Goal: Task Accomplishment & Management: Use online tool/utility

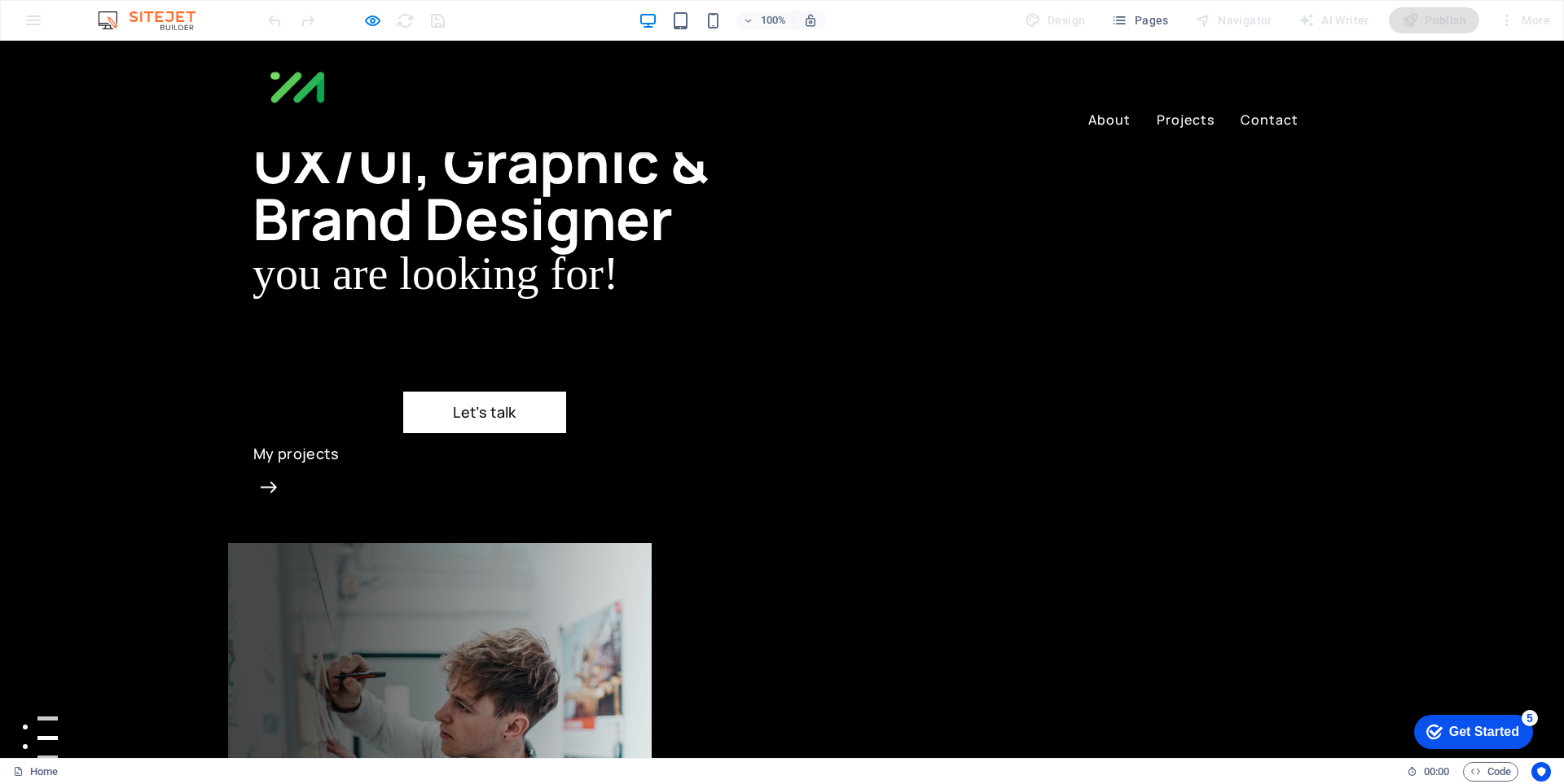
click at [30, 23] on div "100% Design Pages Navigator AI Writer Publish More" at bounding box center [782, 21] width 1562 height 39
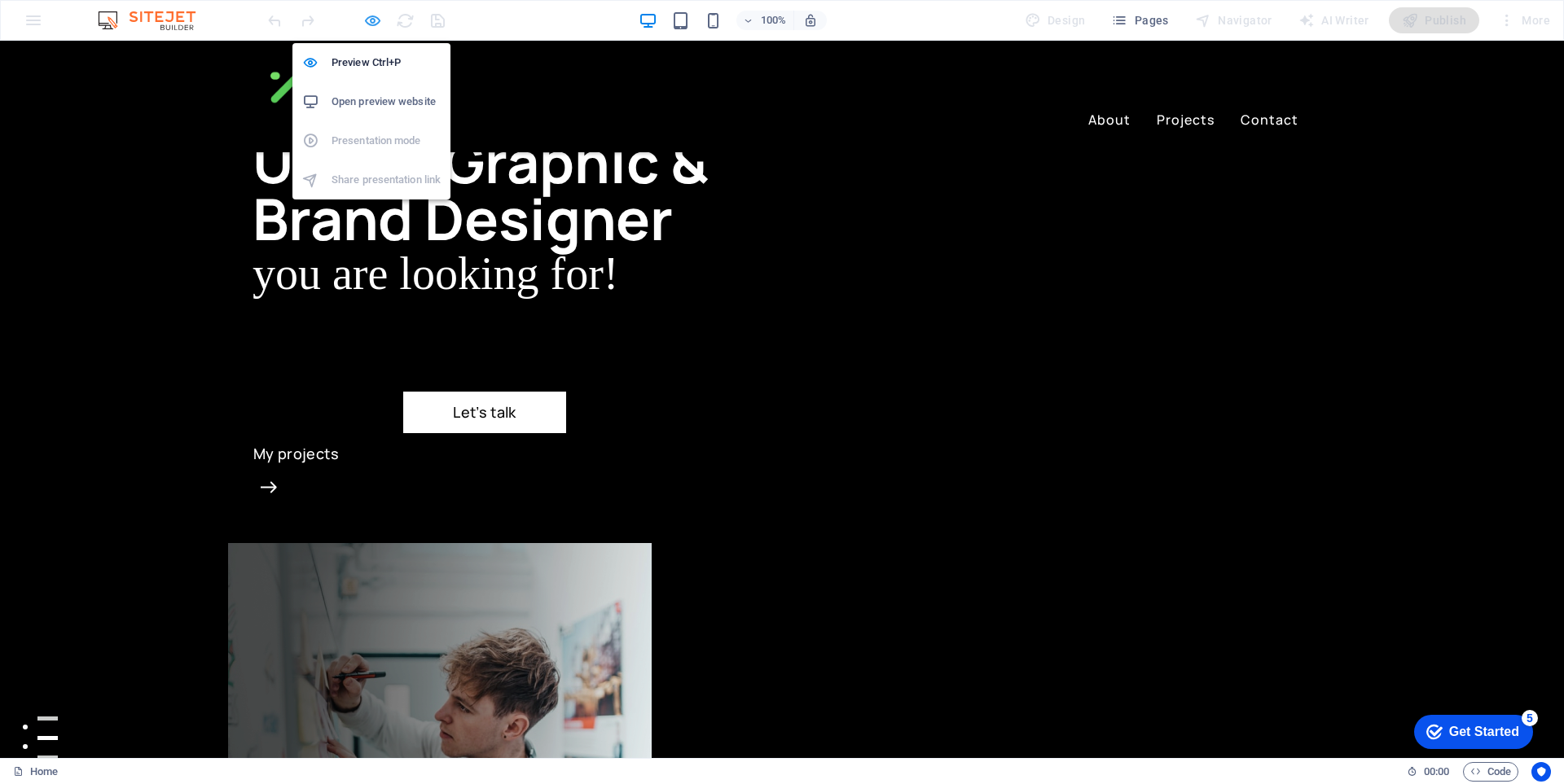
click at [368, 21] on icon "button" at bounding box center [372, 21] width 19 height 19
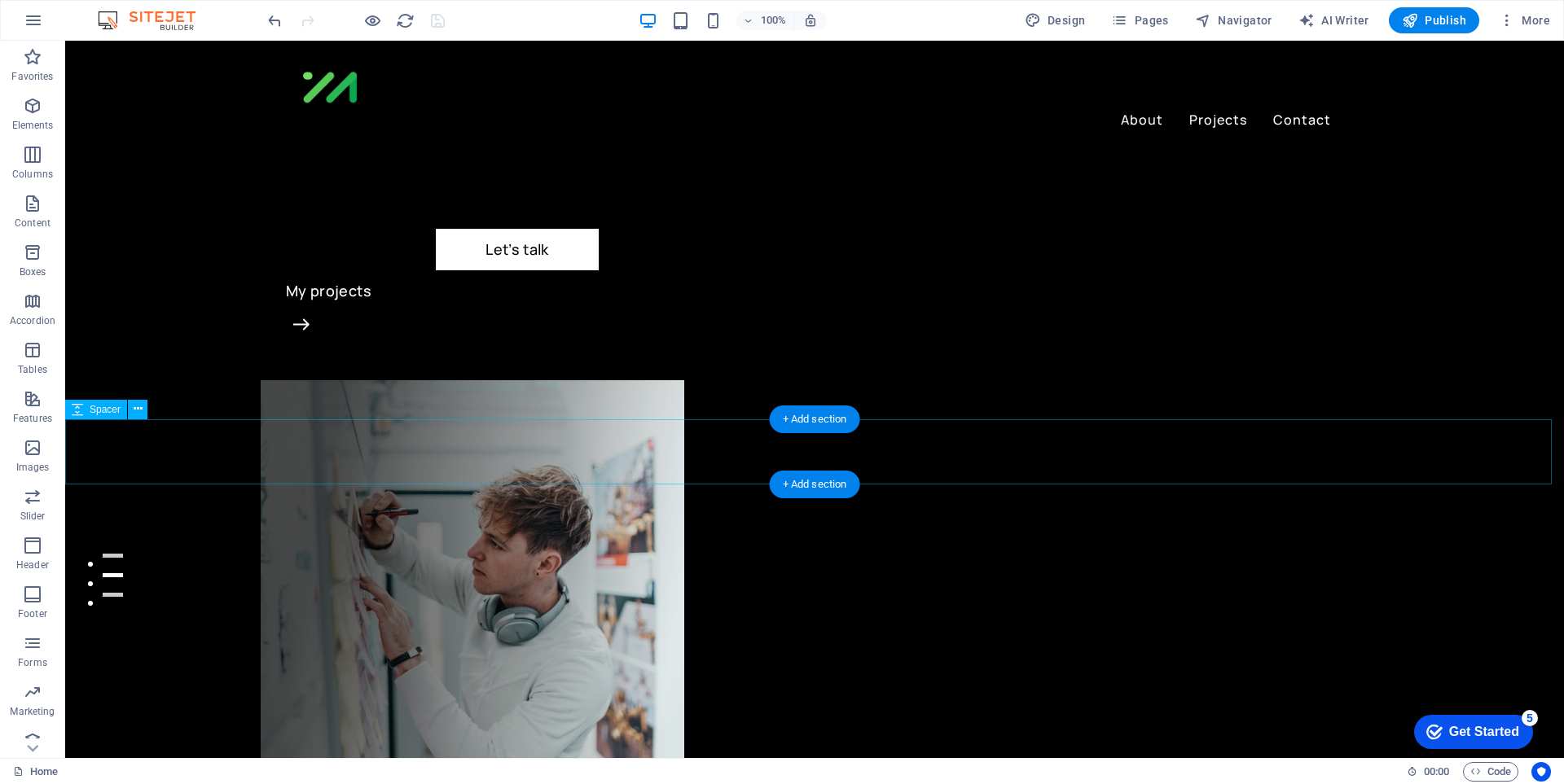
scroll to position [407, 0]
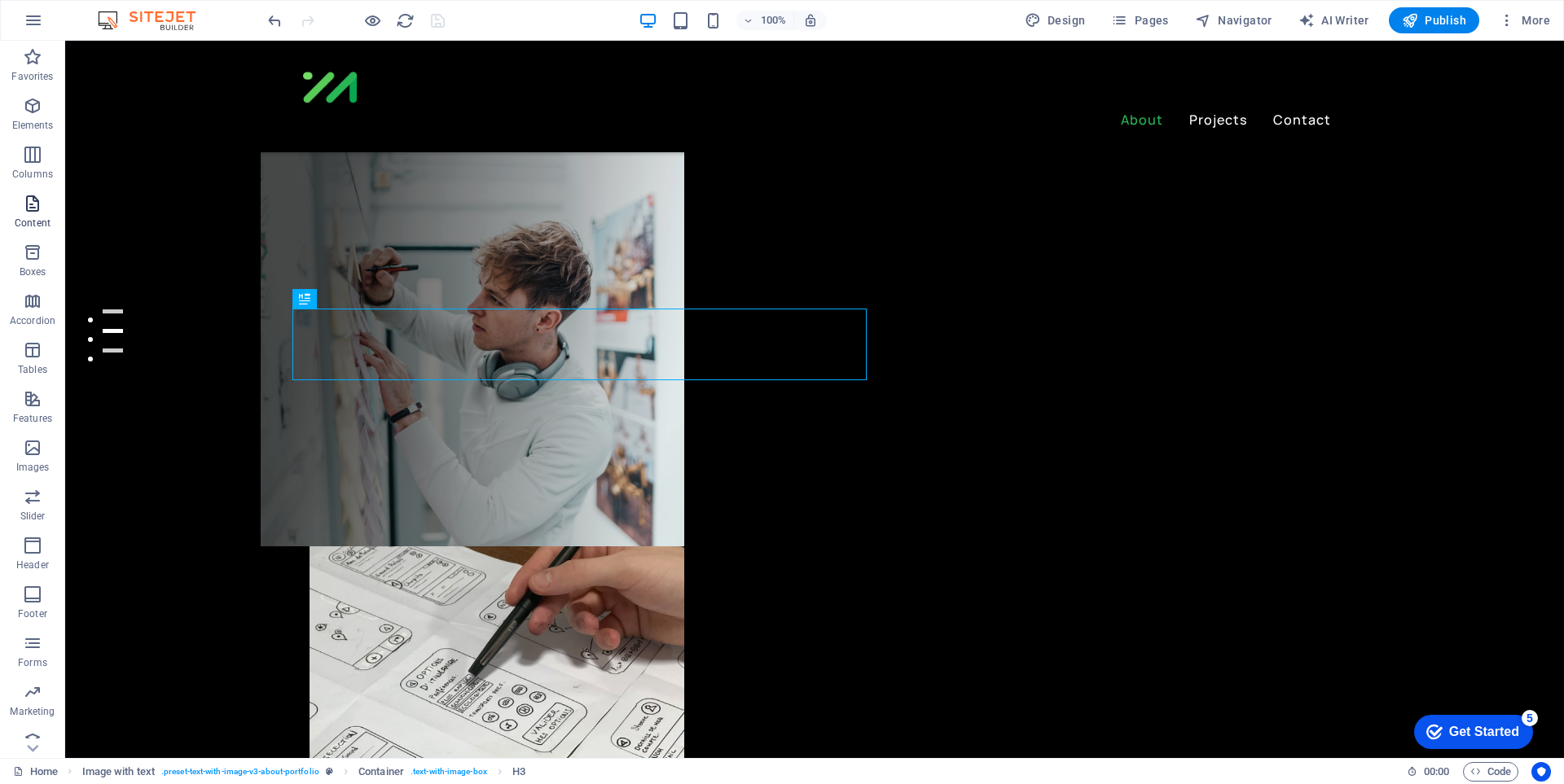
click at [42, 214] on span "Content" at bounding box center [32, 213] width 65 height 39
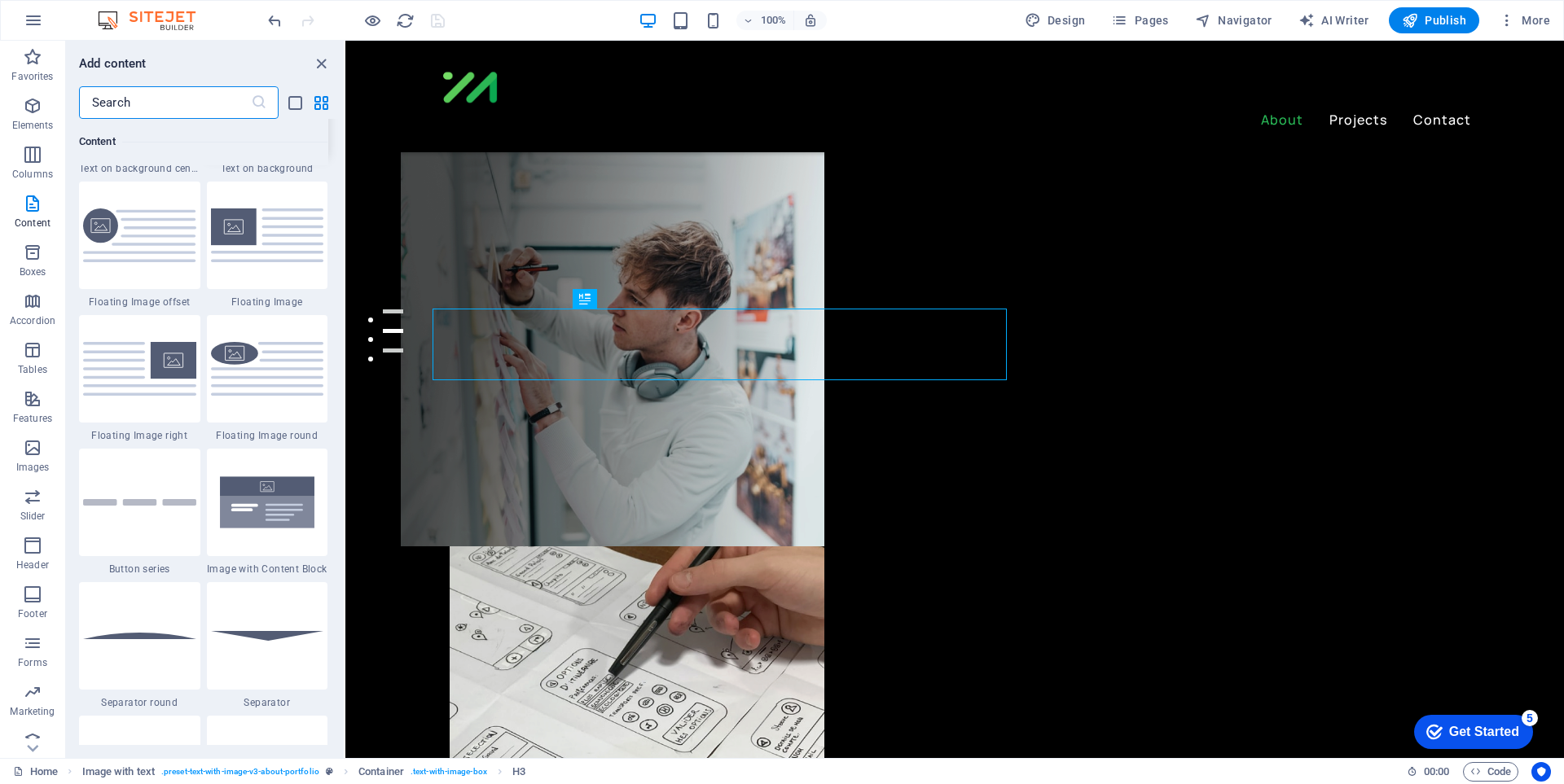
scroll to position [3908, 0]
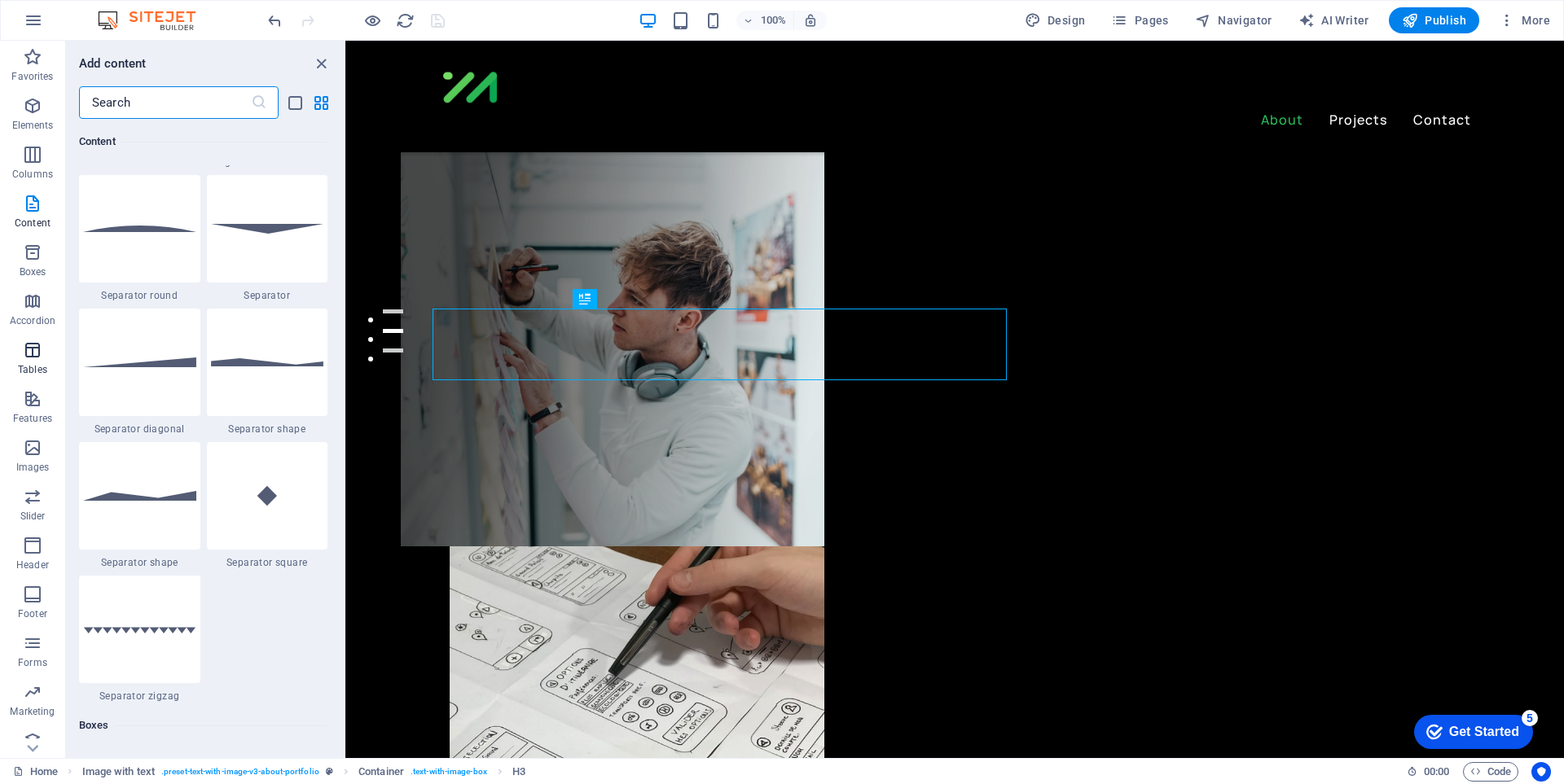
click at [46, 348] on span "Tables" at bounding box center [32, 360] width 65 height 39
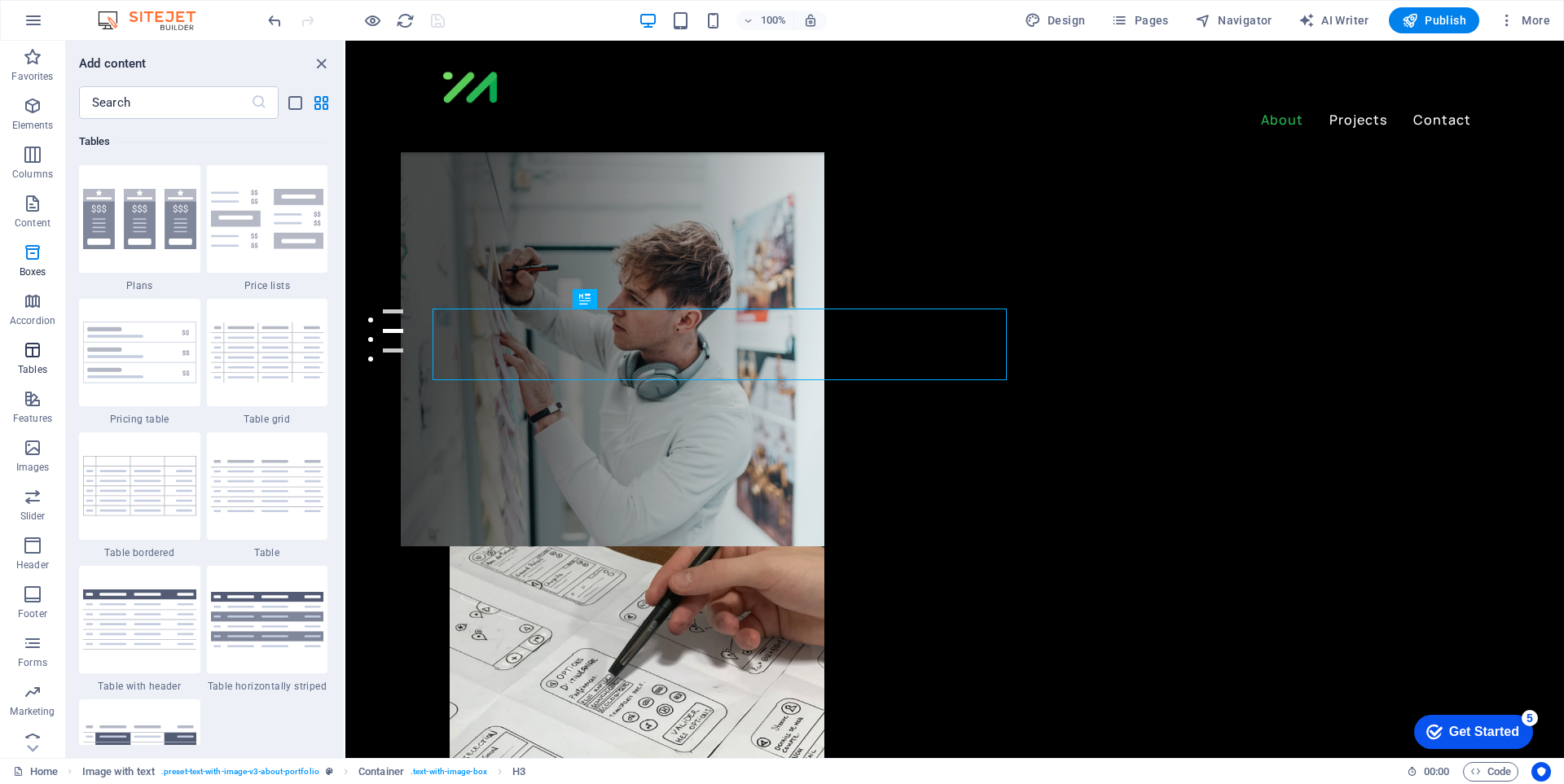
scroll to position [5640, 0]
click at [44, 405] on span "Features" at bounding box center [32, 409] width 65 height 39
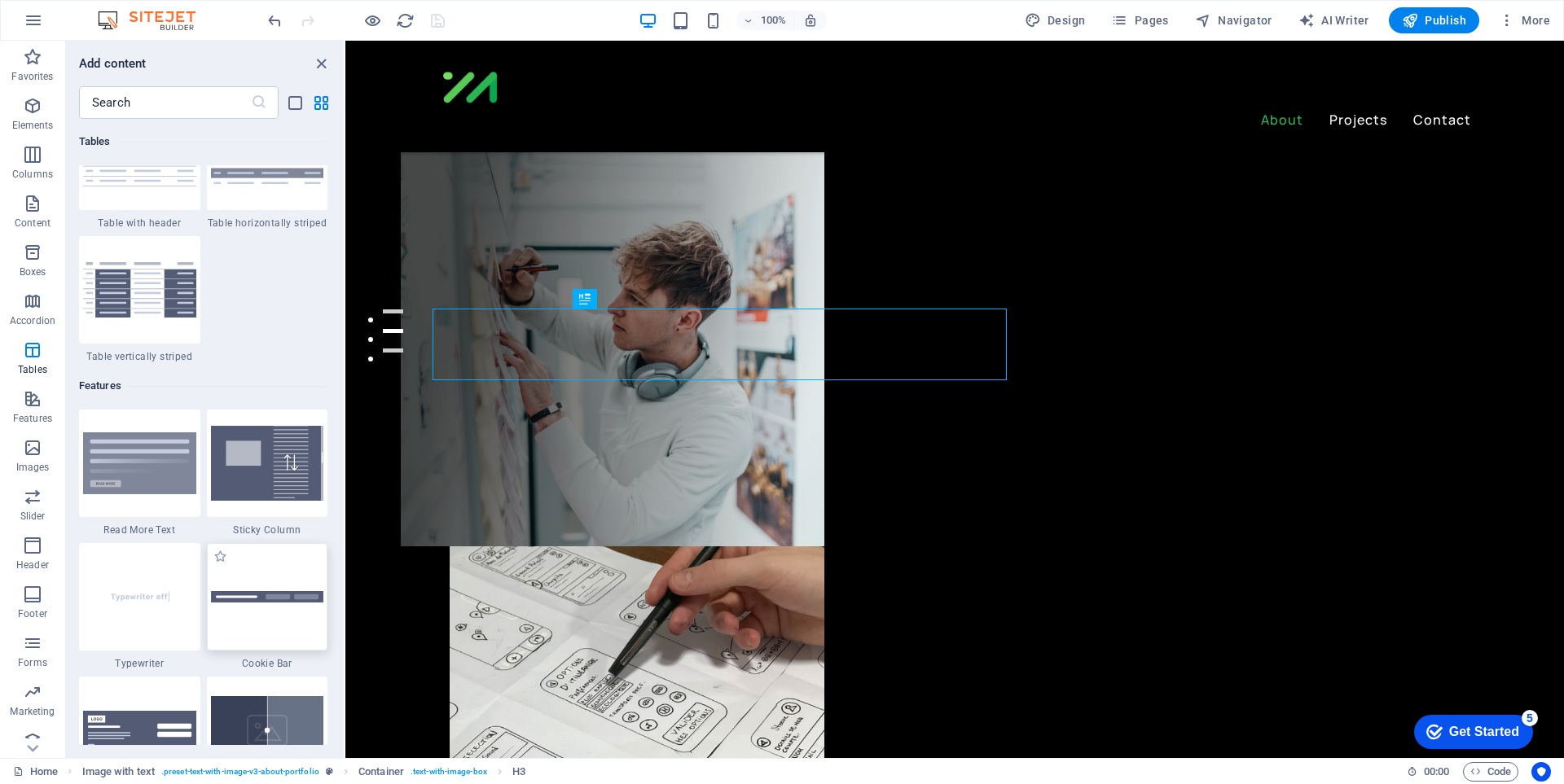
scroll to position [5777, 0]
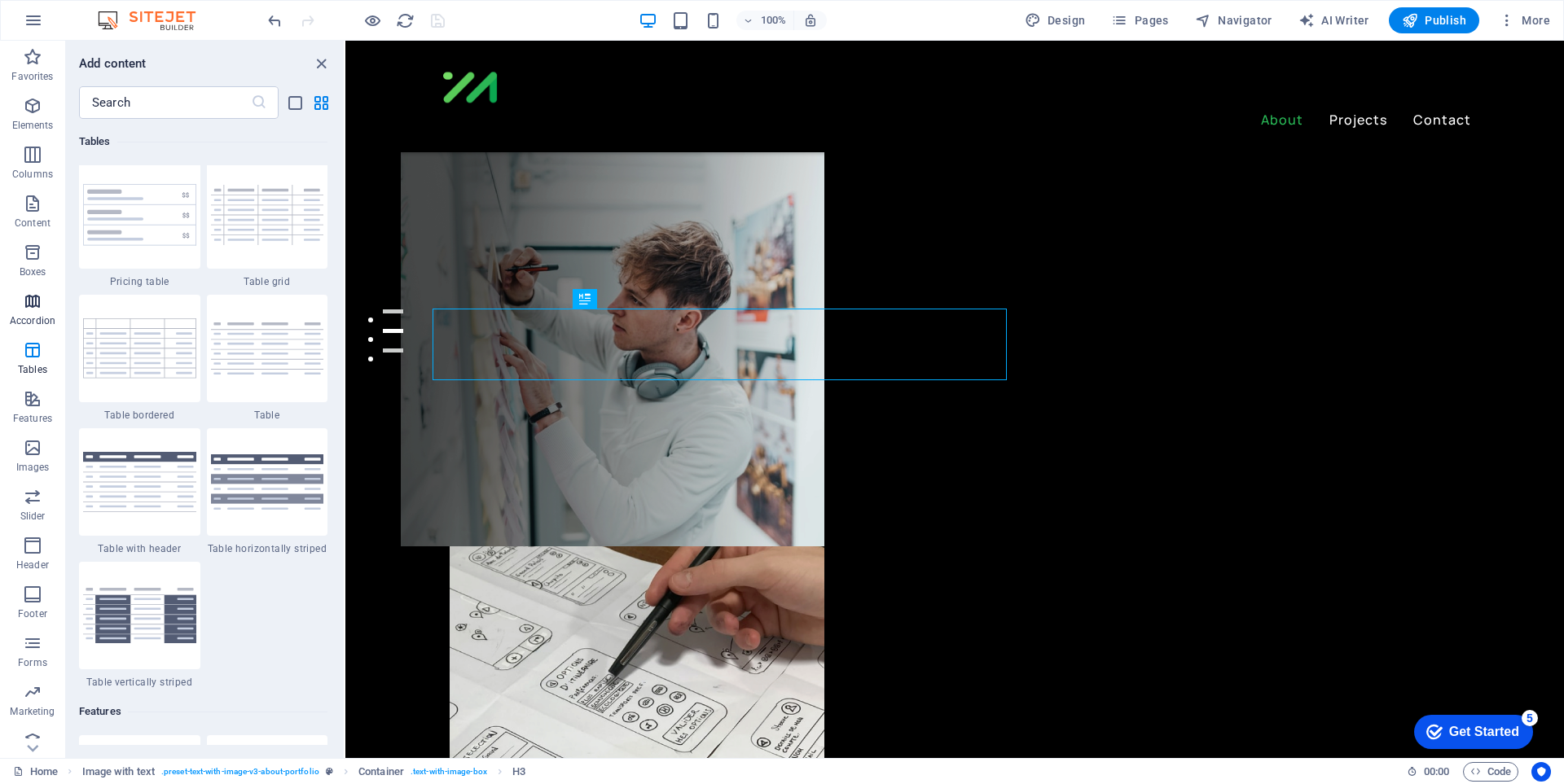
click at [14, 297] on span "Accordion" at bounding box center [32, 311] width 65 height 39
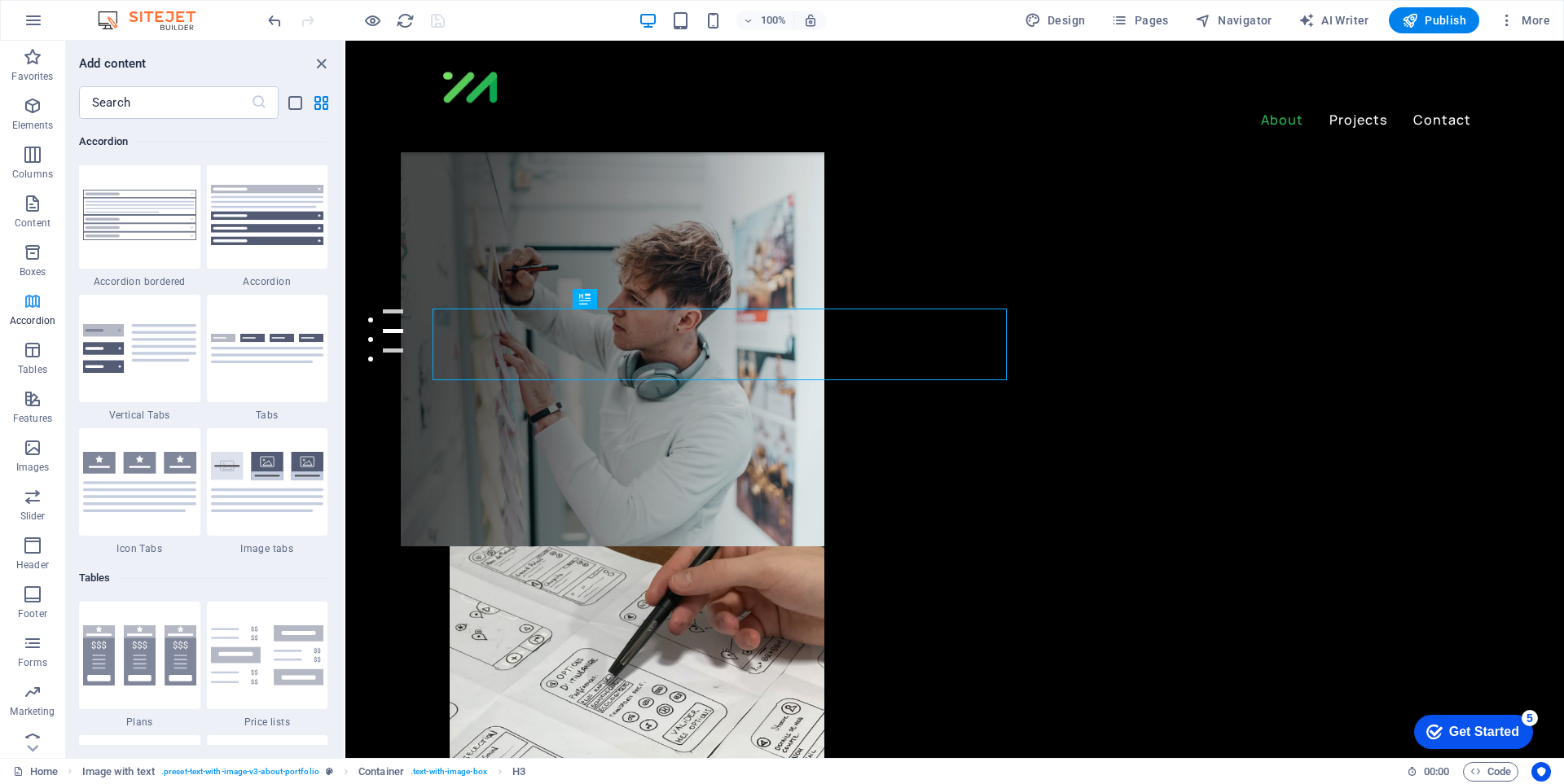
scroll to position [5199, 0]
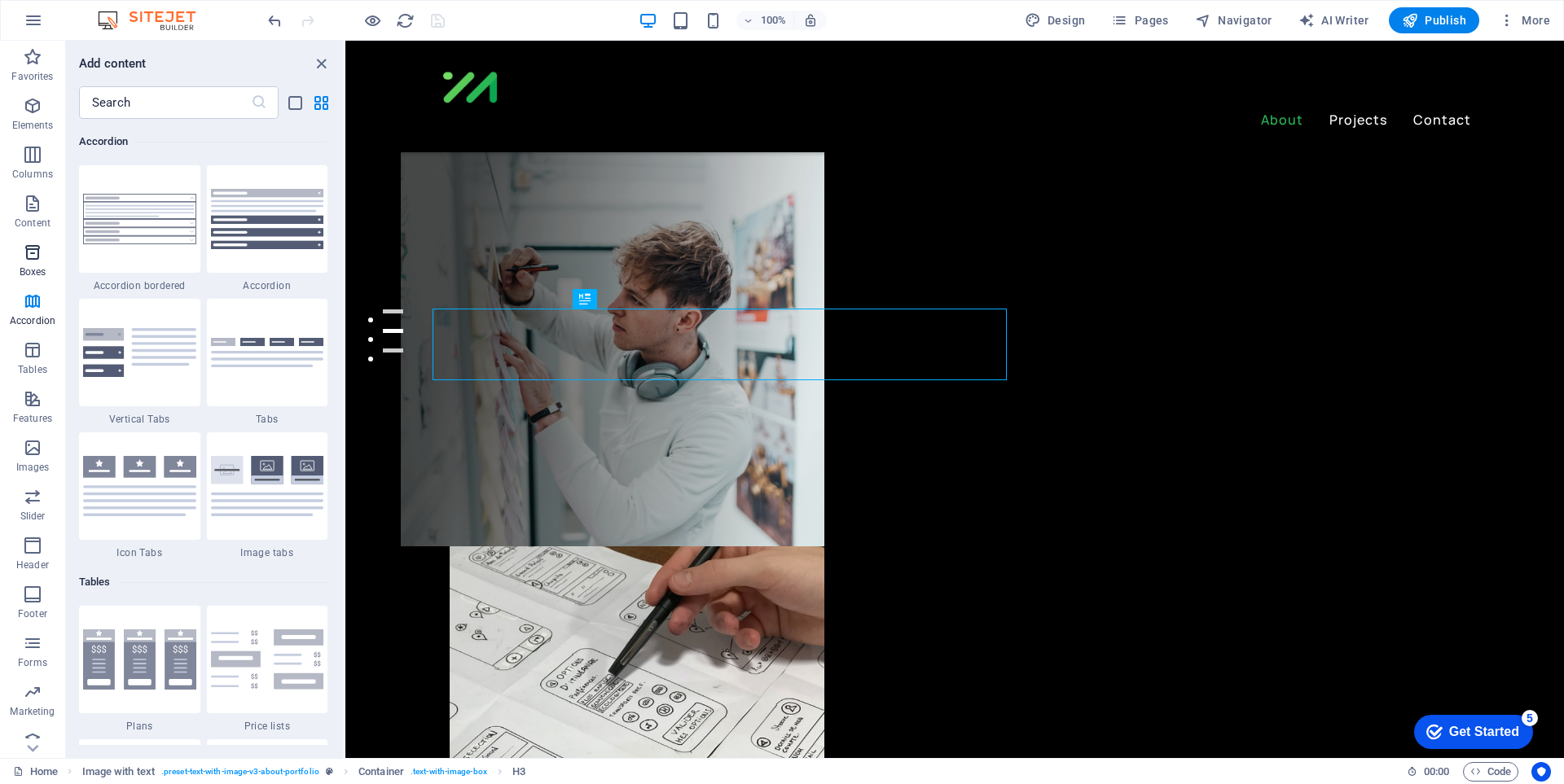
click at [41, 251] on icon "button" at bounding box center [33, 252] width 20 height 20
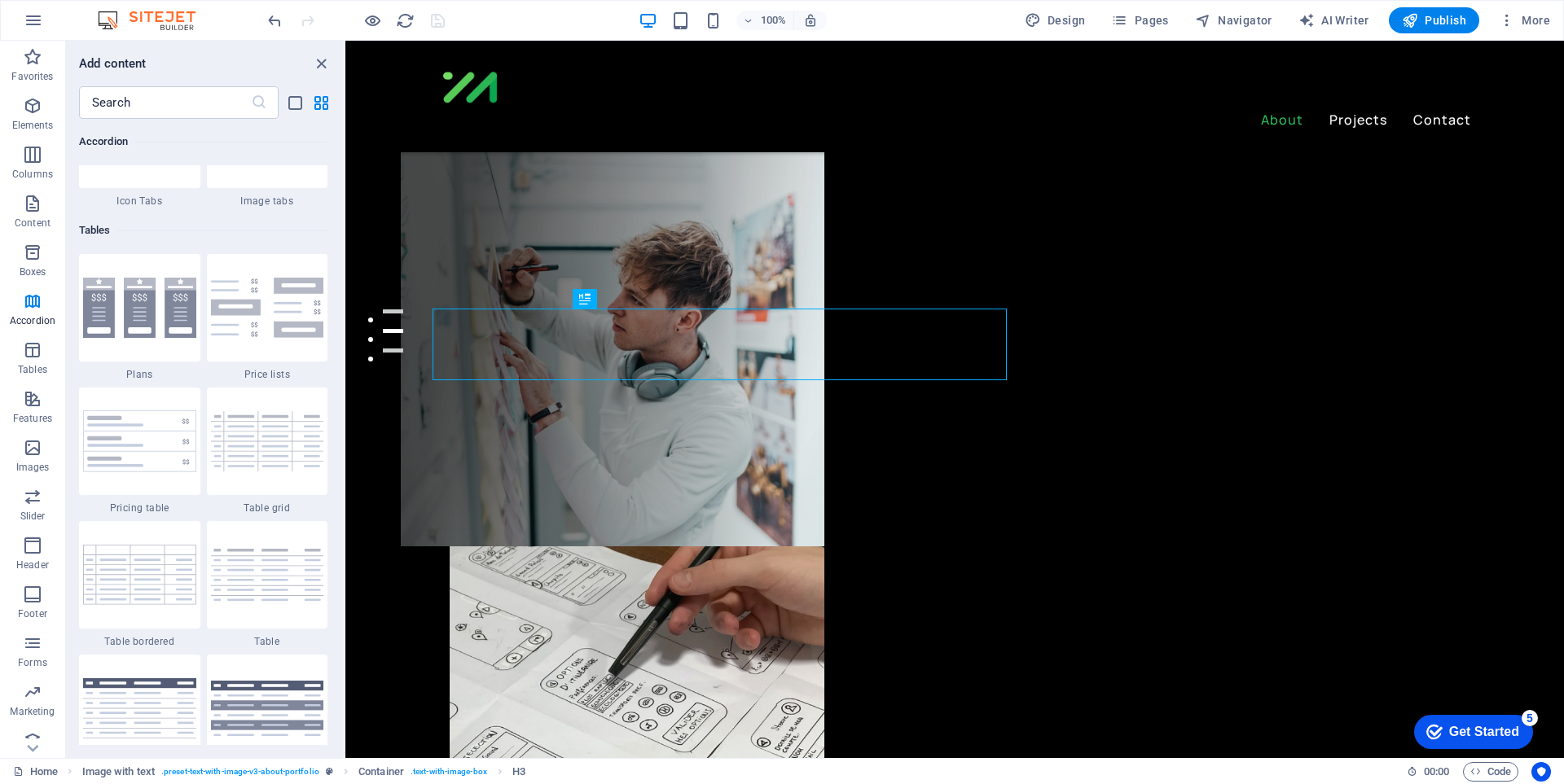
scroll to position [5632, 0]
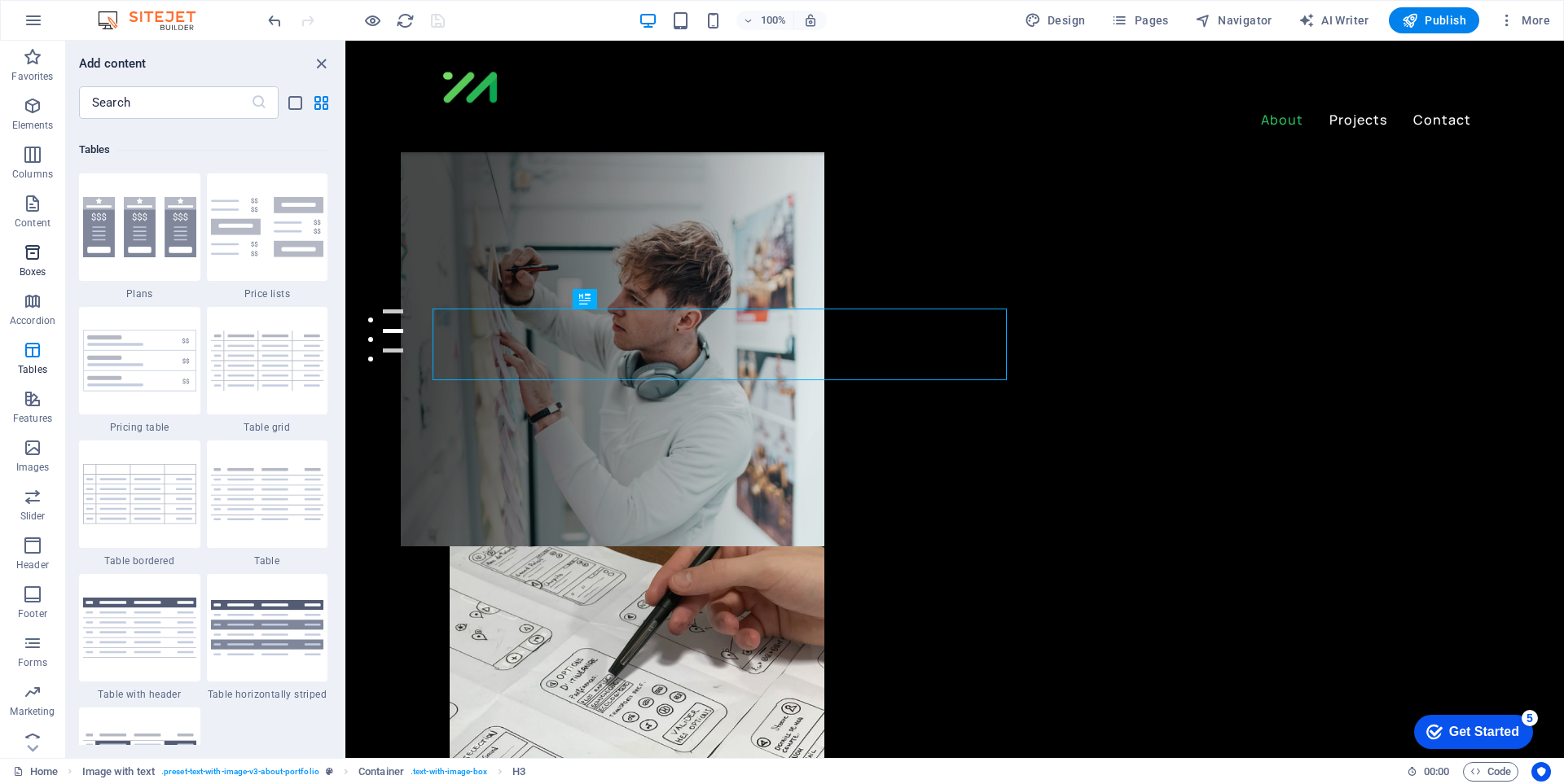
click at [33, 252] on icon "button" at bounding box center [33, 252] width 20 height 20
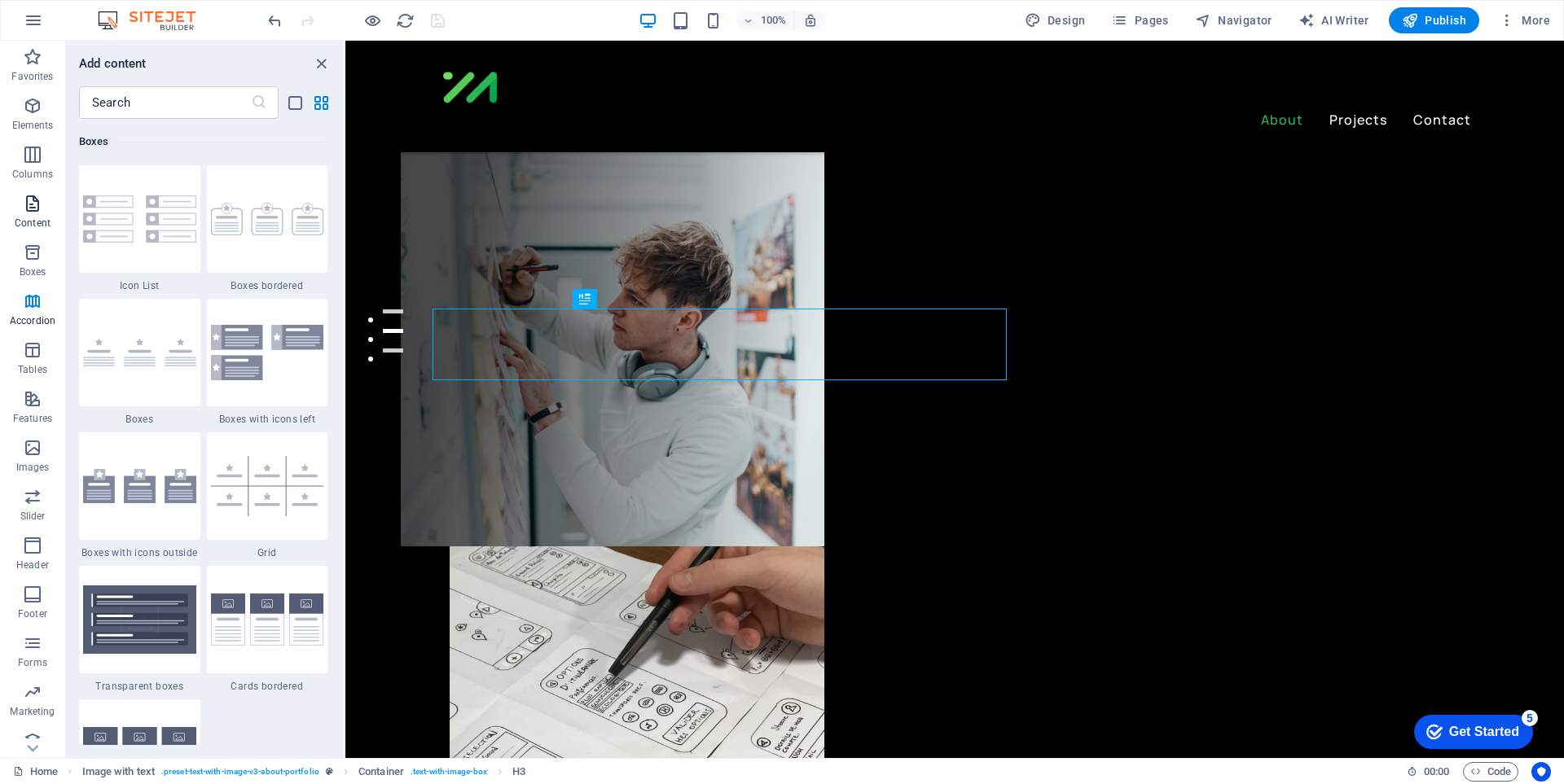
click at [39, 219] on p "Content" at bounding box center [32, 223] width 36 height 13
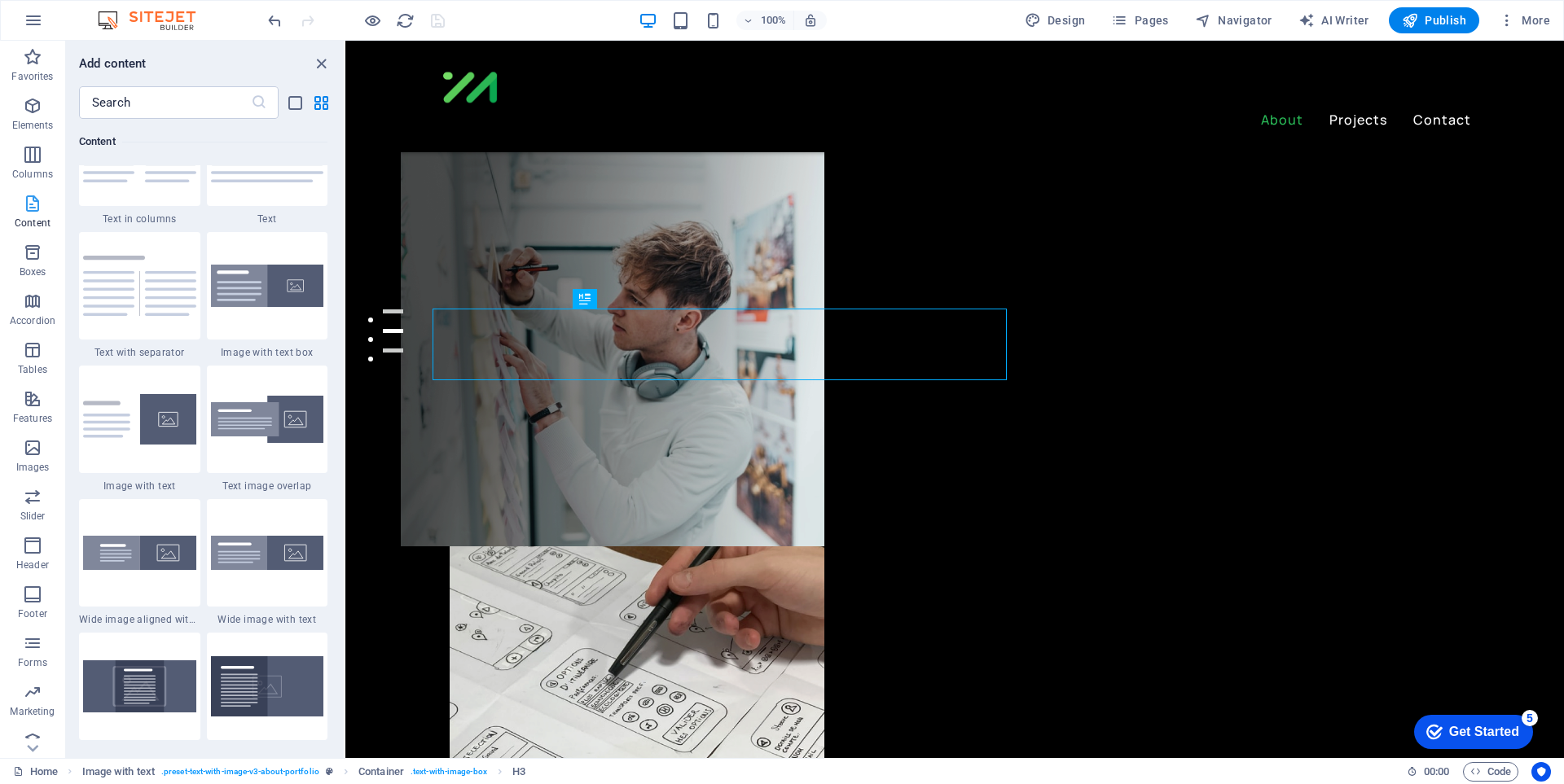
scroll to position [2849, 0]
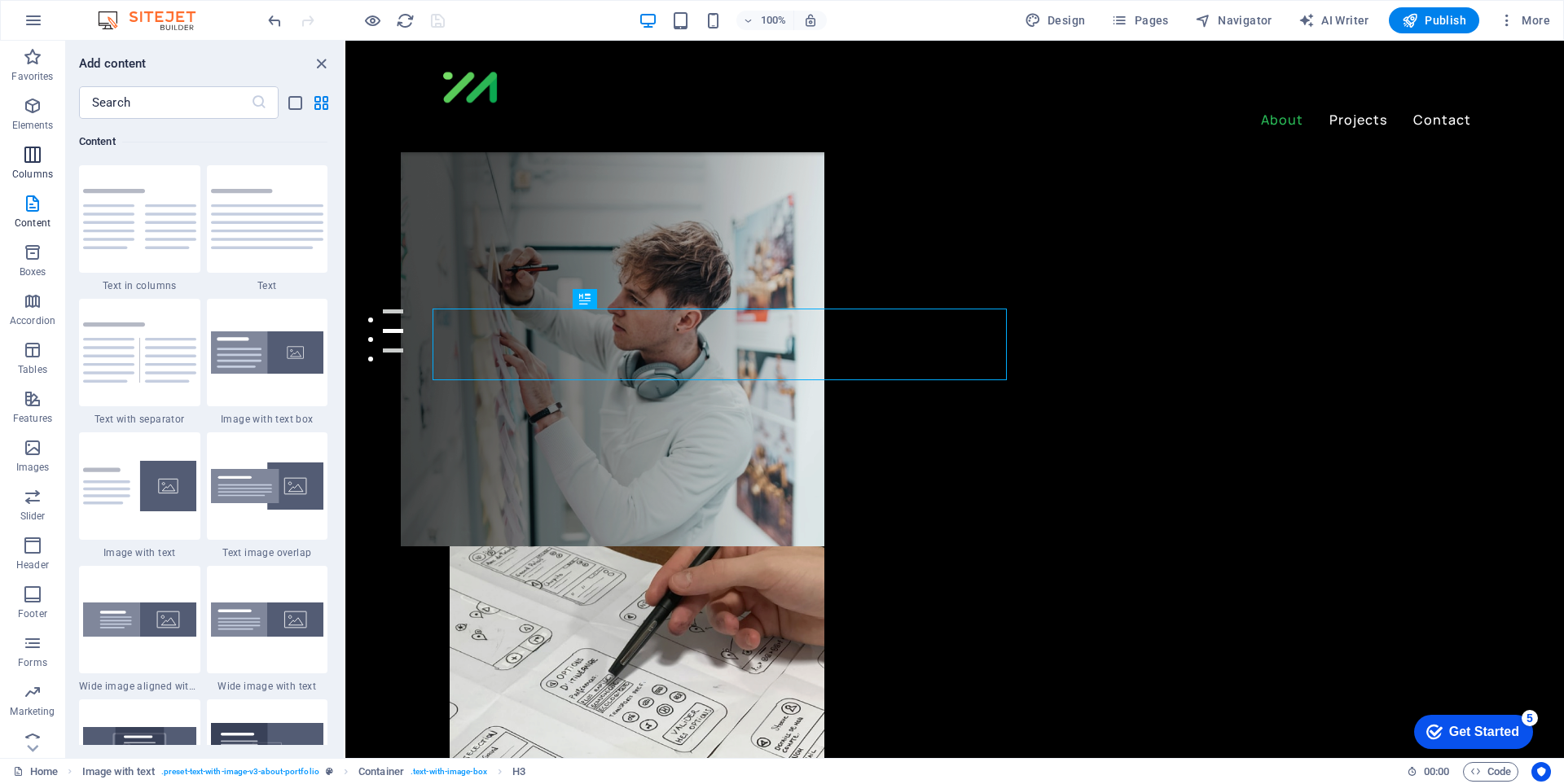
click at [36, 177] on p "Columns" at bounding box center [33, 174] width 41 height 13
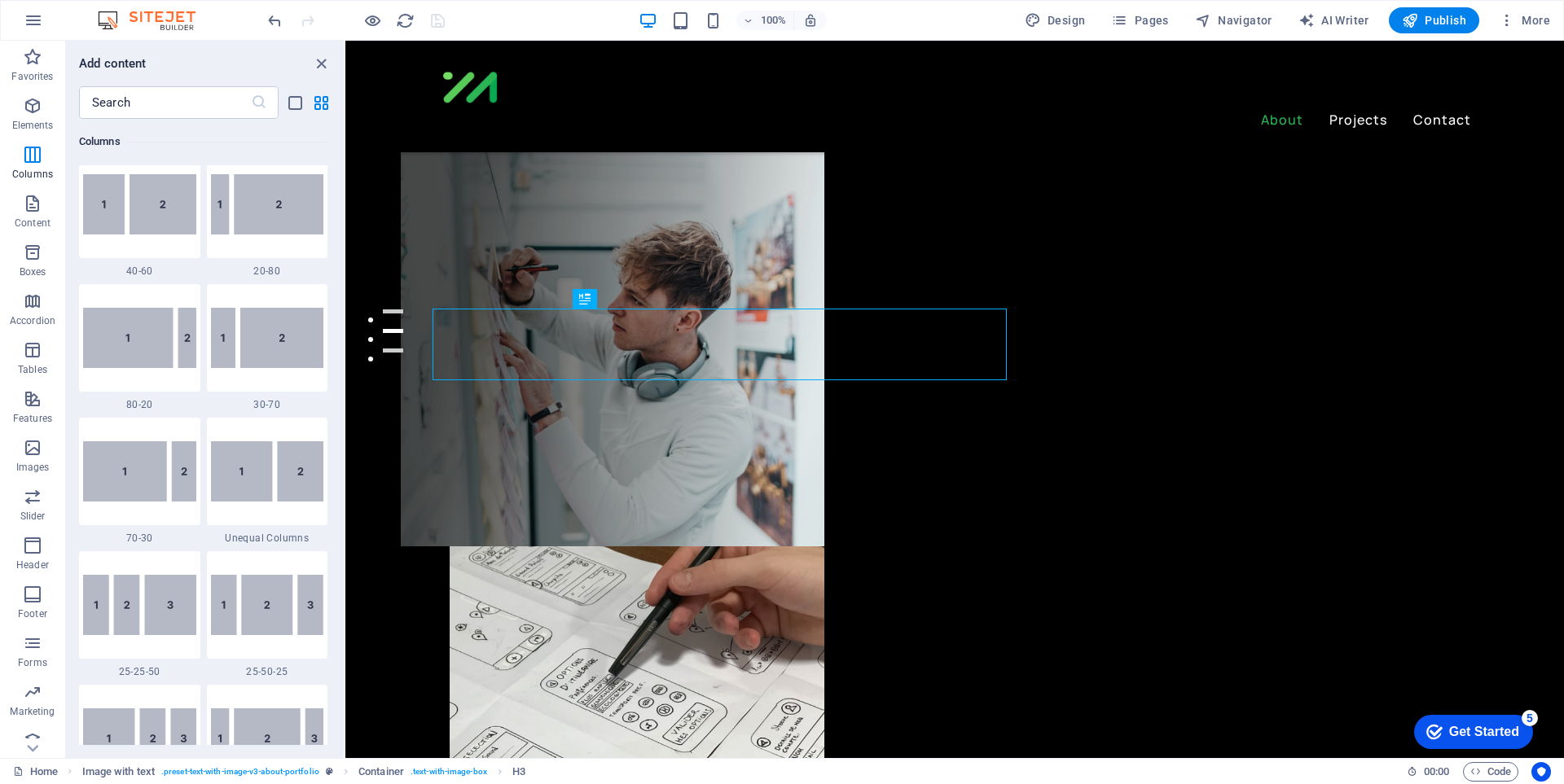
scroll to position [1295, 0]
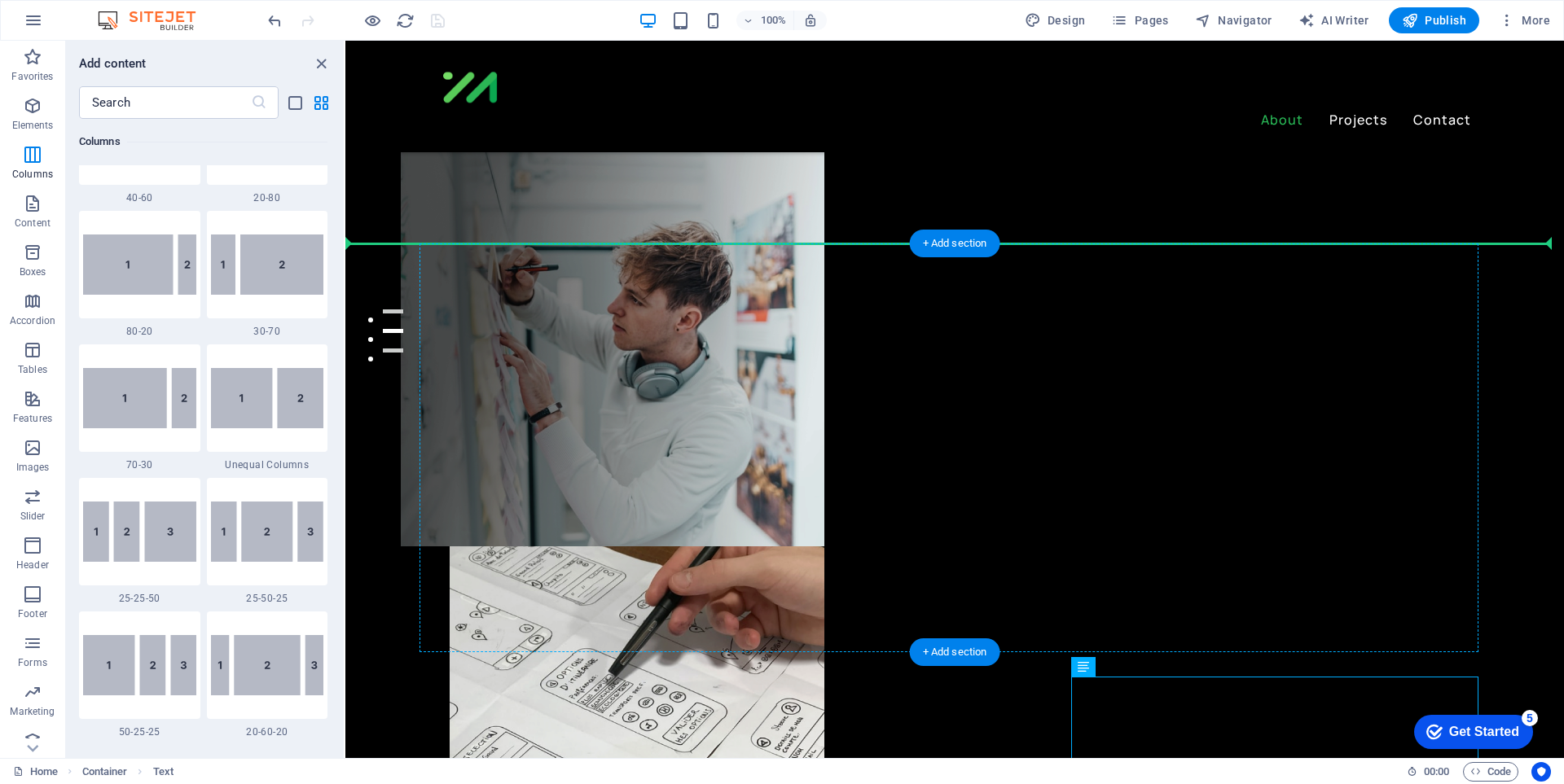
drag, startPoint x: 1451, startPoint y: 709, endPoint x: 450, endPoint y: 403, distance: 1046.7
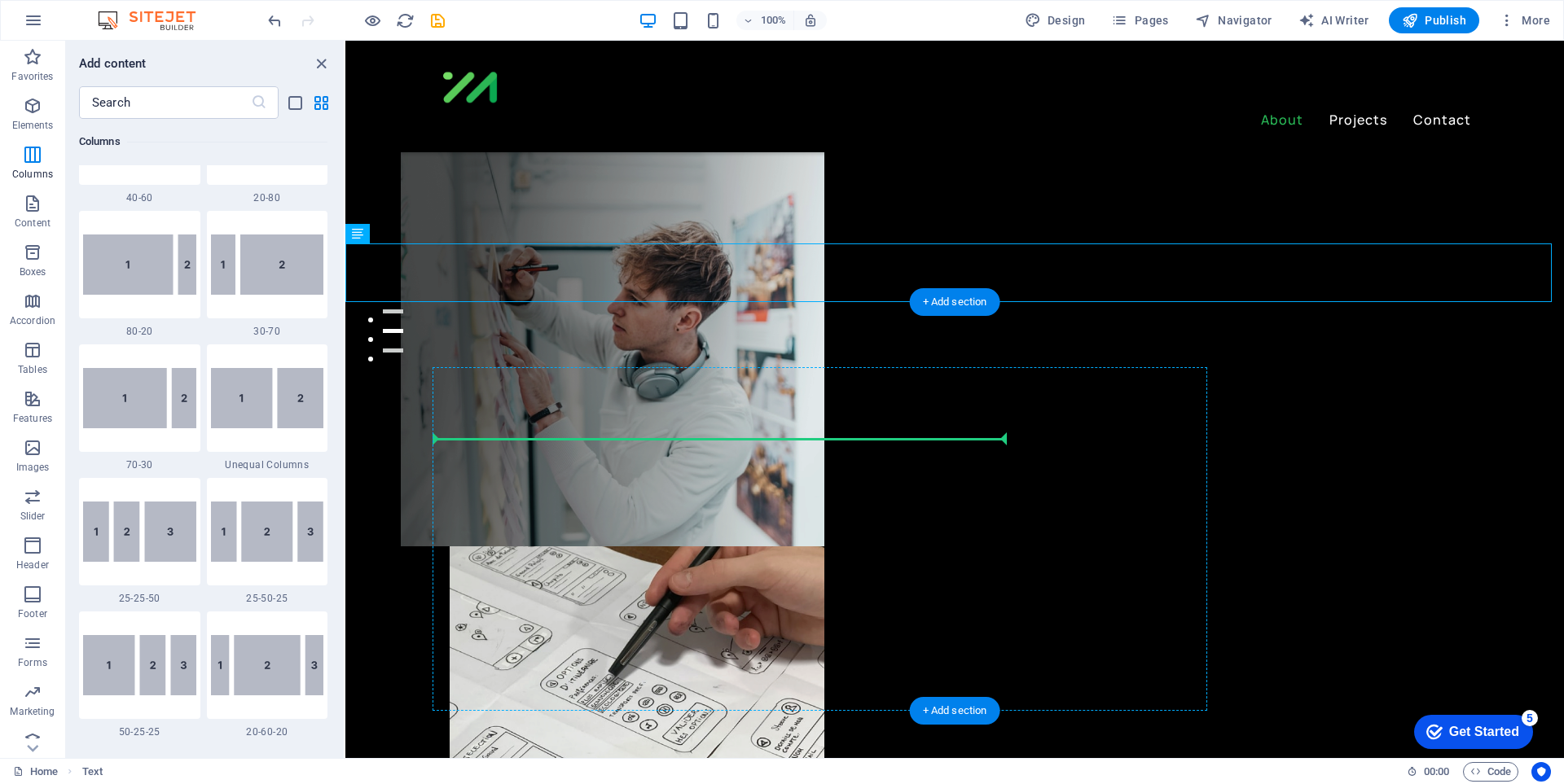
drag, startPoint x: 507, startPoint y: 461, endPoint x: 512, endPoint y: 436, distance: 25.5
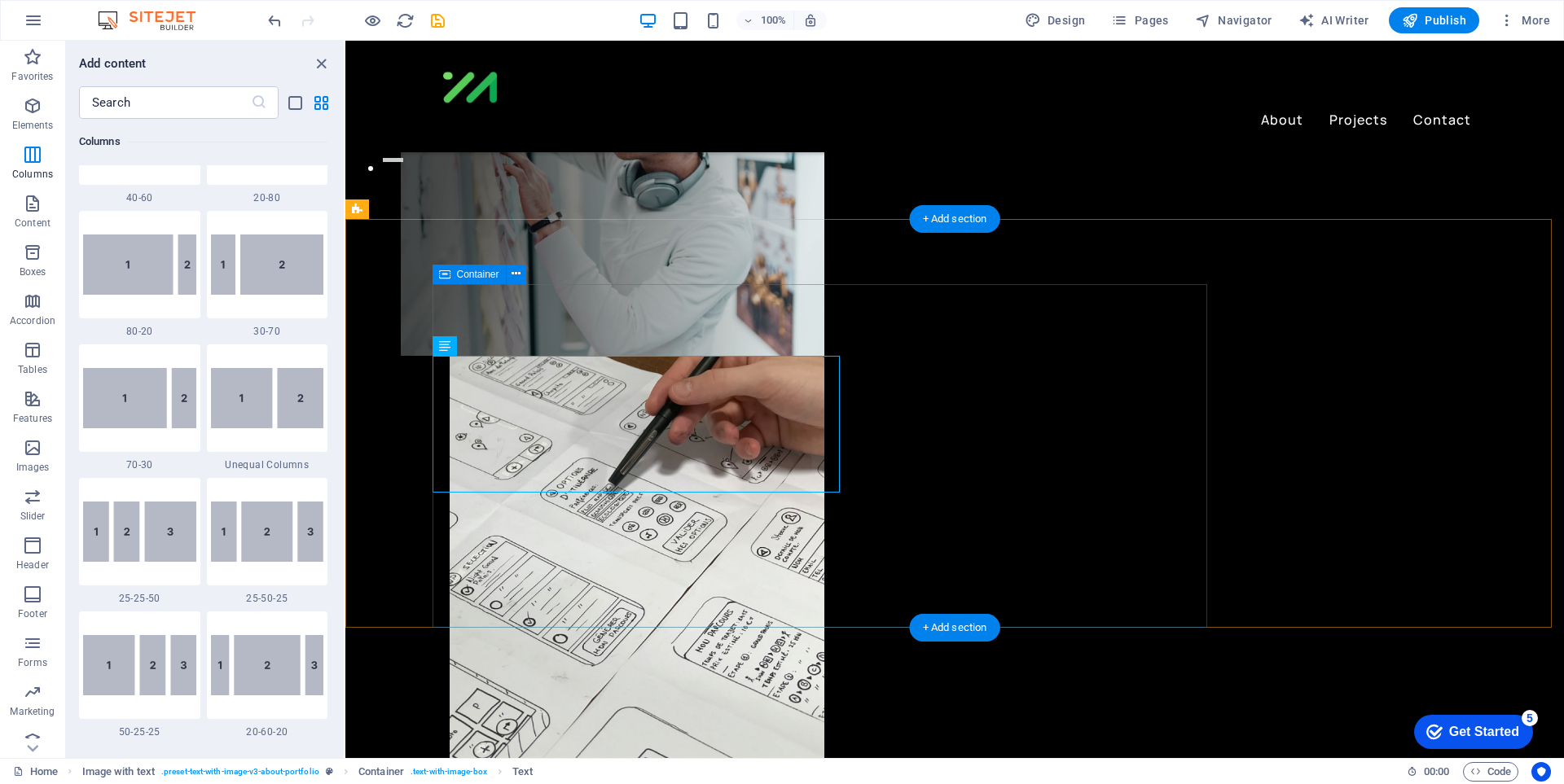
scroll to position [326, 0]
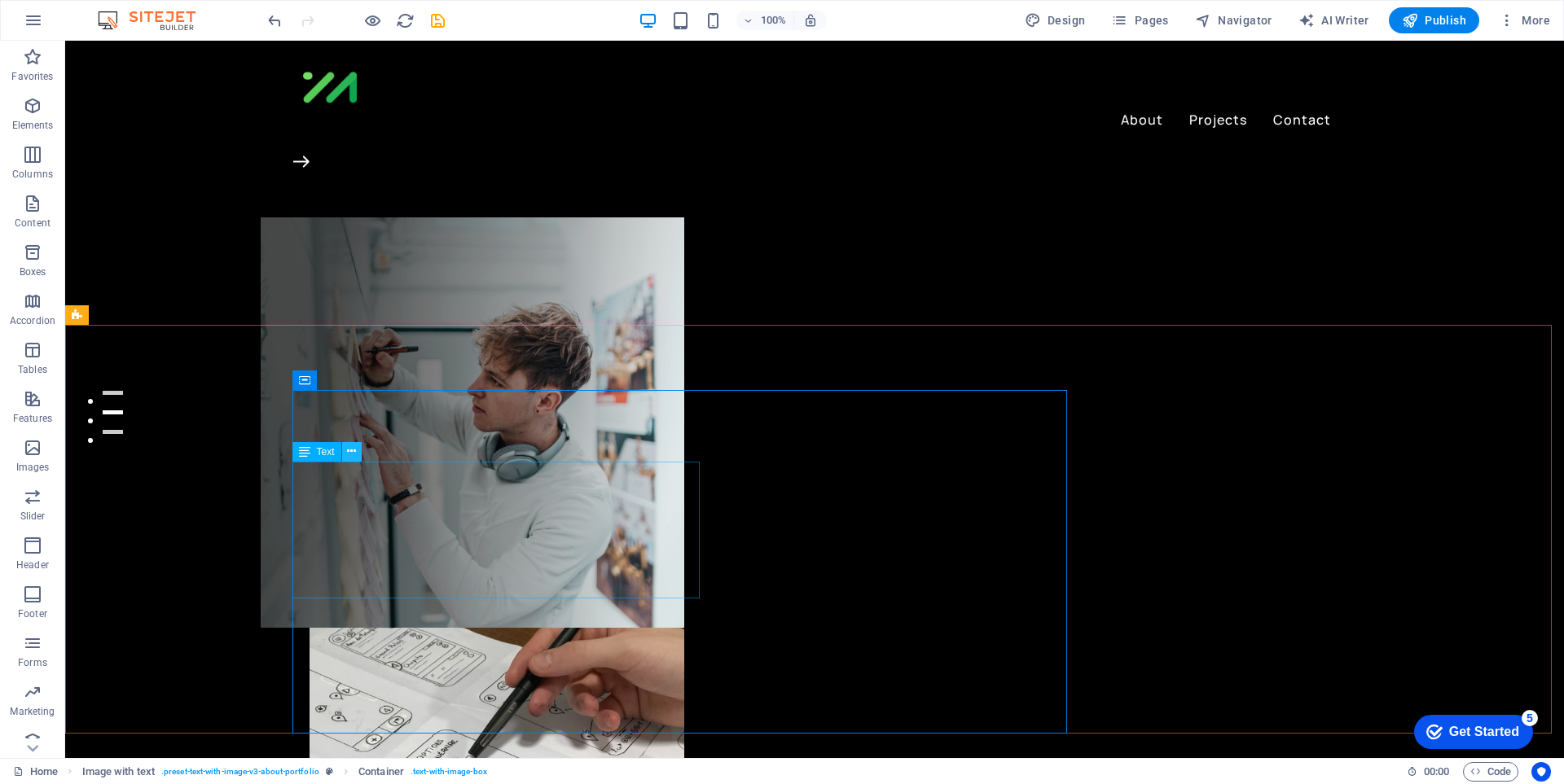
click at [356, 455] on icon at bounding box center [352, 451] width 9 height 17
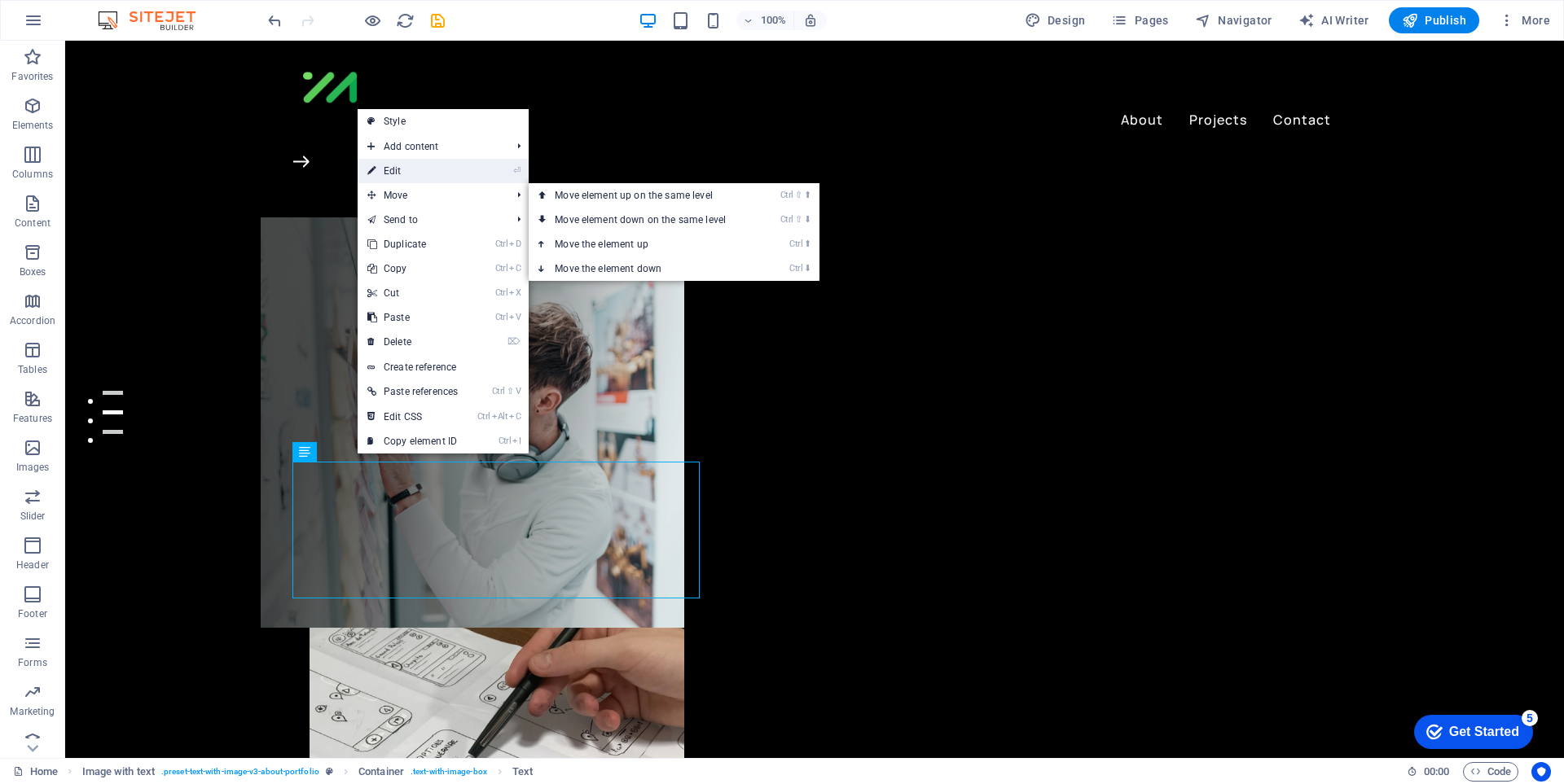
click at [438, 173] on link "⏎ Edit" at bounding box center [412, 170] width 110 height 24
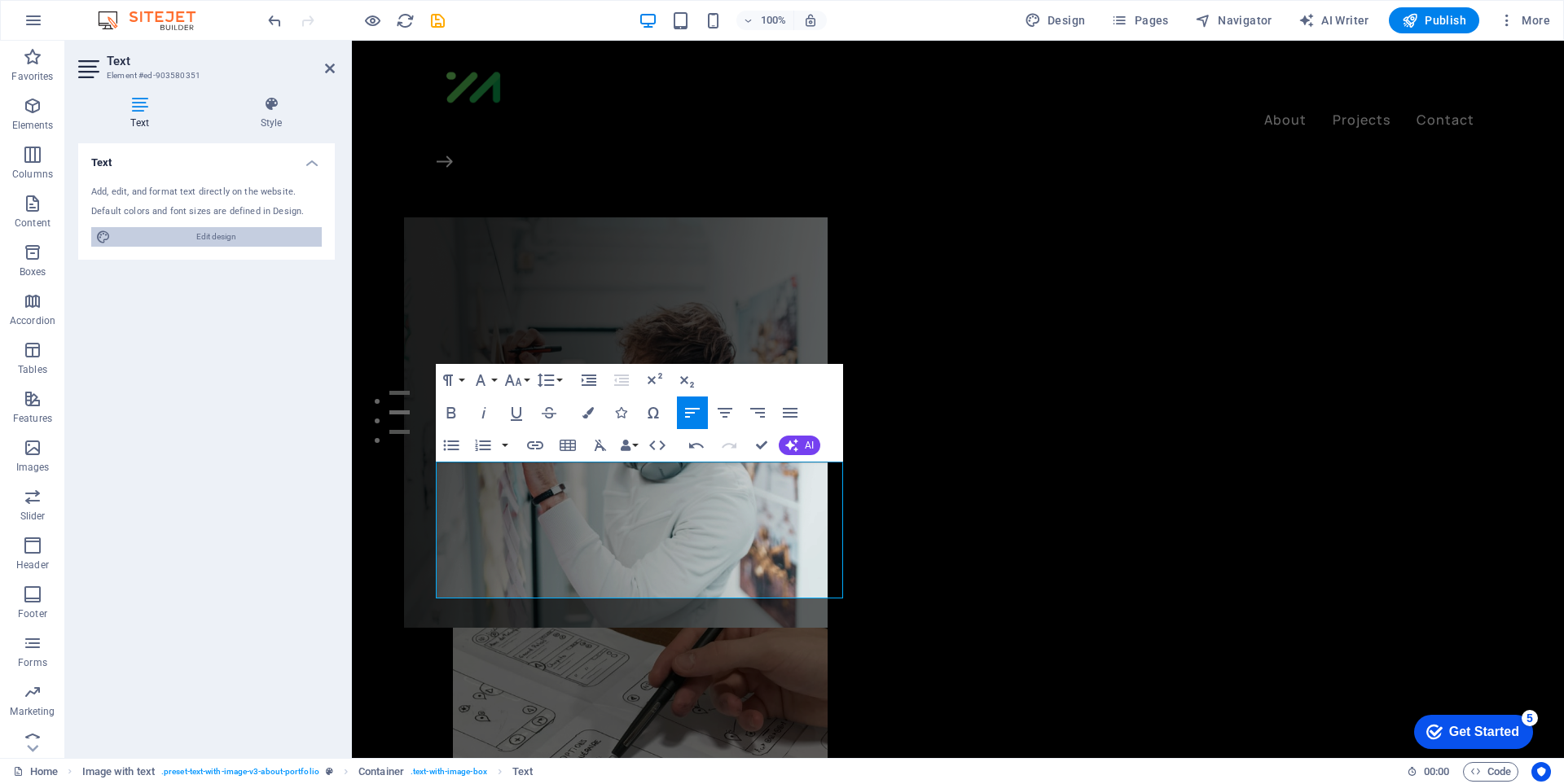
click at [220, 230] on span "Edit design" at bounding box center [216, 237] width 201 height 20
select select "px"
select select "300"
select select "px"
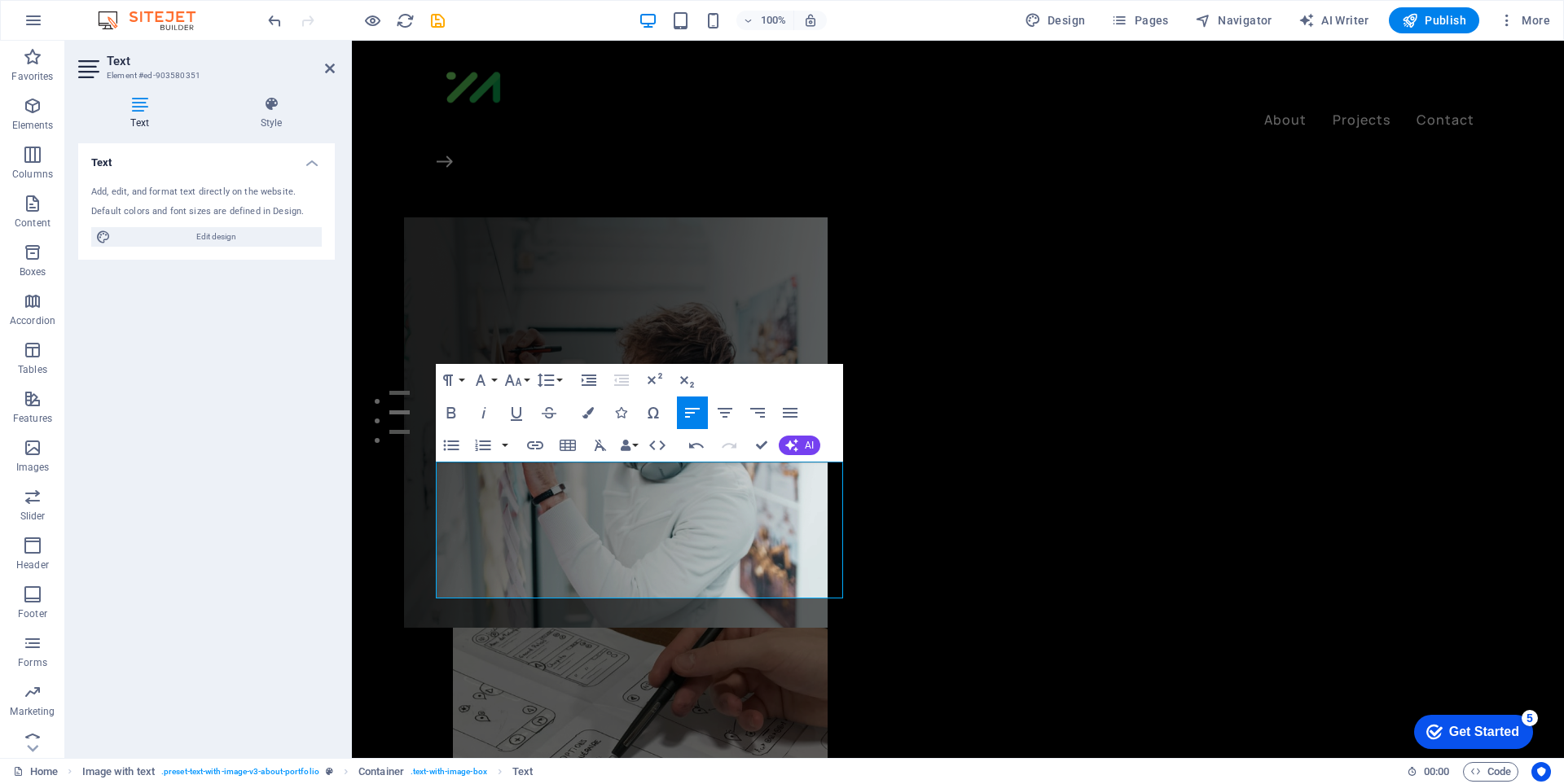
select select "700"
select select "px"
select select "rem"
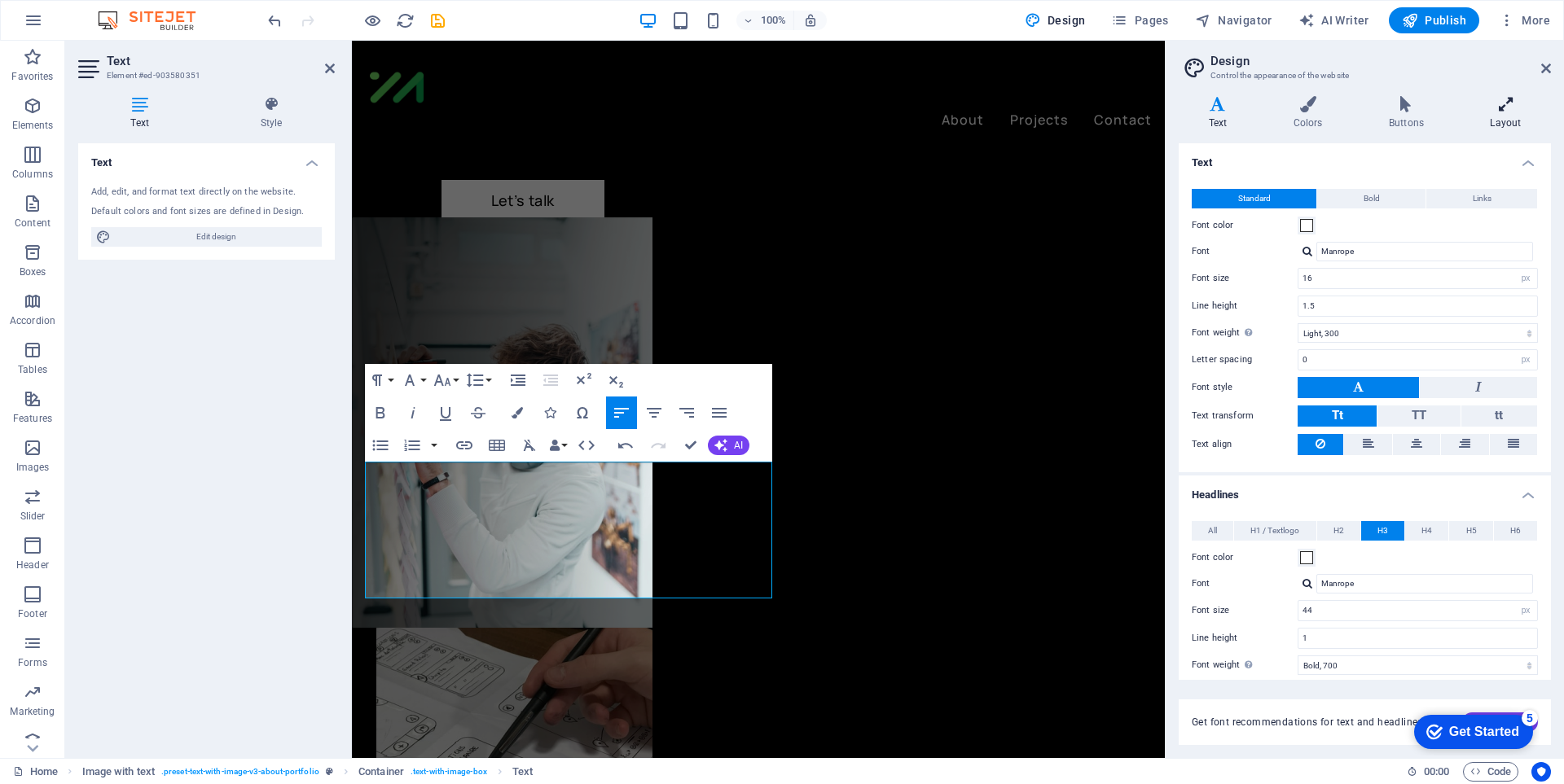
click at [1499, 102] on icon at bounding box center [1505, 104] width 90 height 16
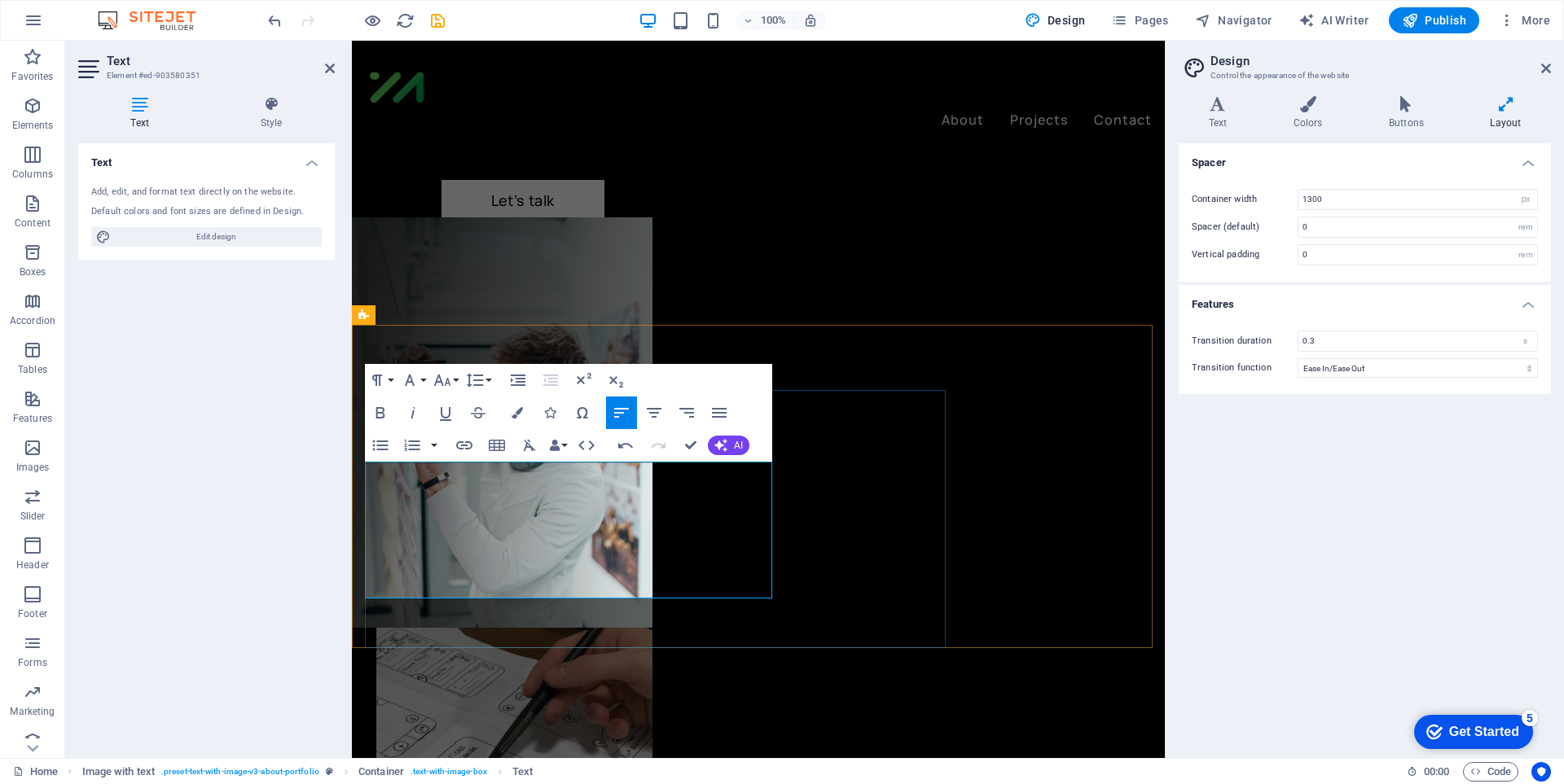
drag, startPoint x: 695, startPoint y: 440, endPoint x: 625, endPoint y: 403, distance: 79.2
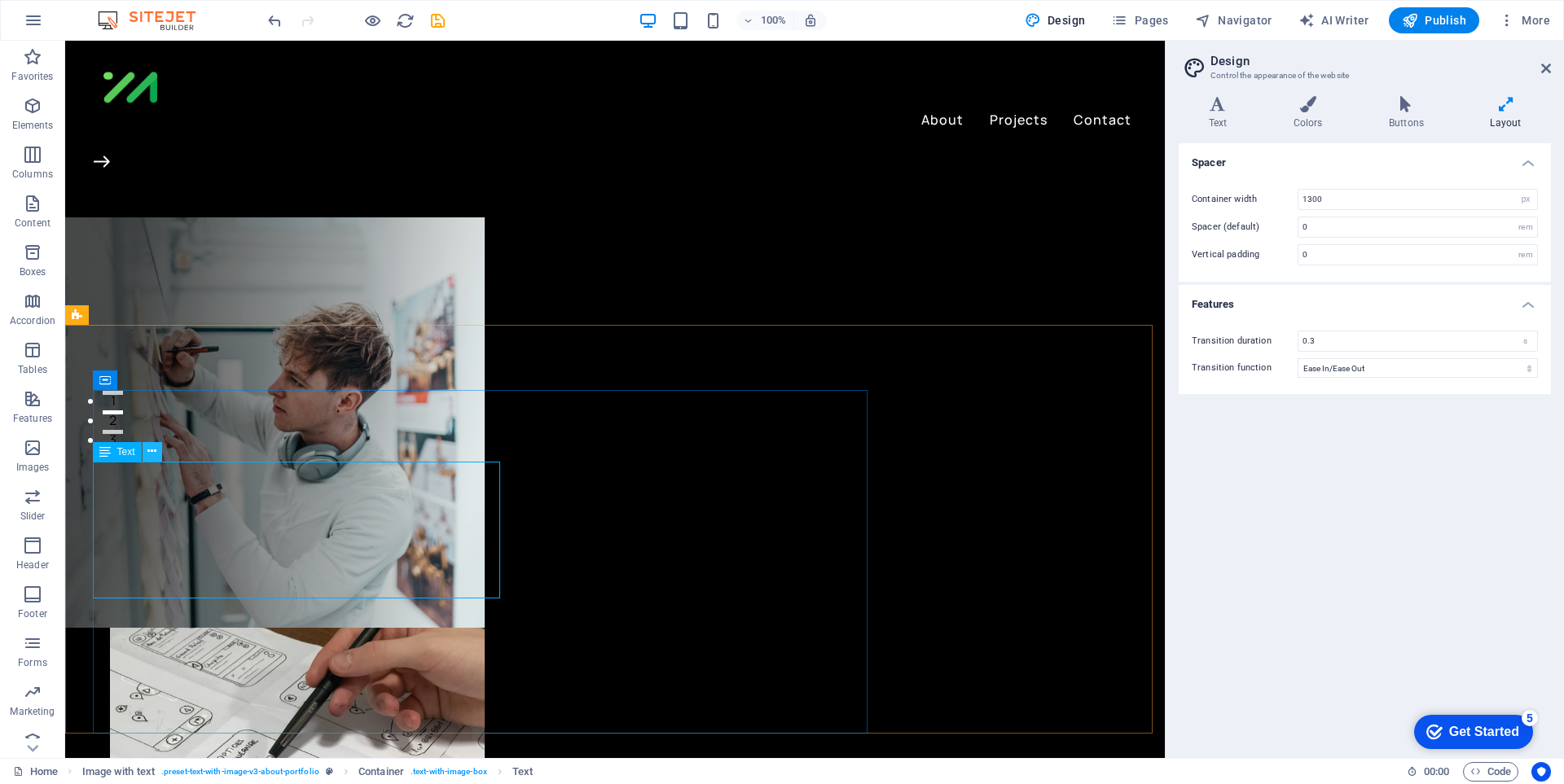
click at [0, 0] on button at bounding box center [0, 0] width 0 height 0
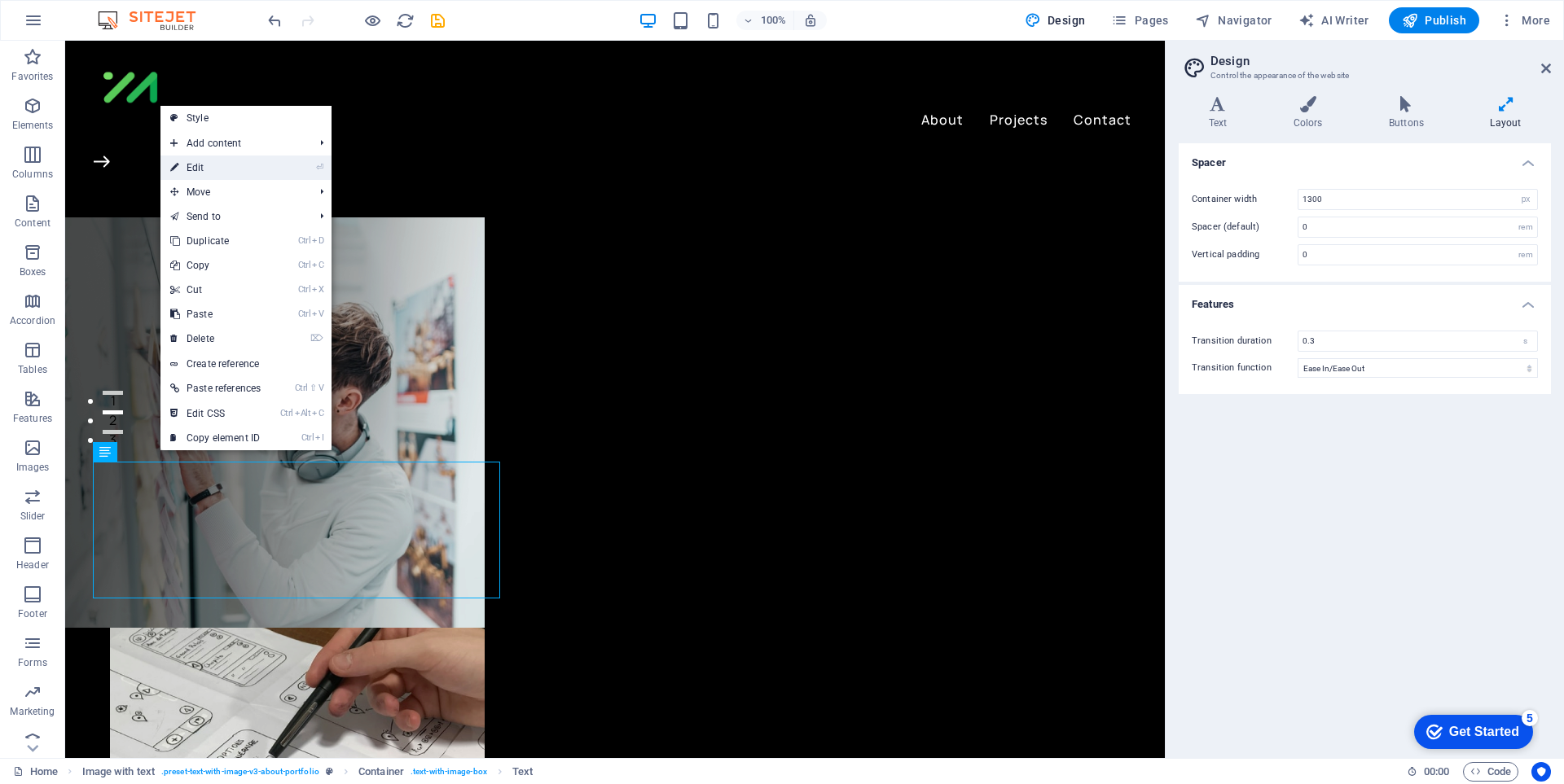
click at [236, 170] on link "⏎ Edit" at bounding box center [215, 167] width 110 height 24
select select "px"
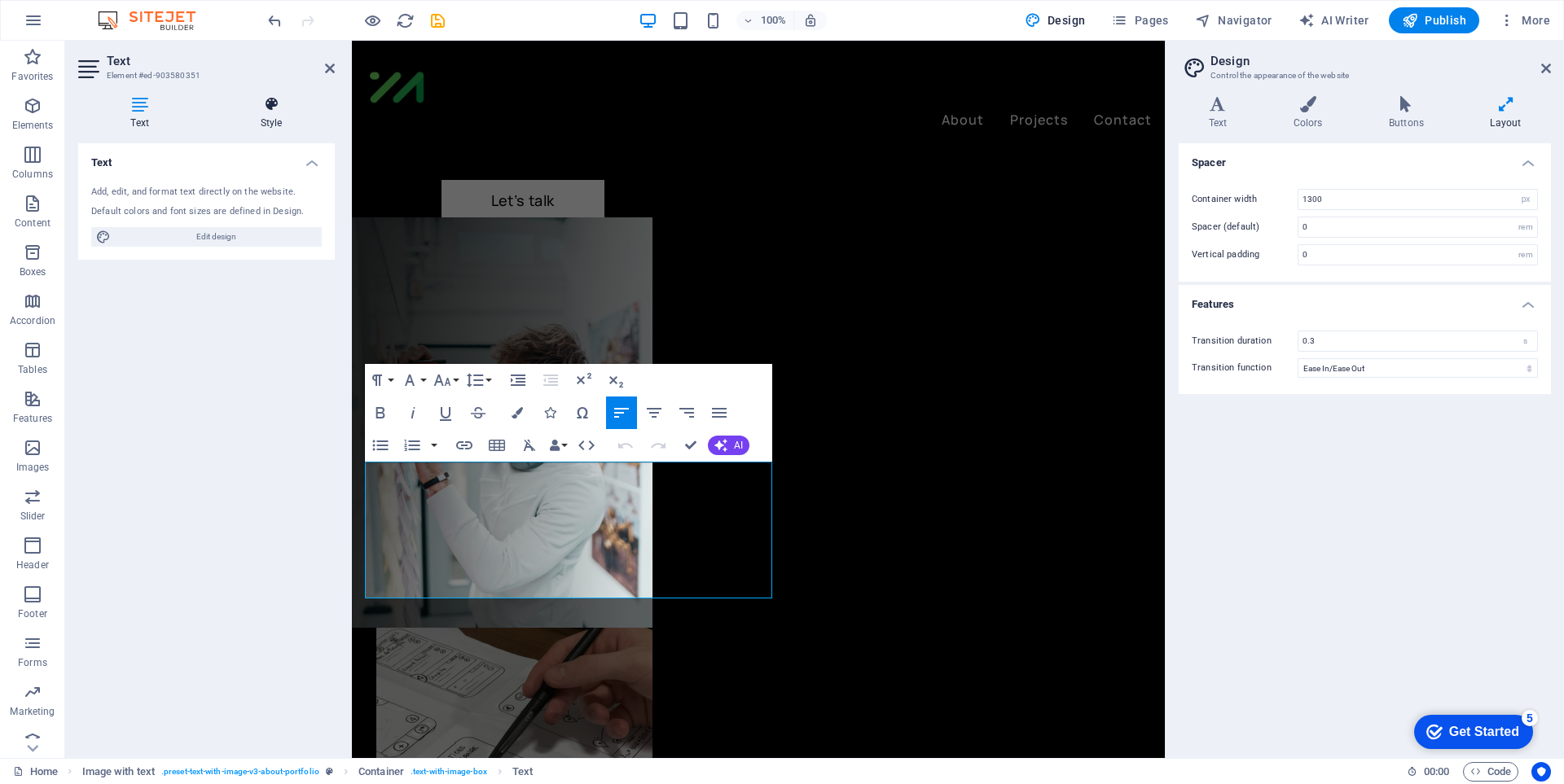
click at [267, 111] on icon at bounding box center [271, 104] width 127 height 16
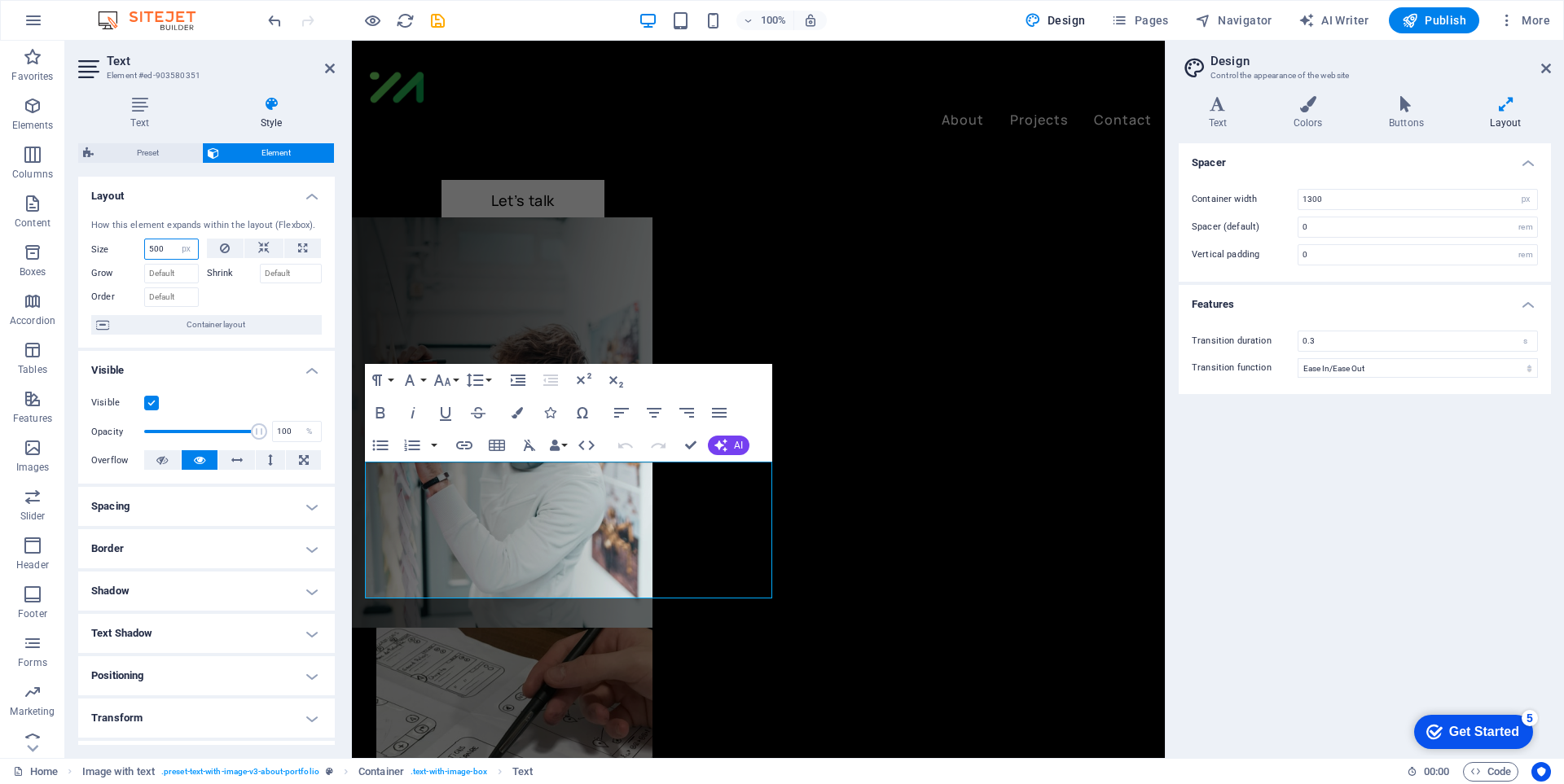
drag, startPoint x: 169, startPoint y: 252, endPoint x: 142, endPoint y: 252, distance: 27.0
click at [142, 252] on div "Size 500 Default auto px % 1/1 1/2 1/3 1/4 1/5 1/6 1/7 1/8 1/9 1/10" at bounding box center [145, 249] width 108 height 21
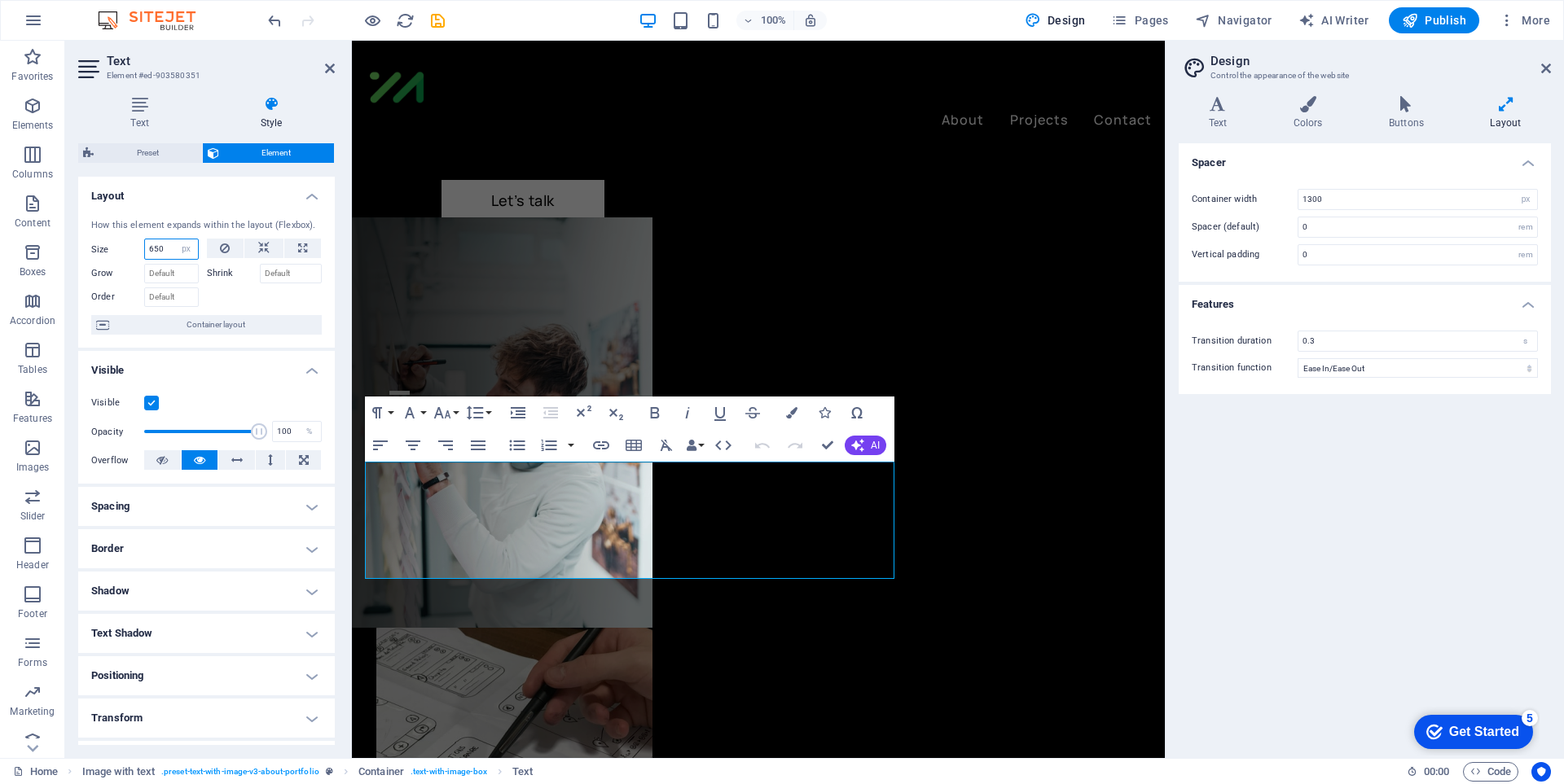
drag, startPoint x: 170, startPoint y: 252, endPoint x: 128, endPoint y: 249, distance: 42.1
click at [133, 251] on div "Size 650 Default auto px % 1/1 1/2 1/3 1/4 1/5 1/6 1/7 1/8 1/9 1/10" at bounding box center [145, 249] width 108 height 21
type input "700"
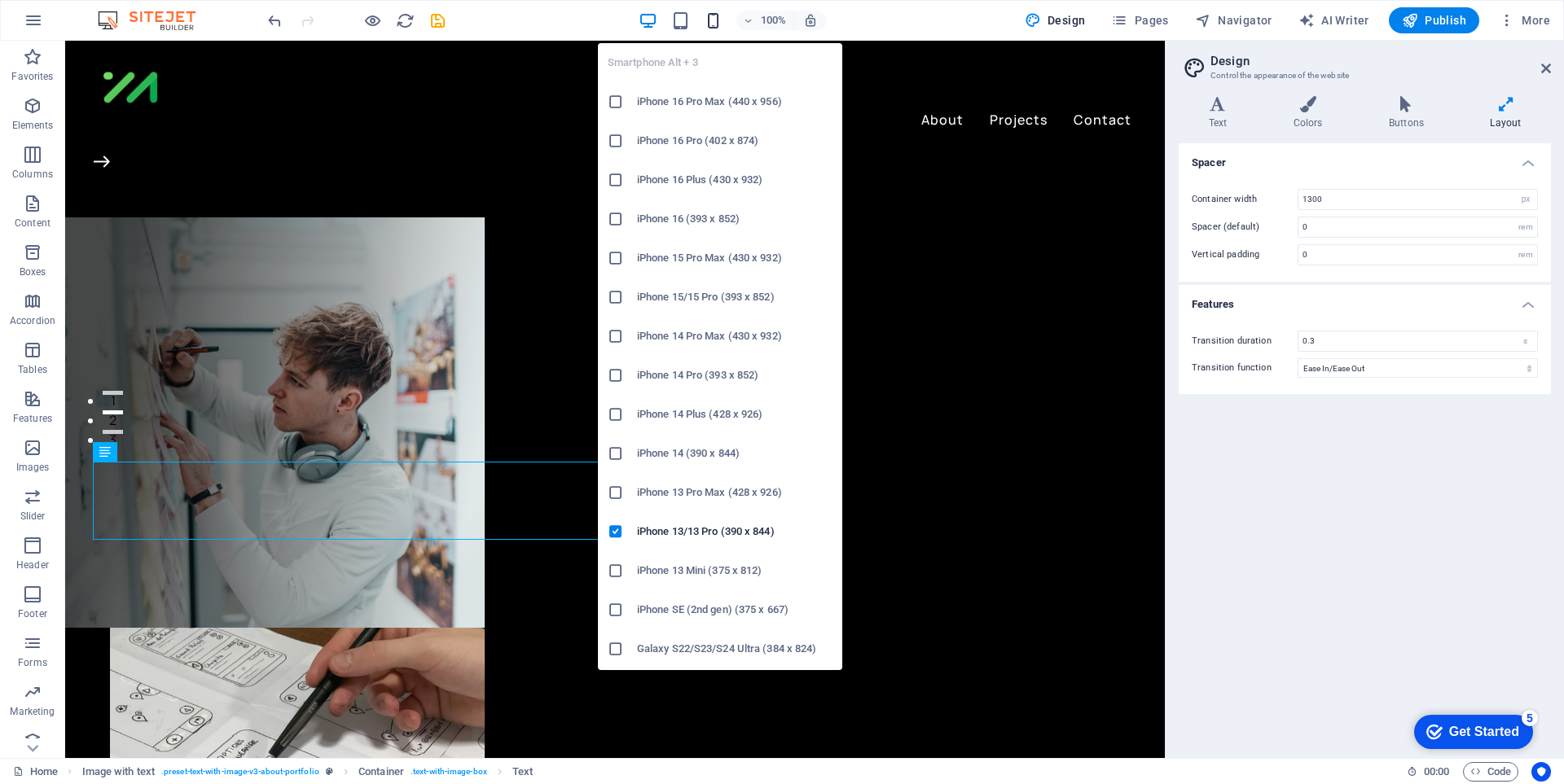
click at [716, 19] on icon "button" at bounding box center [713, 21] width 19 height 19
click at [721, 535] on h6 "iPhone 13/13 Pro (390 x 844)" at bounding box center [734, 532] width 195 height 20
click at [716, 19] on icon "button" at bounding box center [713, 21] width 19 height 19
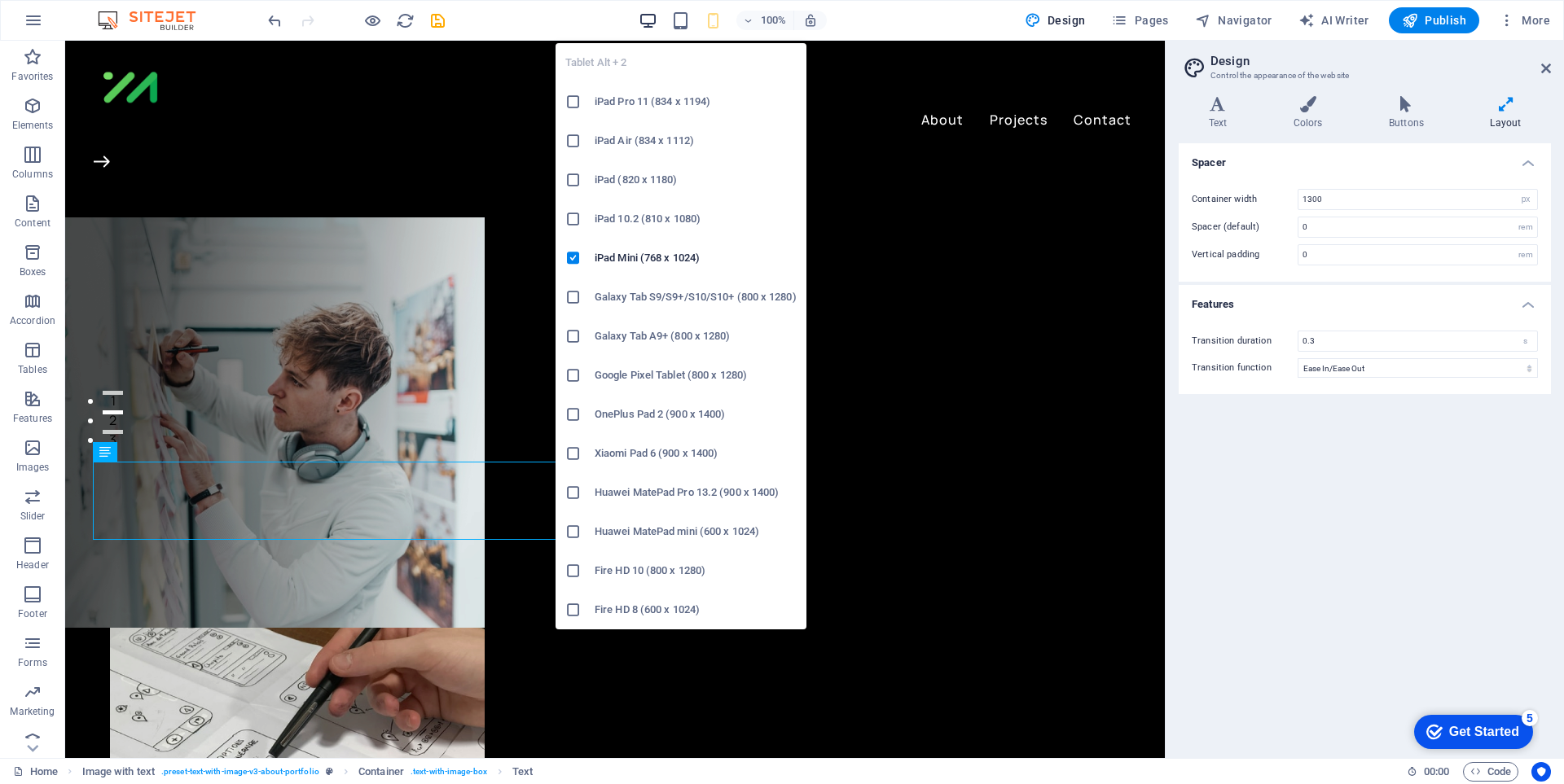
drag, startPoint x: 676, startPoint y: 12, endPoint x: 659, endPoint y: 23, distance: 20.2
click at [675, 12] on icon "button" at bounding box center [680, 21] width 19 height 19
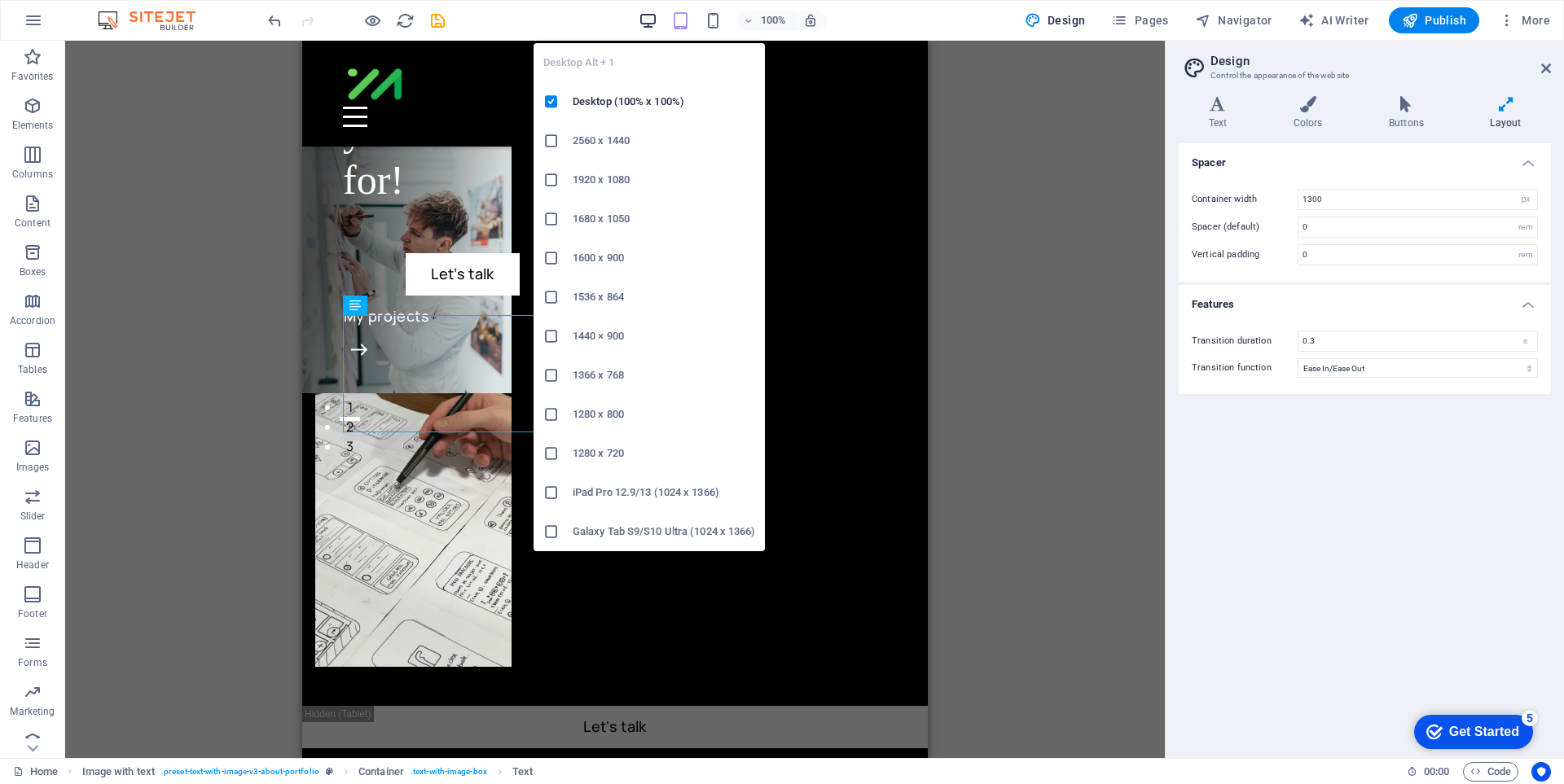
click at [645, 21] on icon "button" at bounding box center [648, 21] width 19 height 19
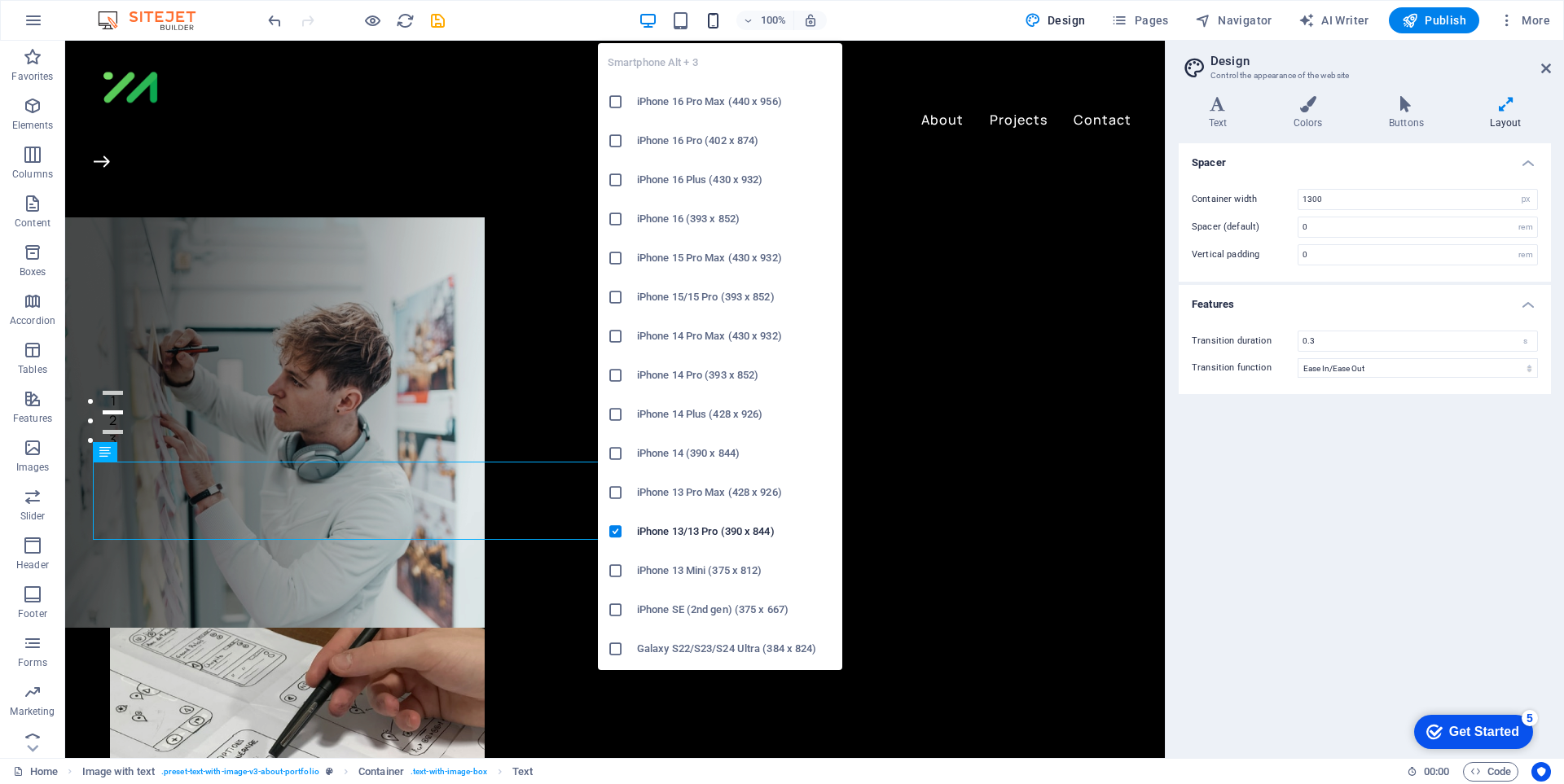
click at [712, 23] on icon "button" at bounding box center [713, 21] width 19 height 19
click at [716, 17] on icon "button" at bounding box center [713, 21] width 19 height 19
click at [620, 524] on icon at bounding box center [616, 532] width 16 height 16
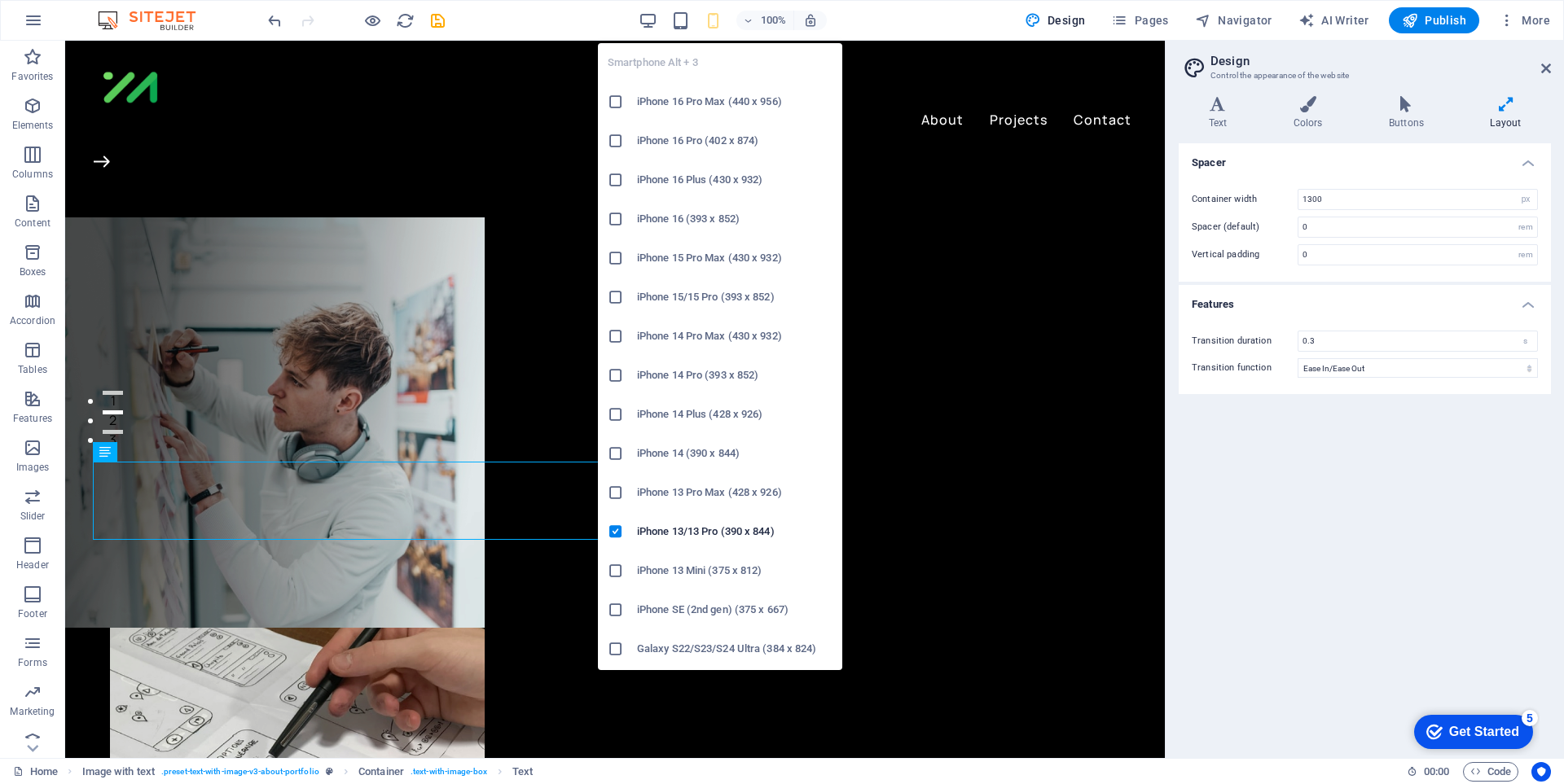
click at [615, 451] on icon at bounding box center [616, 453] width 16 height 16
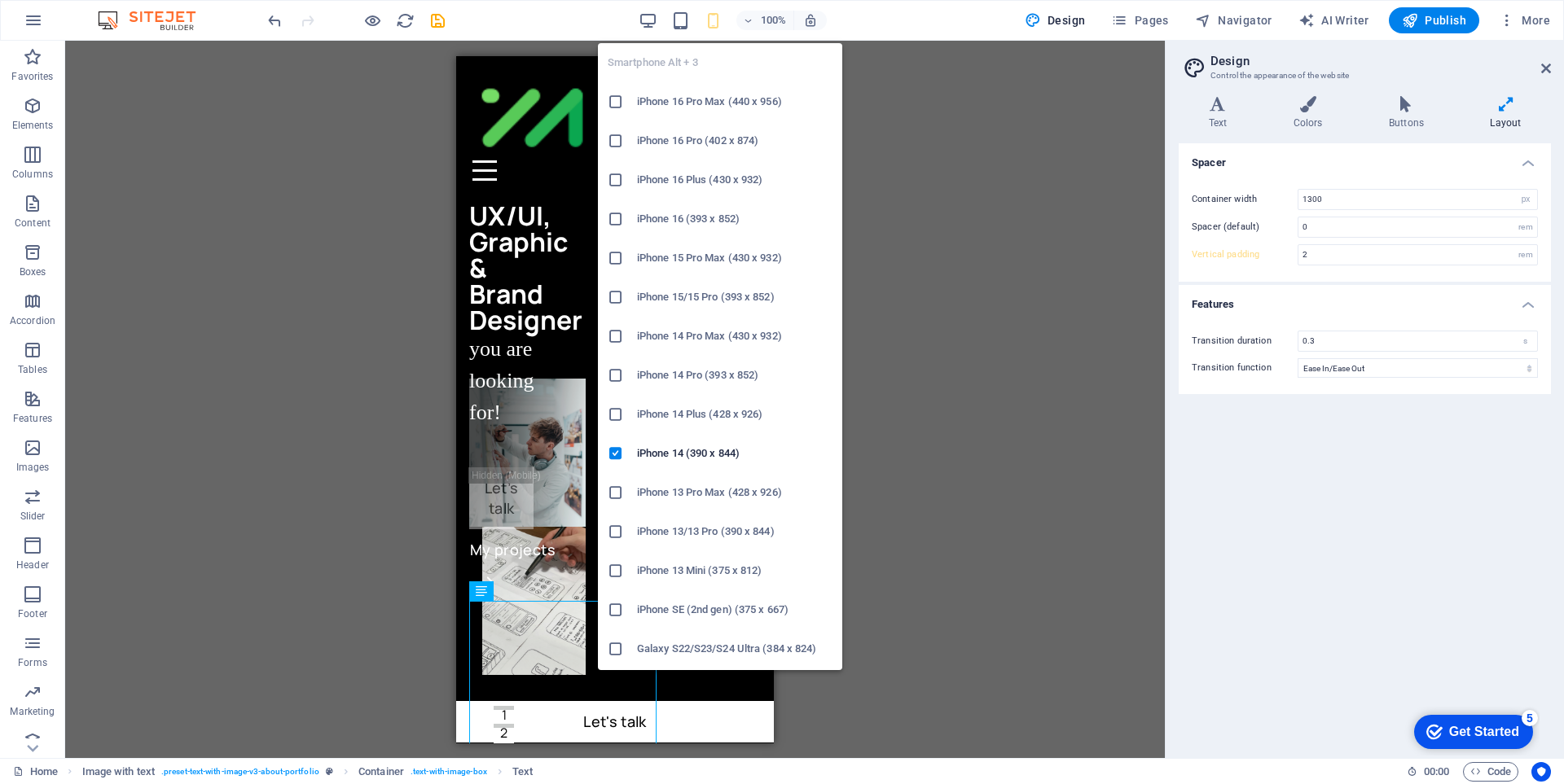
click at [0, 0] on icon "button" at bounding box center [0, 0] width 0 height 0
click at [618, 454] on icon at bounding box center [616, 453] width 16 height 16
click at [0, 0] on icon "button" at bounding box center [0, 0] width 0 height 0
click at [617, 296] on icon at bounding box center [616, 297] width 16 height 16
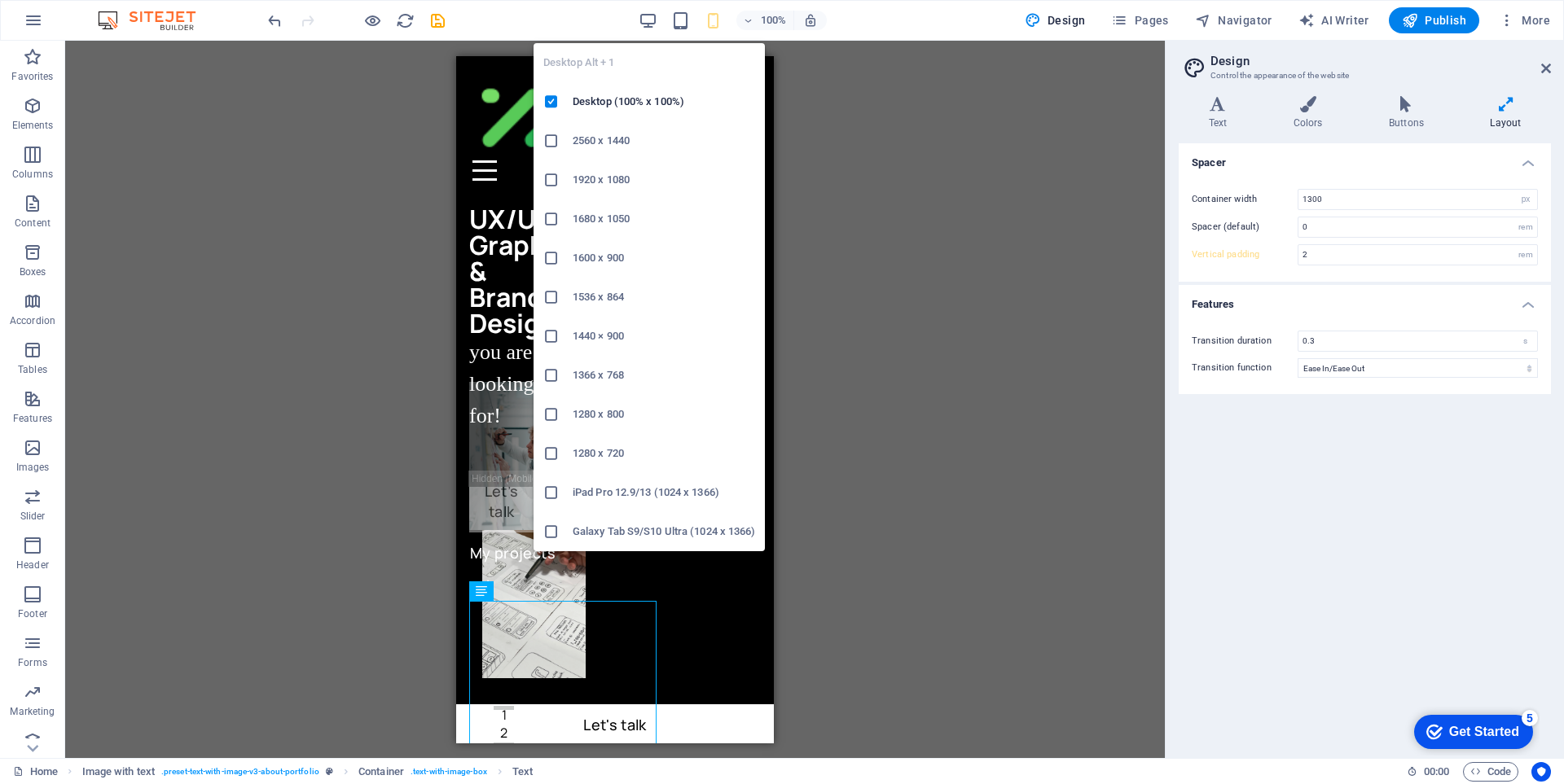
scroll to position [425, 0]
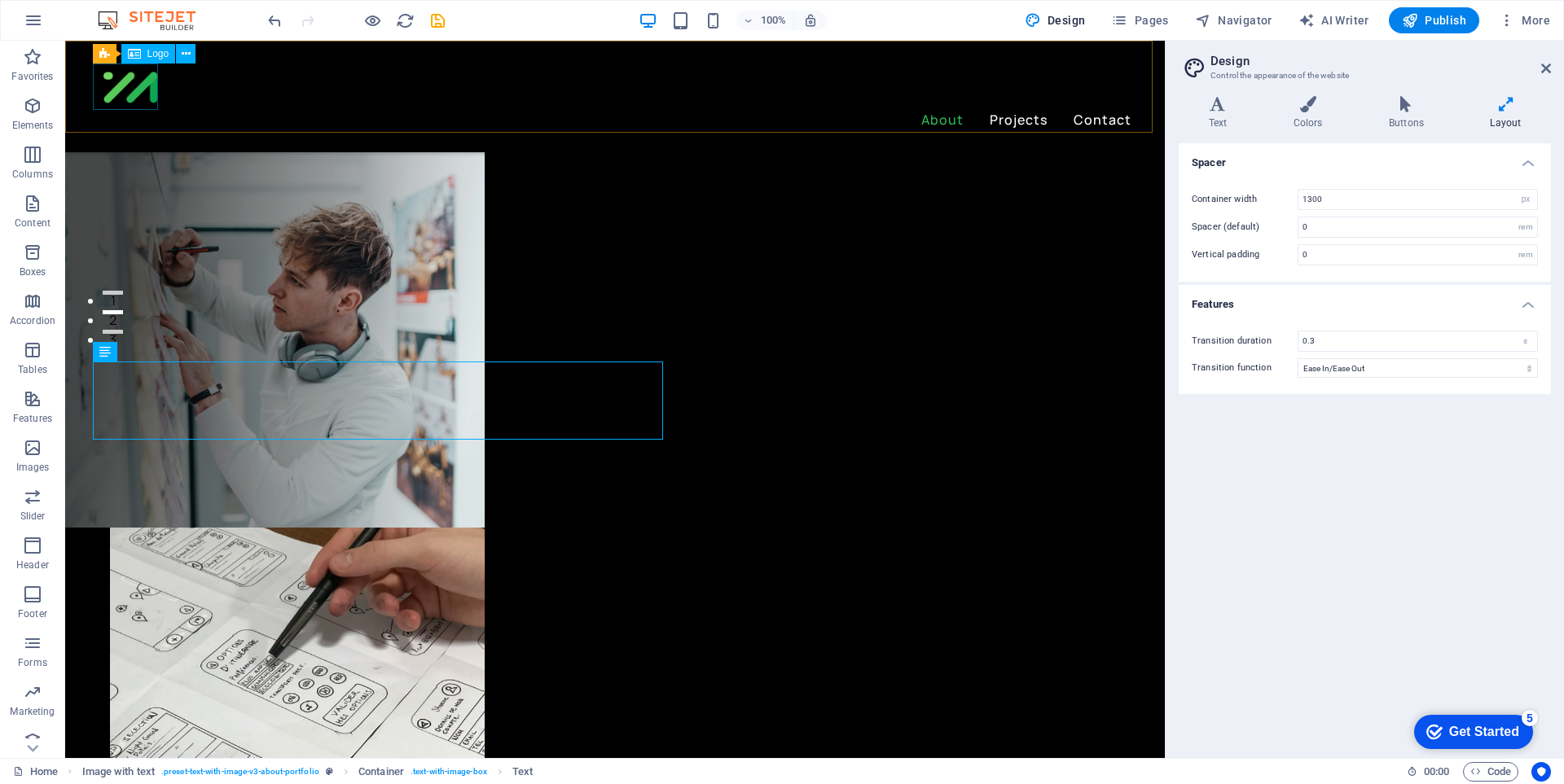
click at [147, 85] on div at bounding box center [615, 87] width 1033 height 46
click at [725, 14] on div "100%" at bounding box center [732, 20] width 188 height 26
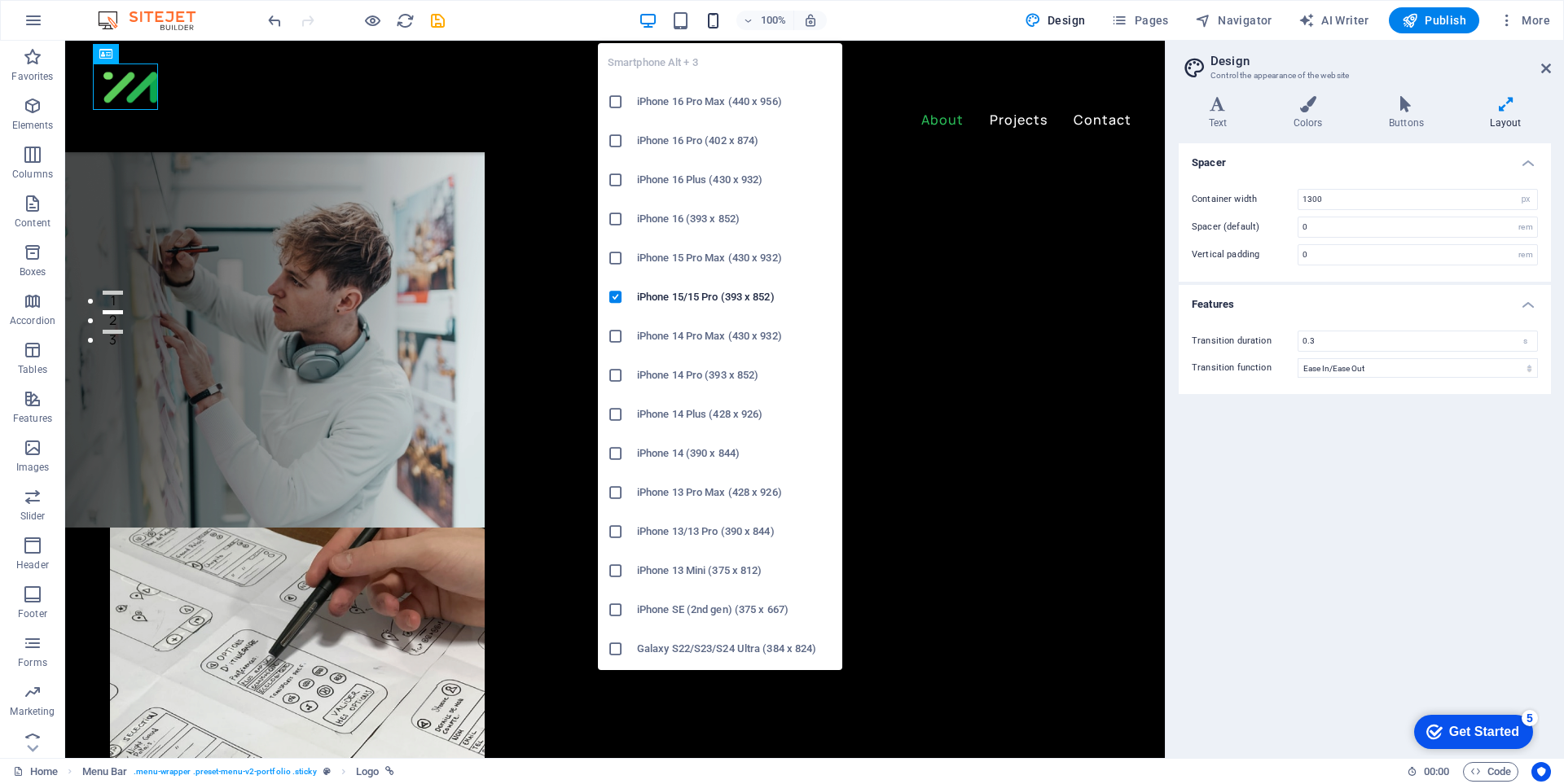
click at [716, 17] on icon "button" at bounding box center [713, 21] width 19 height 19
click at [716, 19] on icon "button" at bounding box center [713, 21] width 19 height 19
click at [667, 301] on h6 "iPhone 15/15 Pro (393 x 852)" at bounding box center [734, 297] width 195 height 20
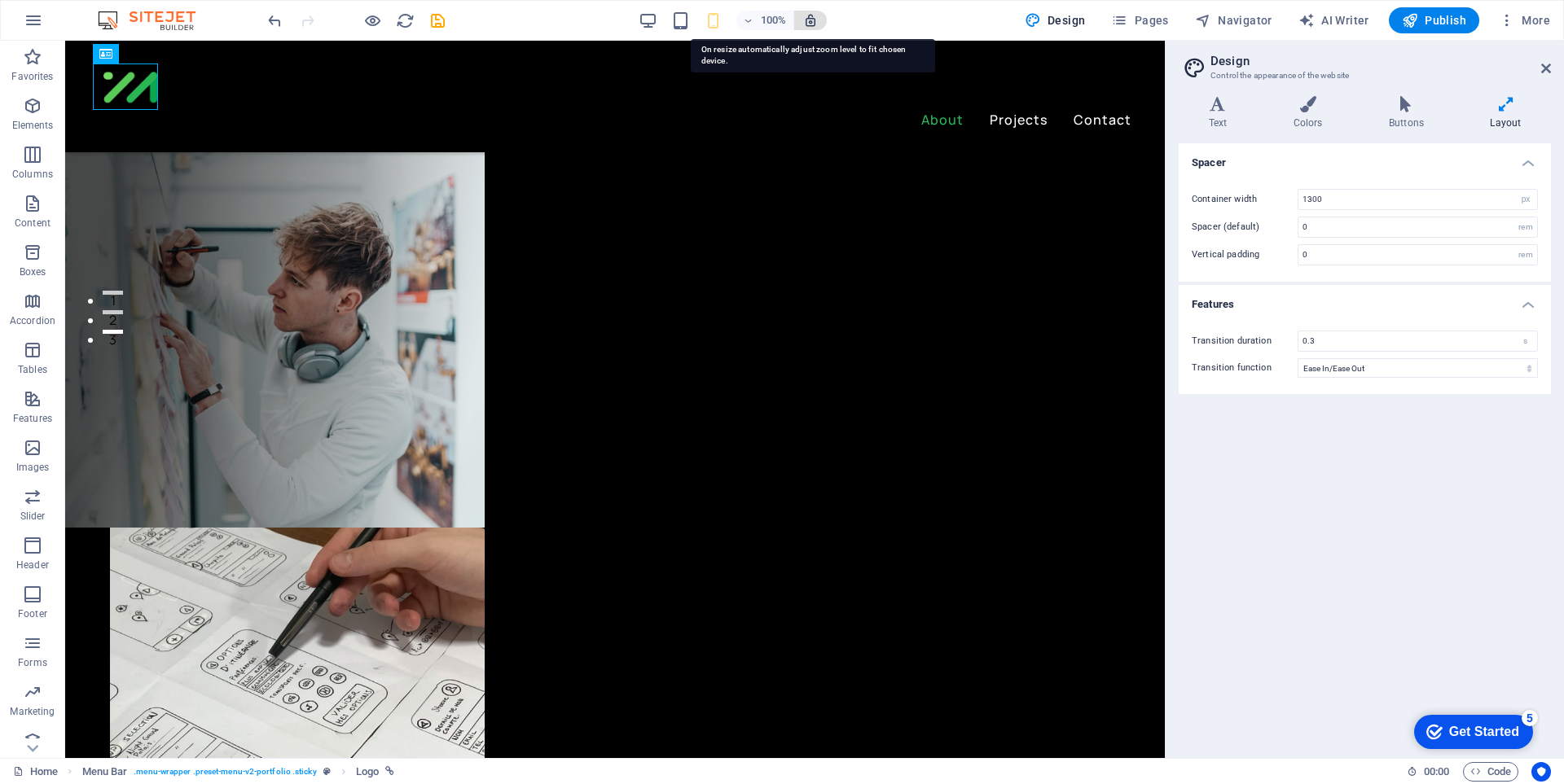
click at [809, 24] on icon "button" at bounding box center [810, 21] width 14 height 14
click at [818, 24] on icon "button" at bounding box center [810, 21] width 14 height 14
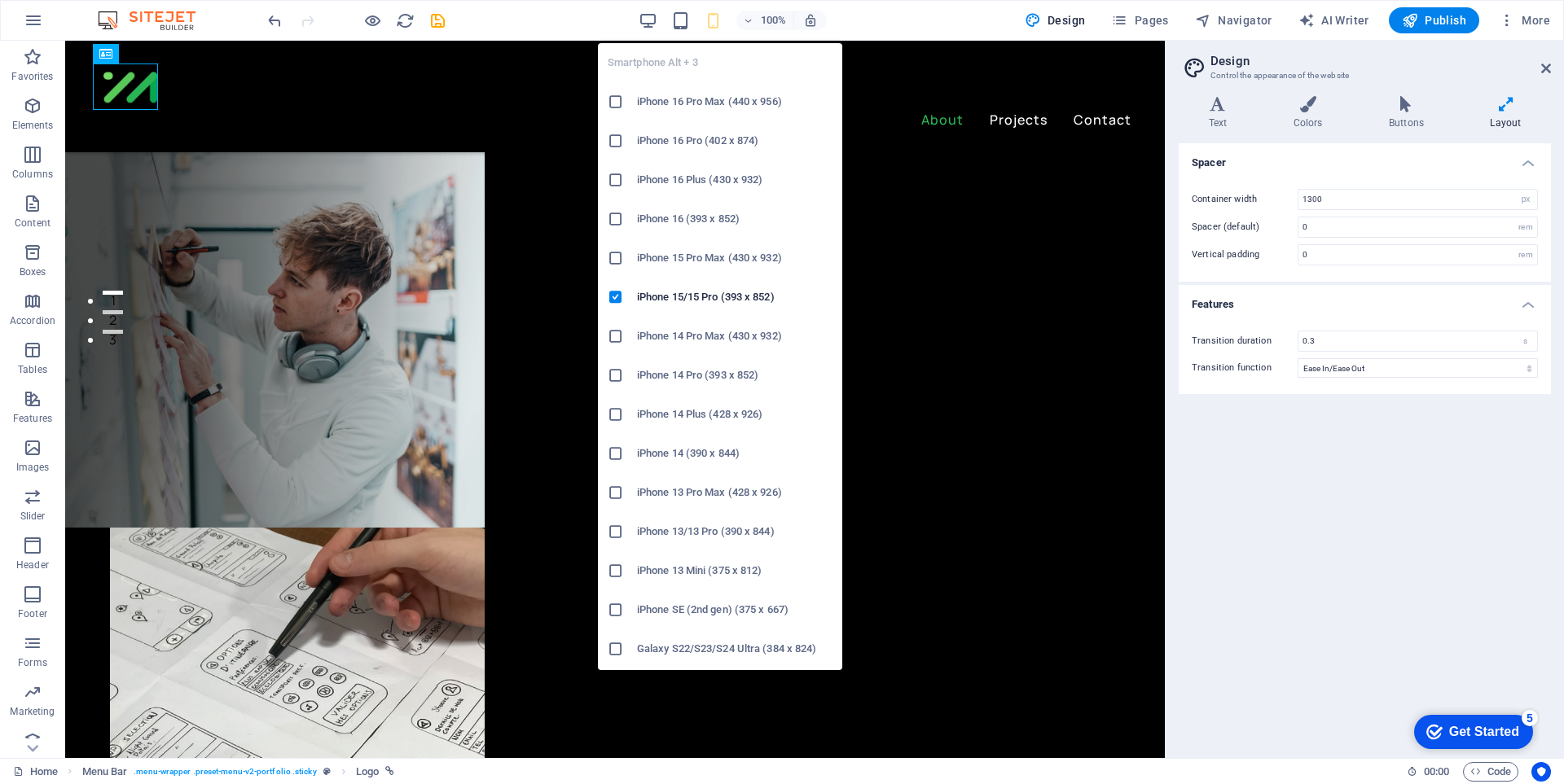
click at [711, 19] on icon "button" at bounding box center [713, 21] width 19 height 19
click at [618, 298] on icon at bounding box center [616, 297] width 16 height 16
click at [708, 18] on icon "button" at bounding box center [713, 21] width 19 height 19
click at [688, 294] on h6 "iPhone 15/15 Pro (393 x 852)" at bounding box center [734, 297] width 195 height 20
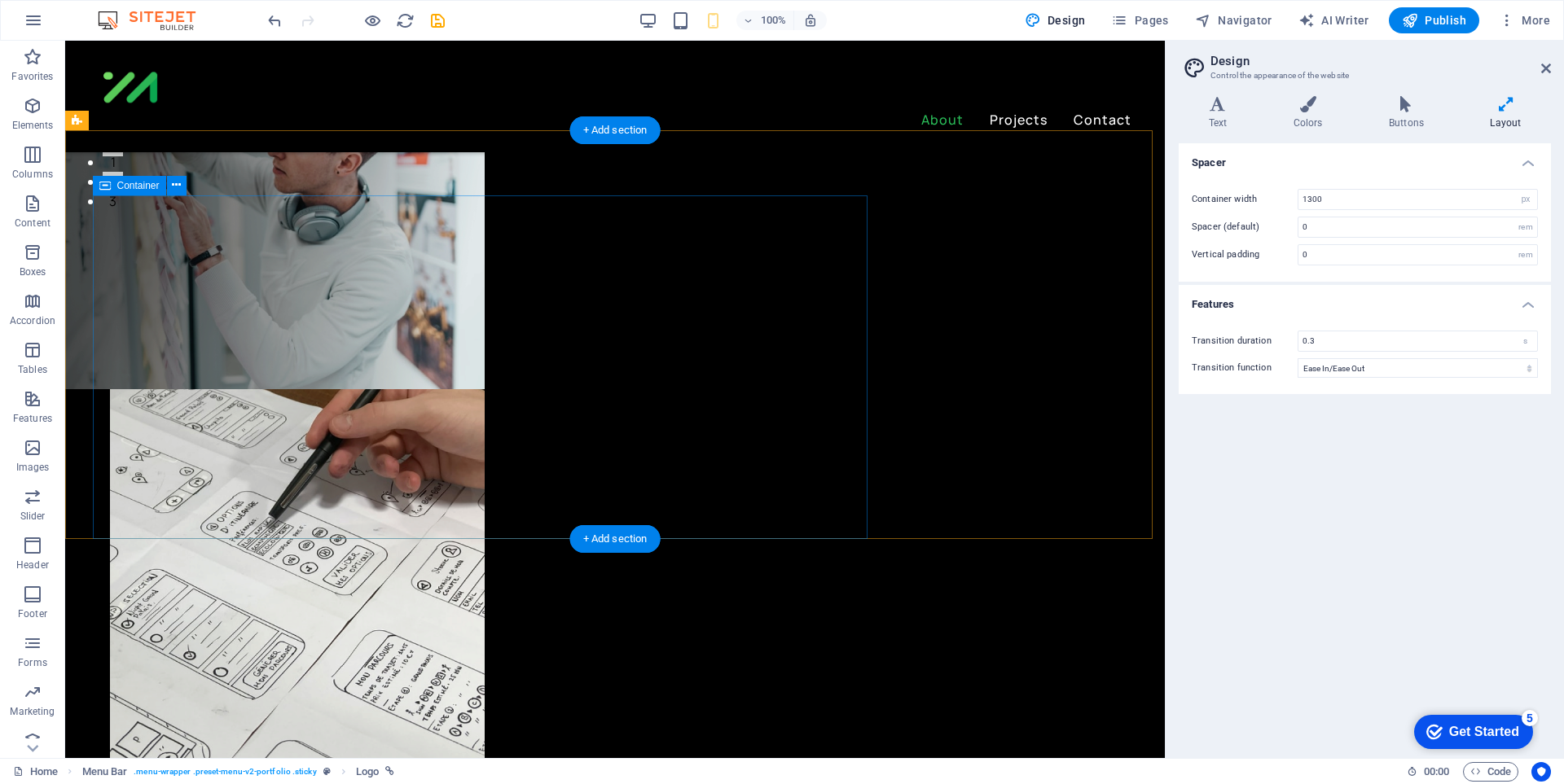
scroll to position [570, 0]
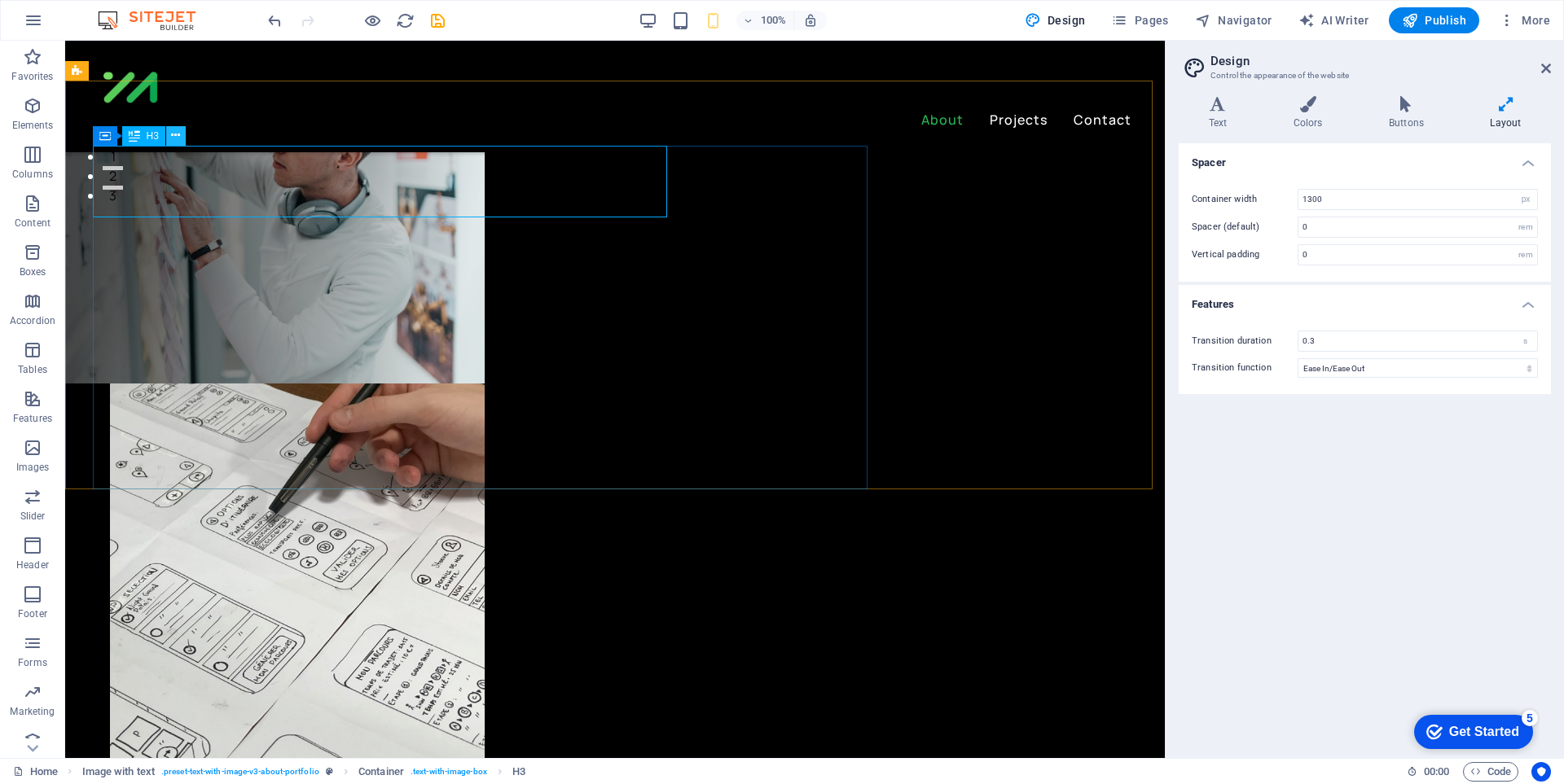
click at [173, 132] on icon at bounding box center [176, 135] width 9 height 17
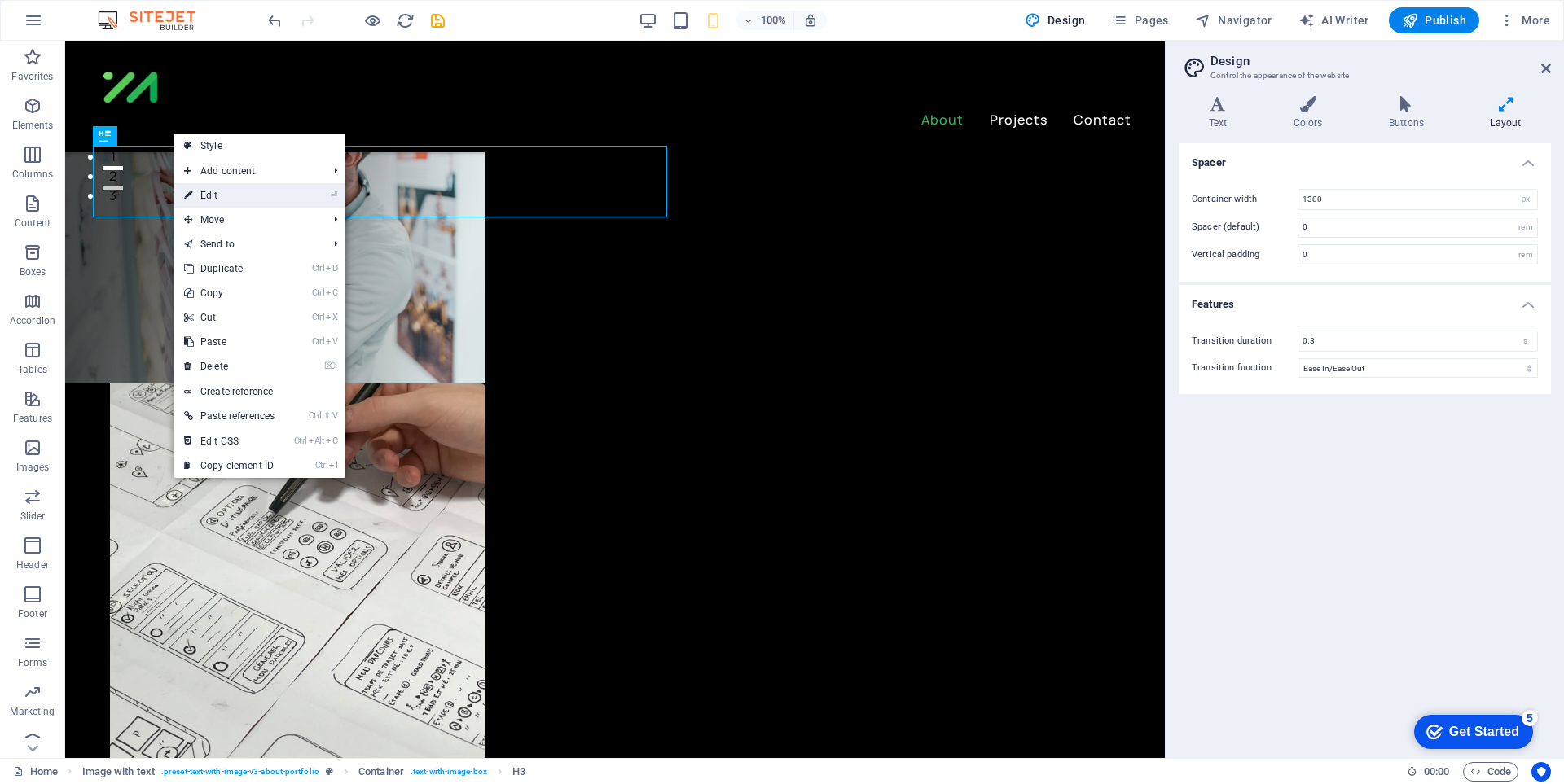
click at [233, 191] on link "⏎ Edit" at bounding box center [228, 194] width 110 height 24
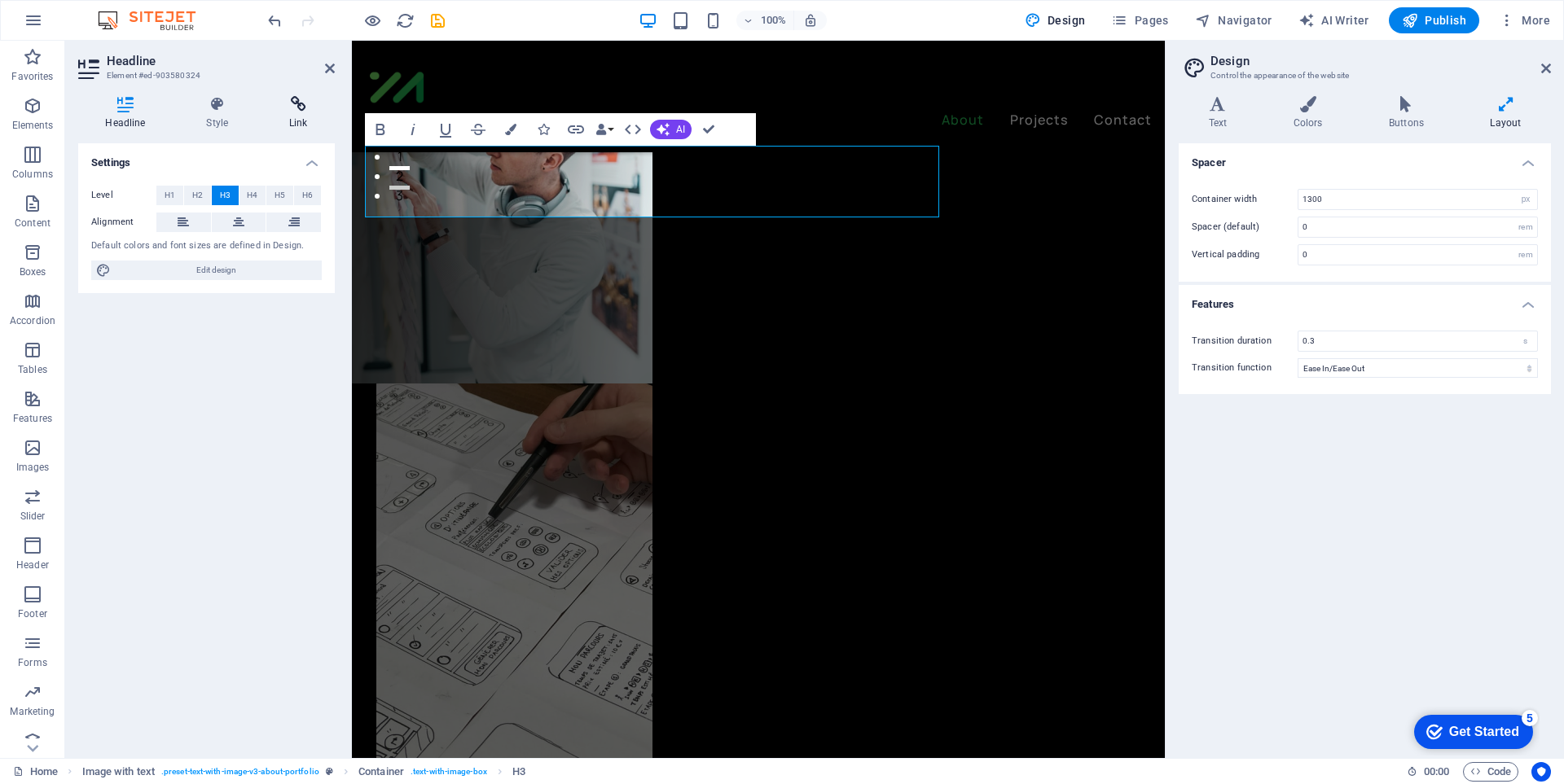
click at [280, 112] on h4 "Link" at bounding box center [298, 113] width 72 height 34
click at [211, 116] on h4 "Style" at bounding box center [220, 113] width 83 height 34
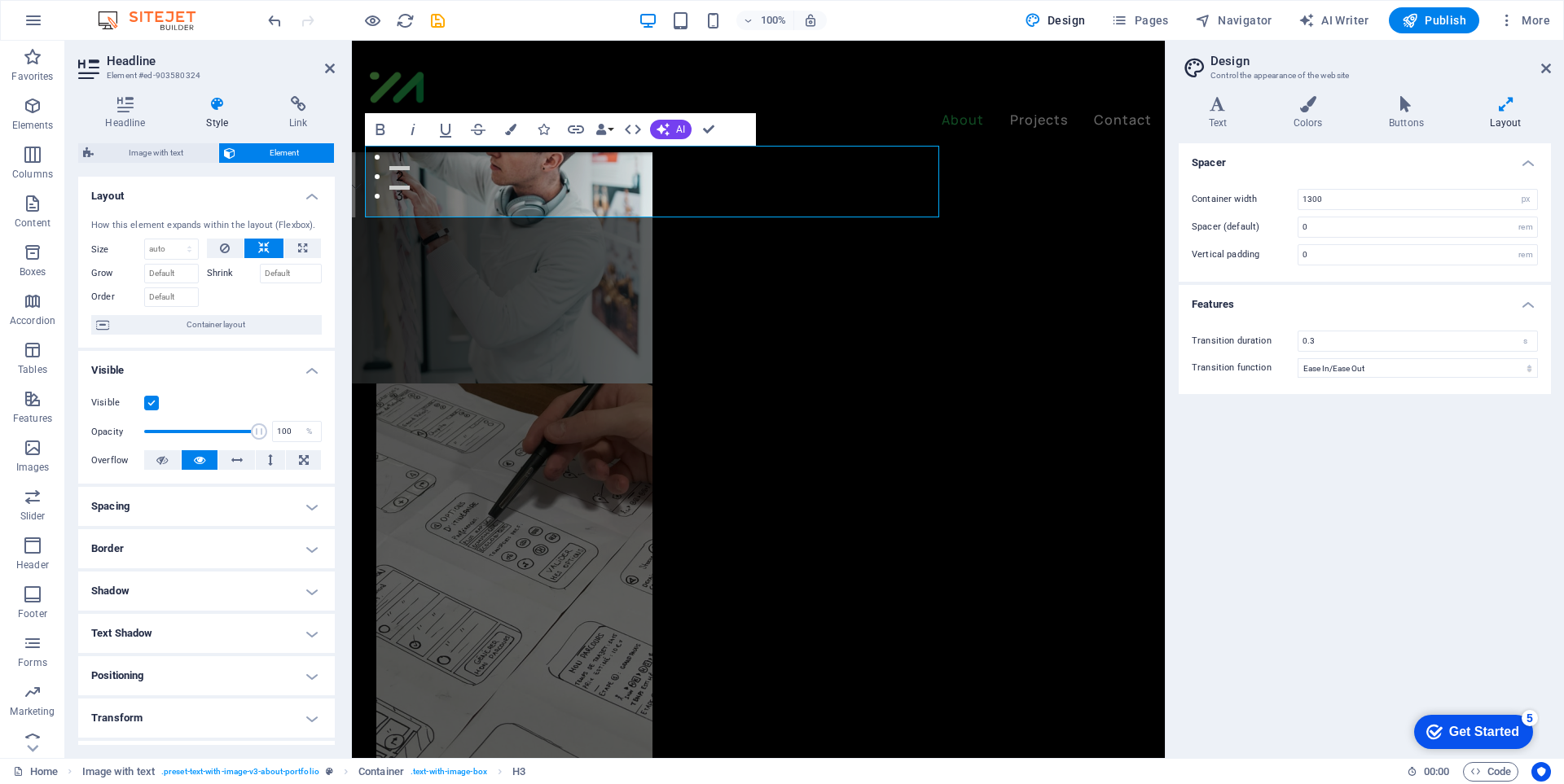
click at [206, 516] on h4 "Spacing" at bounding box center [207, 507] width 257 height 39
click at [269, 566] on span "Custom" at bounding box center [288, 566] width 56 height 20
click at [209, 591] on input "number" at bounding box center [216, 595] width 49 height 20
type input "10"
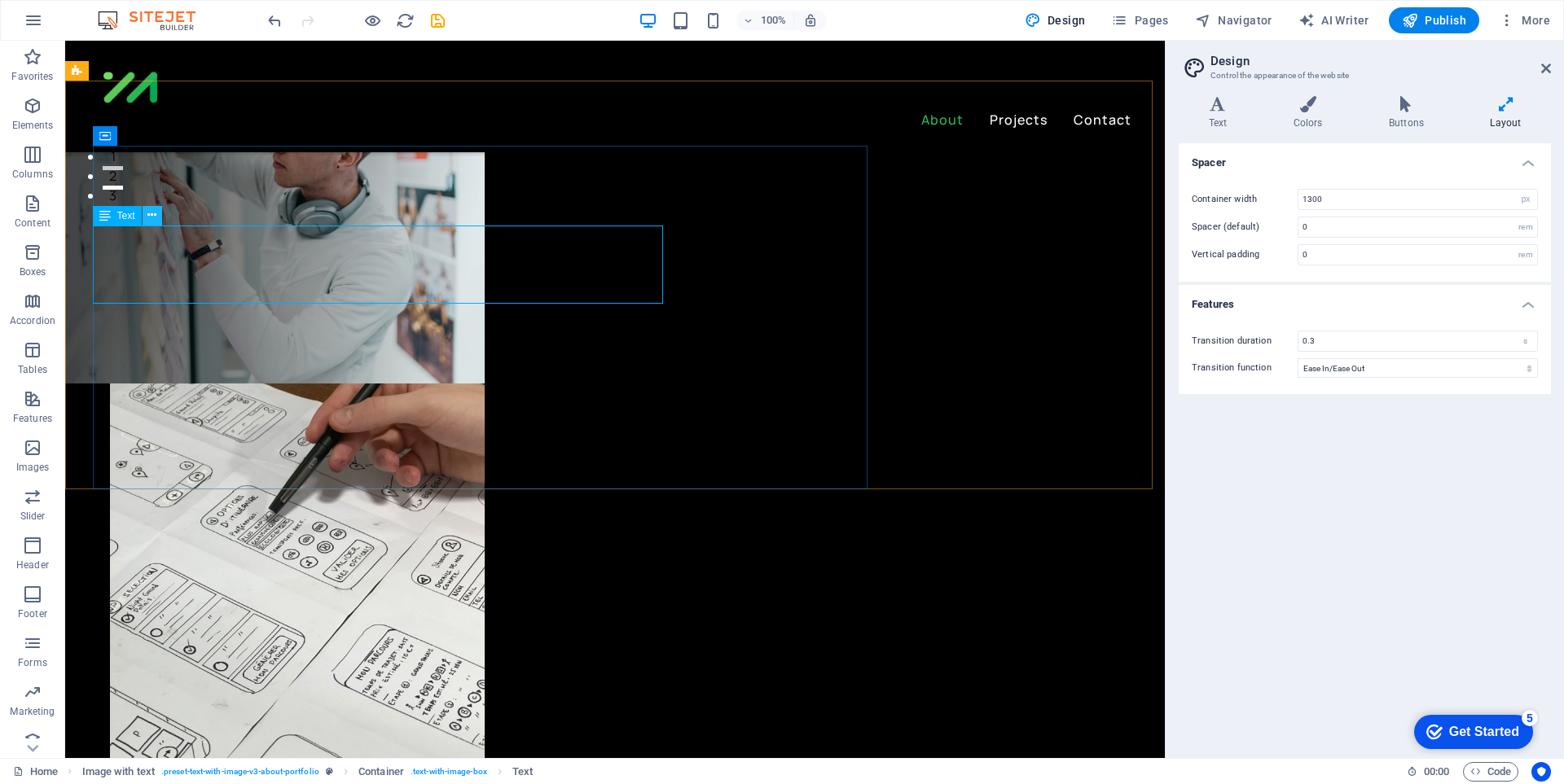
click at [148, 214] on icon at bounding box center [152, 215] width 9 height 17
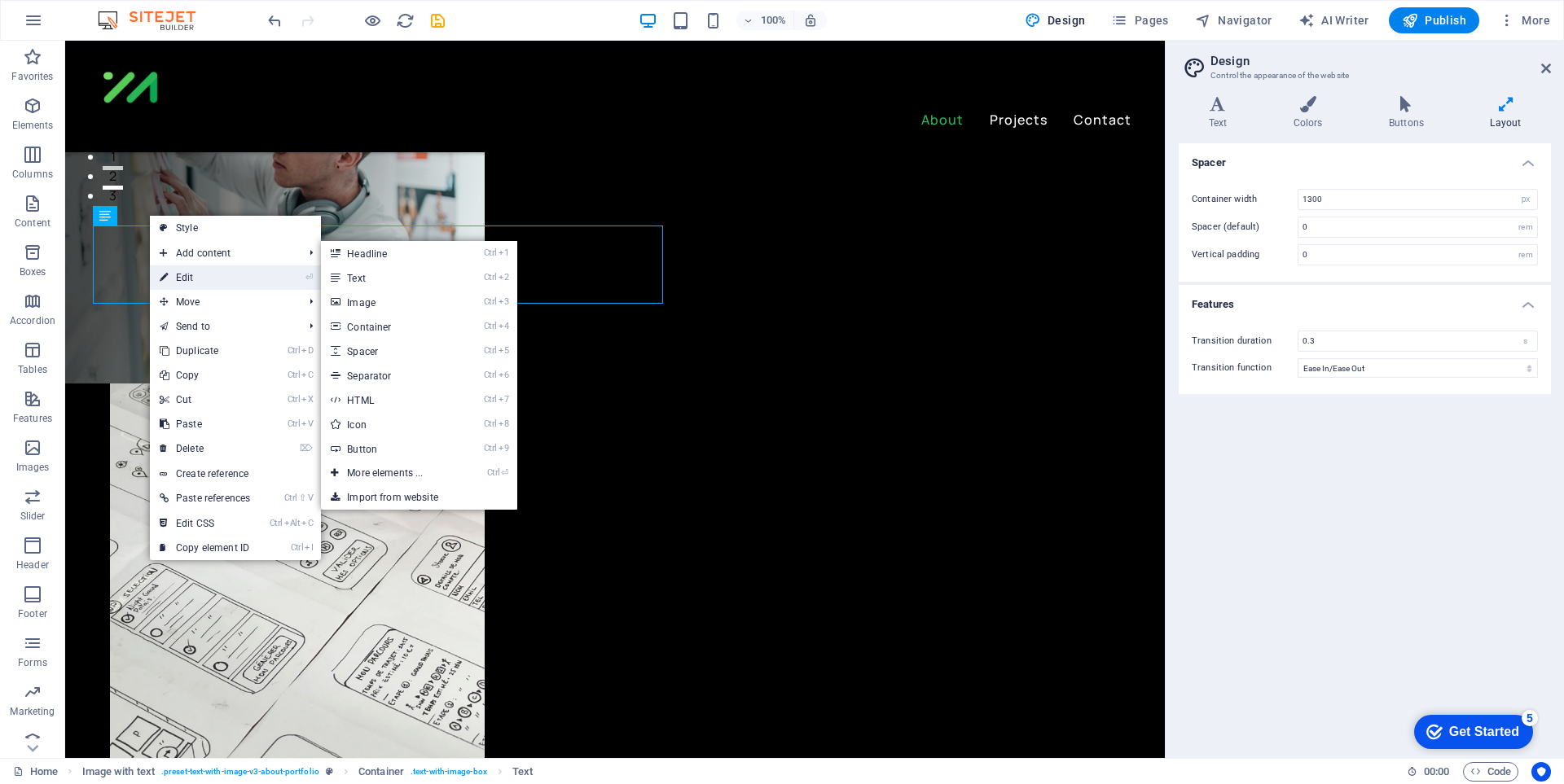
click at [210, 279] on link "⏎ Edit" at bounding box center [204, 277] width 110 height 24
select select "px"
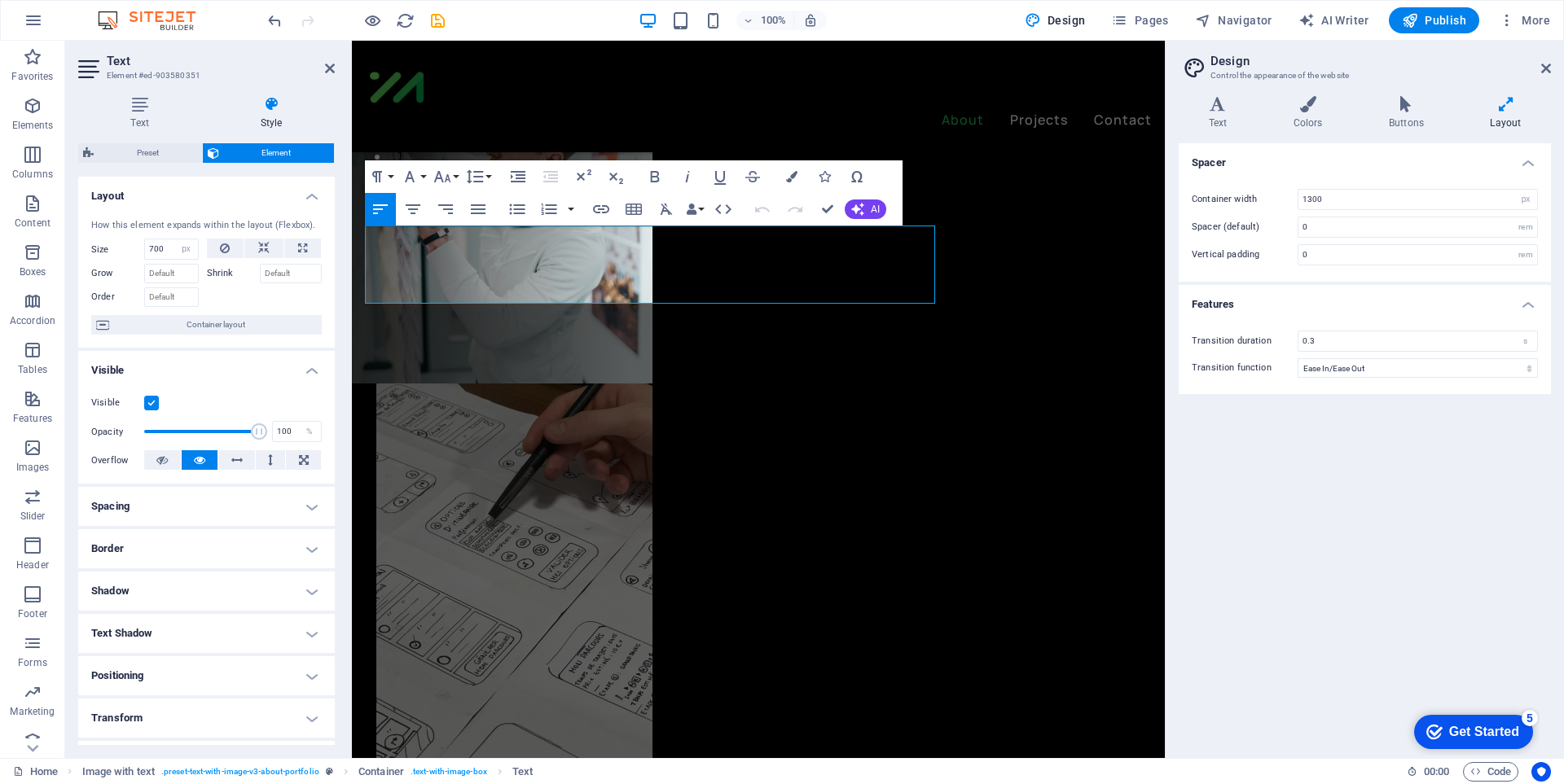
click at [150, 505] on h4 "Spacing" at bounding box center [207, 507] width 257 height 39
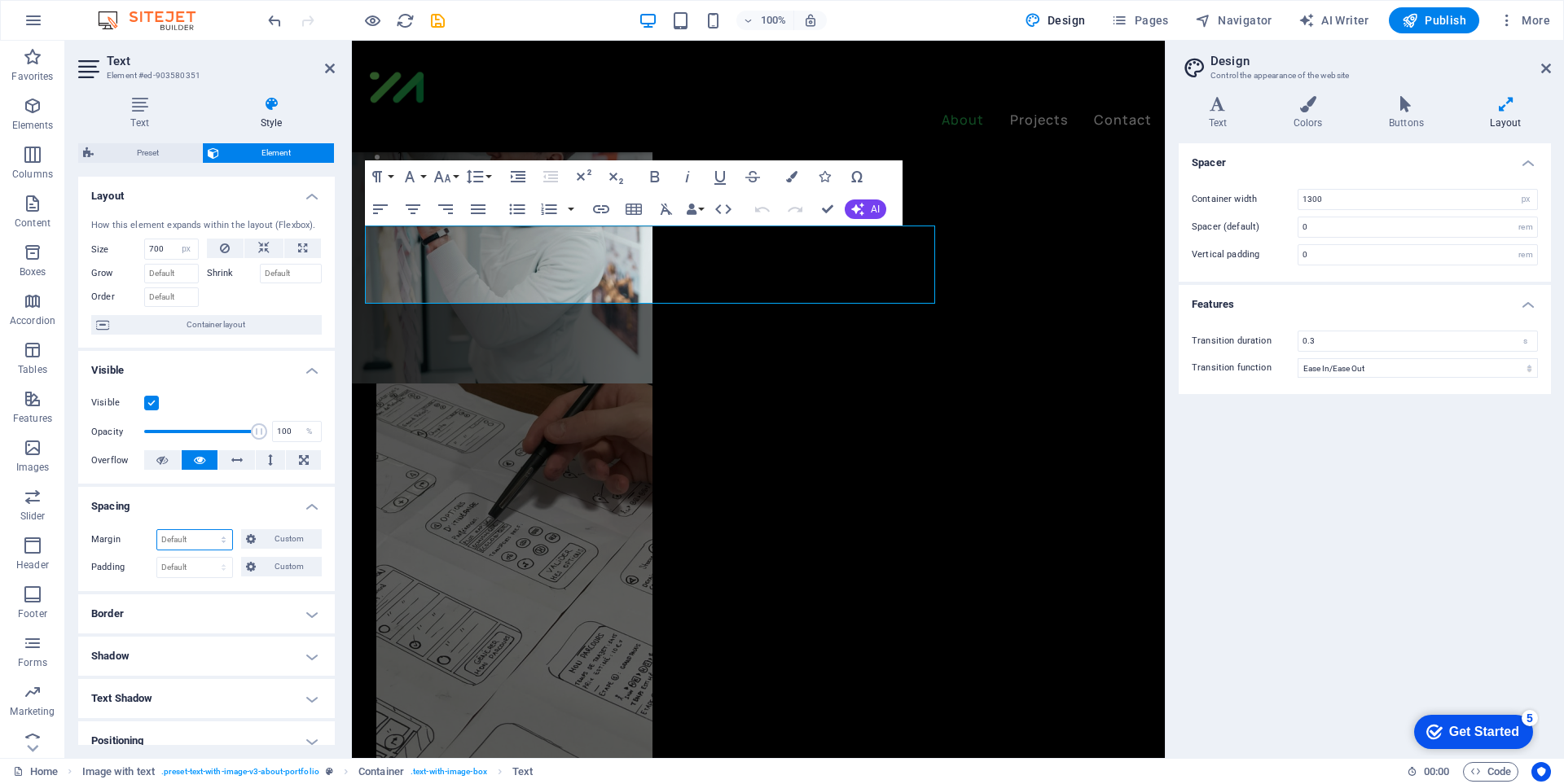
click at [203, 545] on select "Default auto px % rem vw vh Custom" at bounding box center [194, 540] width 75 height 20
click at [157, 530] on select "Default auto px % rem vw vh Custom" at bounding box center [194, 540] width 75 height 20
click at [197, 536] on select "Default auto px % rem vw vh Custom" at bounding box center [194, 540] width 75 height 20
click at [157, 530] on select "Default auto px % rem vw vh Custom" at bounding box center [194, 540] width 75 height 20
select select "DISABLED_OPTION_VALUE"
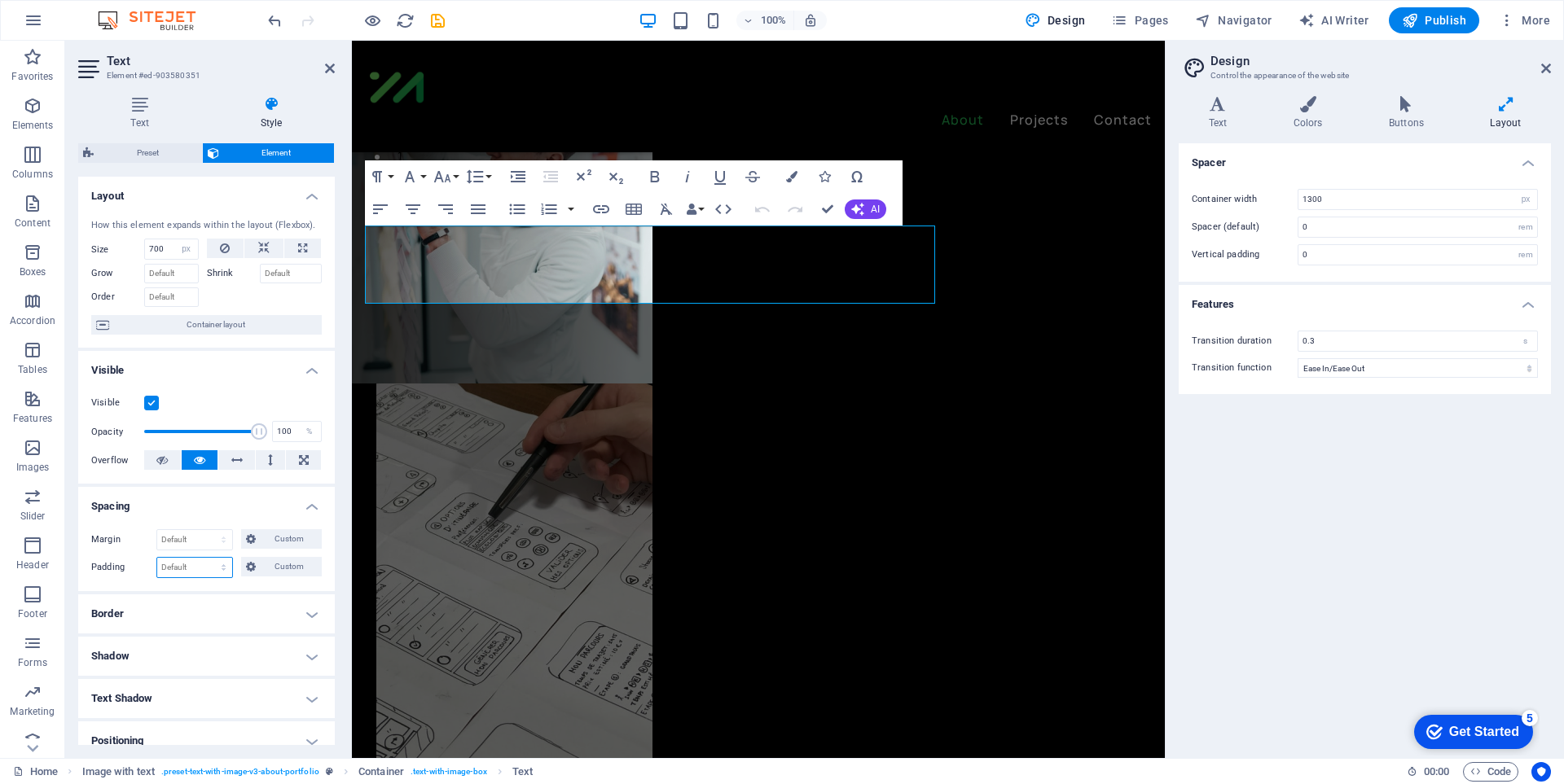
click at [195, 559] on select "Default px rem % vh vw Custom" at bounding box center [194, 567] width 75 height 20
select select "px"
click at [208, 557] on select "Default px rem % vh vw Custom" at bounding box center [194, 567] width 75 height 20
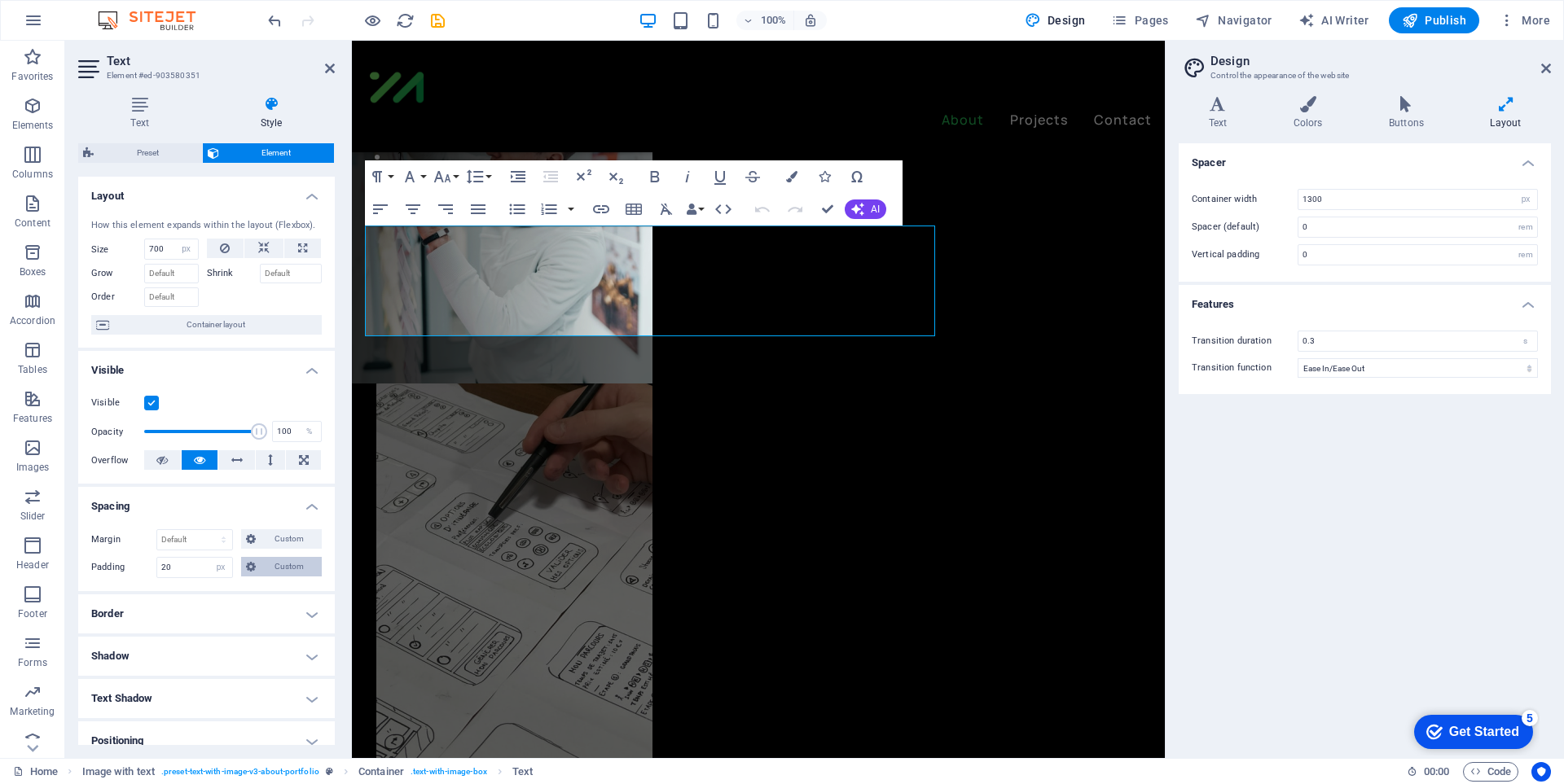
click at [269, 570] on span "Custom" at bounding box center [288, 566] width 56 height 20
drag, startPoint x: 190, startPoint y: 565, endPoint x: 122, endPoint y: 575, distance: 68.7
click at [122, 575] on div "Padding 20 Default px rem % vh vw Custom Custom" at bounding box center [206, 567] width 230 height 21
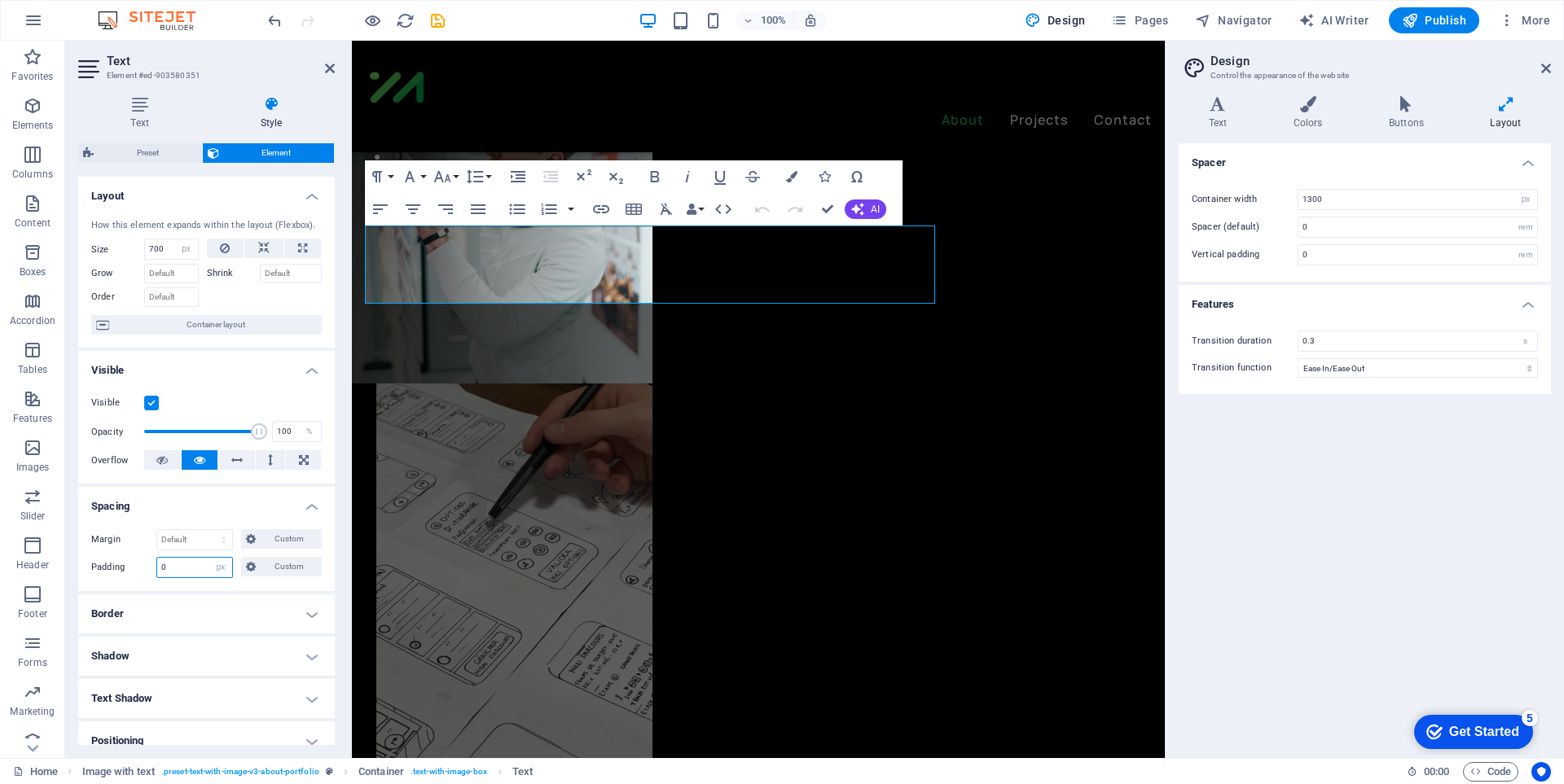
type input "0"
click at [251, 564] on icon at bounding box center [251, 566] width 10 height 20
click at [208, 604] on input "number" at bounding box center [216, 595] width 49 height 20
type input "20"
select select "DISABLED_OPTION_VALUE"
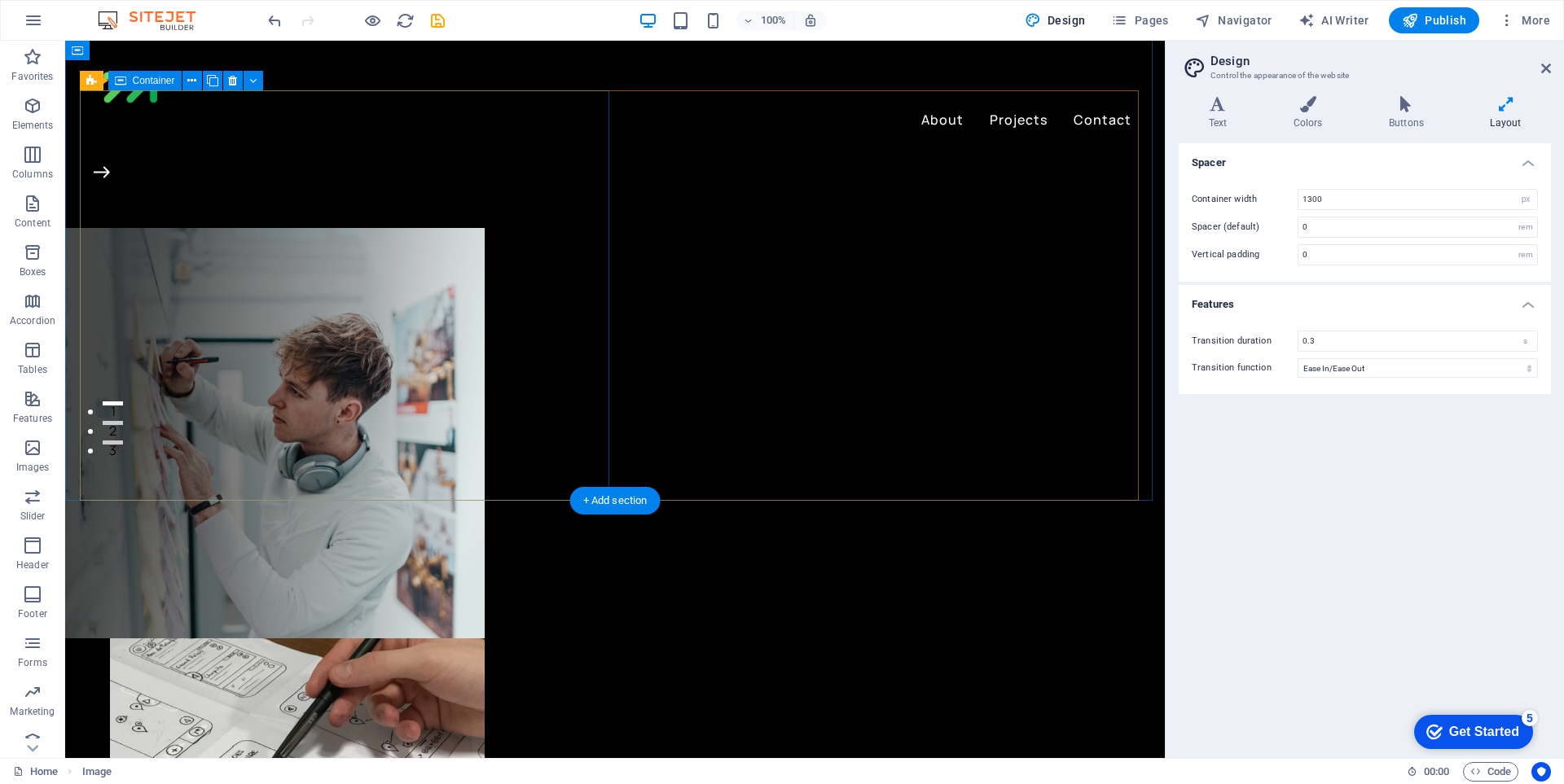
scroll to position [0, 0]
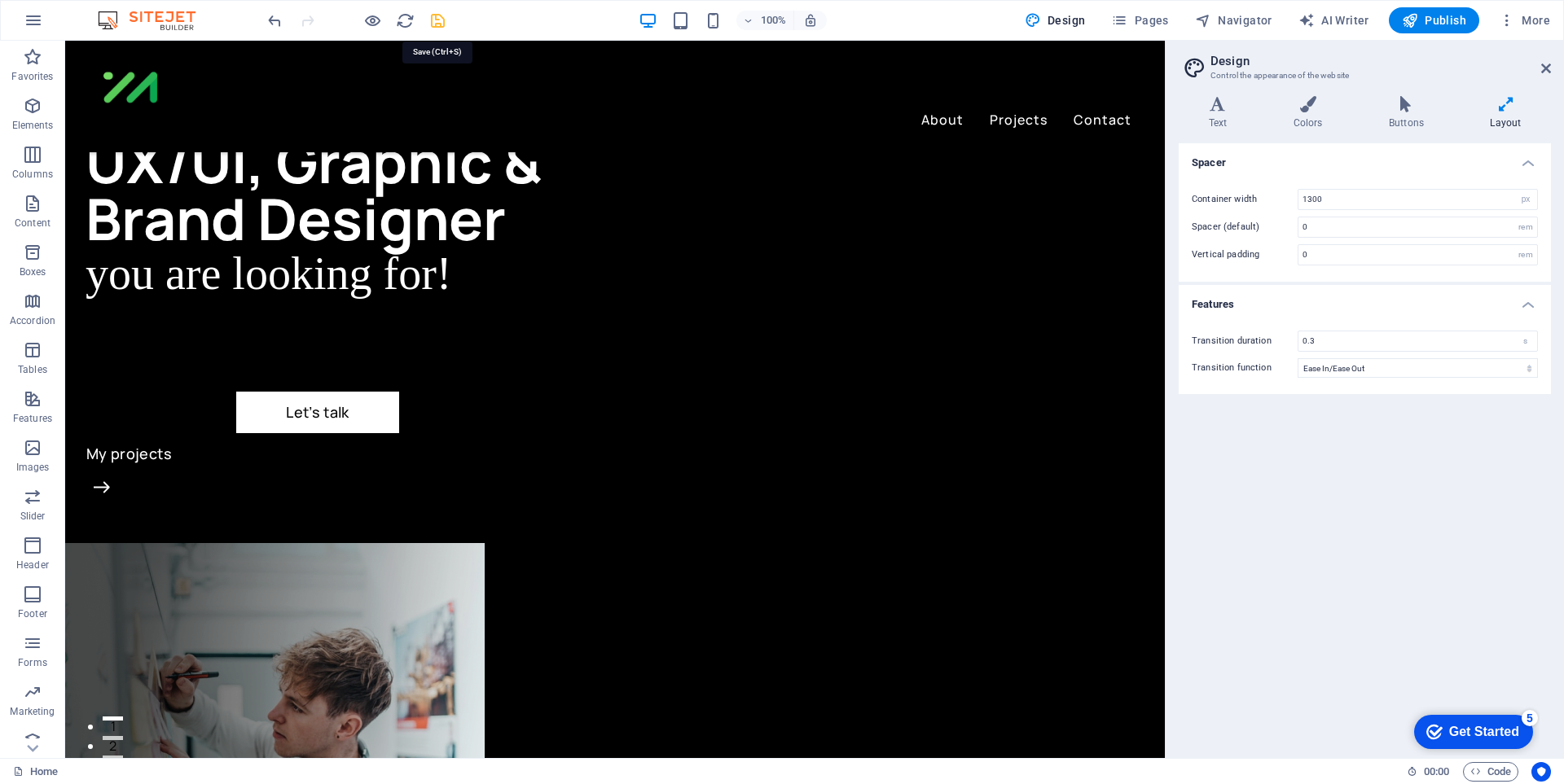
click at [441, 21] on icon "save" at bounding box center [437, 21] width 19 height 19
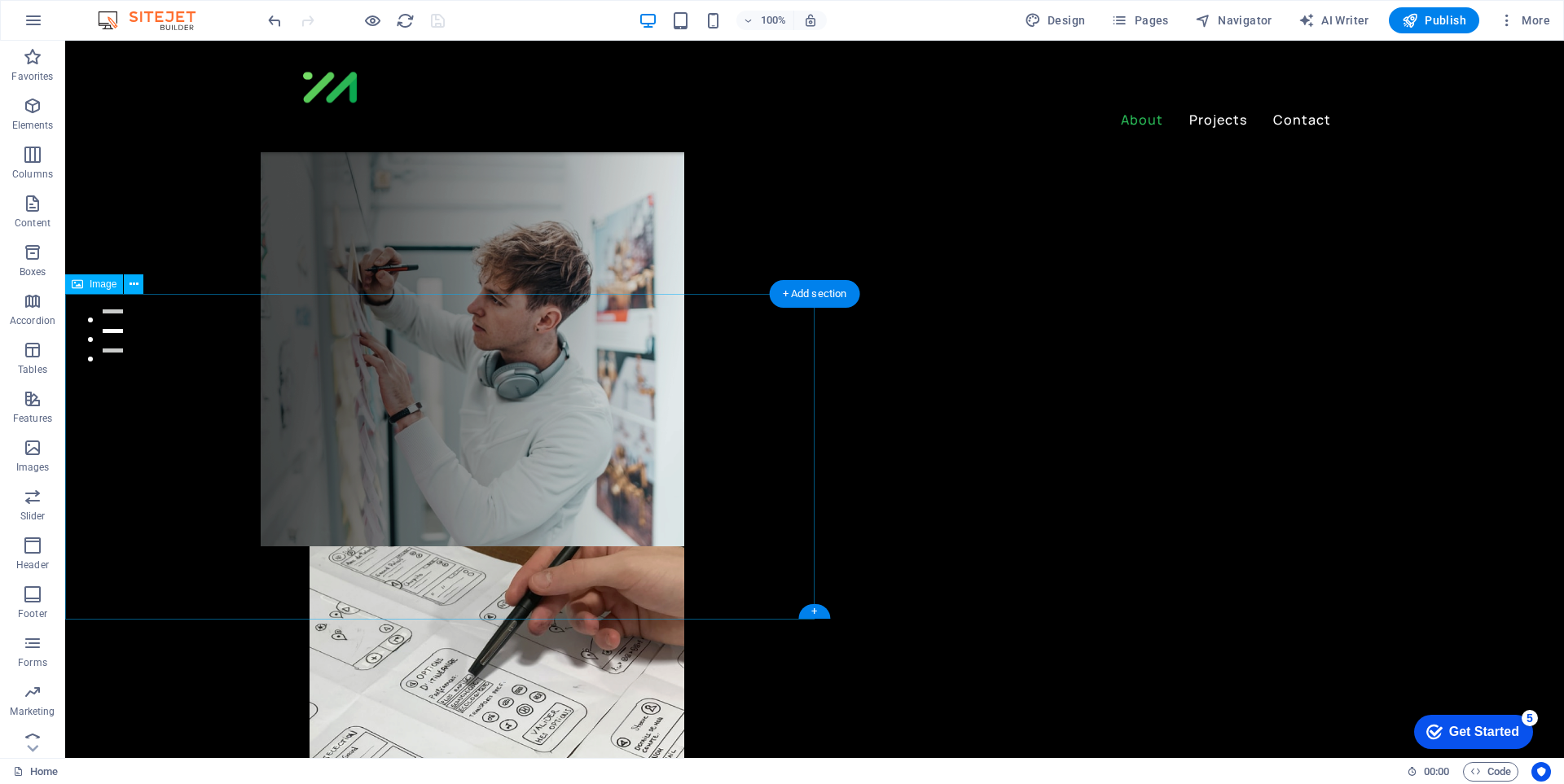
scroll to position [651, 0]
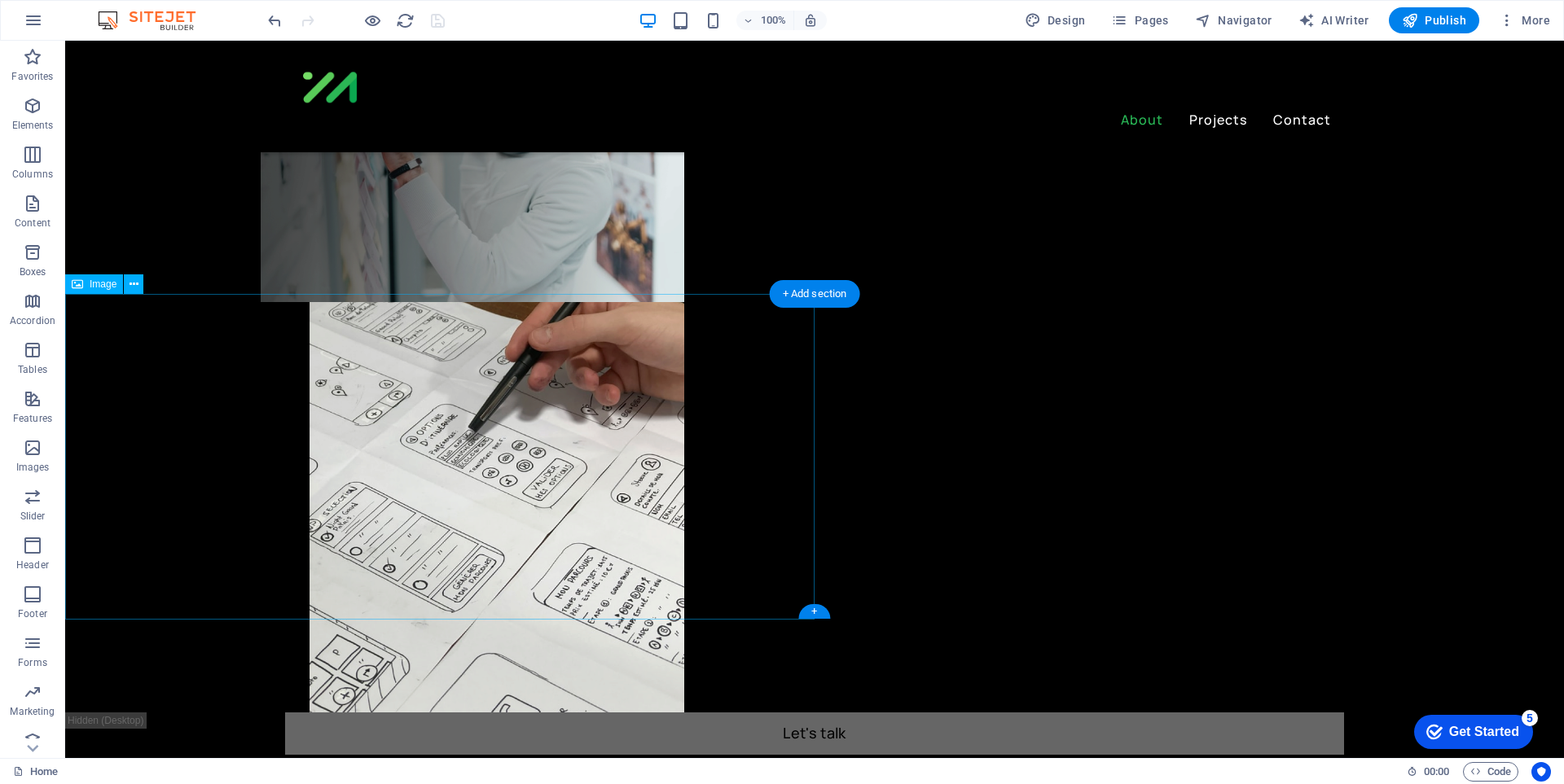
click at [136, 284] on icon at bounding box center [134, 284] width 9 height 17
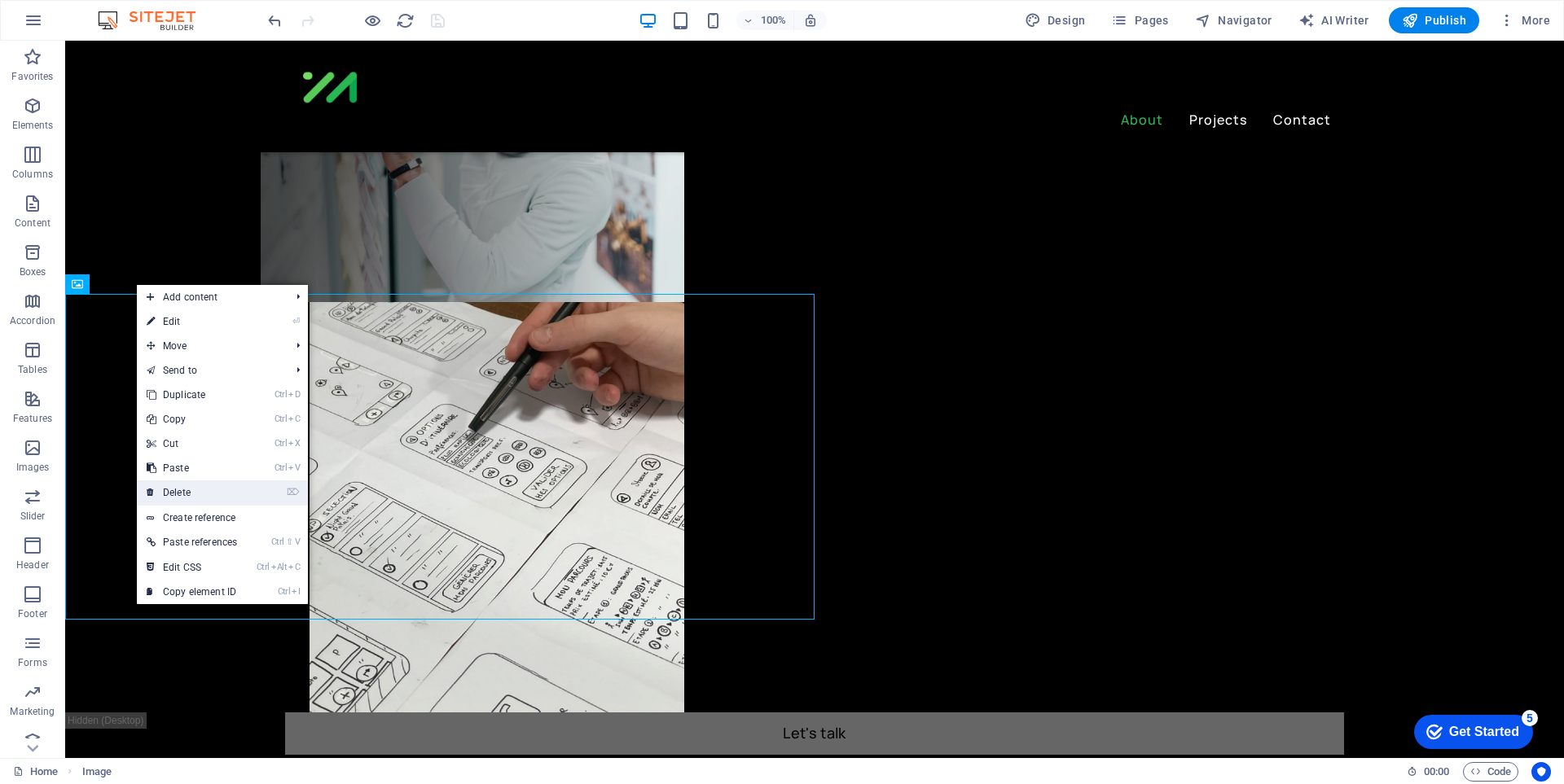
click at [211, 497] on link "⌦ Delete" at bounding box center [191, 492] width 110 height 24
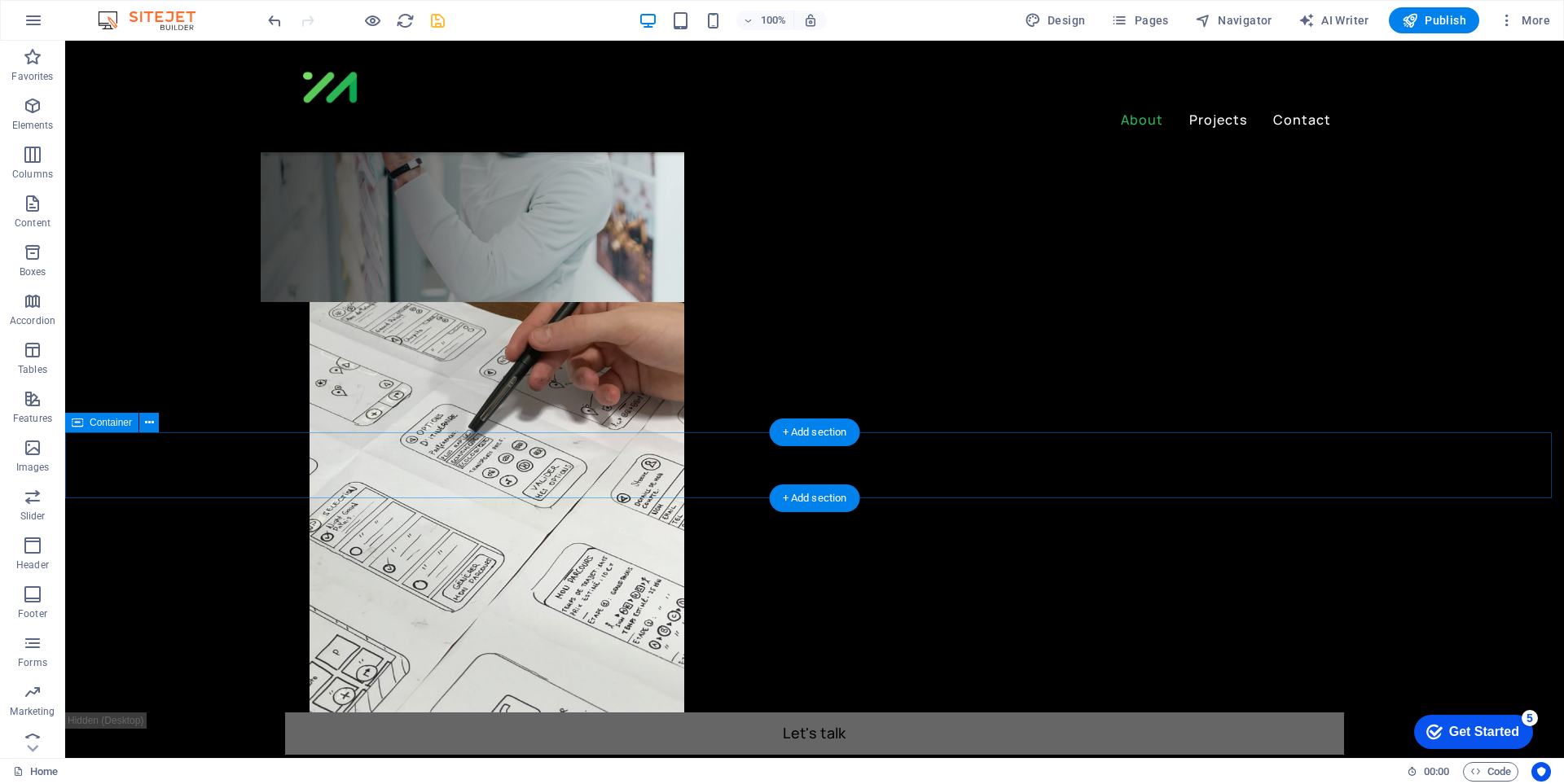
scroll to position [570, 0]
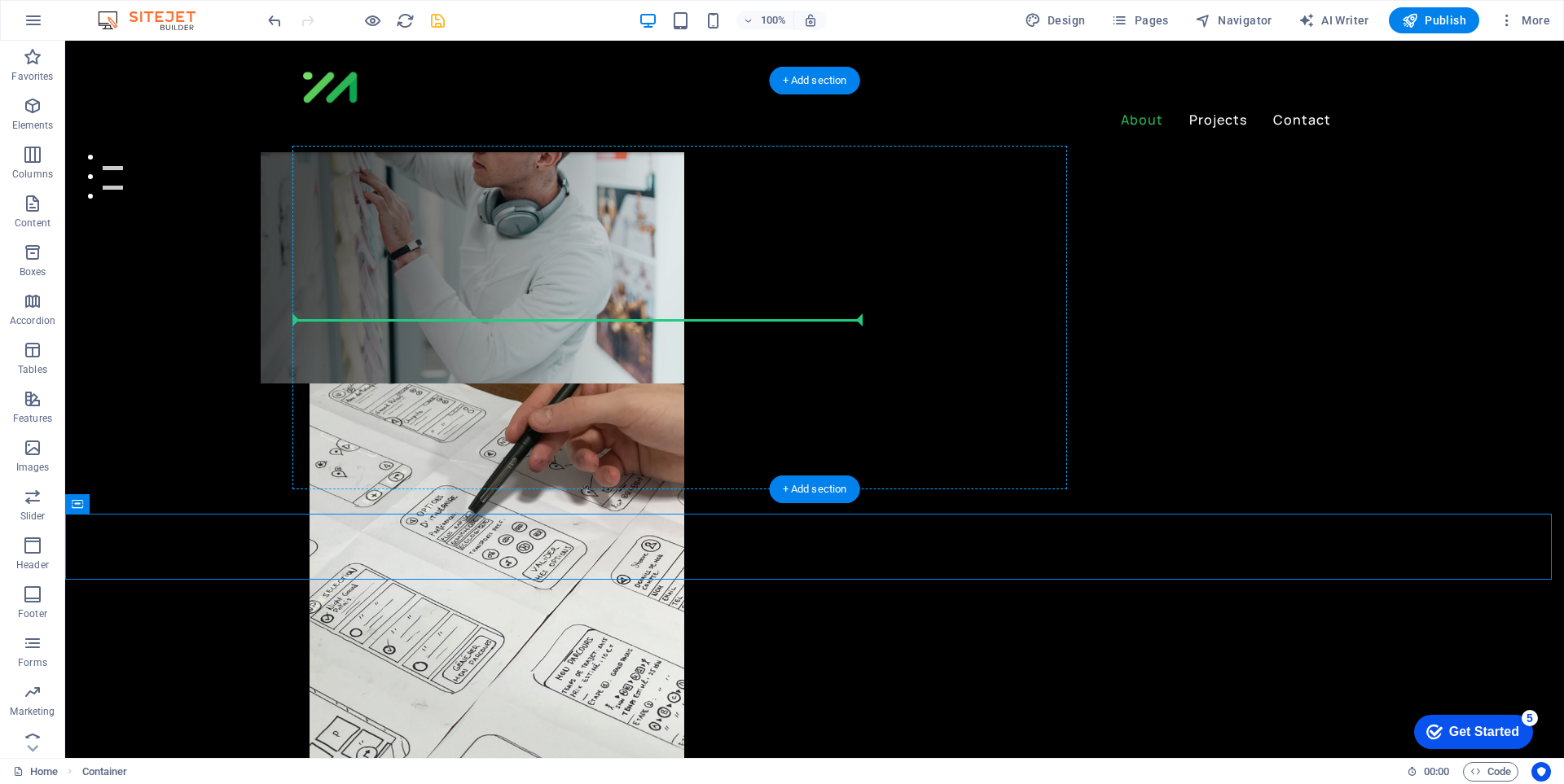
drag, startPoint x: 1226, startPoint y: 573, endPoint x: 314, endPoint y: 309, distance: 949.4
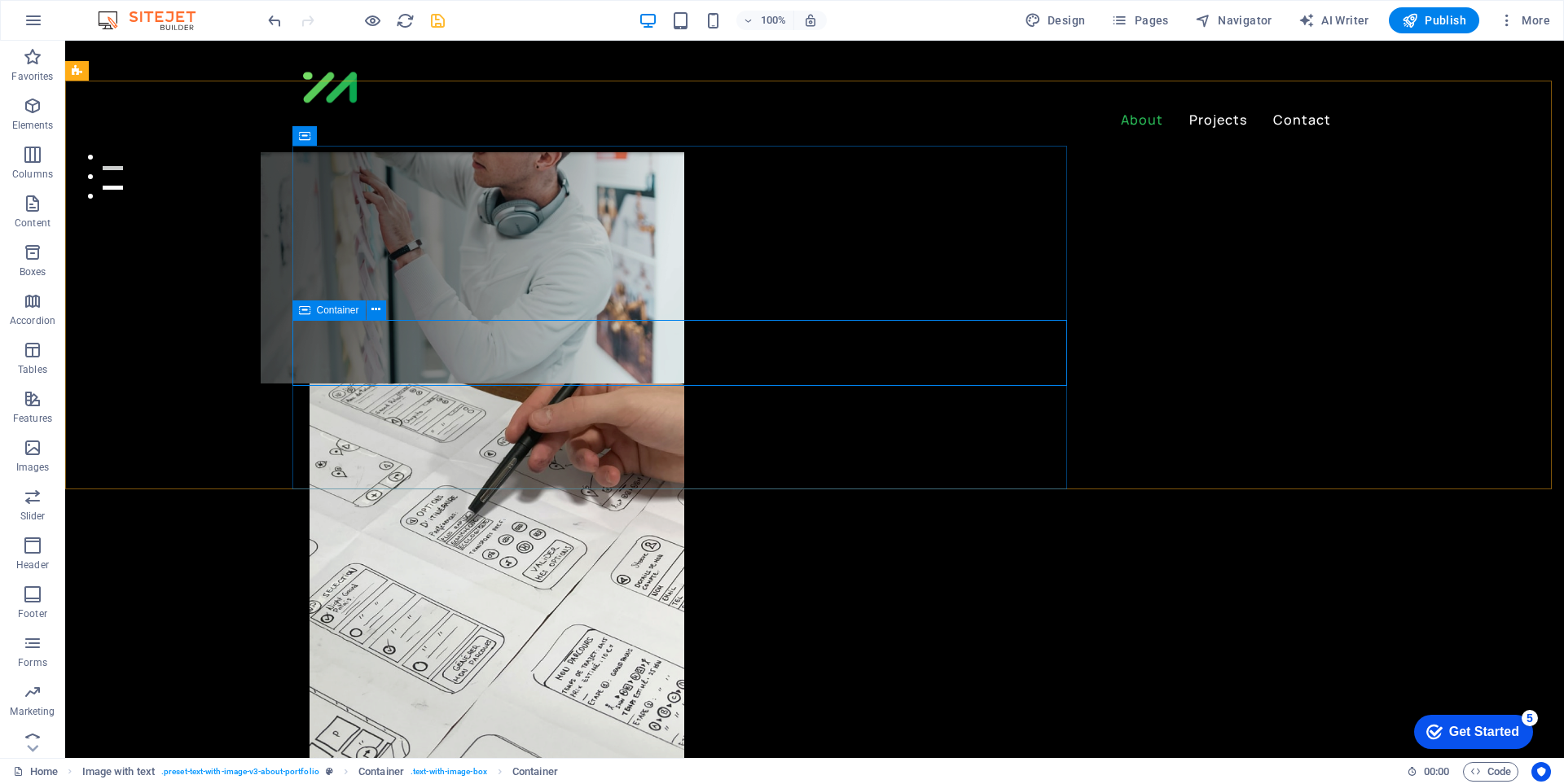
click at [304, 313] on icon at bounding box center [304, 310] width 12 height 20
click at [380, 313] on icon at bounding box center [376, 309] width 9 height 17
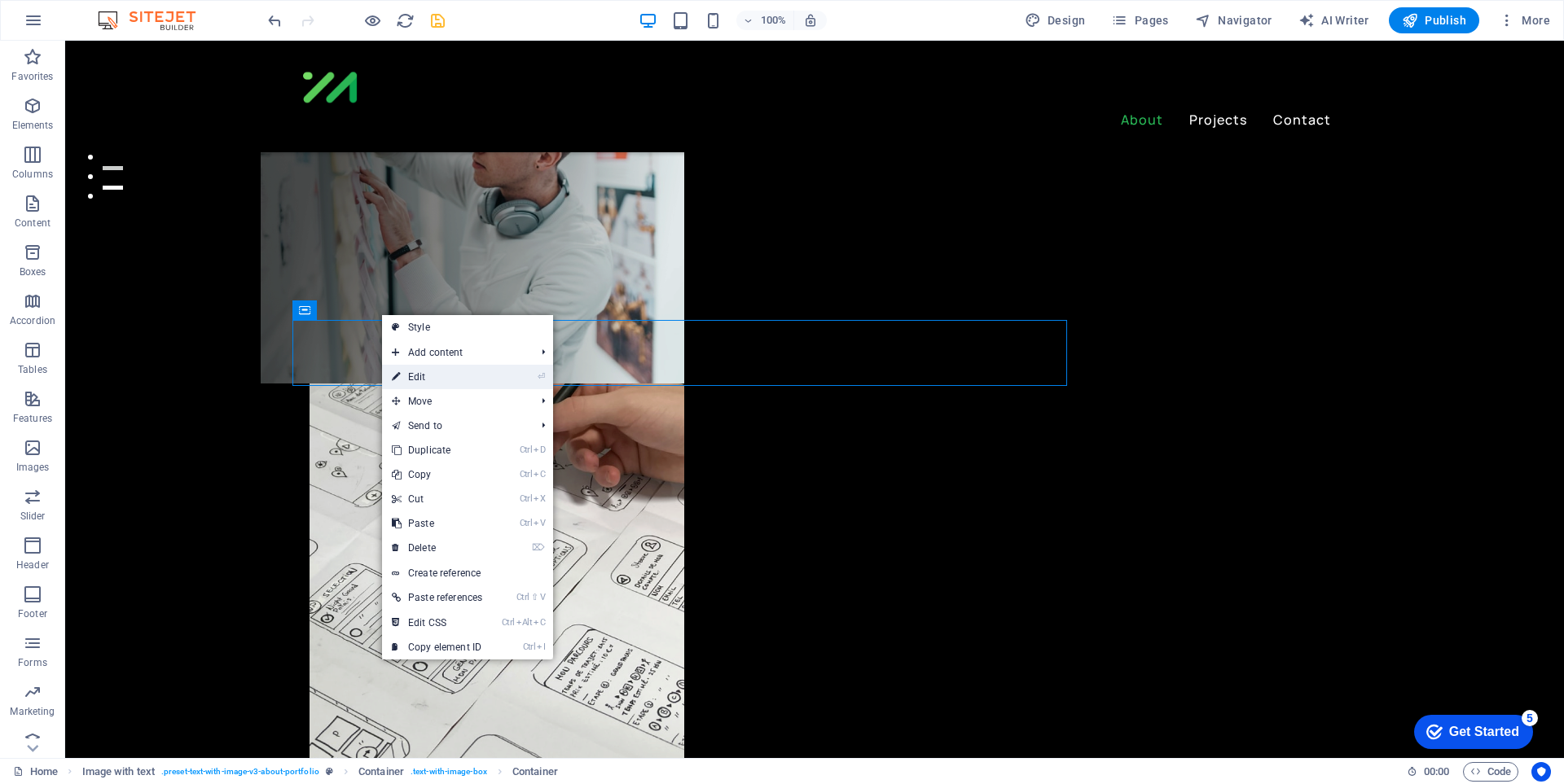
click at [444, 380] on link "⏎ Edit" at bounding box center [436, 376] width 110 height 24
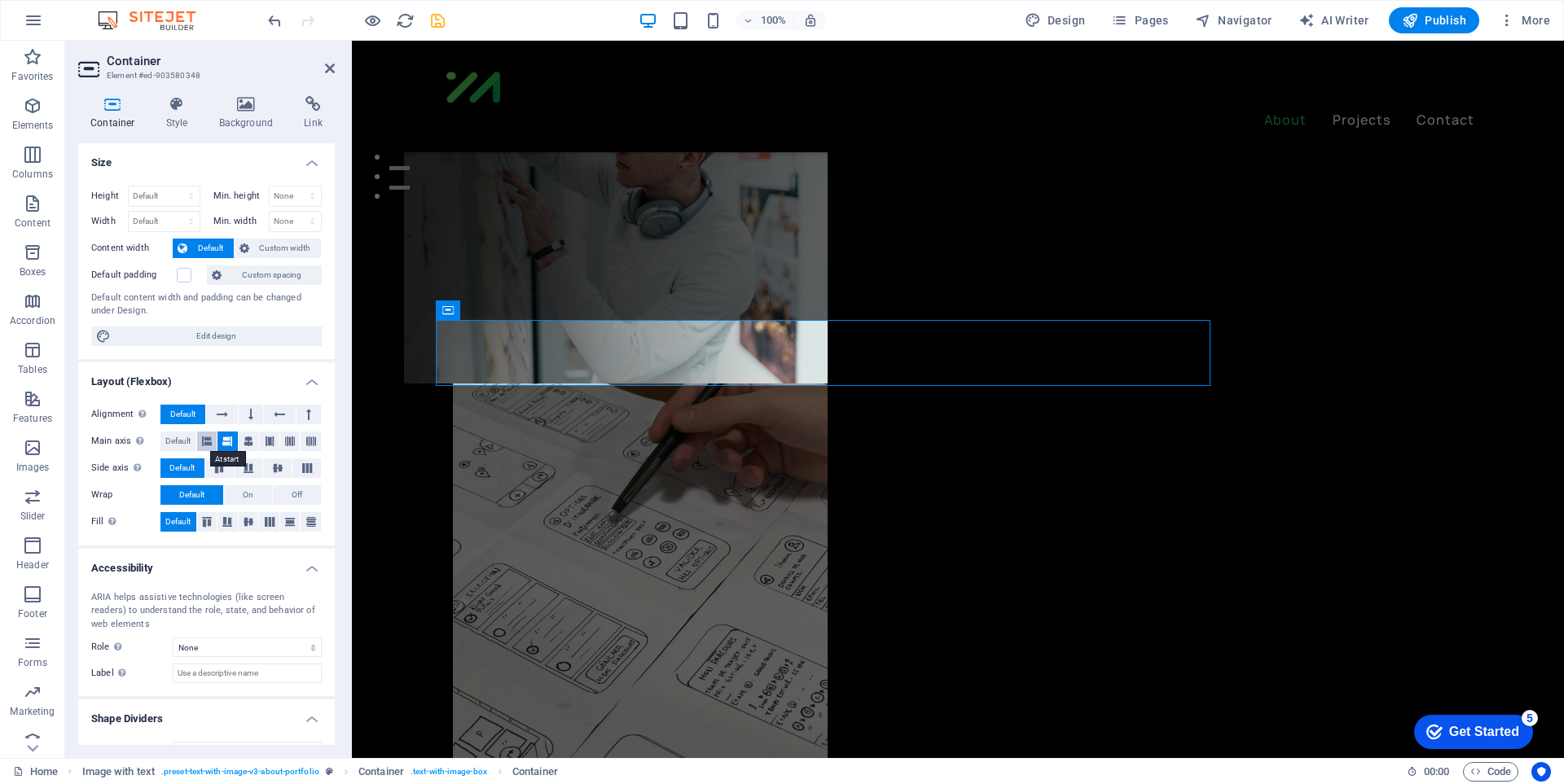
click at [208, 440] on icon at bounding box center [206, 442] width 10 height 20
click at [222, 443] on icon at bounding box center [227, 442] width 10 height 20
click at [208, 529] on button at bounding box center [207, 522] width 21 height 20
click at [183, 525] on span "Default" at bounding box center [178, 522] width 25 height 20
click at [221, 411] on icon at bounding box center [222, 415] width 12 height 20
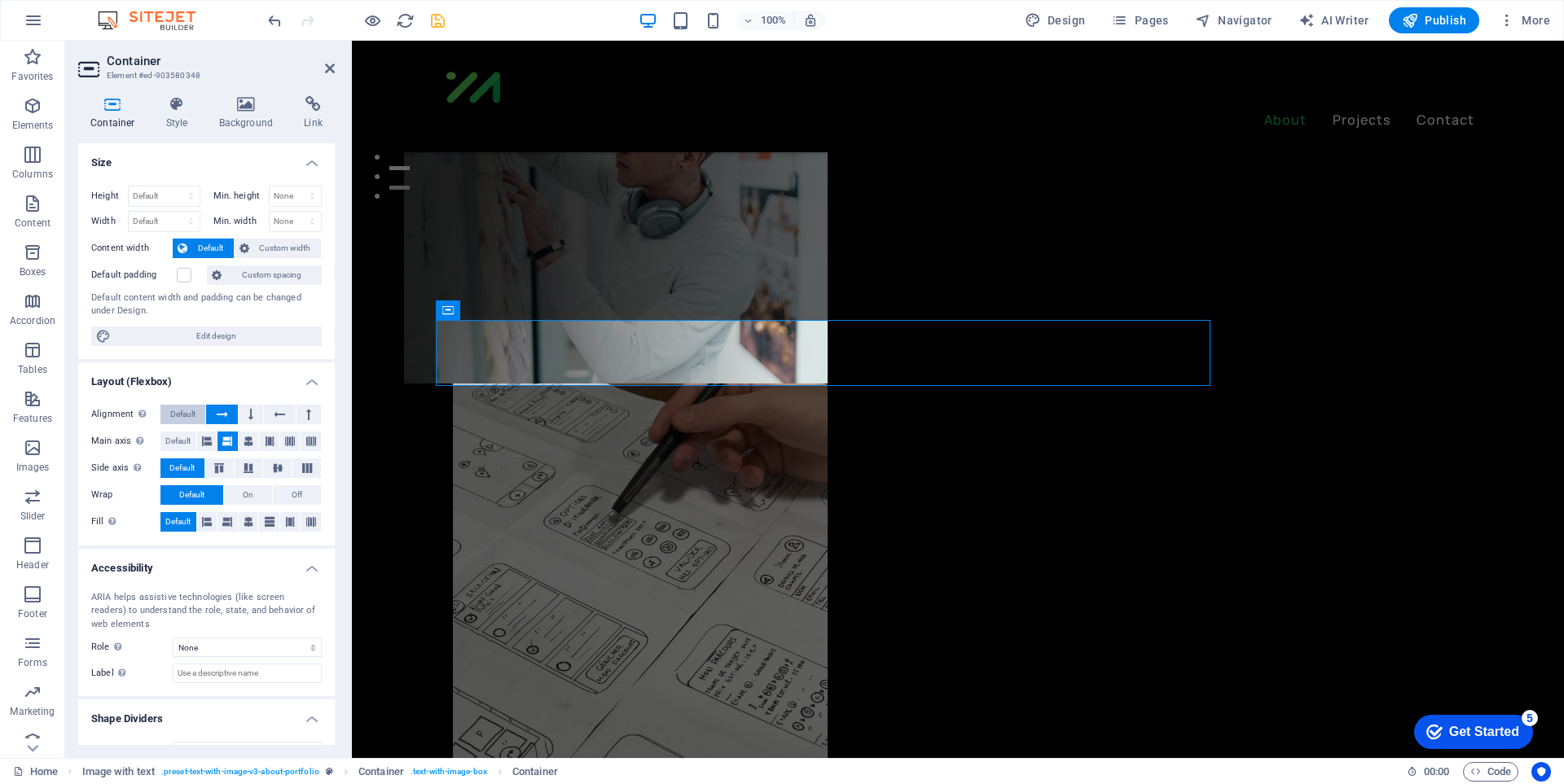
click at [188, 411] on span "Default" at bounding box center [183, 415] width 25 height 20
click at [1066, 333] on icon at bounding box center [1070, 334] width 9 height 17
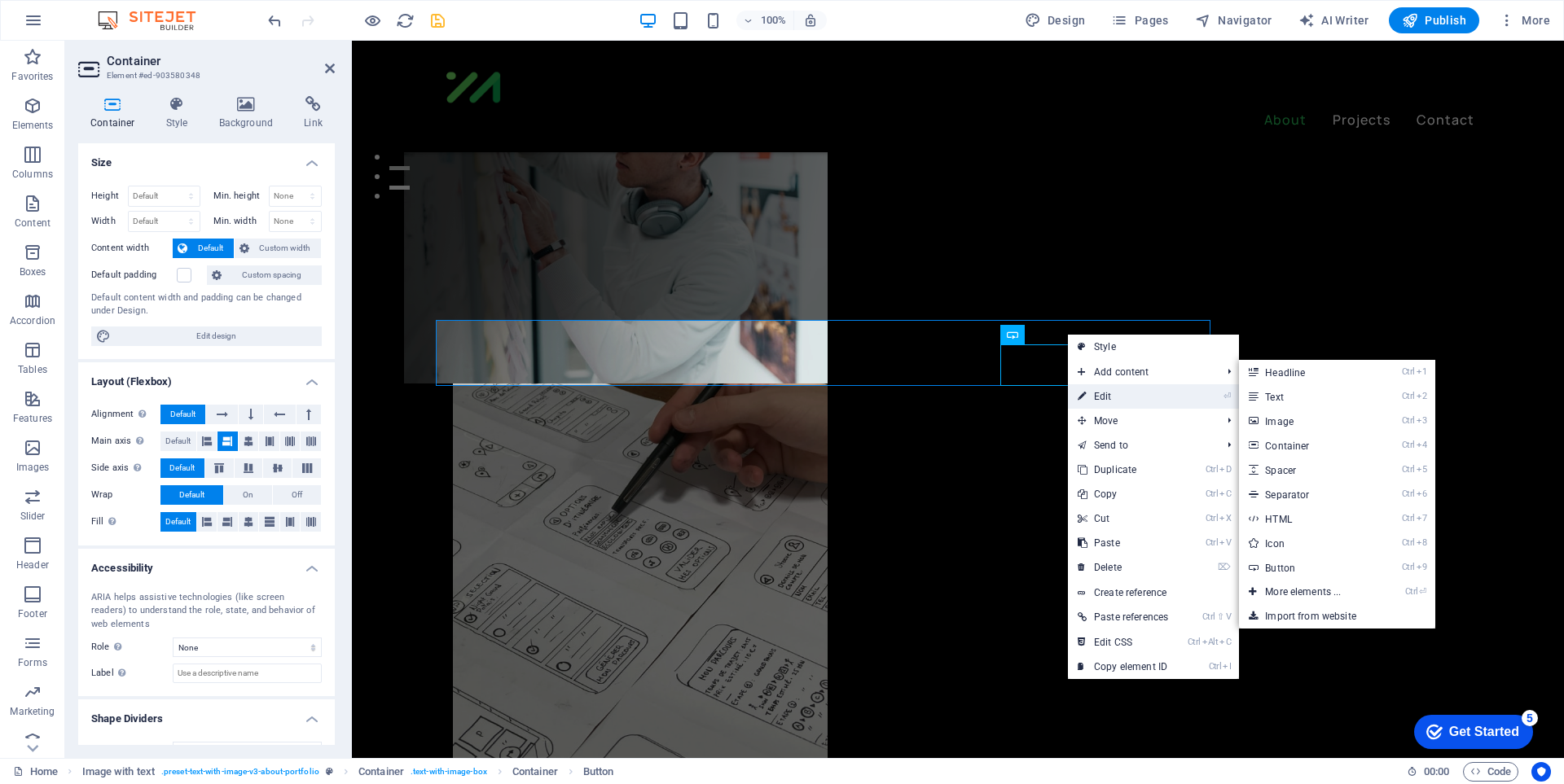
click at [1116, 390] on link "⏎ Edit" at bounding box center [1122, 396] width 110 height 24
select select "px"
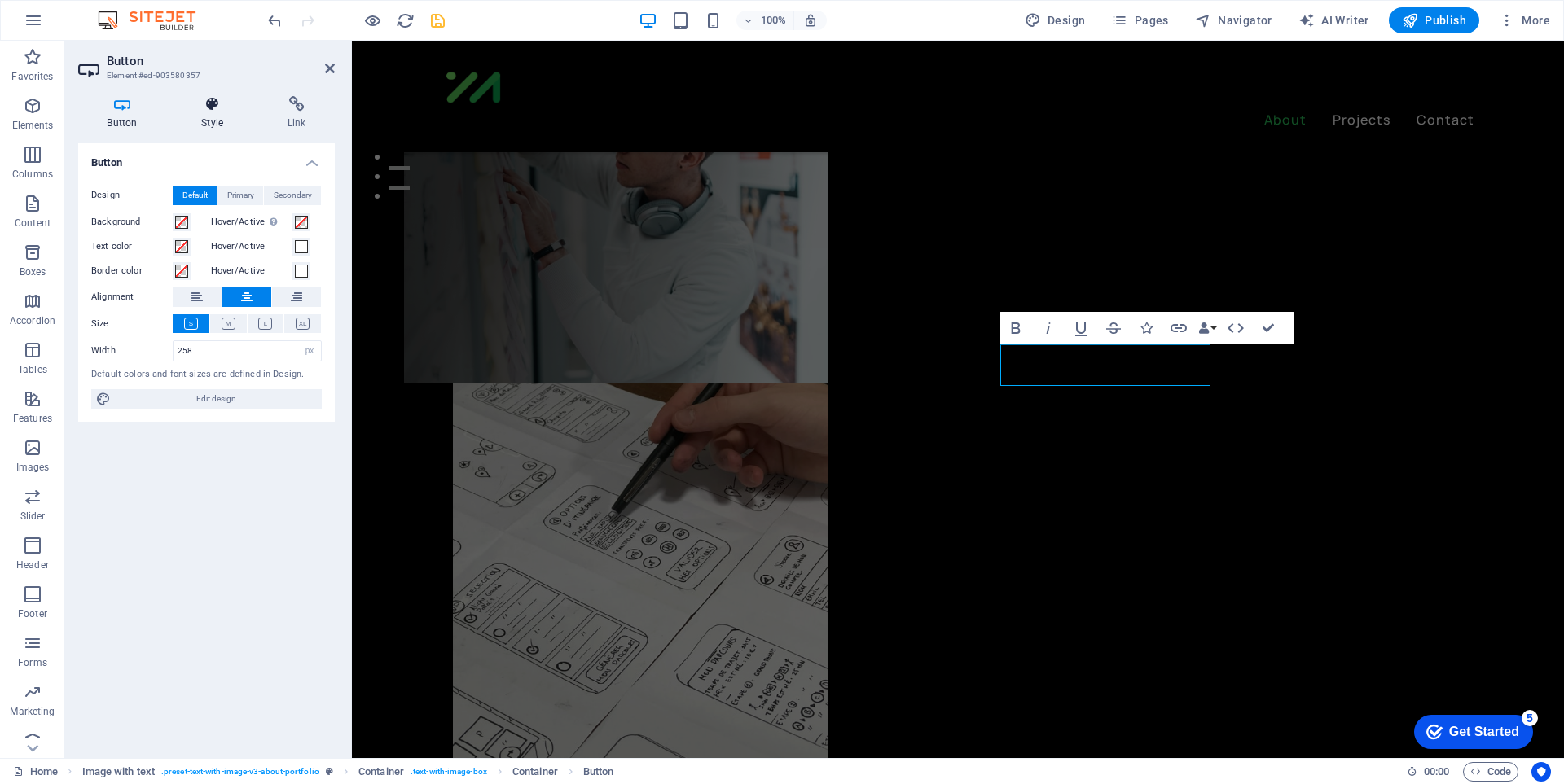
click at [221, 117] on h4 "Style" at bounding box center [216, 113] width 87 height 34
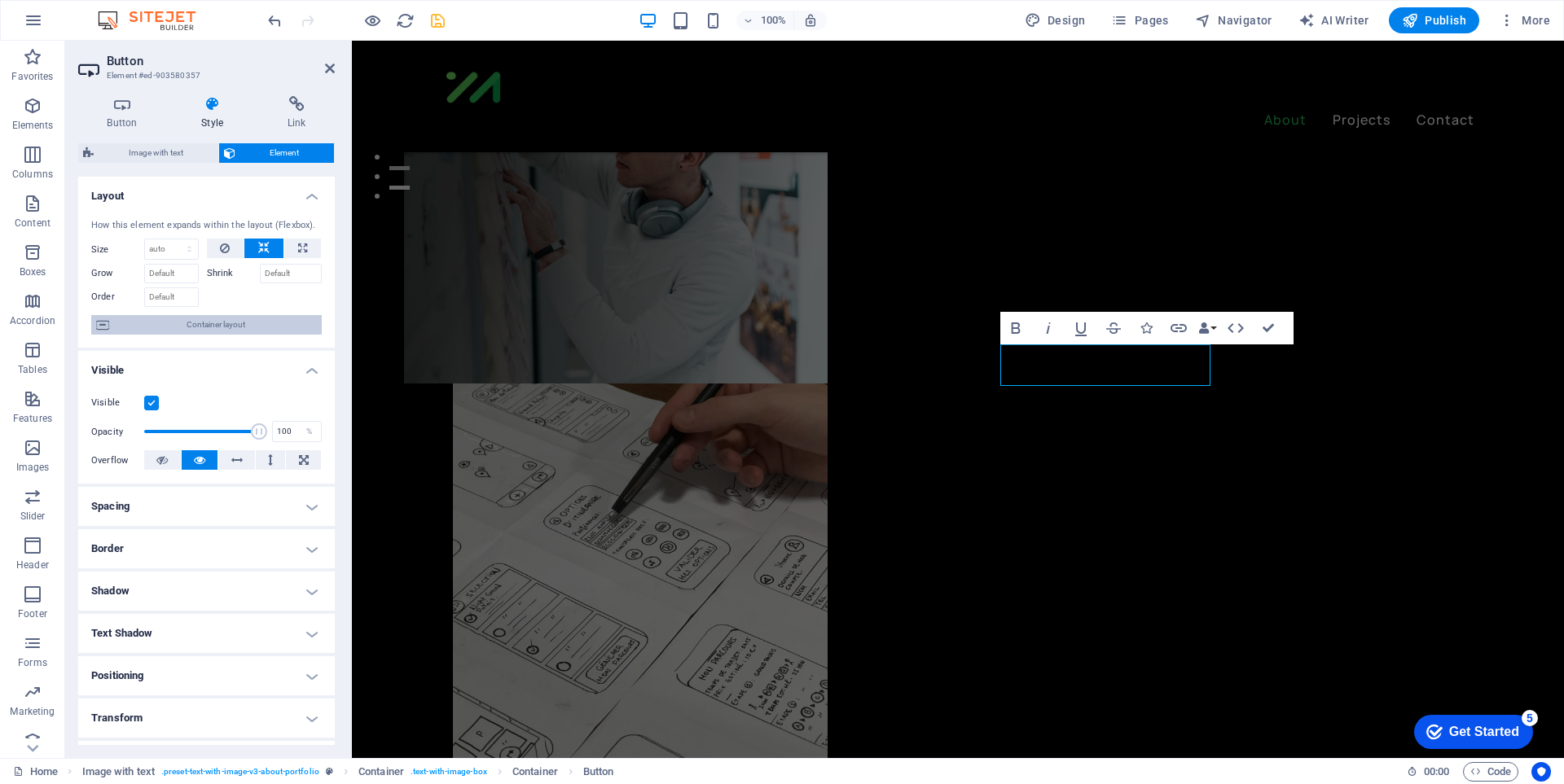
click at [215, 326] on span "Container layout" at bounding box center [215, 325] width 203 height 20
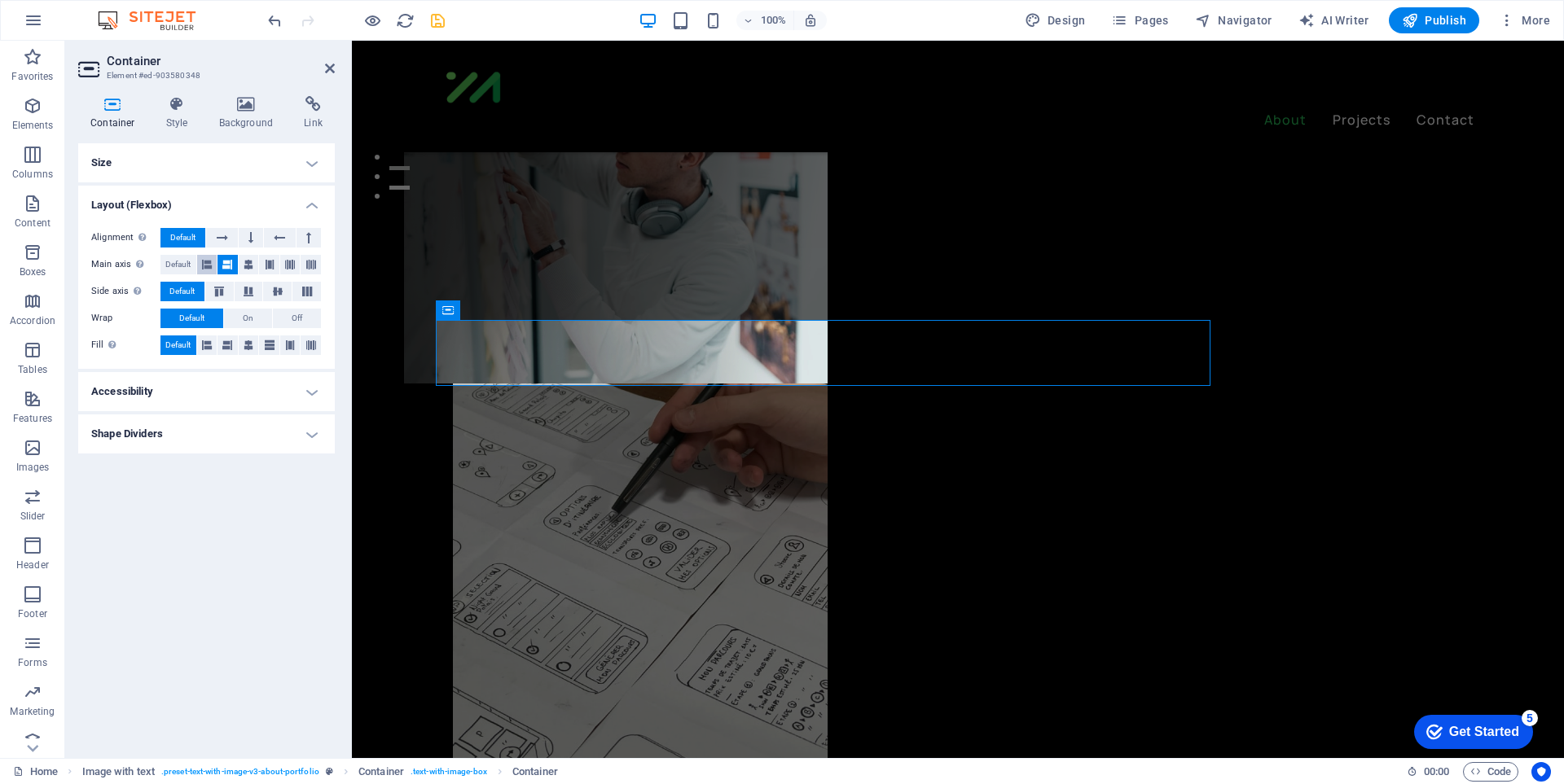
click at [211, 254] on div "Alignment Determines the flex direction. Default Main axis Determine how elemen…" at bounding box center [207, 292] width 257 height 154
click at [211, 265] on icon at bounding box center [206, 265] width 10 height 20
click at [178, 264] on span "Default" at bounding box center [178, 265] width 25 height 20
click at [232, 260] on icon at bounding box center [227, 265] width 10 height 20
click at [207, 350] on icon at bounding box center [206, 345] width 10 height 20
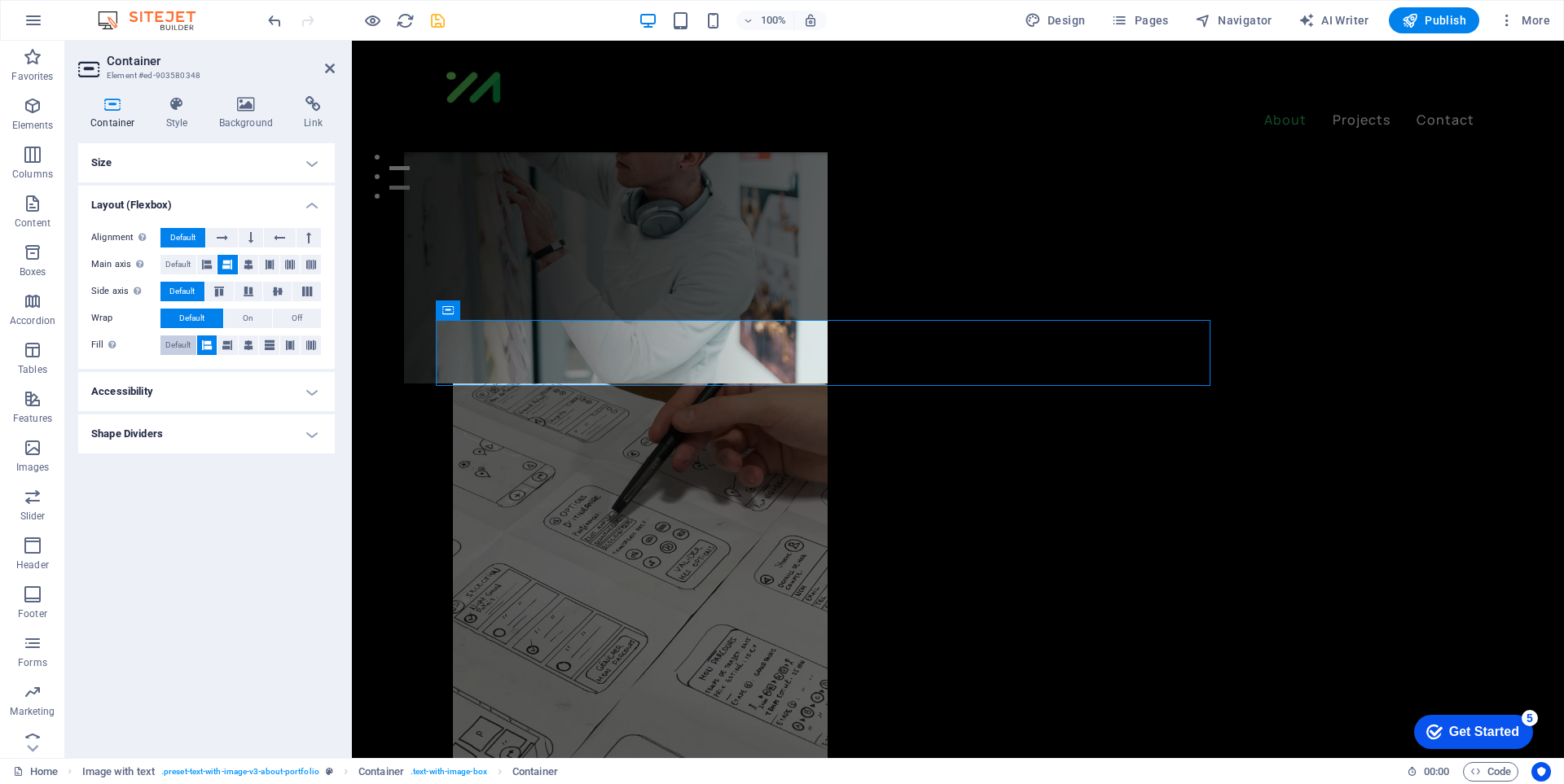
click at [176, 347] on span "Default" at bounding box center [178, 345] width 25 height 20
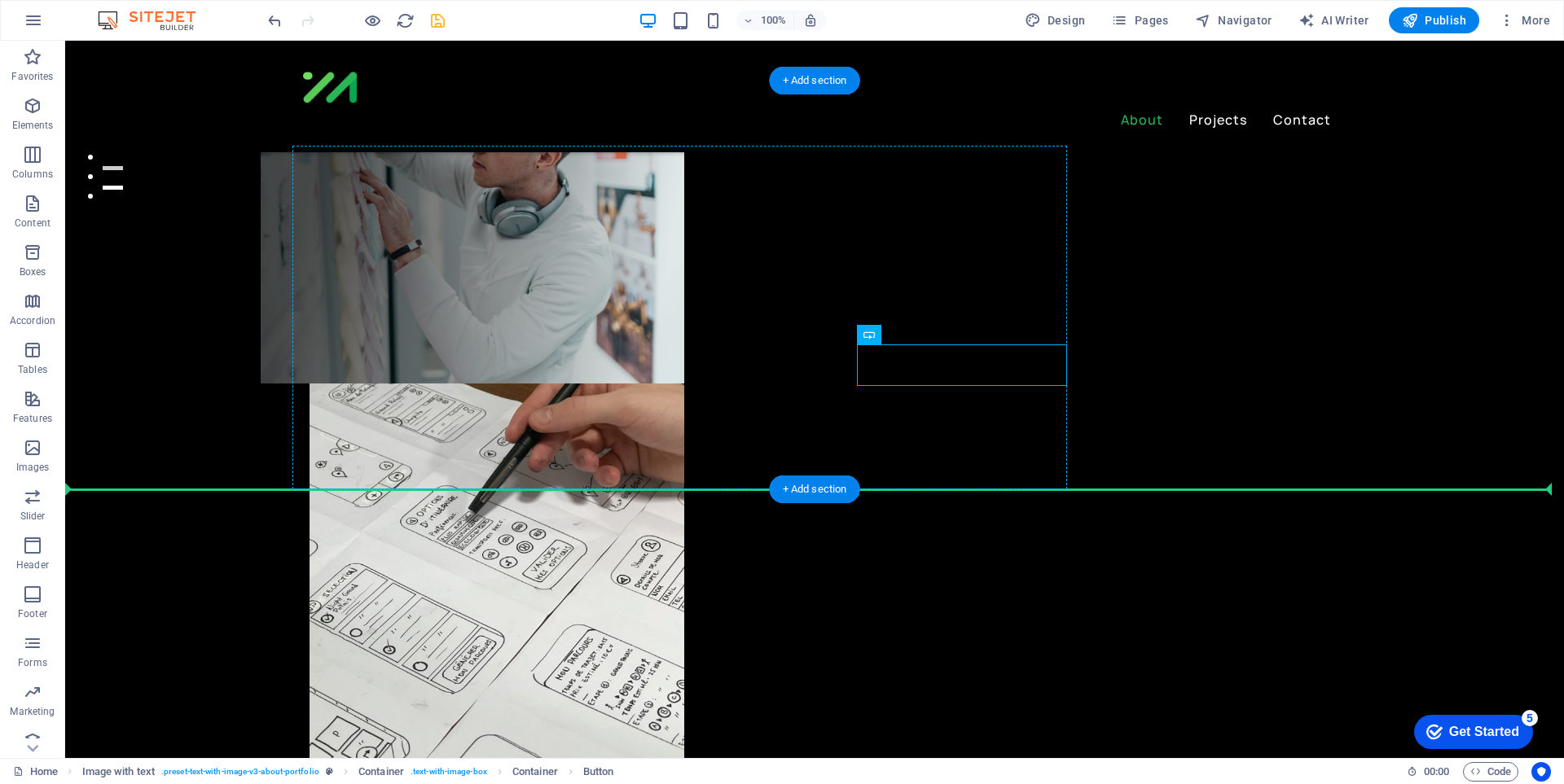
drag, startPoint x: 569, startPoint y: 345, endPoint x: 594, endPoint y: 354, distance: 26.6
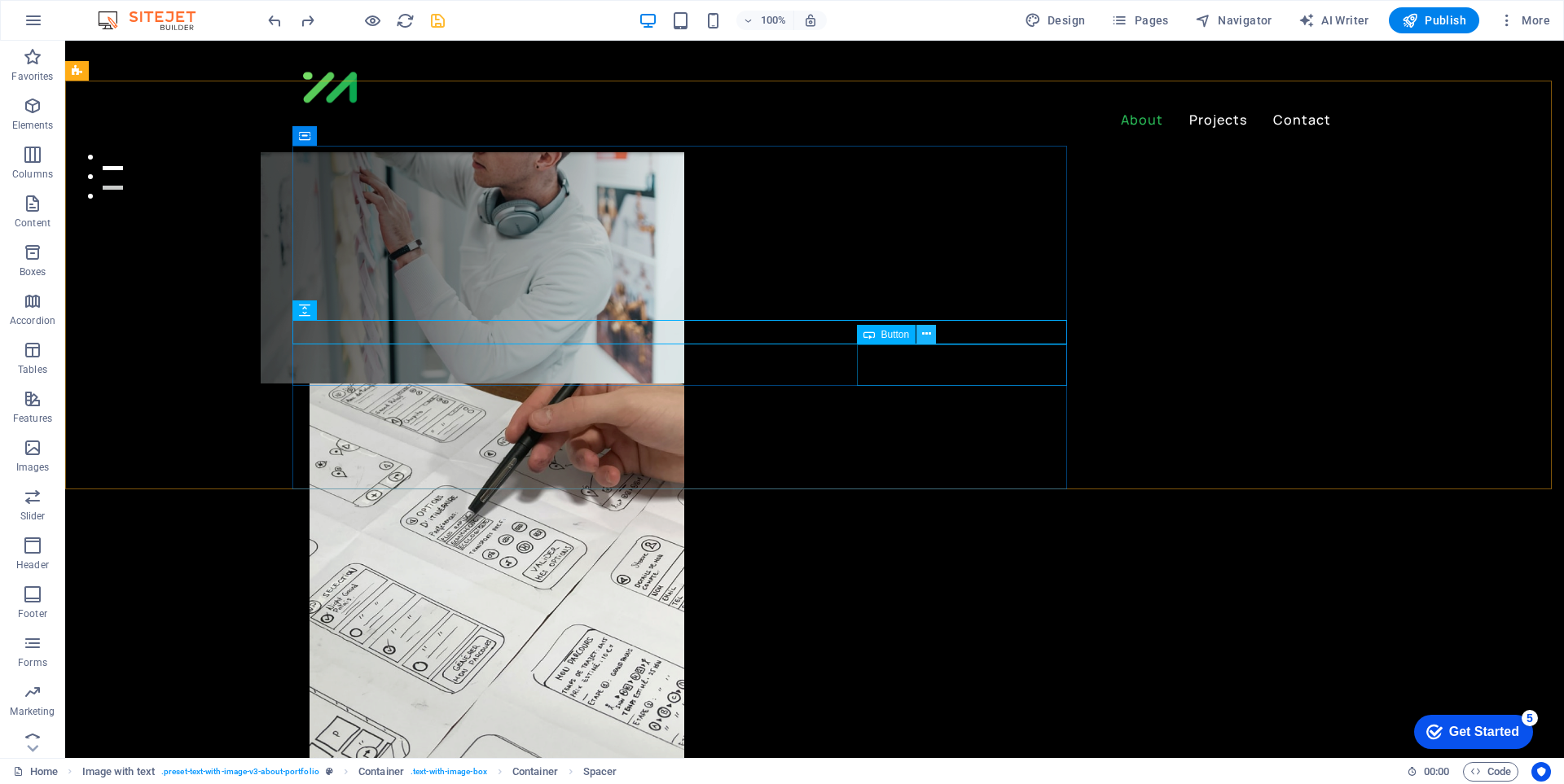
click at [923, 334] on icon at bounding box center [926, 334] width 9 height 17
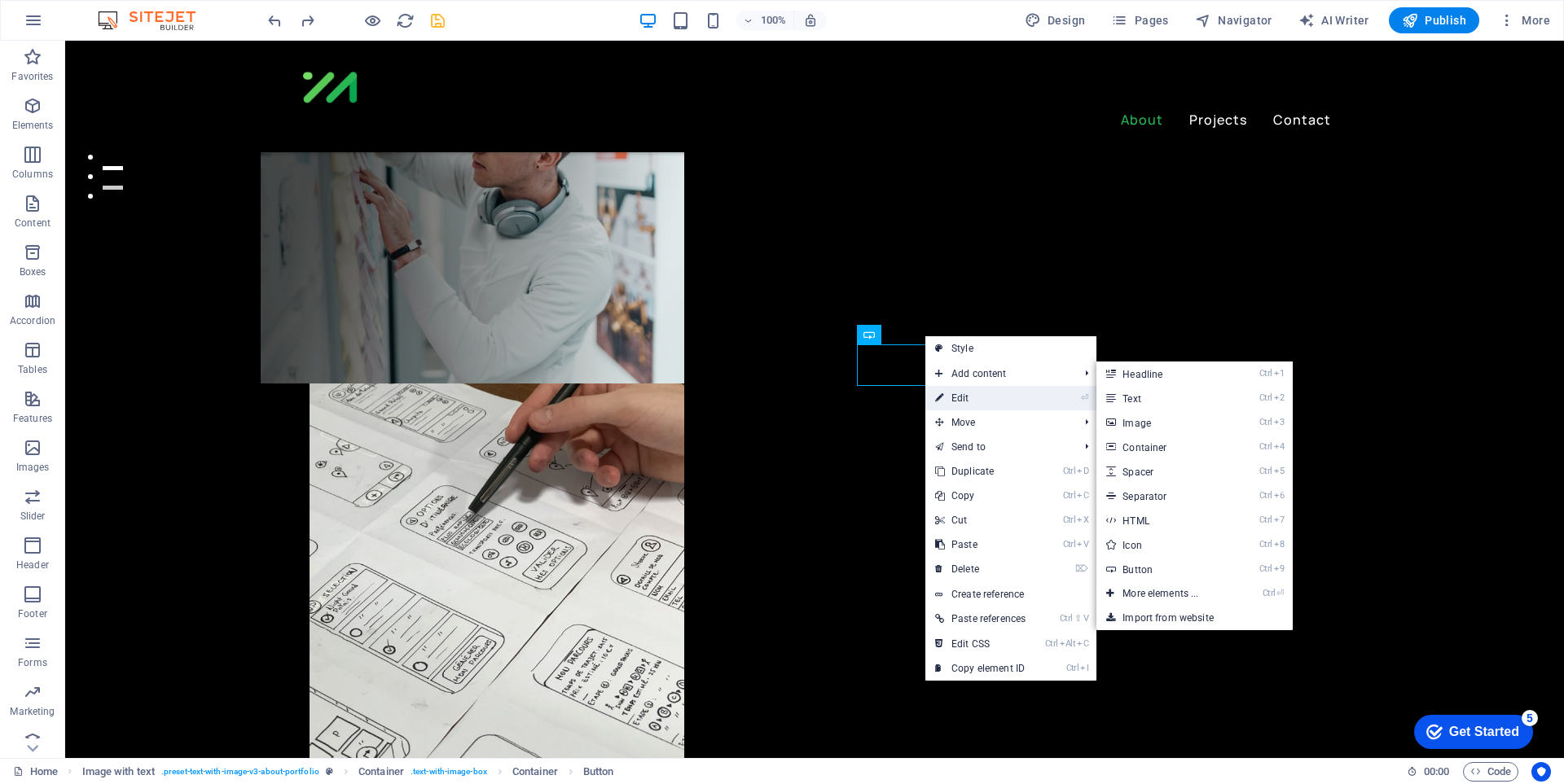
click at [1002, 392] on link "⏎ Edit" at bounding box center [980, 398] width 110 height 24
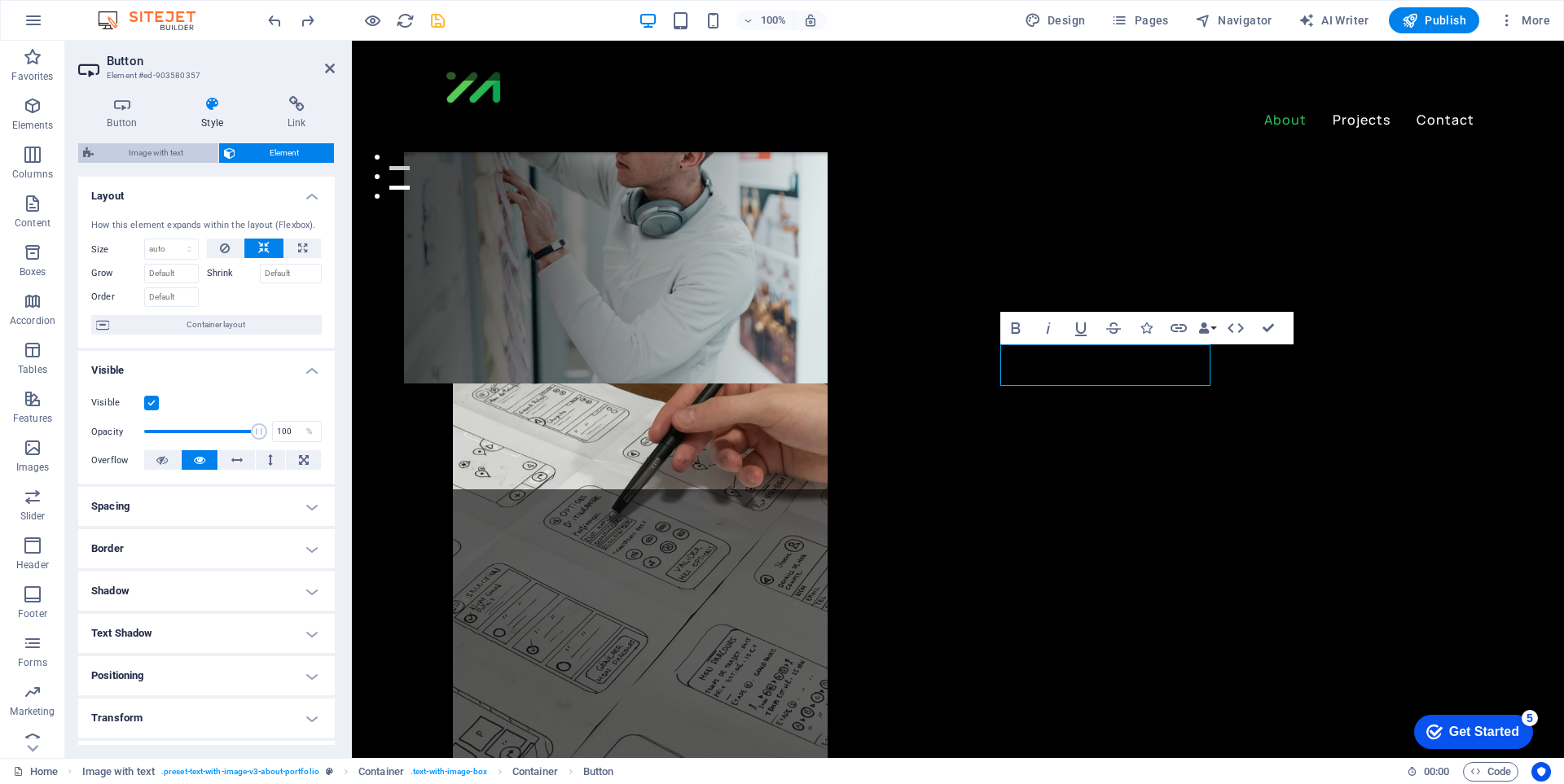
click at [165, 145] on span "Image with text" at bounding box center [155, 153] width 115 height 20
select select "rem"
select select "px"
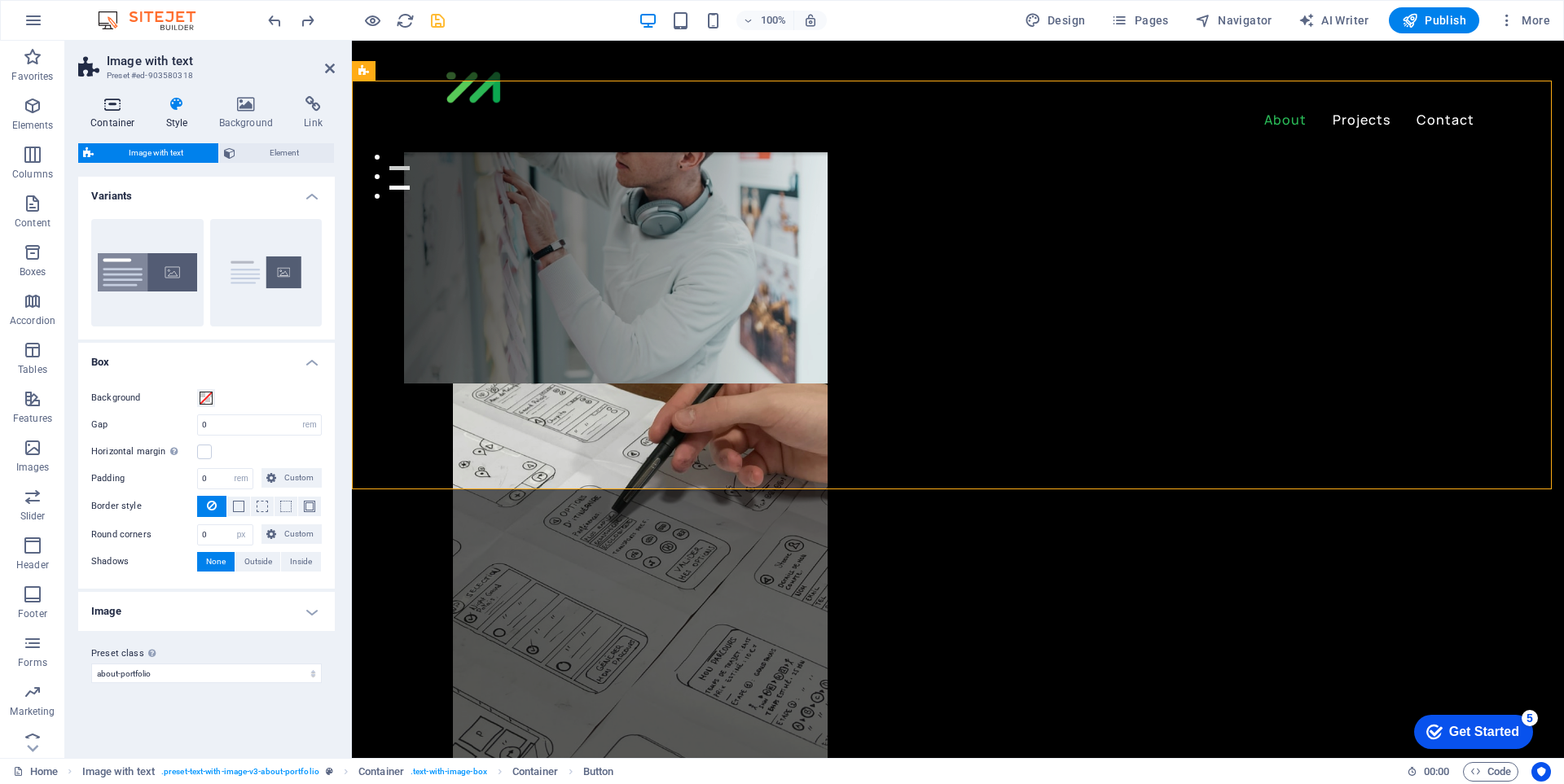
click at [135, 120] on h4 "Container" at bounding box center [116, 113] width 76 height 34
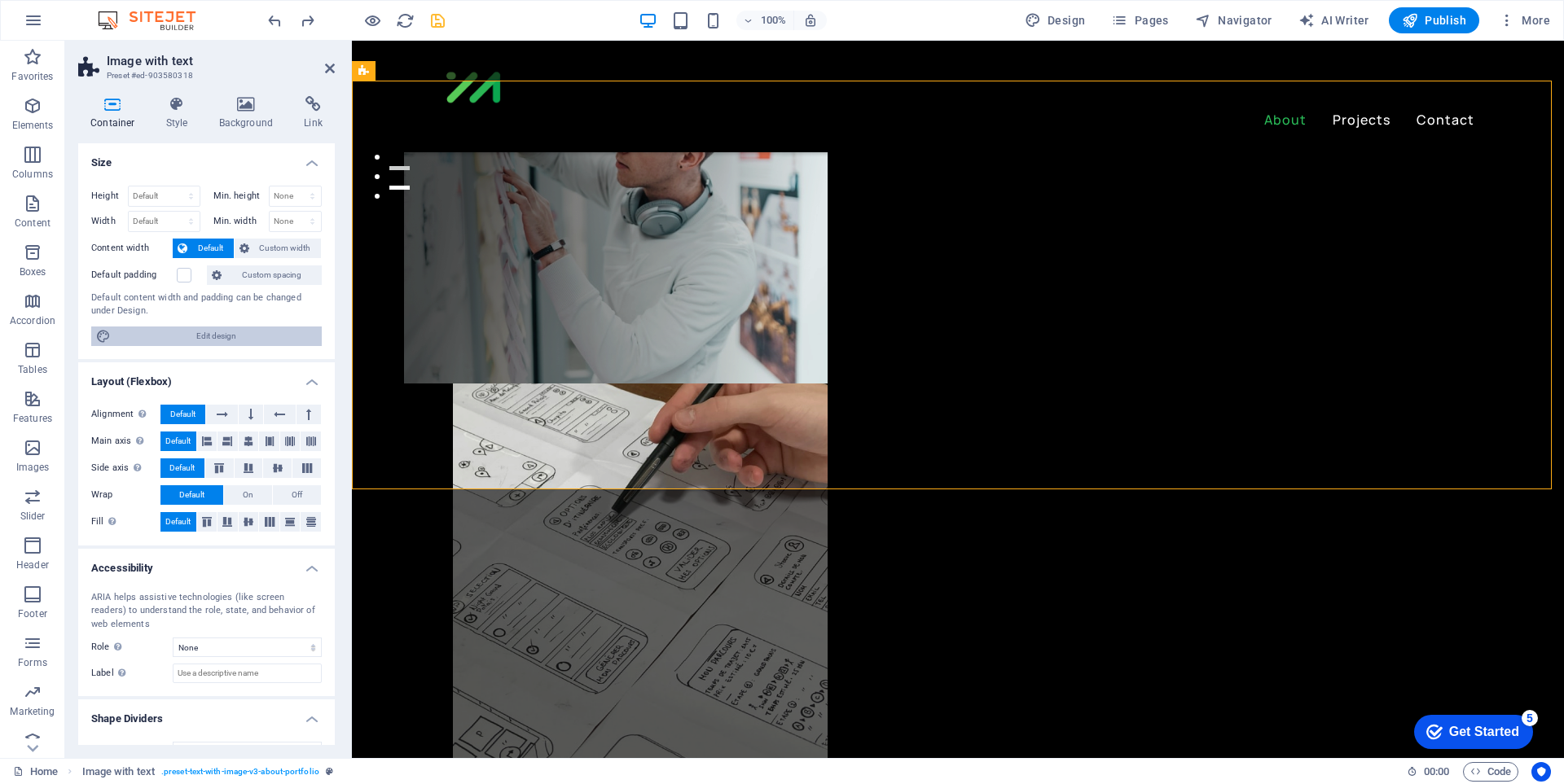
click at [234, 338] on span "Edit design" at bounding box center [216, 336] width 201 height 20
select select "px"
select select "ease-in-out"
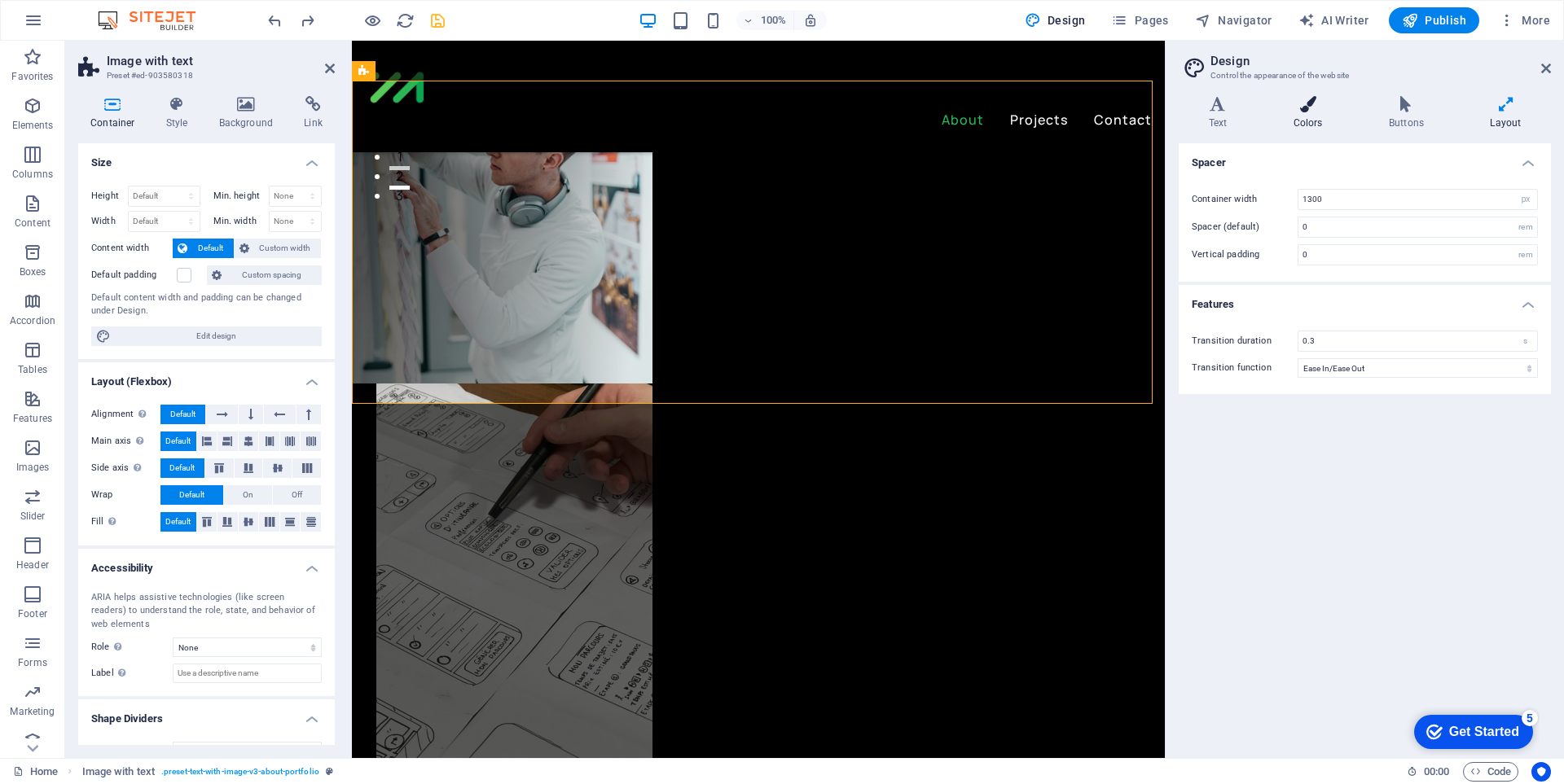
click at [1303, 113] on h4 "Colors" at bounding box center [1311, 113] width 95 height 34
click at [1496, 121] on h4 "Layout" at bounding box center [1505, 113] width 90 height 34
click at [1429, 116] on h4 "Buttons" at bounding box center [1409, 113] width 101 height 34
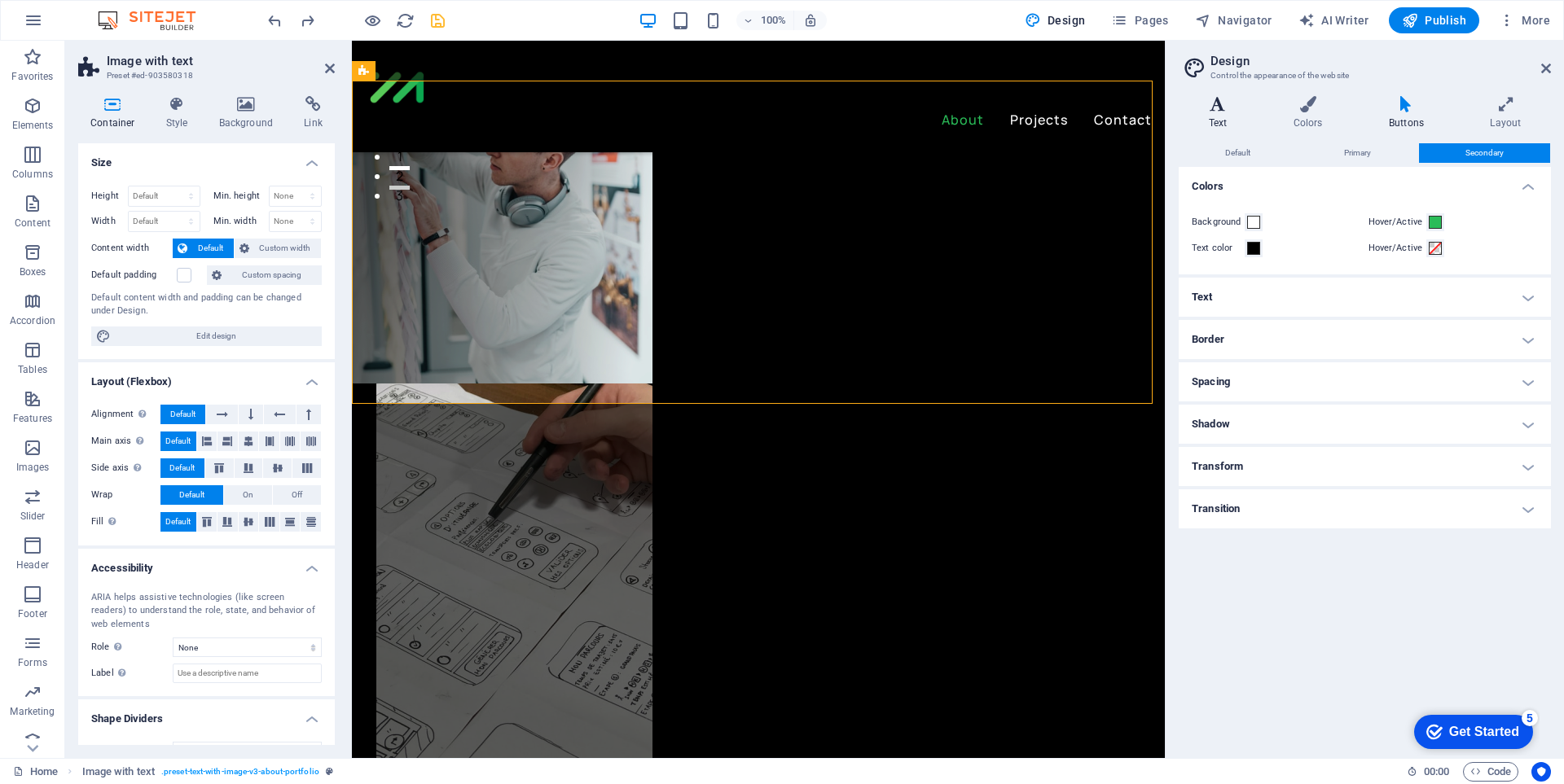
click at [1227, 122] on h4 "Text" at bounding box center [1221, 113] width 85 height 34
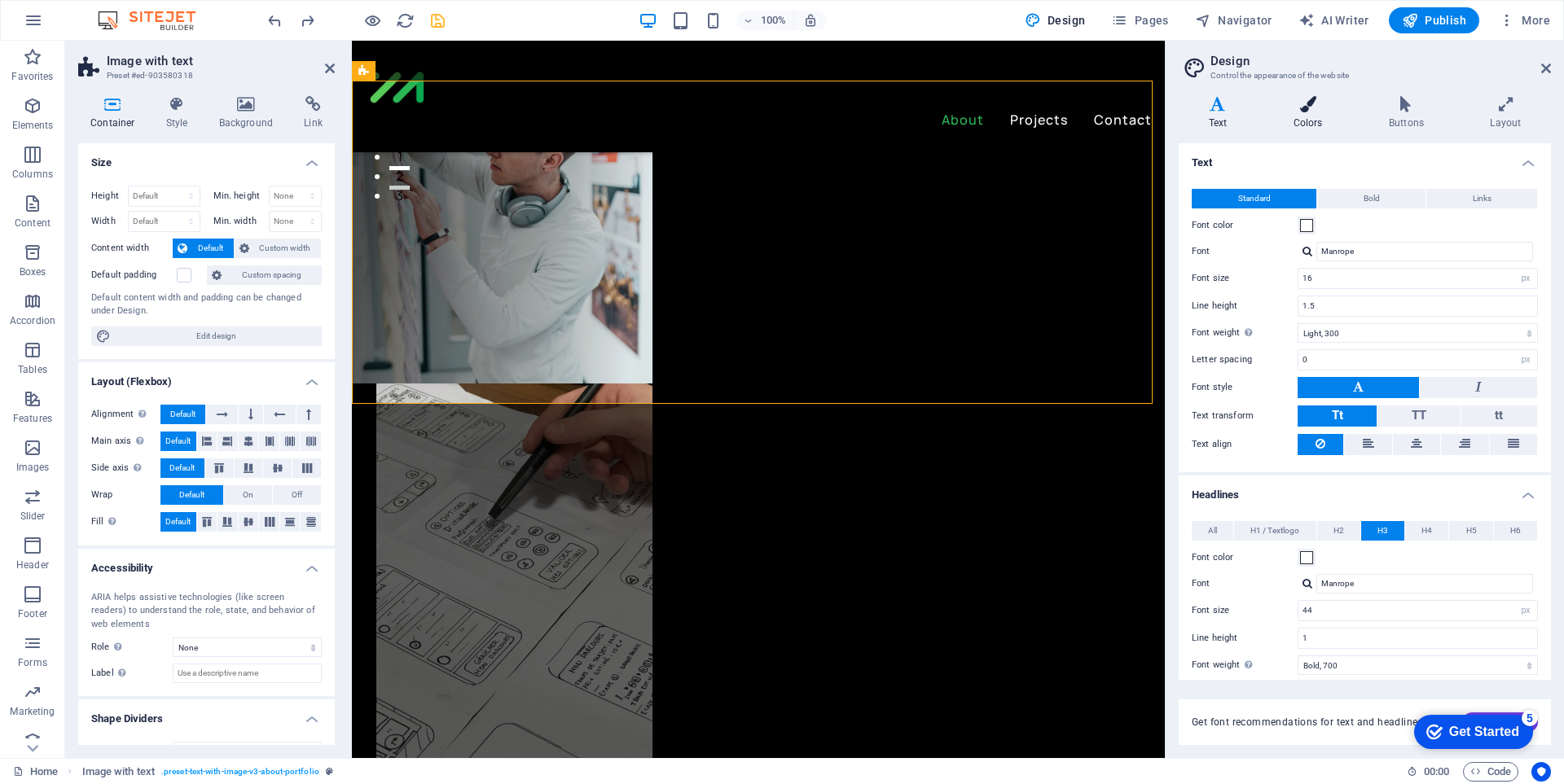
click at [1287, 114] on h4 "Colors" at bounding box center [1311, 113] width 95 height 34
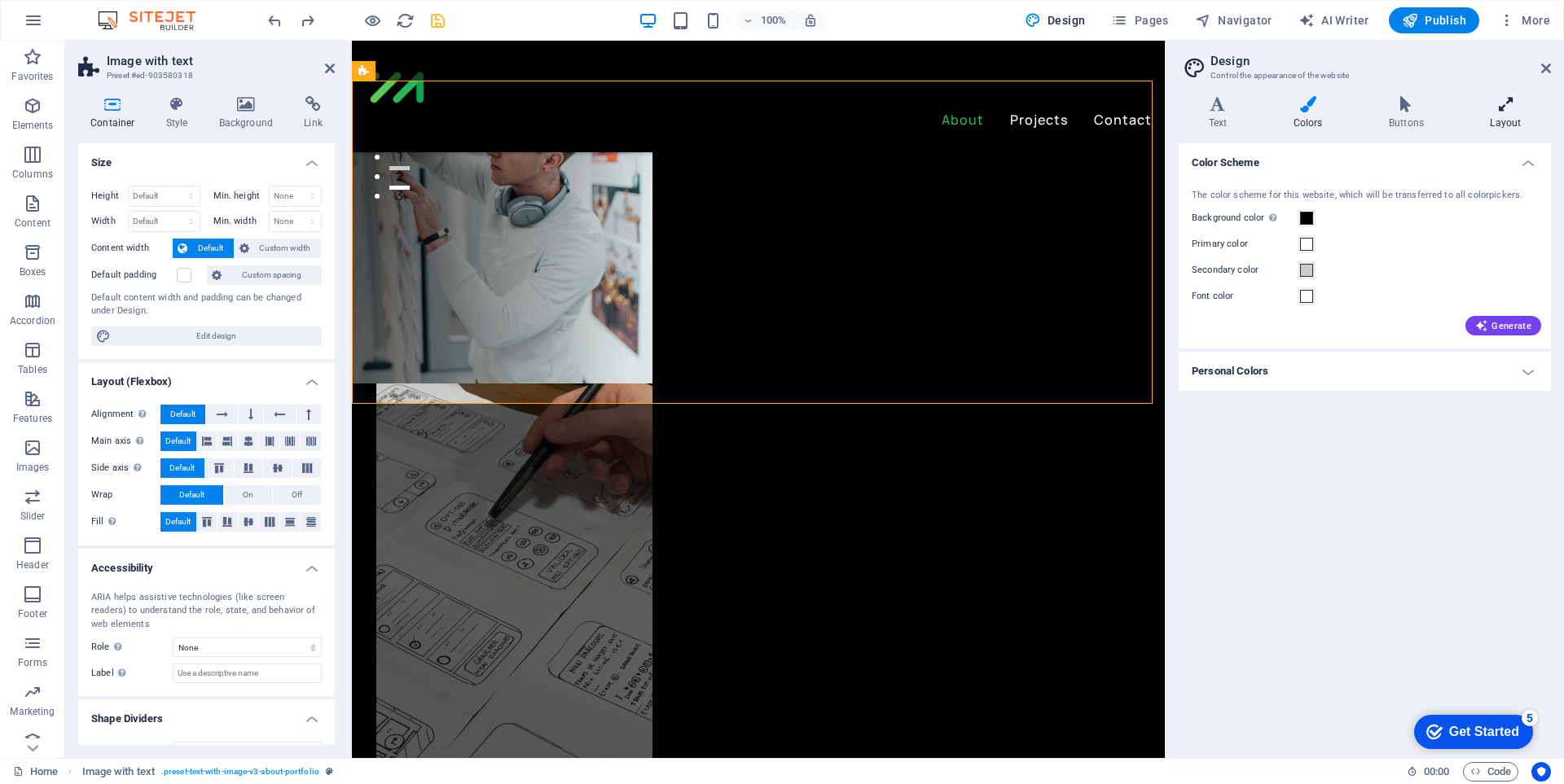
click at [1490, 120] on h4 "Layout" at bounding box center [1505, 113] width 90 height 34
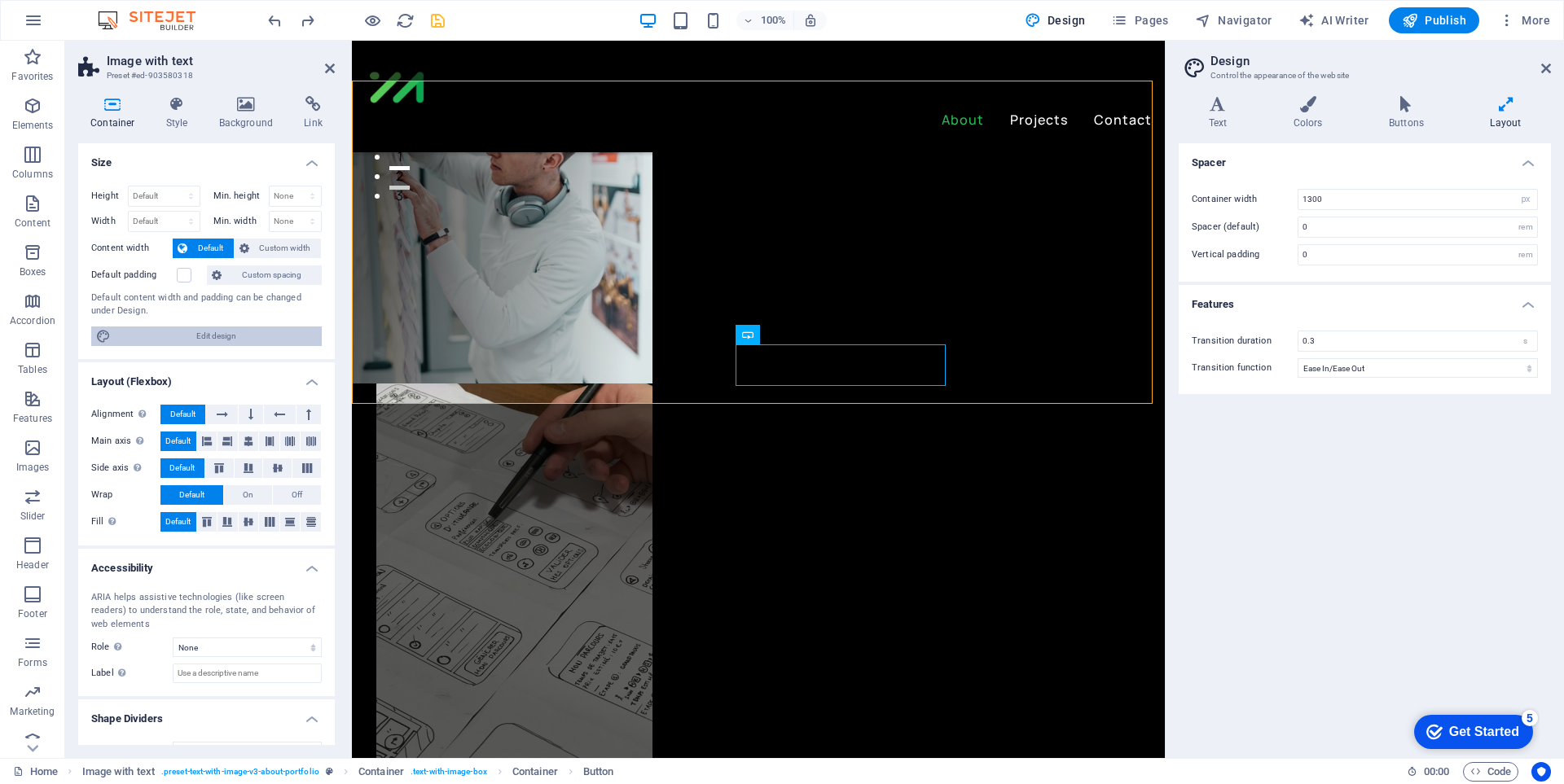
click at [243, 337] on span "Edit design" at bounding box center [216, 336] width 201 height 20
click at [188, 109] on icon at bounding box center [178, 104] width 46 height 16
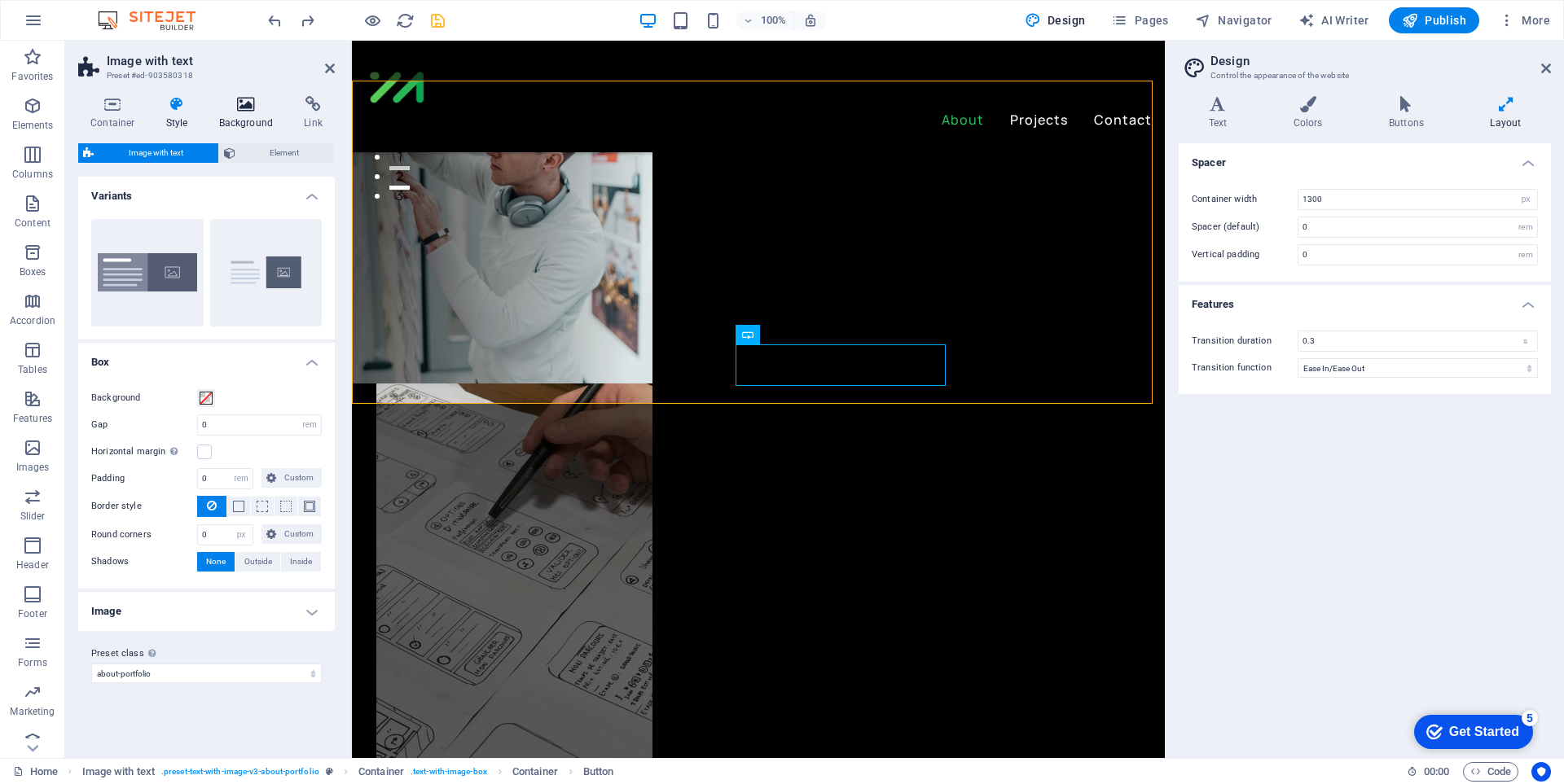
click at [248, 117] on h4 "Background" at bounding box center [250, 113] width 86 height 34
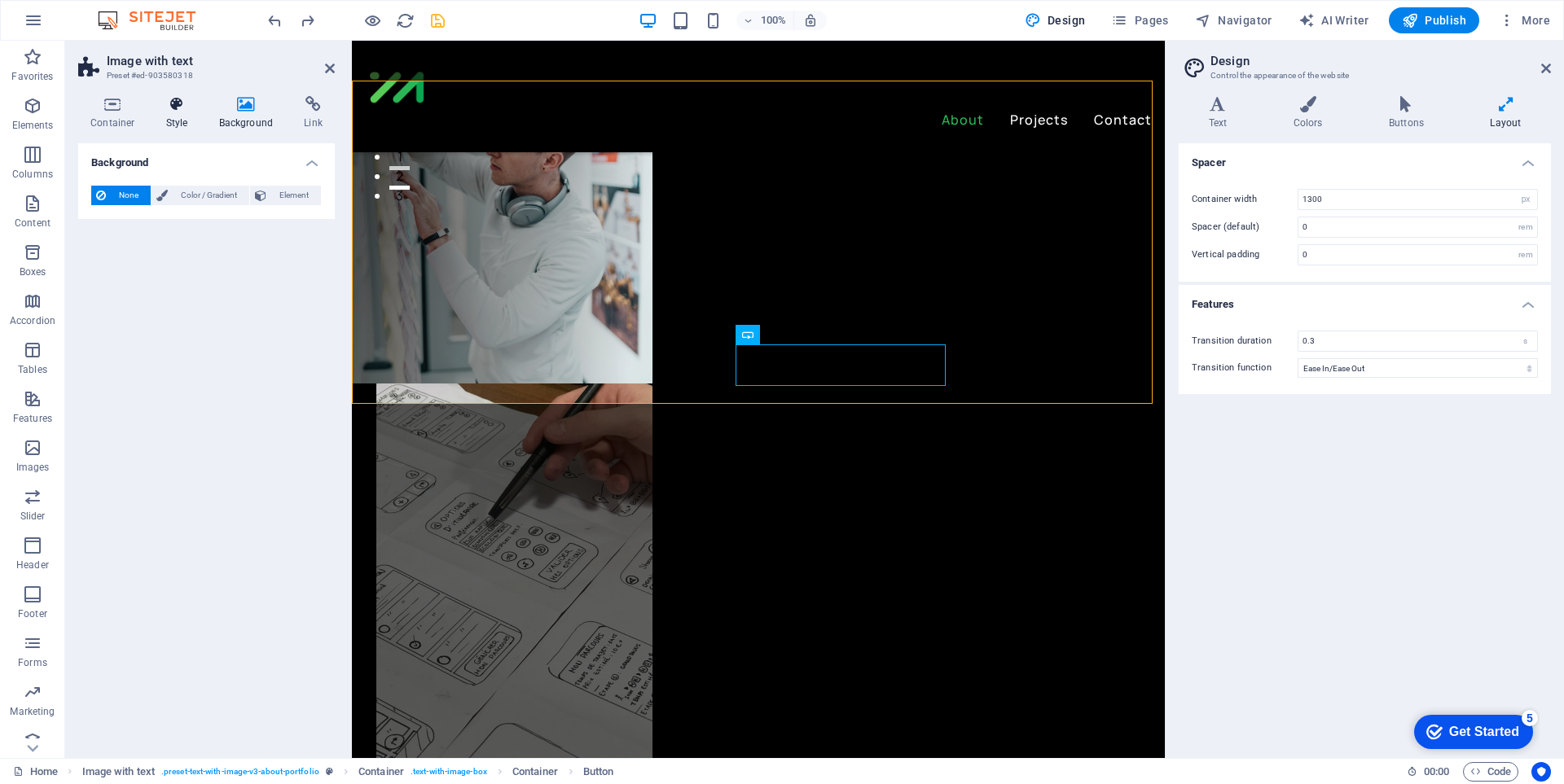
click at [182, 115] on h4 "Style" at bounding box center [180, 113] width 53 height 34
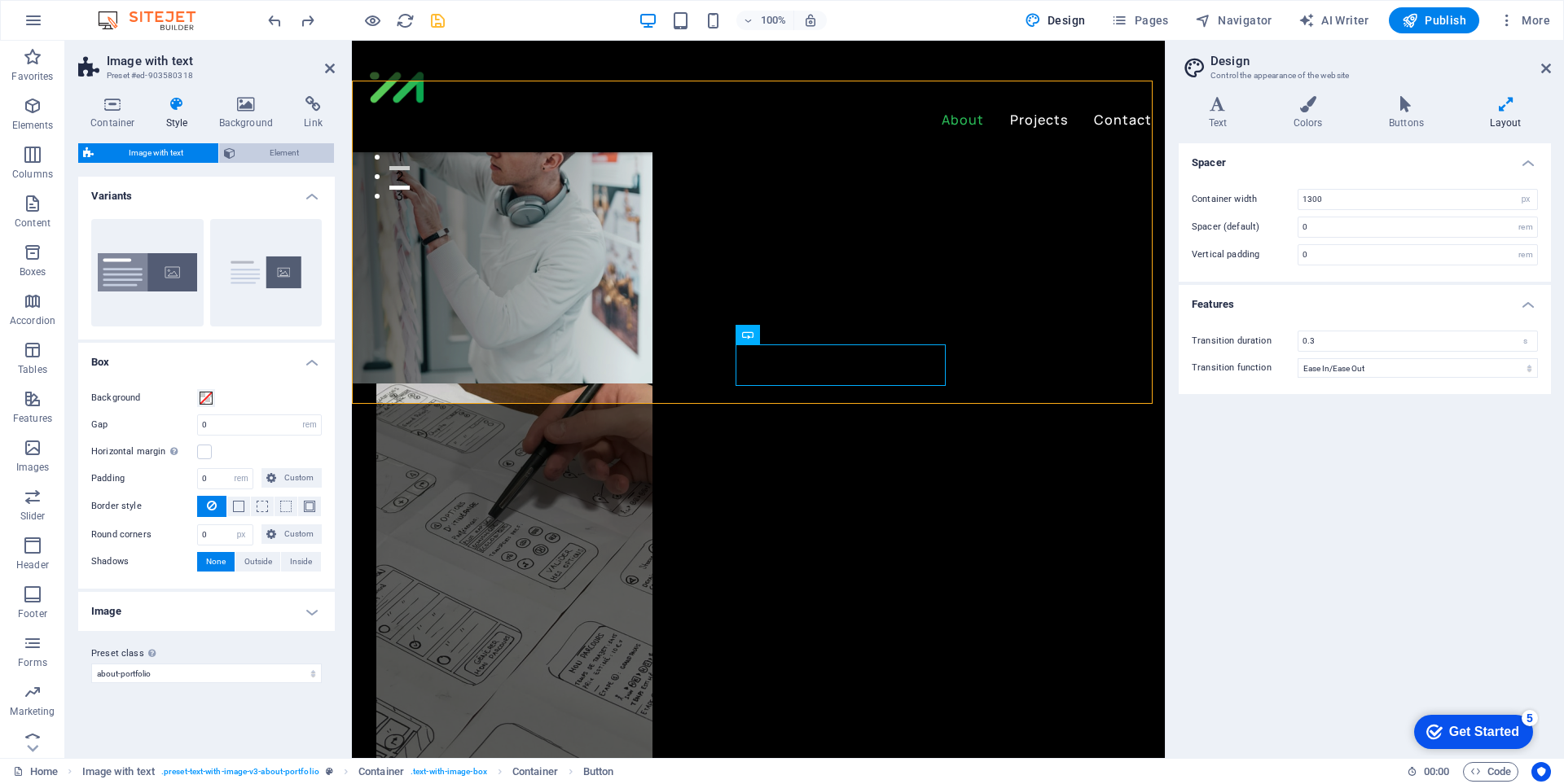
click at [290, 147] on span "Element" at bounding box center [285, 153] width 89 height 20
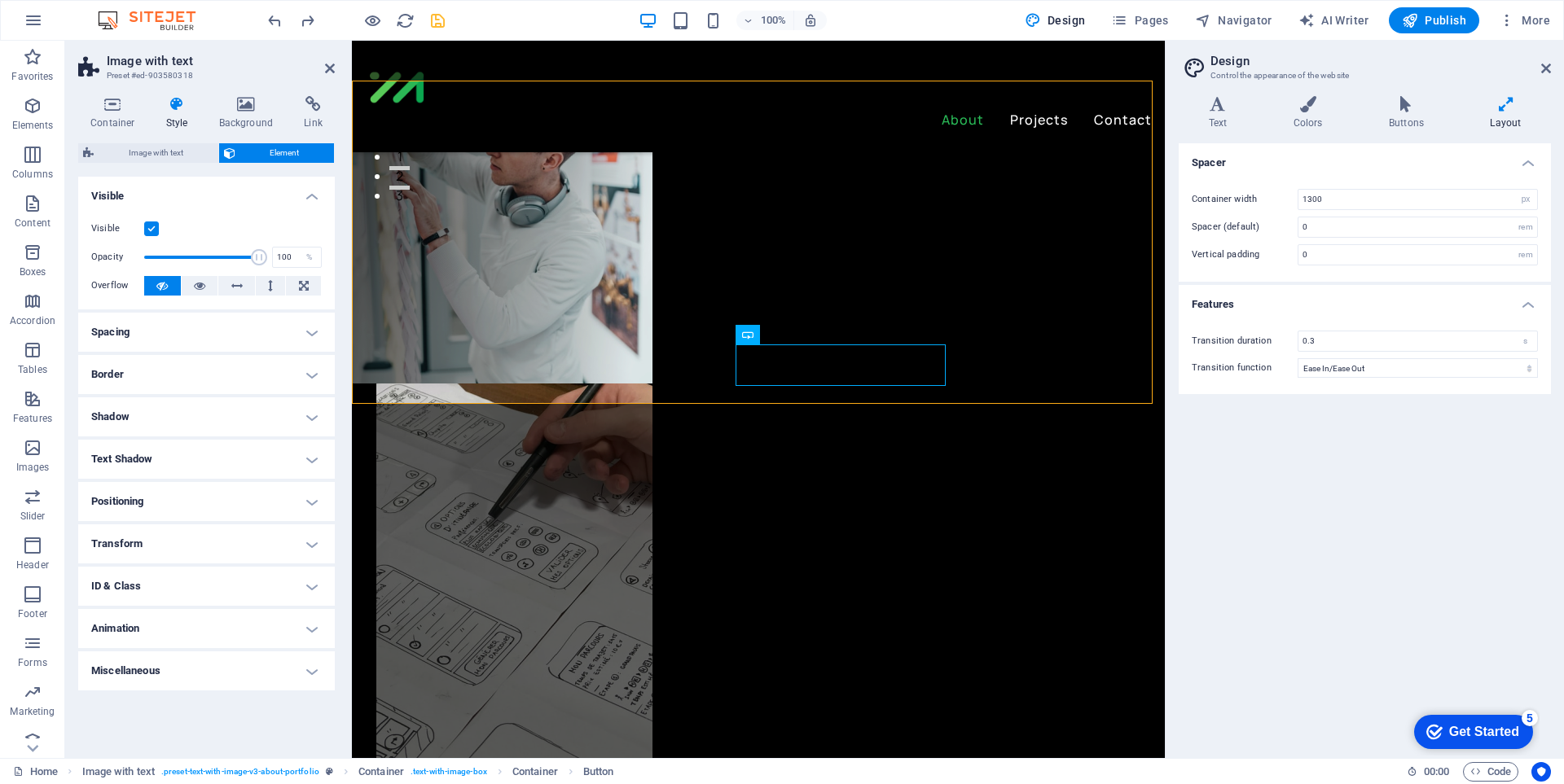
click at [253, 498] on h4 "Positioning" at bounding box center [207, 501] width 257 height 39
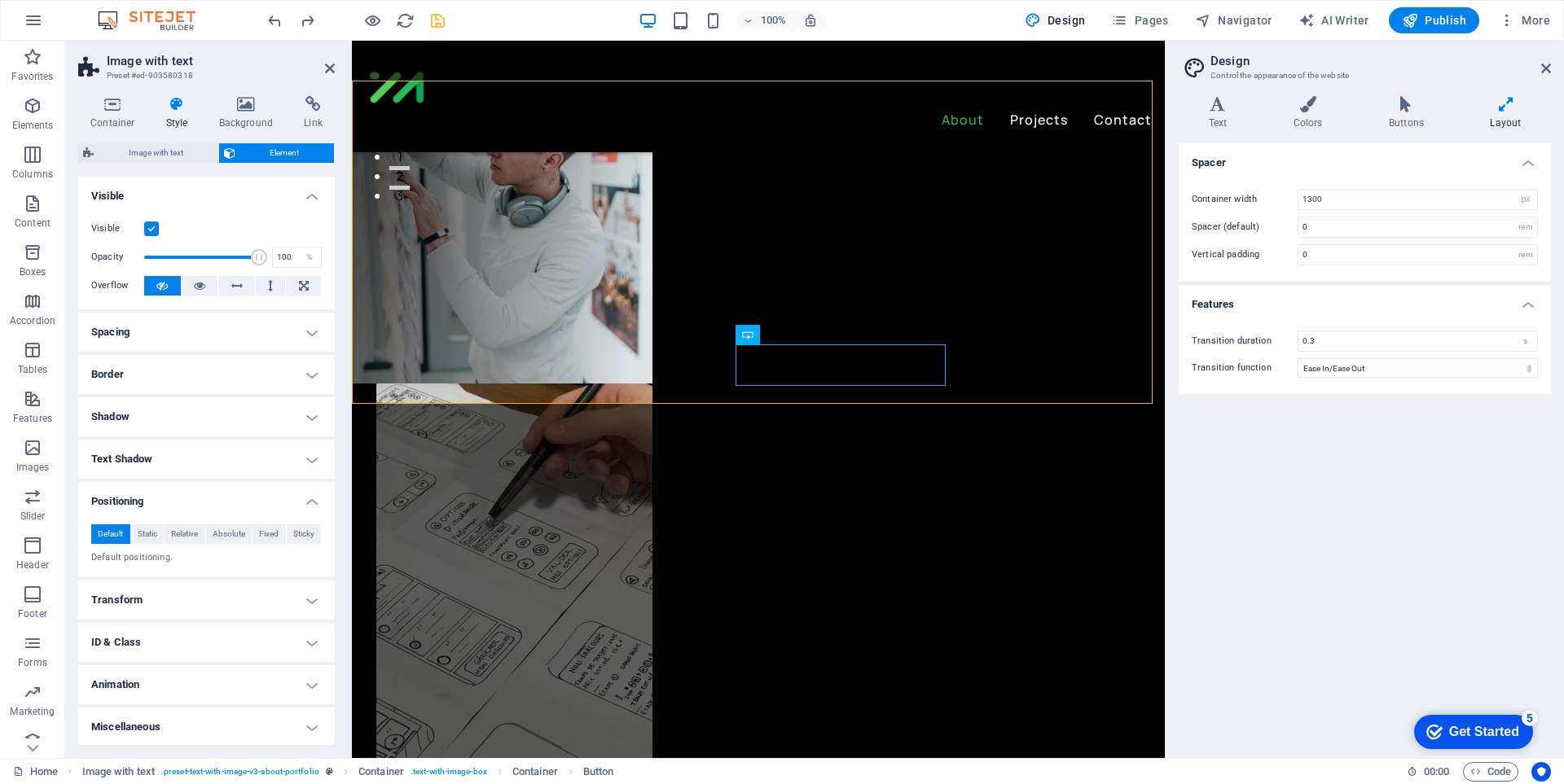
click at [253, 493] on h4 "Positioning" at bounding box center [207, 496] width 257 height 29
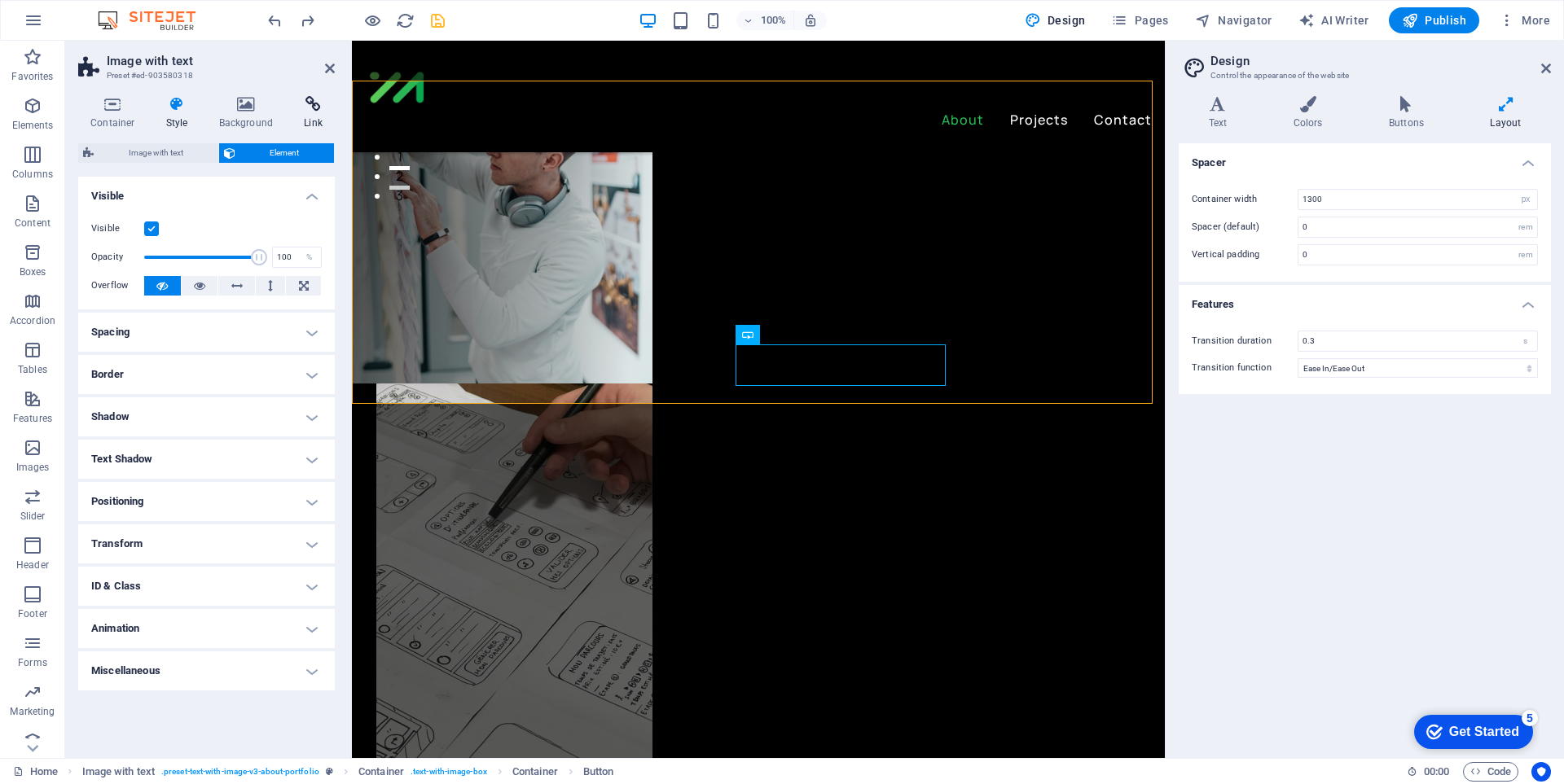
click at [324, 107] on icon at bounding box center [313, 104] width 43 height 16
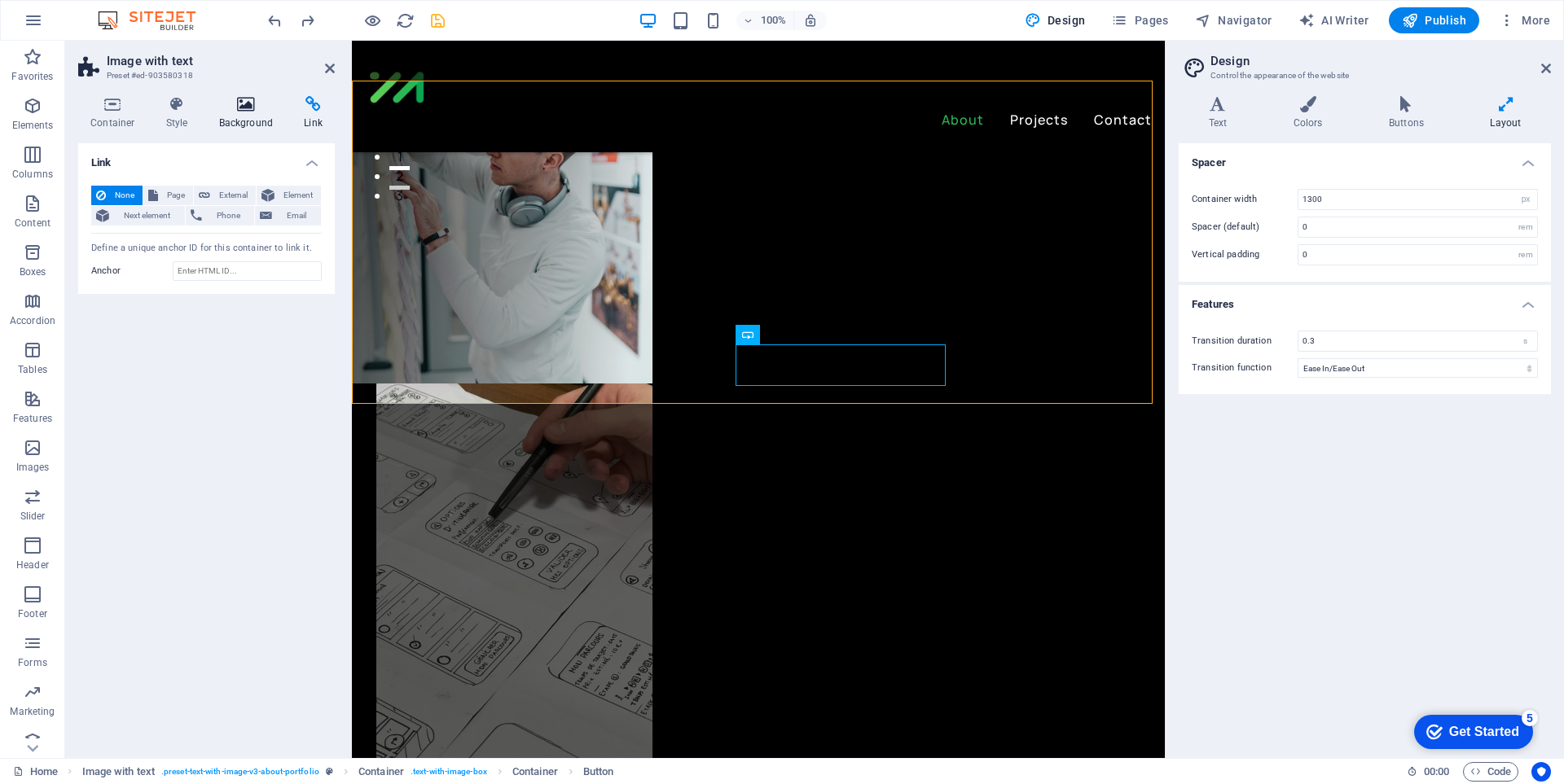
click at [267, 107] on icon at bounding box center [246, 104] width 79 height 16
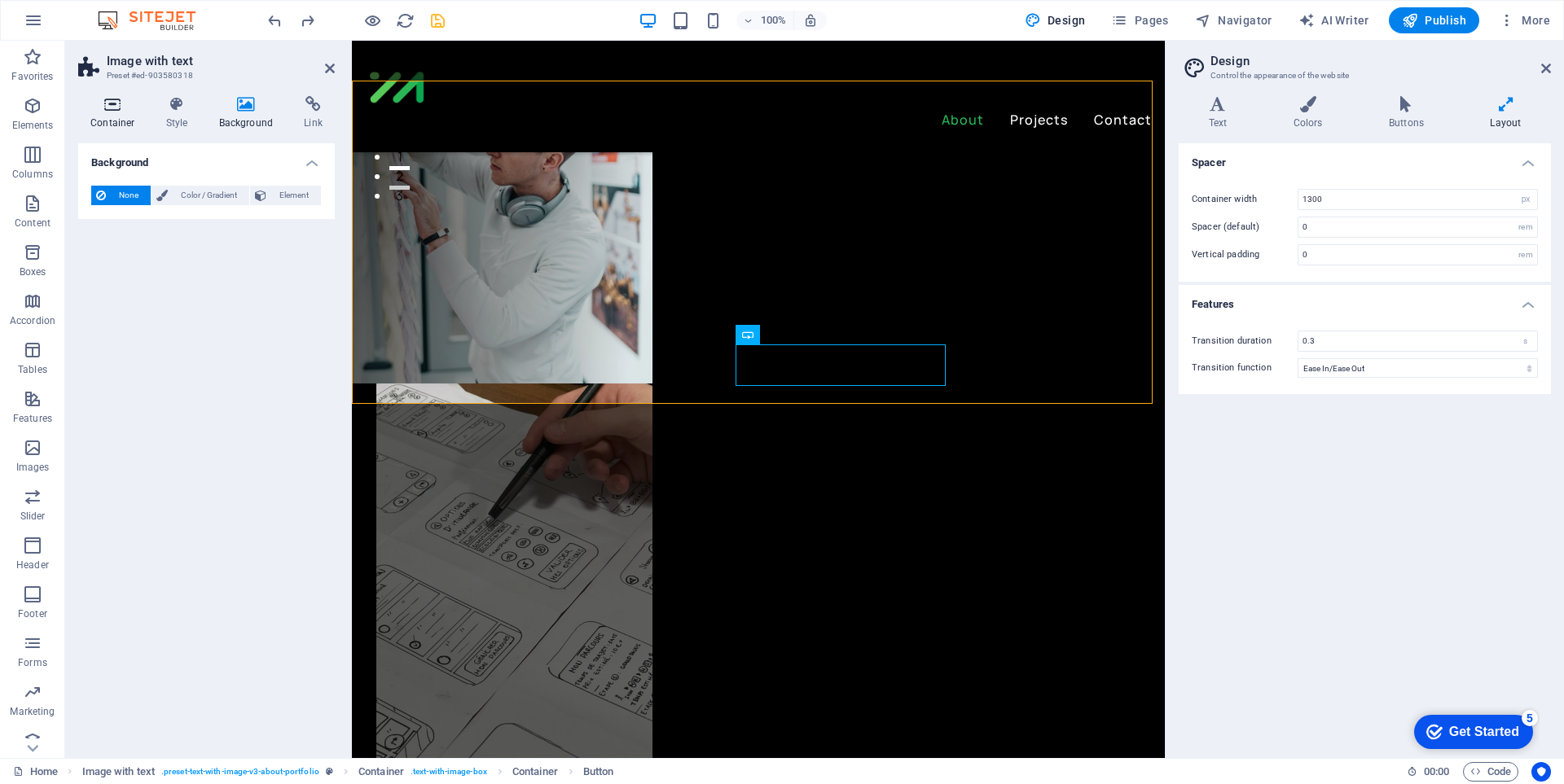
click at [152, 119] on h4 "Container" at bounding box center [116, 113] width 76 height 34
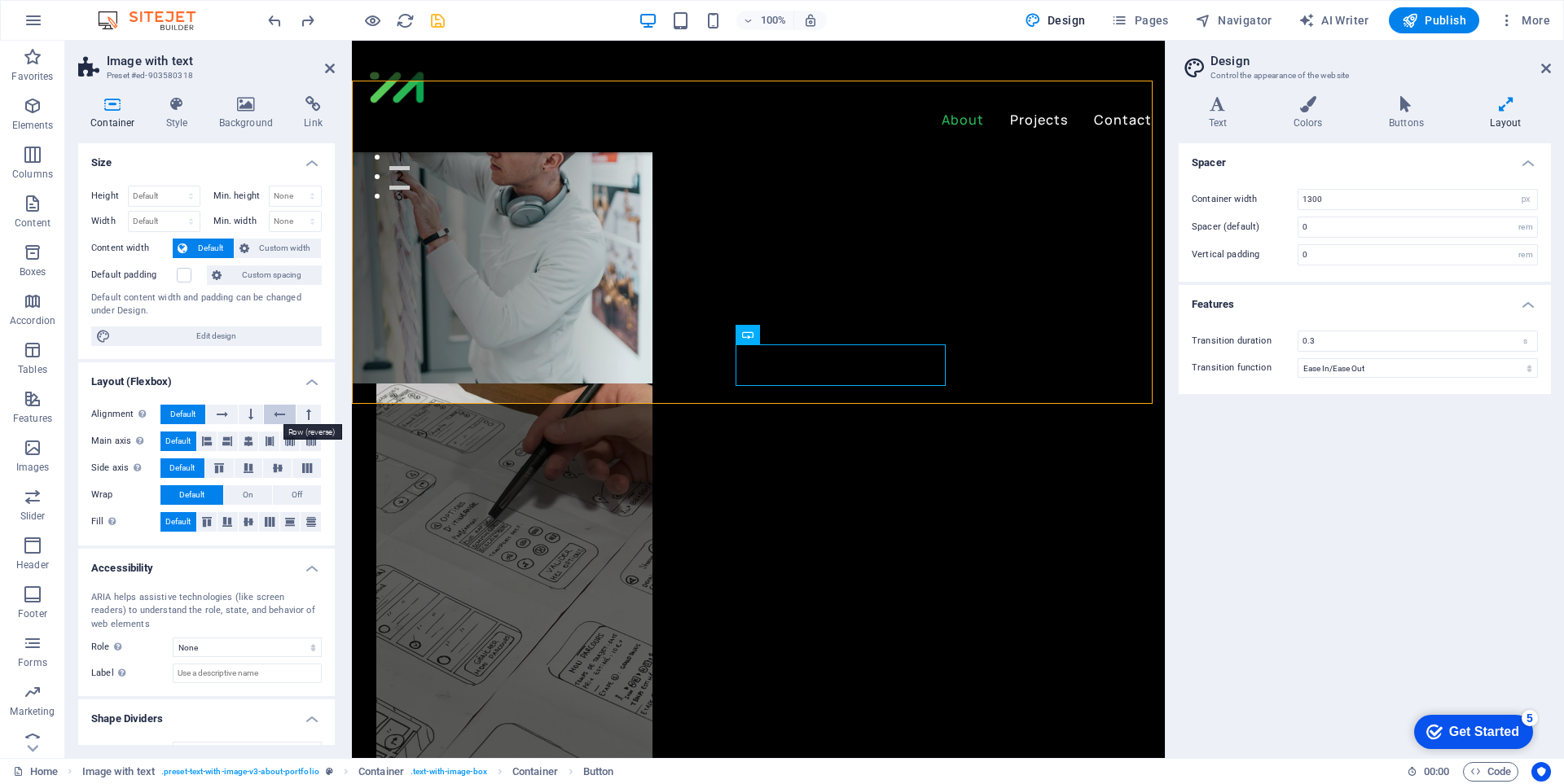
click at [274, 415] on icon at bounding box center [279, 415] width 12 height 20
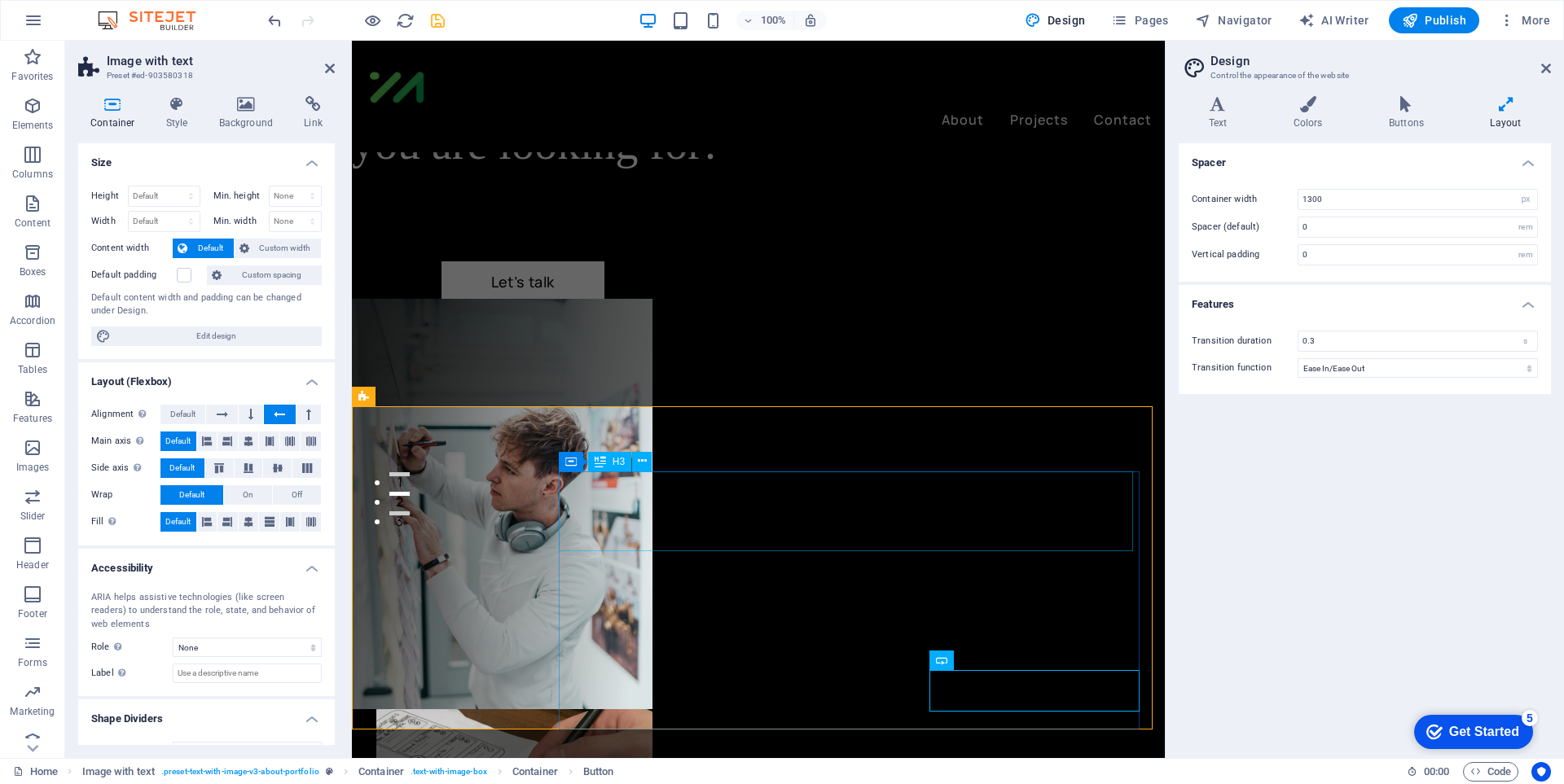
scroll to position [489, 0]
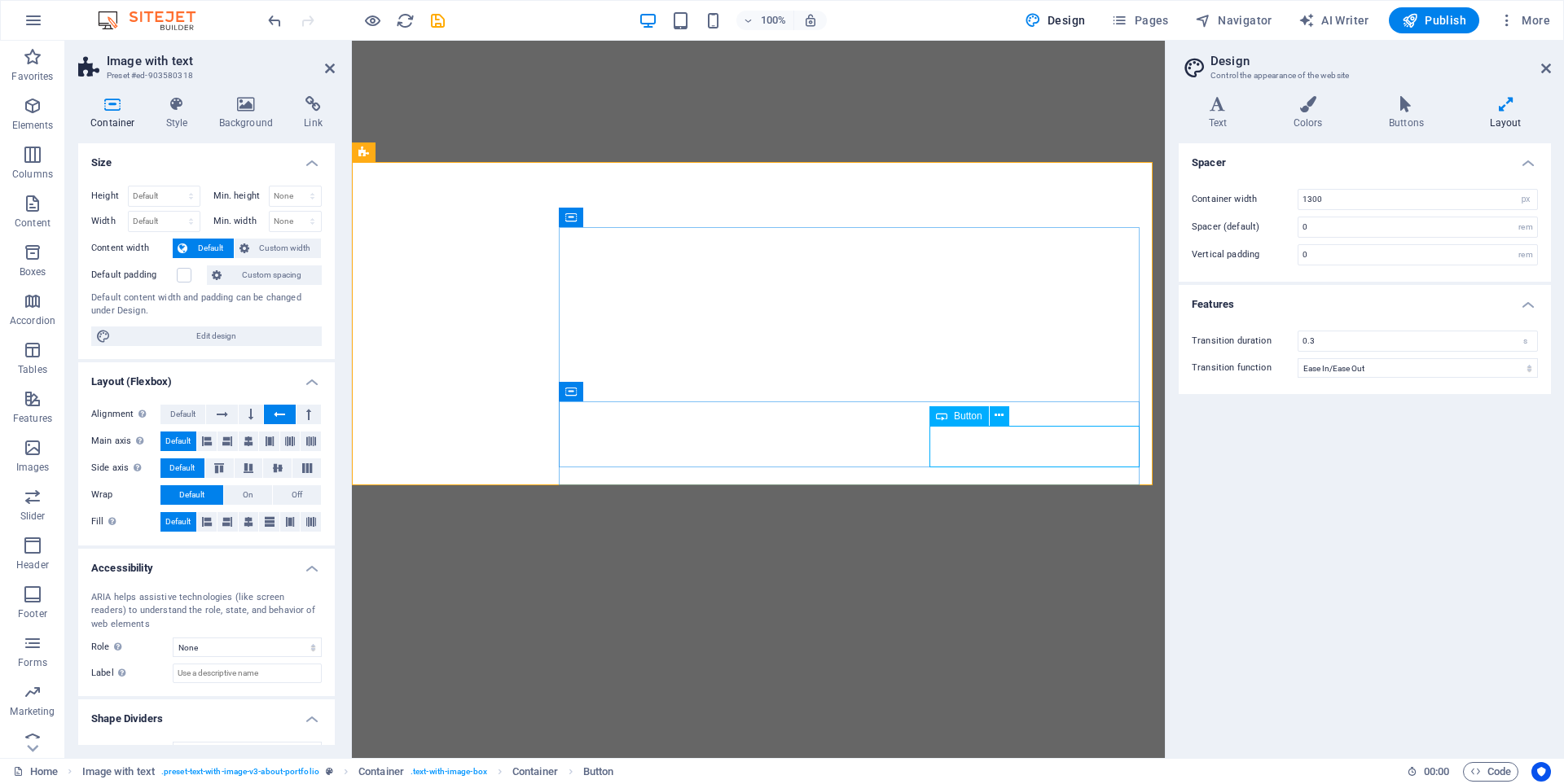
select select "px"
select select "ease-in-out"
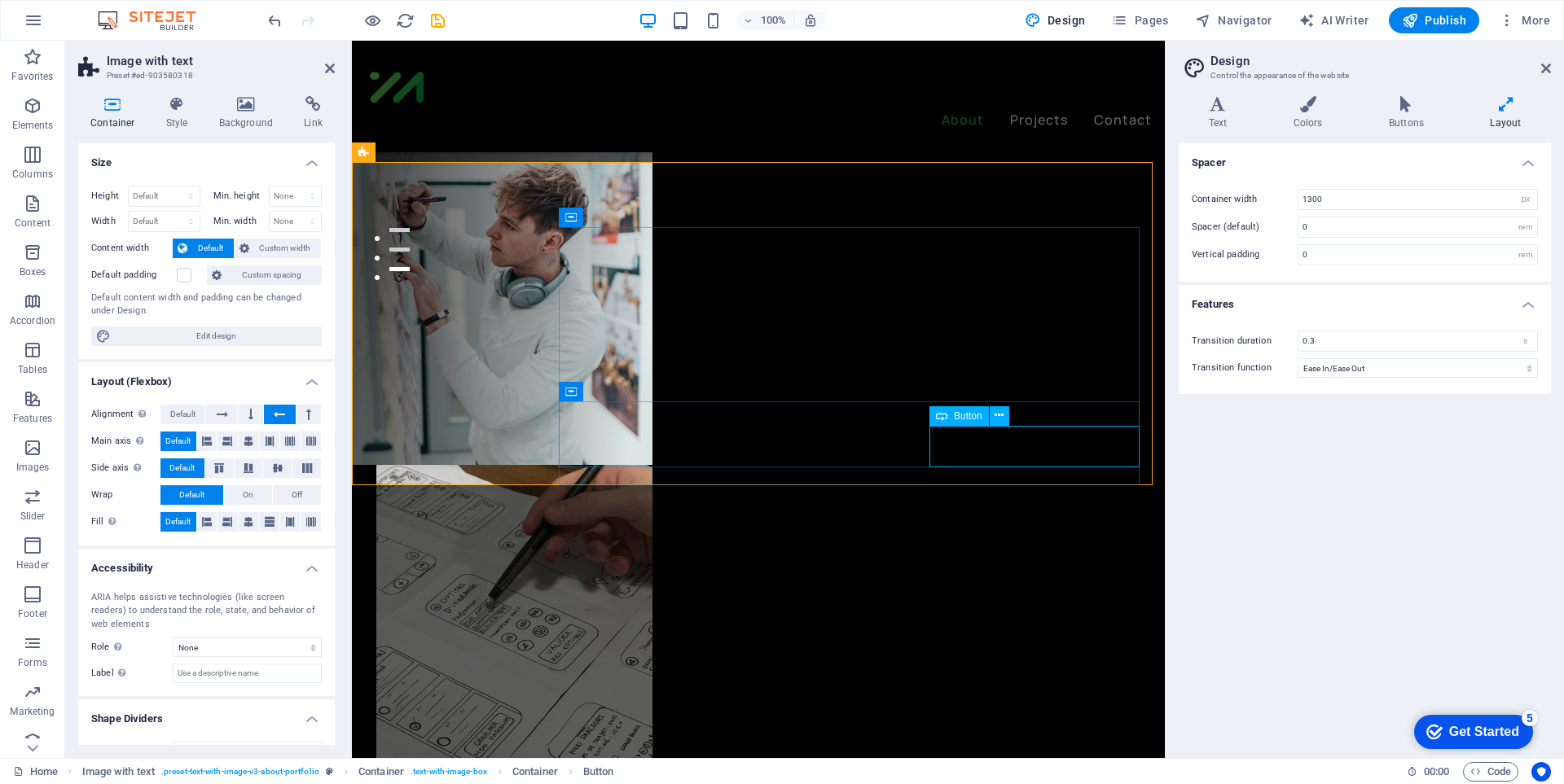
scroll to position [489, 0]
click at [637, 393] on button at bounding box center [642, 392] width 20 height 20
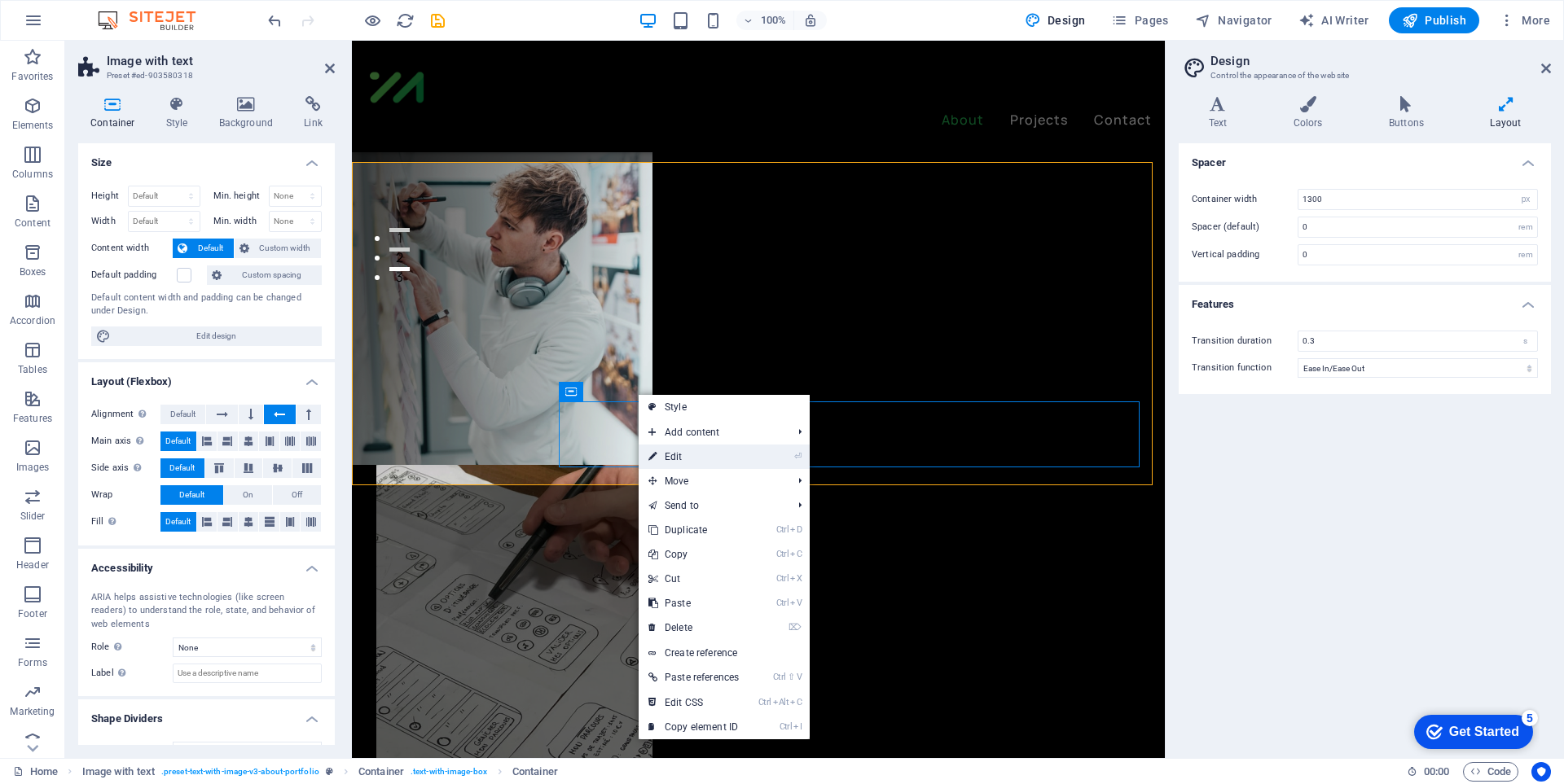
click at [699, 461] on link "⏎ Edit" at bounding box center [693, 456] width 110 height 24
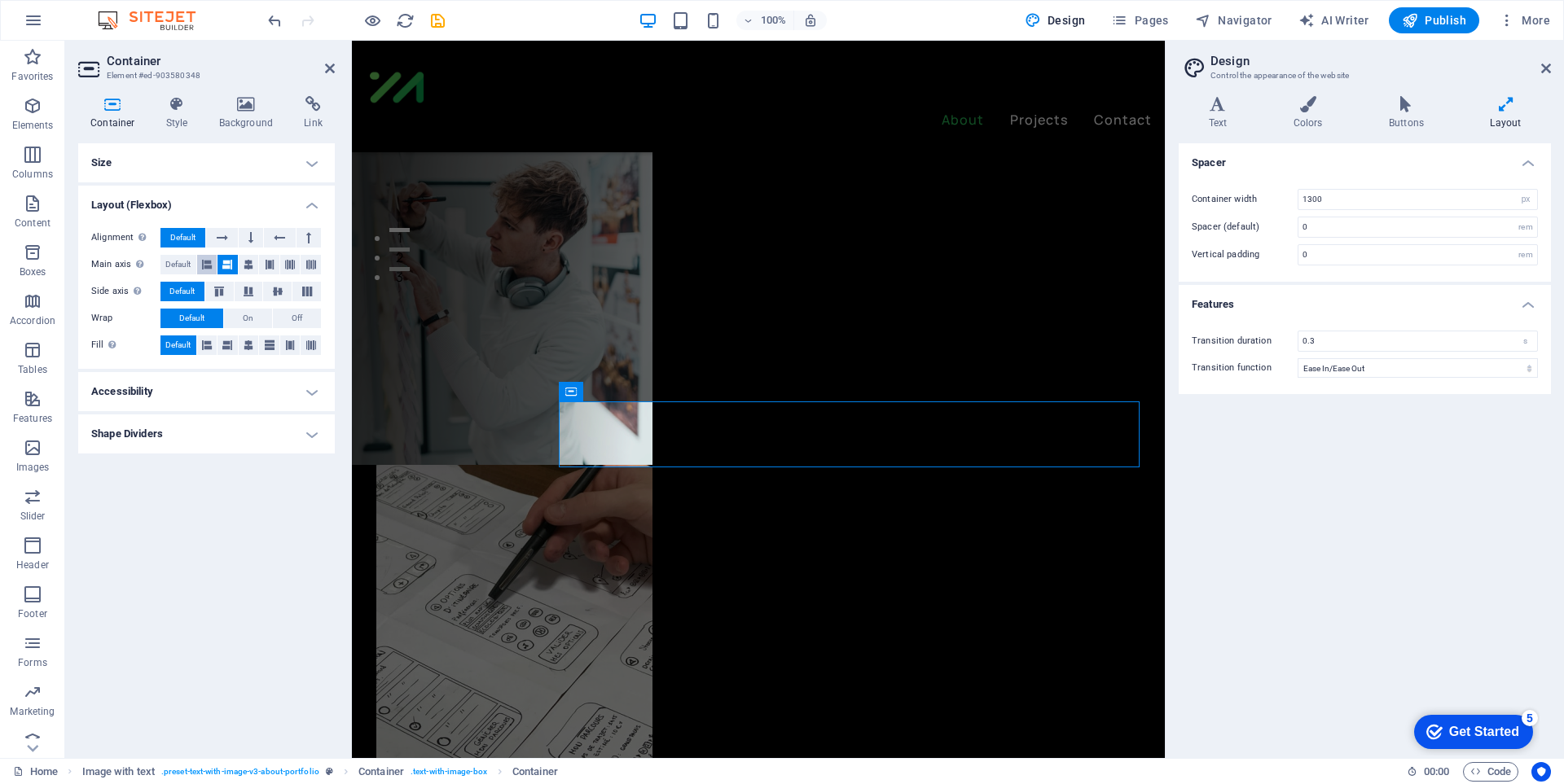
click at [203, 270] on icon at bounding box center [206, 265] width 10 height 20
click at [193, 266] on button "Default" at bounding box center [178, 265] width 36 height 20
click at [219, 239] on icon at bounding box center [222, 238] width 12 height 20
click at [192, 235] on span "Default" at bounding box center [183, 238] width 25 height 20
click at [285, 230] on button at bounding box center [279, 238] width 31 height 20
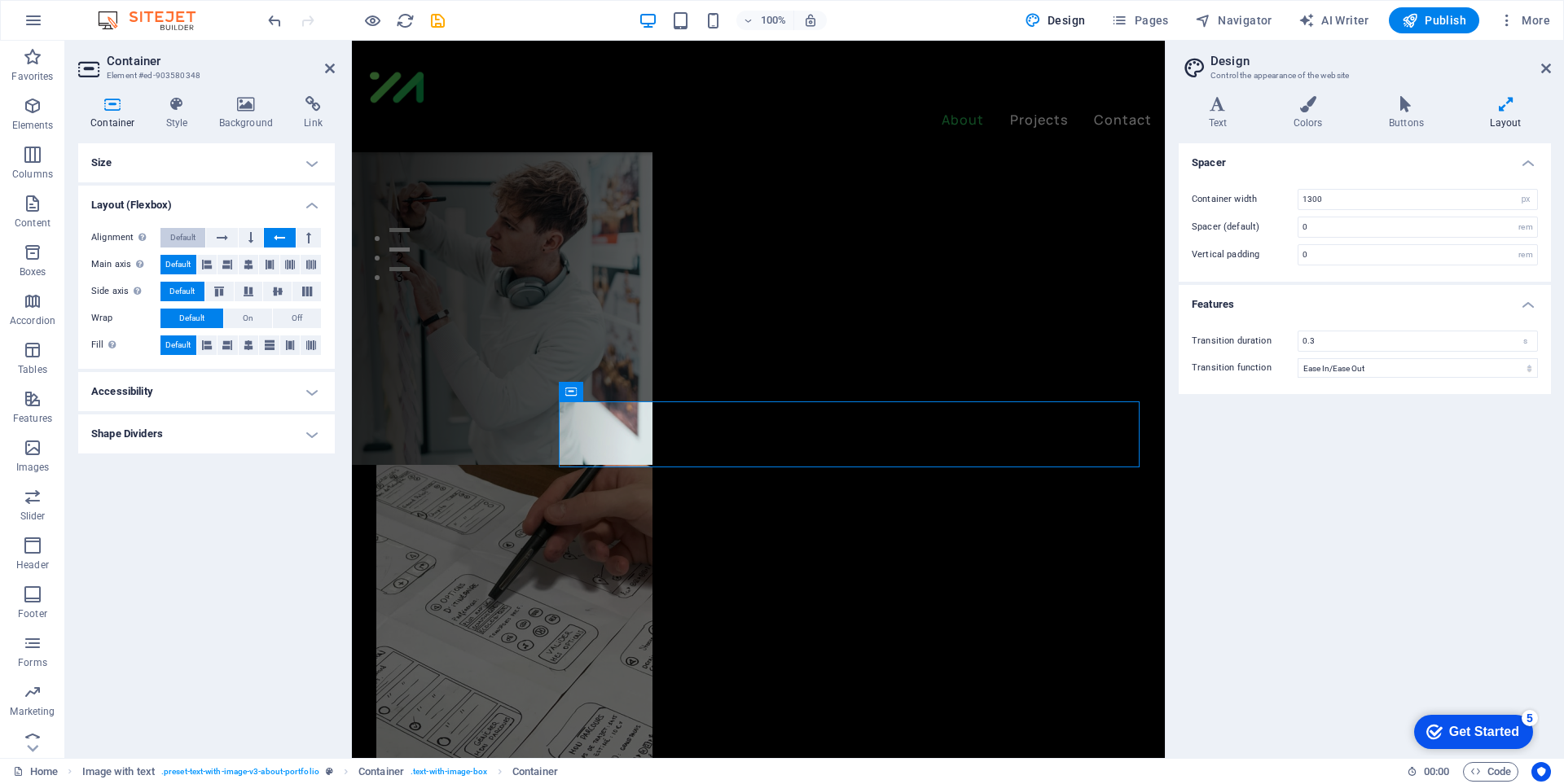
click at [176, 235] on span "Default" at bounding box center [183, 238] width 25 height 20
click at [206, 352] on icon at bounding box center [206, 345] width 10 height 20
click at [166, 335] on span "Default" at bounding box center [178, 345] width 25 height 20
click at [249, 310] on span "On" at bounding box center [248, 318] width 11 height 20
click at [248, 310] on span "On" at bounding box center [248, 318] width 11 height 20
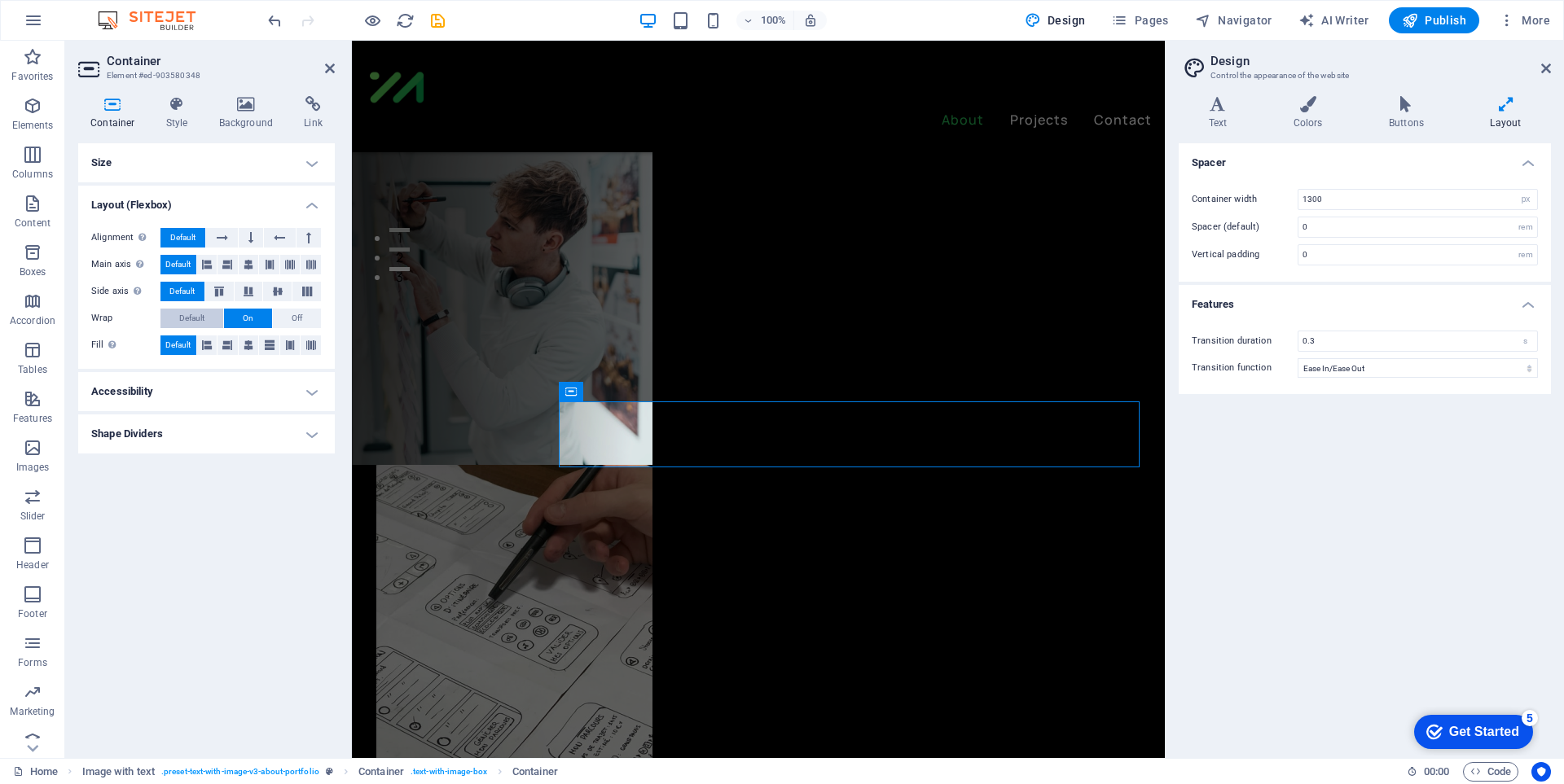
click at [193, 312] on span "Default" at bounding box center [192, 318] width 25 height 20
click at [601, 392] on span "Container" at bounding box center [604, 392] width 42 height 10
click at [641, 392] on icon at bounding box center [642, 391] width 9 height 17
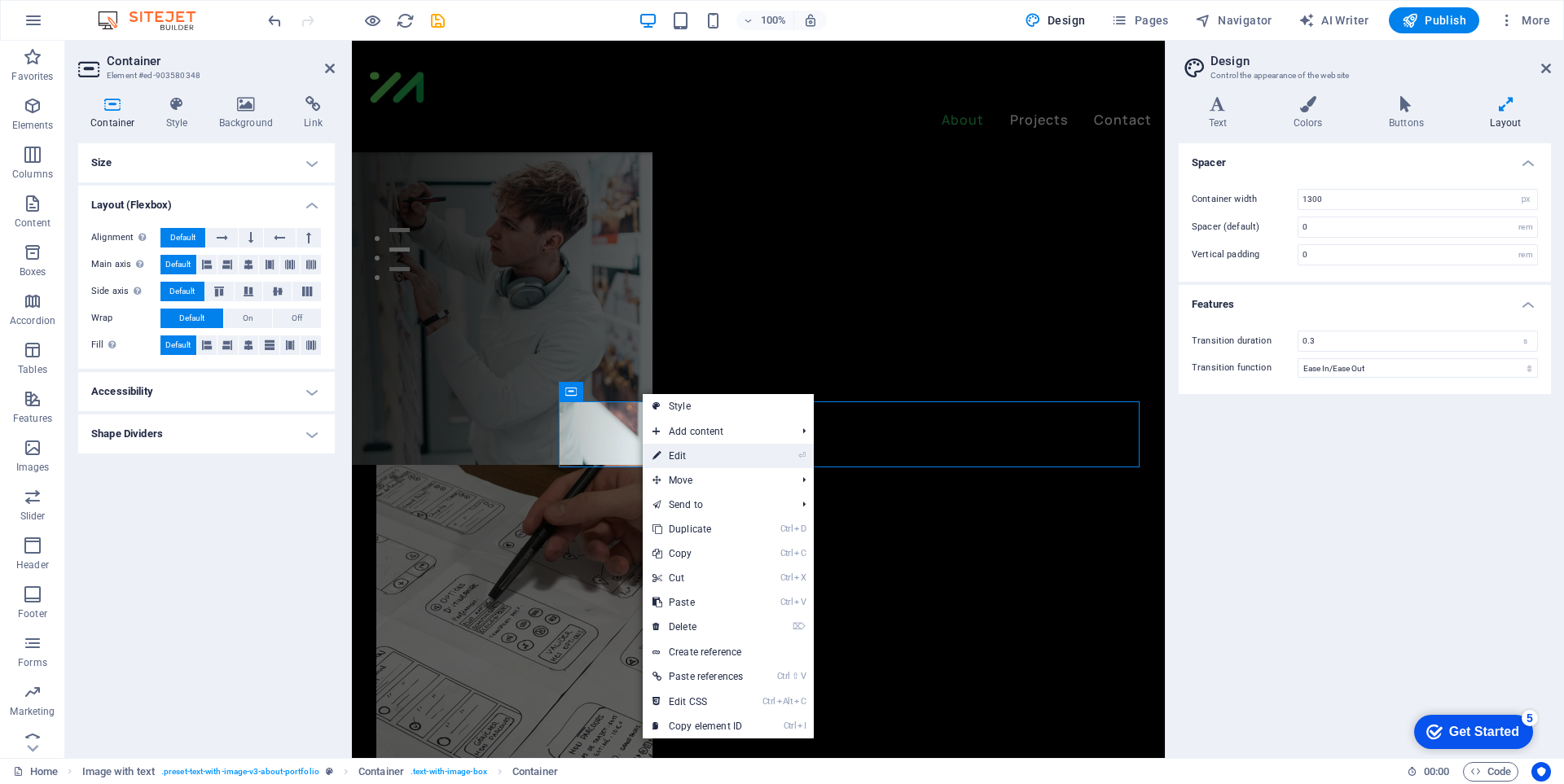
drag, startPoint x: 691, startPoint y: 454, endPoint x: 340, endPoint y: 412, distance: 353.5
click at [691, 454] on link "⏎ Edit" at bounding box center [697, 456] width 110 height 24
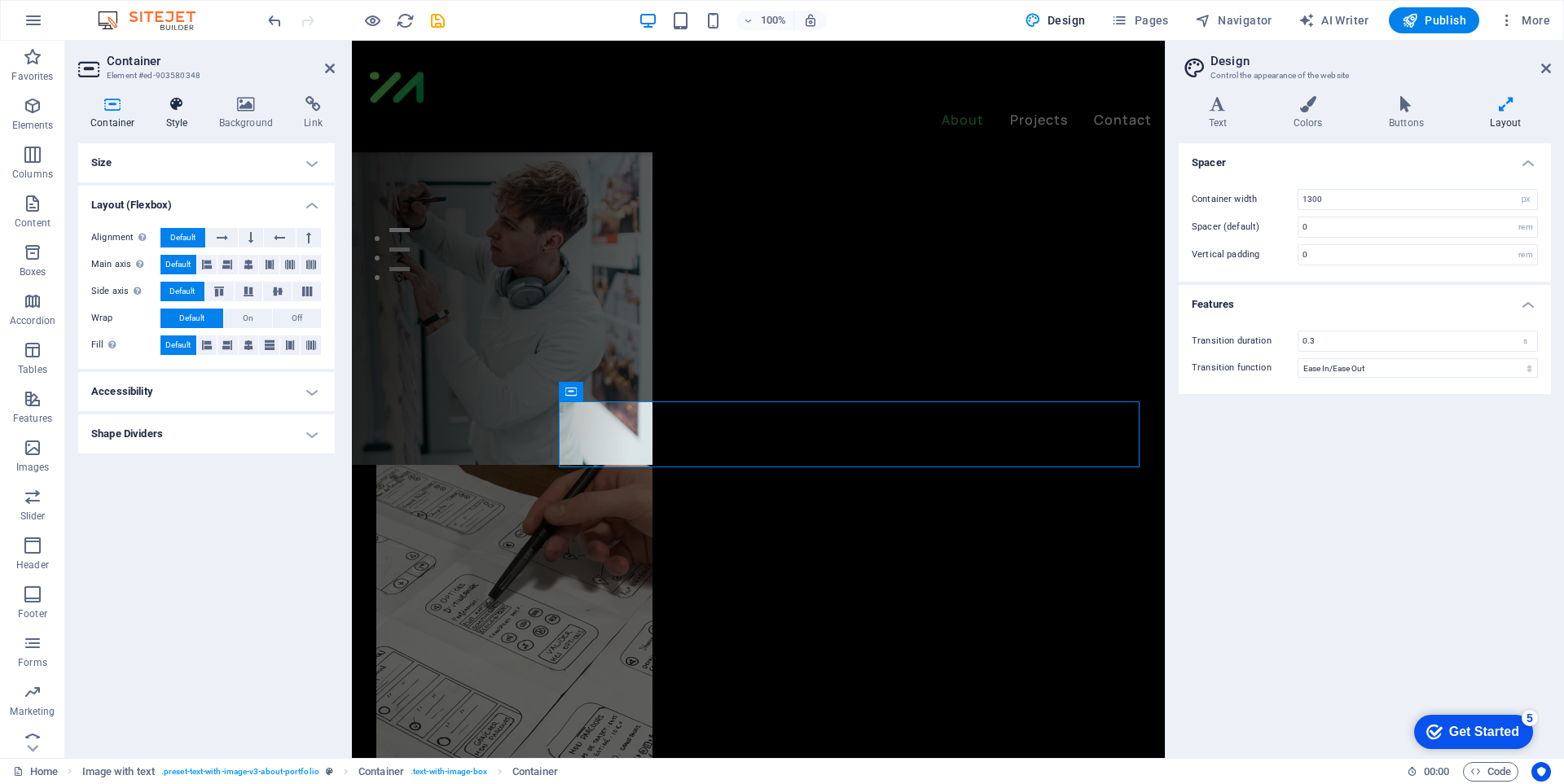
click at [194, 109] on icon at bounding box center [178, 104] width 46 height 16
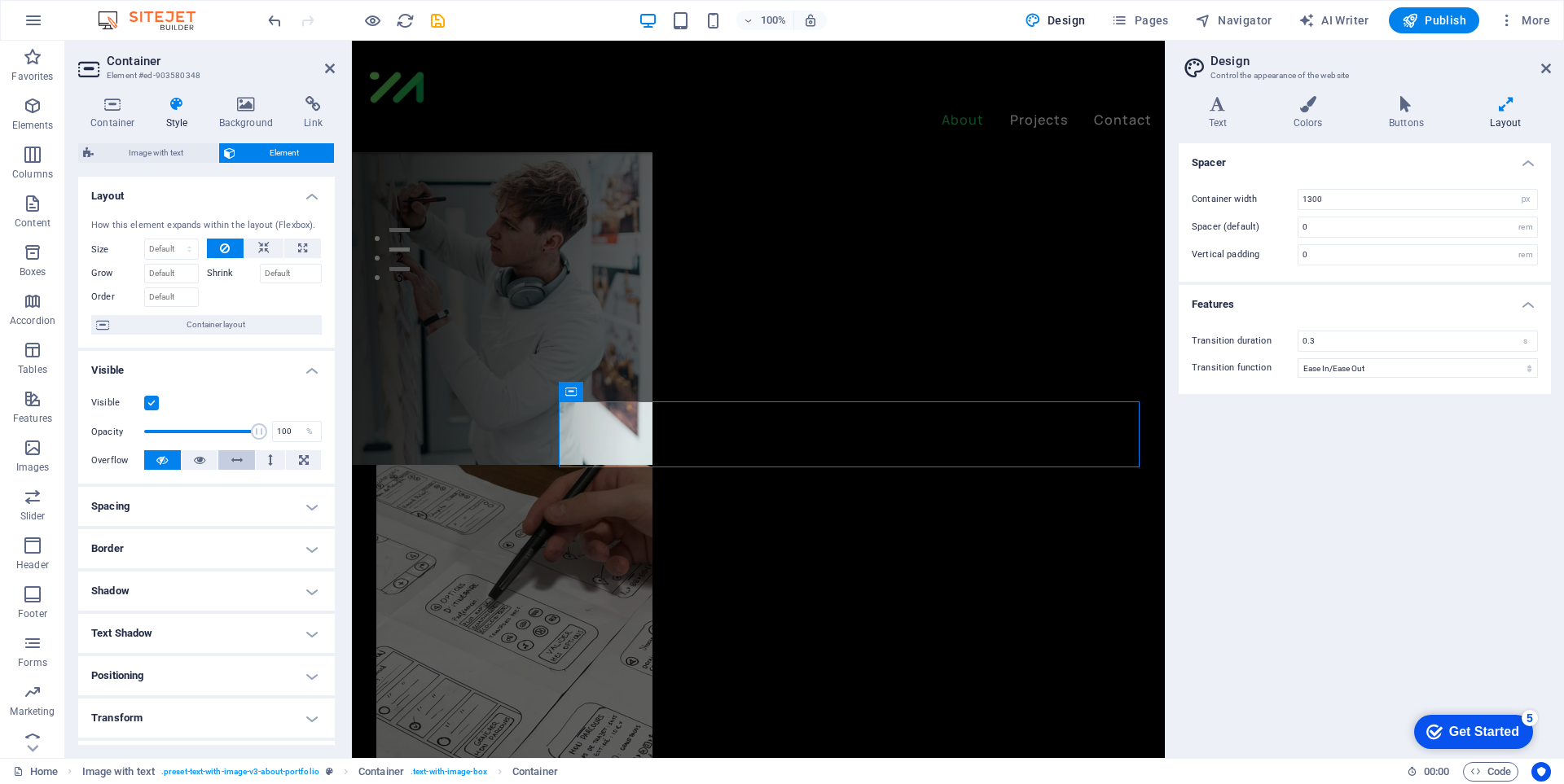
click at [239, 458] on icon at bounding box center [236, 460] width 12 height 20
click at [169, 466] on button at bounding box center [162, 460] width 37 height 20
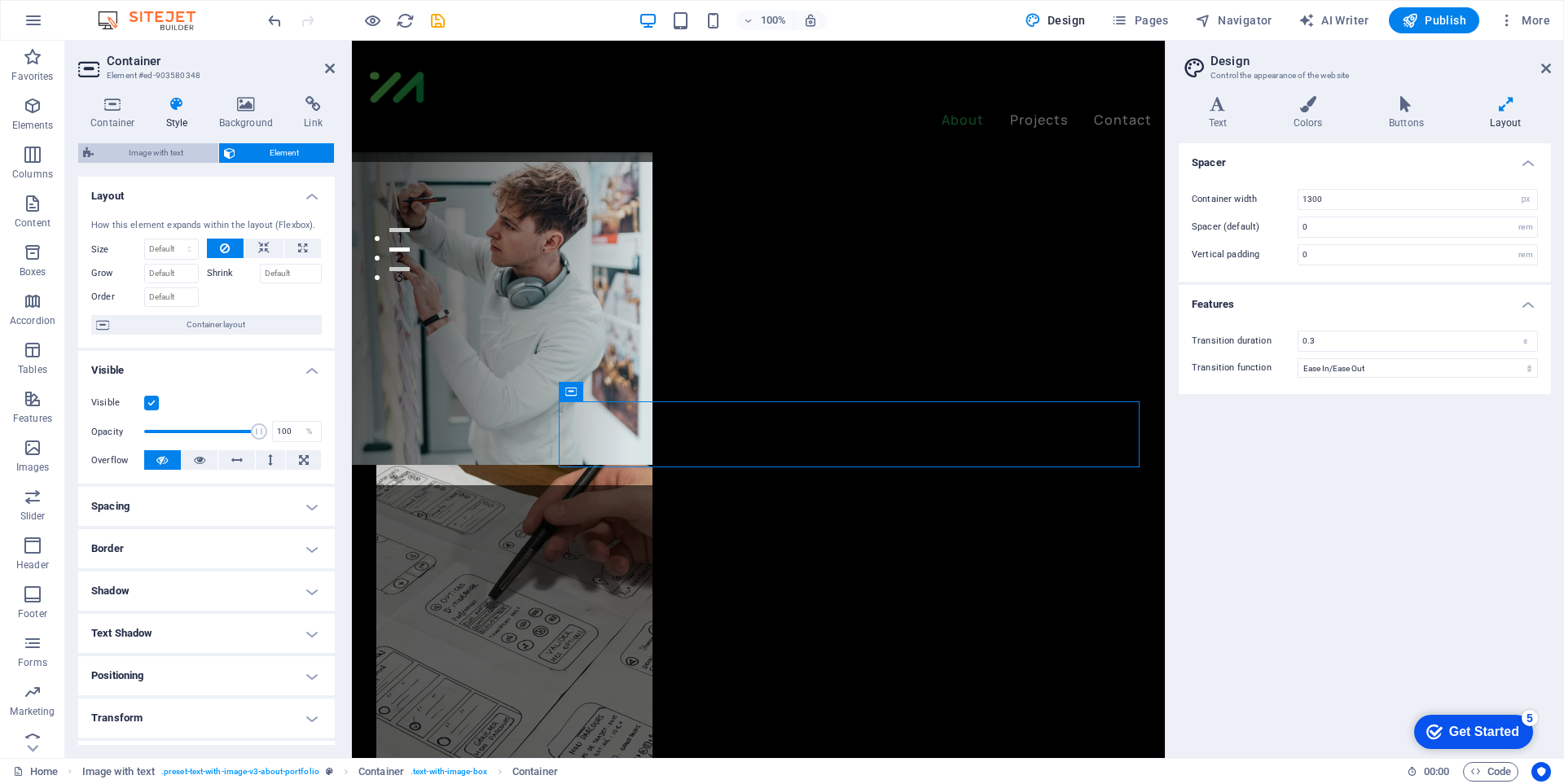
click at [178, 153] on span "Image with text" at bounding box center [155, 153] width 115 height 20
select select "rem"
select select "px"
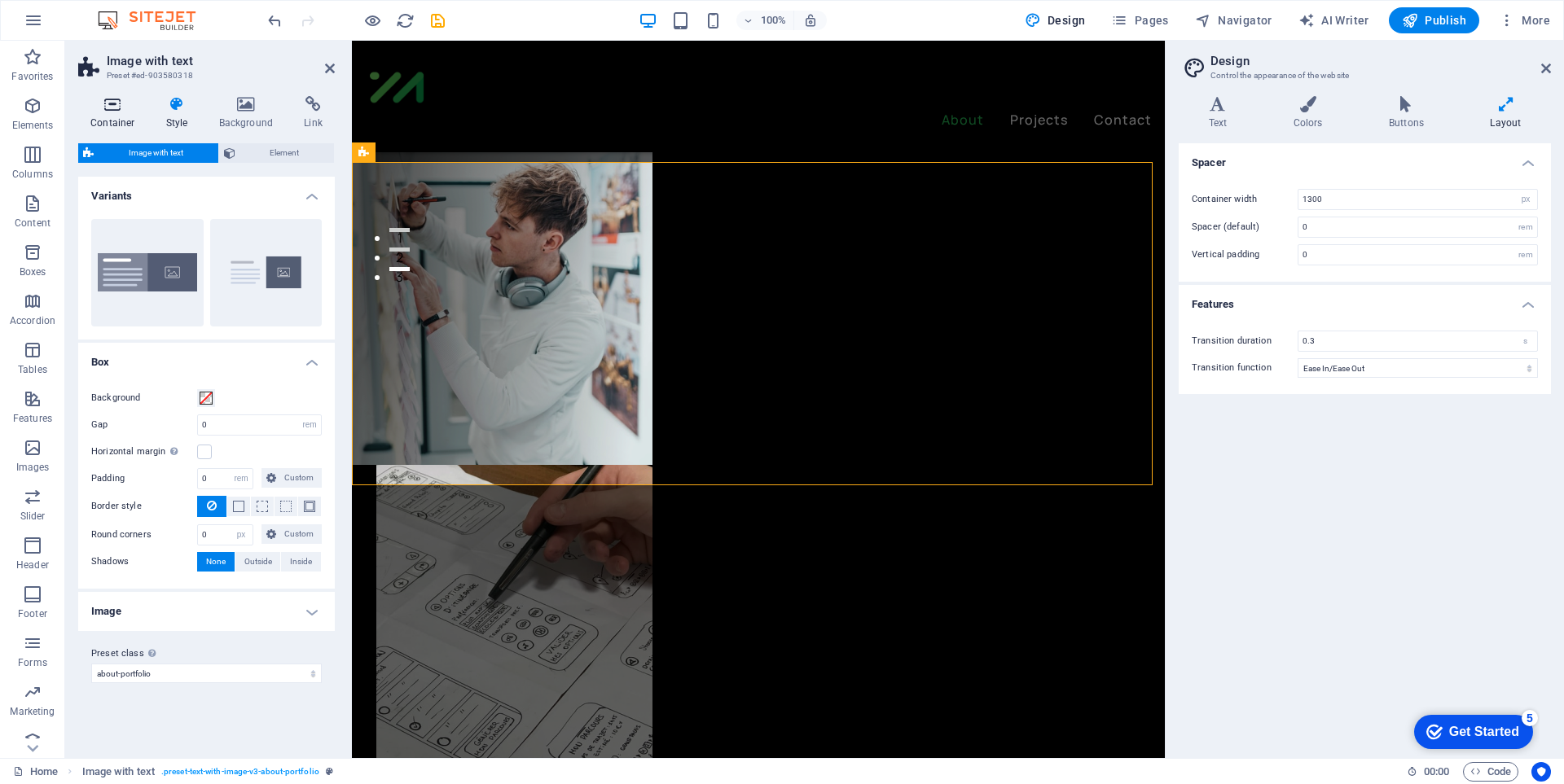
click at [84, 107] on icon at bounding box center [113, 104] width 70 height 16
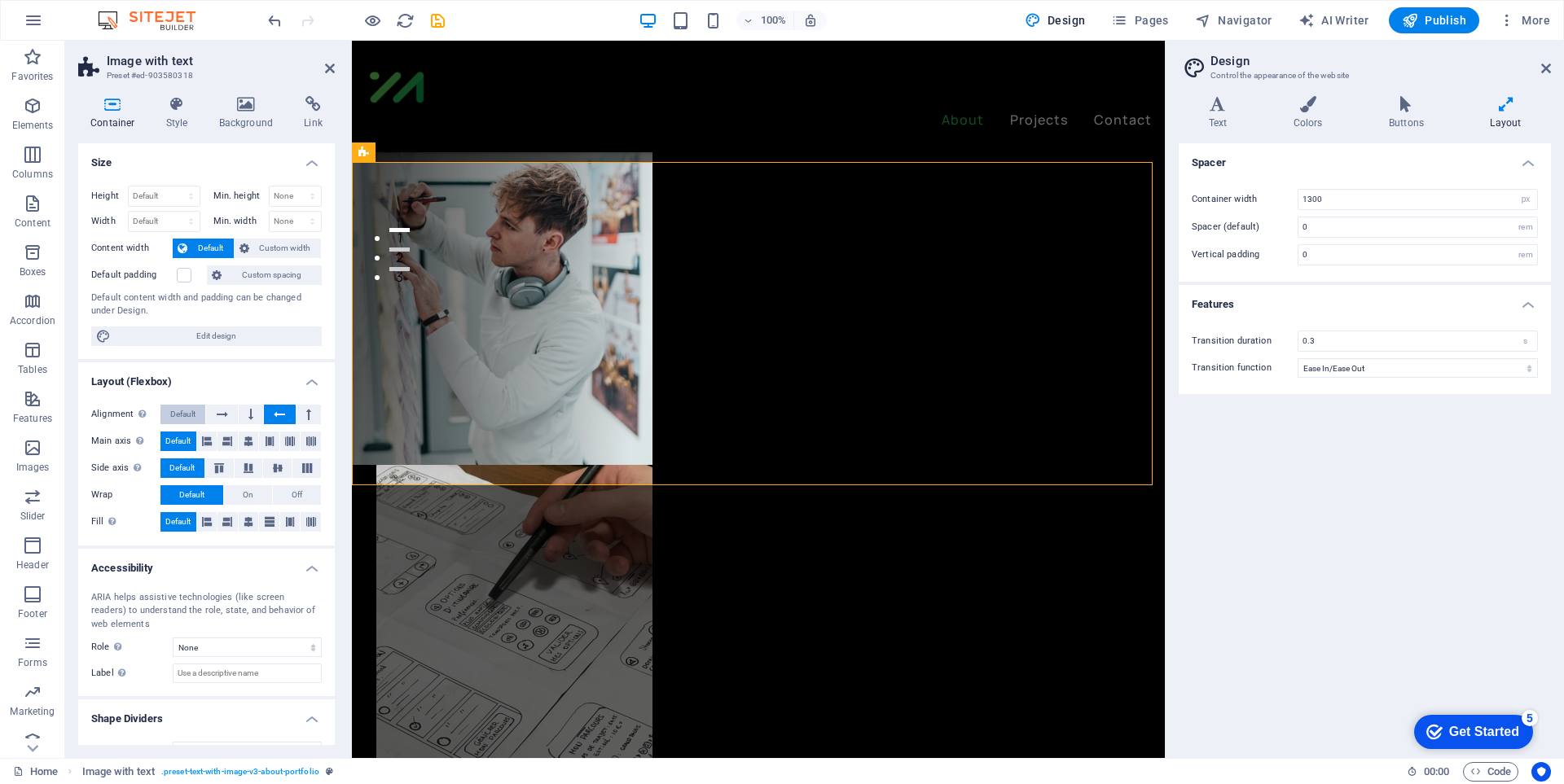
click at [183, 406] on span "Default" at bounding box center [183, 415] width 25 height 20
click at [270, 412] on button at bounding box center [279, 415] width 31 height 20
click at [219, 417] on icon at bounding box center [222, 415] width 12 height 20
click at [269, 409] on button at bounding box center [279, 415] width 31 height 20
click at [306, 410] on icon at bounding box center [308, 415] width 4 height 20
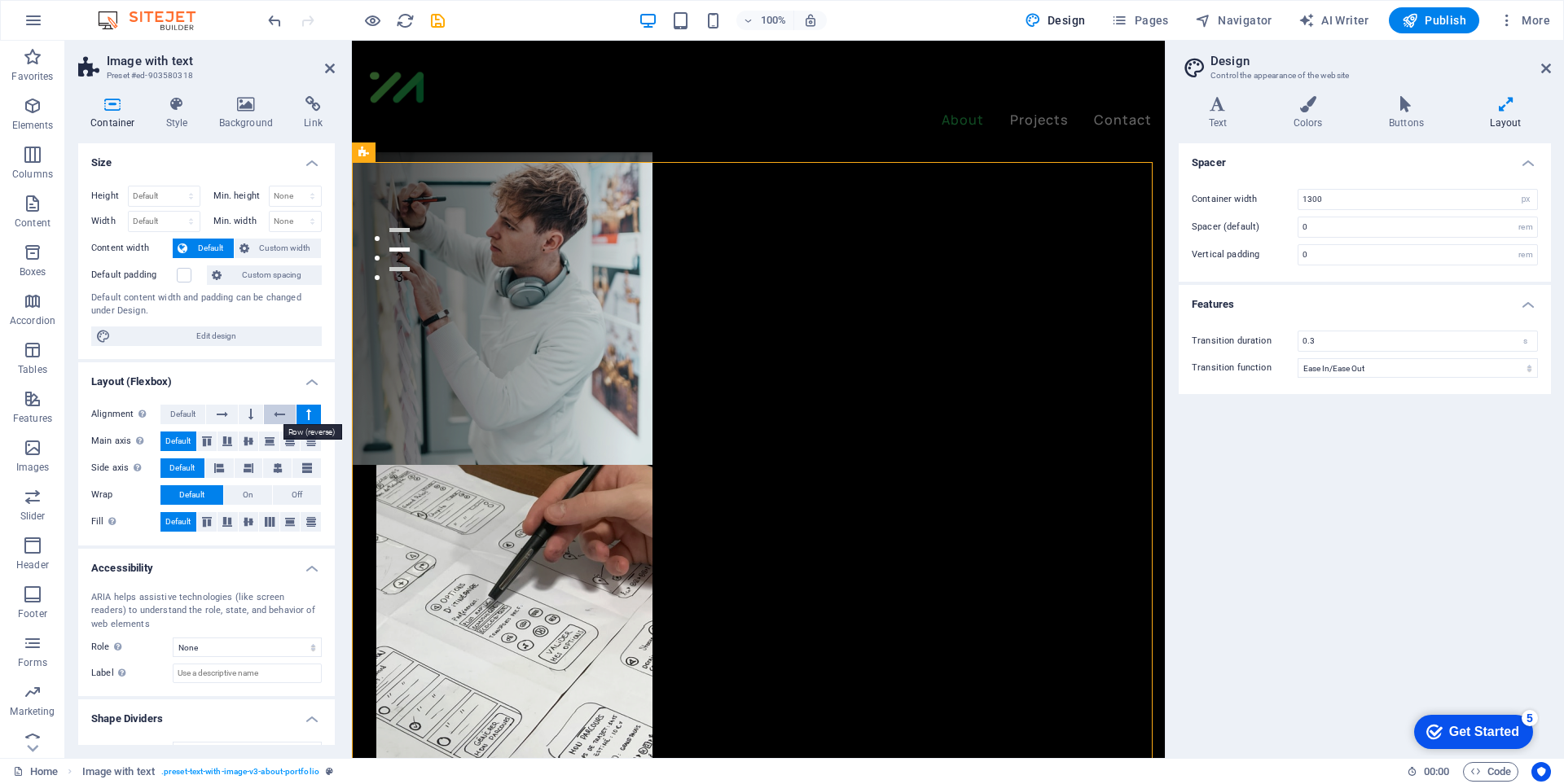
click at [289, 414] on button at bounding box center [279, 415] width 31 height 20
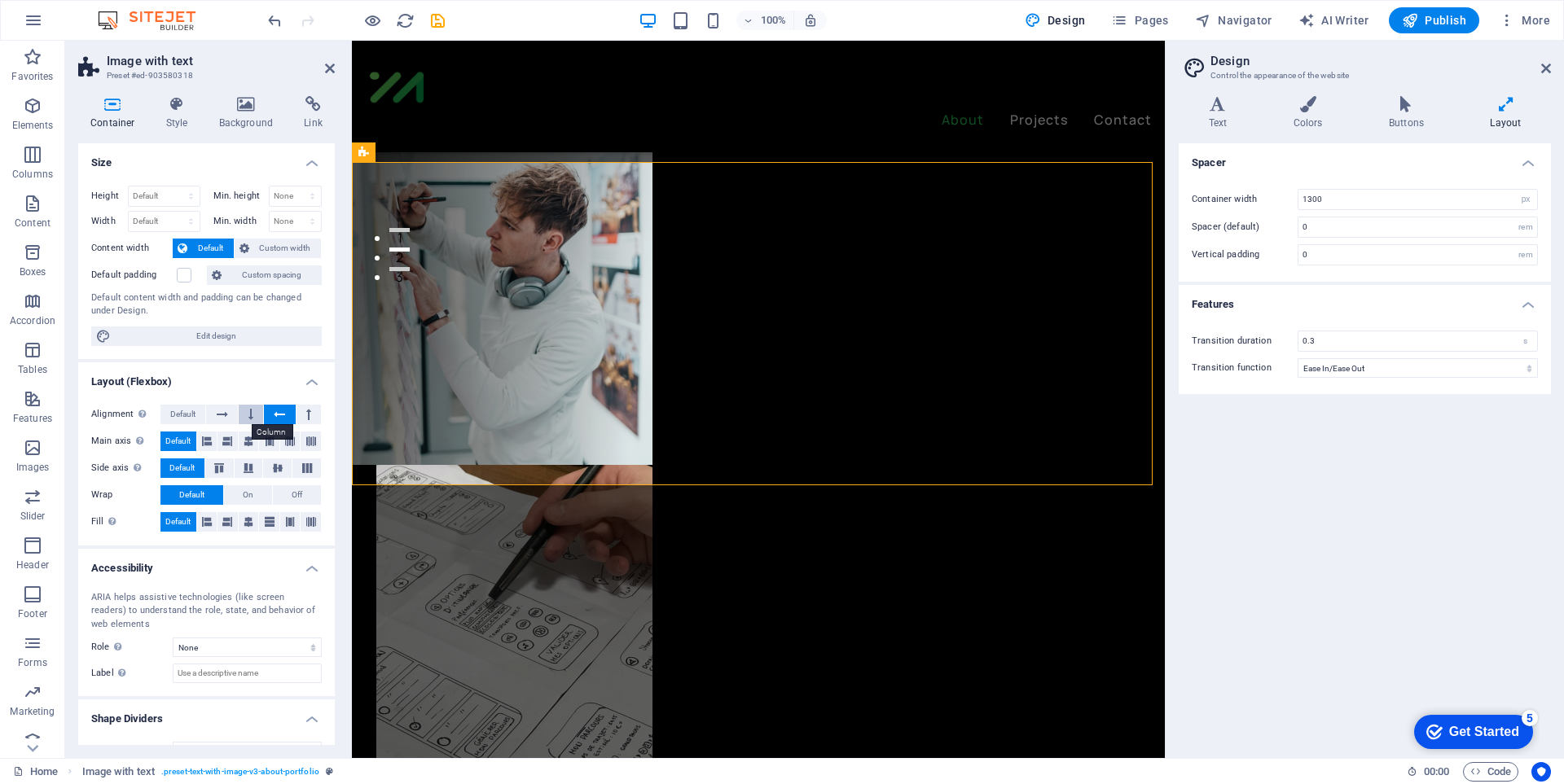
click at [256, 411] on button at bounding box center [250, 415] width 24 height 20
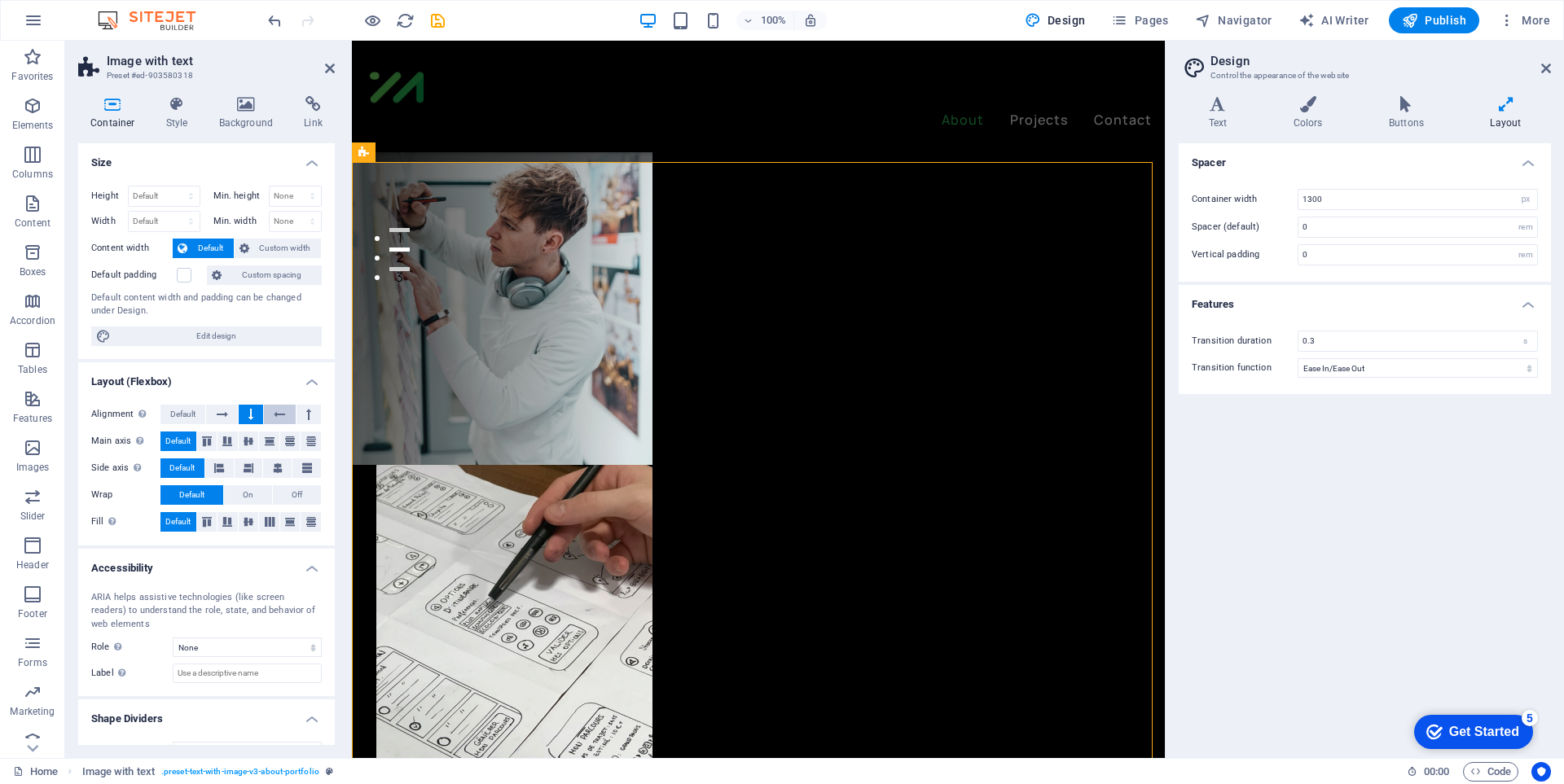
click at [282, 411] on icon at bounding box center [279, 415] width 12 height 20
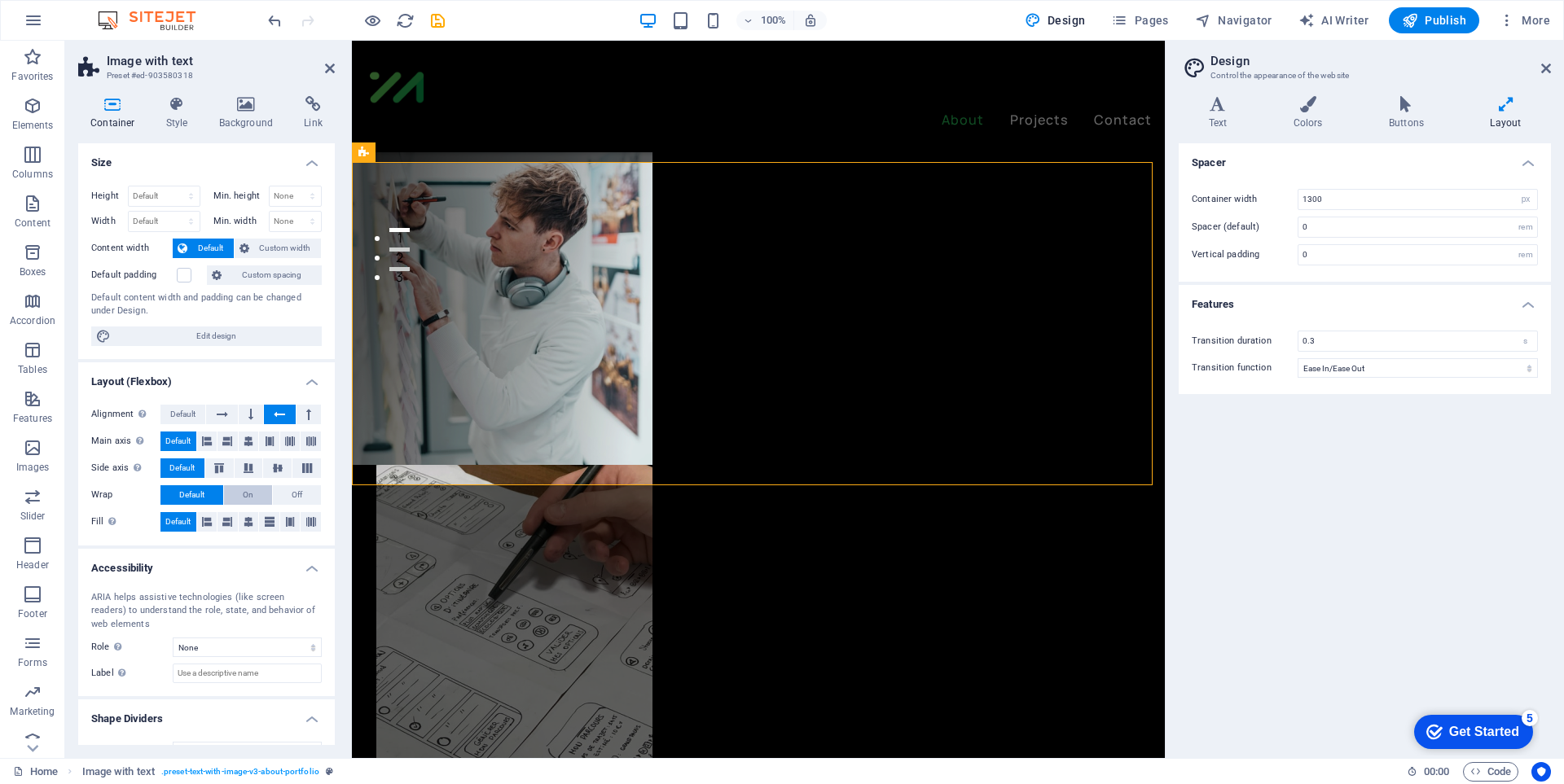
click at [254, 497] on button "On" at bounding box center [248, 495] width 48 height 20
click at [207, 500] on button "Default" at bounding box center [192, 495] width 62 height 20
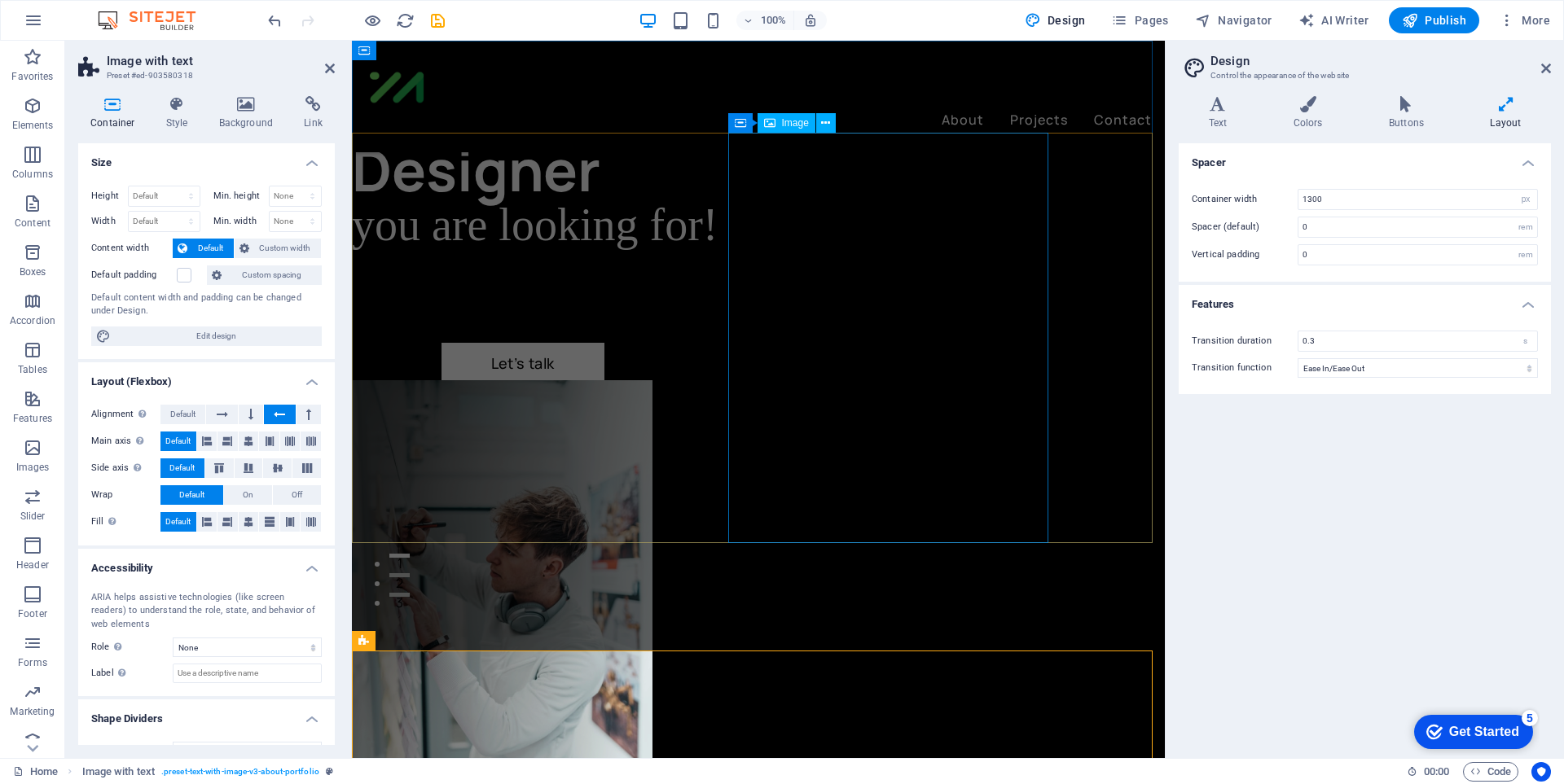
scroll to position [0, 0]
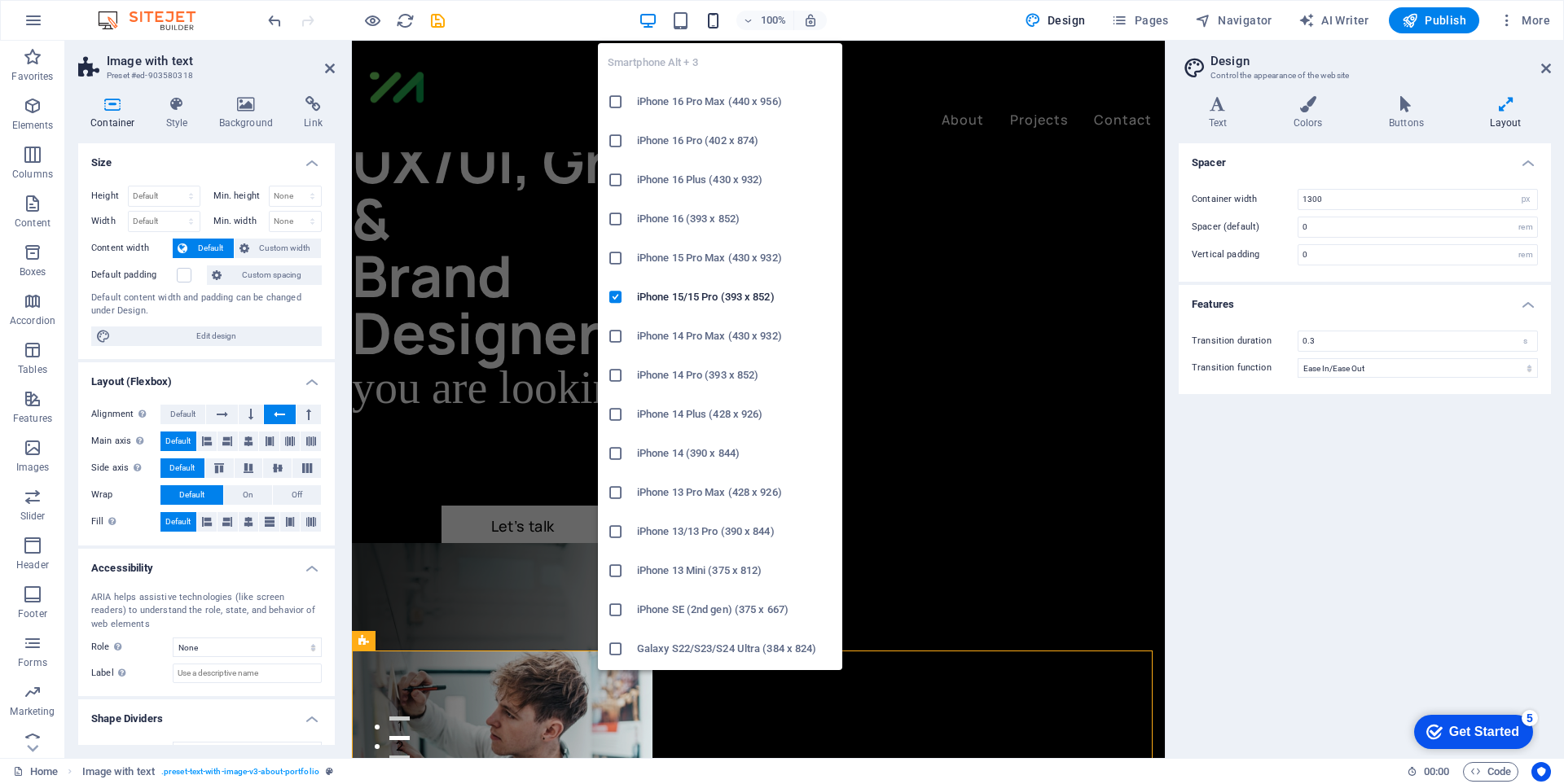
click at [721, 14] on icon "button" at bounding box center [713, 21] width 19 height 19
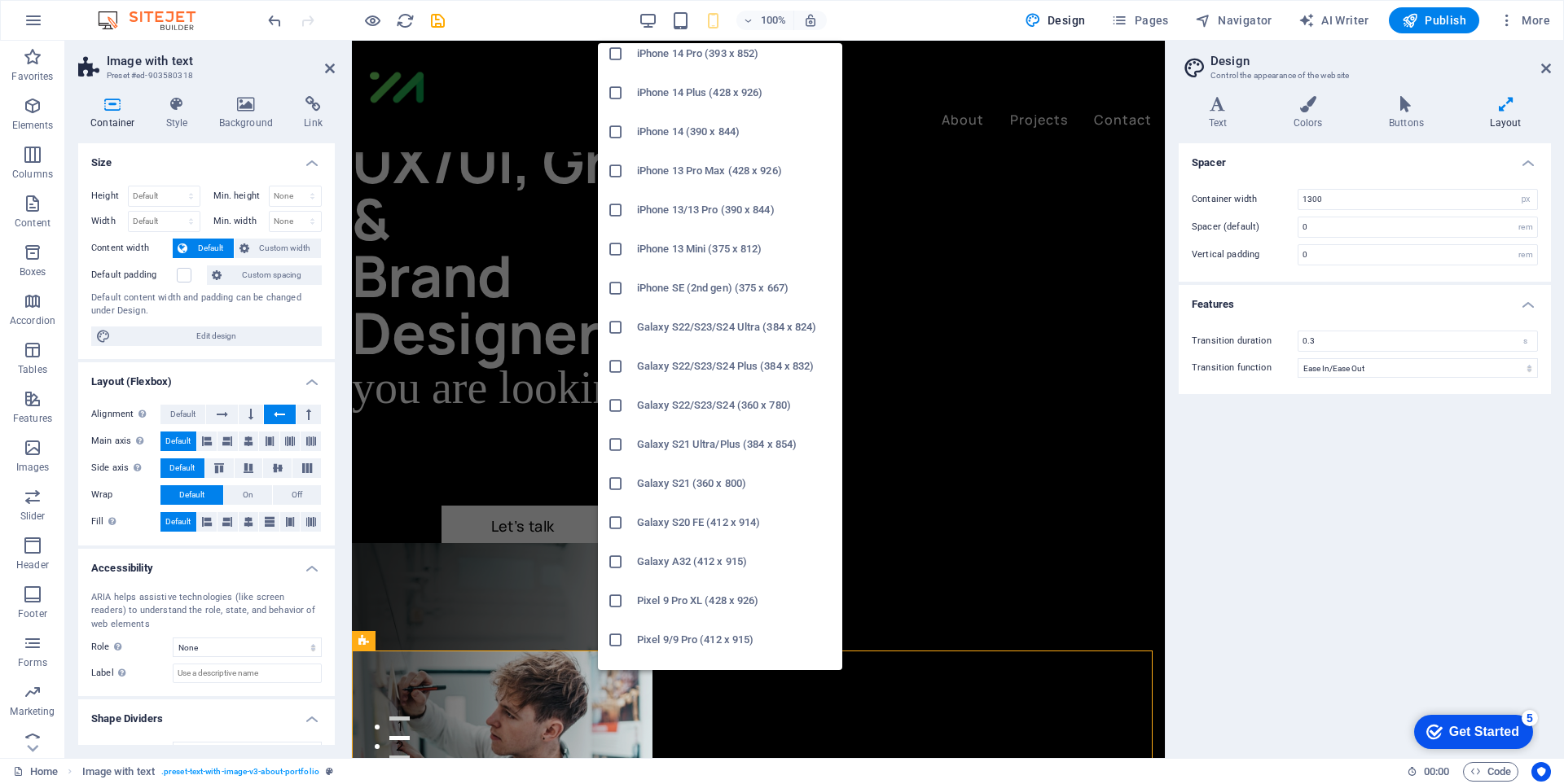
scroll to position [81, 0]
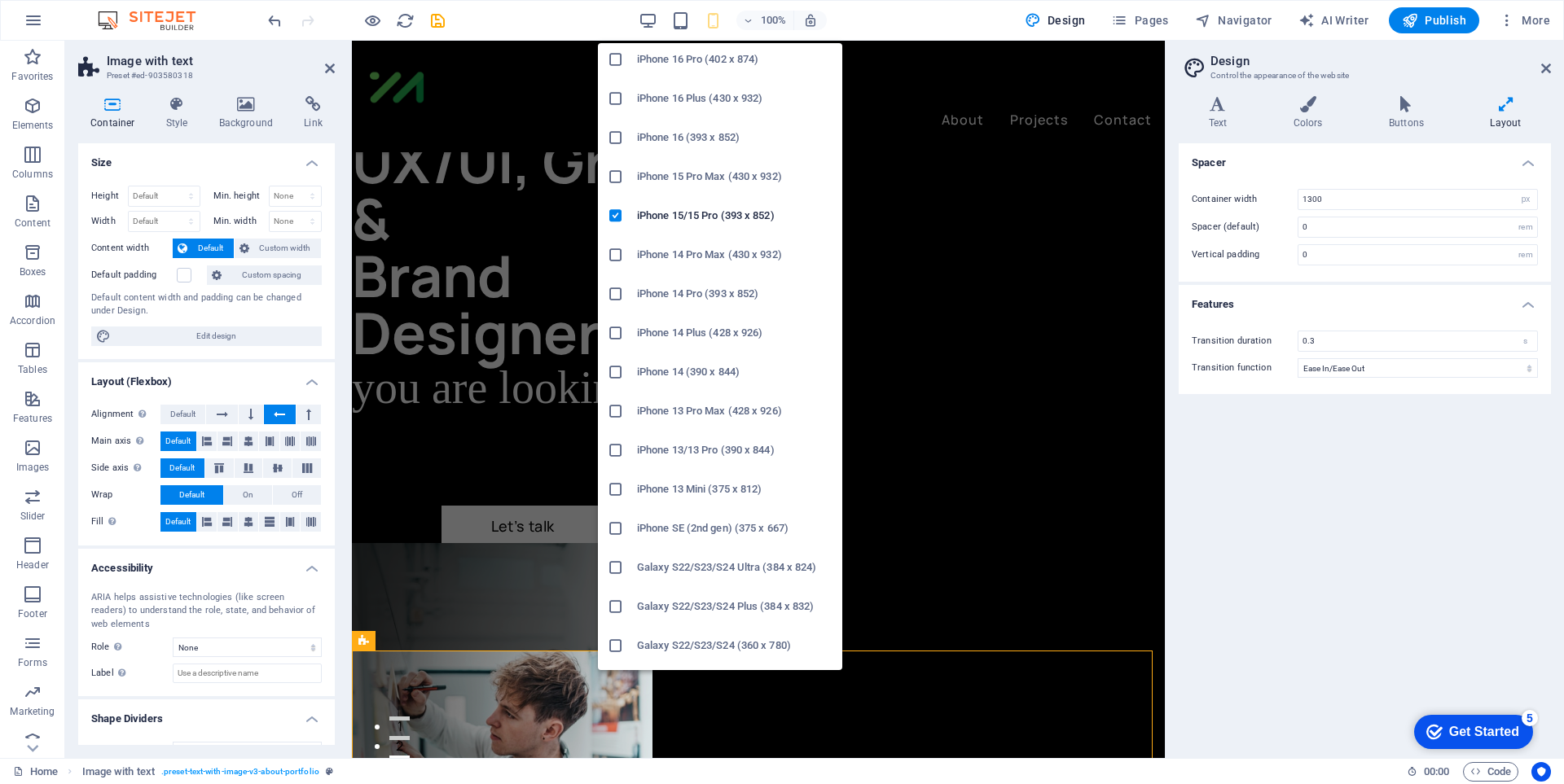
drag, startPoint x: 622, startPoint y: 451, endPoint x: 264, endPoint y: 409, distance: 360.5
click at [622, 451] on icon at bounding box center [616, 450] width 16 height 16
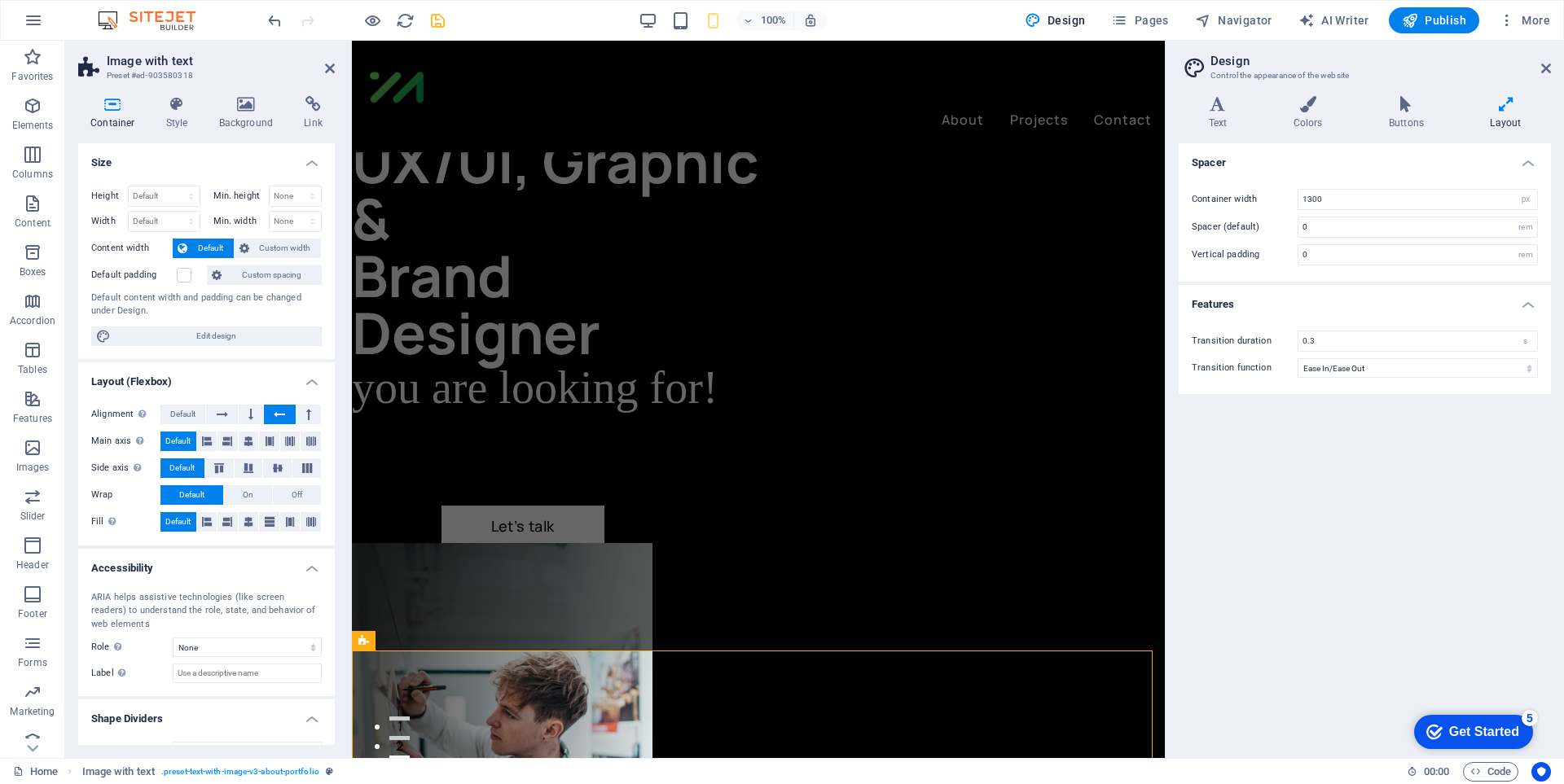
click at [443, 17] on icon "save" at bounding box center [437, 21] width 19 height 19
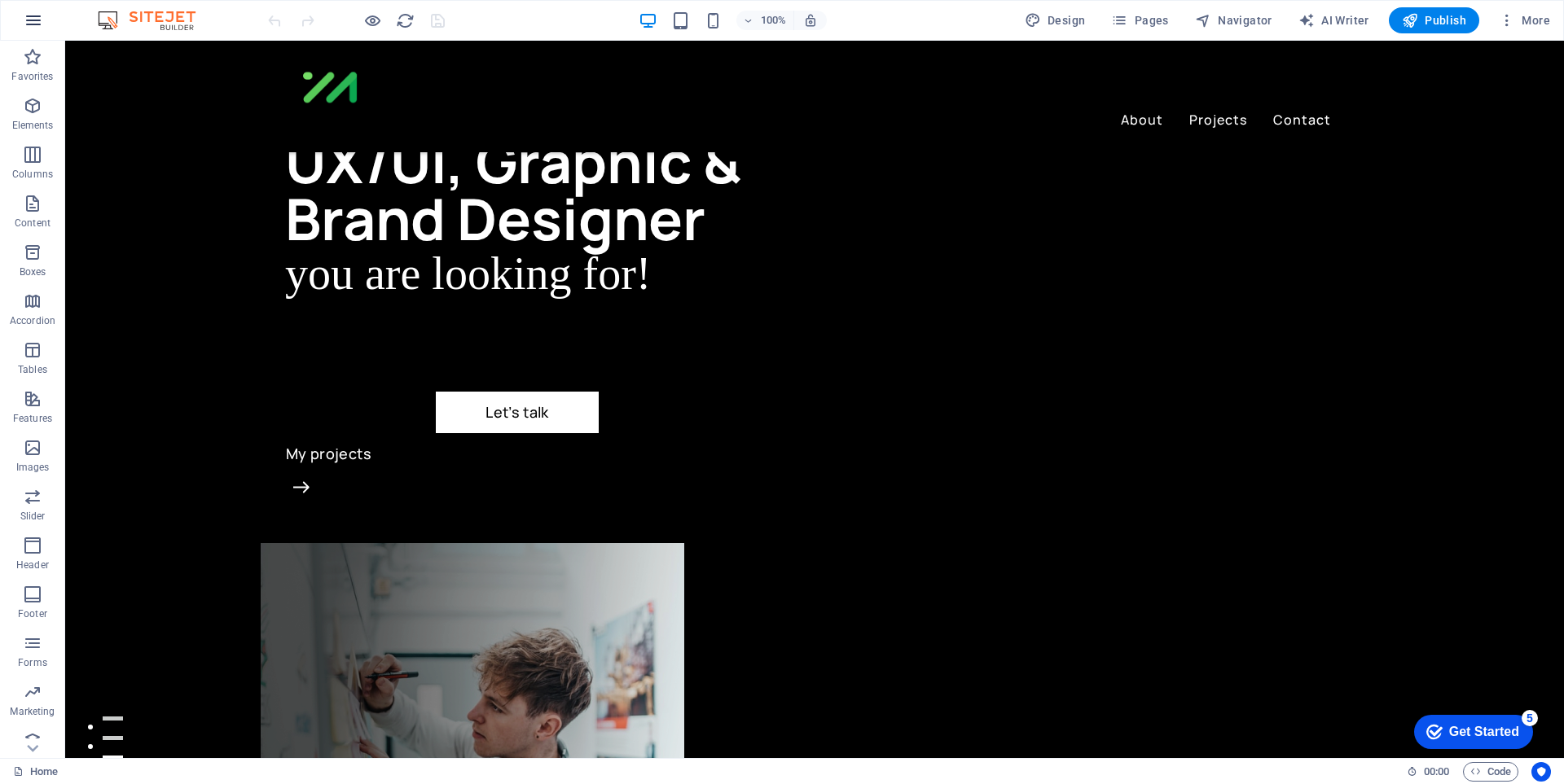
click at [31, 21] on icon "button" at bounding box center [33, 21] width 20 height 20
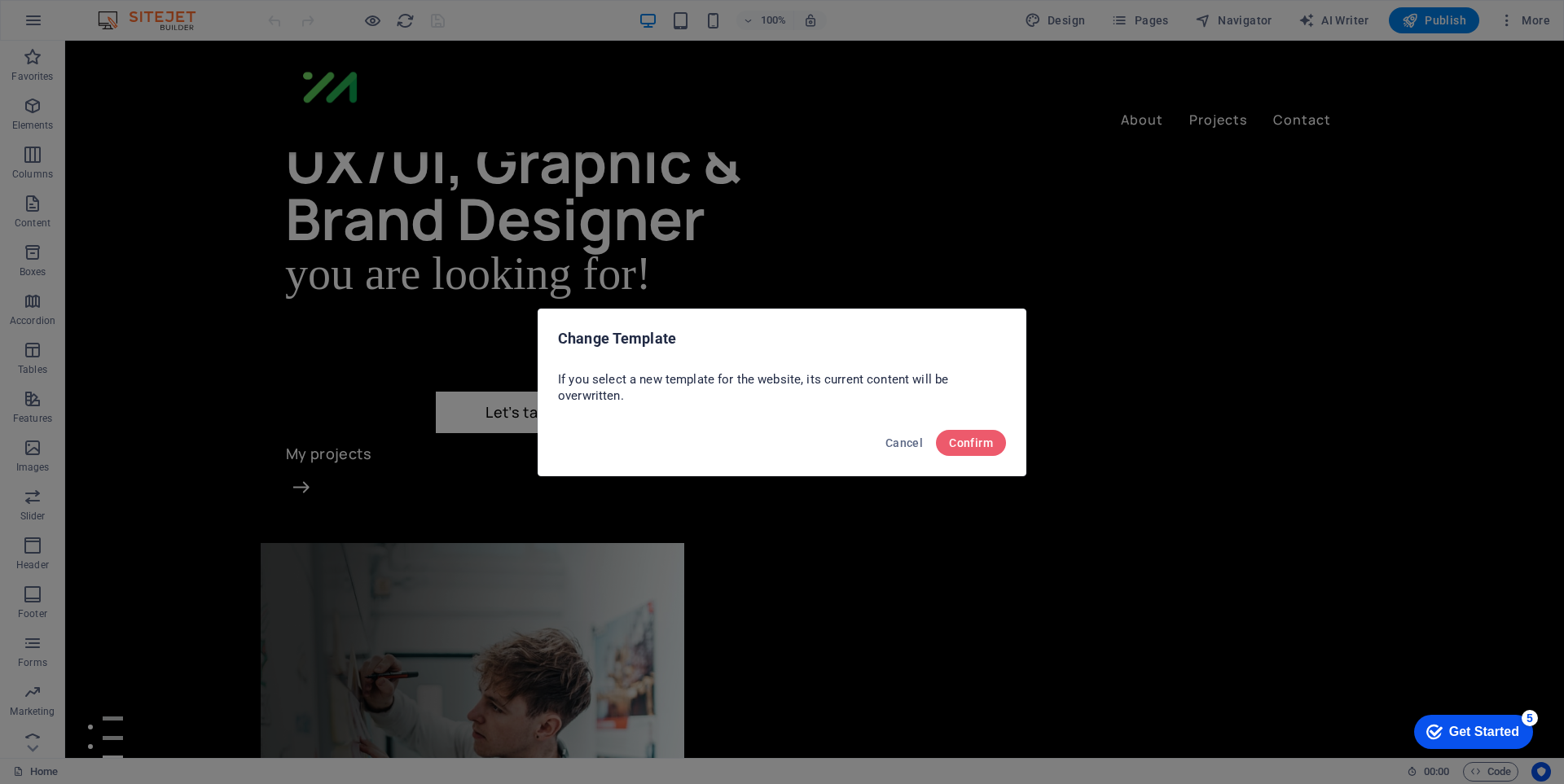
click at [1009, 450] on div "Cancel Confirm" at bounding box center [782, 448] width 487 height 55
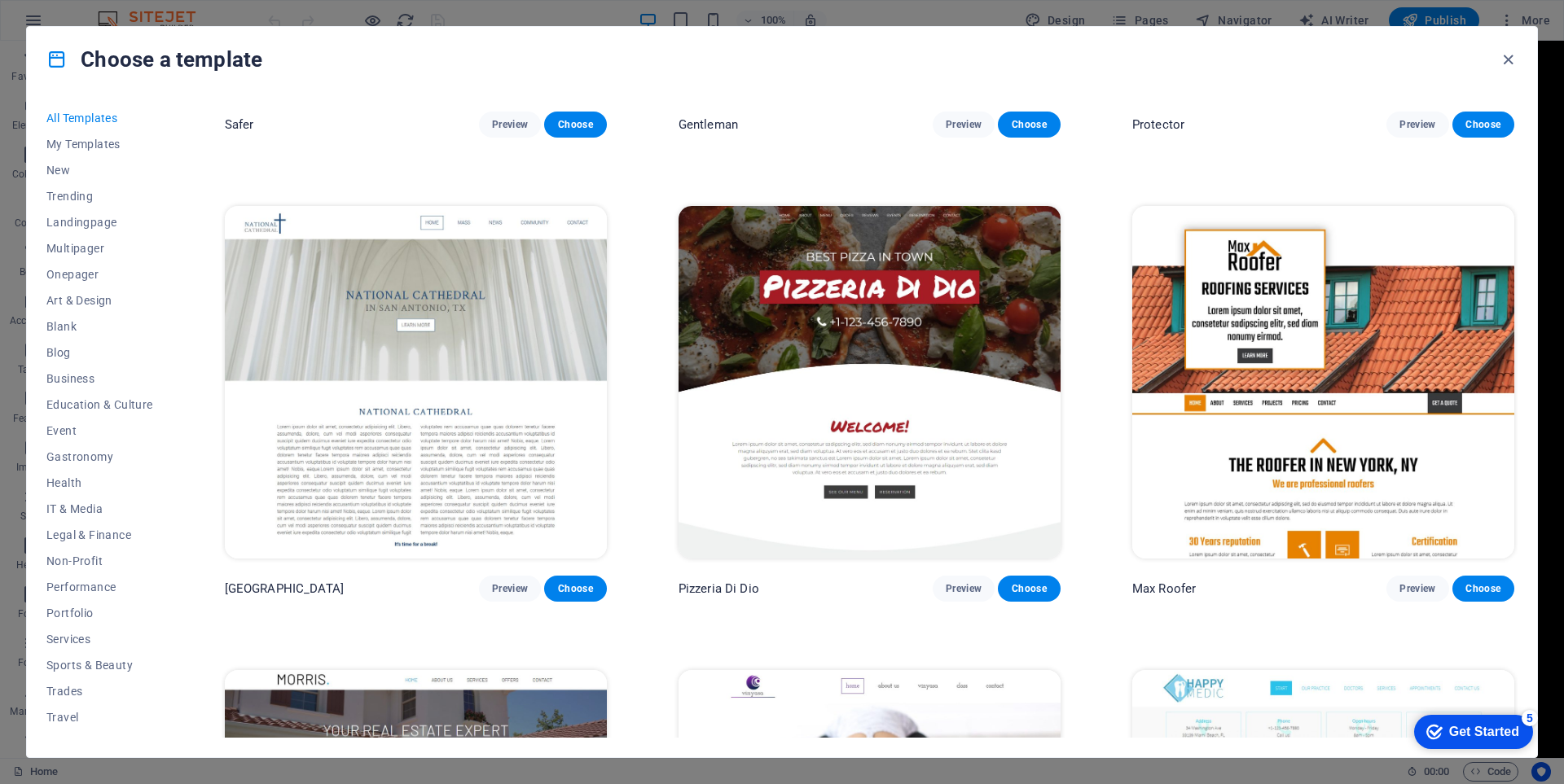
scroll to position [2769, 0]
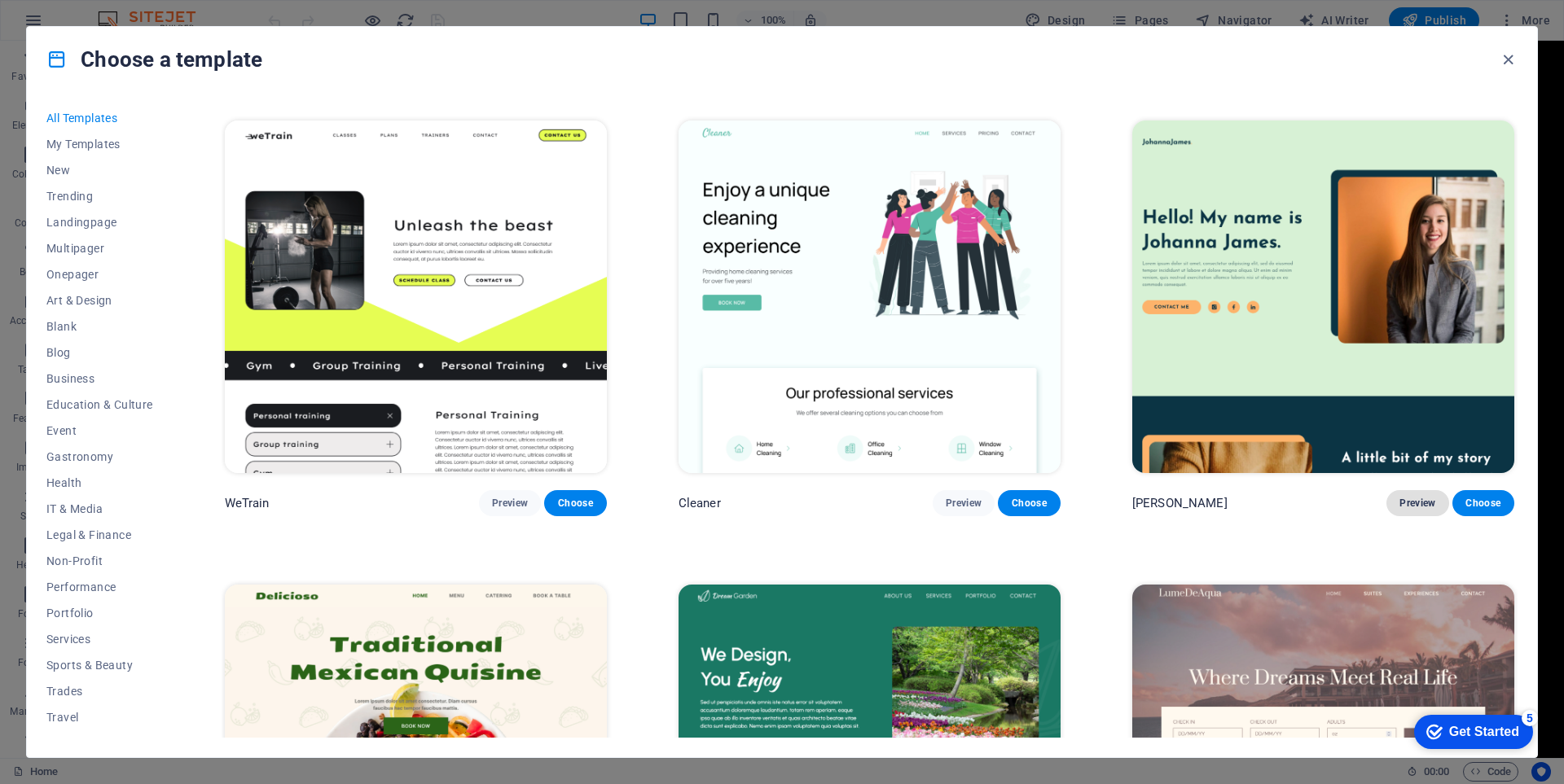
click at [1423, 497] on span "Preview" at bounding box center [1417, 503] width 36 height 13
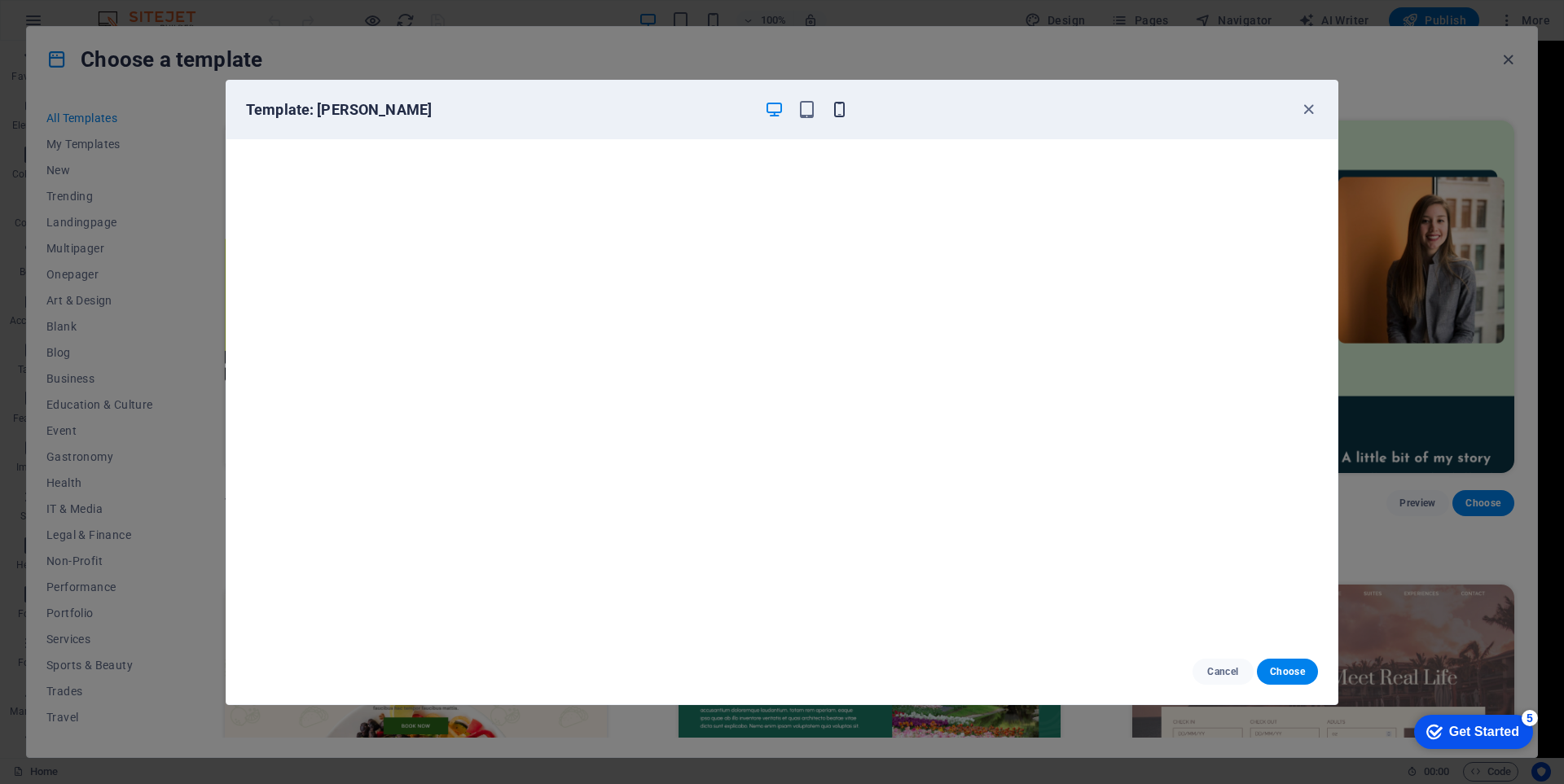
click at [838, 109] on icon "button" at bounding box center [839, 109] width 19 height 19
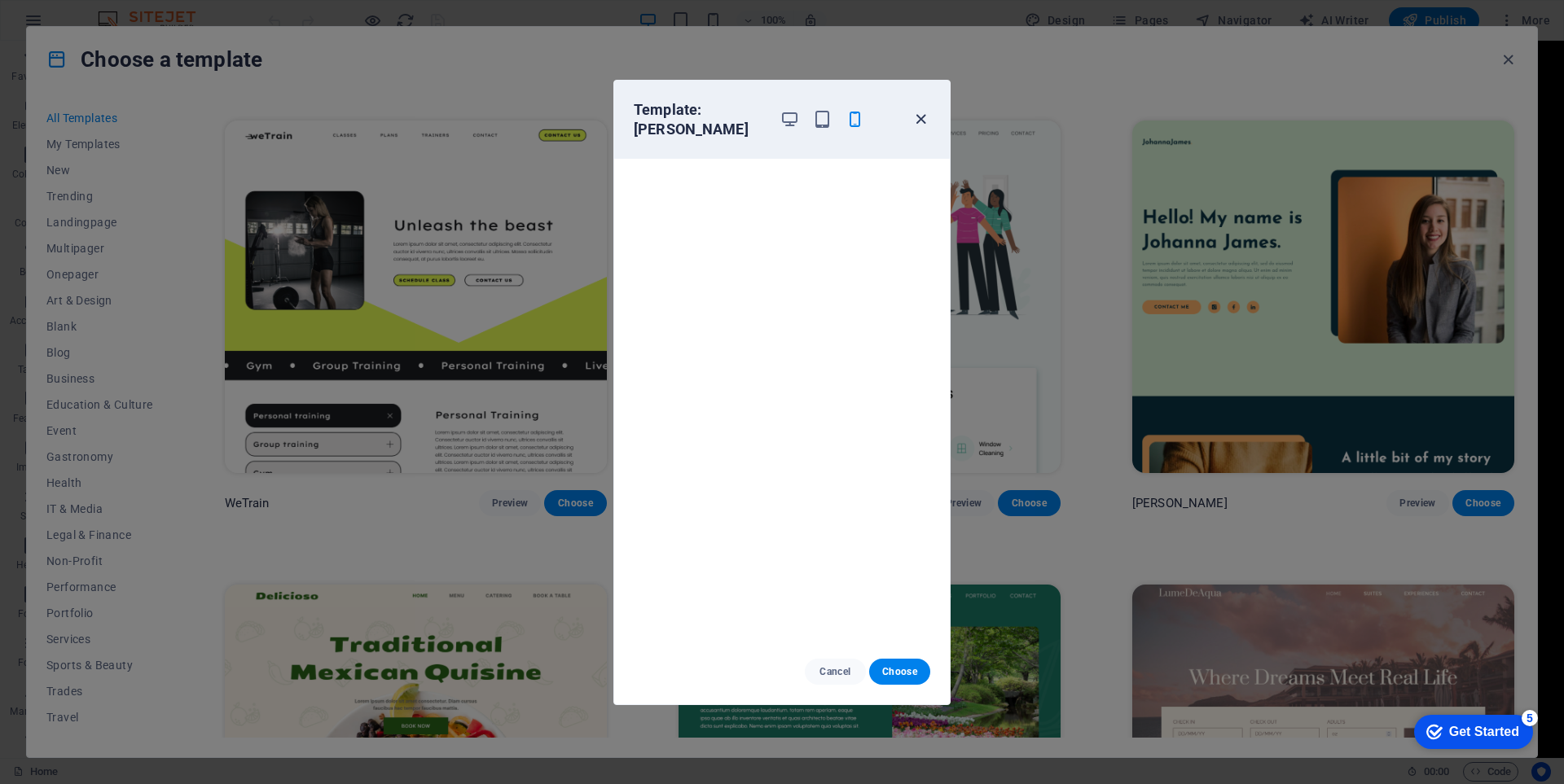
click at [921, 118] on icon "button" at bounding box center [921, 119] width 19 height 19
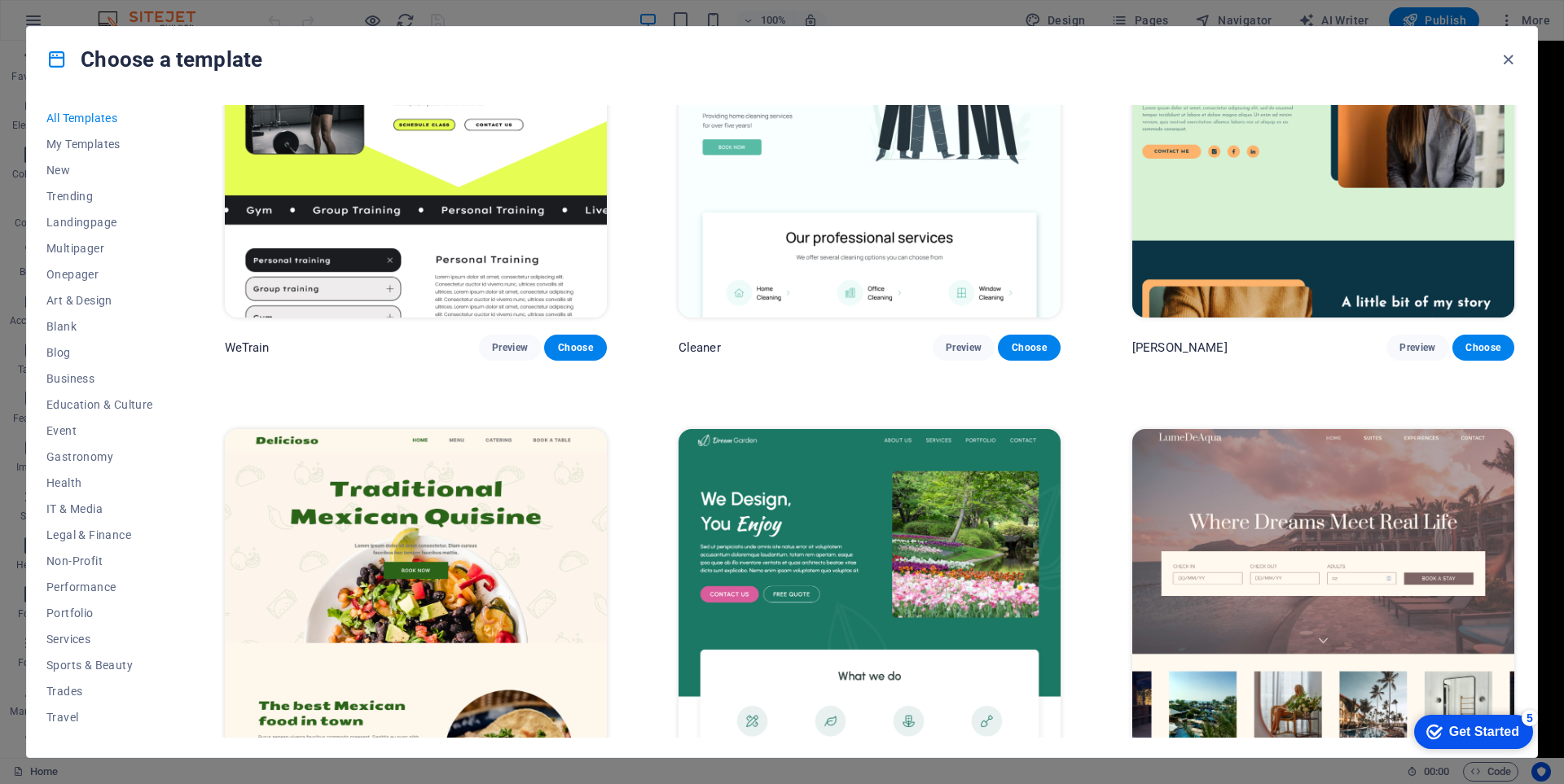
scroll to position [3094, 0]
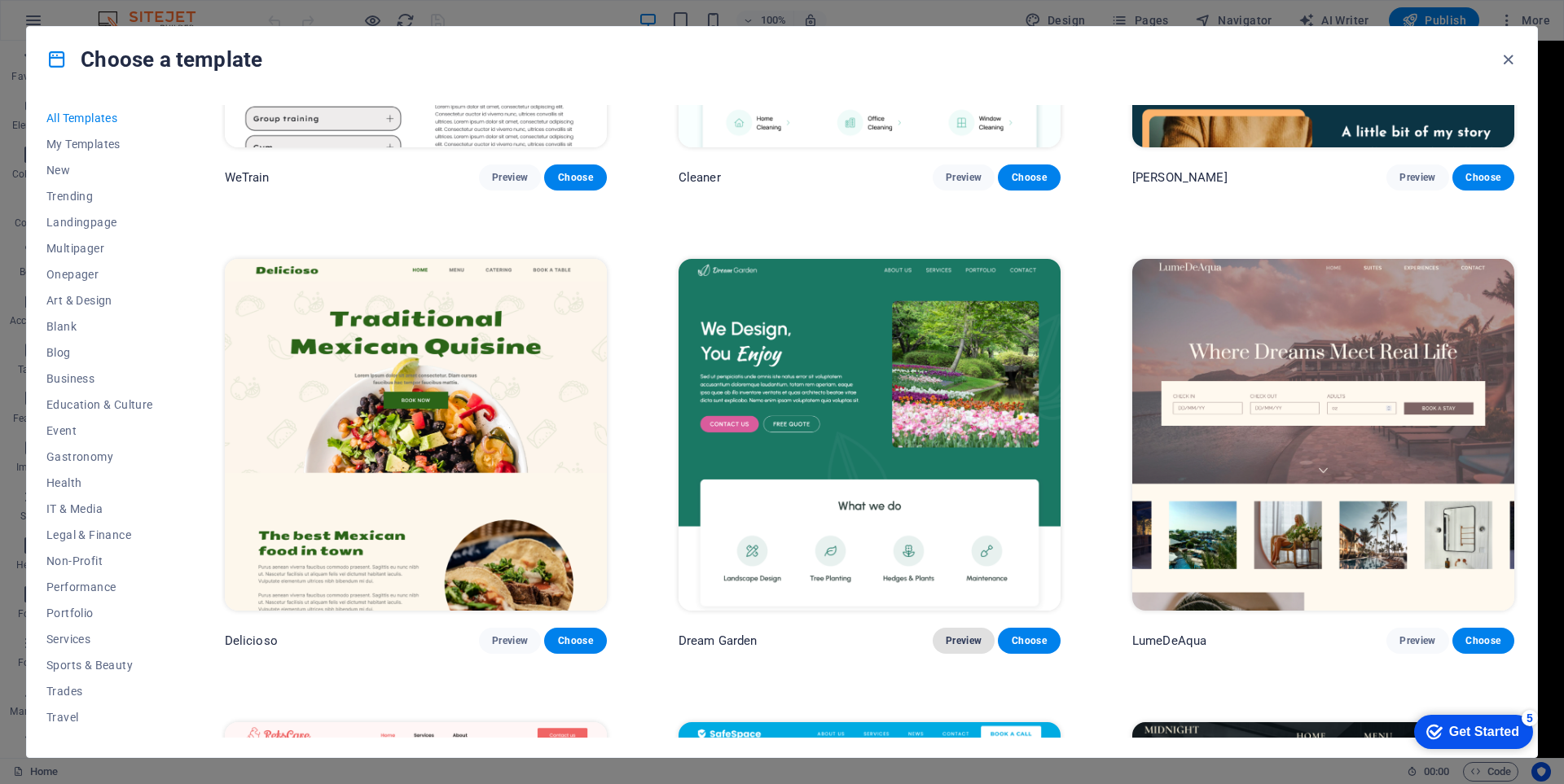
click at [973, 634] on span "Preview" at bounding box center [964, 640] width 36 height 13
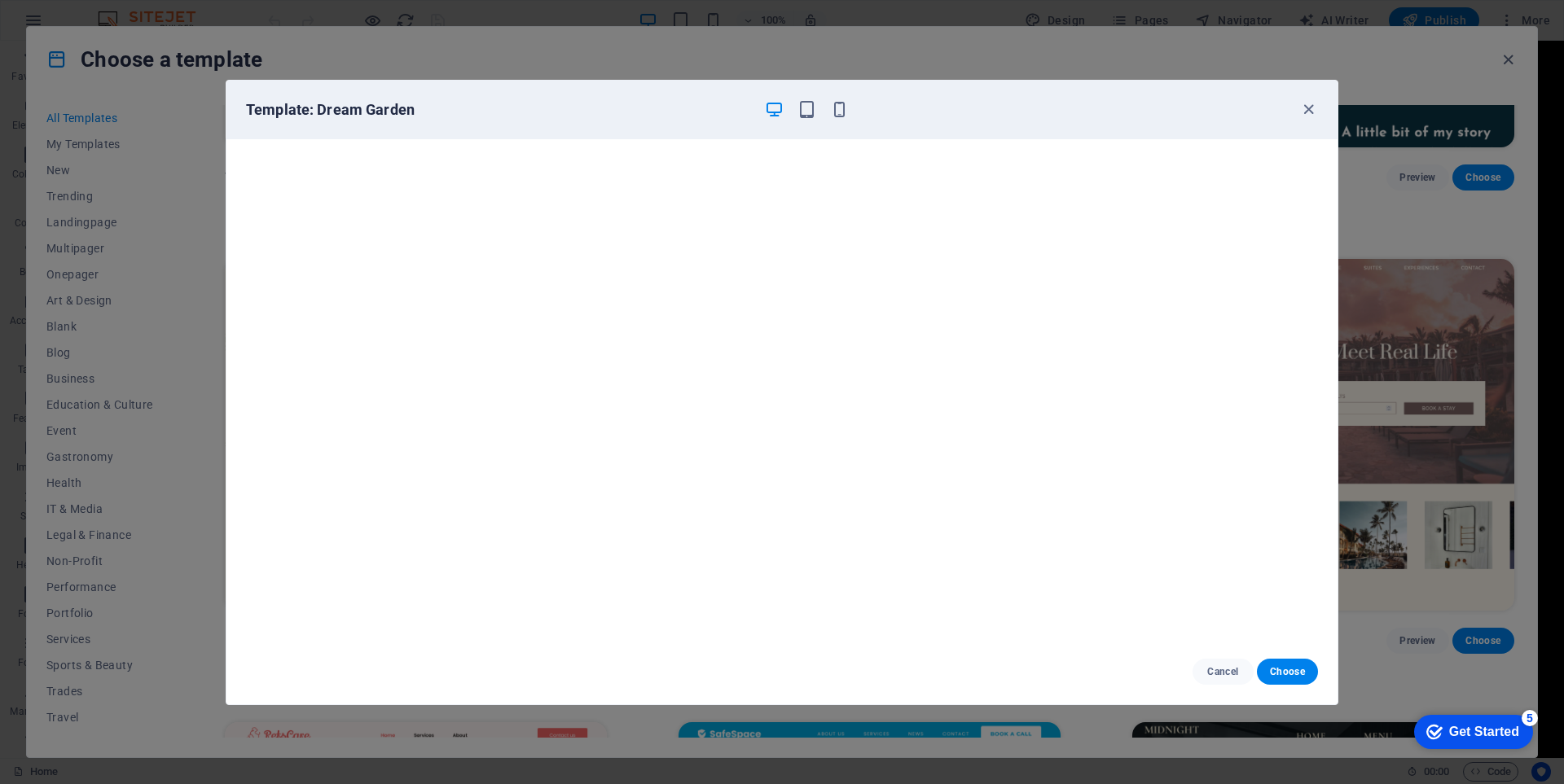
drag, startPoint x: 1295, startPoint y: 34, endPoint x: 1270, endPoint y: 60, distance: 36.1
click at [1294, 36] on div "Template: Dream Garden Cancel Choose" at bounding box center [782, 392] width 1564 height 784
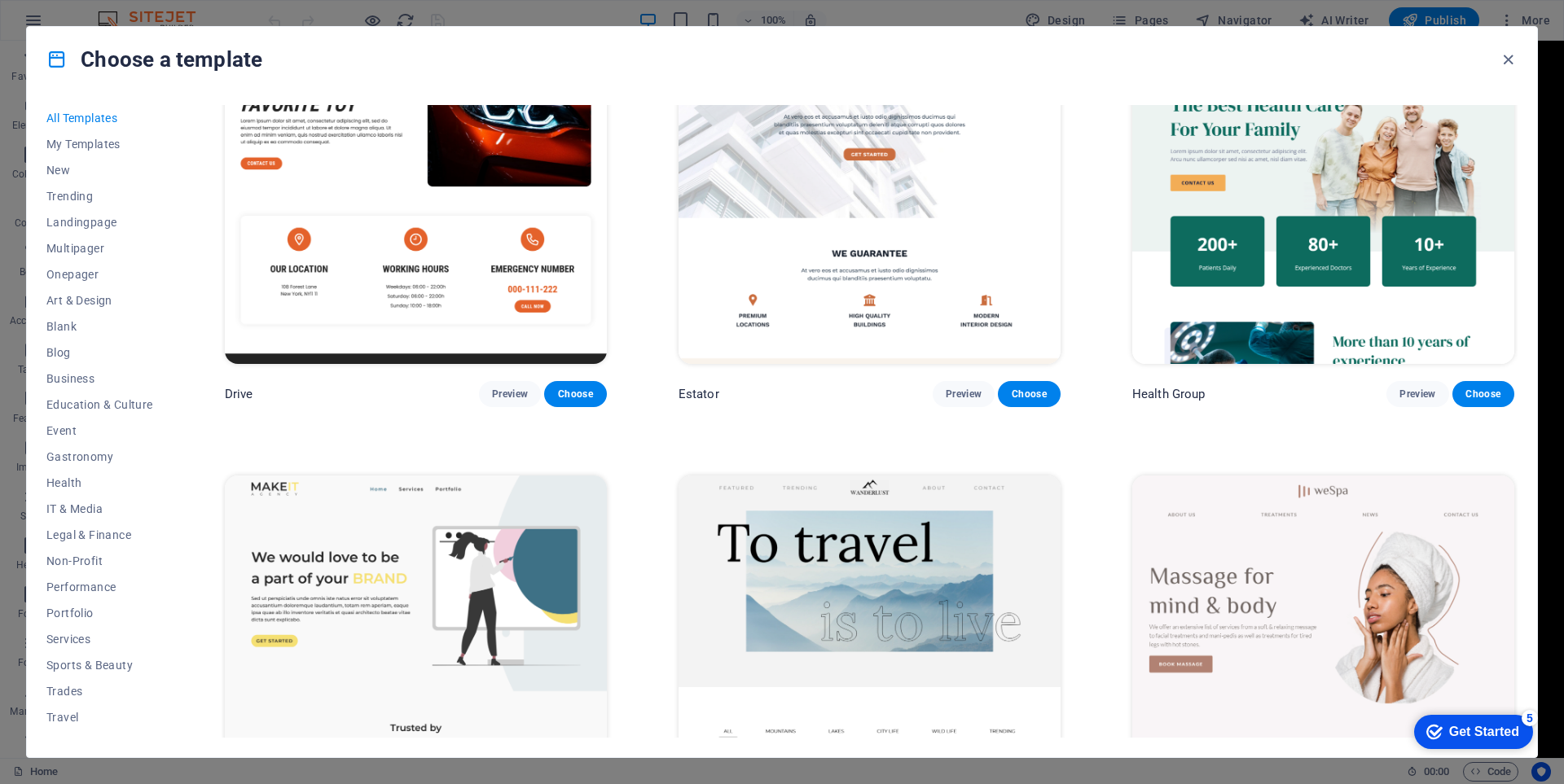
scroll to position [4153, 0]
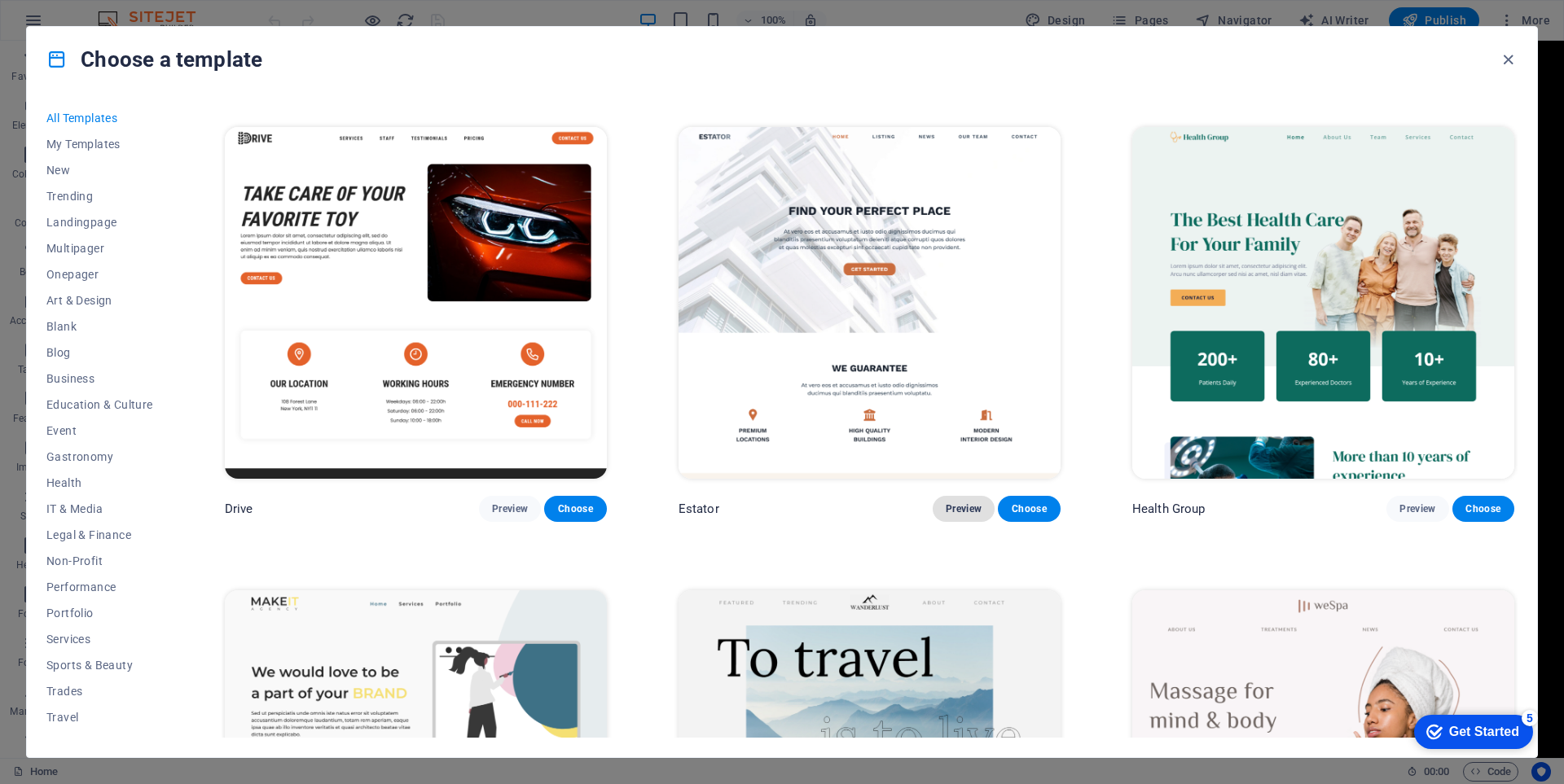
click at [960, 502] on span "Preview" at bounding box center [964, 508] width 36 height 13
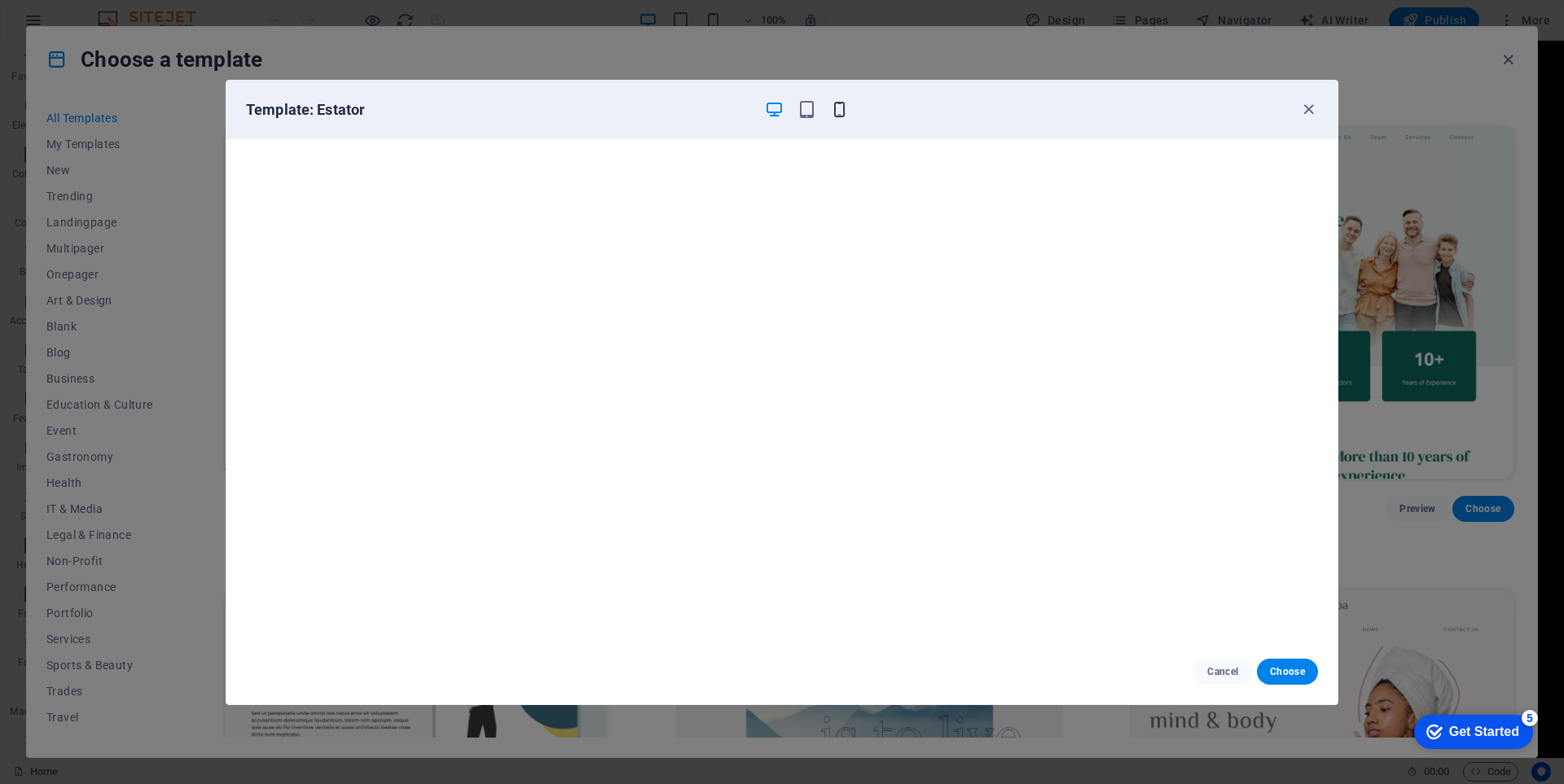
click at [838, 115] on icon "button" at bounding box center [839, 109] width 19 height 19
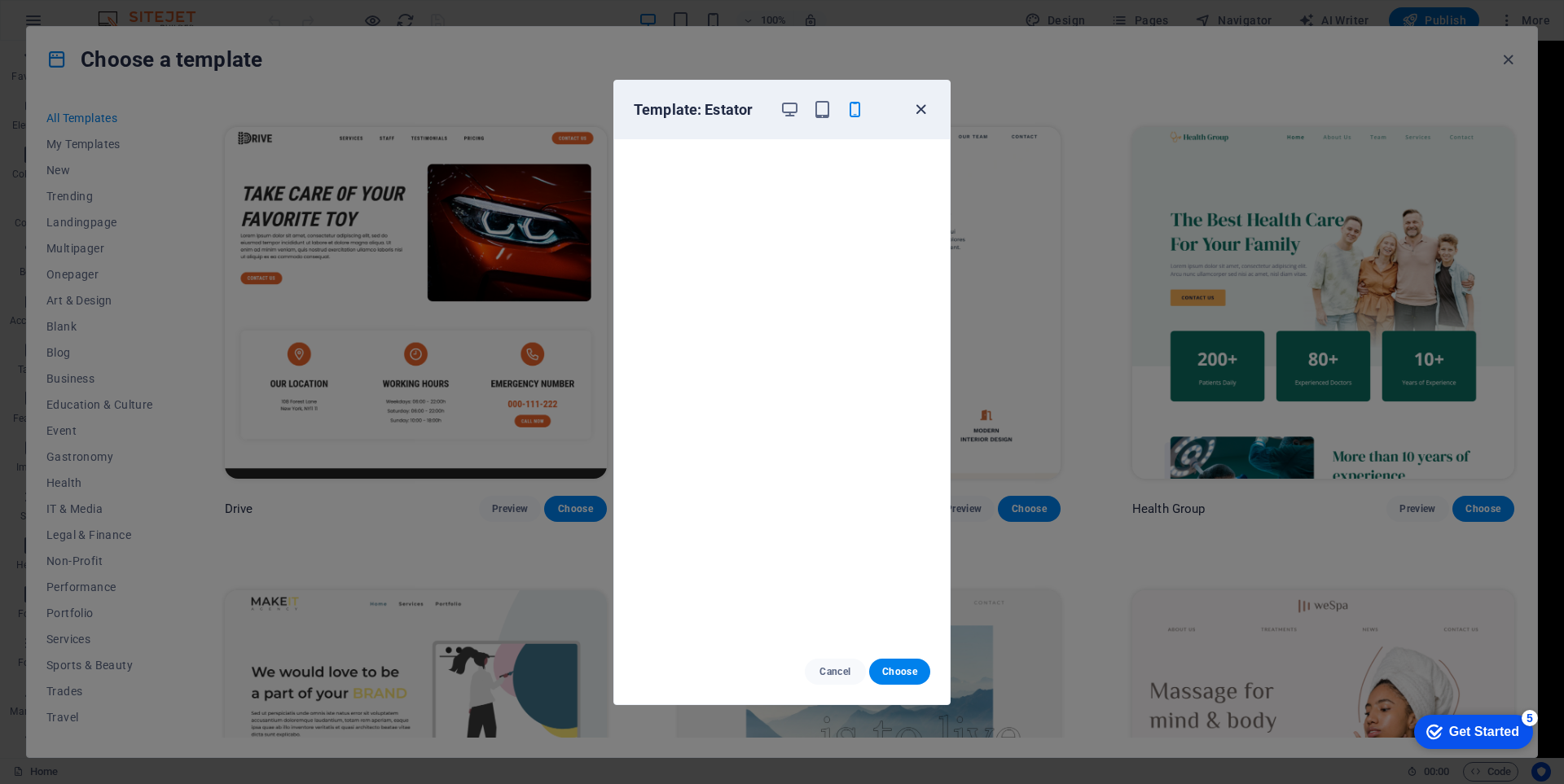
click at [917, 118] on icon "button" at bounding box center [921, 109] width 19 height 19
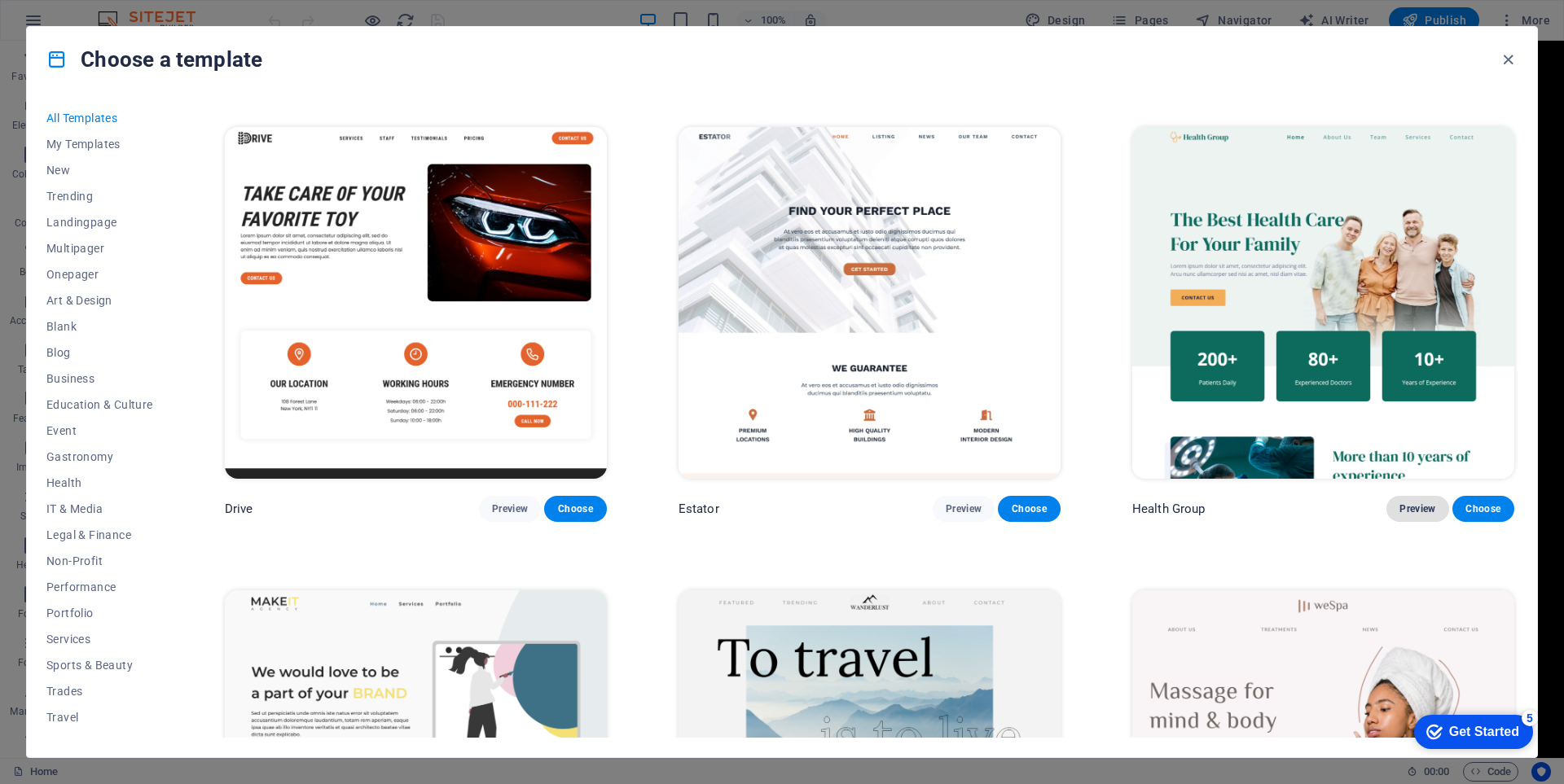
click at [1408, 502] on span "Preview" at bounding box center [1417, 508] width 36 height 13
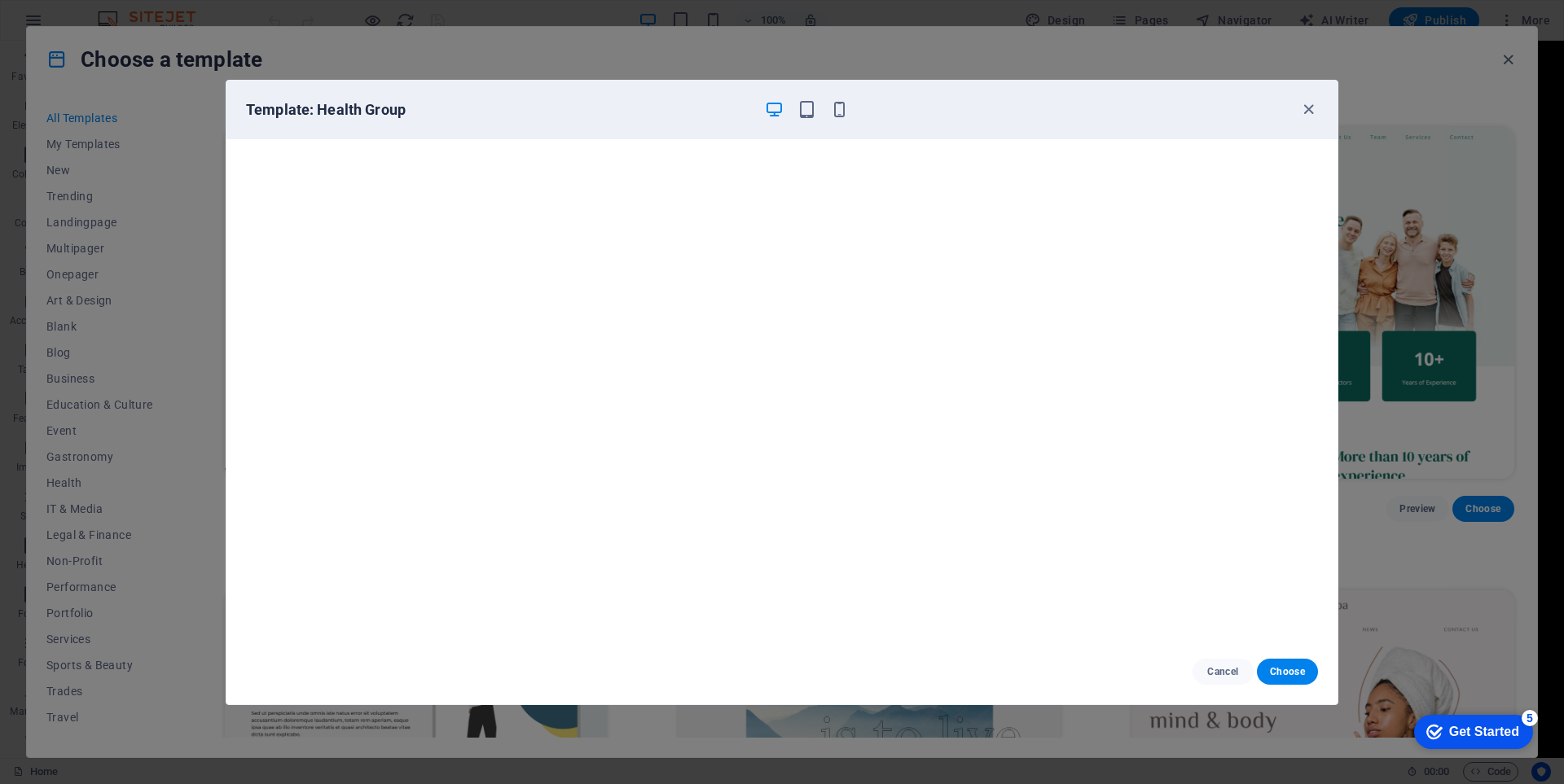
click at [828, 105] on div at bounding box center [806, 110] width 85 height 20
click at [842, 113] on icon "button" at bounding box center [839, 109] width 19 height 19
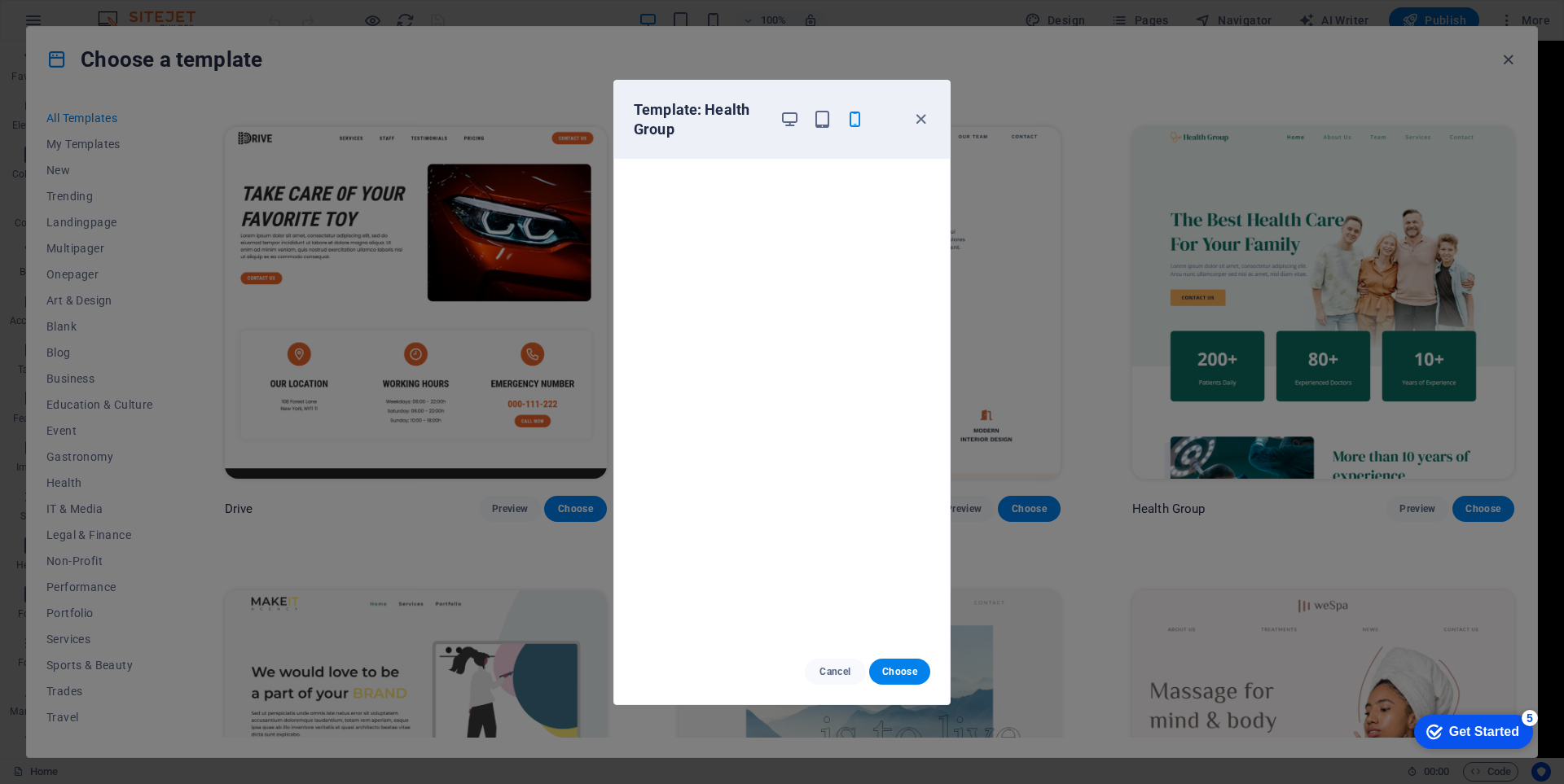
drag, startPoint x: 923, startPoint y: 117, endPoint x: 822, endPoint y: 155, distance: 107.9
click at [822, 155] on div "Template: Health Group" at bounding box center [782, 120] width 335 height 78
click at [796, 128] on icon "button" at bounding box center [790, 119] width 19 height 19
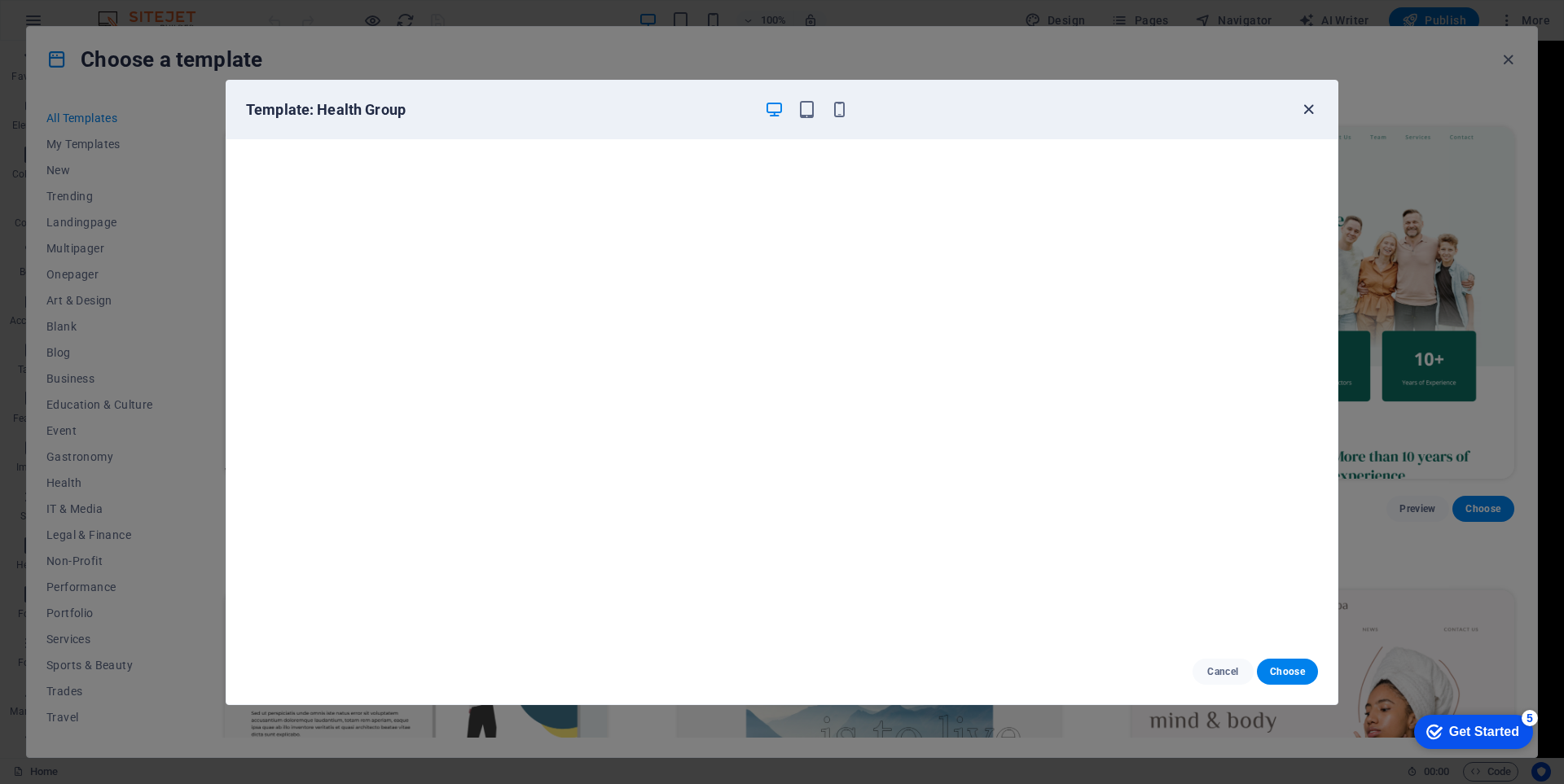
click at [1304, 111] on icon "button" at bounding box center [1308, 109] width 19 height 19
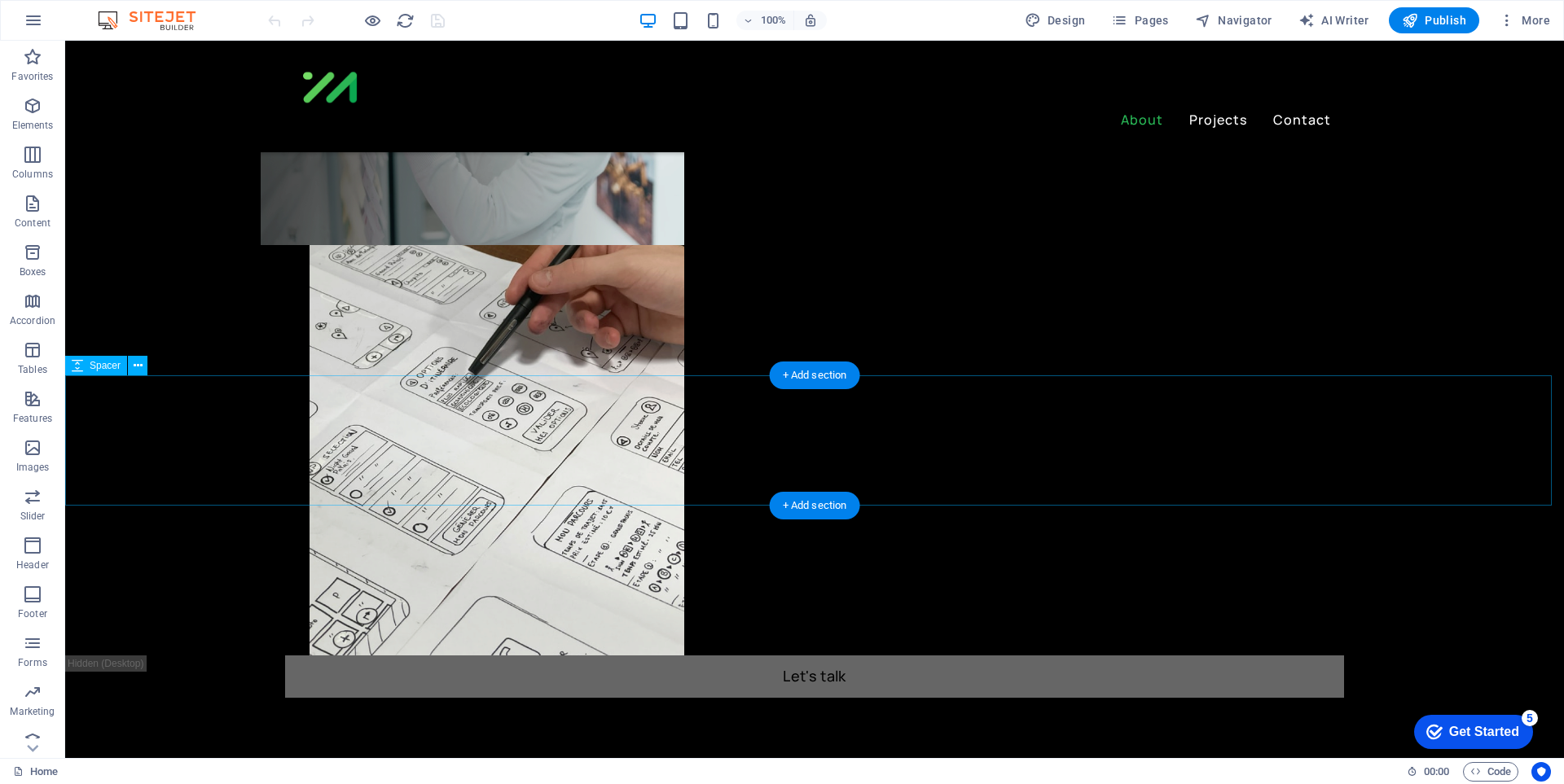
scroll to position [814, 0]
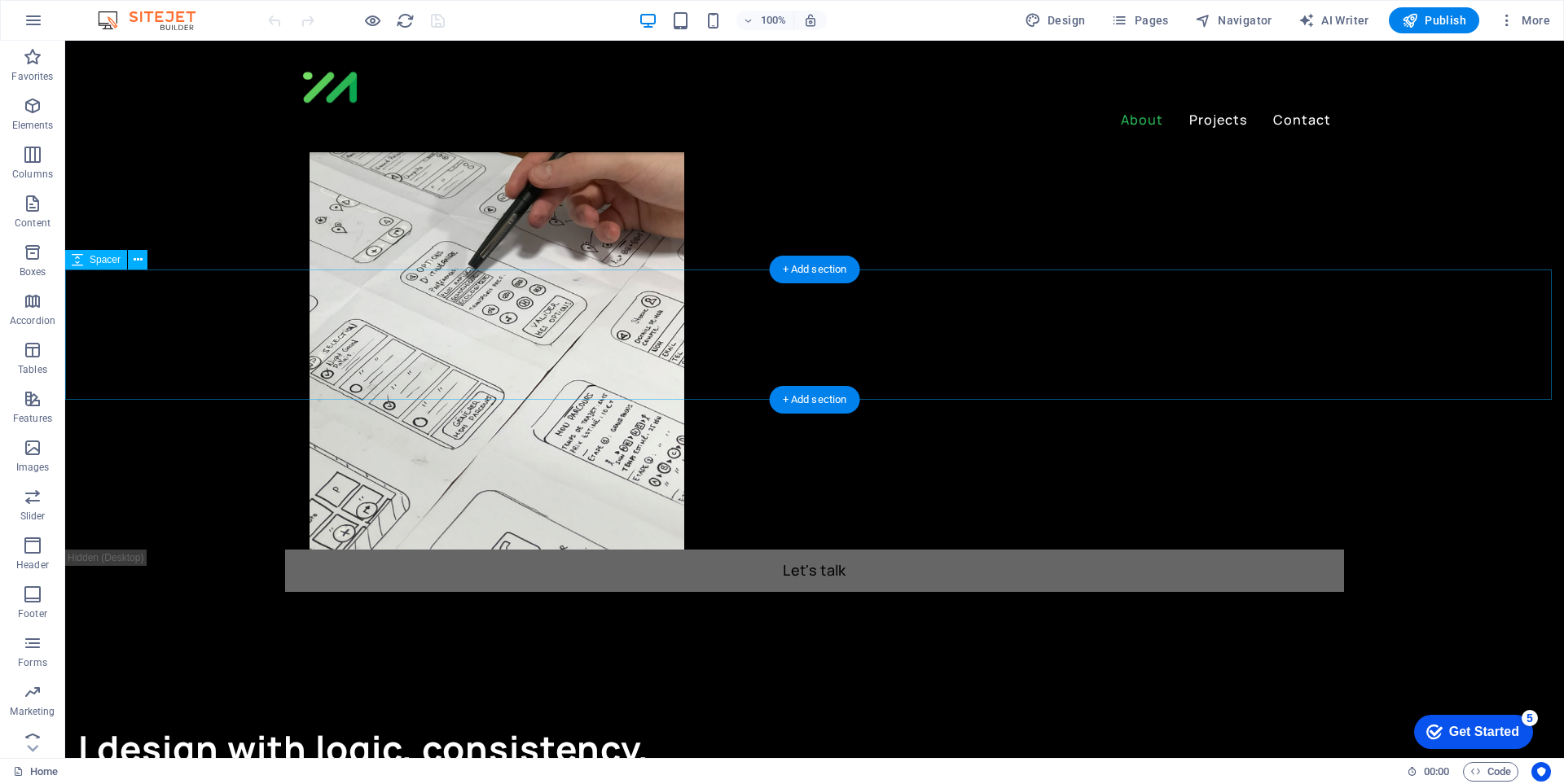
click at [824, 279] on div "+ Add section" at bounding box center [815, 269] width 90 height 28
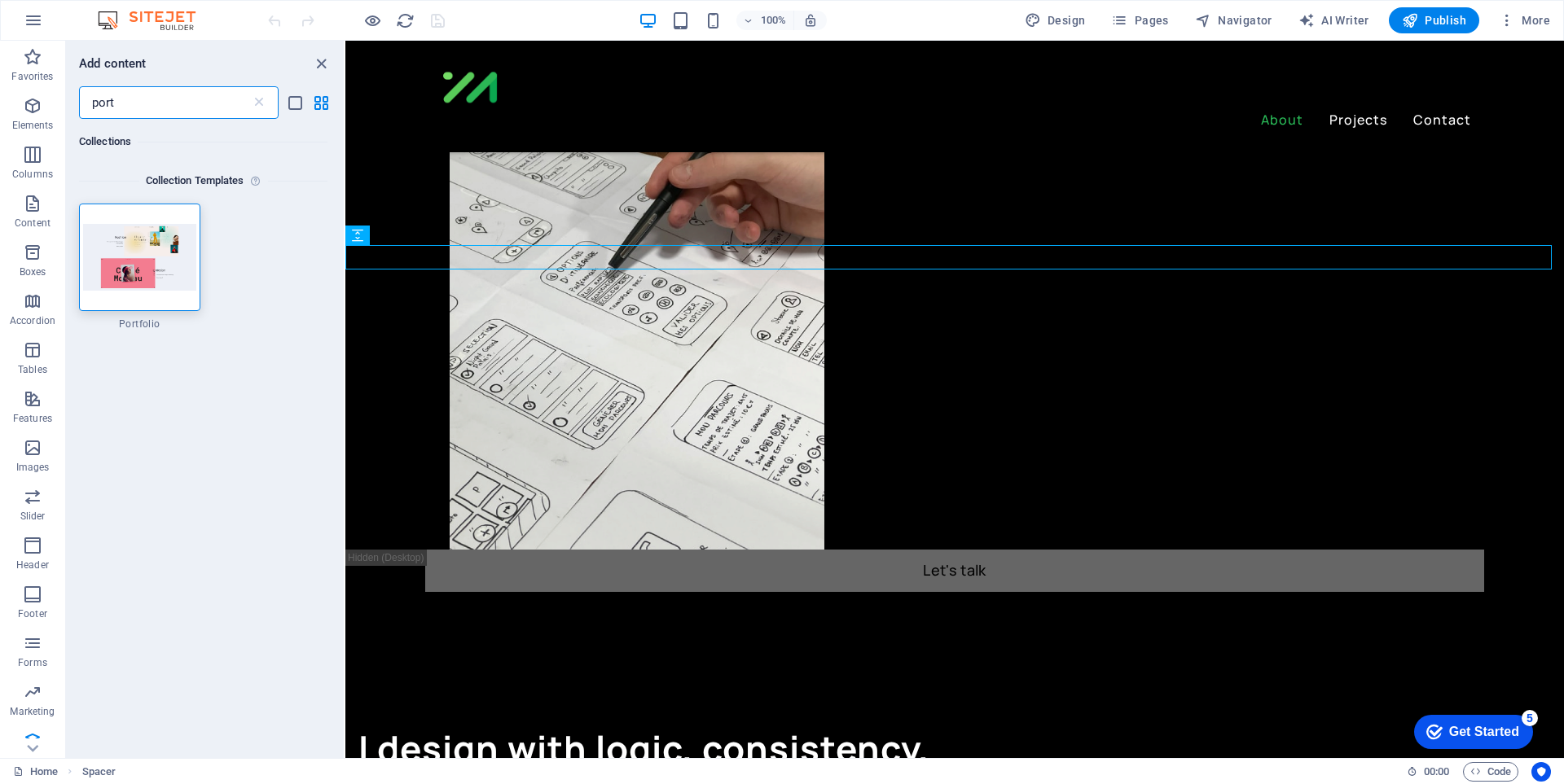
scroll to position [0, 0]
type input "port"
click at [143, 267] on img at bounding box center [139, 258] width 113 height 66
click at [162, 234] on img at bounding box center [139, 258] width 113 height 66
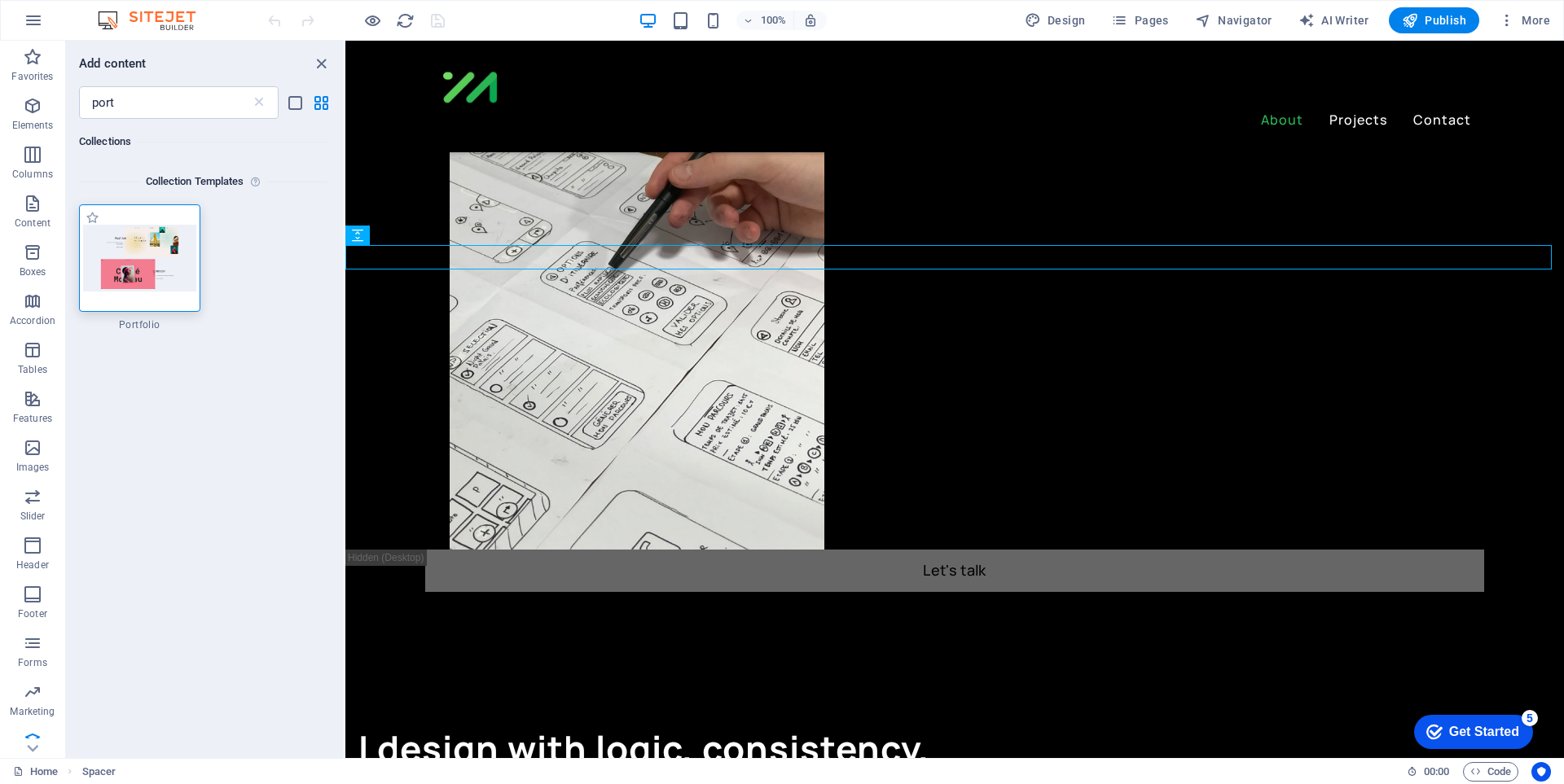
click at [162, 235] on img at bounding box center [139, 258] width 113 height 66
click at [158, 254] on img at bounding box center [139, 258] width 113 height 66
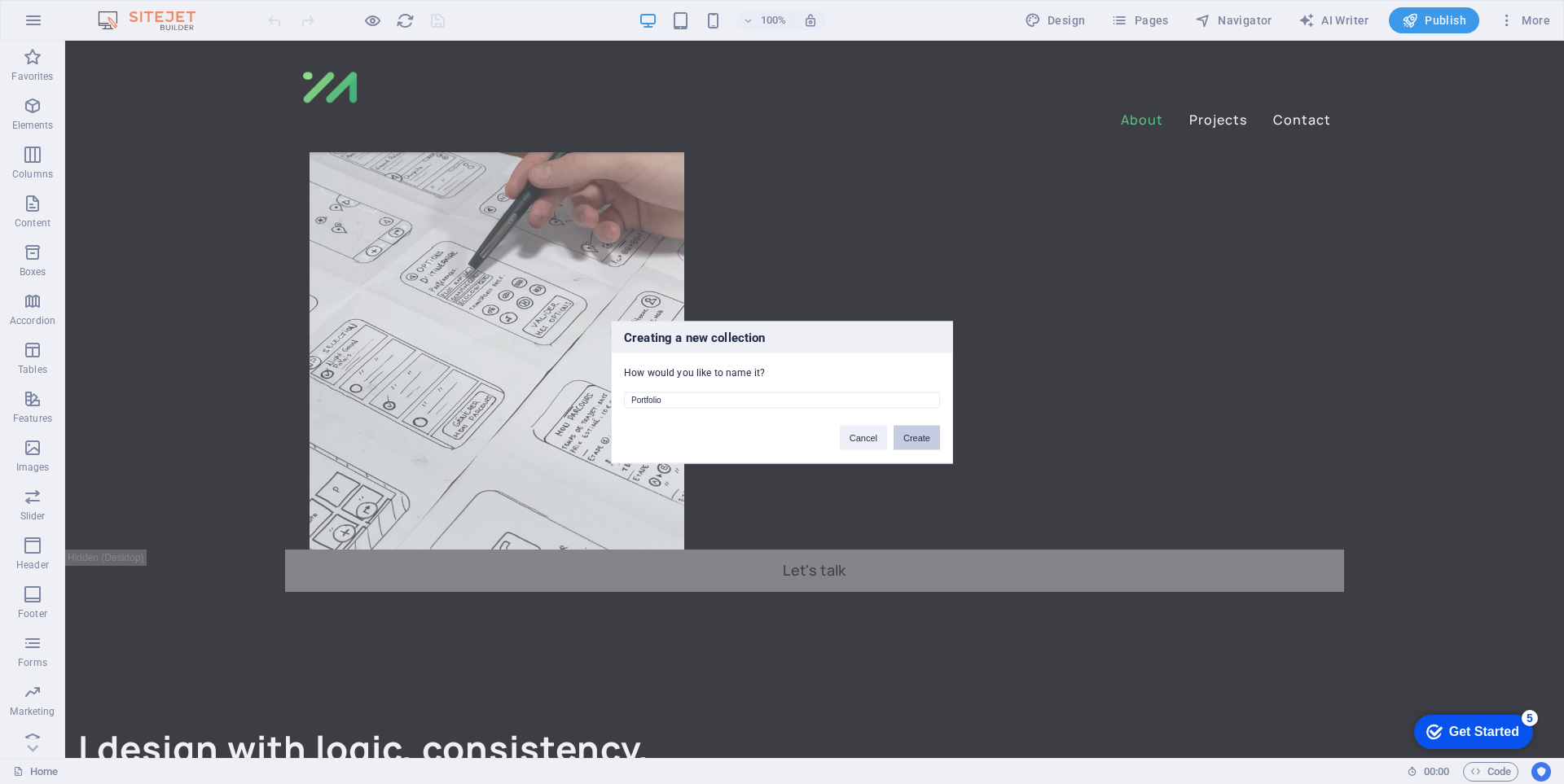
click at [928, 441] on button "Create" at bounding box center [917, 437] width 46 height 24
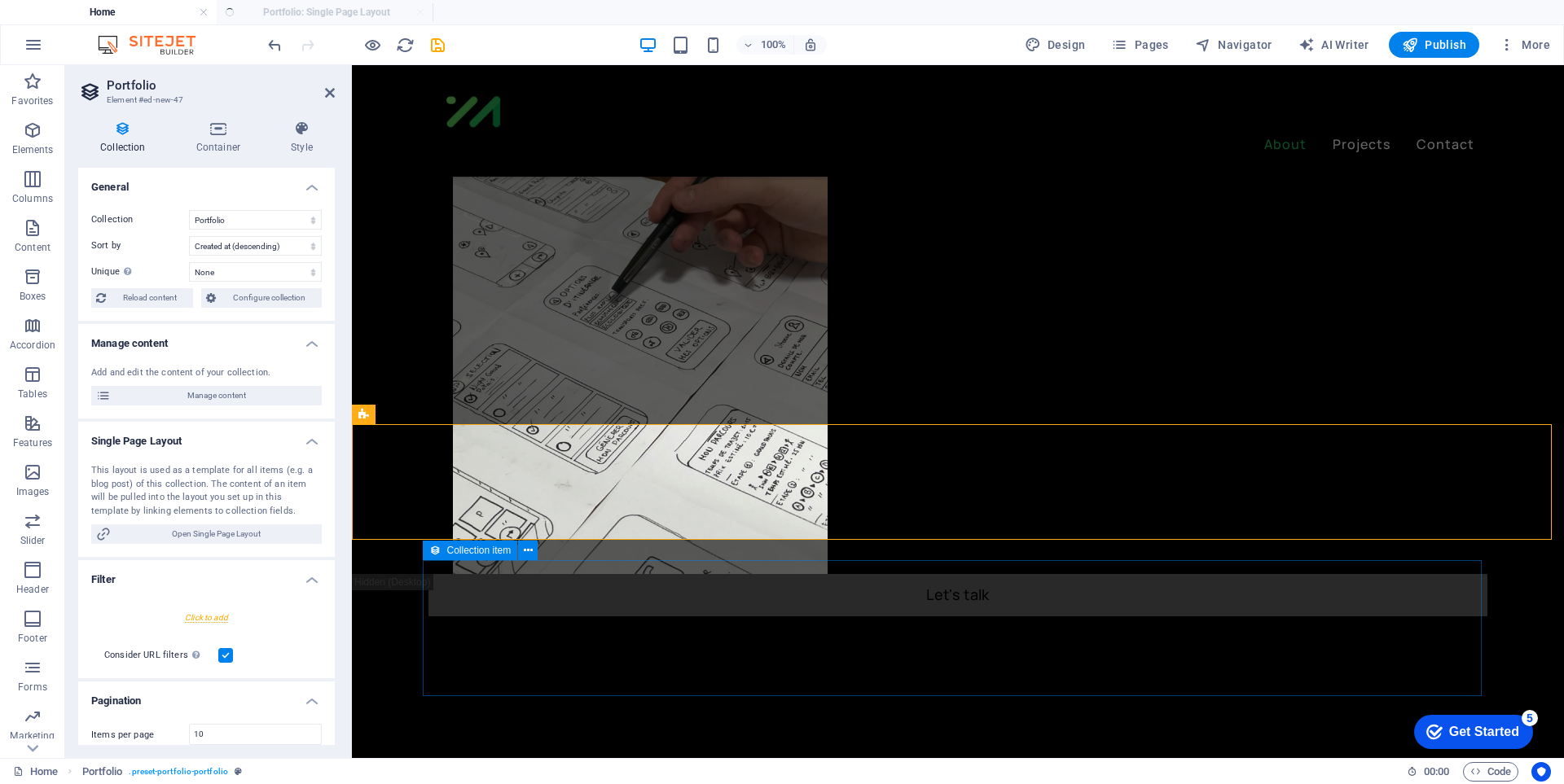
select select "createdAt_DESC"
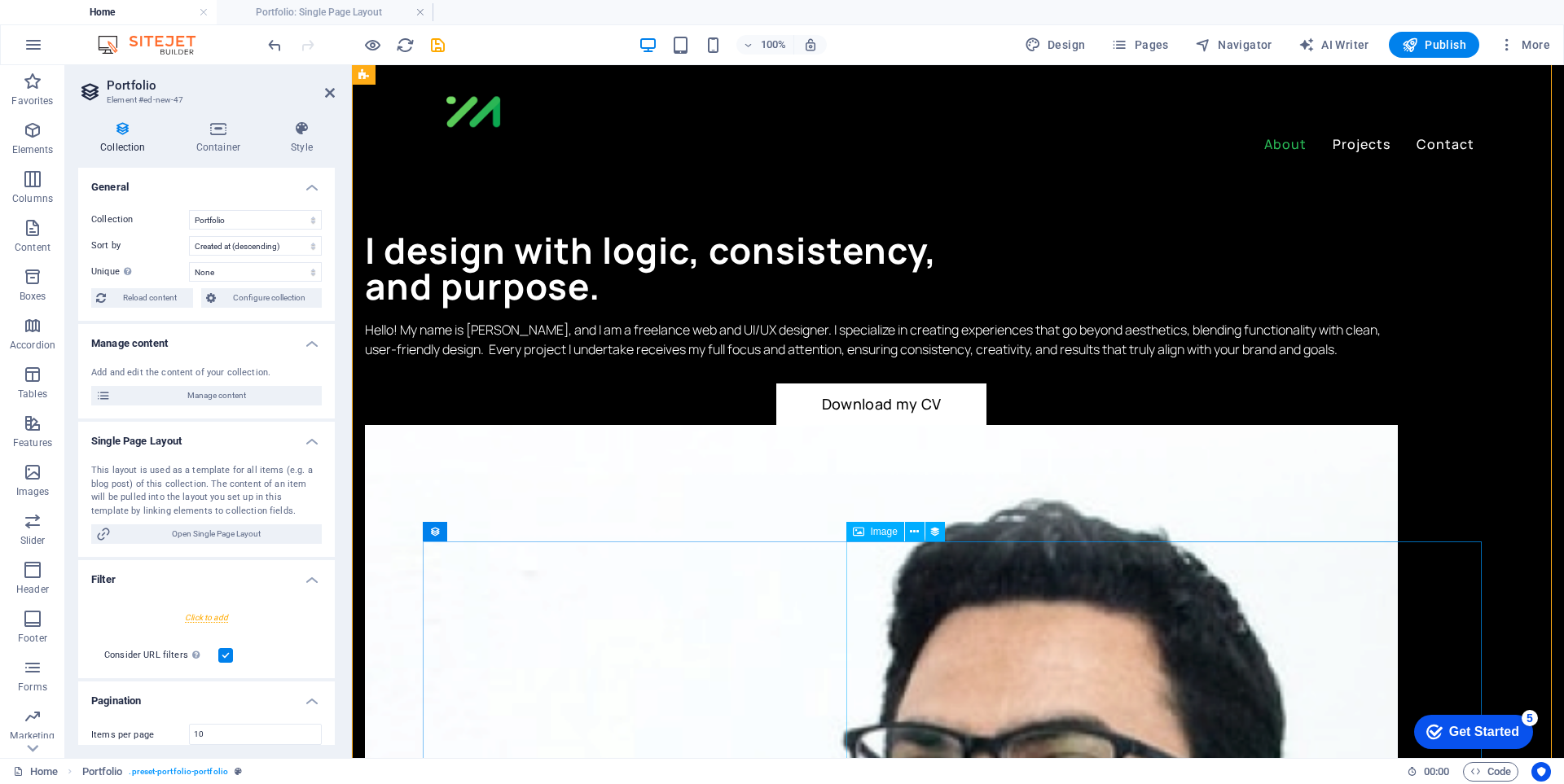
scroll to position [1465, 0]
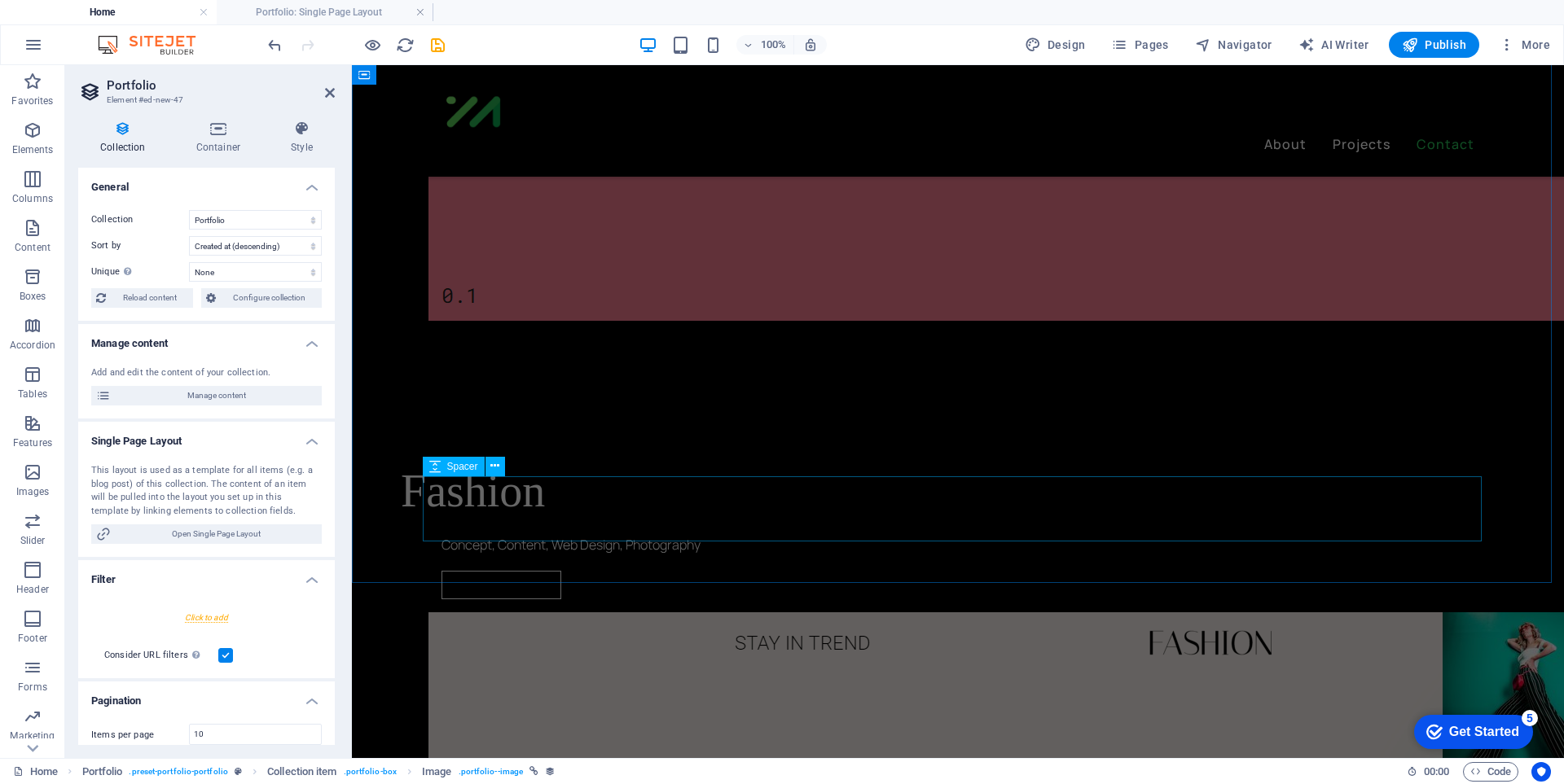
scroll to position [3827, 0]
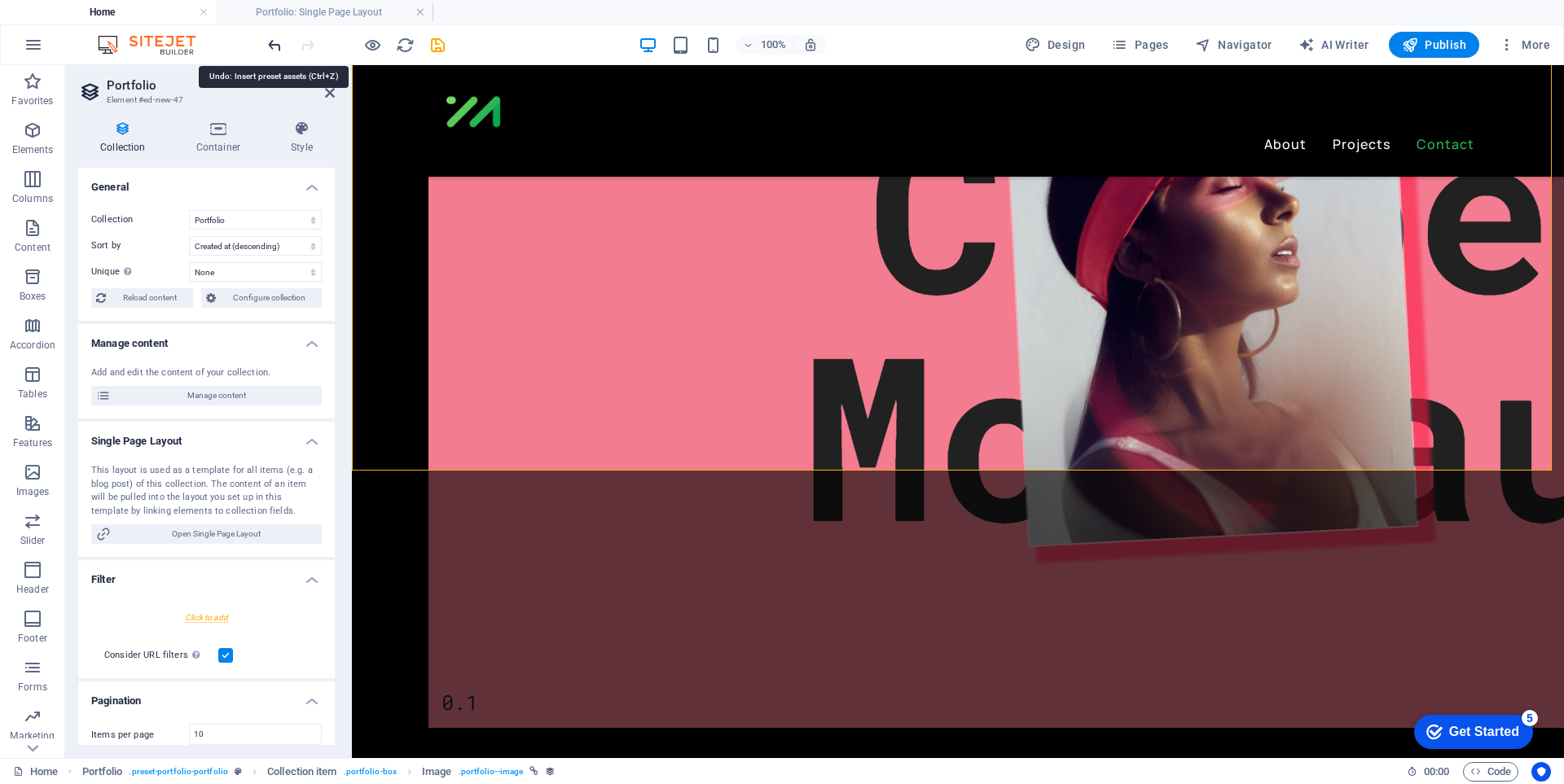
click at [271, 43] on icon "undo" at bounding box center [275, 45] width 19 height 19
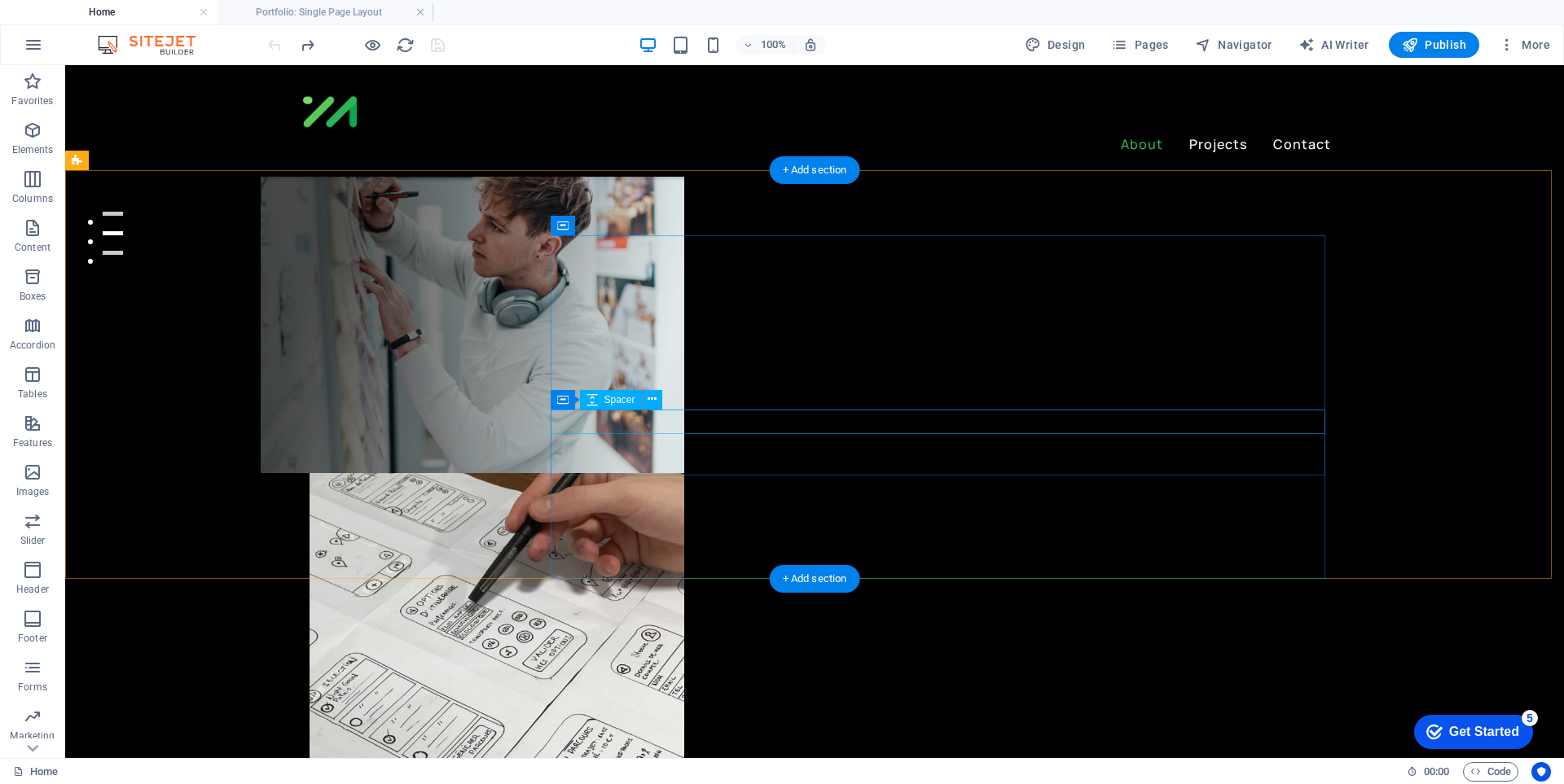
scroll to position [749, 0]
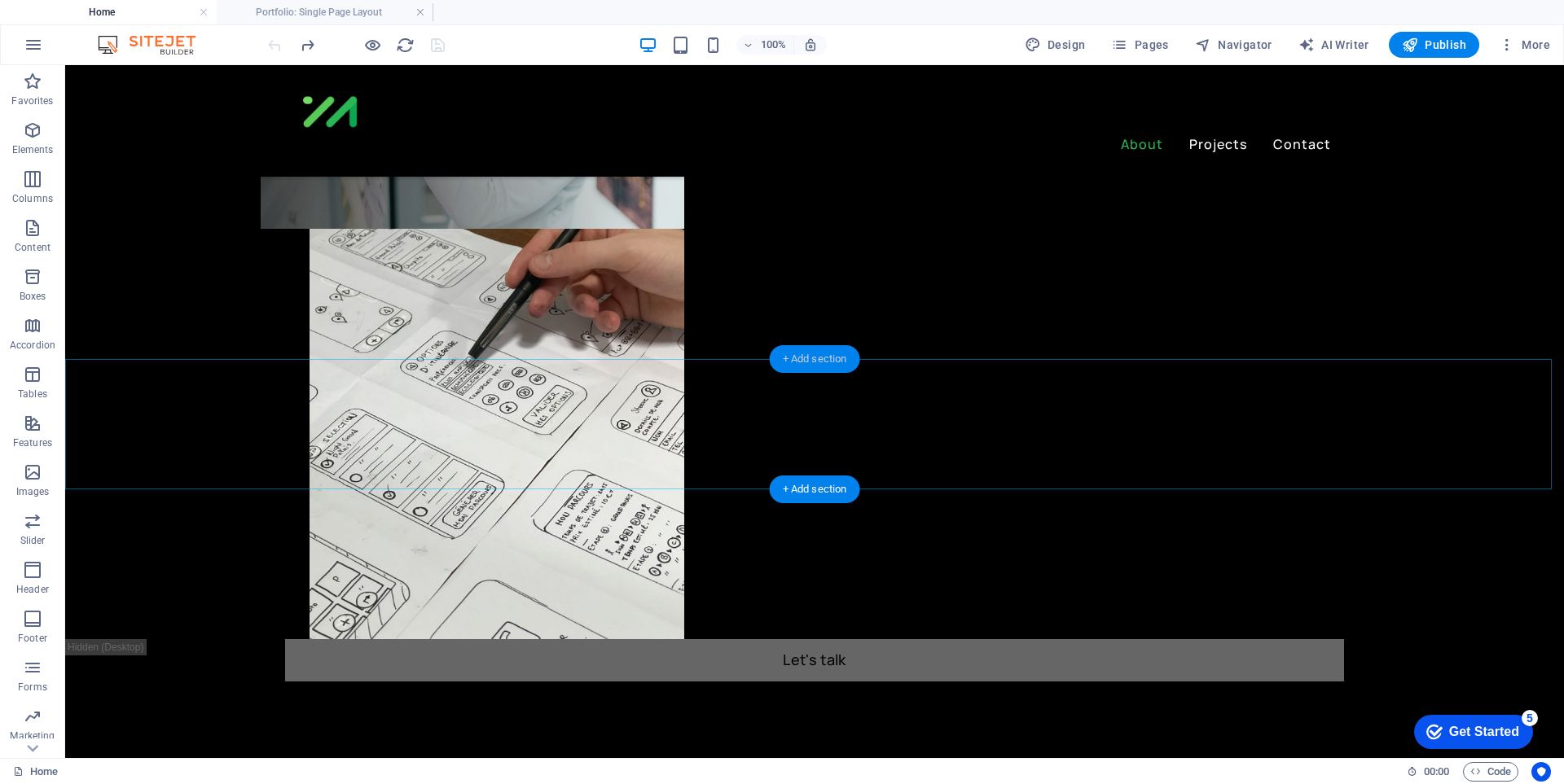
click at [807, 360] on div "+ Add section" at bounding box center [815, 359] width 90 height 28
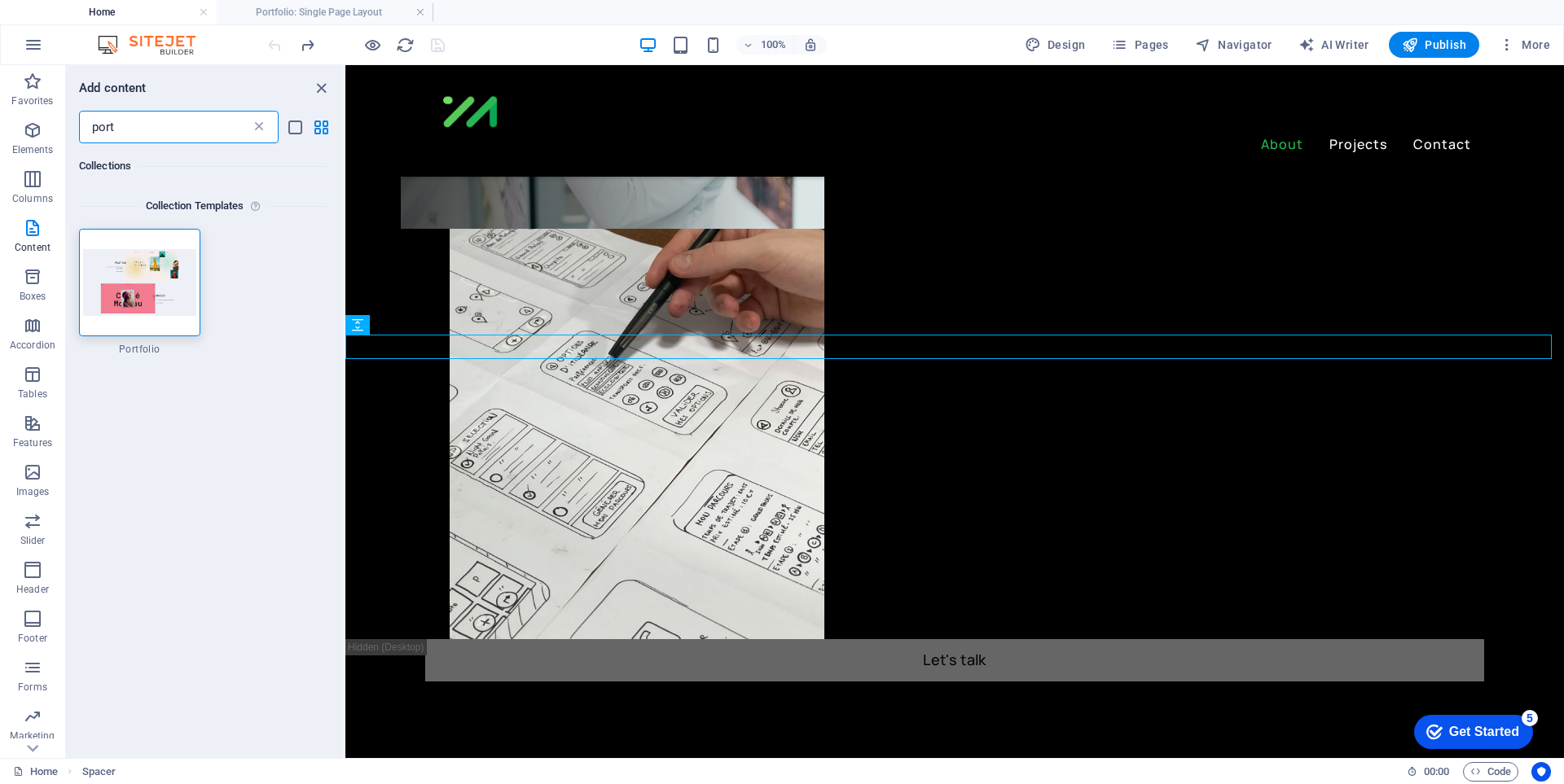
click at [257, 119] on icon at bounding box center [259, 127] width 16 height 16
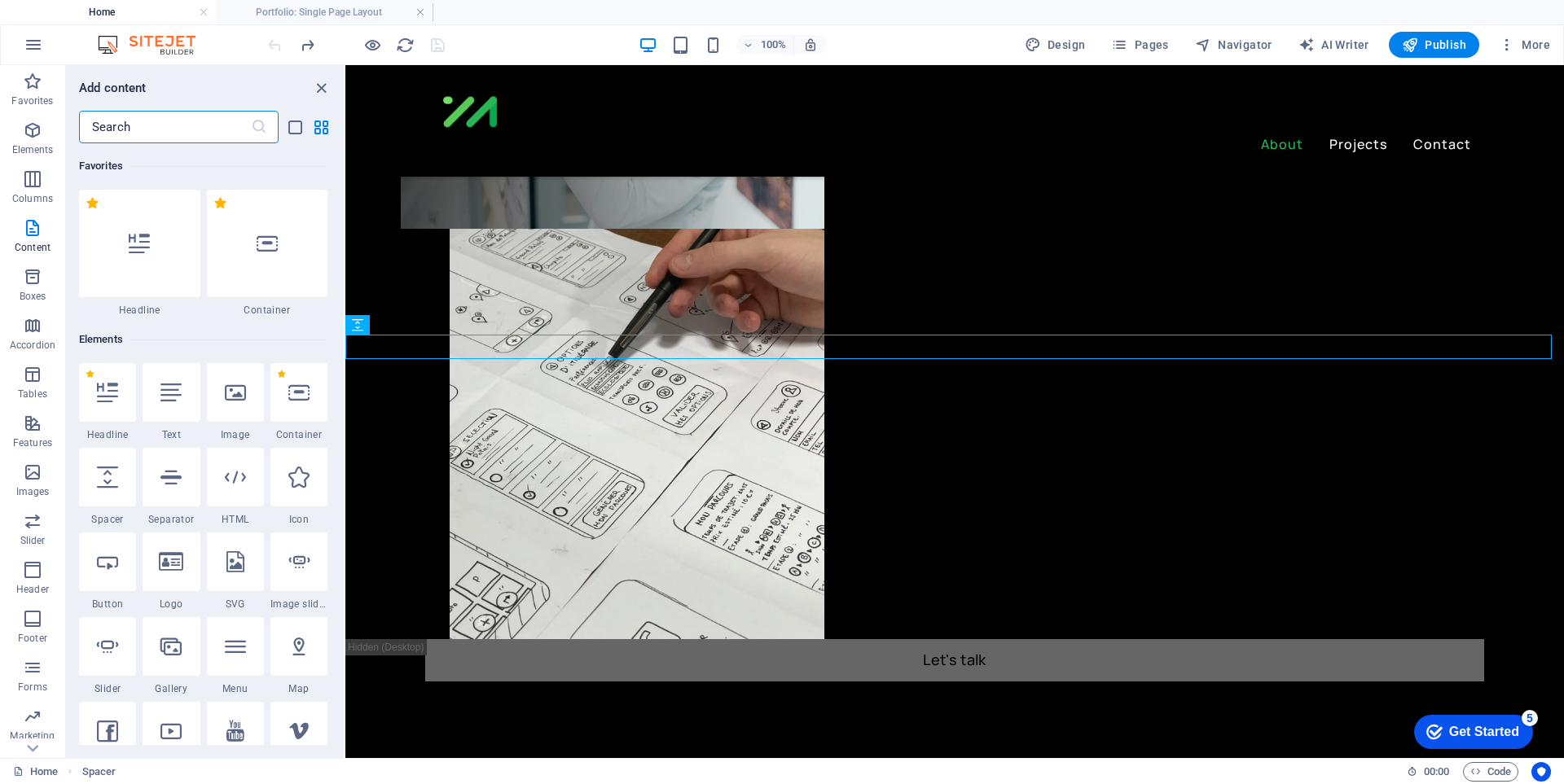
click at [199, 129] on input "text" at bounding box center [165, 127] width 172 height 33
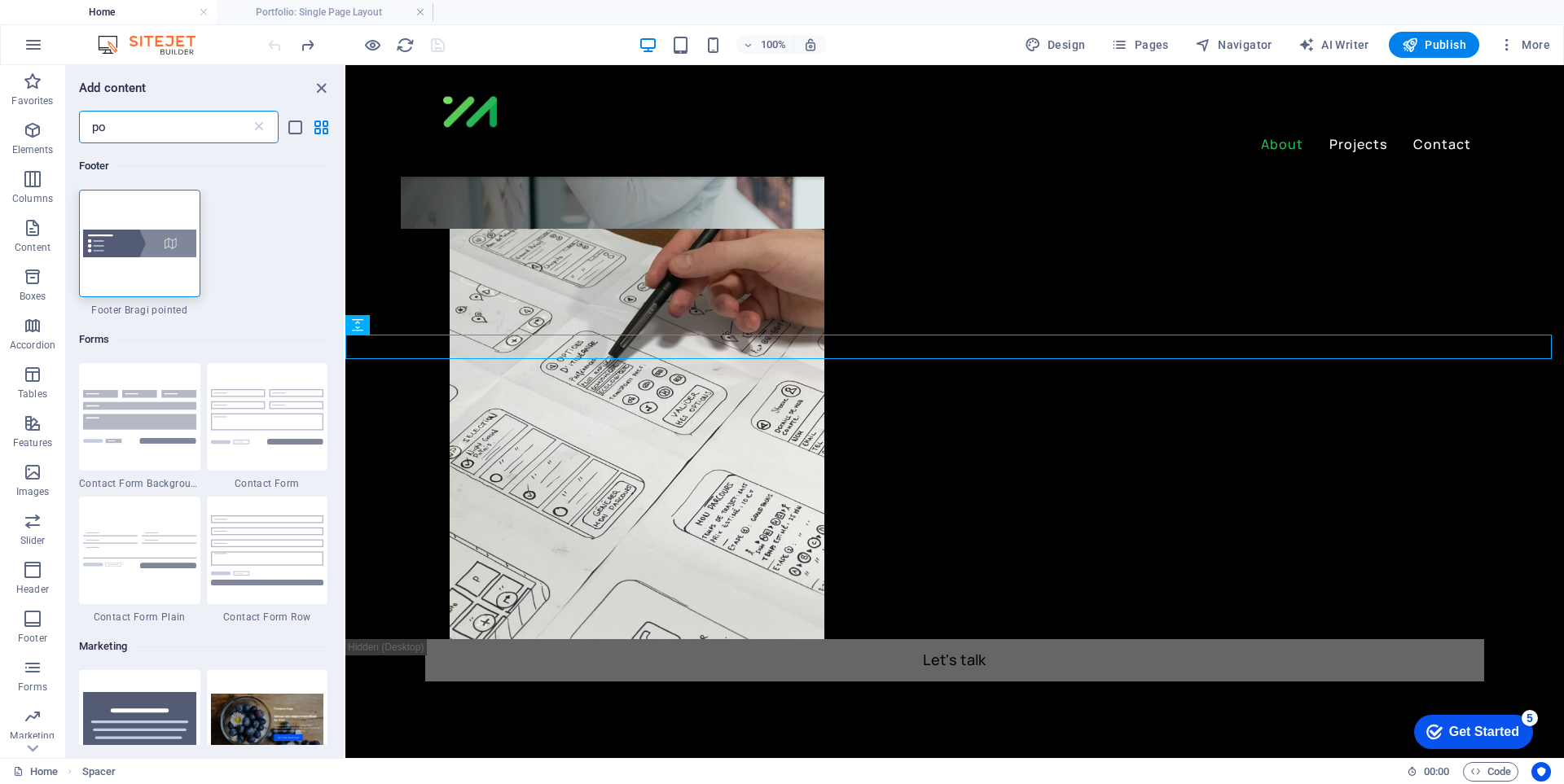
type input "p"
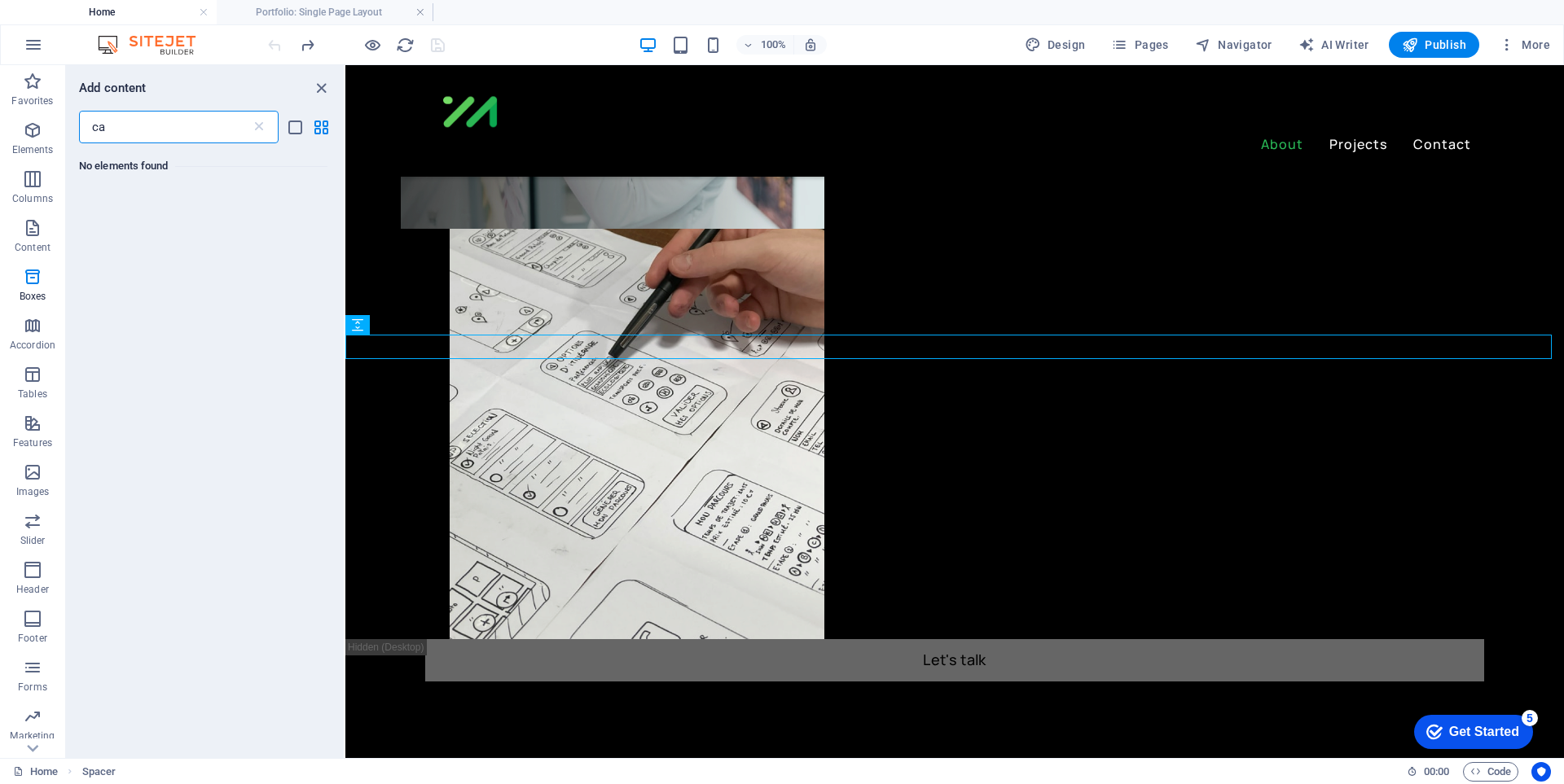
type input "c"
type input "w"
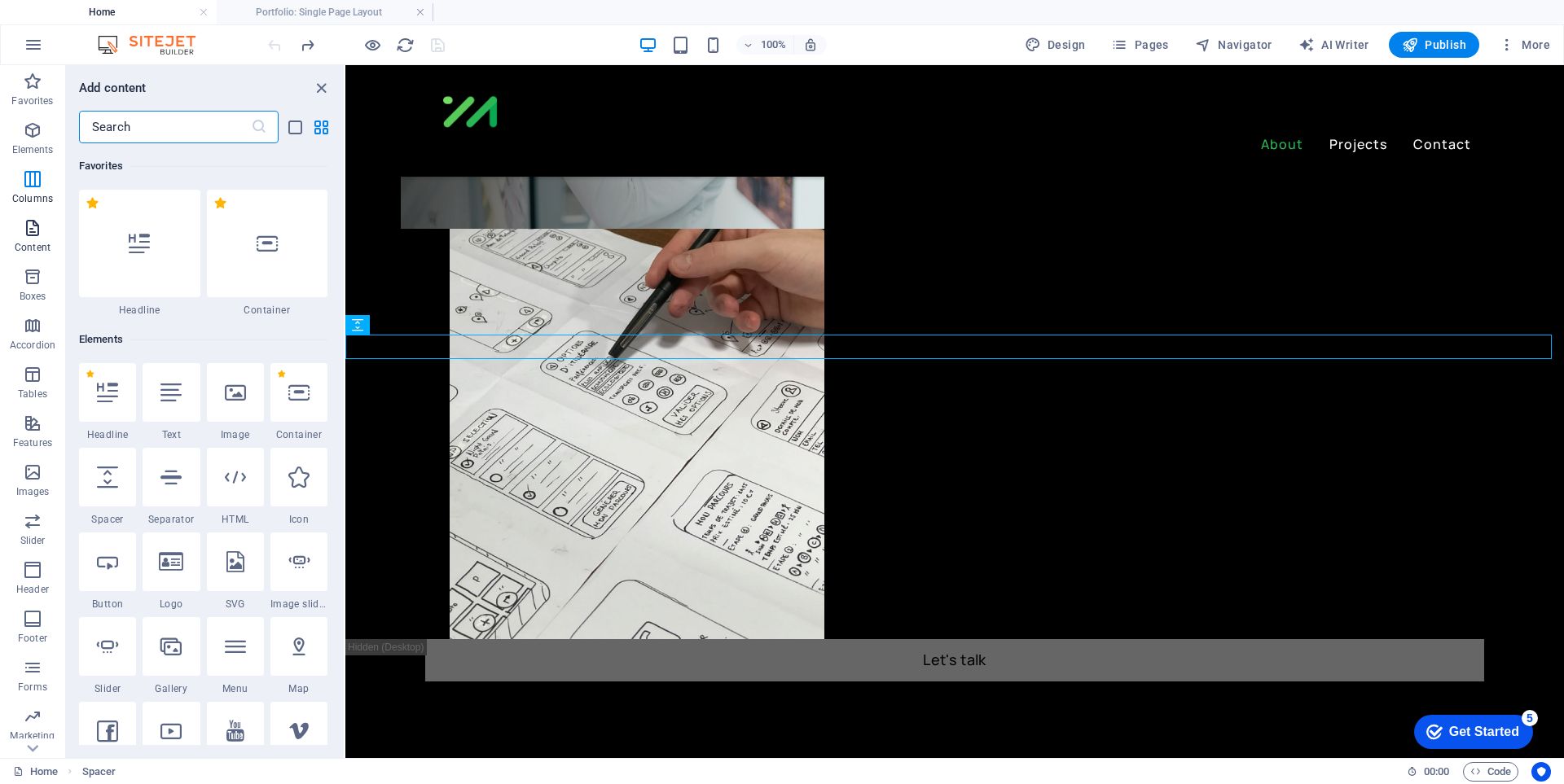
click at [46, 247] on p "Content" at bounding box center [32, 247] width 36 height 13
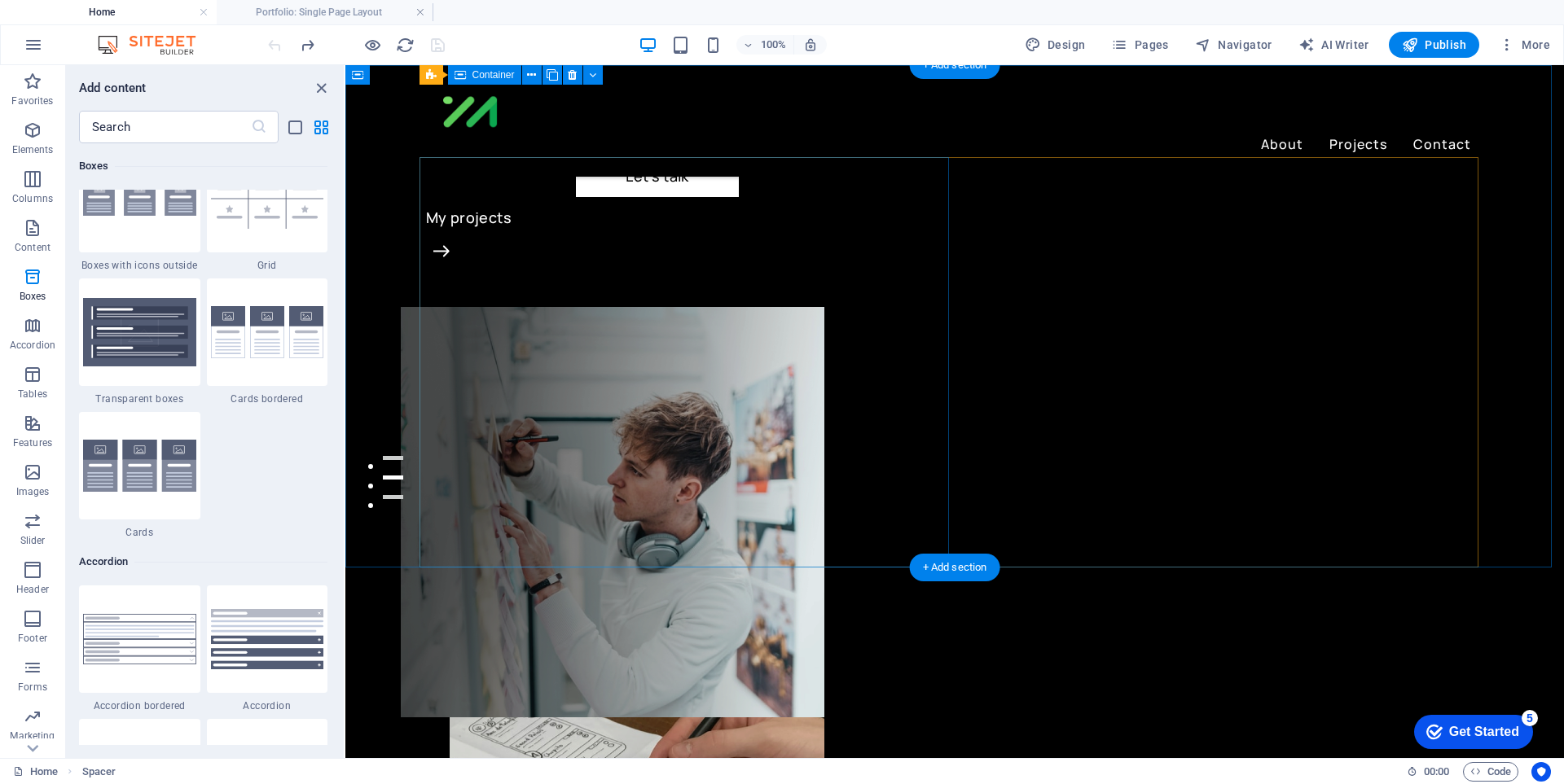
scroll to position [0, 0]
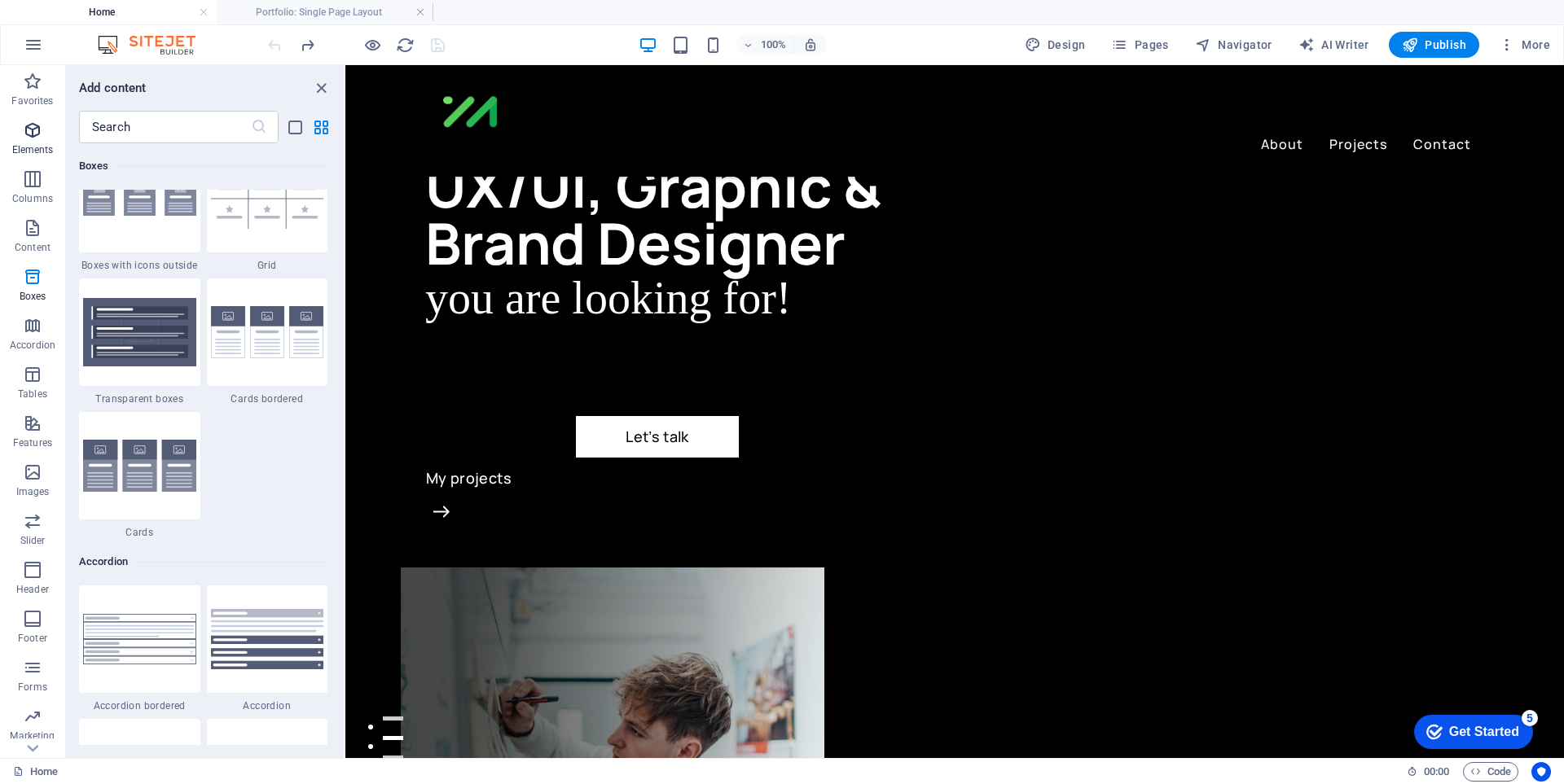
click at [42, 132] on icon "button" at bounding box center [33, 130] width 20 height 20
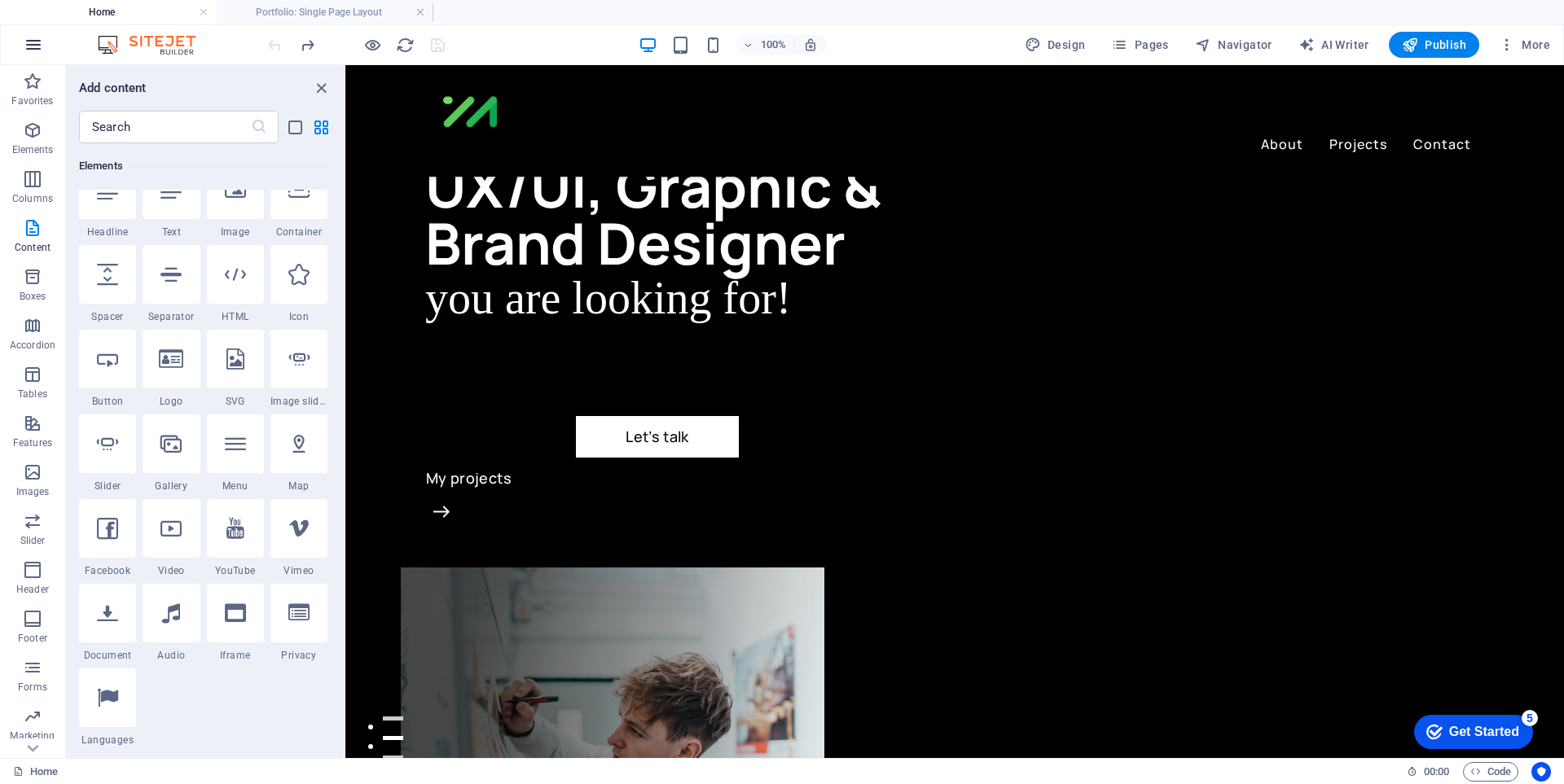
scroll to position [173, 0]
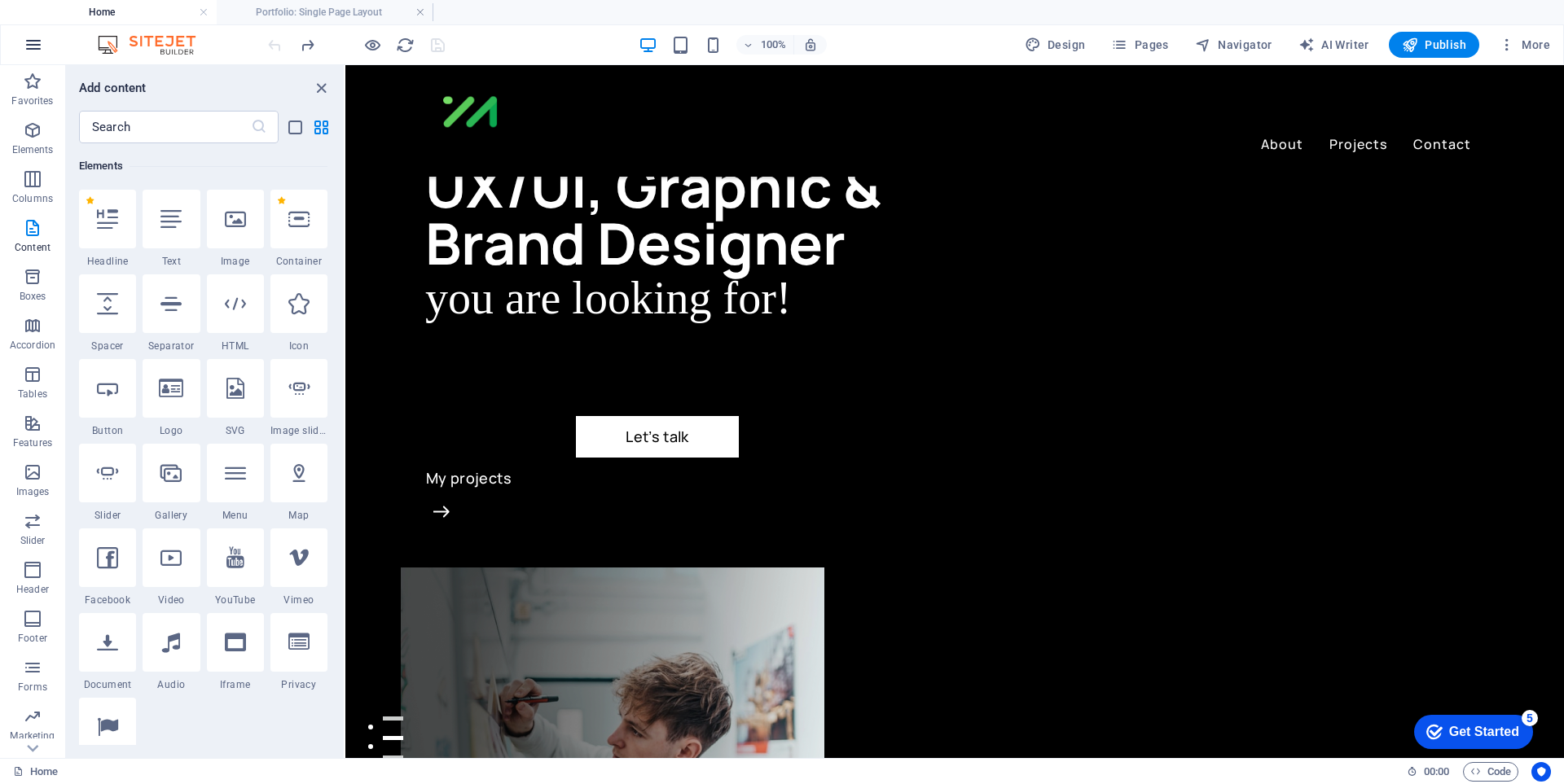
click at [39, 39] on icon "button" at bounding box center [33, 45] width 20 height 20
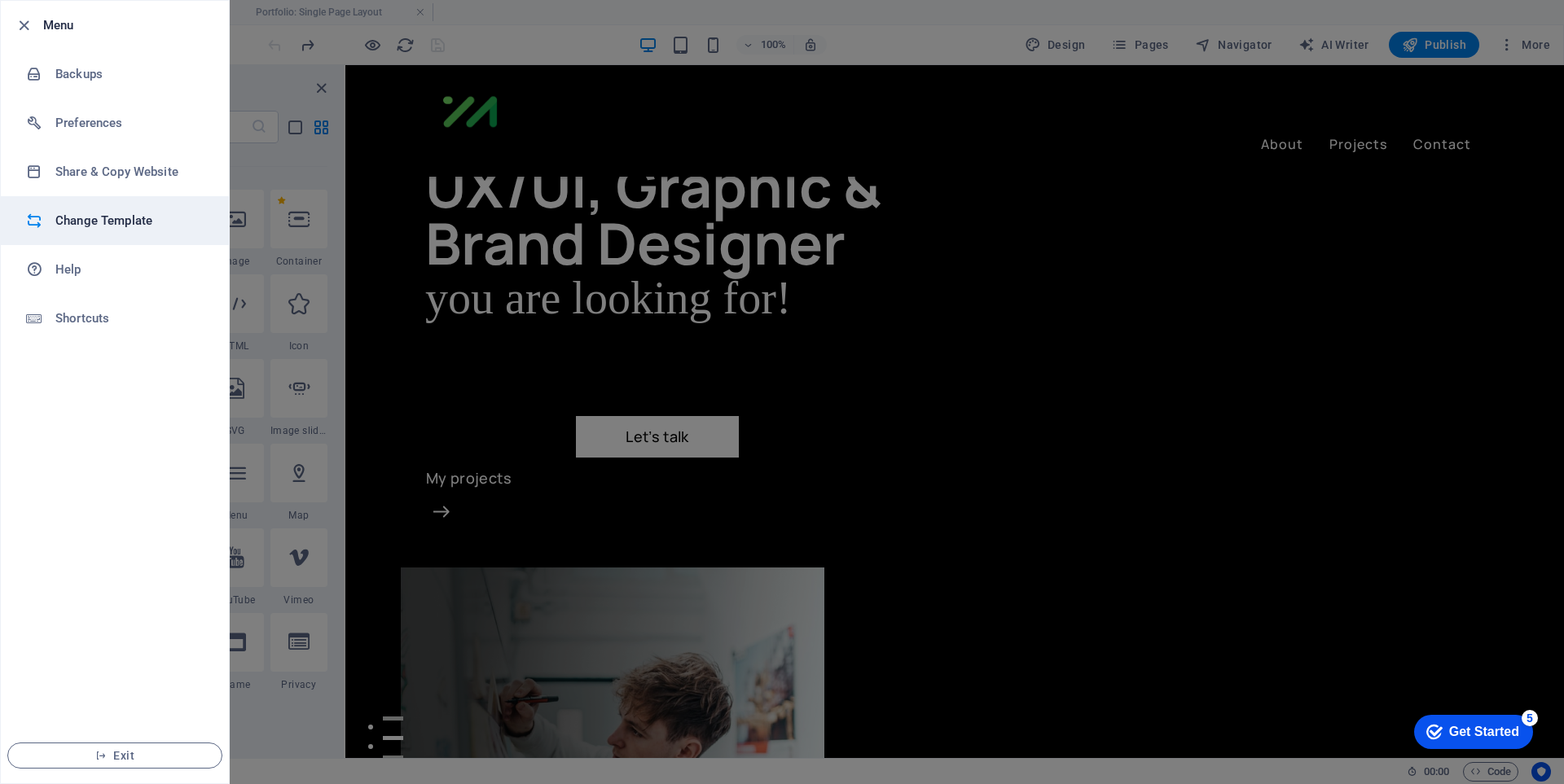
click at [102, 224] on h6 "Change Template" at bounding box center [130, 220] width 151 height 20
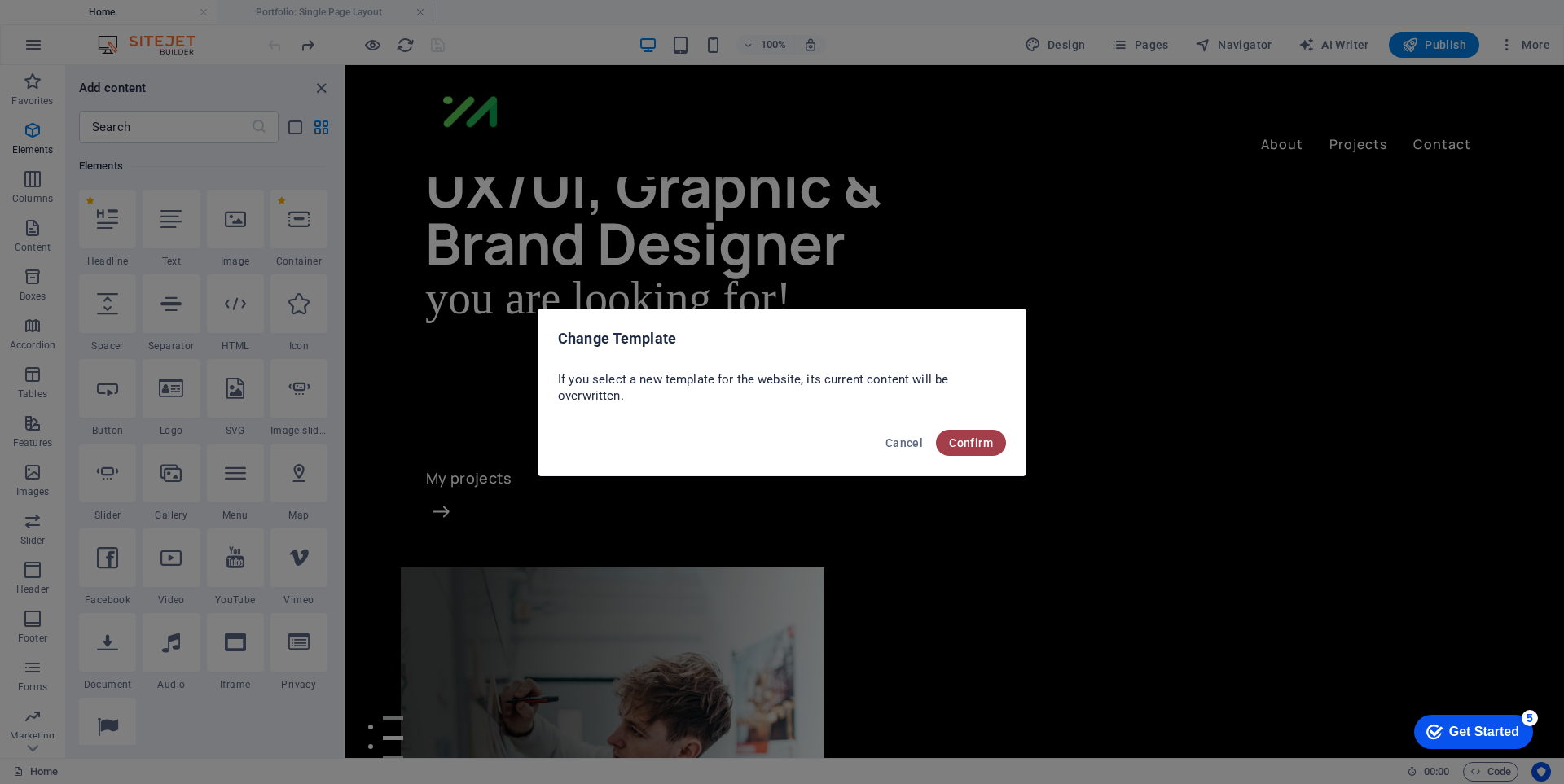
click at [978, 438] on span "Confirm" at bounding box center [971, 442] width 44 height 13
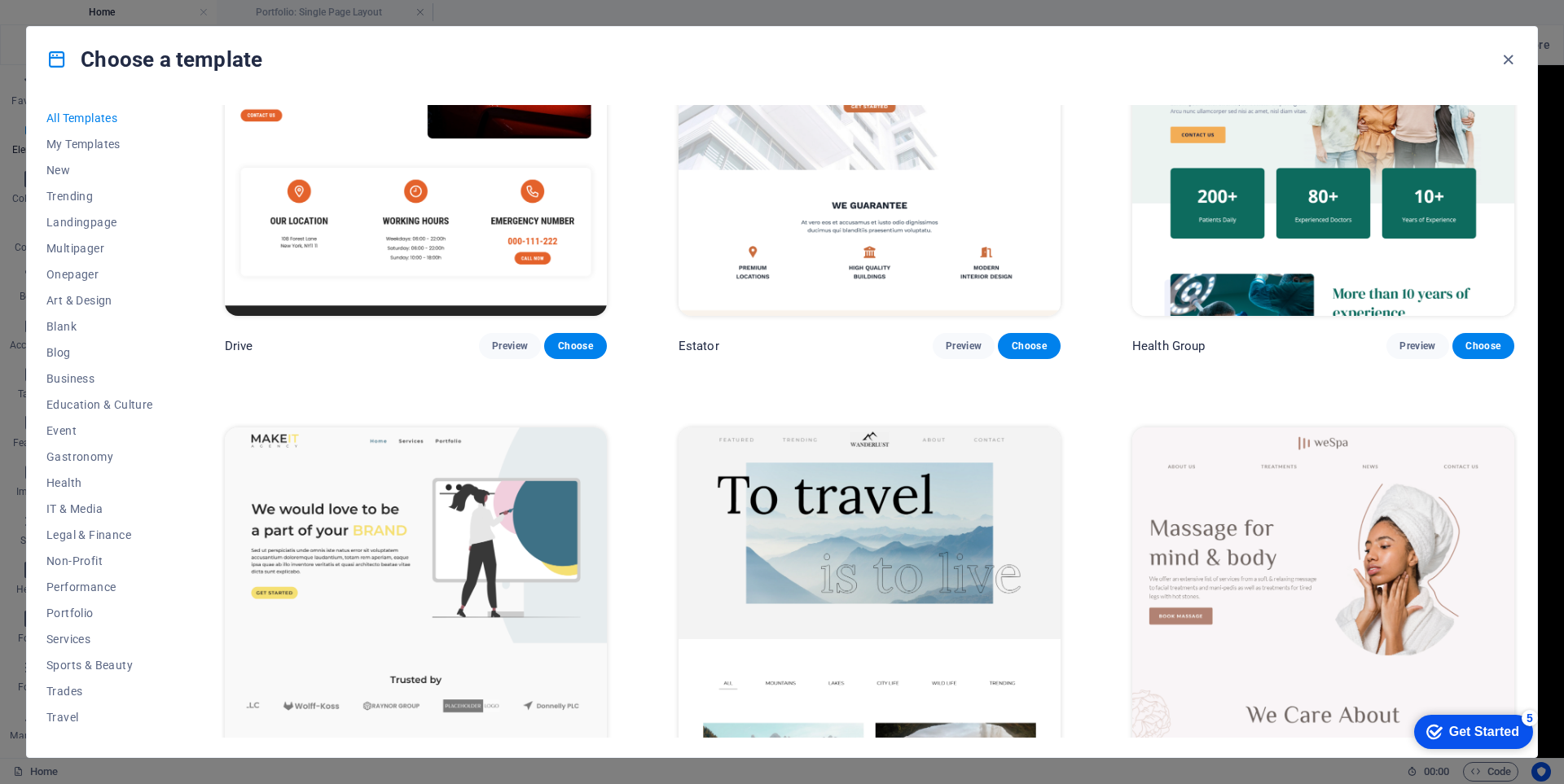
scroll to position [3990, 0]
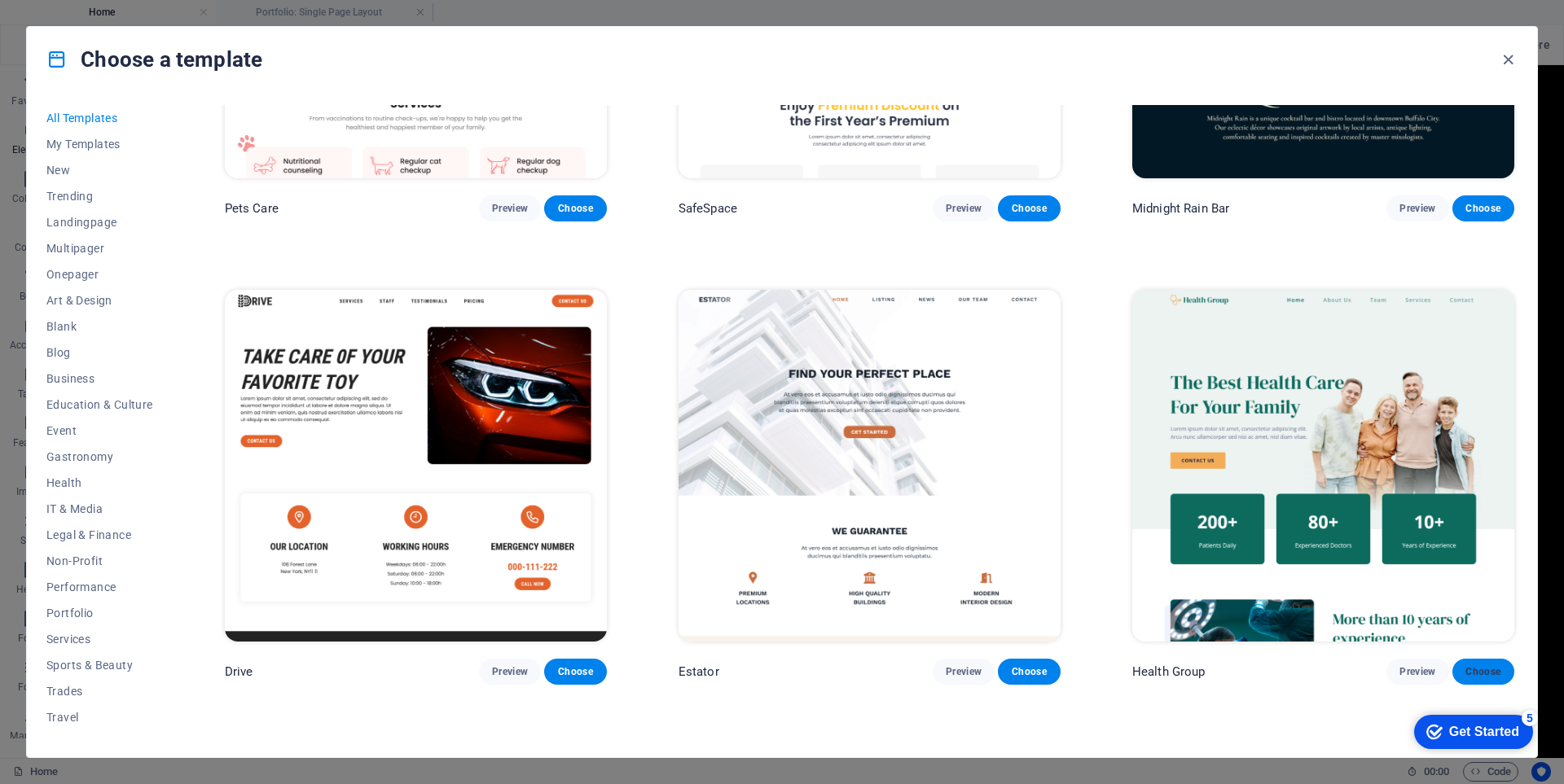
click at [1474, 665] on span "Choose" at bounding box center [1483, 672] width 36 height 13
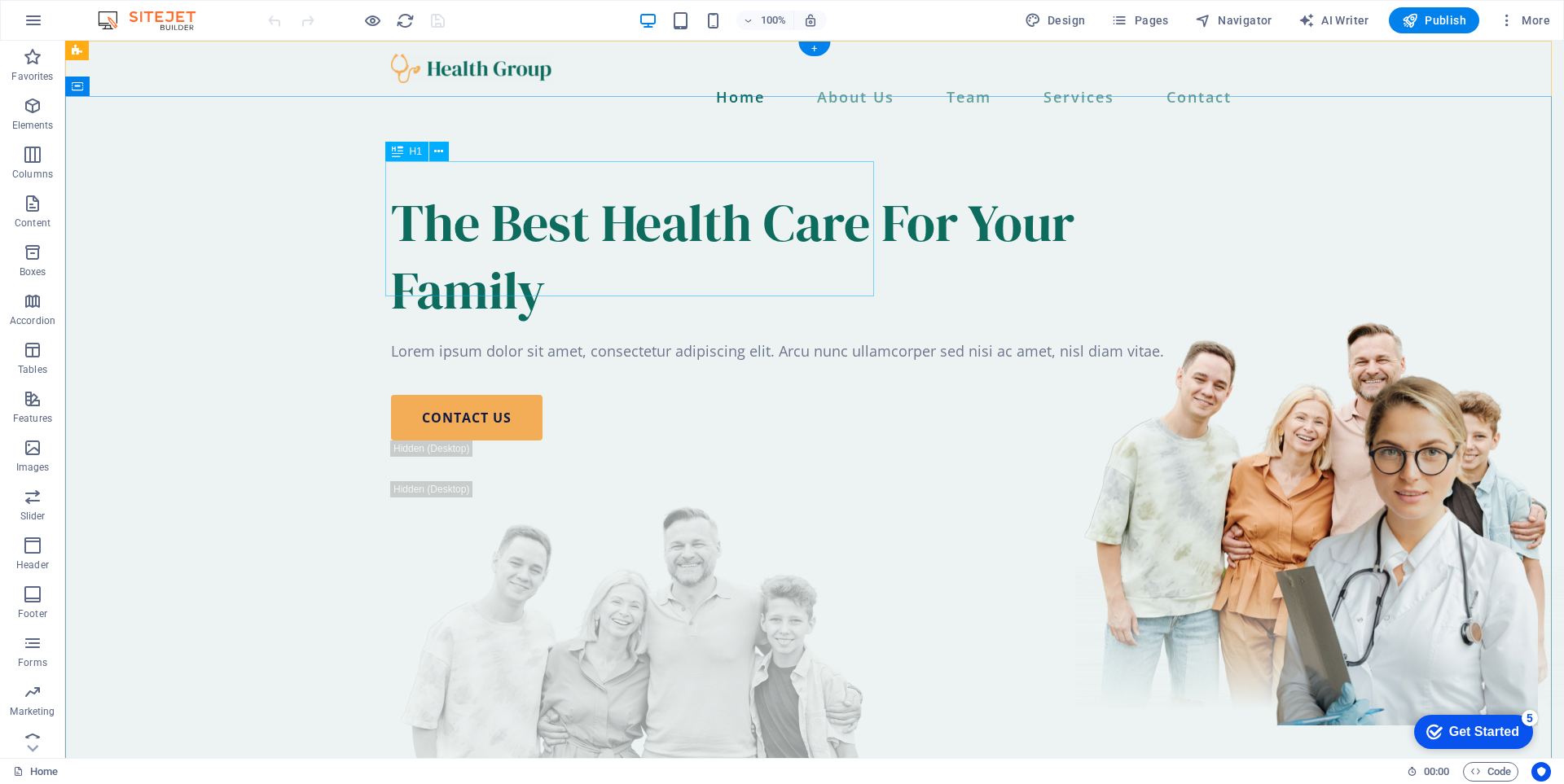
click at [595, 227] on div "The Best Health Care For Your Family" at bounding box center [814, 257] width 847 height 136
click at [600, 204] on div "The Best Health Care For Your Family" at bounding box center [814, 257] width 847 height 136
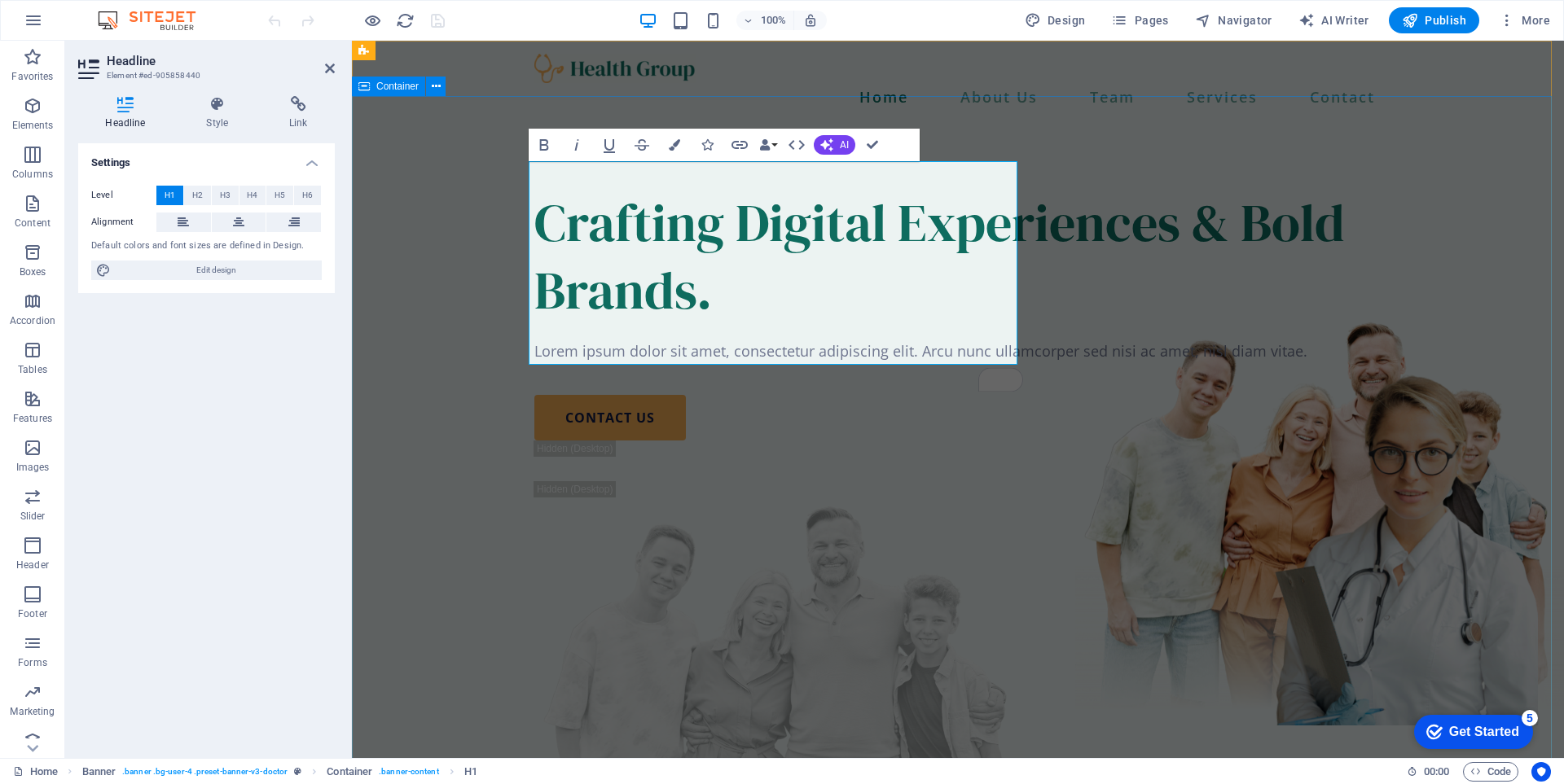
click at [1091, 281] on div "Crafting Digital Experiences & Bold Brands. Lorem ipsum dolor sit amet, consect…" at bounding box center [957, 541] width 1212 height 836
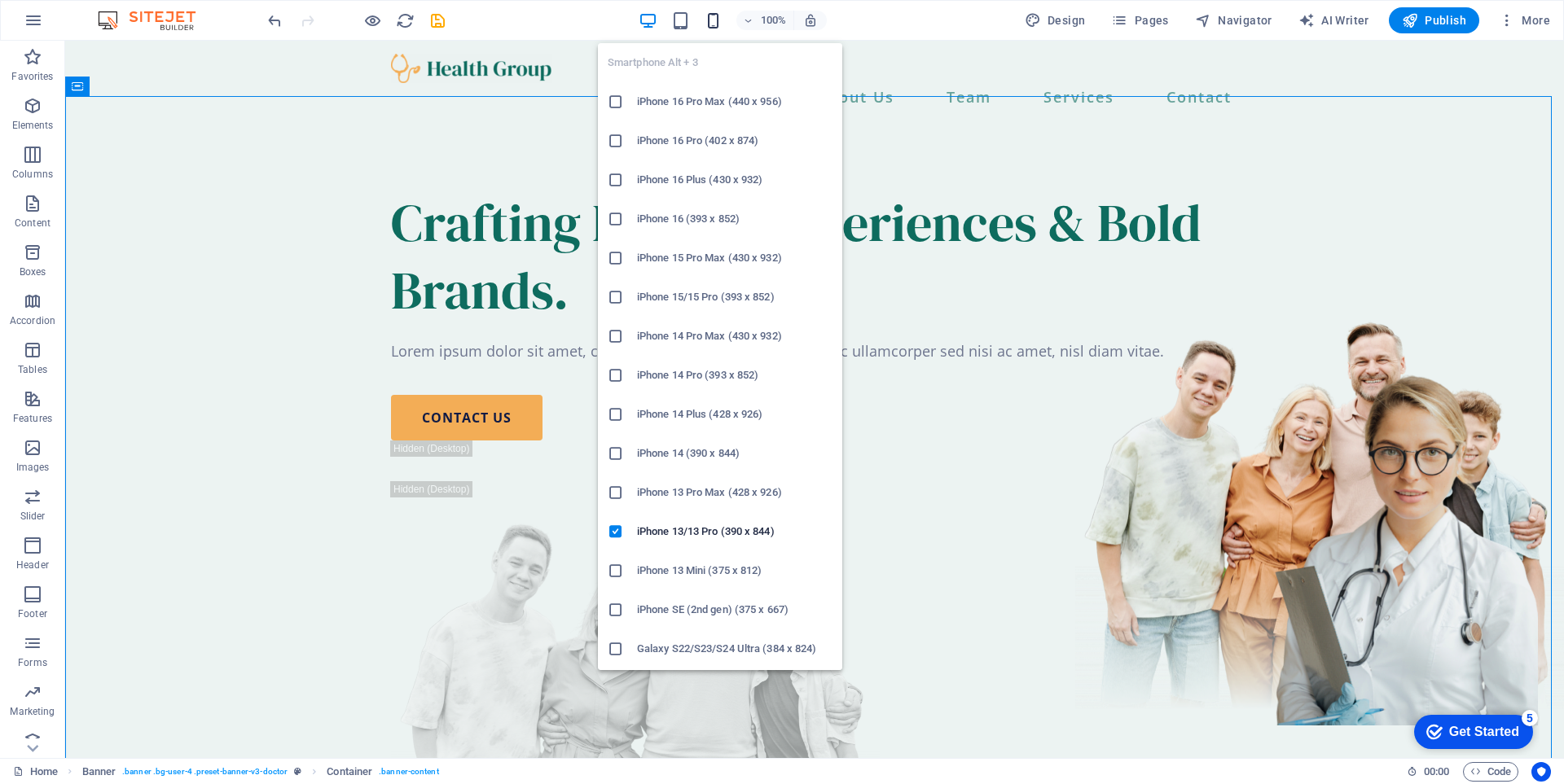
click at [716, 20] on icon "button" at bounding box center [713, 21] width 19 height 19
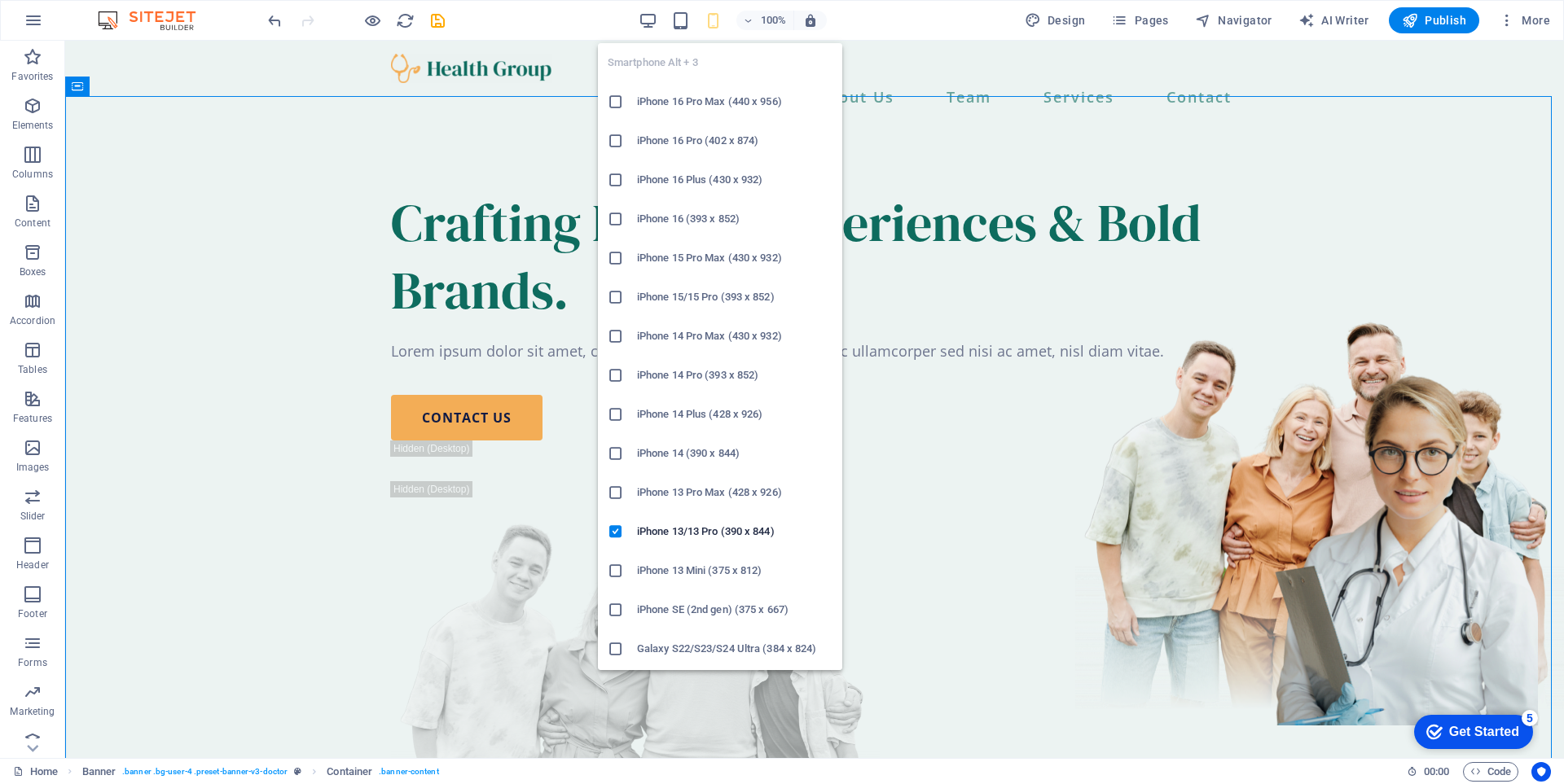
click at [721, 21] on icon "button" at bounding box center [713, 21] width 19 height 19
click at [667, 527] on h6 "iPhone 13/13 Pro (390 x 844)" at bounding box center [734, 532] width 195 height 20
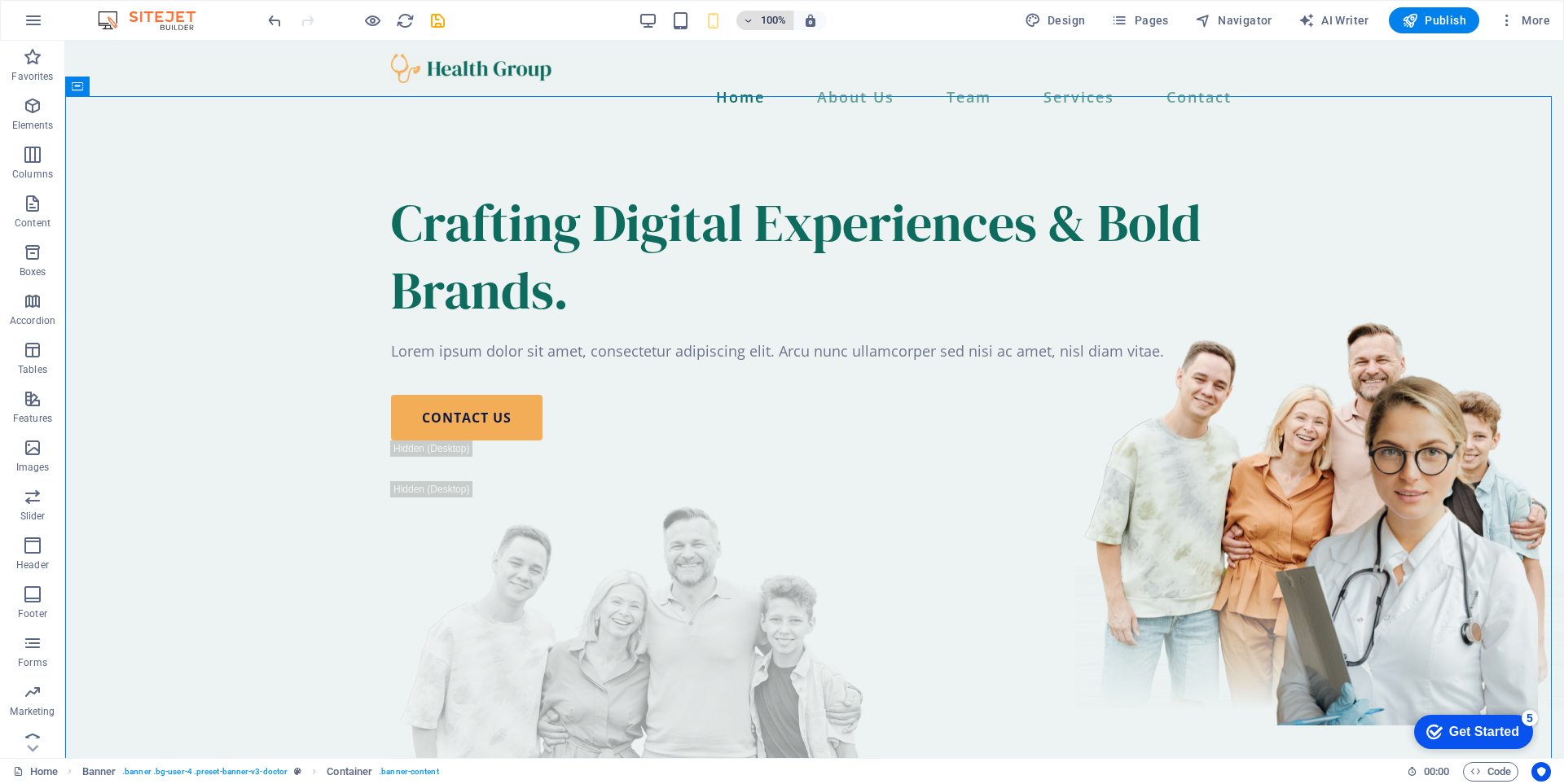
click at [752, 27] on span "100%" at bounding box center [765, 21] width 44 height 20
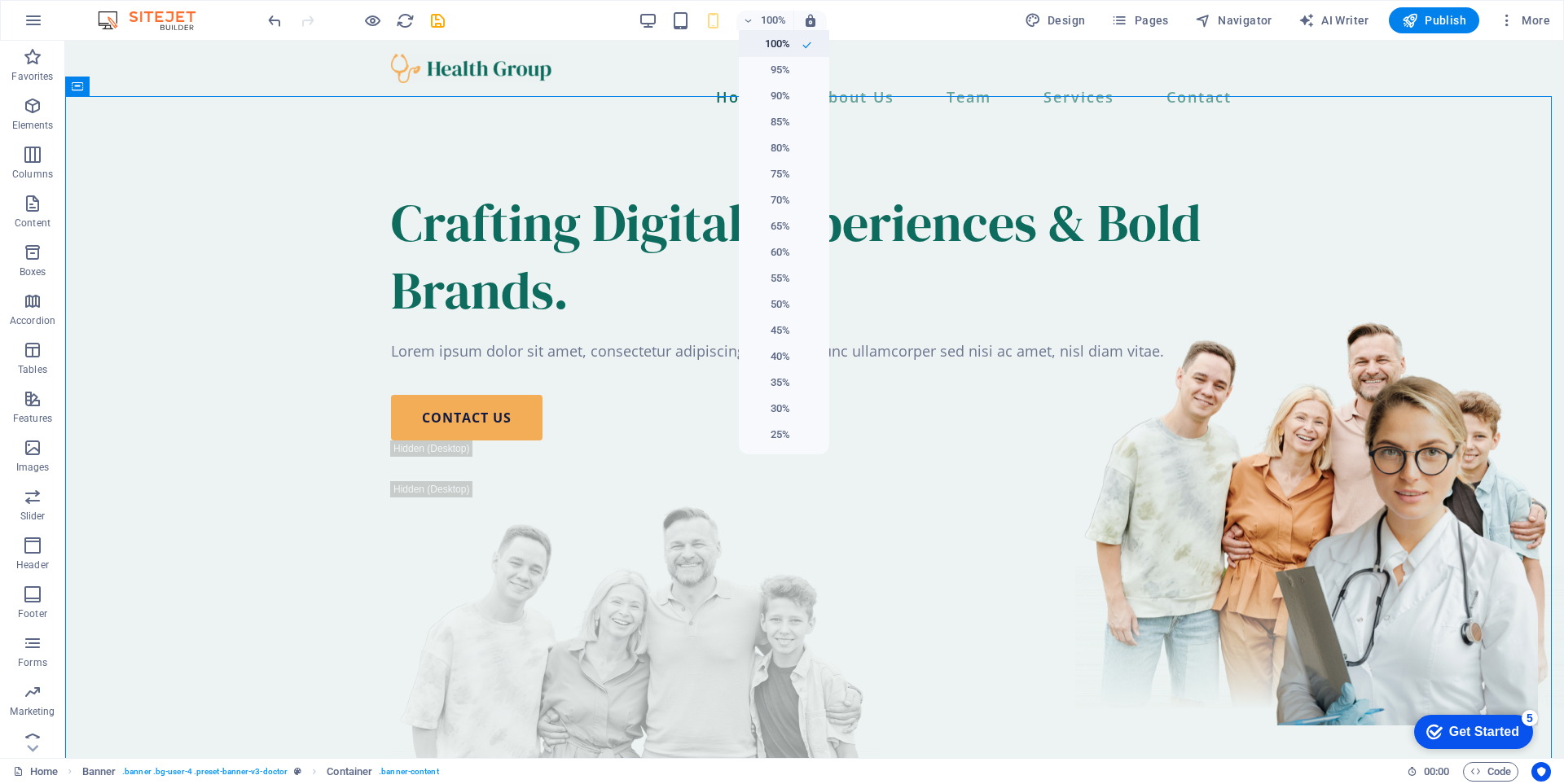
click at [783, 40] on h6 "100%" at bounding box center [769, 44] width 42 height 20
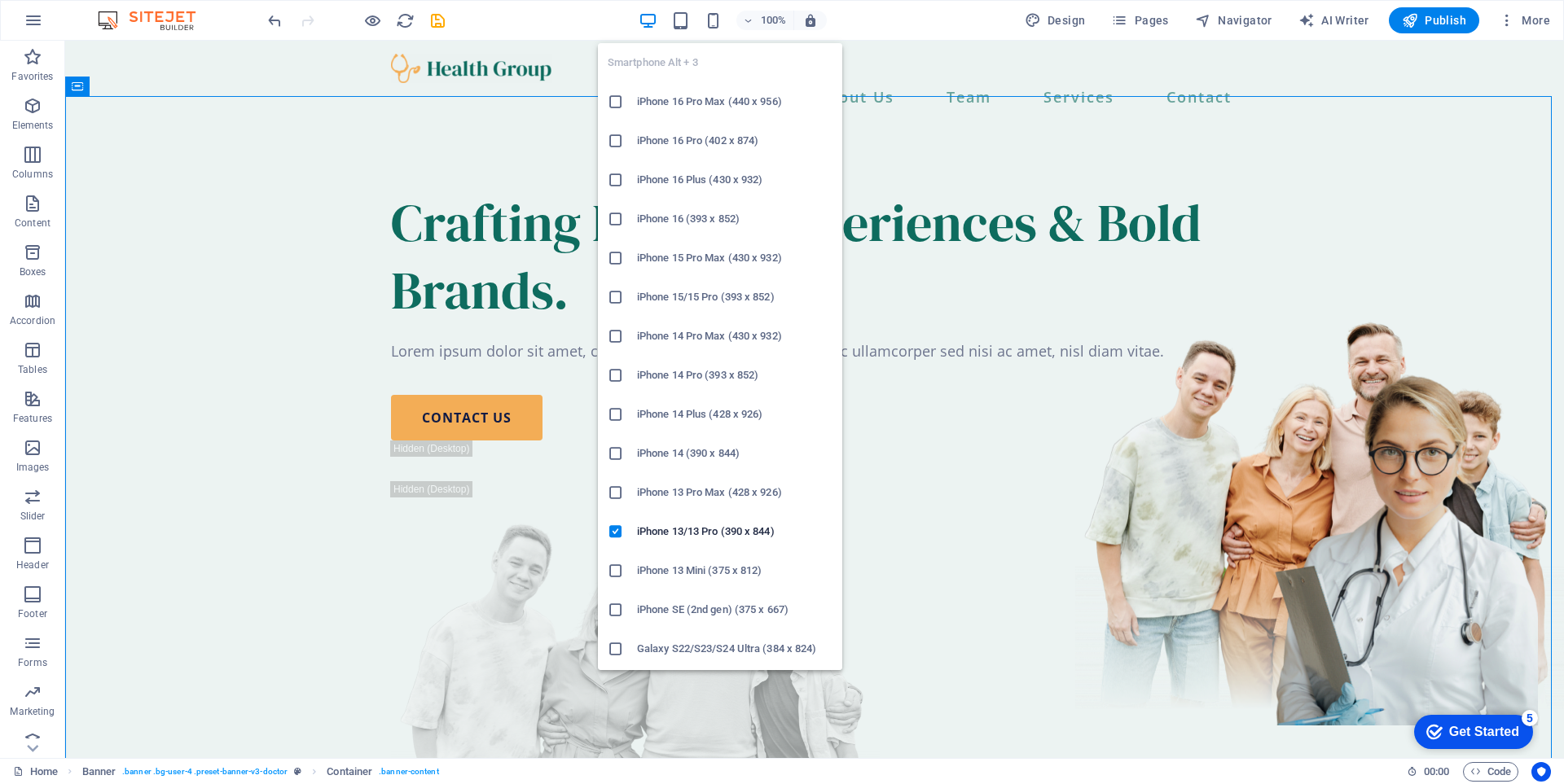
click at [615, 455] on icon at bounding box center [616, 453] width 16 height 16
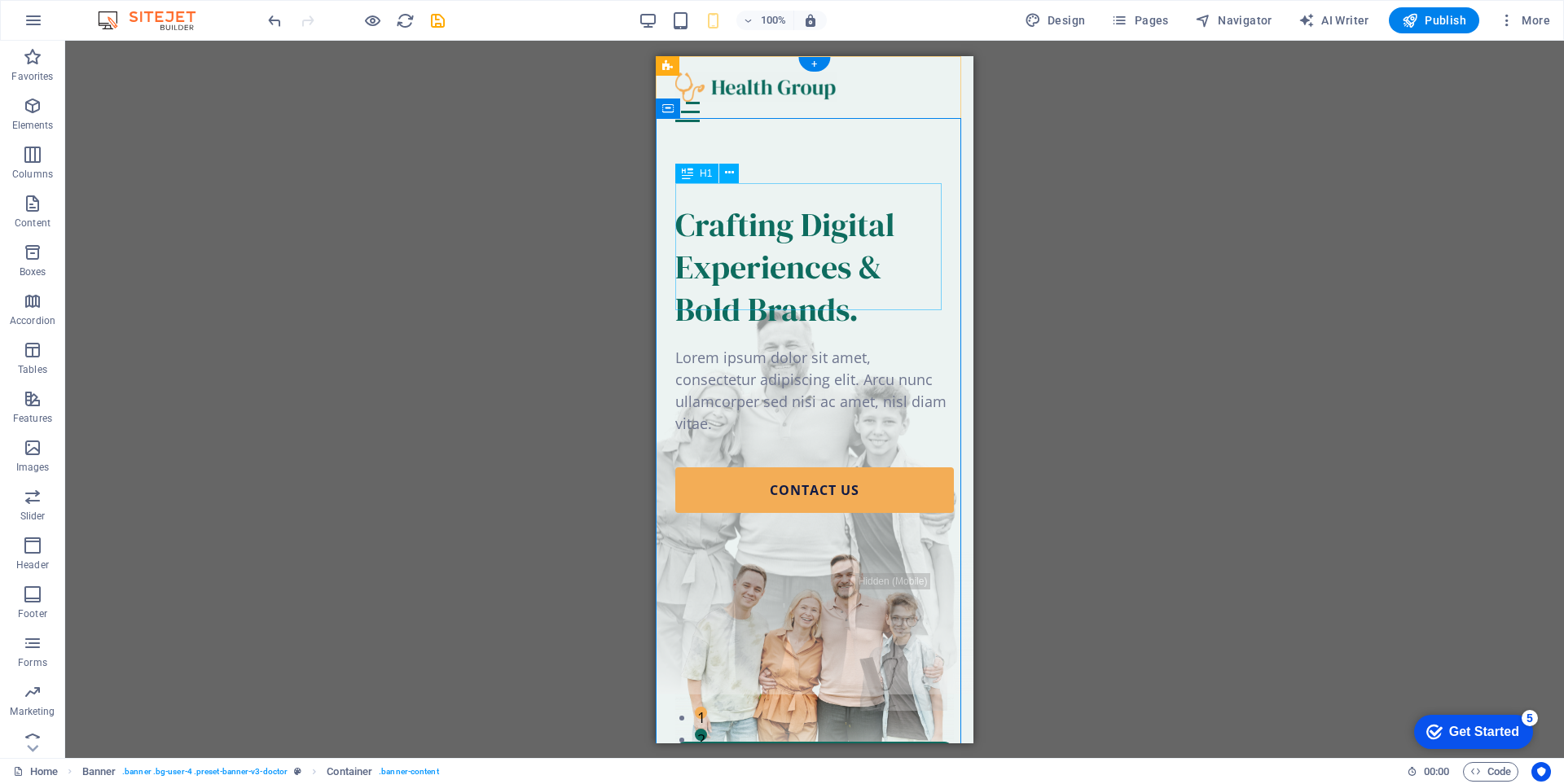
click at [824, 294] on div "Crafting Digital Experiences & Bold Brands." at bounding box center [815, 266] width 278 height 127
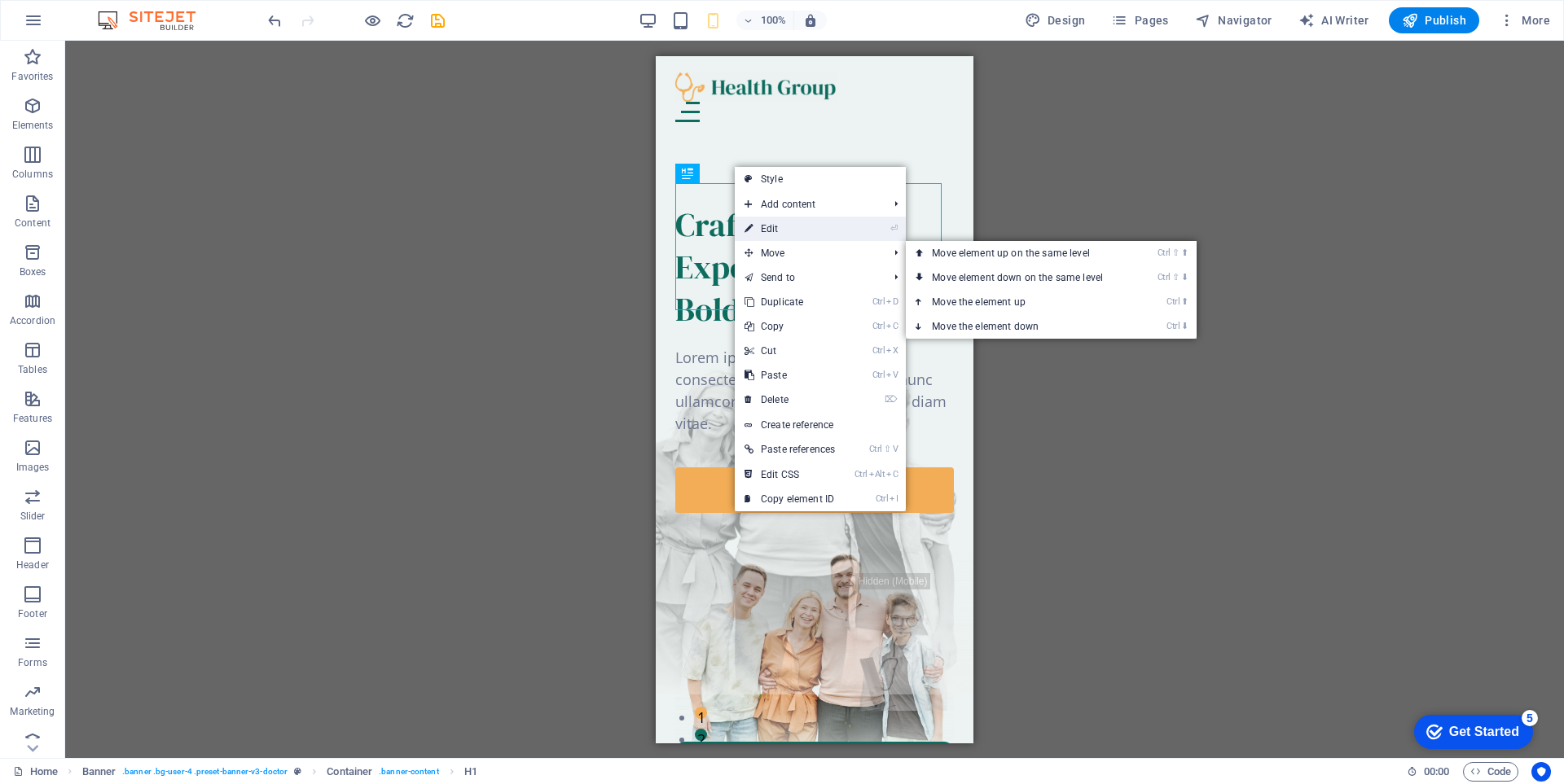
click at [799, 230] on link "⏎ Edit" at bounding box center [789, 228] width 110 height 24
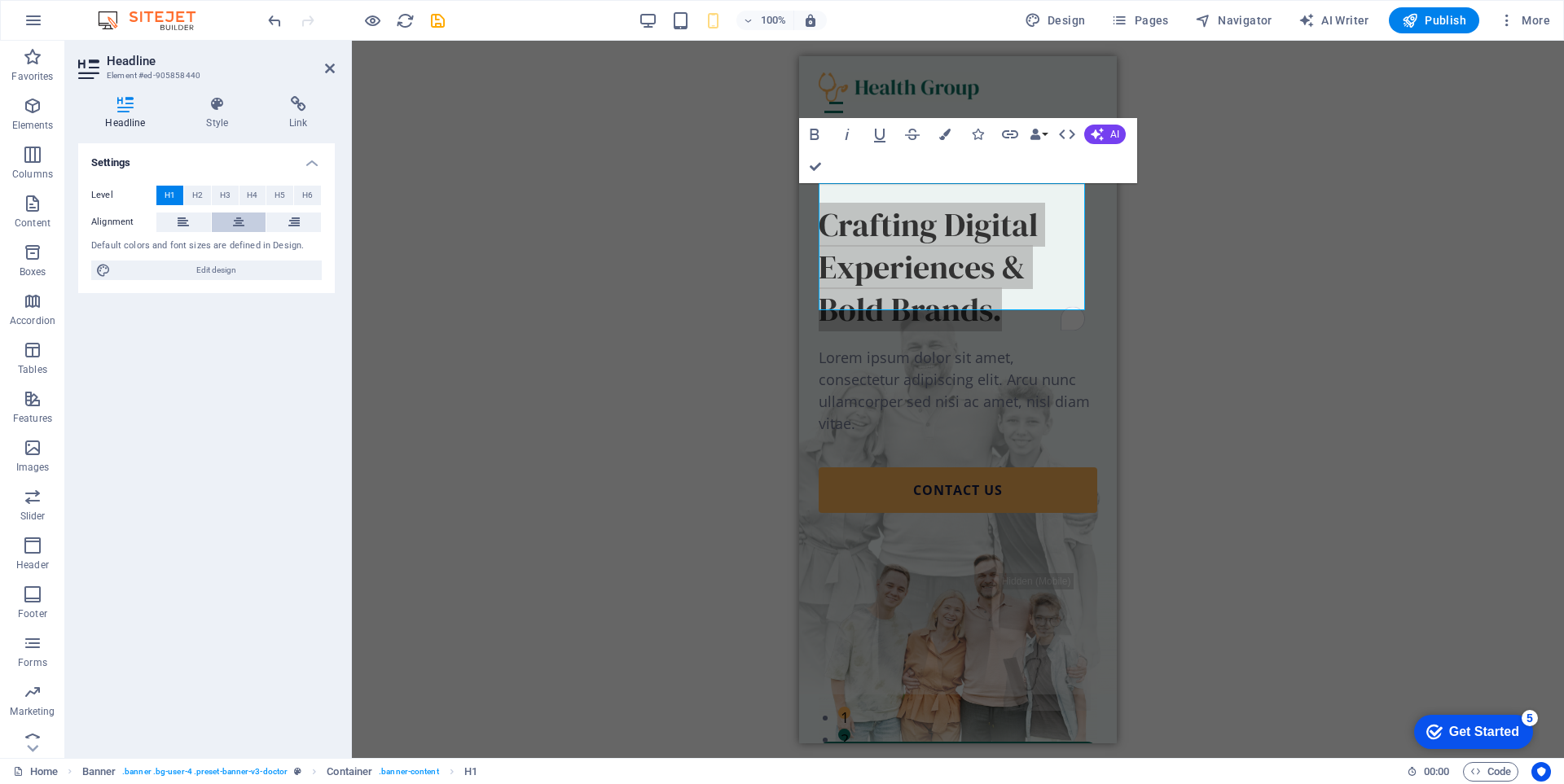
click at [241, 218] on icon at bounding box center [238, 222] width 12 height 20
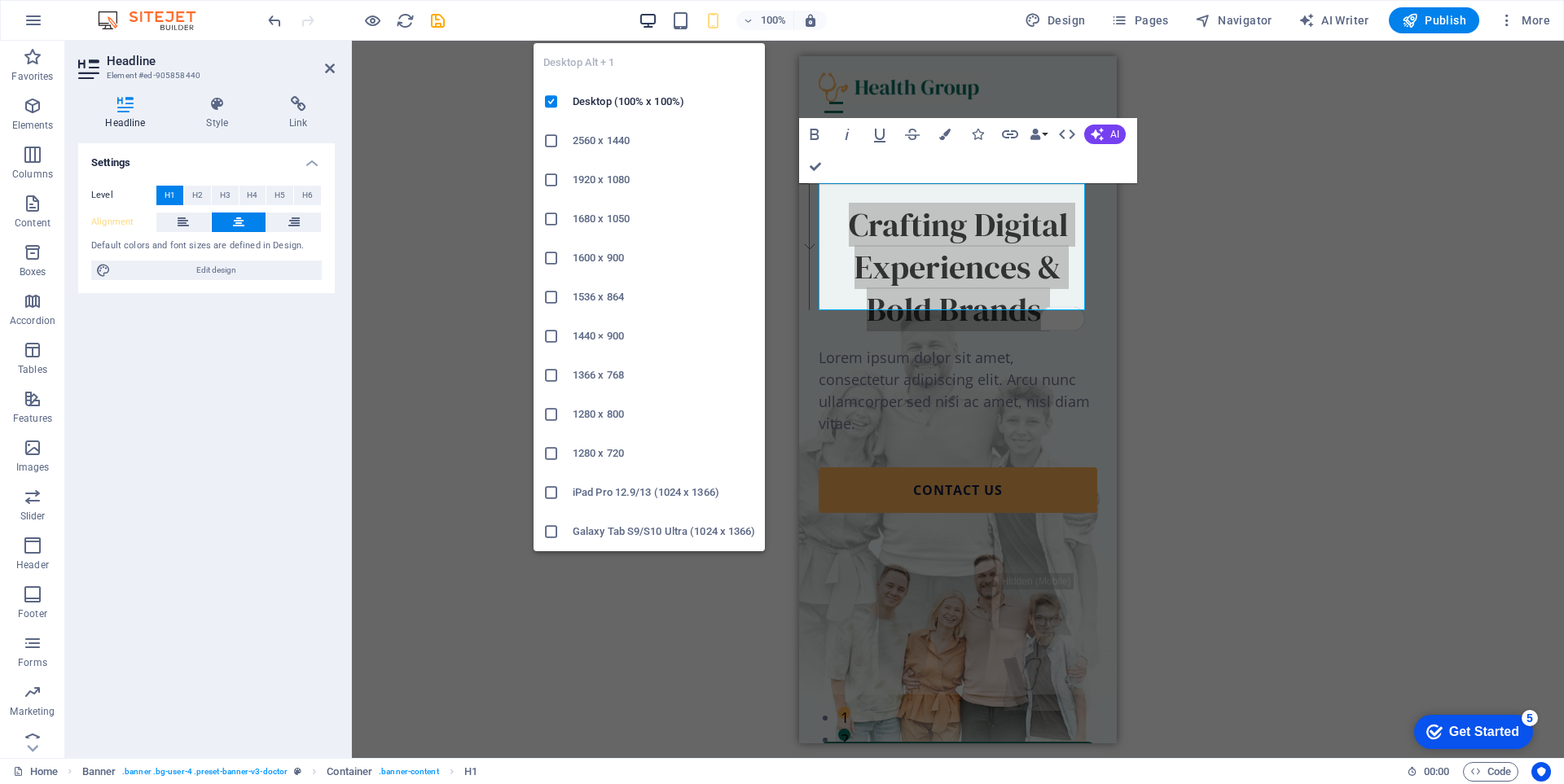
drag, startPoint x: 650, startPoint y: 19, endPoint x: 666, endPoint y: 79, distance: 62.1
click at [0, 0] on icon "button" at bounding box center [0, 0] width 0 height 0
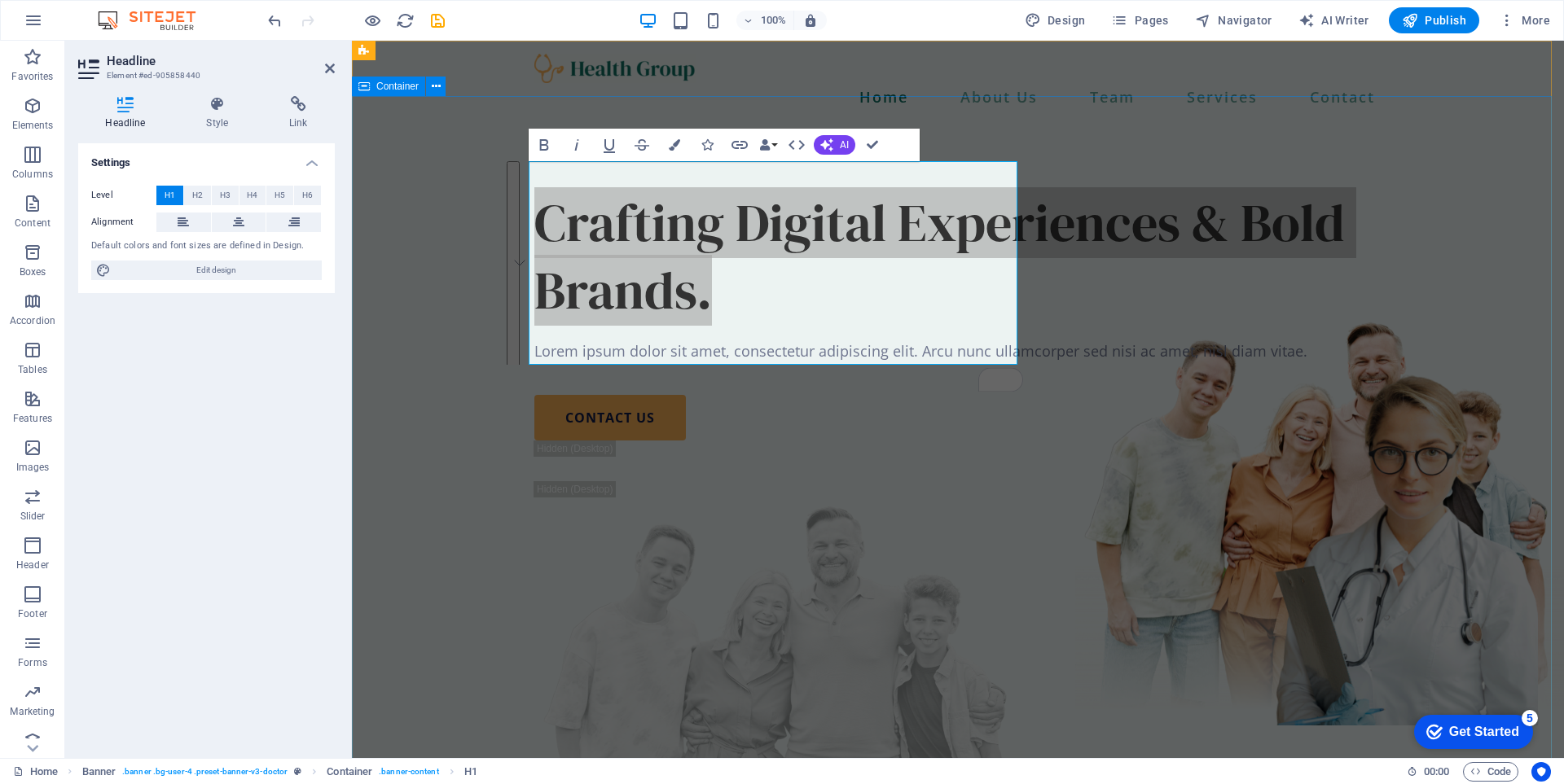
click at [1121, 346] on div "Crafting Digital Experiences & Bold Brands. Lorem ipsum dolor sit amet, consect…" at bounding box center [957, 541] width 1212 height 836
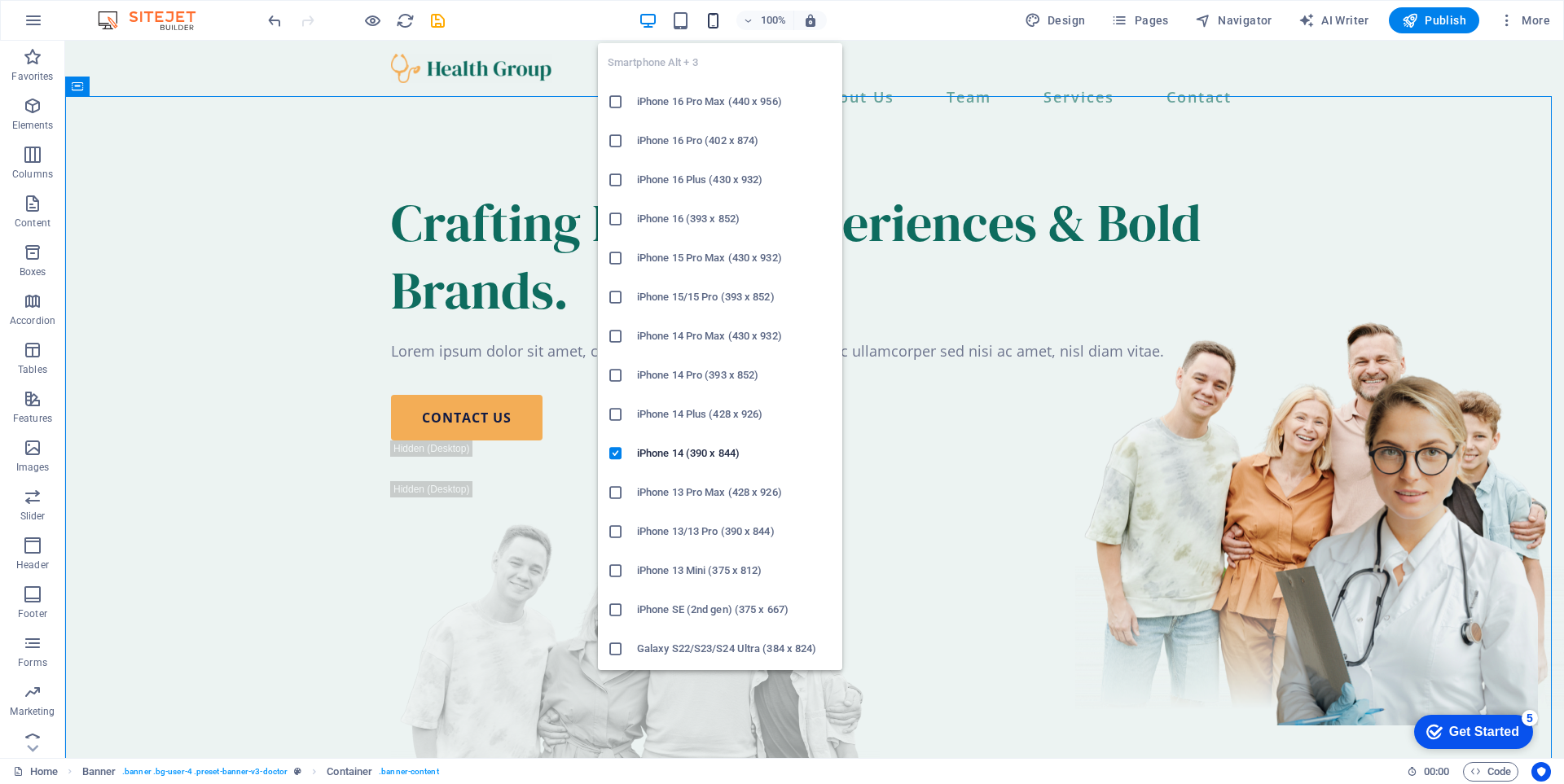
click at [708, 18] on icon "button" at bounding box center [713, 21] width 19 height 19
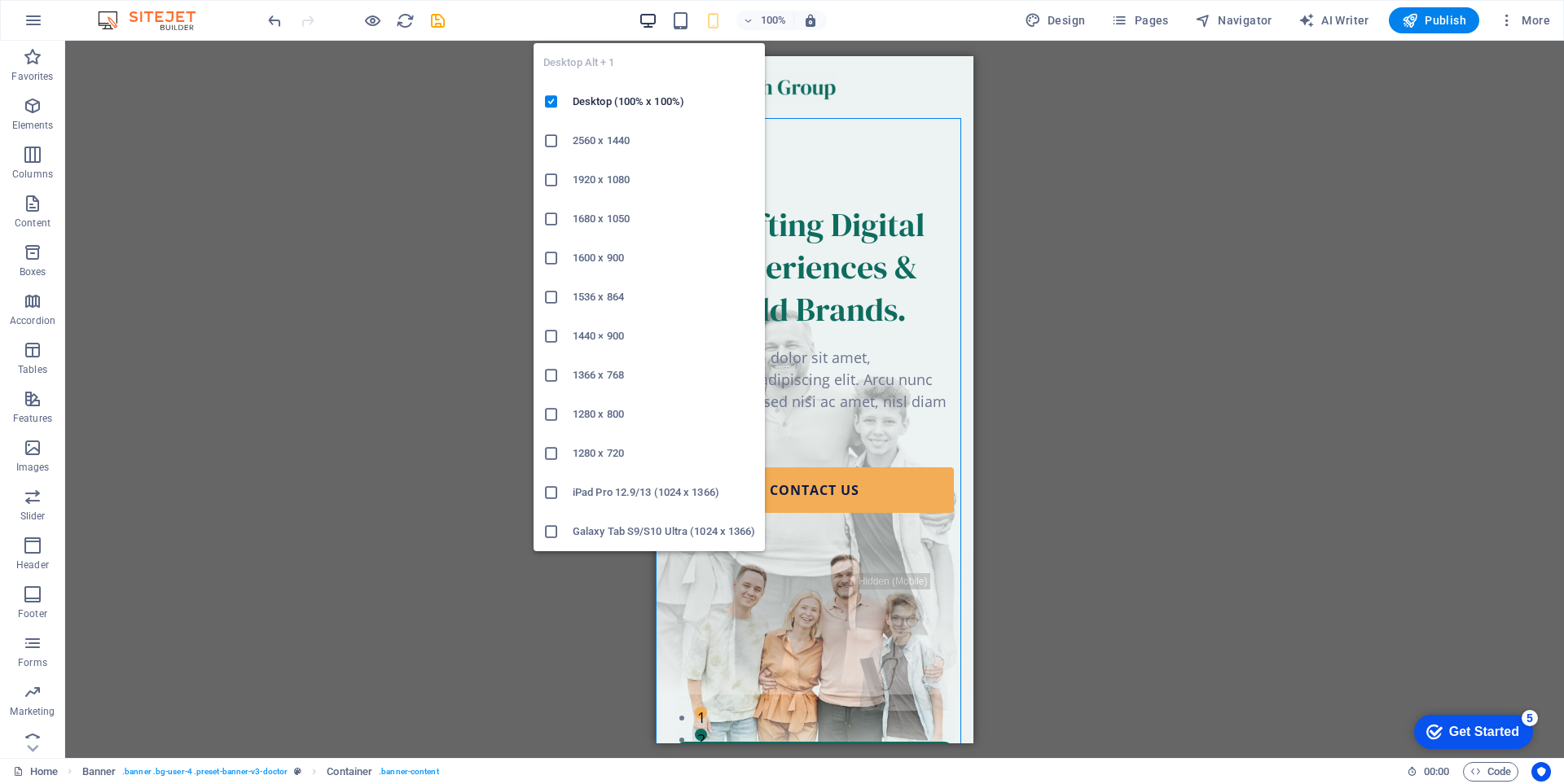
click at [0, 0] on icon "button" at bounding box center [0, 0] width 0 height 0
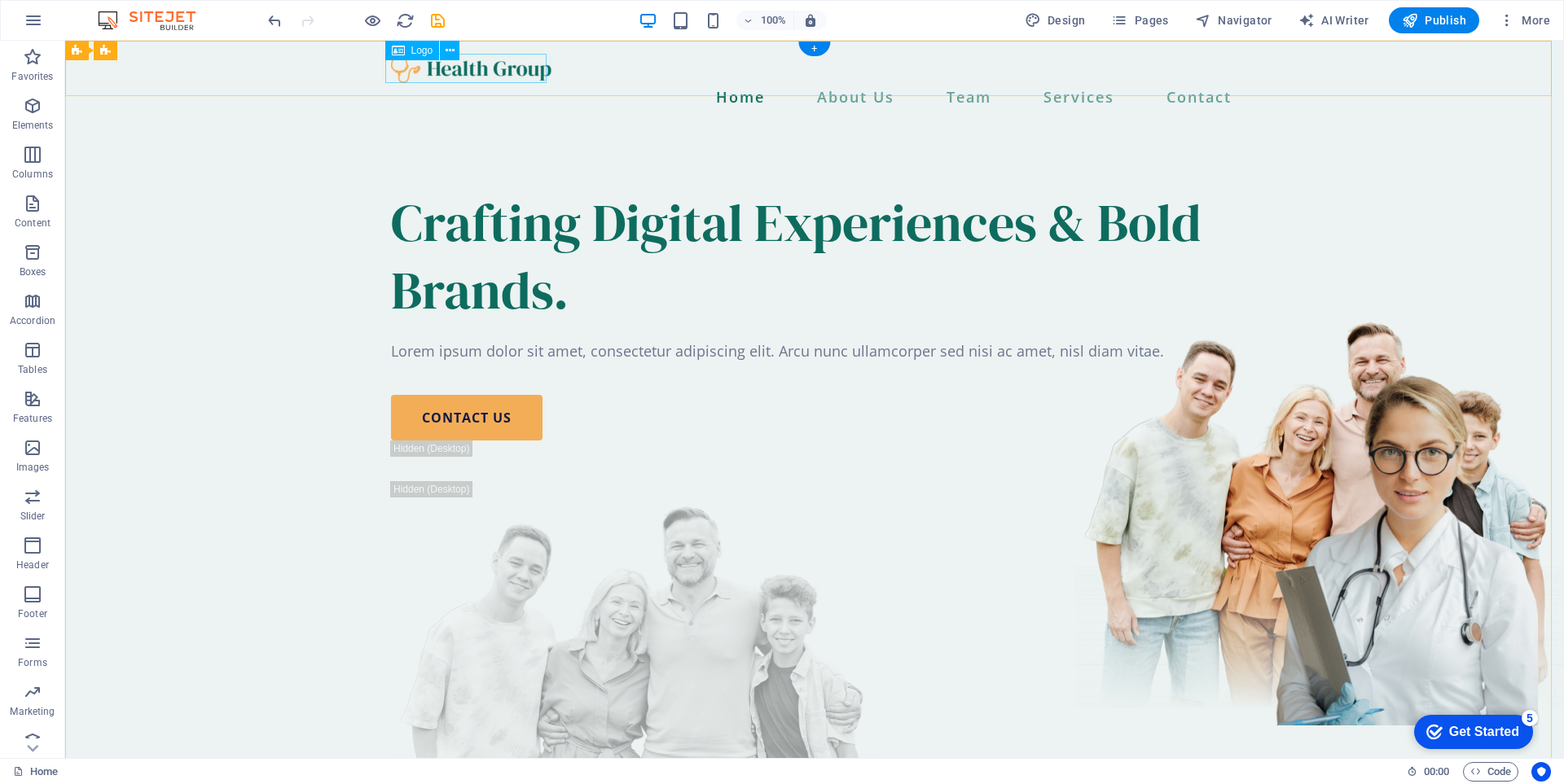
click at [510, 69] on div at bounding box center [814, 68] width 847 height 29
click at [454, 46] on button at bounding box center [450, 51] width 20 height 20
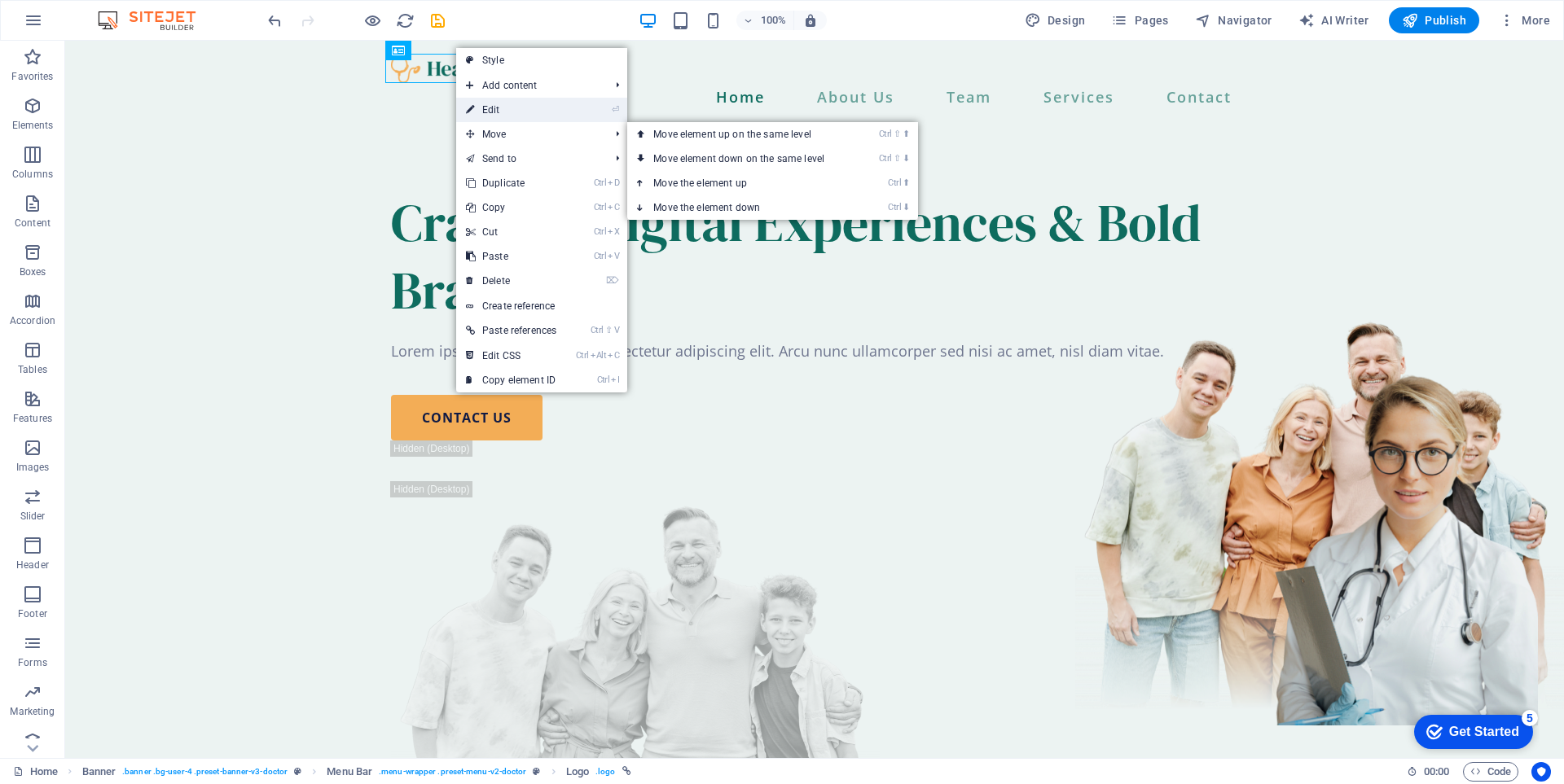
click at [510, 117] on link "⏎ Edit" at bounding box center [510, 110] width 110 height 24
select select "px"
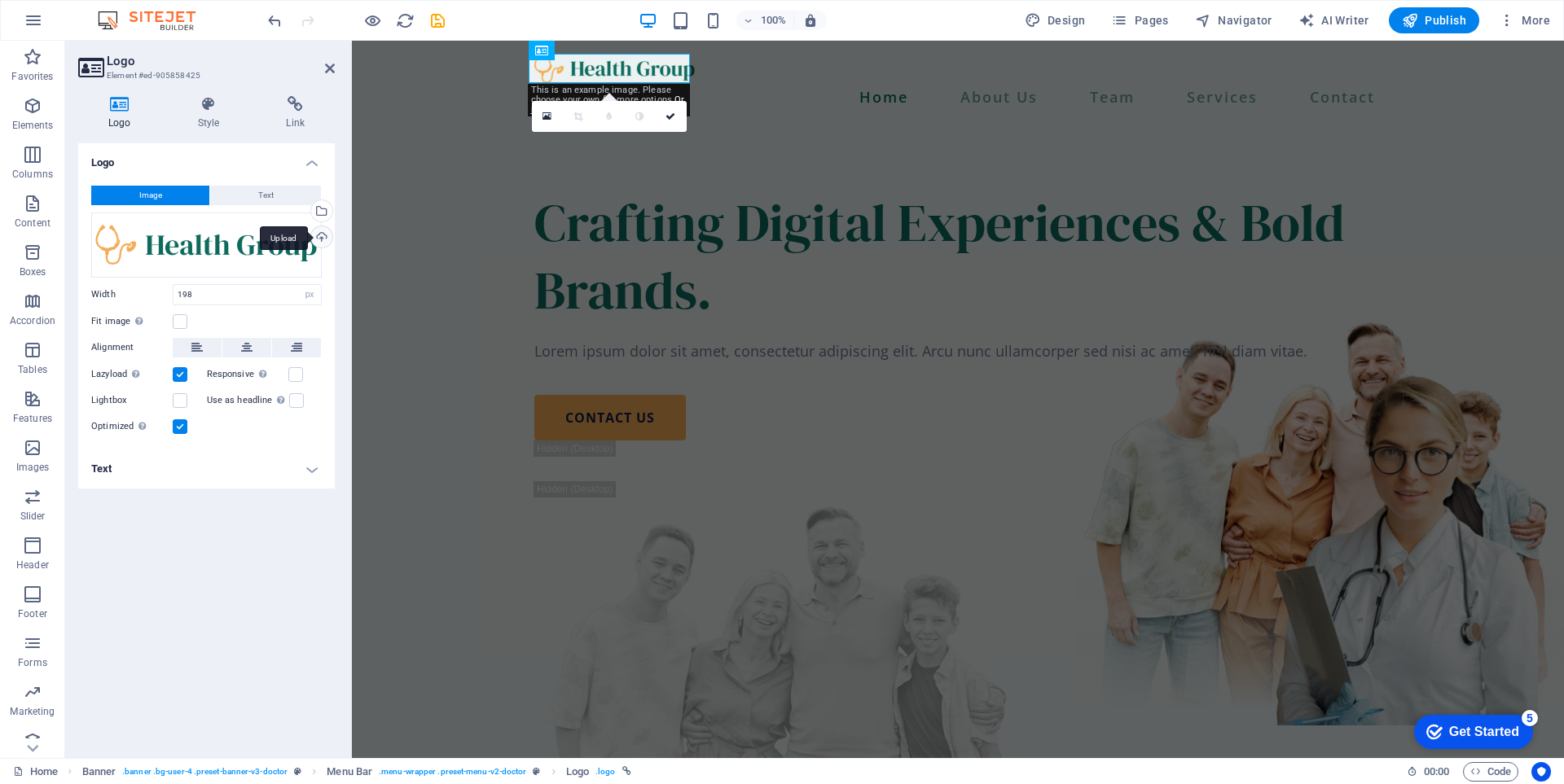
click at [323, 238] on div "Upload" at bounding box center [319, 238] width 24 height 24
click at [326, 207] on div "Select files from the file manager, stock photos, or upload file(s)" at bounding box center [319, 212] width 24 height 24
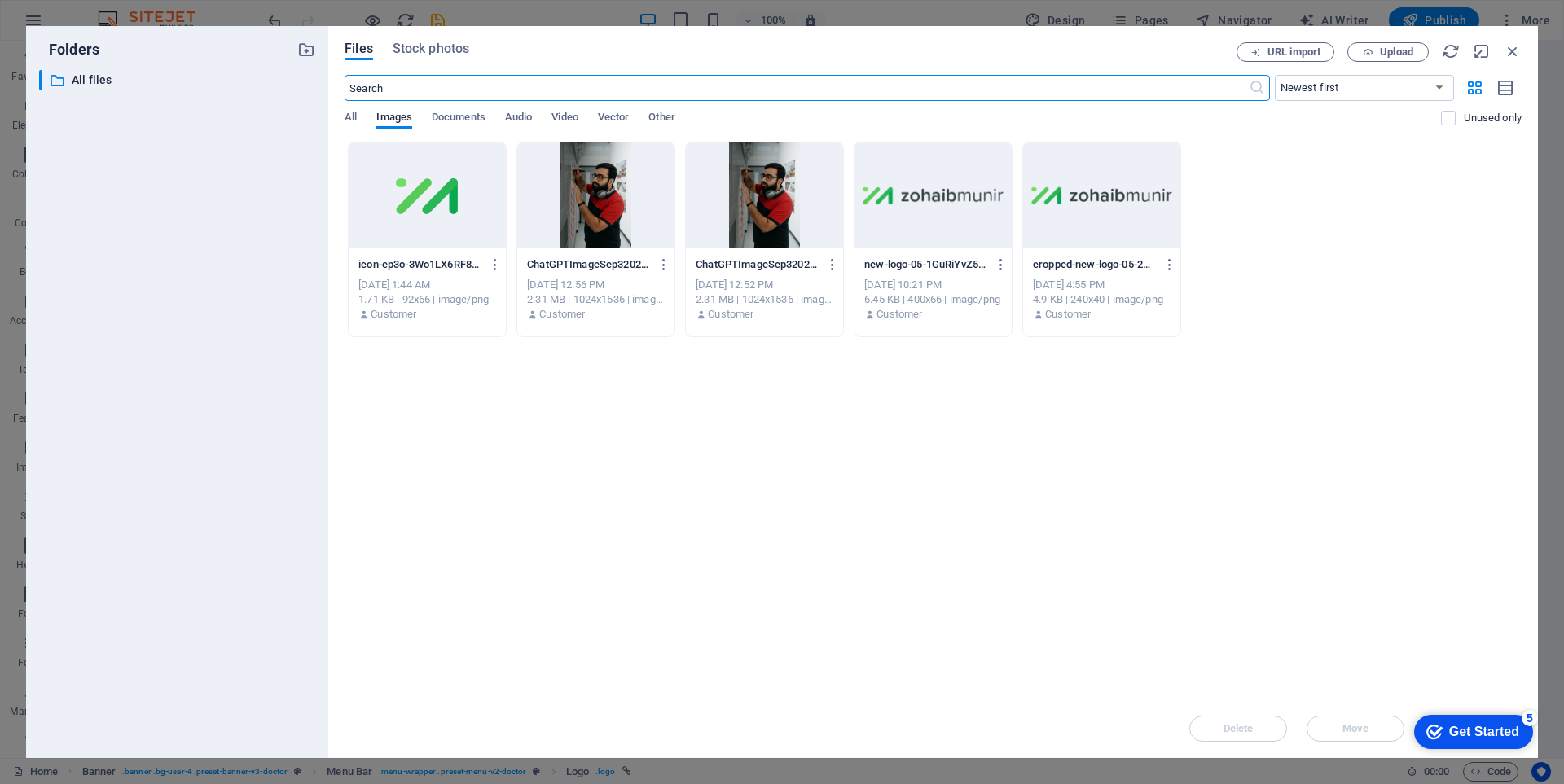
click at [927, 219] on div at bounding box center [933, 195] width 157 height 106
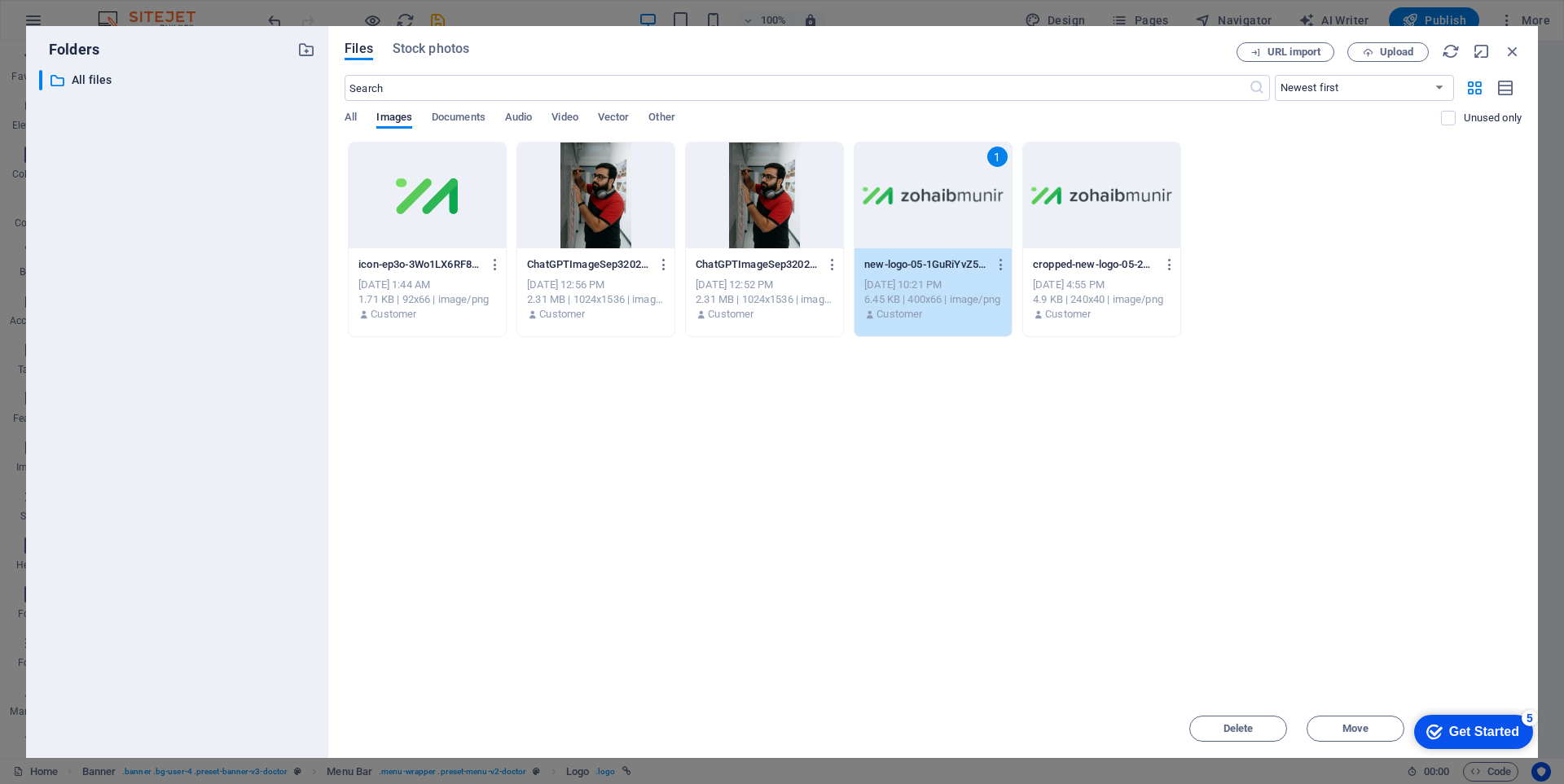
click at [927, 219] on div "1" at bounding box center [933, 195] width 157 height 106
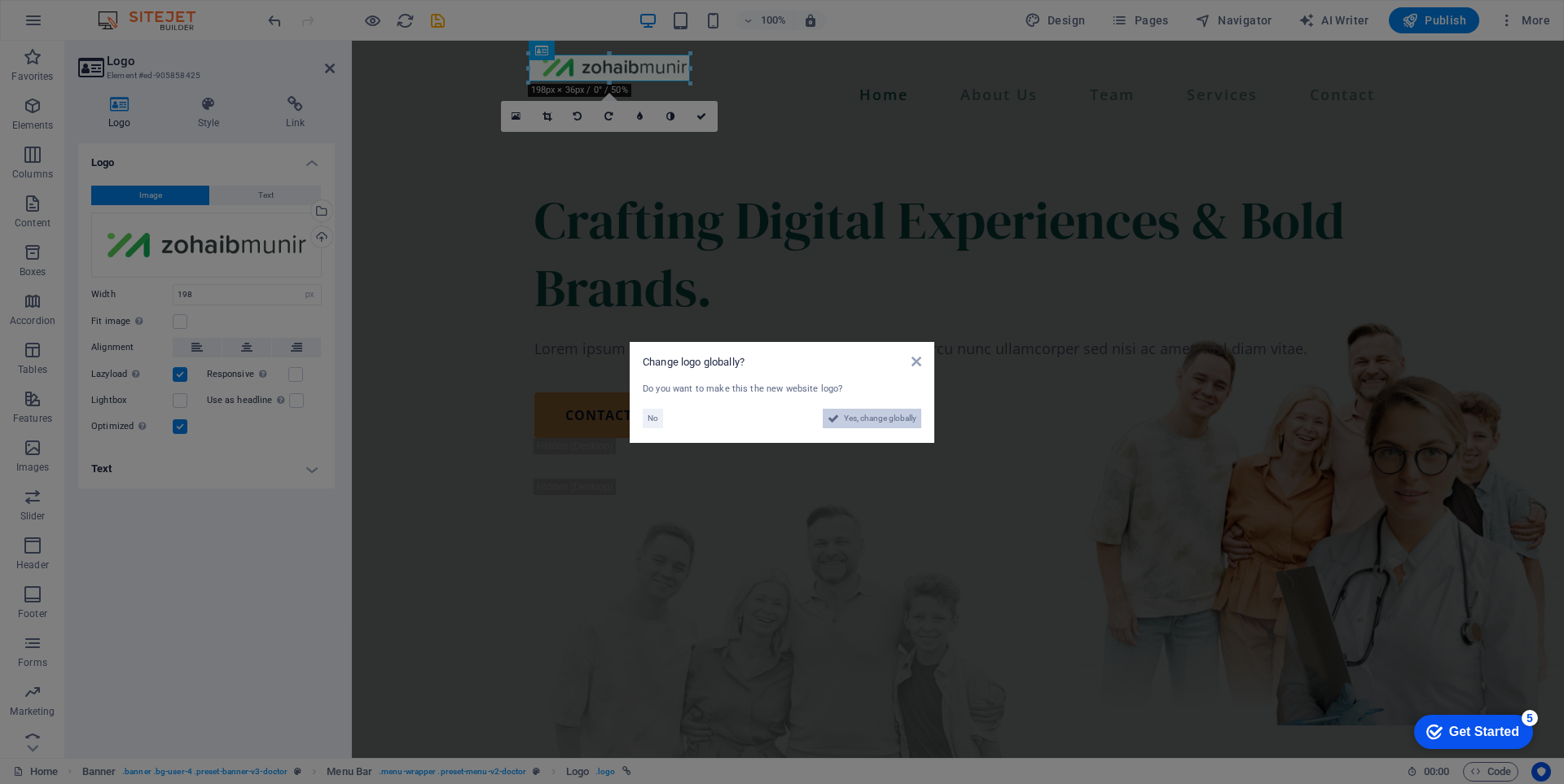
click at [894, 417] on span "Yes, change globally" at bounding box center [880, 418] width 72 height 20
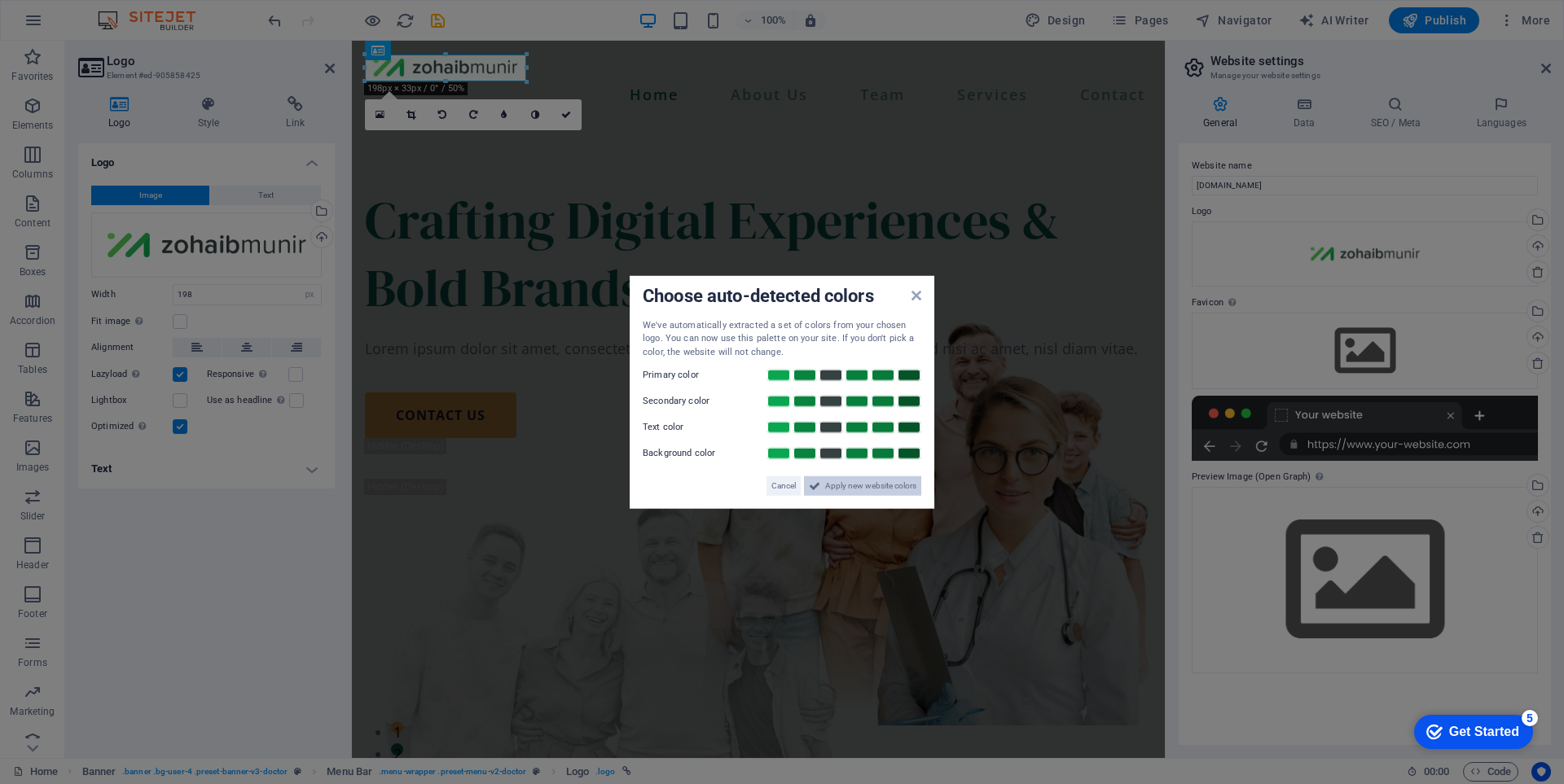
click at [882, 478] on span "Apply new website colors" at bounding box center [871, 486] width 91 height 20
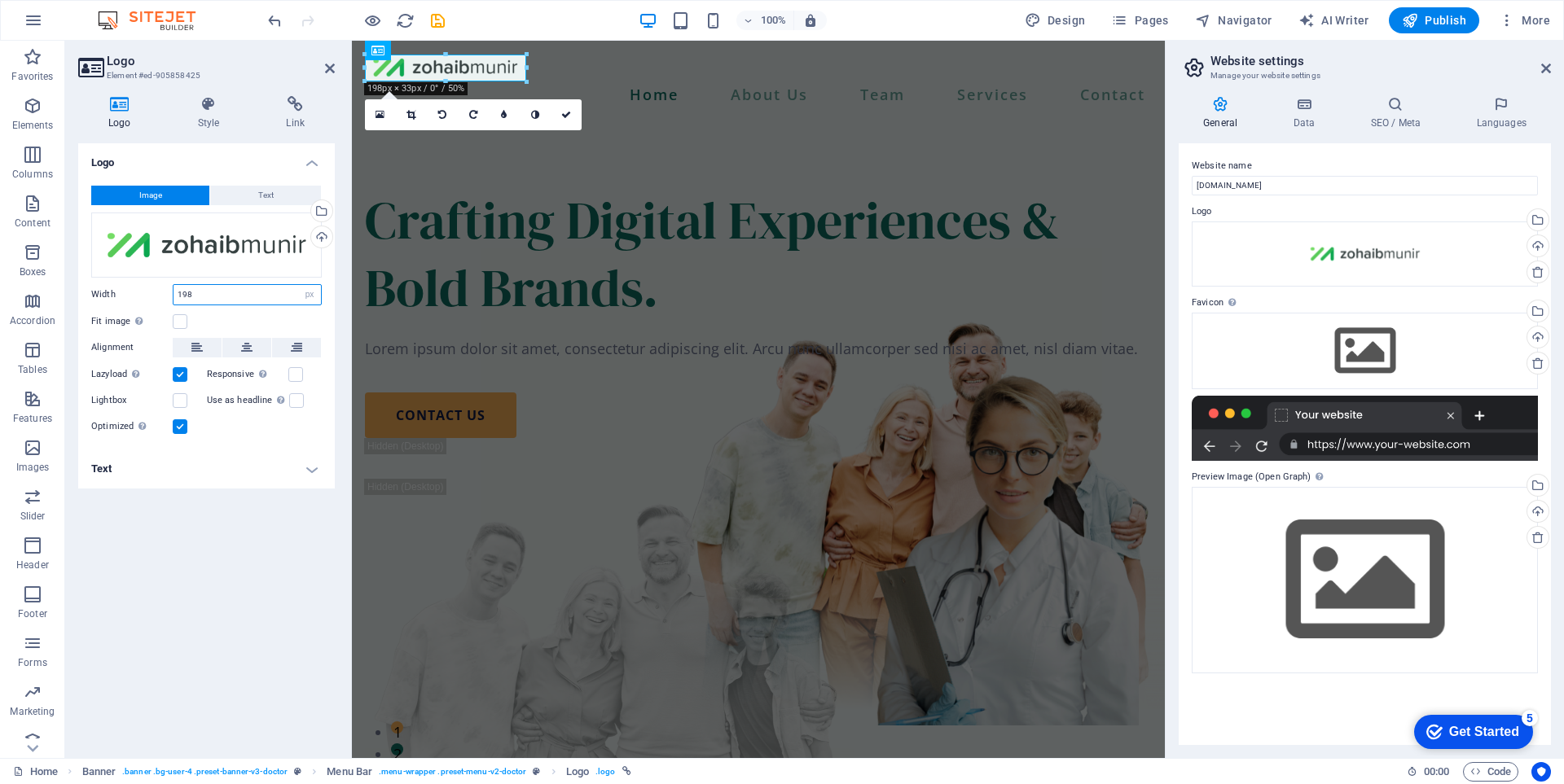
drag, startPoint x: 211, startPoint y: 297, endPoint x: 110, endPoint y: 302, distance: 101.1
click at [110, 302] on div "Width 198 Default auto px rem % em vh vw" at bounding box center [206, 295] width 230 height 21
type input "220"
click at [818, 391] on div "Crafting Digital Experiences & Bold Brands. Lorem ipsum dolor sit amet, consect…" at bounding box center [757, 542] width 813 height 836
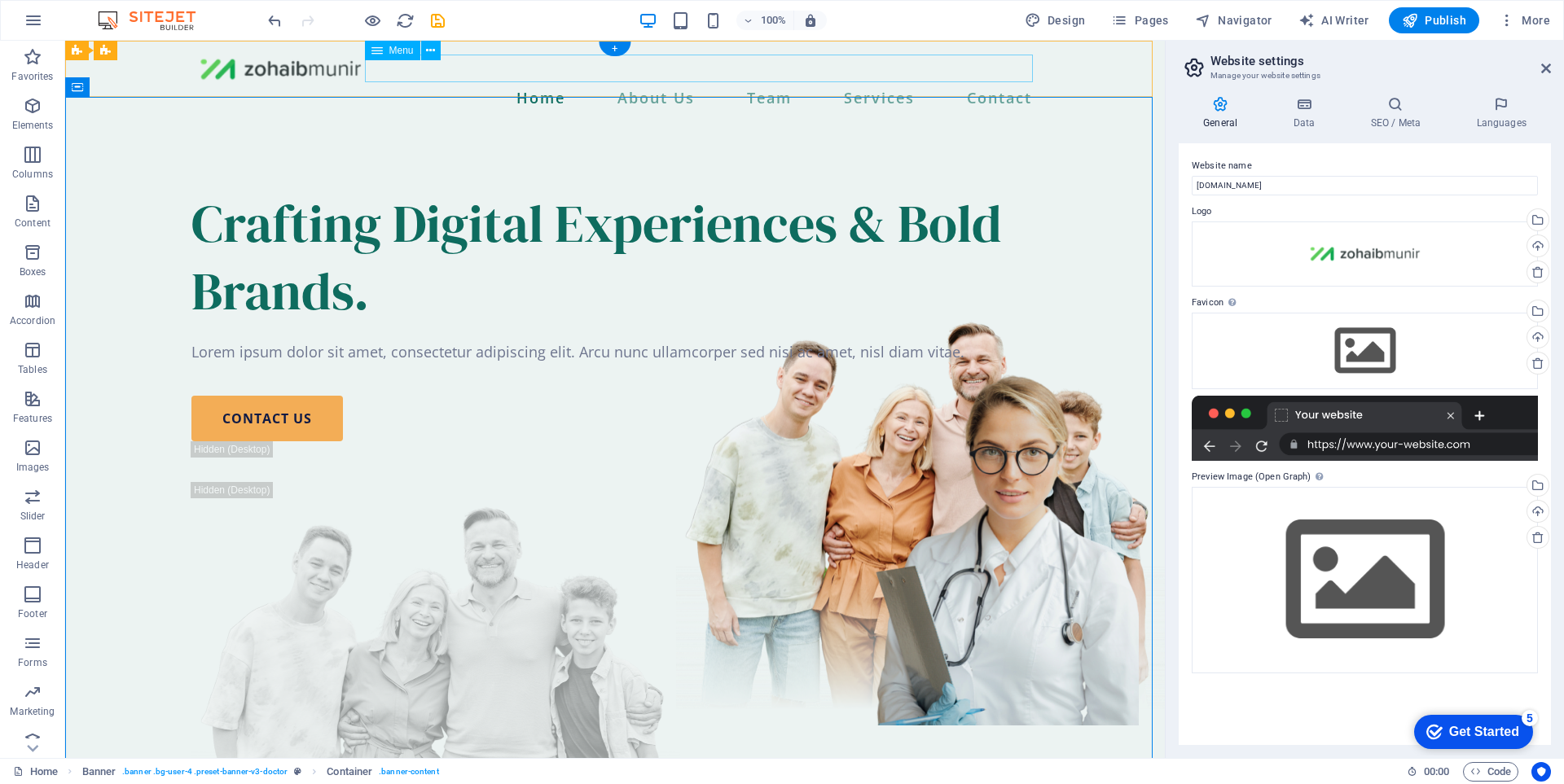
click at [760, 84] on nav "Home About Us Team Services Contact" at bounding box center [615, 97] width 847 height 28
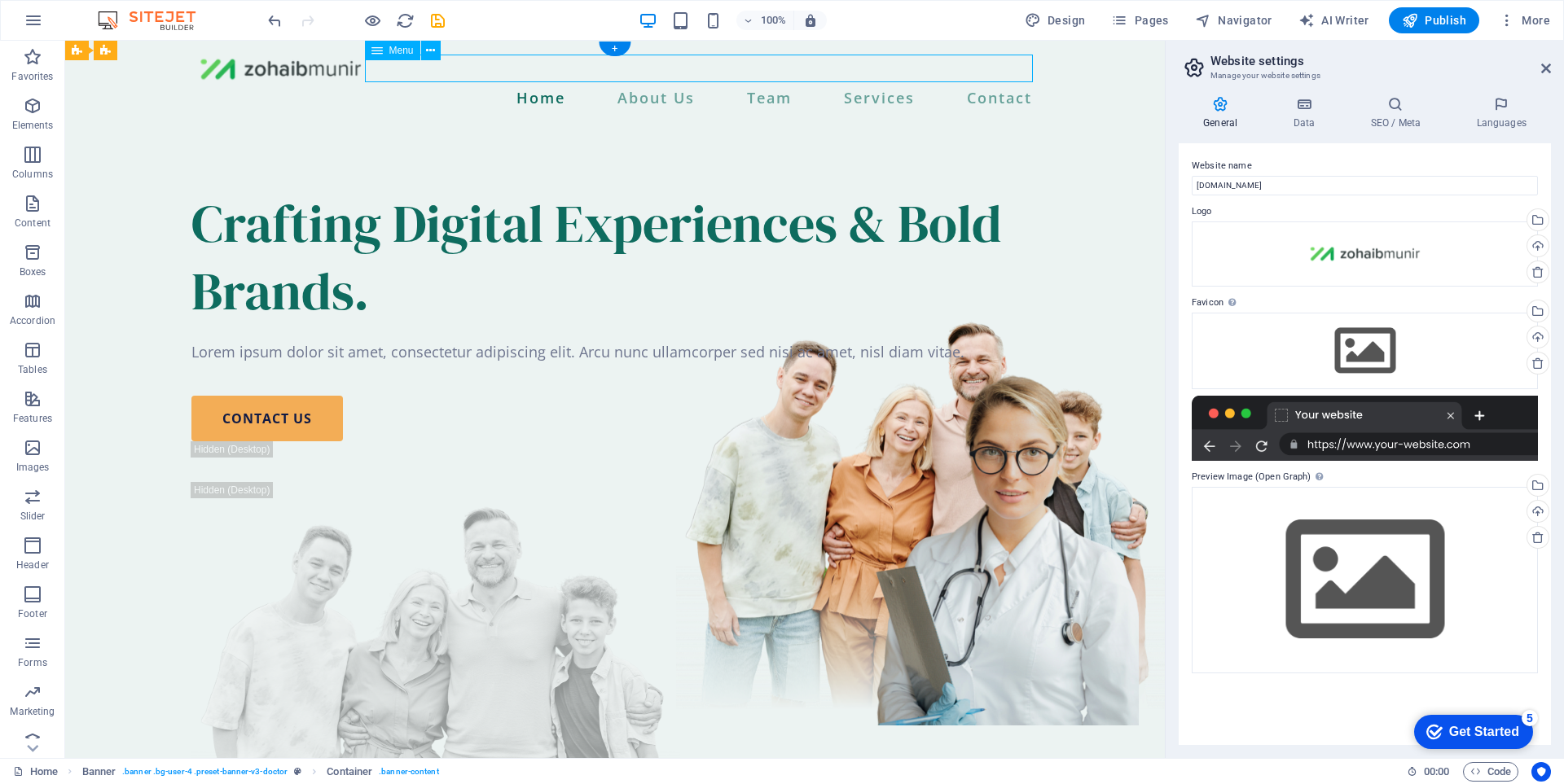
click at [760, 84] on nav "Home About Us Team Services Contact" at bounding box center [615, 97] width 847 height 28
select select
select select "1"
select select
select select "2"
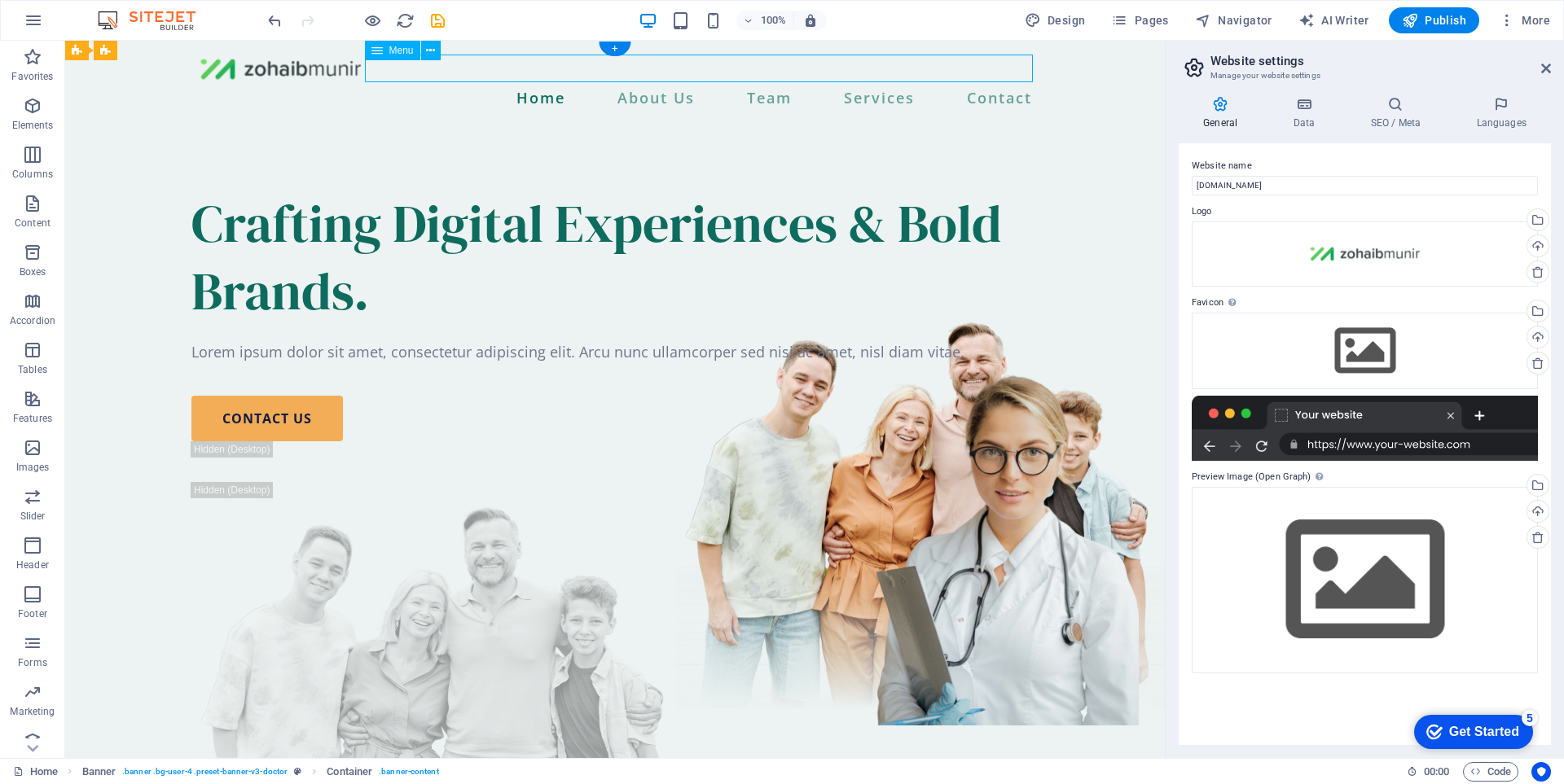
select select
select select "3"
select select
select select "10"
select select
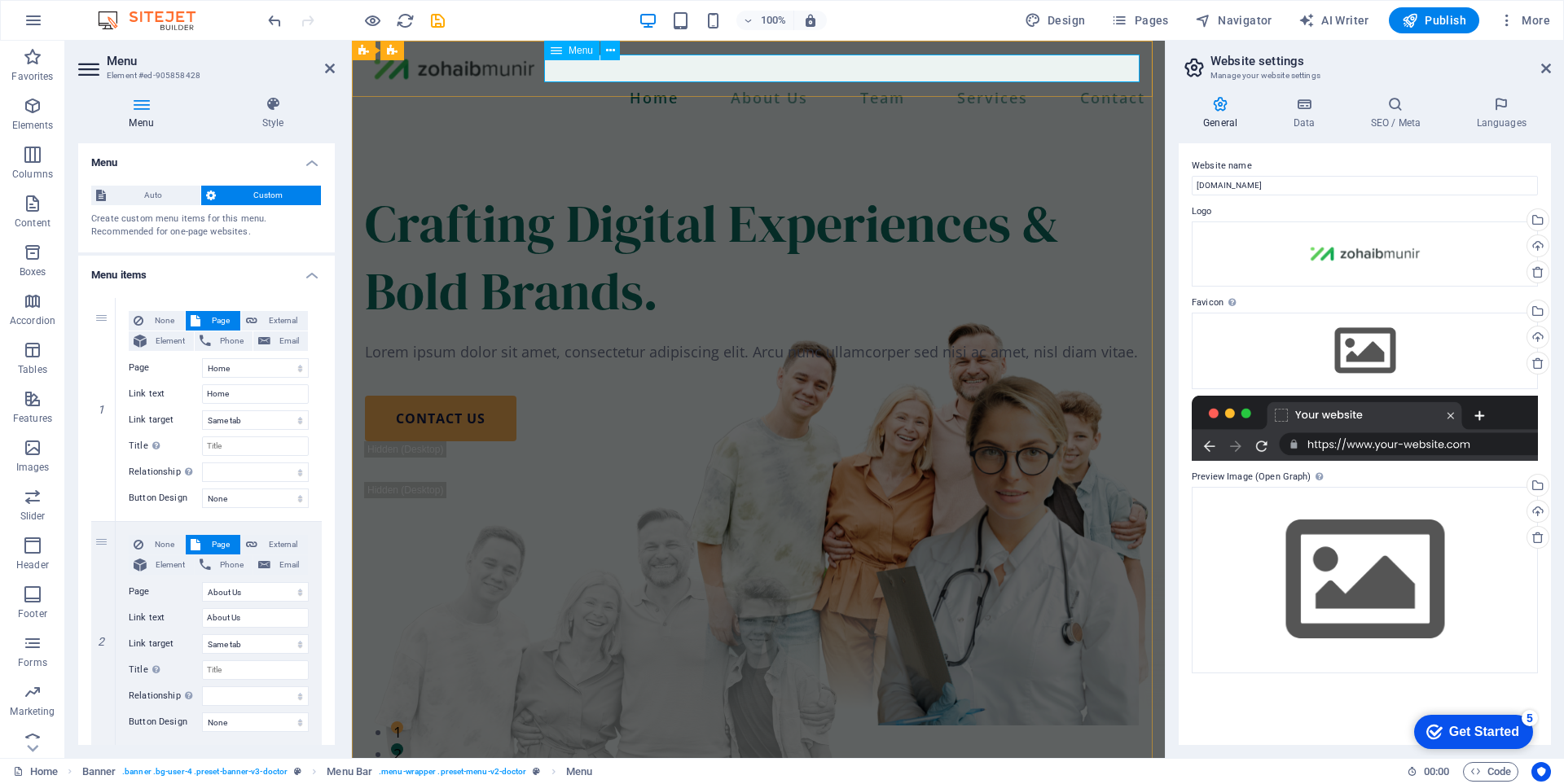
click at [873, 84] on nav "Home About Us Team Services Contact" at bounding box center [758, 97] width 787 height 28
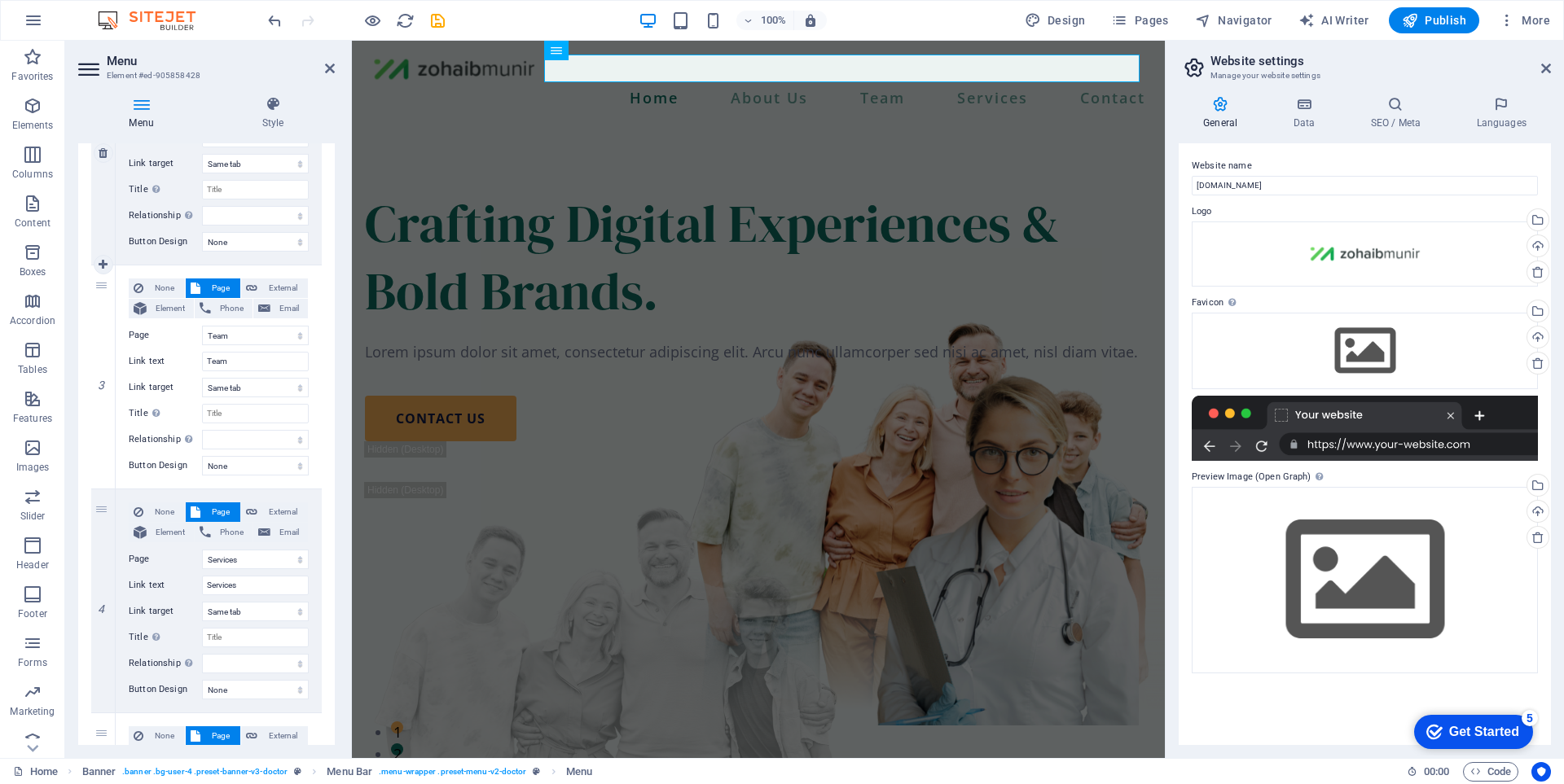
scroll to position [489, 0]
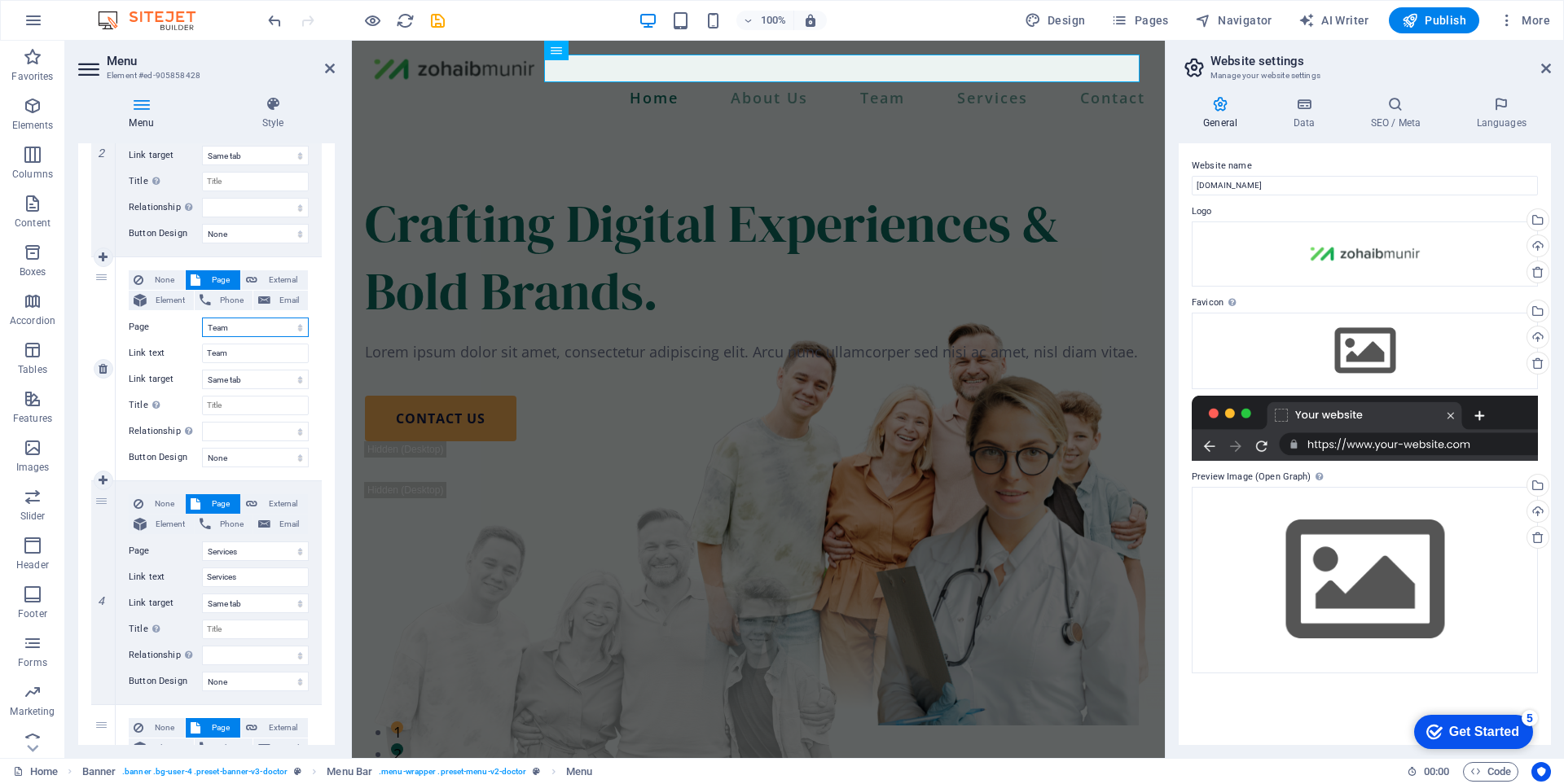
click at [227, 332] on select "Home About Us Team Services -- Cardiology -- Orthopedics -- Neurology -- Genera…" at bounding box center [255, 327] width 107 height 20
click at [189, 326] on label "Page" at bounding box center [165, 327] width 73 height 20
click at [202, 326] on select "Home About Us Team Services -- Cardiology -- Orthopedics -- Neurology -- Genera…" at bounding box center [255, 327] width 107 height 20
click at [246, 350] on input "Team" at bounding box center [255, 353] width 107 height 20
click at [243, 330] on select "Home About Us Team Services -- Cardiology -- Orthopedics -- Neurology -- Genera…" at bounding box center [255, 327] width 107 height 20
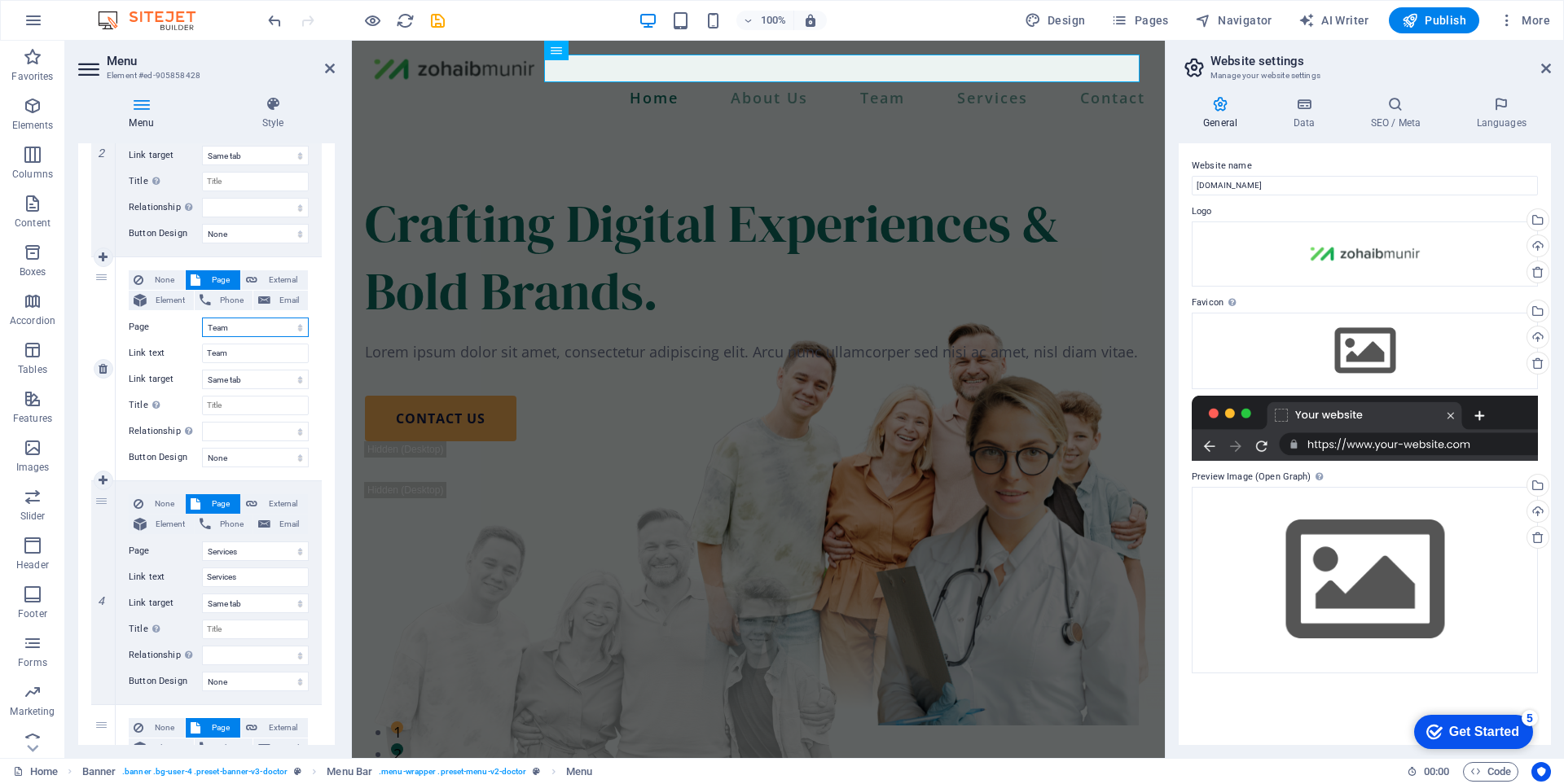
click at [243, 330] on select "Home About Us Team Services -- Cardiology -- Orthopedics -- Neurology -- Genera…" at bounding box center [255, 327] width 107 height 20
click at [247, 358] on input "Team" at bounding box center [255, 353] width 107 height 20
type input "Portfolio"
select select
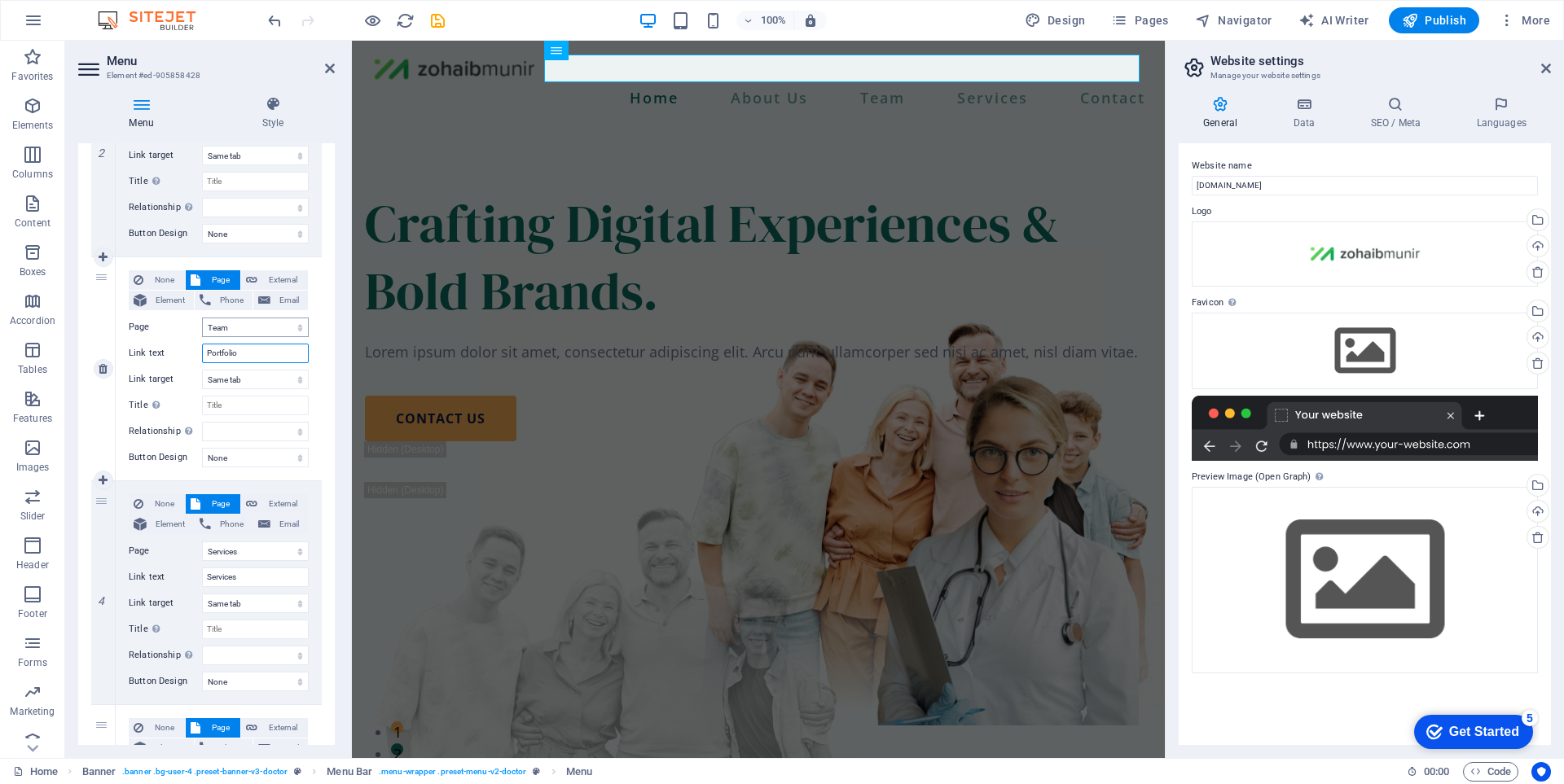
select select
type input "Portfolio"
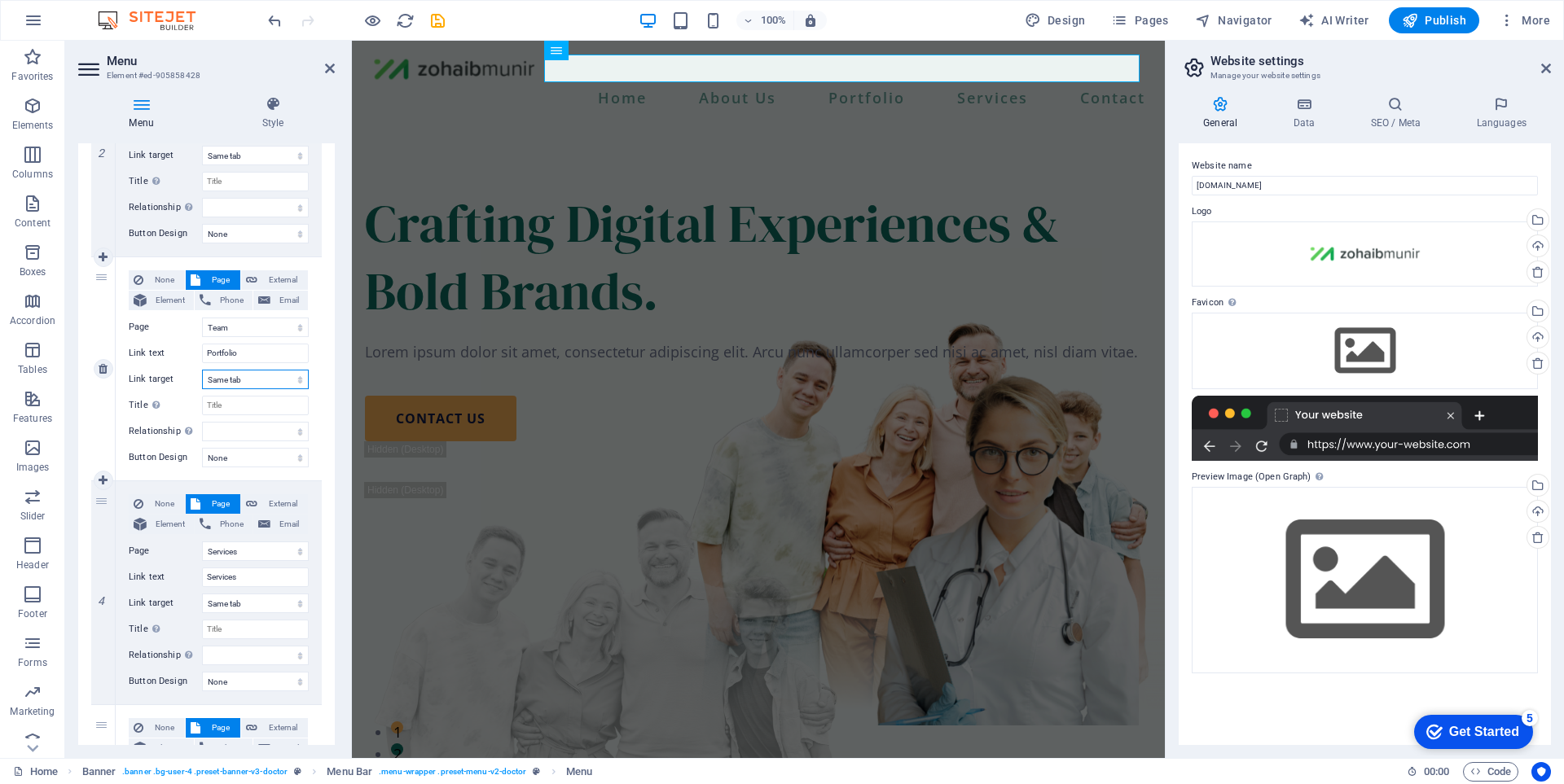
click at [237, 384] on select "New tab Same tab Overlay" at bounding box center [255, 379] width 107 height 20
click at [238, 408] on input "Title Additional link description, should not be the same as the link text. The…" at bounding box center [255, 406] width 107 height 20
click at [243, 423] on select "alternate author bookmark external help license next nofollow noreferrer noopen…" at bounding box center [255, 432] width 107 height 20
click at [172, 414] on label "Title Additional link description, should not be the same as the link text. The…" at bounding box center [165, 406] width 73 height 20
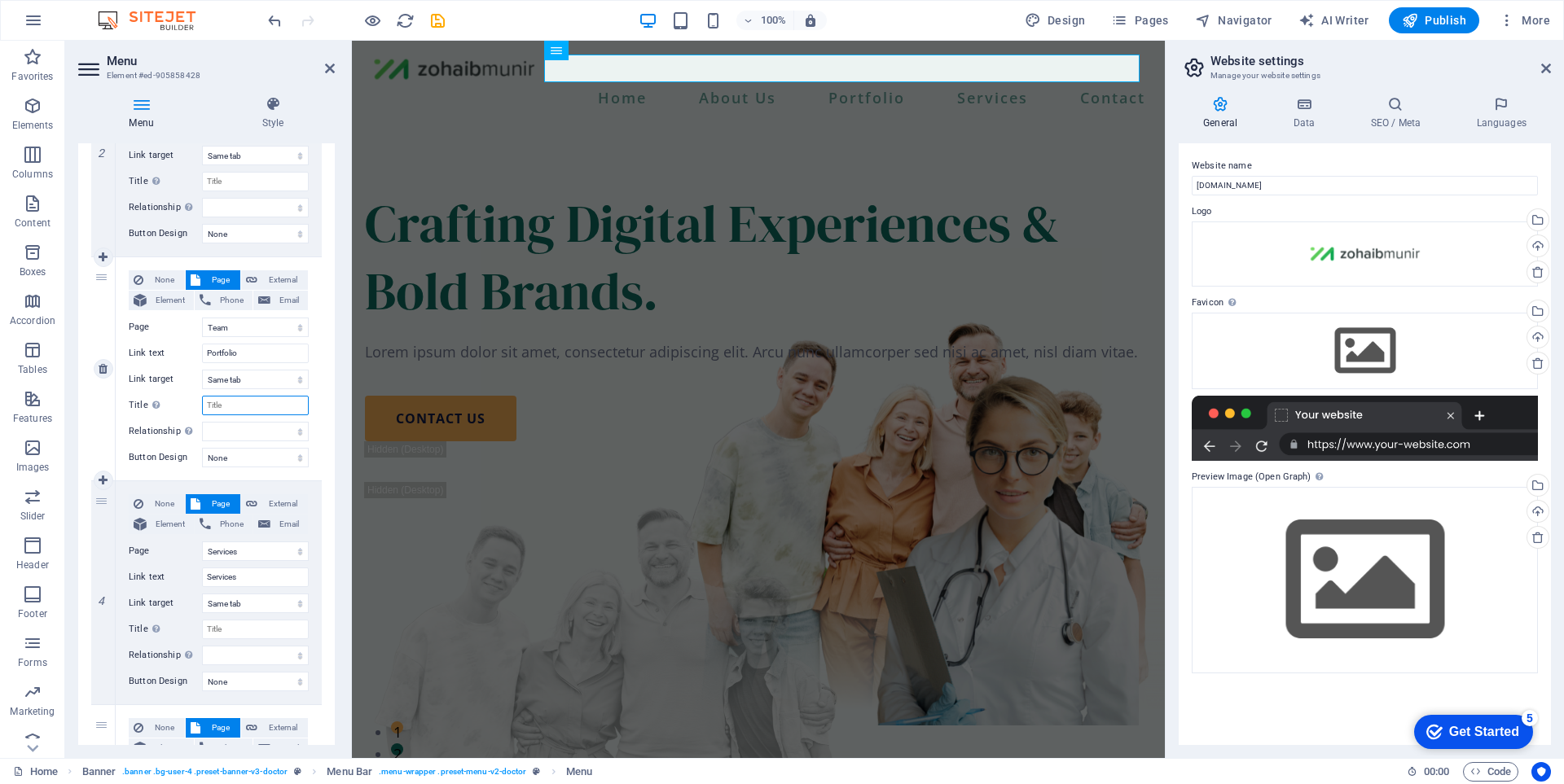
click at [202, 414] on input "Title Additional link description, should not be the same as the link text. The…" at bounding box center [255, 406] width 107 height 20
click at [257, 457] on select "None Default Primary Secondary" at bounding box center [255, 458] width 107 height 20
click at [258, 458] on select "None Default Primary Secondary" at bounding box center [255, 458] width 107 height 20
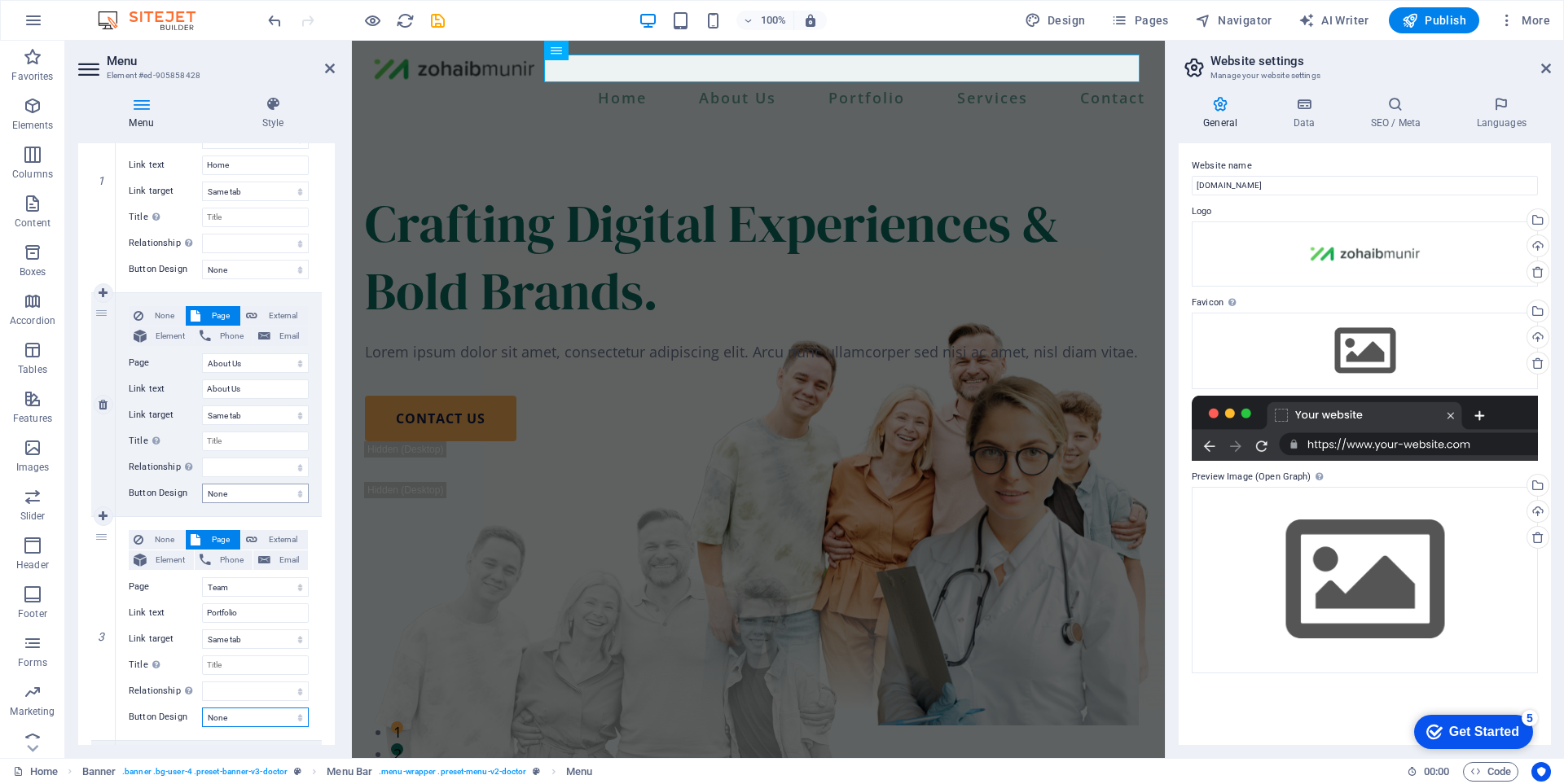
scroll to position [0, 0]
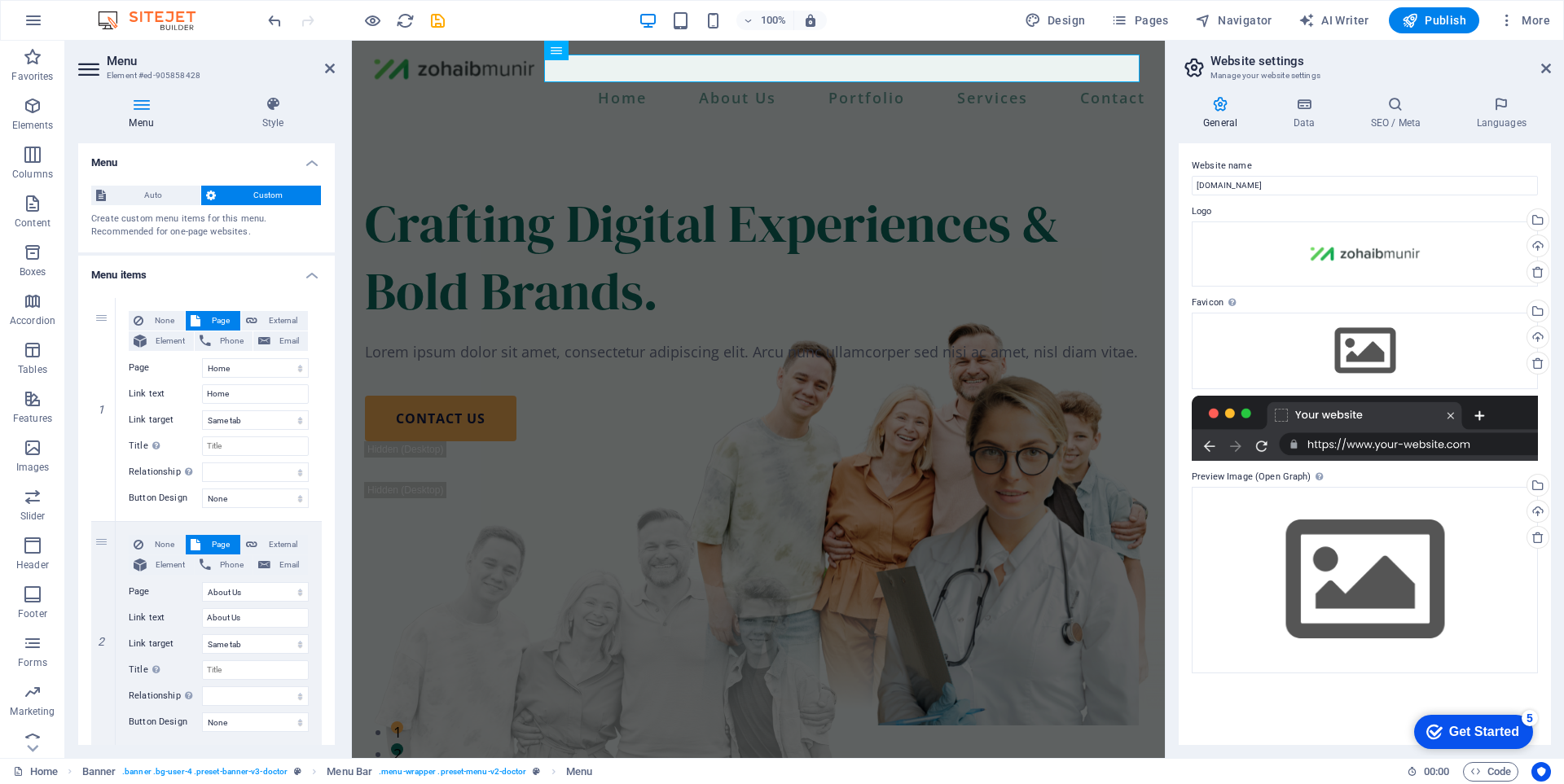
click at [1305, 132] on div "General Data SEO / Meta Languages Website name zohaibmunir.com Logo Drag files …" at bounding box center [1364, 421] width 372 height 649
click at [1316, 125] on h4 "Data" at bounding box center [1306, 113] width 78 height 34
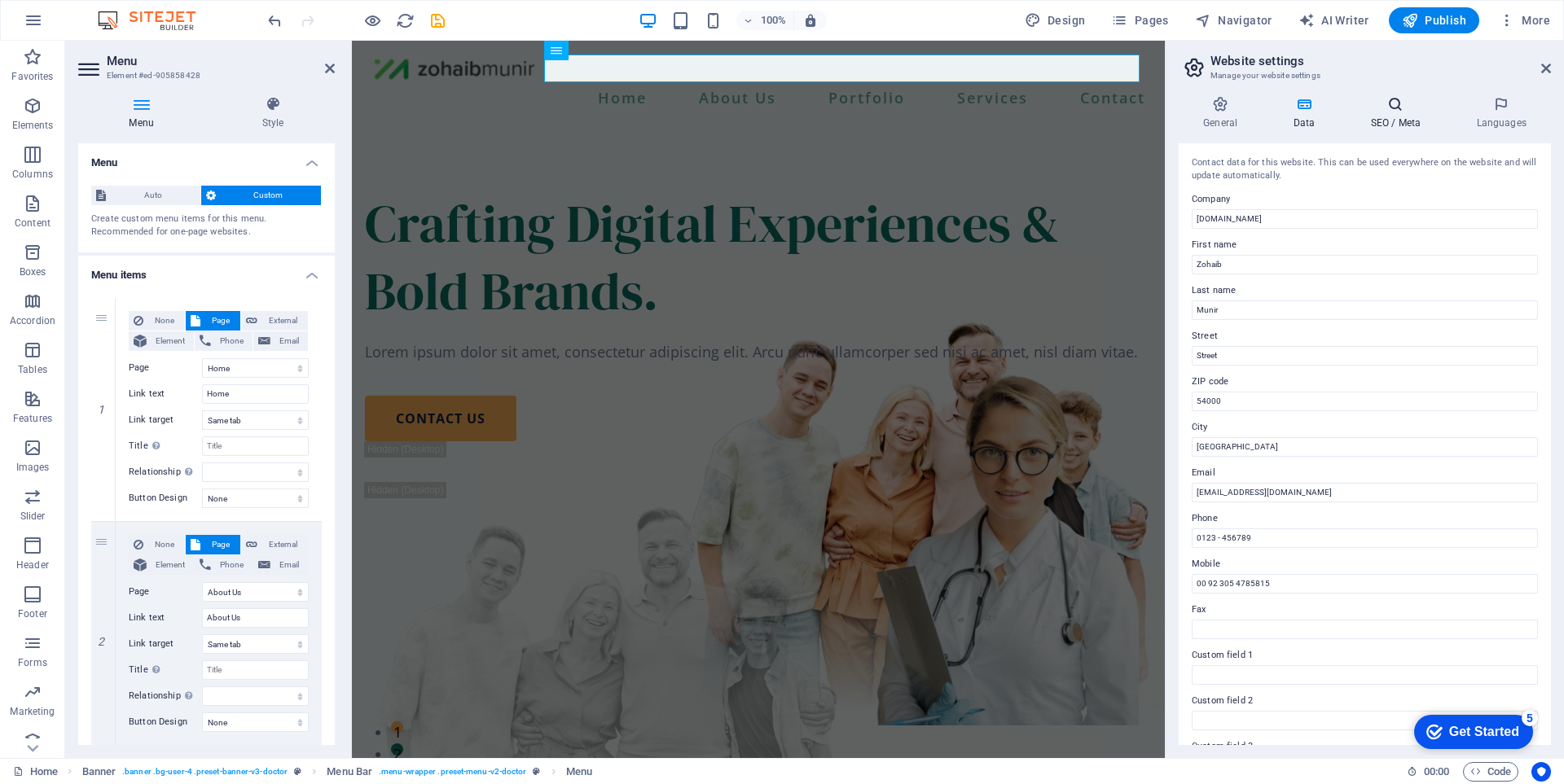
click at [1359, 110] on icon at bounding box center [1394, 104] width 99 height 16
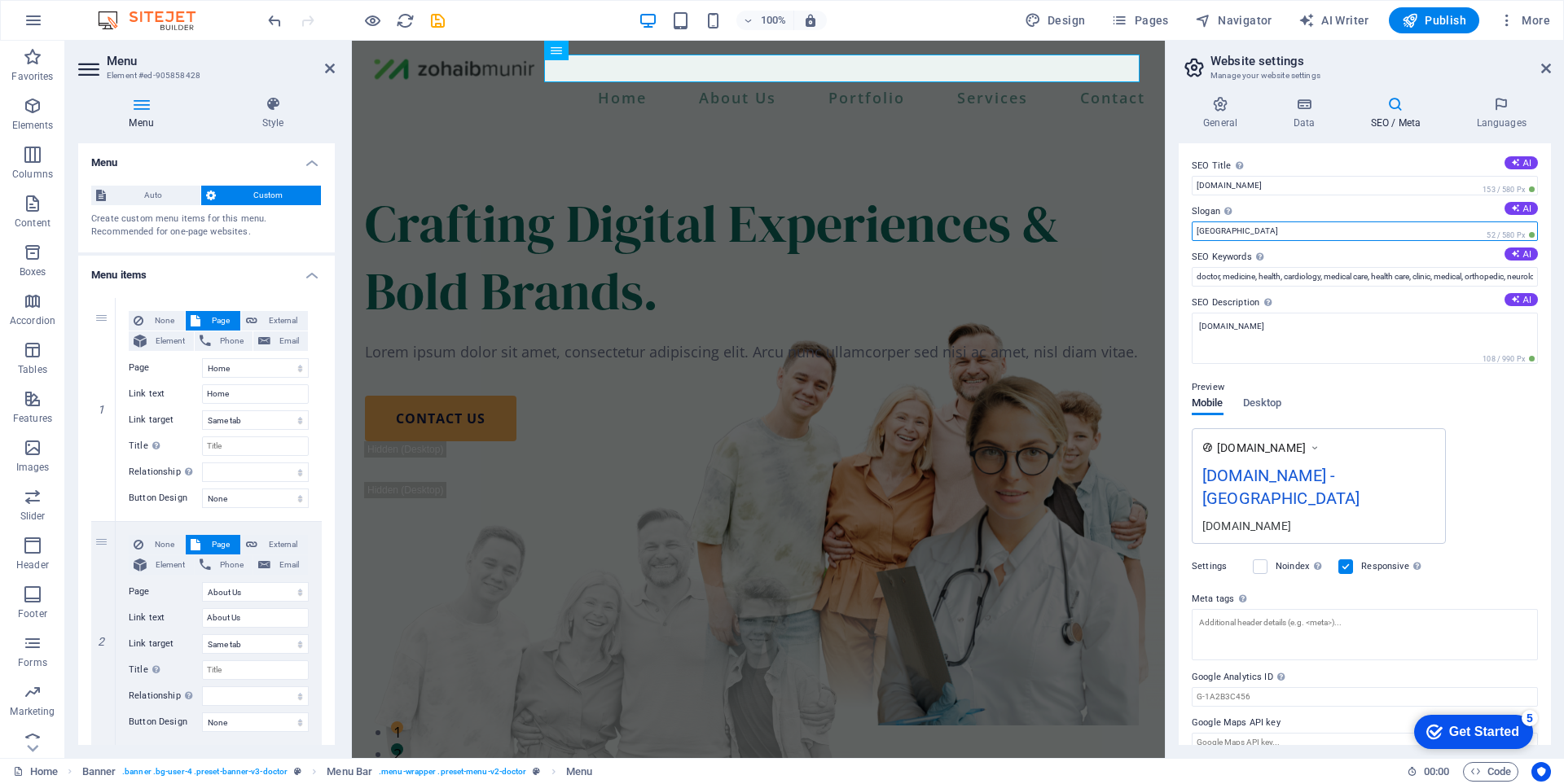
click at [1284, 233] on input "Berlin" at bounding box center [1365, 231] width 346 height 20
paste input "Designing Interfaces. Defining Brands."
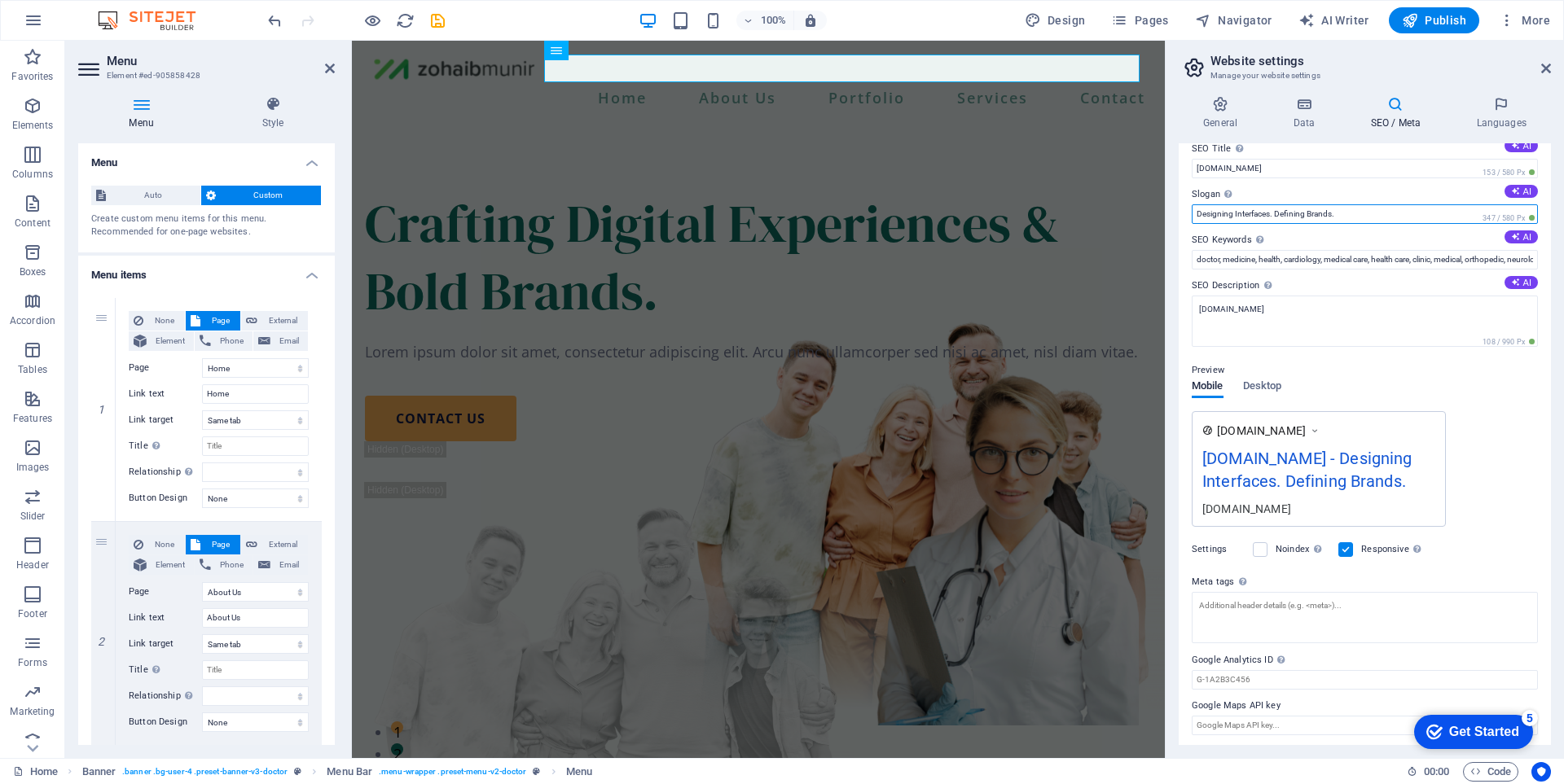
scroll to position [21, 0]
type input "Designing Interfaces. Defining Brands."
click at [1511, 119] on h4 "Languages" at bounding box center [1501, 113] width 99 height 34
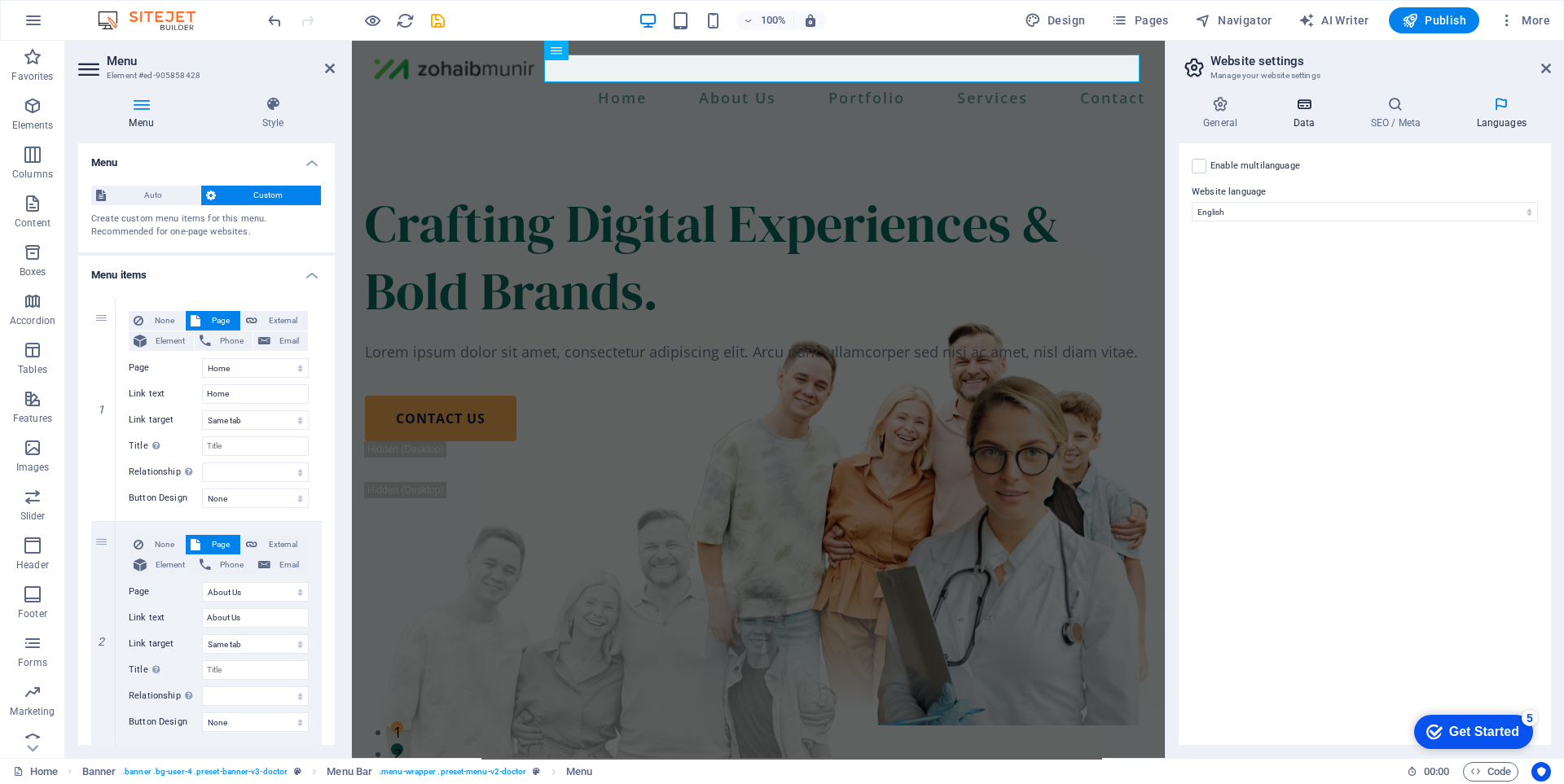
click at [1329, 103] on icon at bounding box center [1303, 104] width 70 height 16
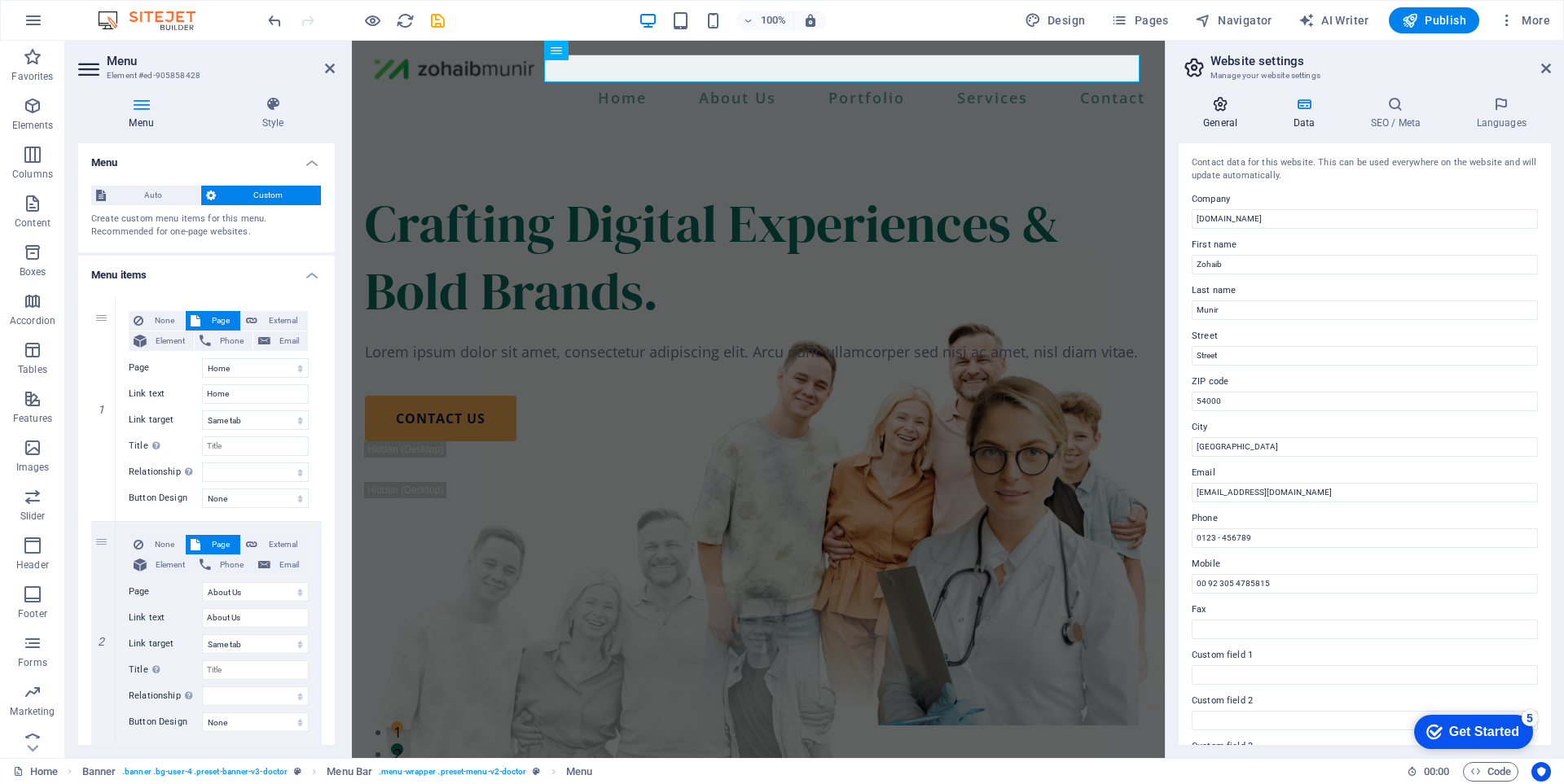
click at [1227, 102] on icon at bounding box center [1220, 104] width 83 height 16
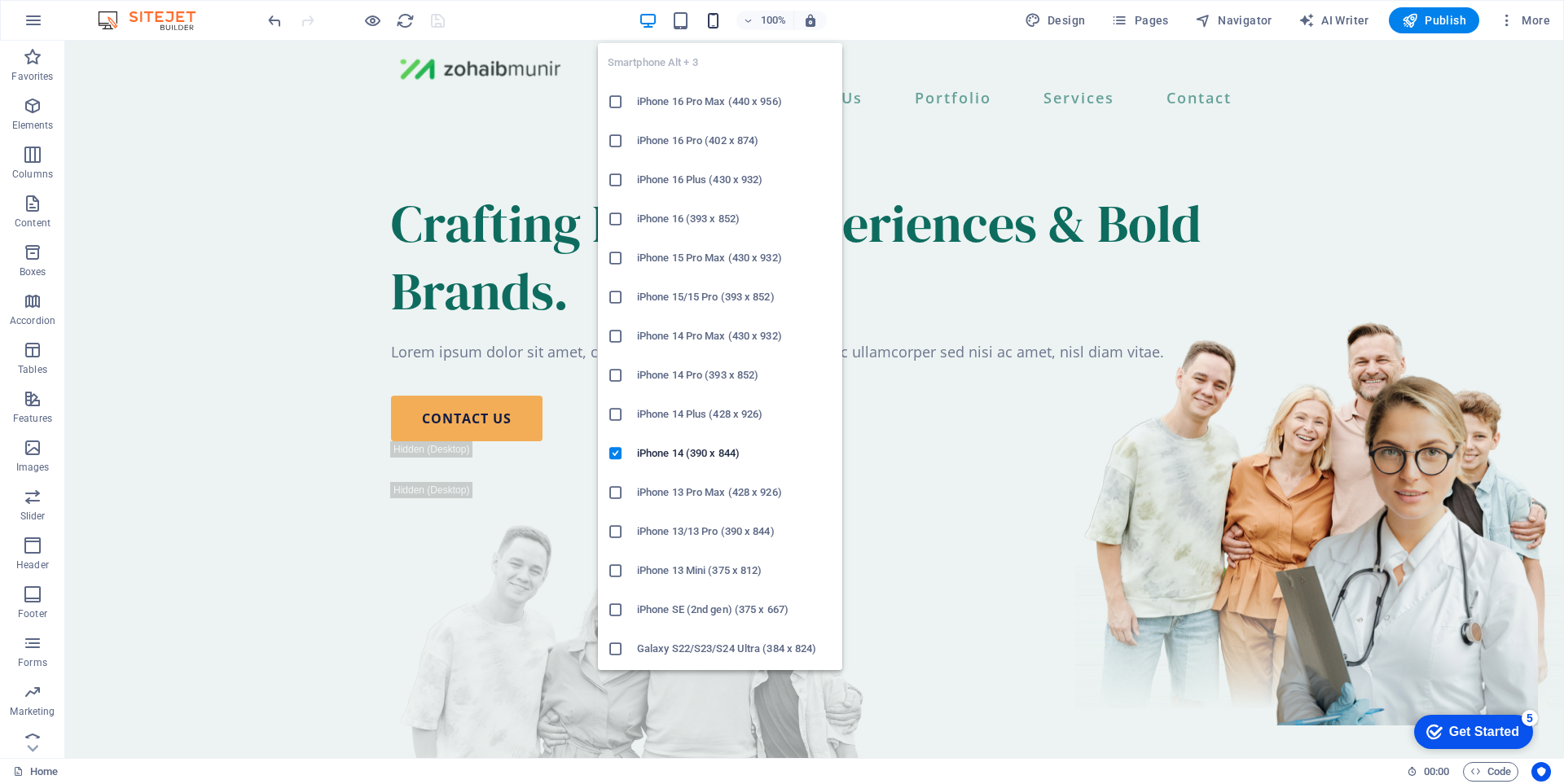
click at [723, 22] on icon "button" at bounding box center [713, 21] width 19 height 19
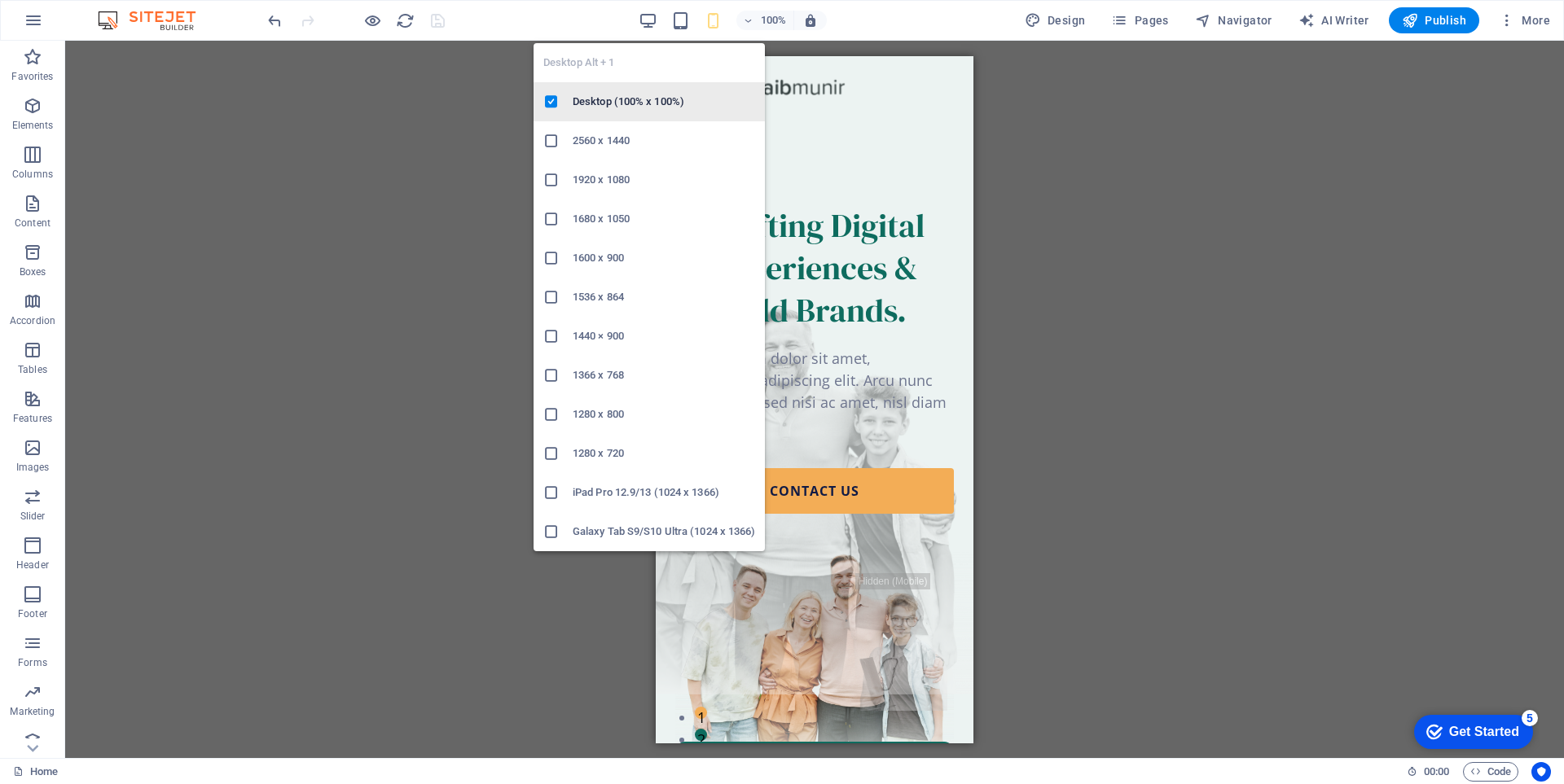
drag, startPoint x: 644, startPoint y: 19, endPoint x: 732, endPoint y: 91, distance: 113.7
click at [0, 0] on icon "button" at bounding box center [0, 0] width 0 height 0
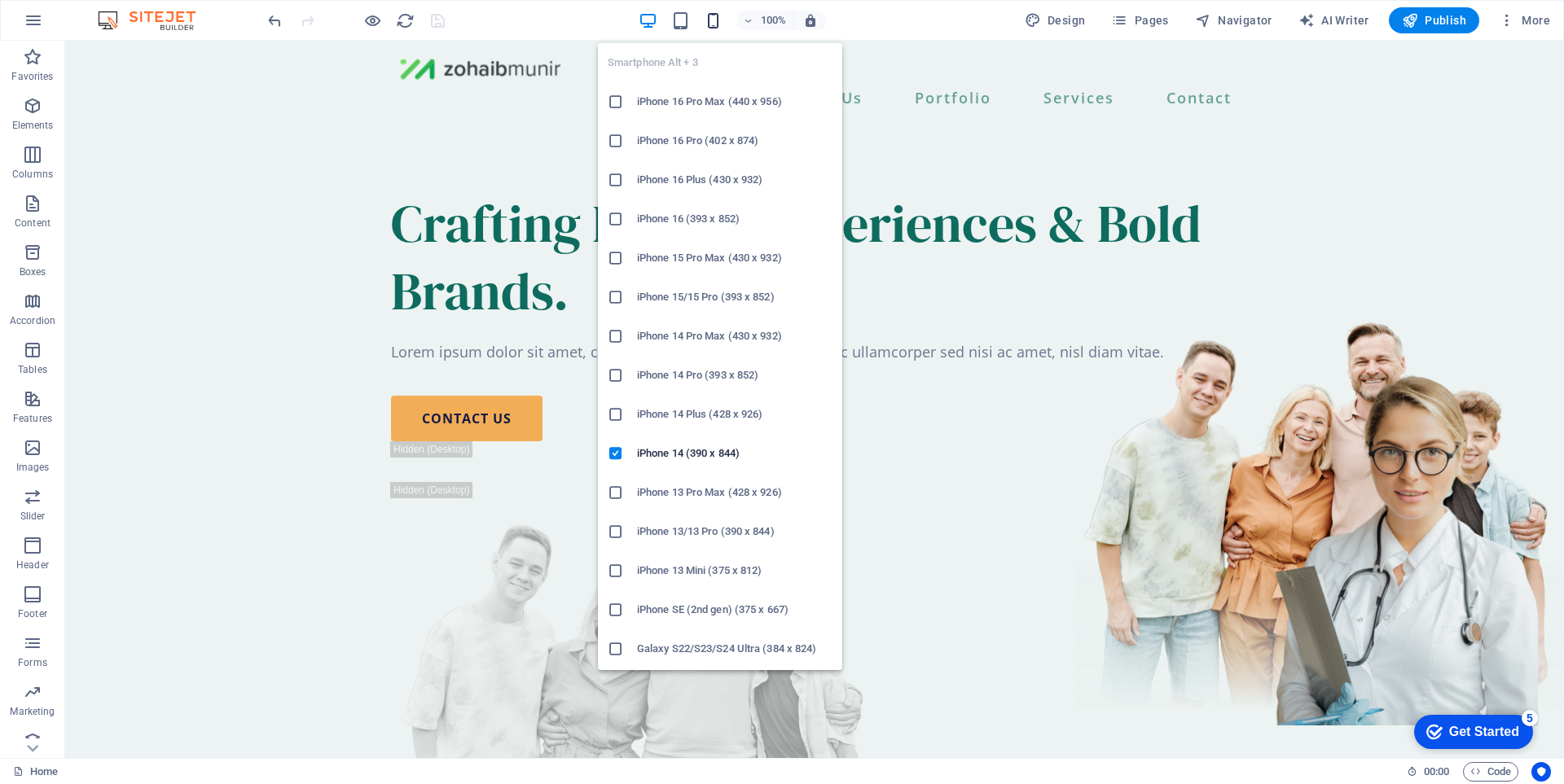
click at [716, 17] on icon "button" at bounding box center [713, 21] width 19 height 19
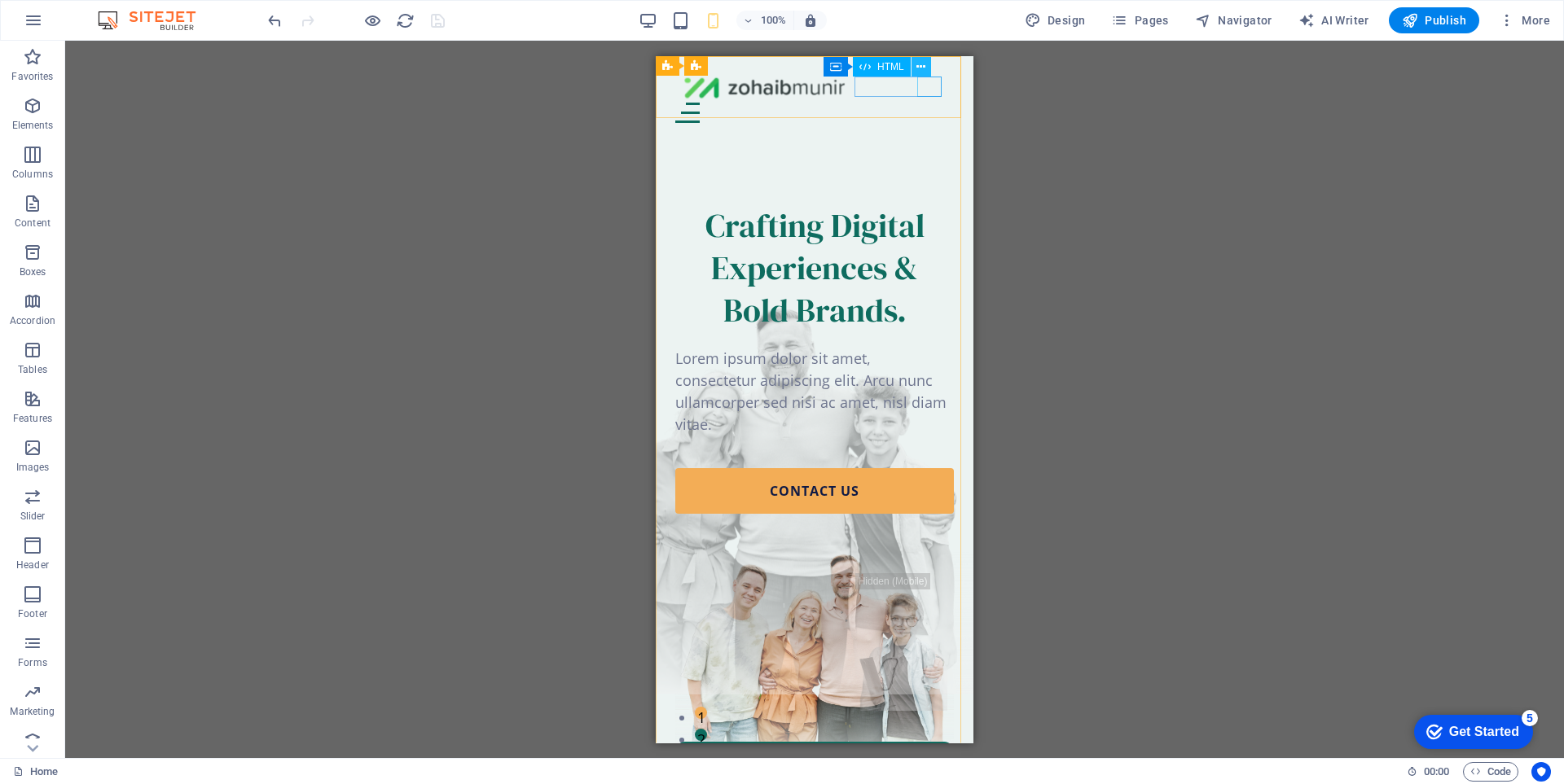
click at [921, 70] on icon at bounding box center [921, 67] width 9 height 17
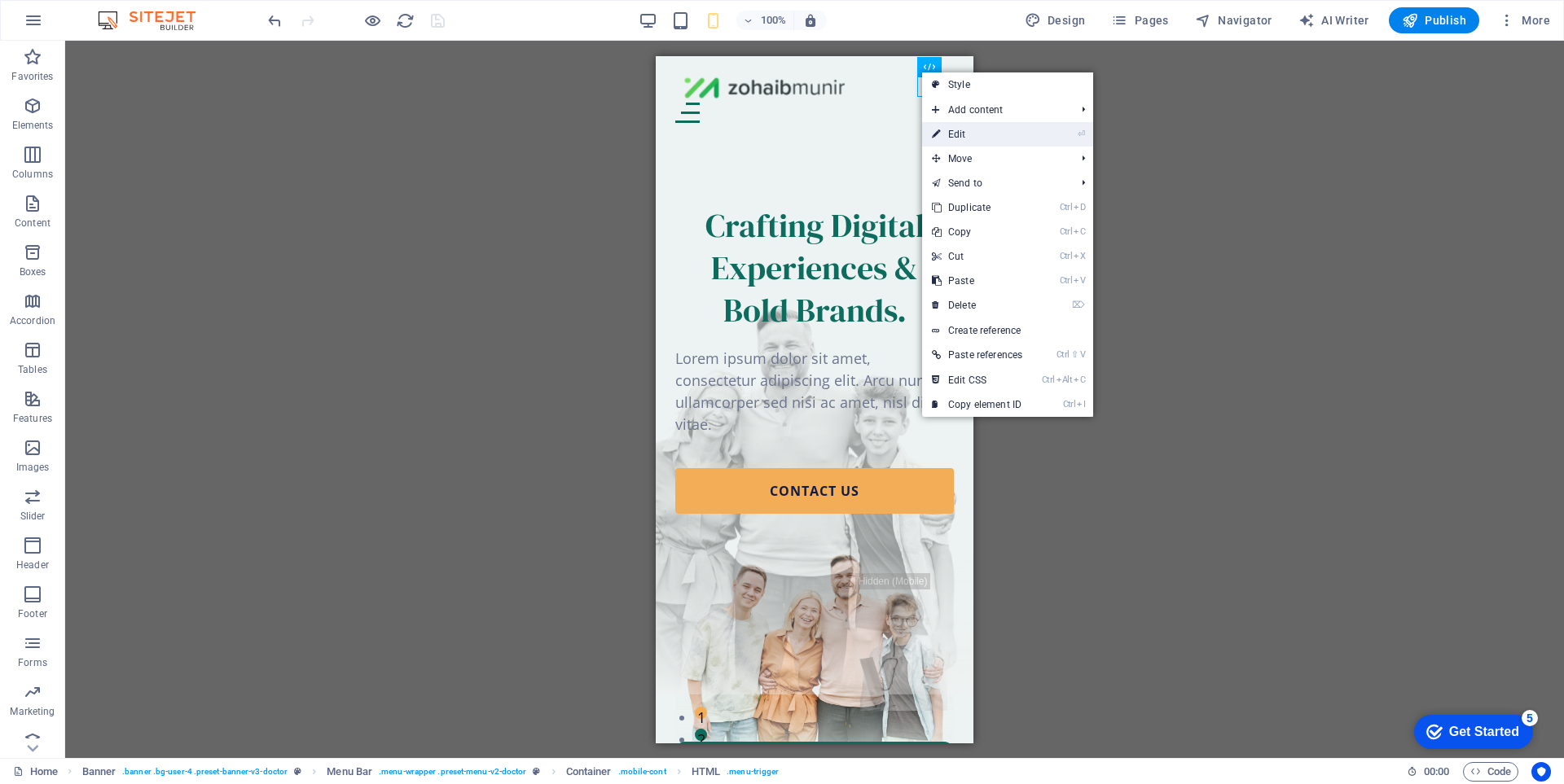
click at [972, 138] on link "⏎ Edit" at bounding box center [976, 134] width 110 height 24
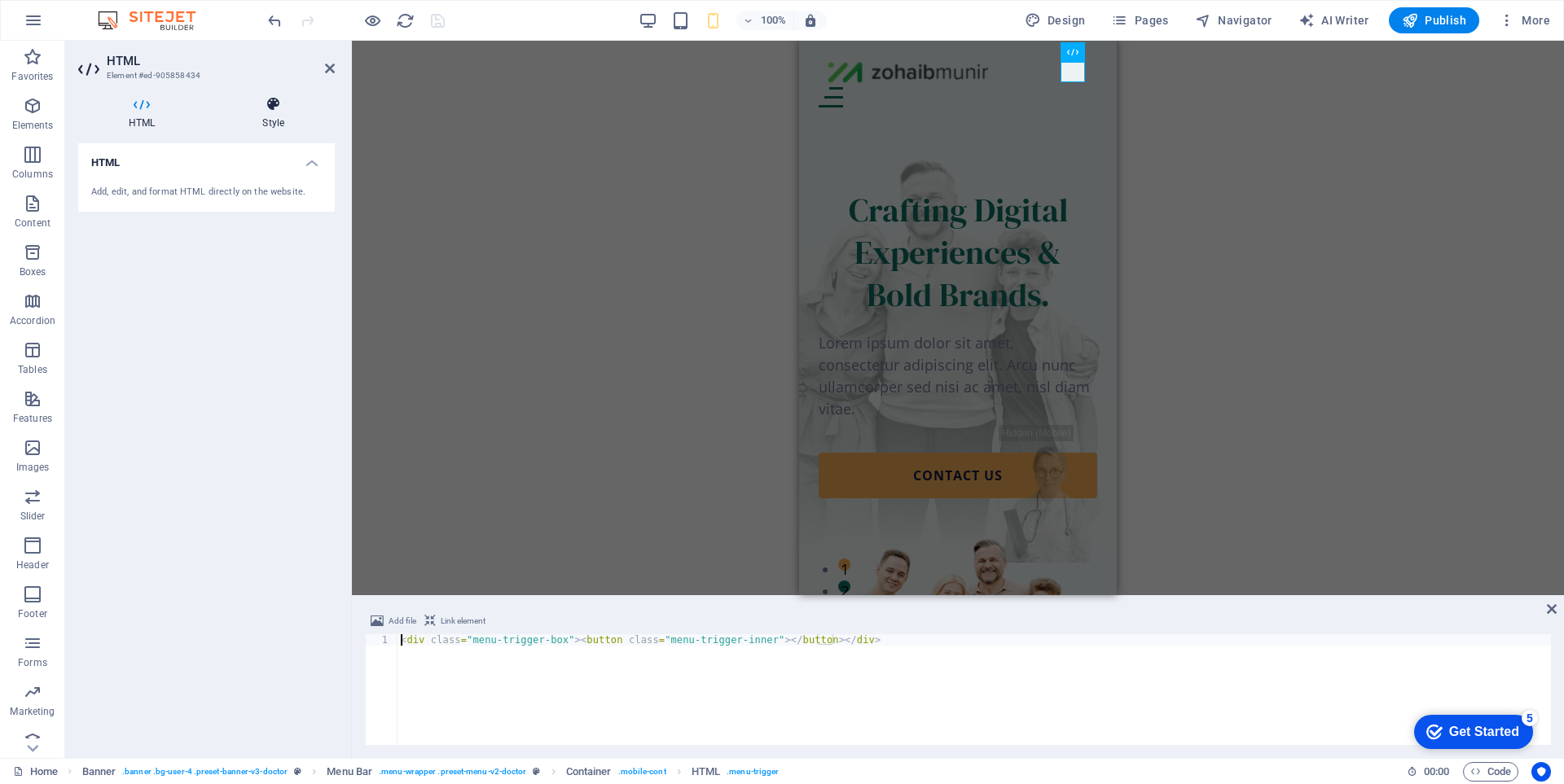
click at [290, 124] on h4 "Style" at bounding box center [273, 113] width 123 height 34
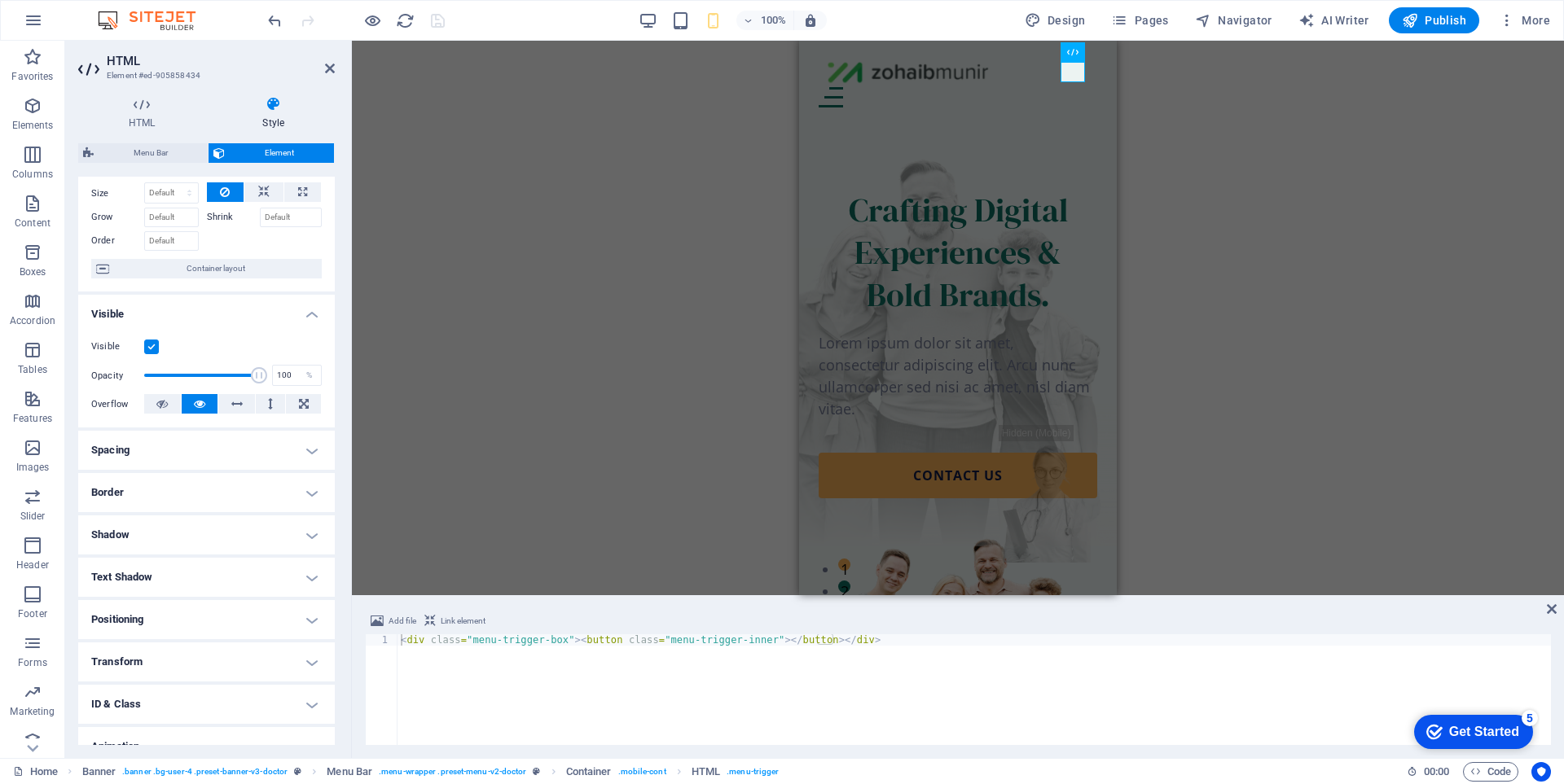
scroll to position [120, 0]
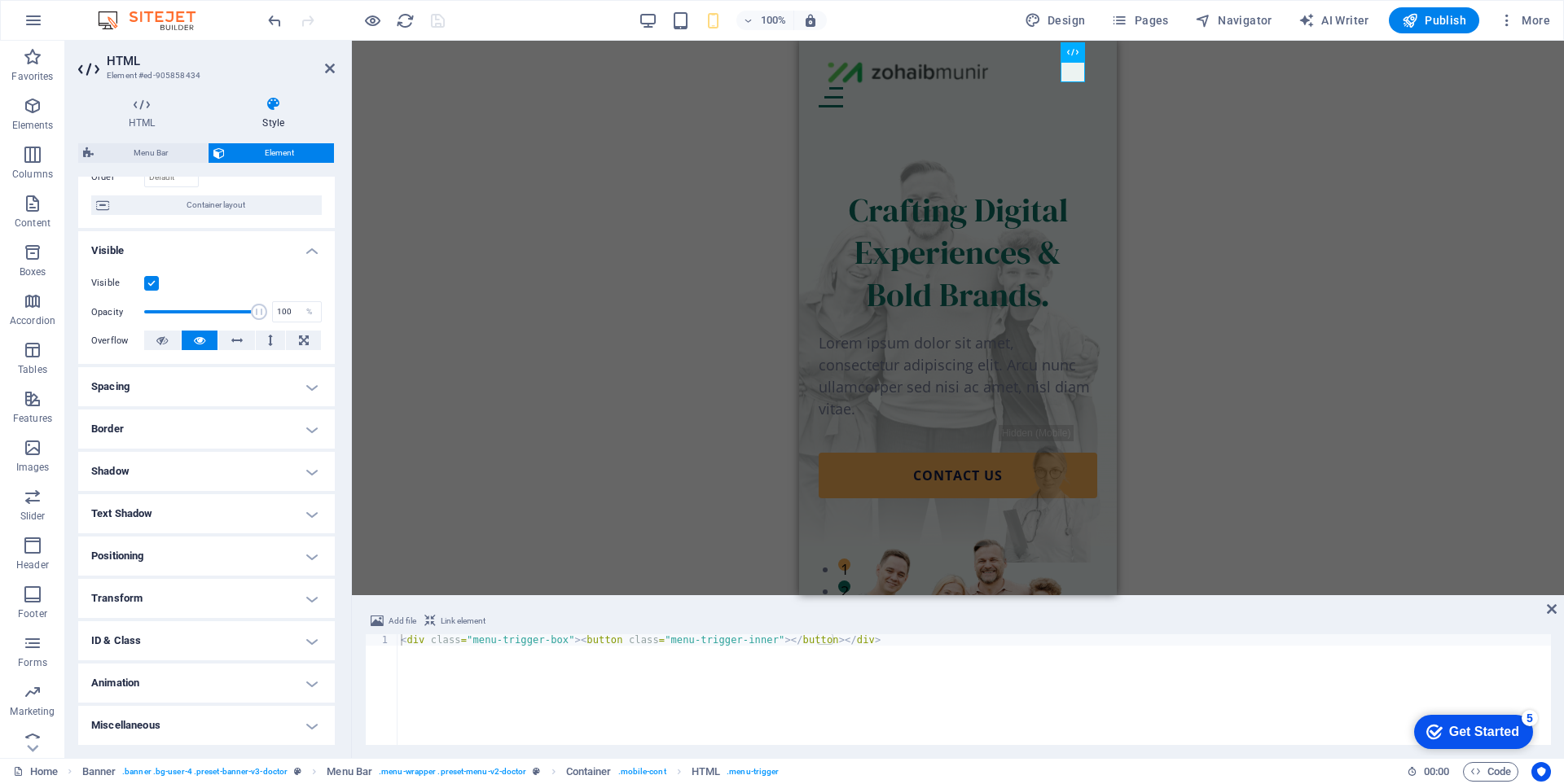
click at [203, 689] on h4 "Animation" at bounding box center [207, 683] width 257 height 39
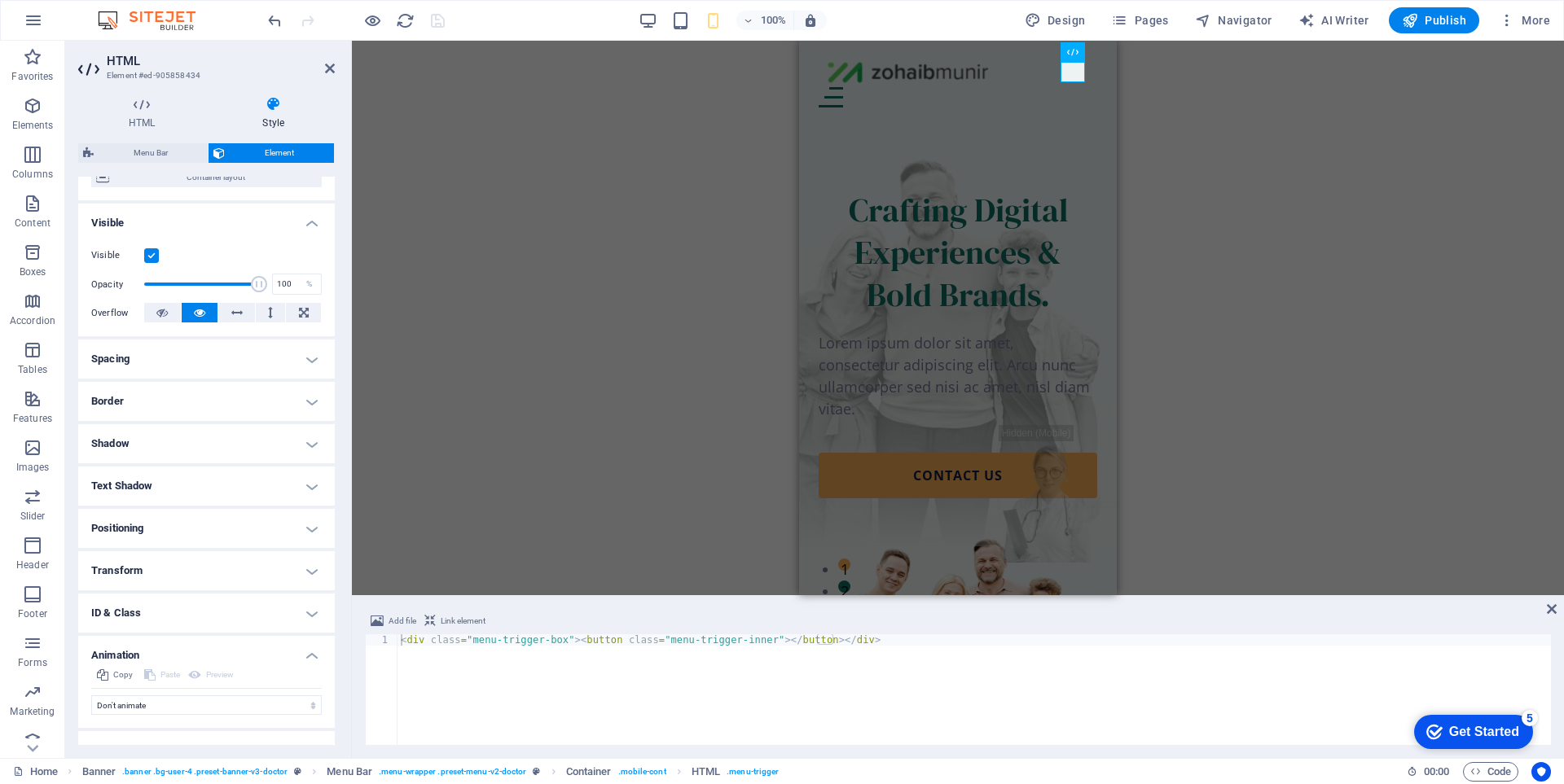
scroll to position [173, 0]
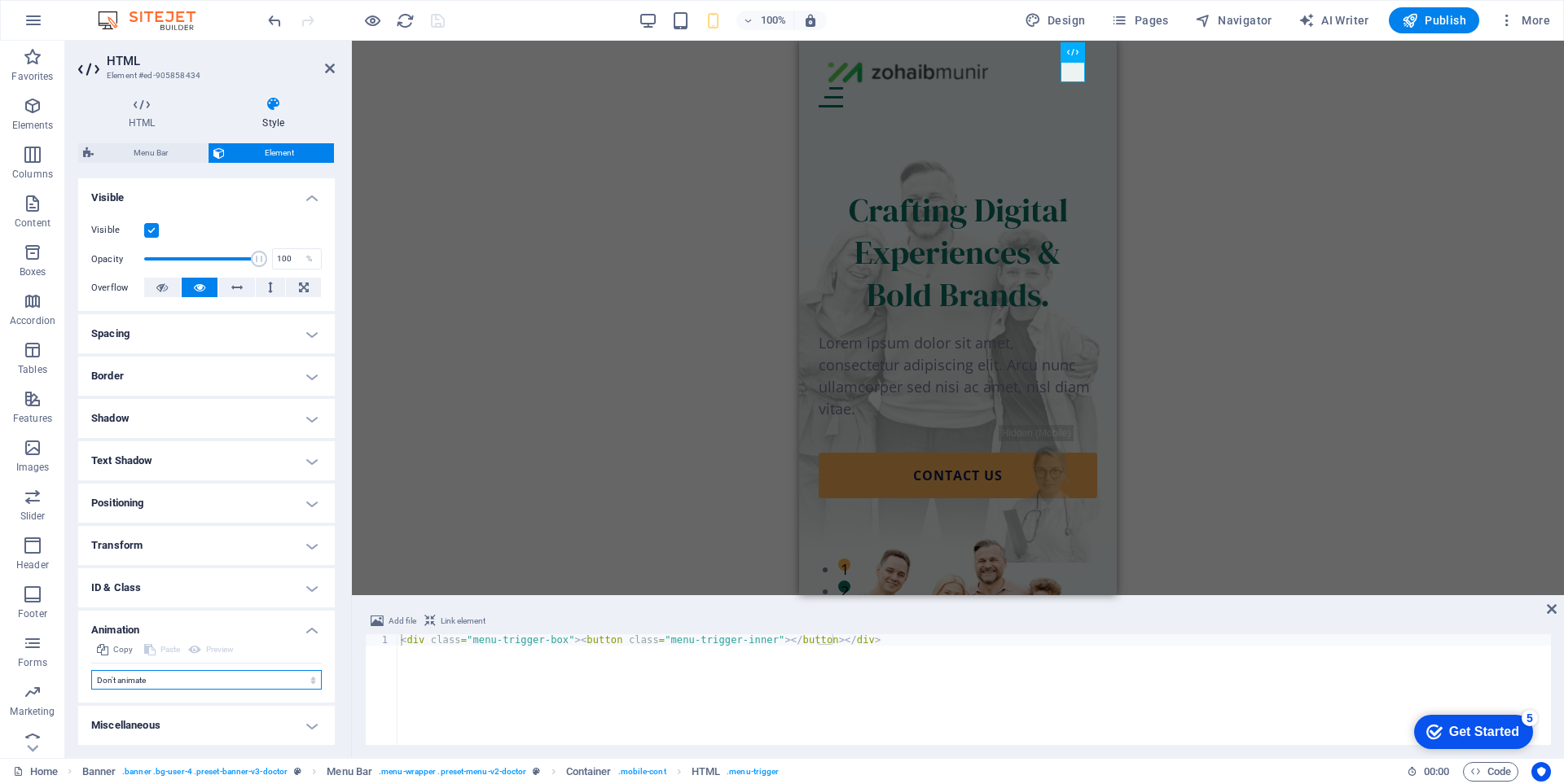
click at [223, 675] on select "Don't animate Show / Hide Slide up/down Zoom in/out Slide left to right Slide r…" at bounding box center [206, 680] width 230 height 20
select select "flash"
click at [91, 670] on select "Don't animate Show / Hide Slide up/down Zoom in/out Slide left to right Slide r…" at bounding box center [206, 680] width 230 height 20
select select "scroll"
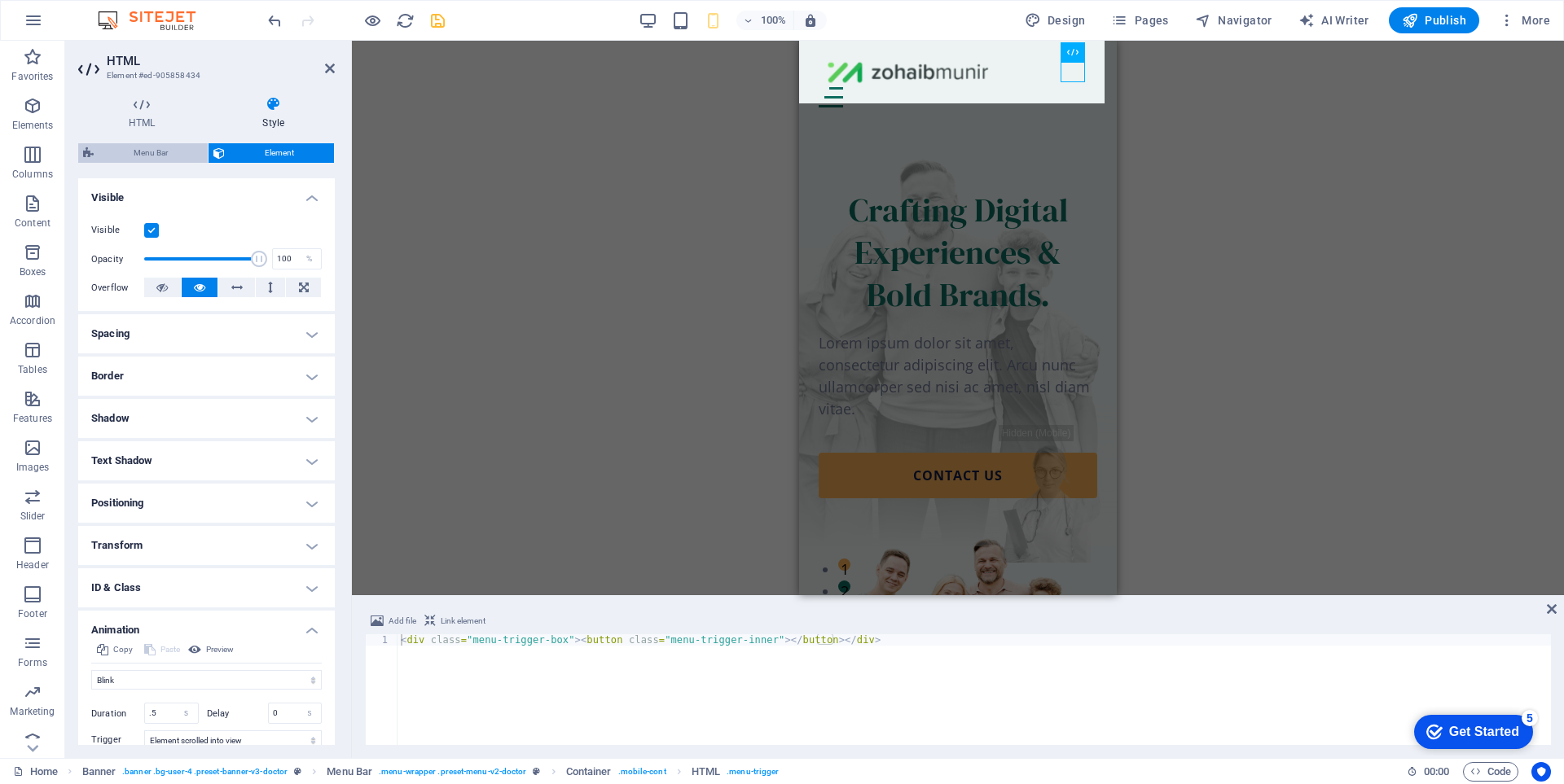
click at [153, 144] on span "Menu Bar" at bounding box center [150, 153] width 104 height 20
select select "rem"
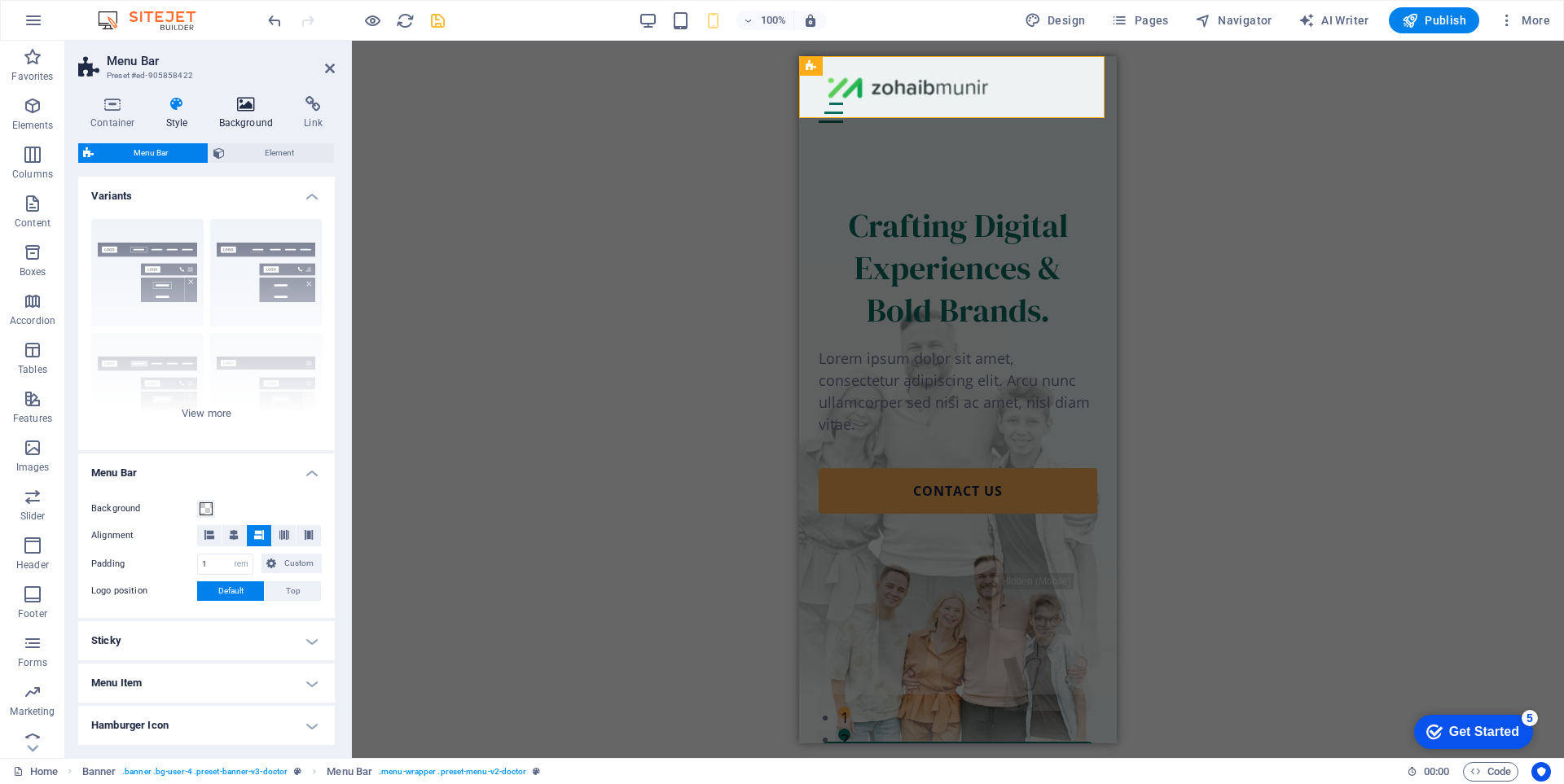
click at [238, 121] on h4 "Background" at bounding box center [250, 113] width 86 height 34
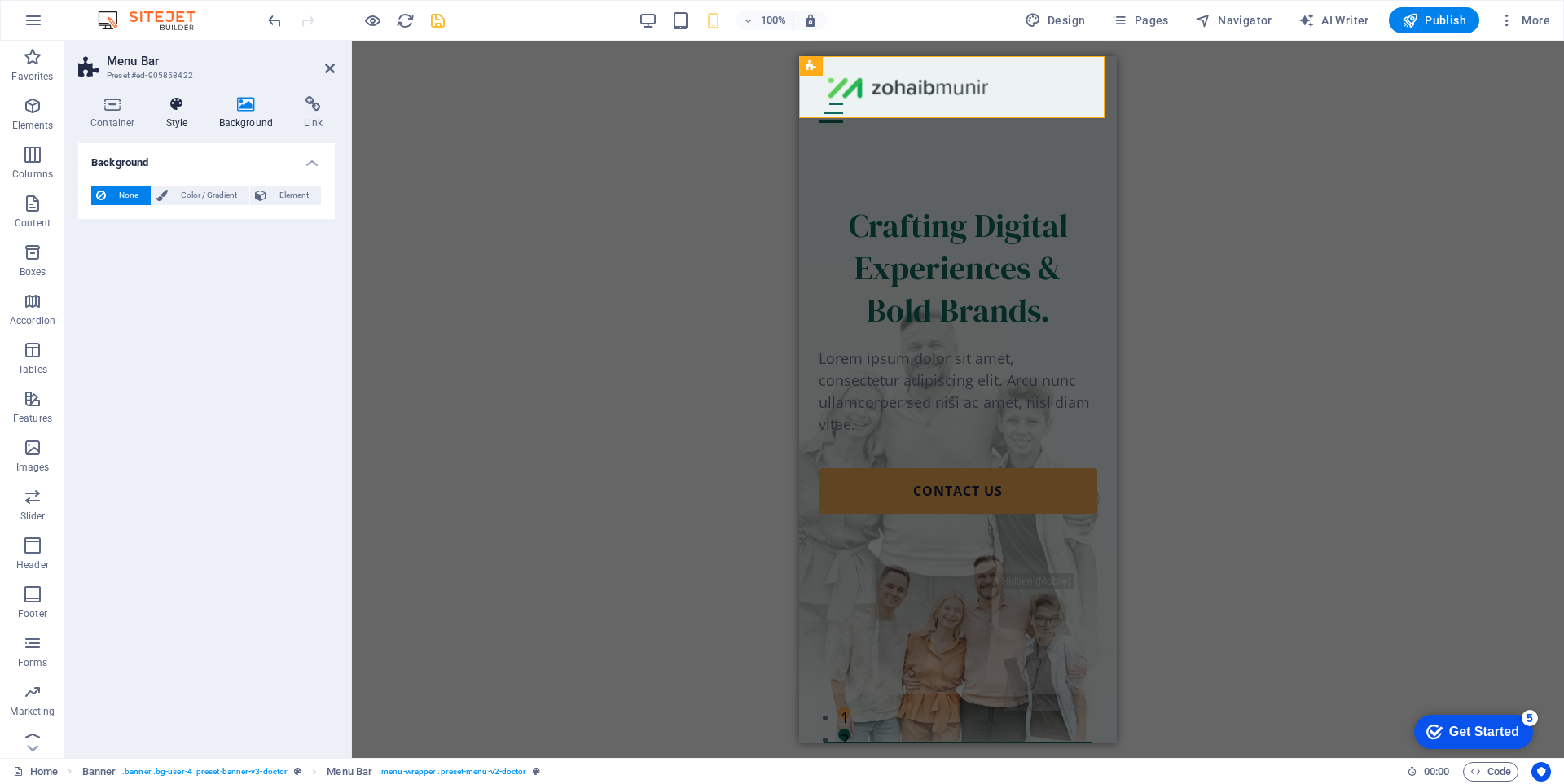
click at [178, 113] on h4 "Style" at bounding box center [180, 113] width 53 height 34
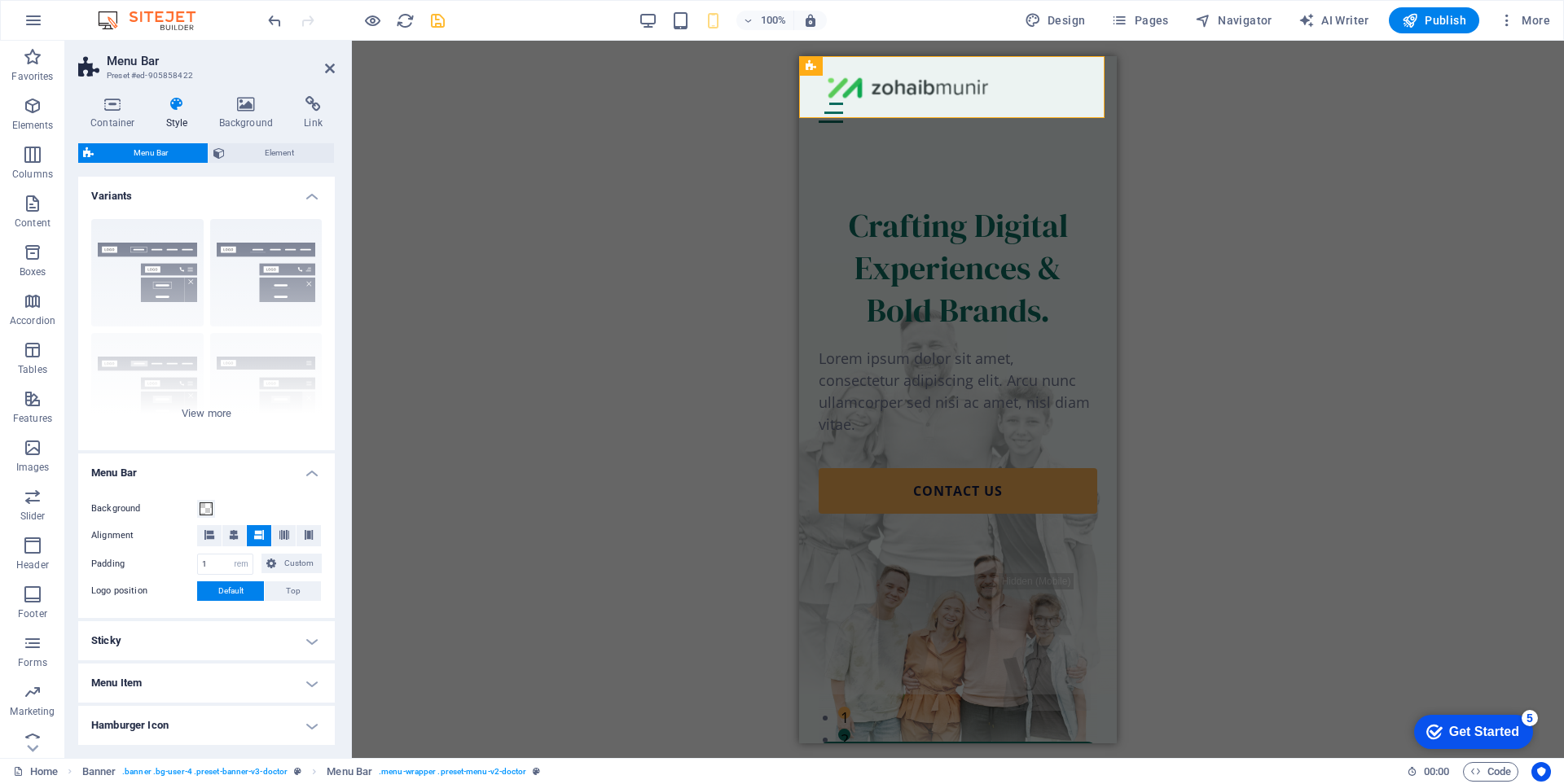
click at [227, 681] on h4 "Menu Item" at bounding box center [207, 683] width 257 height 39
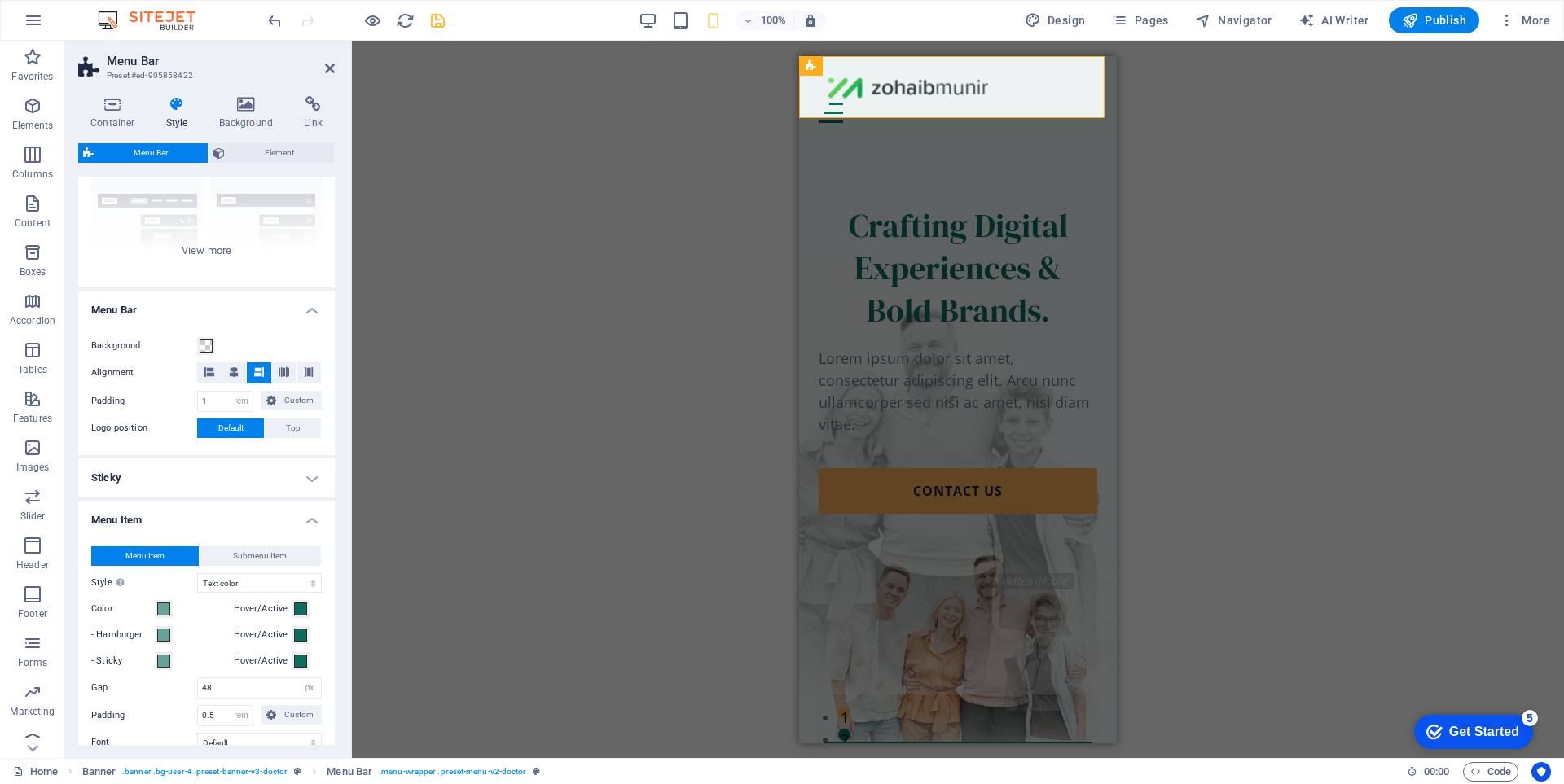
scroll to position [244, 0]
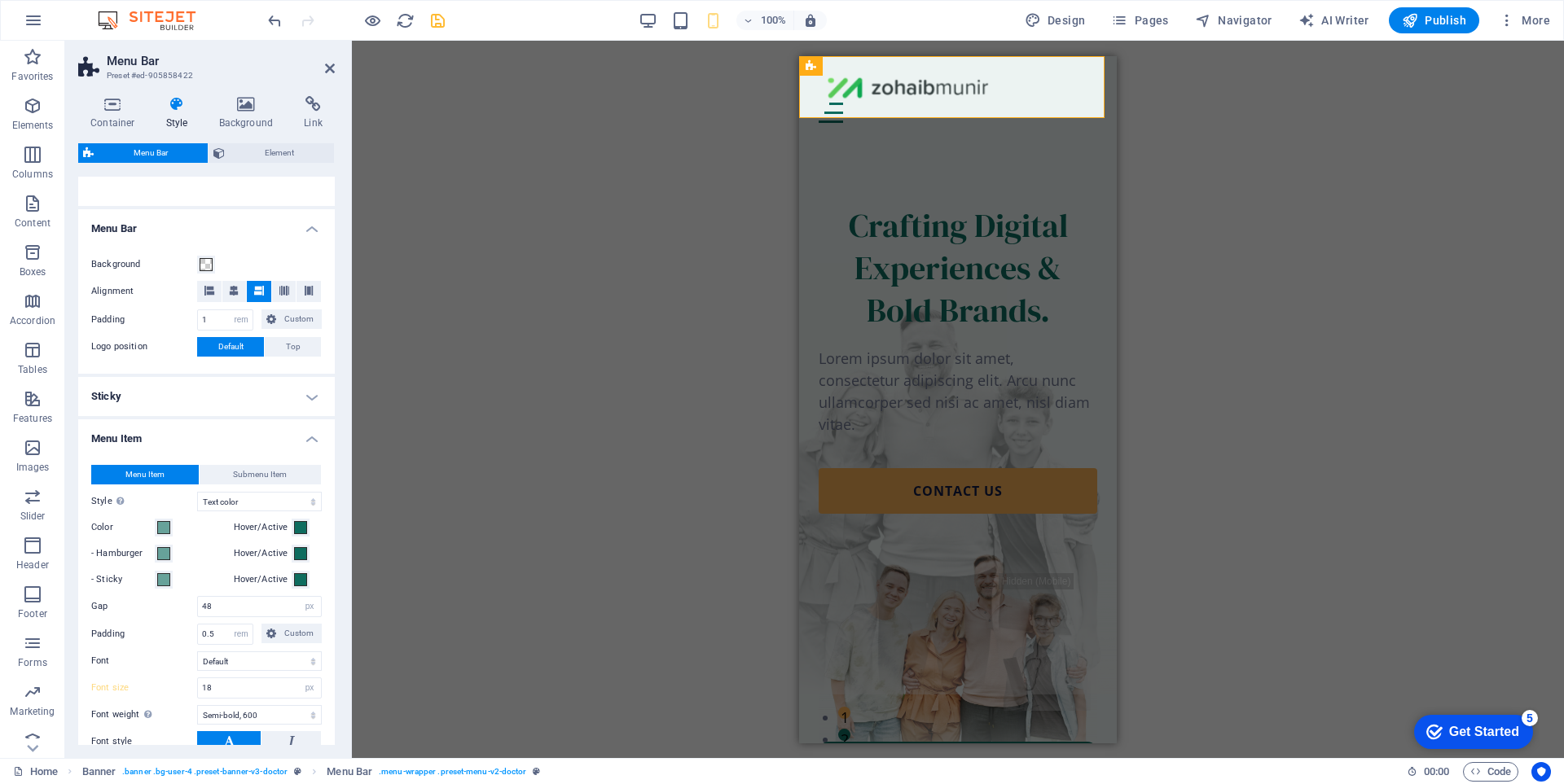
click at [221, 442] on h4 "Menu Item" at bounding box center [207, 433] width 257 height 29
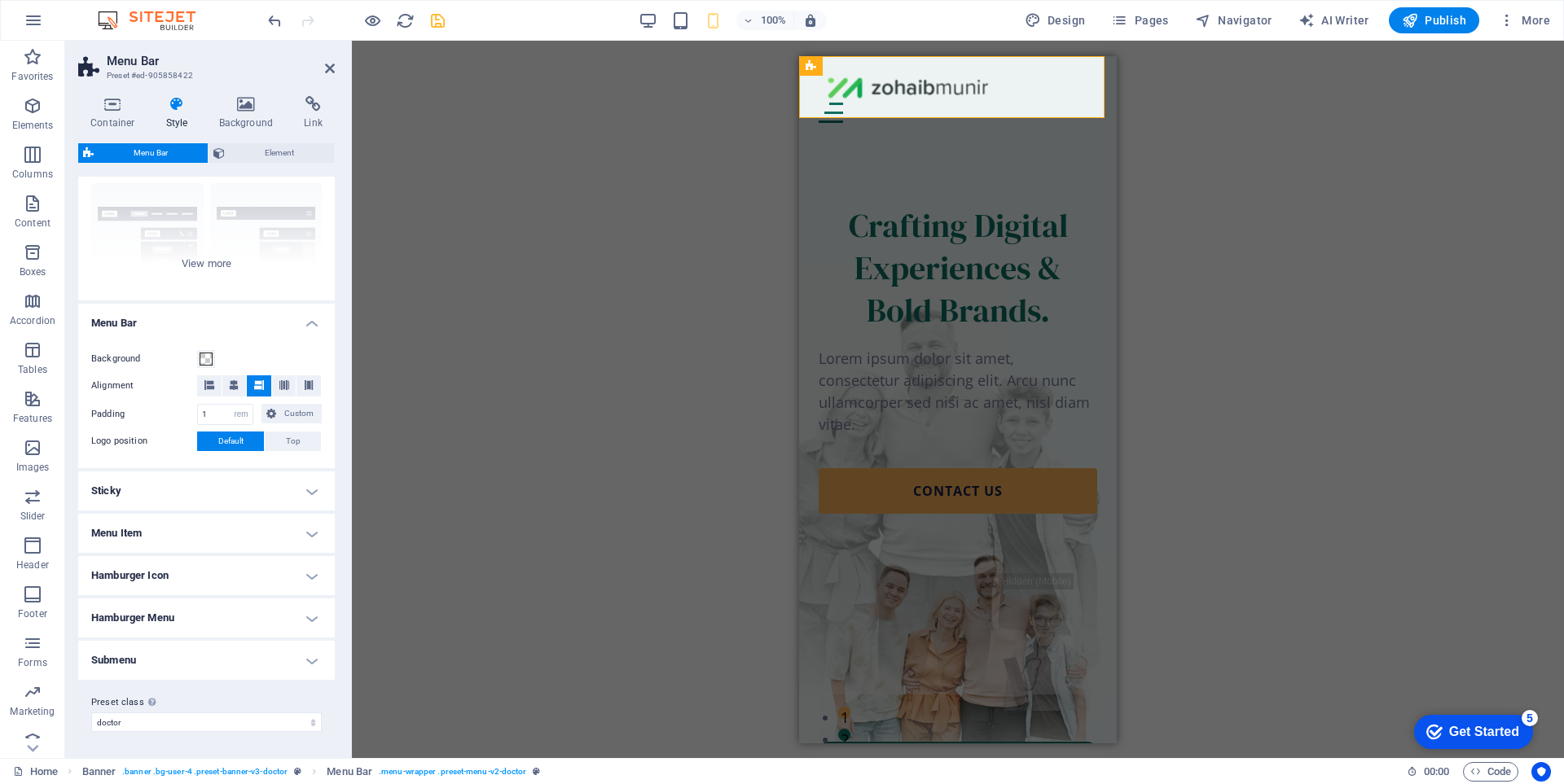
scroll to position [150, 0]
click at [203, 613] on h4 "Hamburger Menu" at bounding box center [207, 618] width 257 height 39
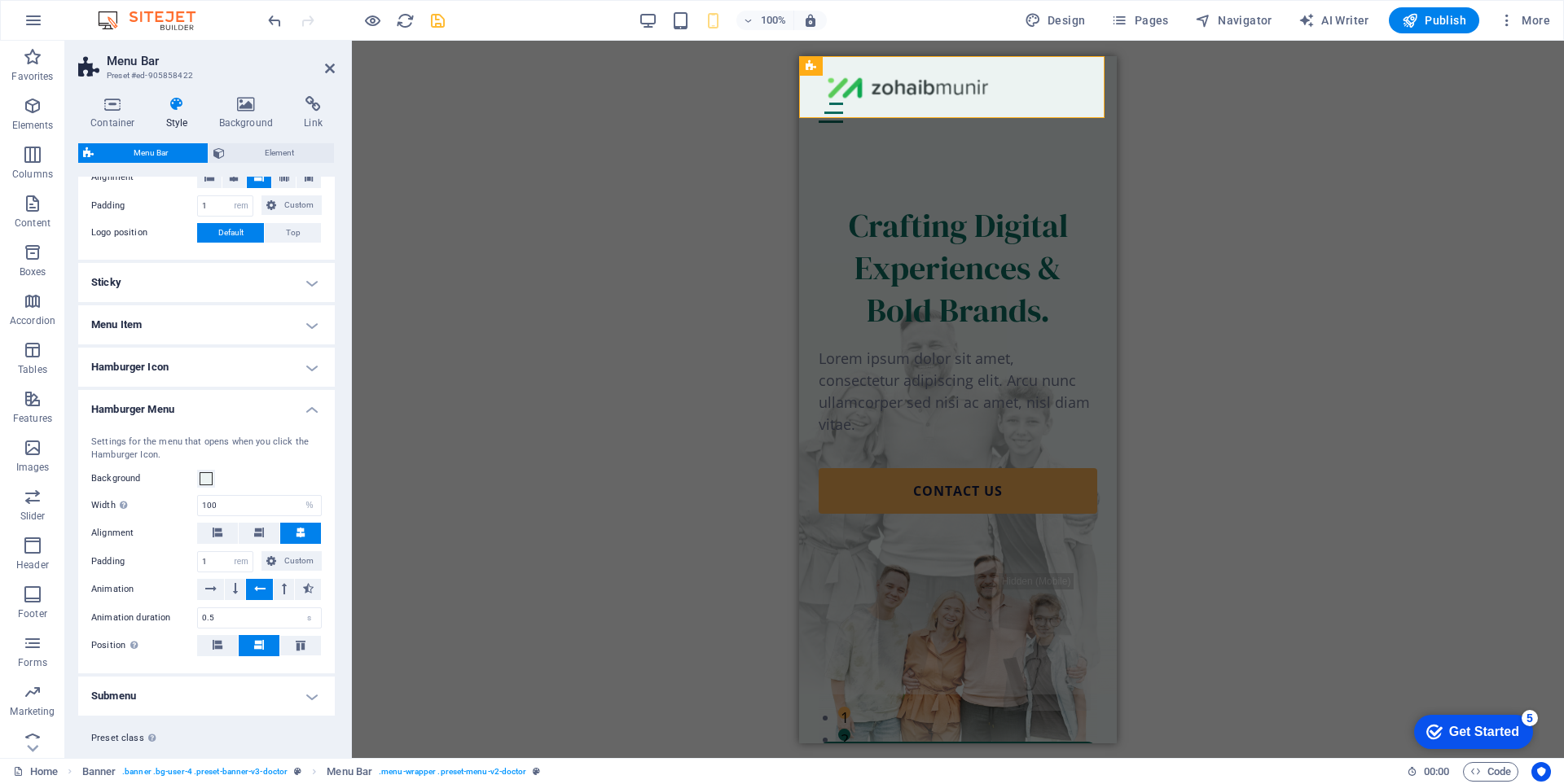
scroll to position [394, 0]
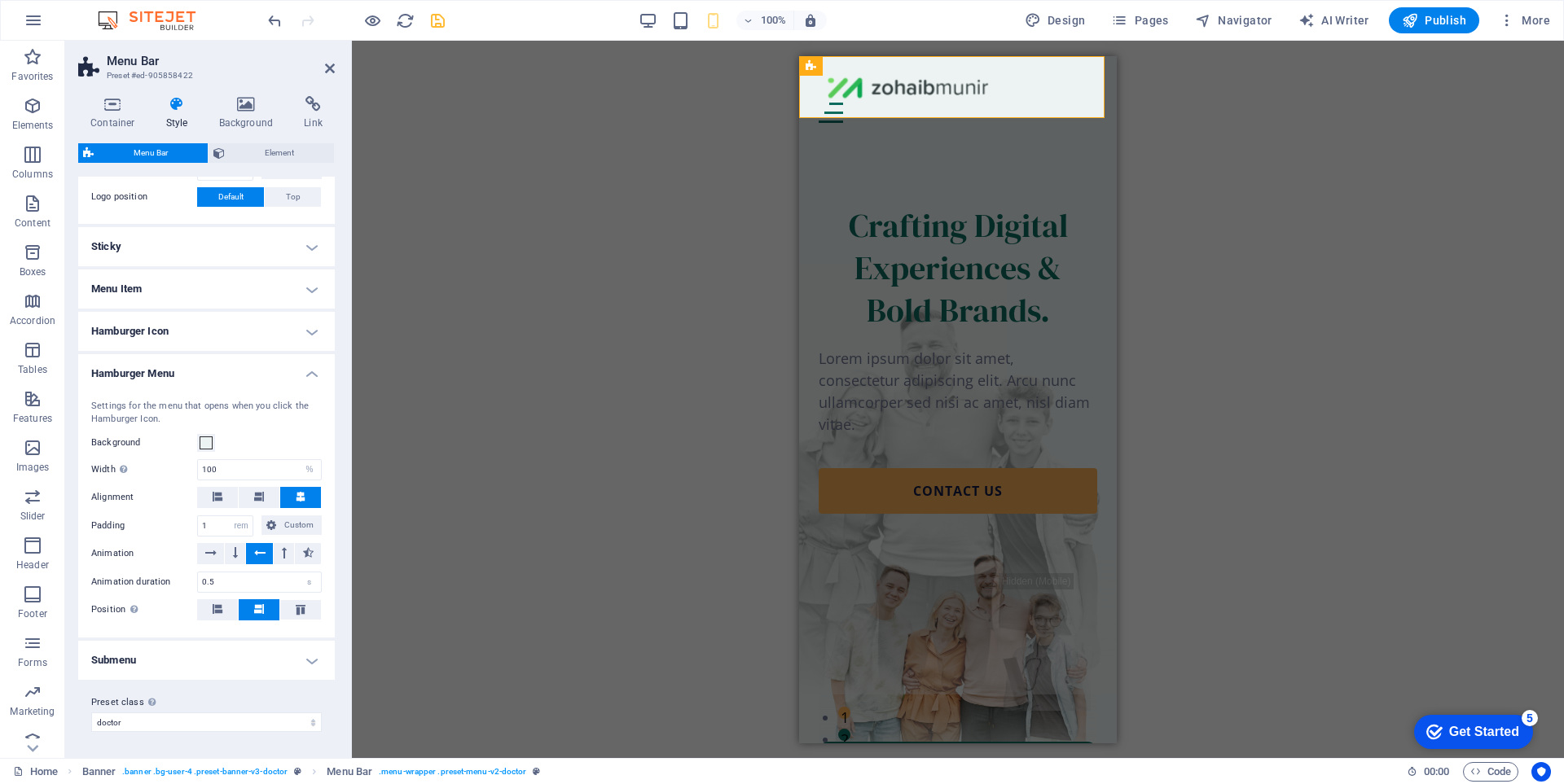
click at [220, 733] on div "Preset class Above chosen variant and settings affect all elements which carry …" at bounding box center [207, 712] width 257 height 65
click at [220, 729] on select "doctor Add preset class" at bounding box center [206, 722] width 230 height 20
click at [220, 726] on select "doctor Add preset class" at bounding box center [206, 722] width 230 height 20
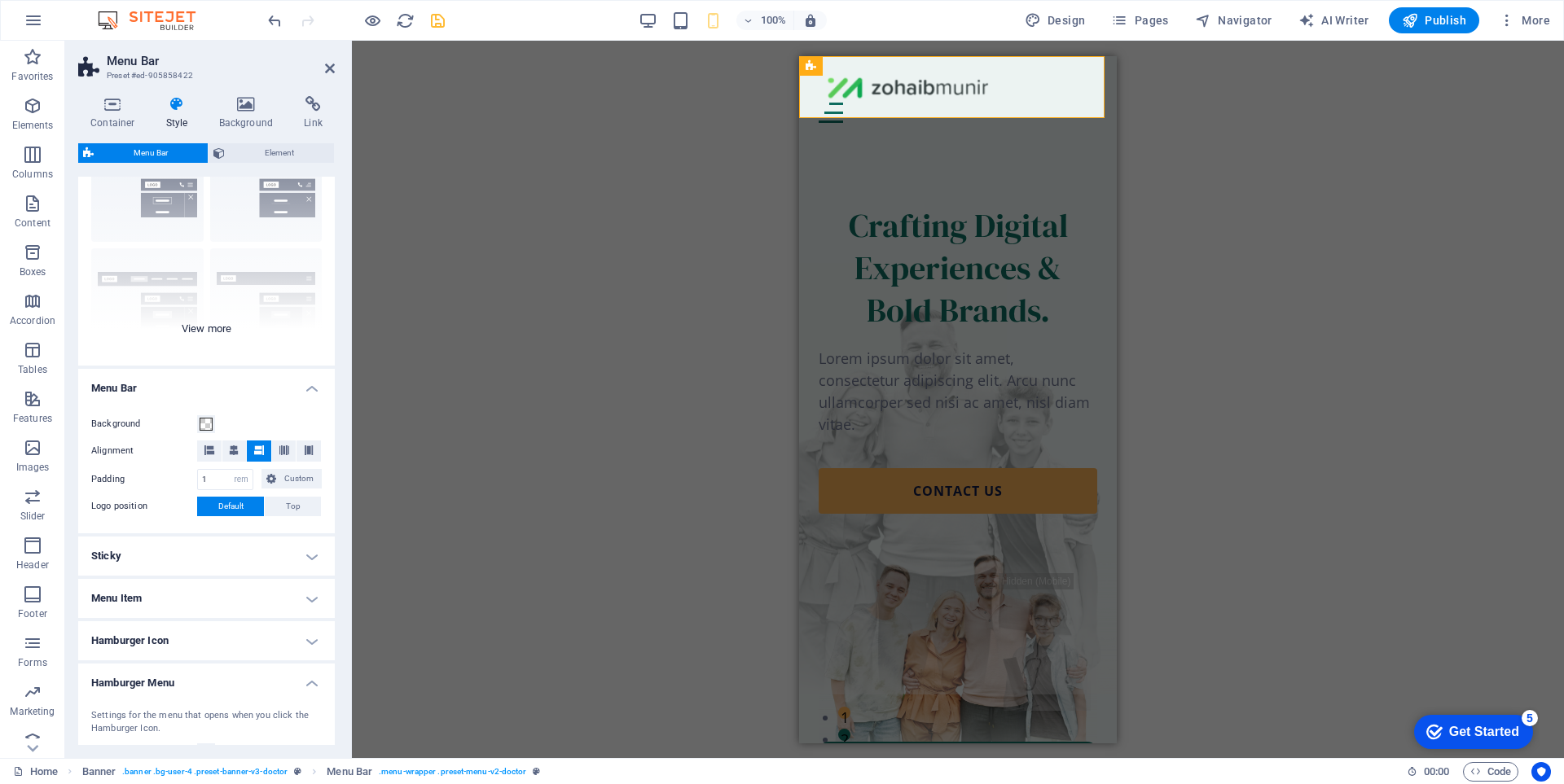
scroll to position [0, 0]
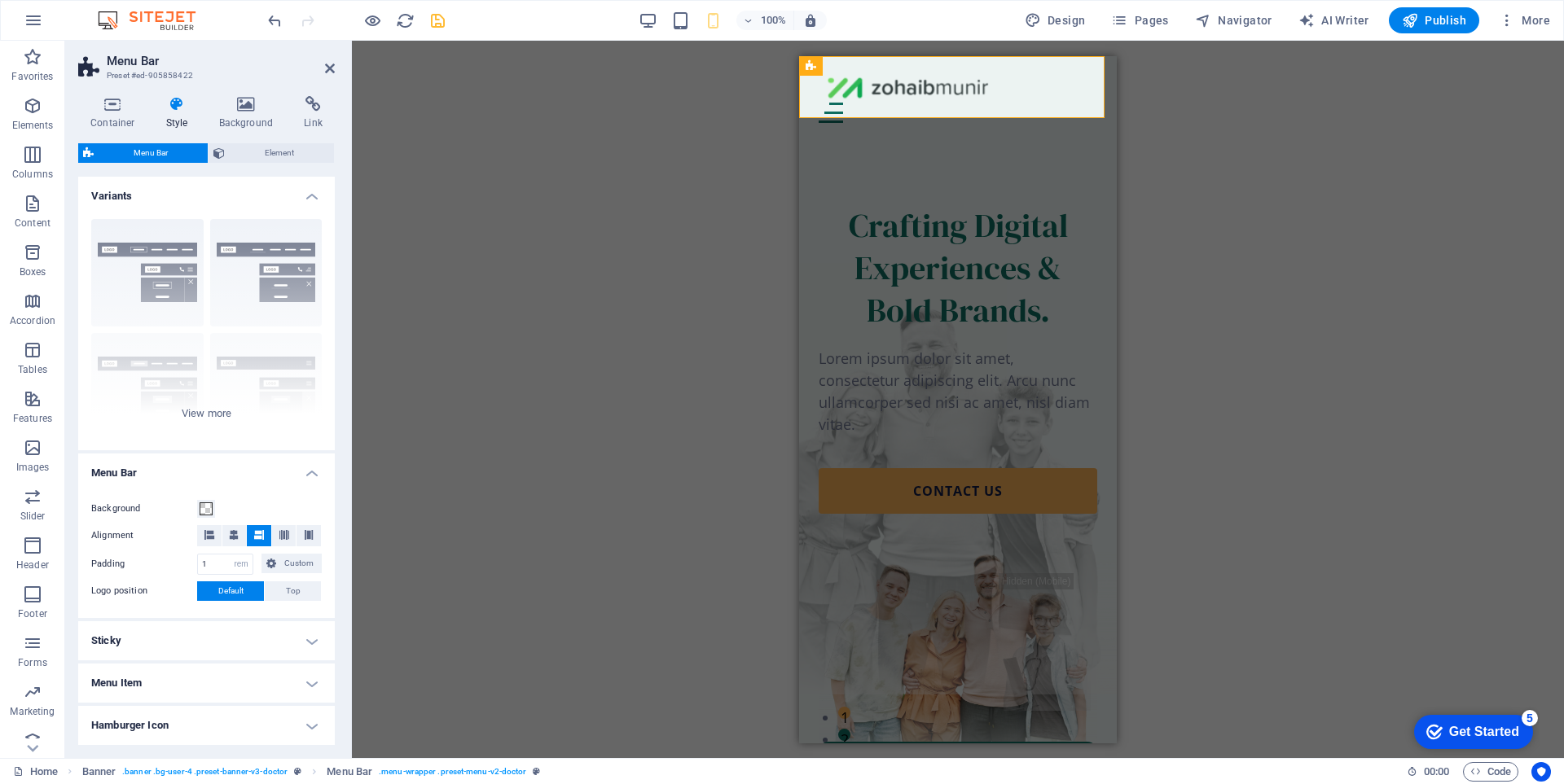
click at [622, 184] on div "H1 Banner Container Banner Menu Bar Banner Logo Text Spacer Button Spacer Menu …" at bounding box center [957, 400] width 1212 height 717
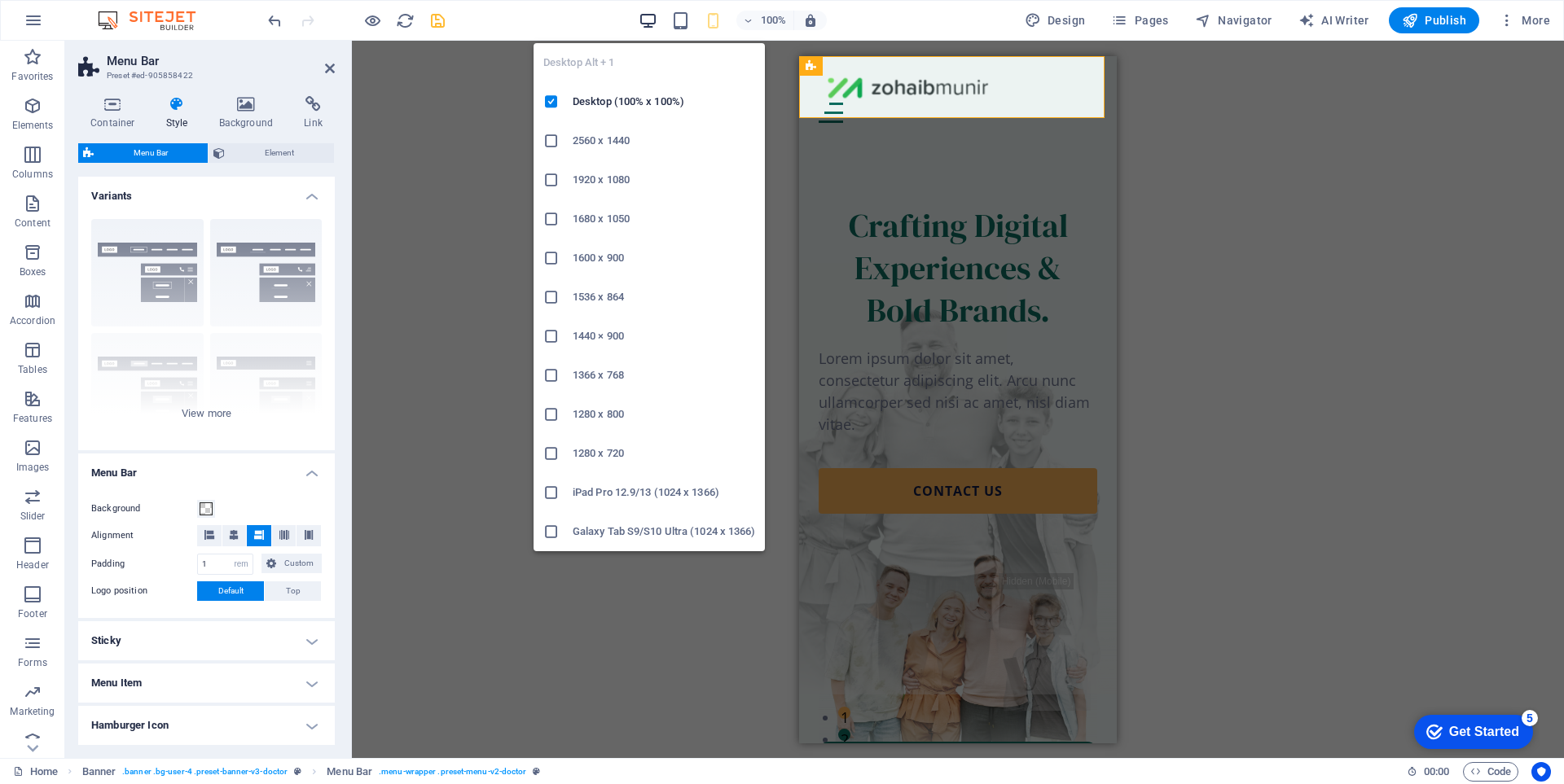
click at [0, 0] on icon "button" at bounding box center [0, 0] width 0 height 0
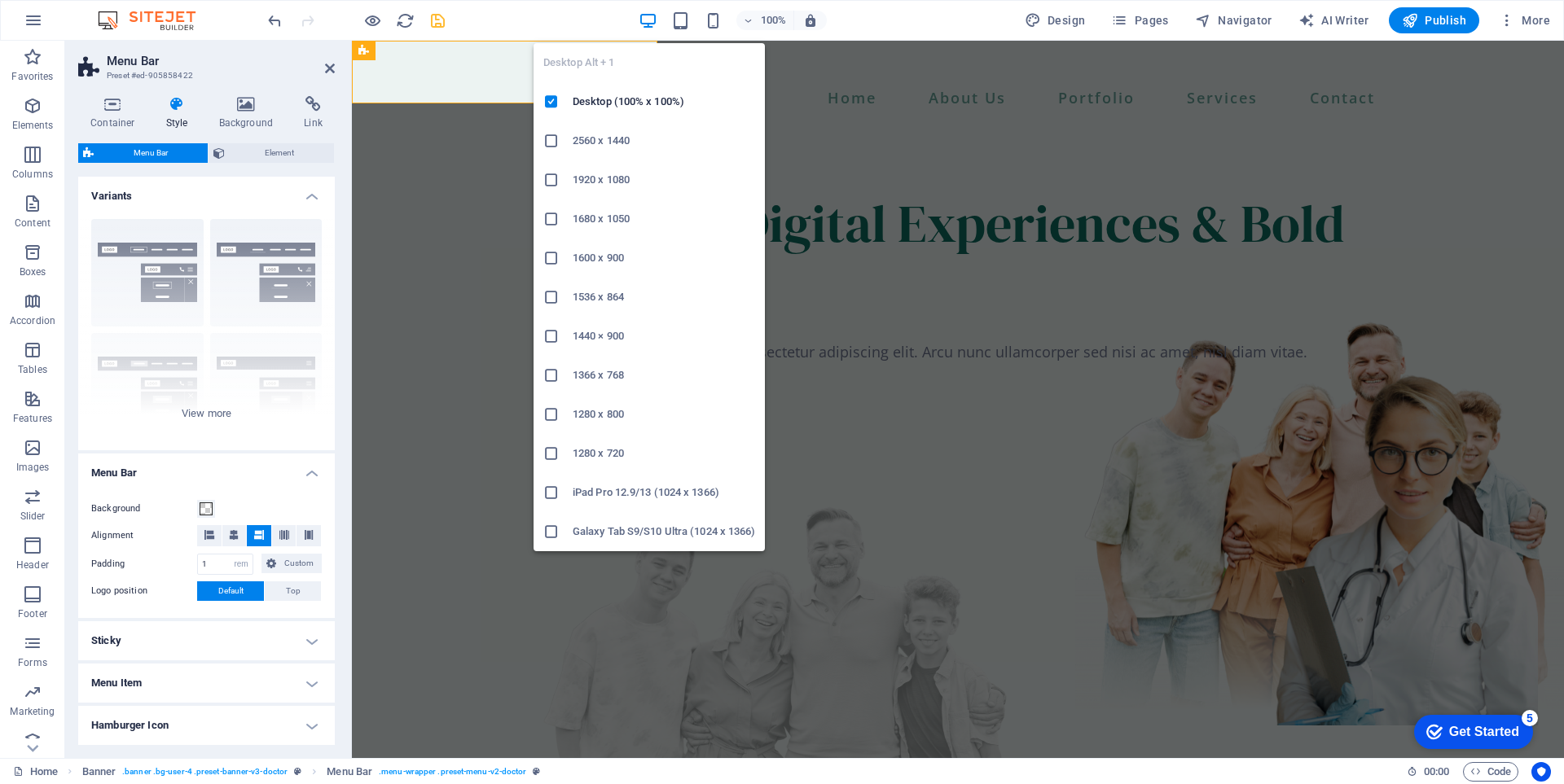
select select "DISABLED_OPTION_VALUE"
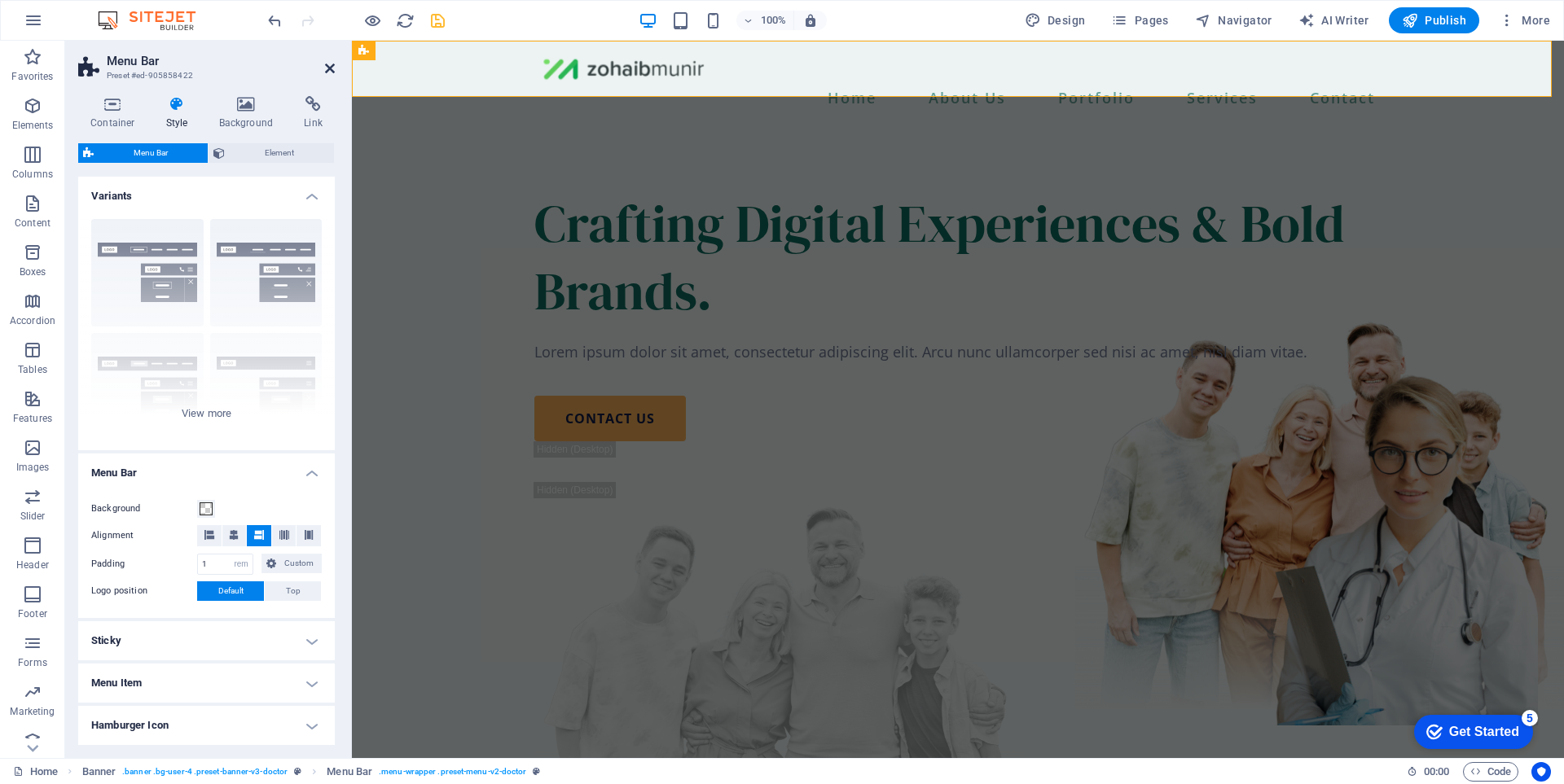
drag, startPoint x: 332, startPoint y: 65, endPoint x: 532, endPoint y: 194, distance: 238.0
click at [332, 65] on icon at bounding box center [329, 68] width 10 height 13
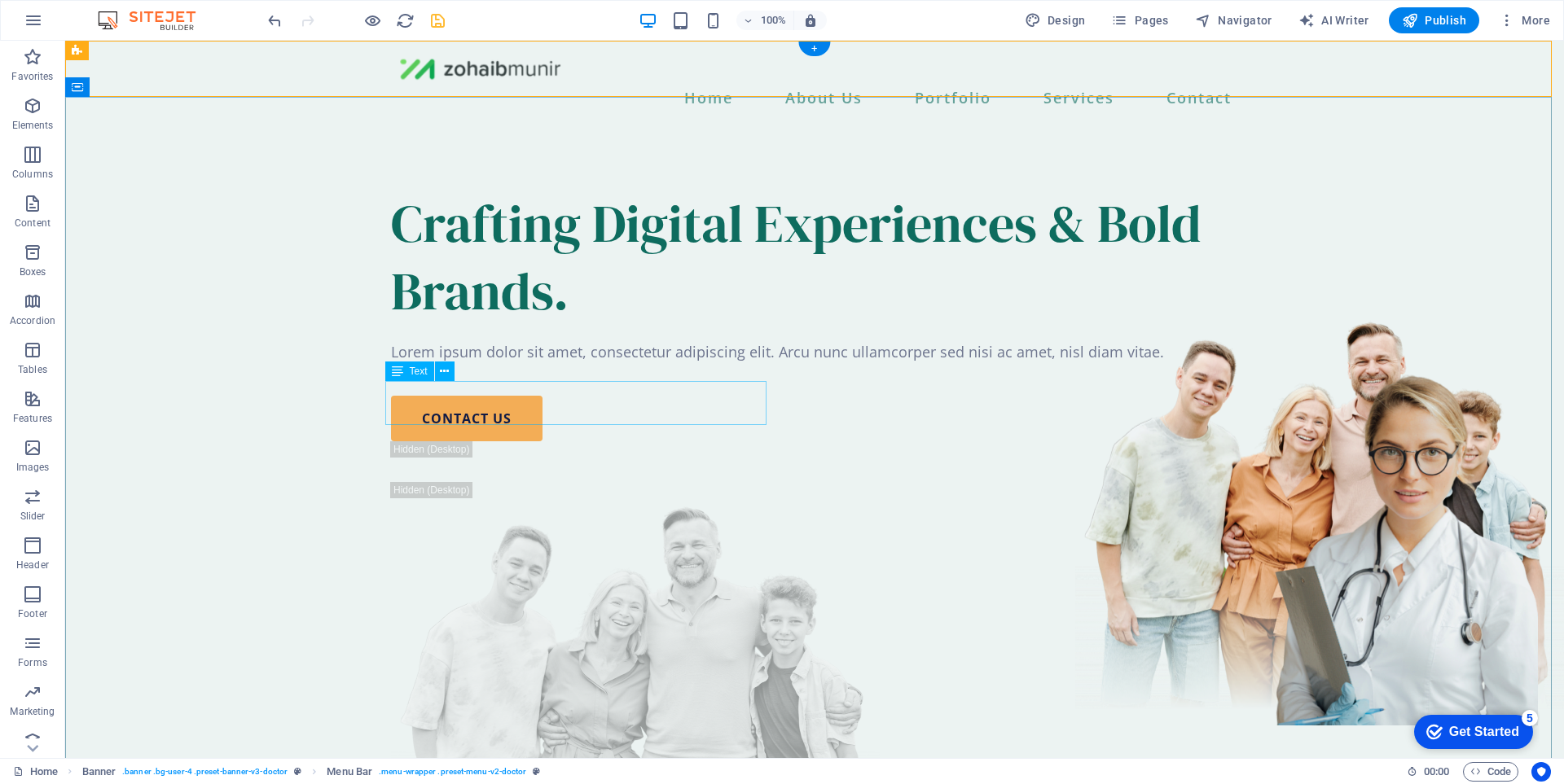
click at [578, 363] on div "Lorem ipsum dolor sit amet, consectetur adipiscing elit. Arcu nunc ullamcorper …" at bounding box center [814, 352] width 847 height 22
click at [579, 260] on div "Crafting Digital Experiences & Bold Brands." at bounding box center [814, 258] width 847 height 136
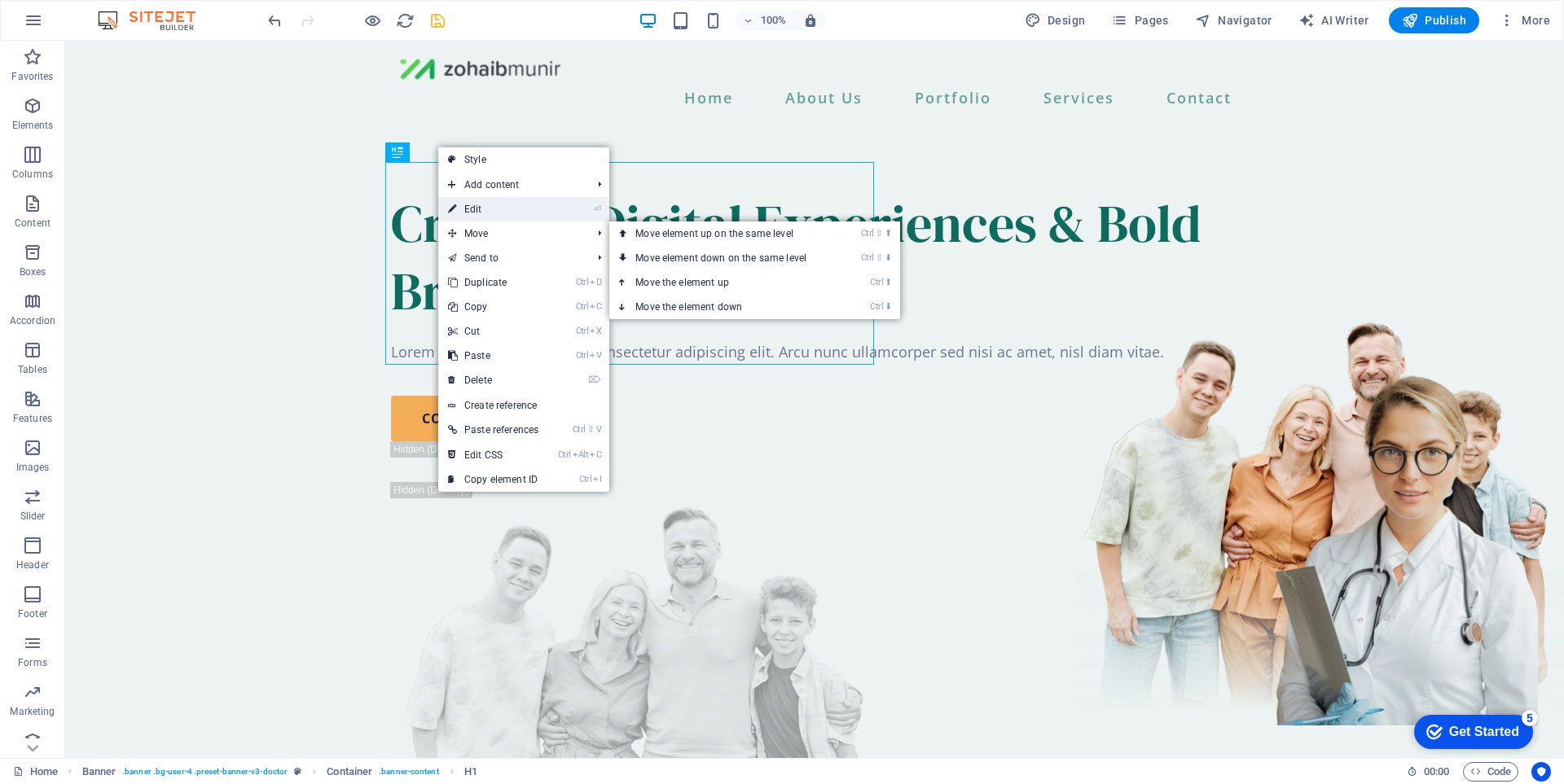
click at [499, 211] on link "⏎ Edit" at bounding box center [492, 209] width 110 height 24
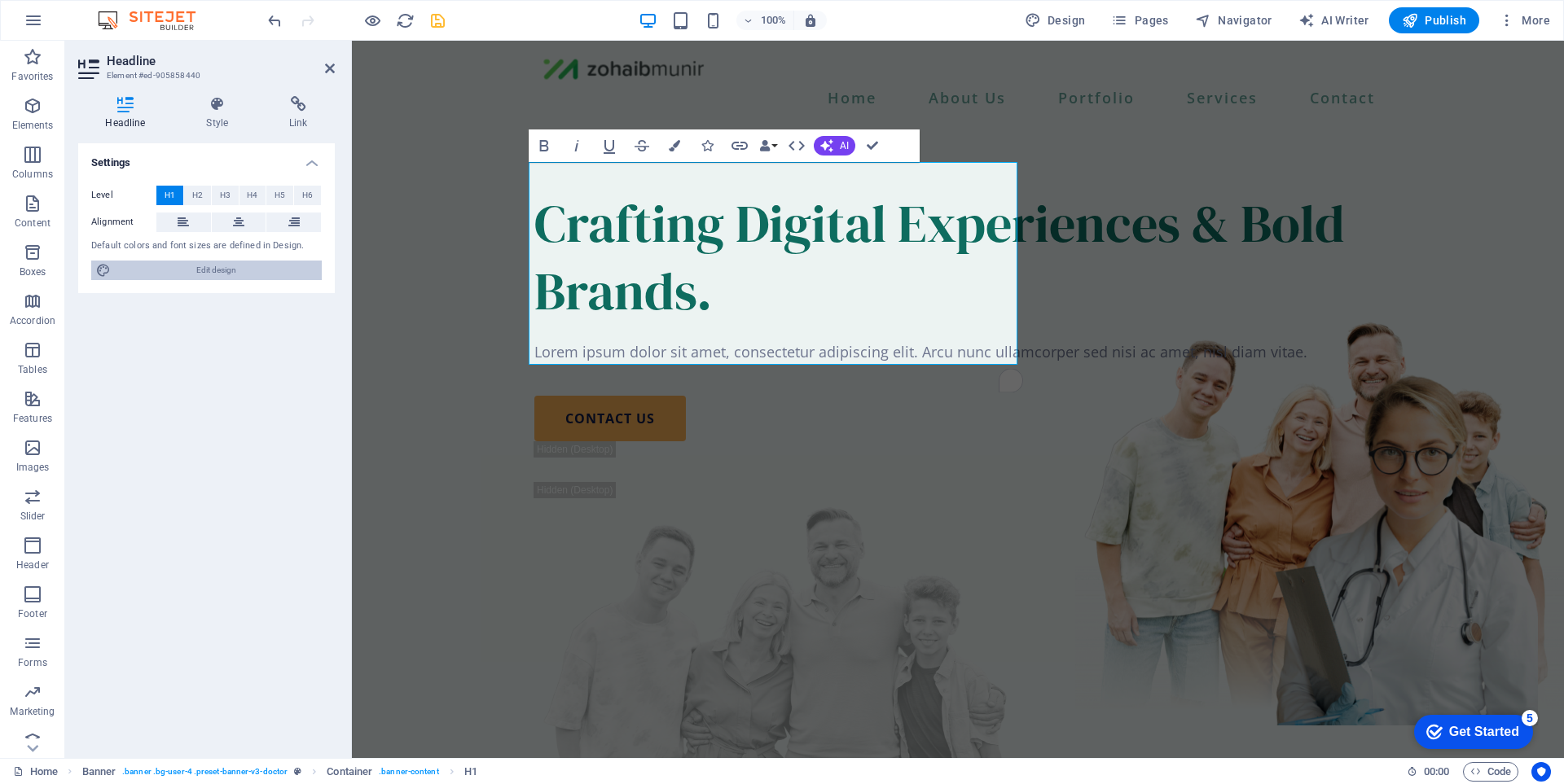
click at [252, 268] on span "Edit design" at bounding box center [216, 270] width 201 height 20
select select "400"
select select "px"
select select "rem"
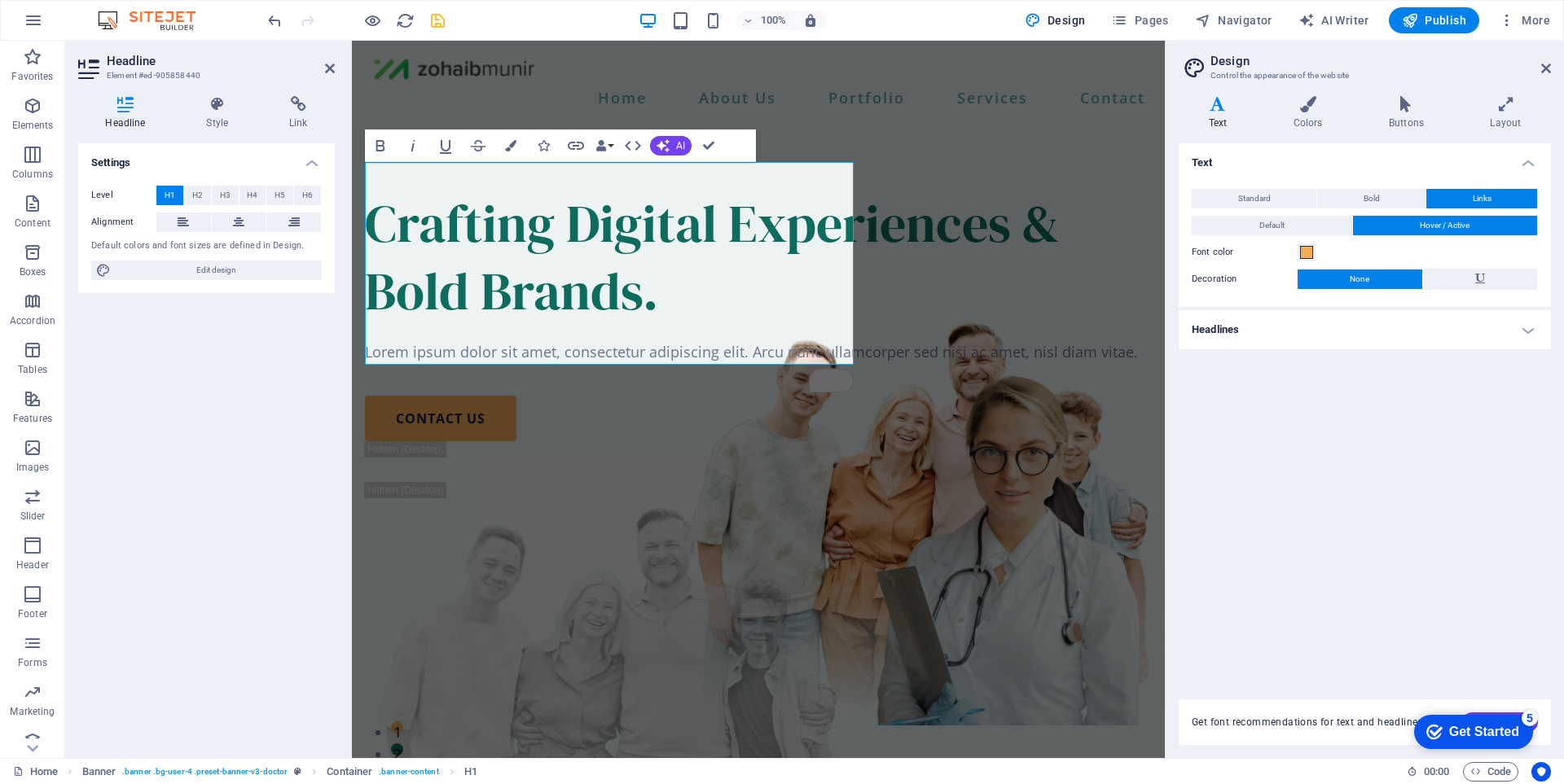
click at [1317, 329] on h4 "Headlines" at bounding box center [1364, 330] width 372 height 39
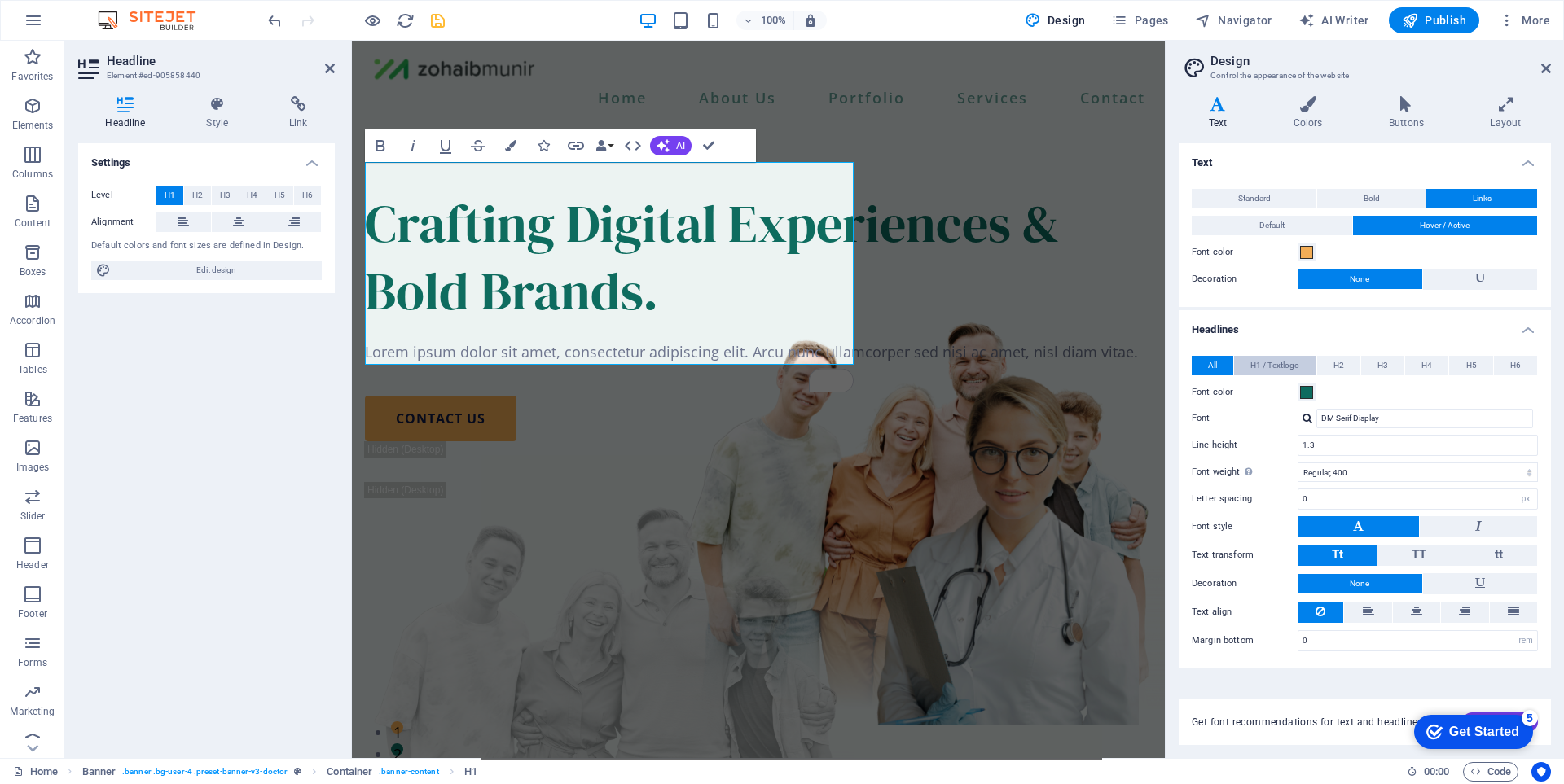
click at [1262, 367] on span "H1 / Textlogo" at bounding box center [1274, 366] width 49 height 20
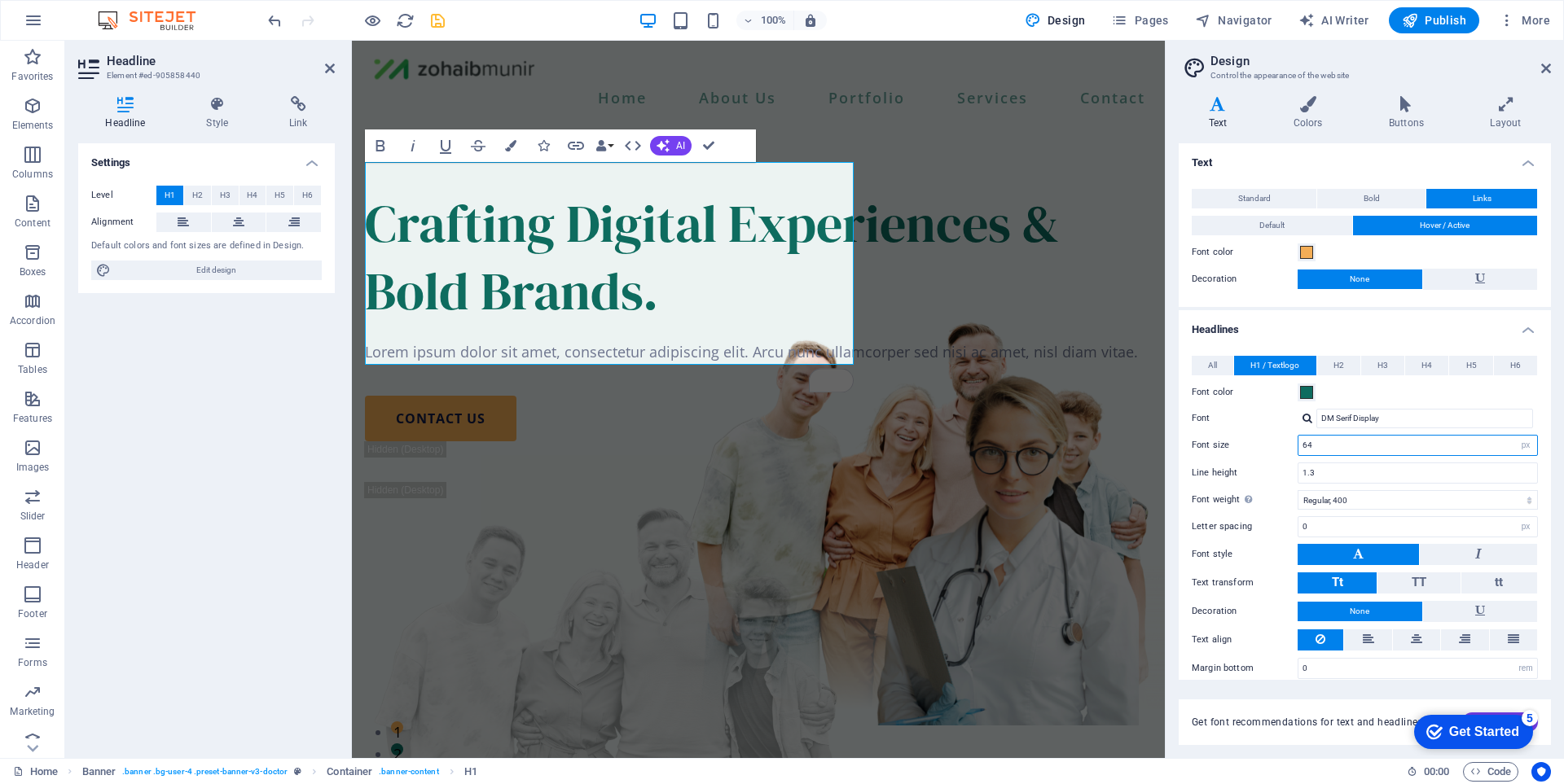
drag, startPoint x: 1291, startPoint y: 438, endPoint x: 1265, endPoint y: 441, distance: 26.2
click at [1265, 441] on div "Font size 64 rem px em %" at bounding box center [1365, 446] width 346 height 21
type input "60"
click at [1352, 467] on input "1.3" at bounding box center [1417, 473] width 238 height 20
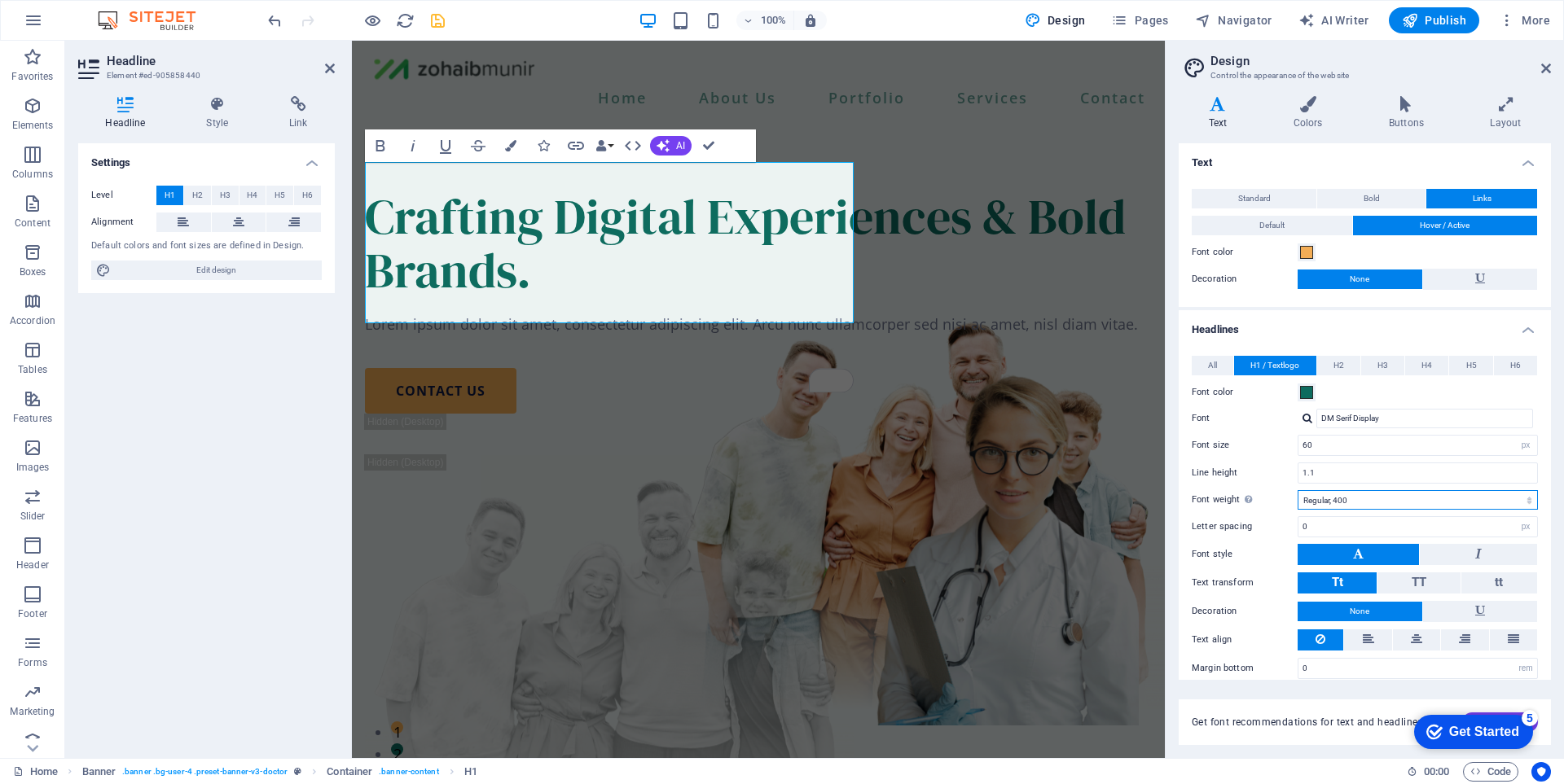
click at [1354, 502] on select "Thin, 100 Extra-light, 200 Light, 300 Regular, 400 Medium, 500 Semi-bold, 600 B…" at bounding box center [1417, 500] width 240 height 20
click at [1328, 475] on input "1.1" at bounding box center [1417, 473] width 238 height 20
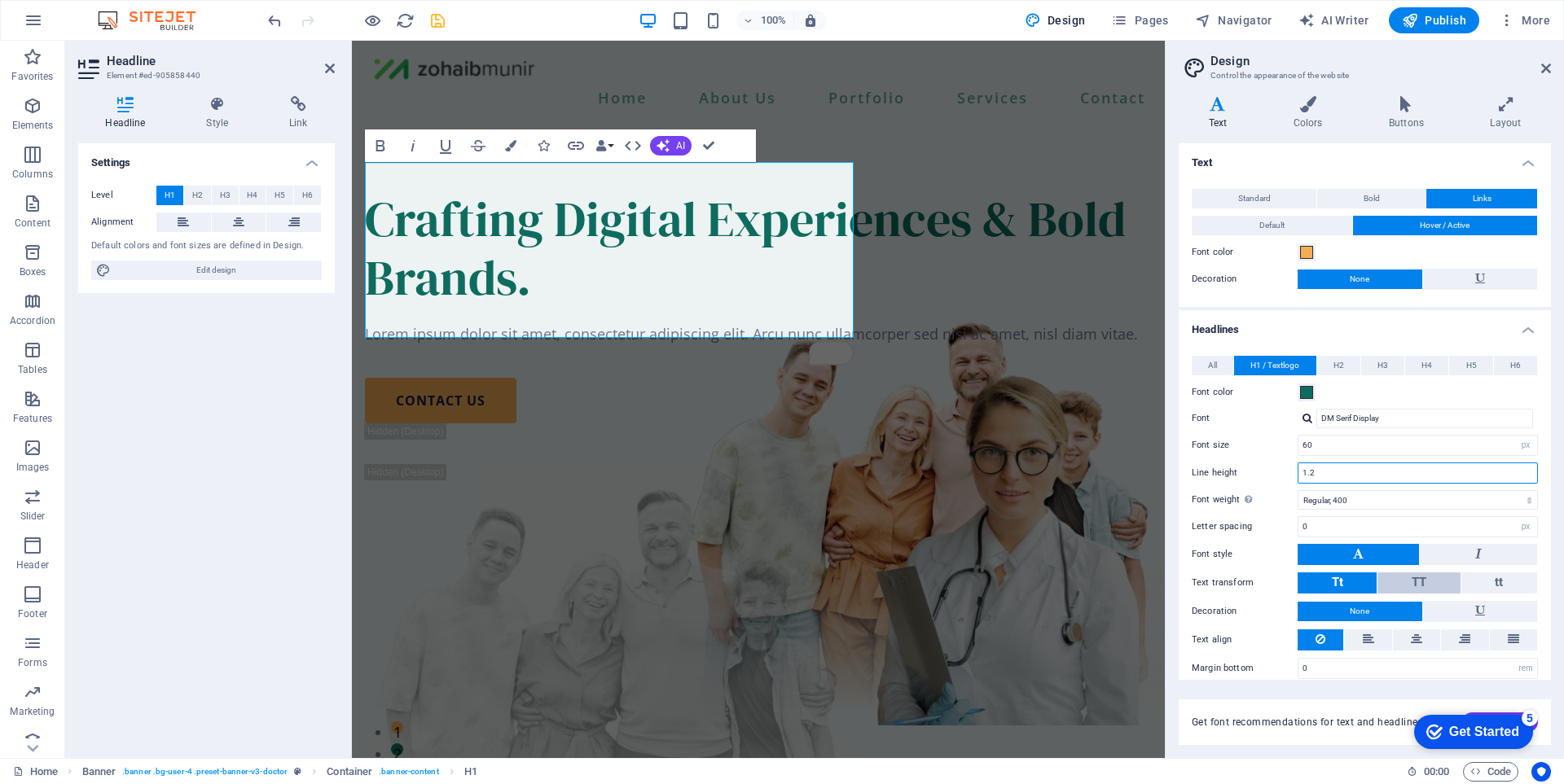
type input "1.2"
click at [1438, 582] on button "TT" at bounding box center [1419, 583] width 82 height 21
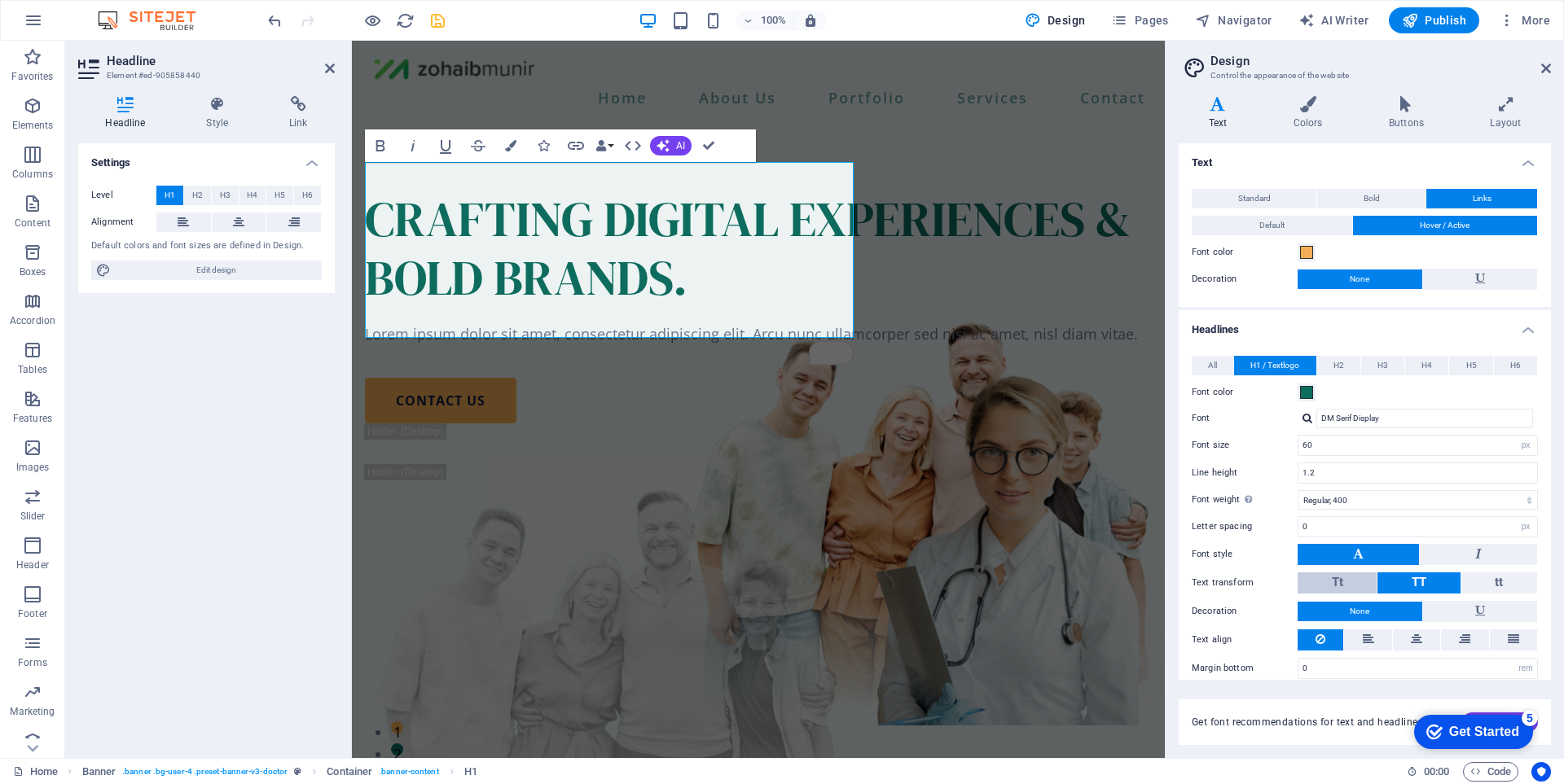
click at [1332, 583] on span "Tt" at bounding box center [1337, 582] width 12 height 14
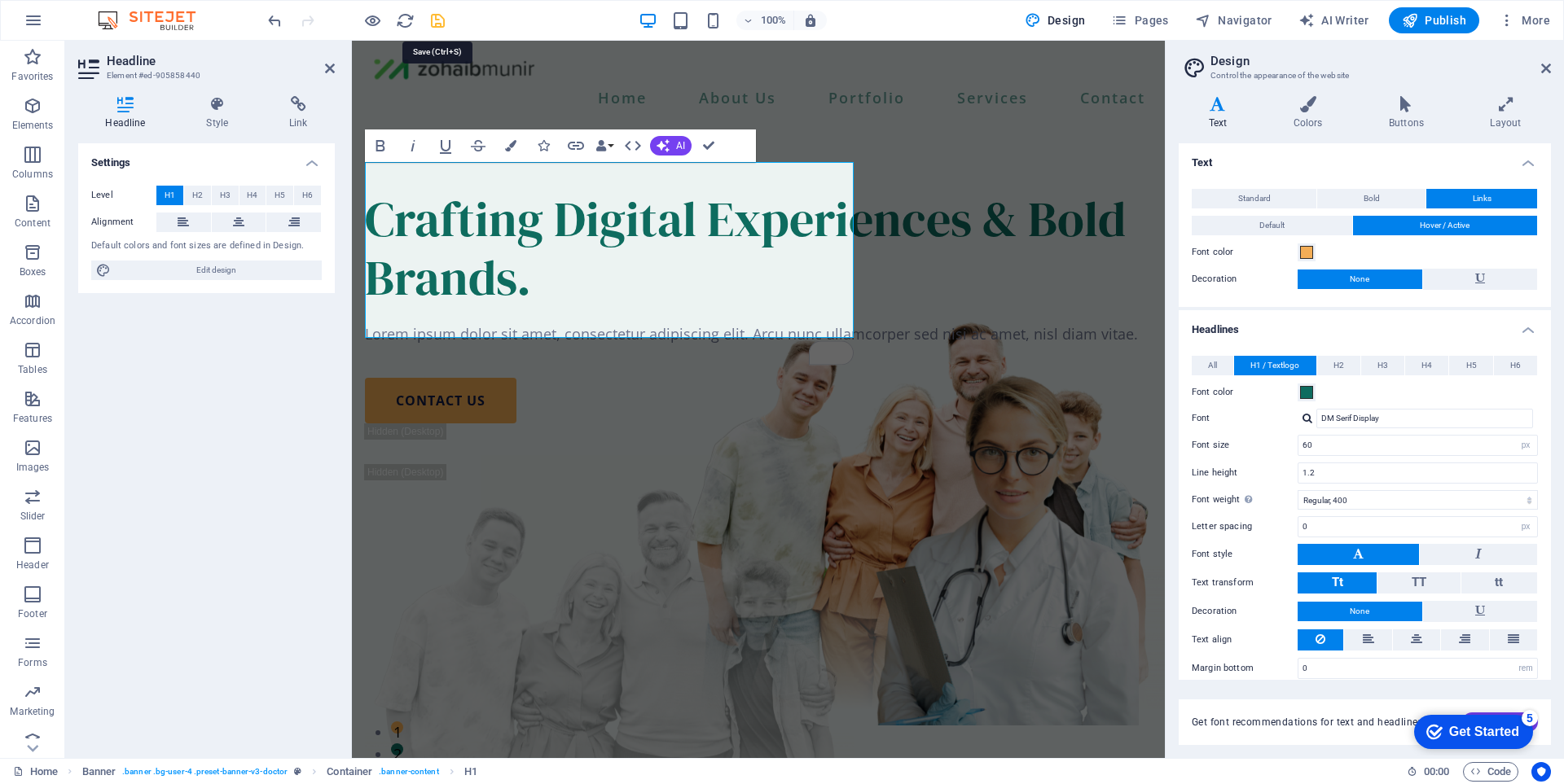
click at [435, 23] on icon "save" at bounding box center [437, 21] width 19 height 19
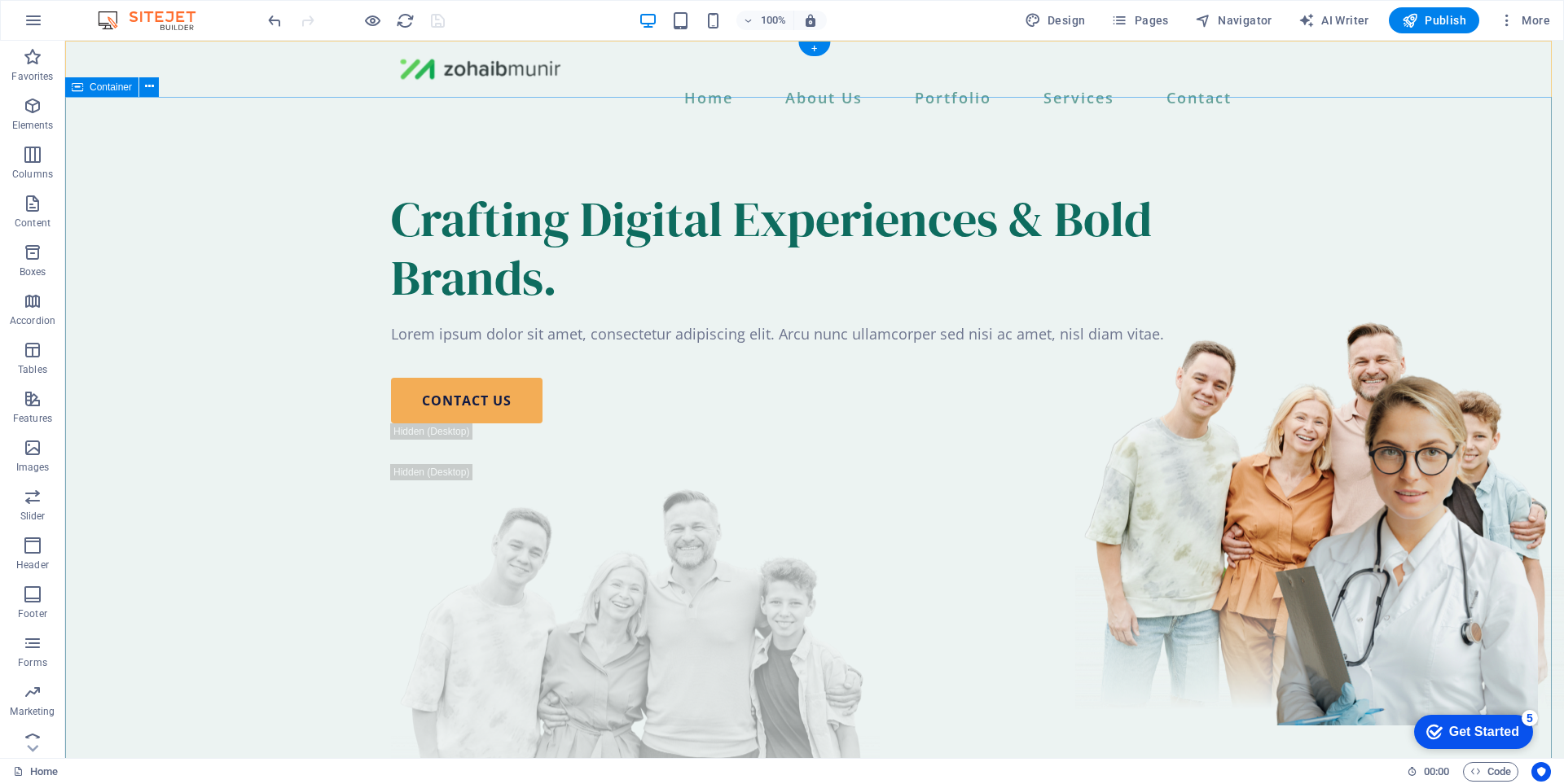
click at [1007, 378] on div "Crafting Digital Experiences & Bold Brands. Lorem ipsum dolor sit amet, consect…" at bounding box center [815, 533] width 1499 height 818
click at [238, 288] on div "Crafting Digital Experiences & Bold Brands. Lorem ipsum dolor sit amet, consect…" at bounding box center [815, 533] width 1499 height 818
click at [295, 54] on div "Home About Us Portfolio Services Contact" at bounding box center [815, 83] width 1499 height 84
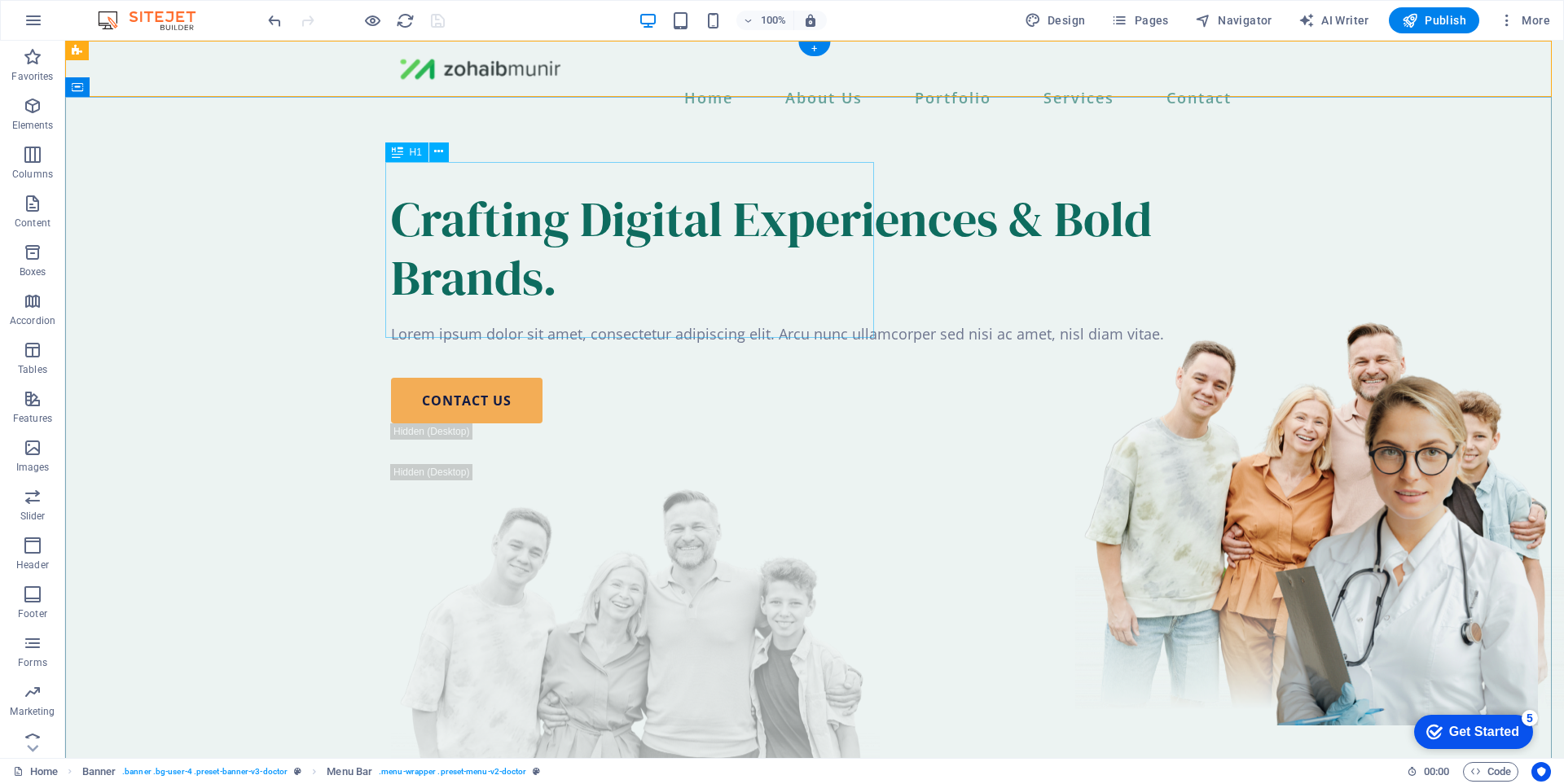
click at [453, 207] on div "Crafting Digital Experiences & Bold Brands." at bounding box center [814, 248] width 847 height 117
click at [515, 345] on div "Lorem ipsum dolor sit amet, consectetur adipiscing elit. Arcu nunc ullamcorper …" at bounding box center [814, 334] width 847 height 22
click at [597, 345] on div "Lorem ipsum dolor sit amet, consectetur adipiscing elit. Arcu nunc ullamcorper …" at bounding box center [814, 334] width 847 height 22
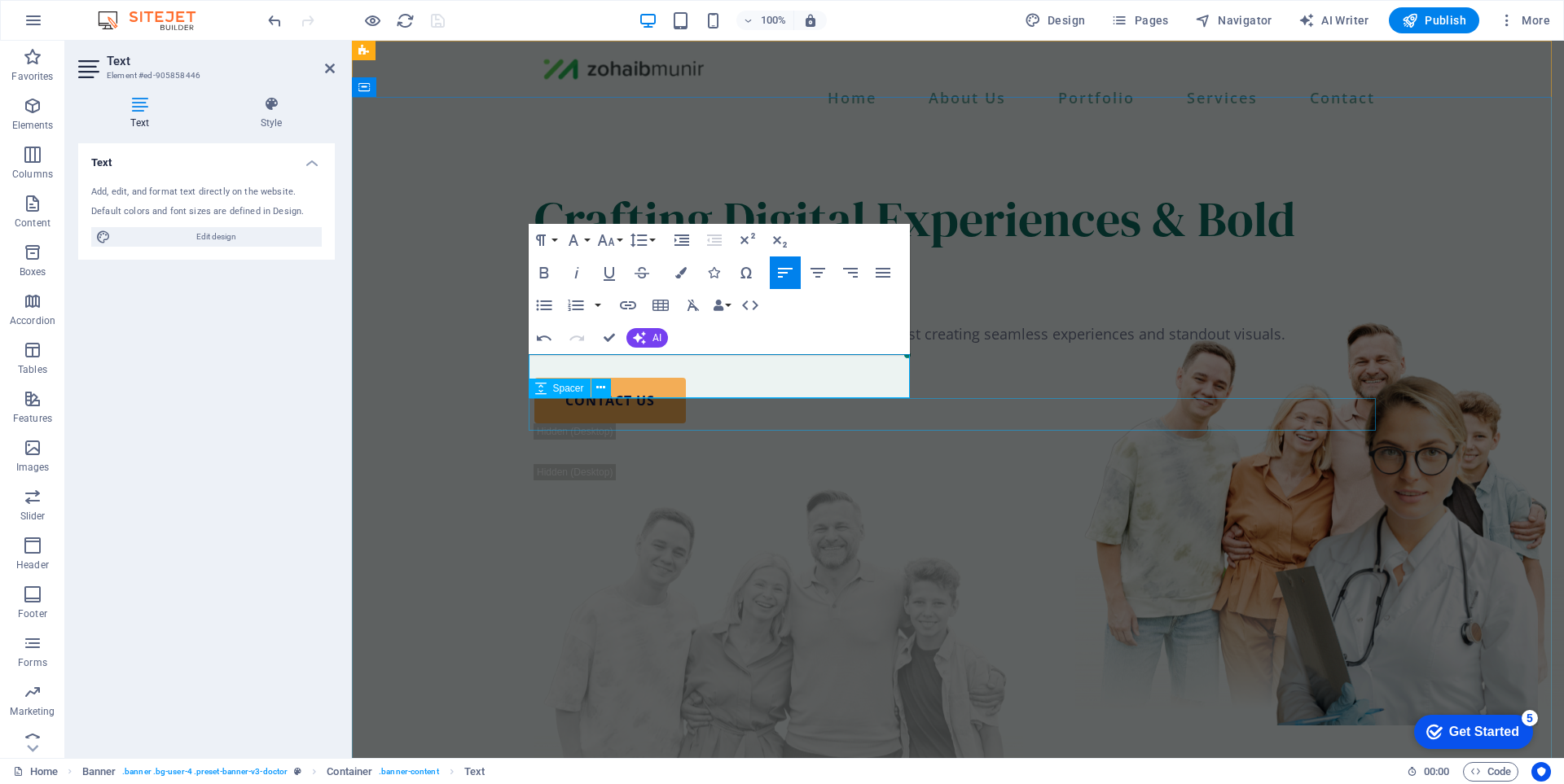
click at [1040, 378] on div at bounding box center [957, 361] width 847 height 33
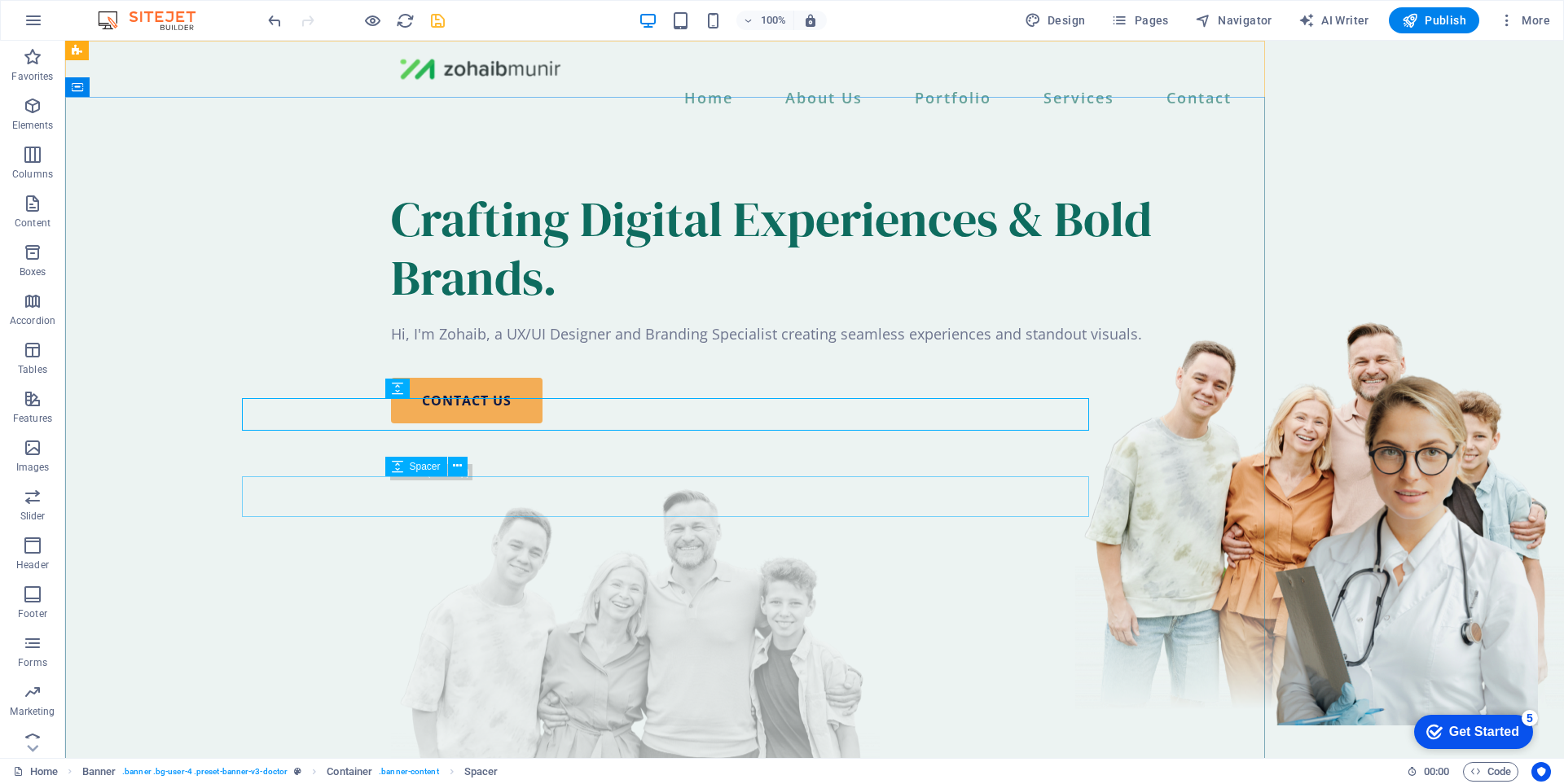
click at [1047, 464] on div at bounding box center [814, 444] width 847 height 41
click at [748, 345] on div "Hi, I'm Zohaib, a UX/UI Designer and Branding Specialist creating seamless expe…" at bounding box center [814, 334] width 847 height 22
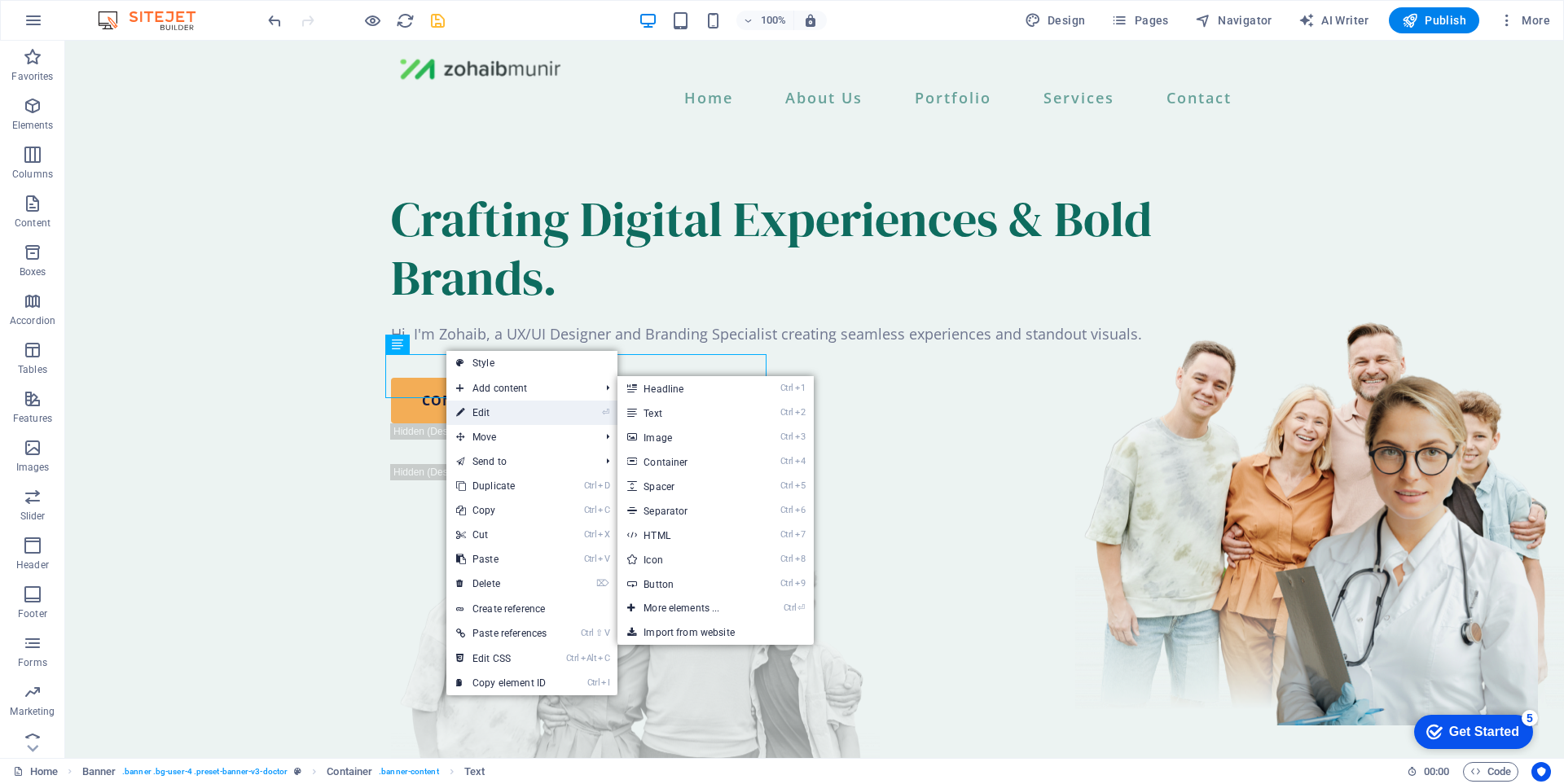
click at [507, 412] on link "⏎ Edit" at bounding box center [501, 412] width 110 height 24
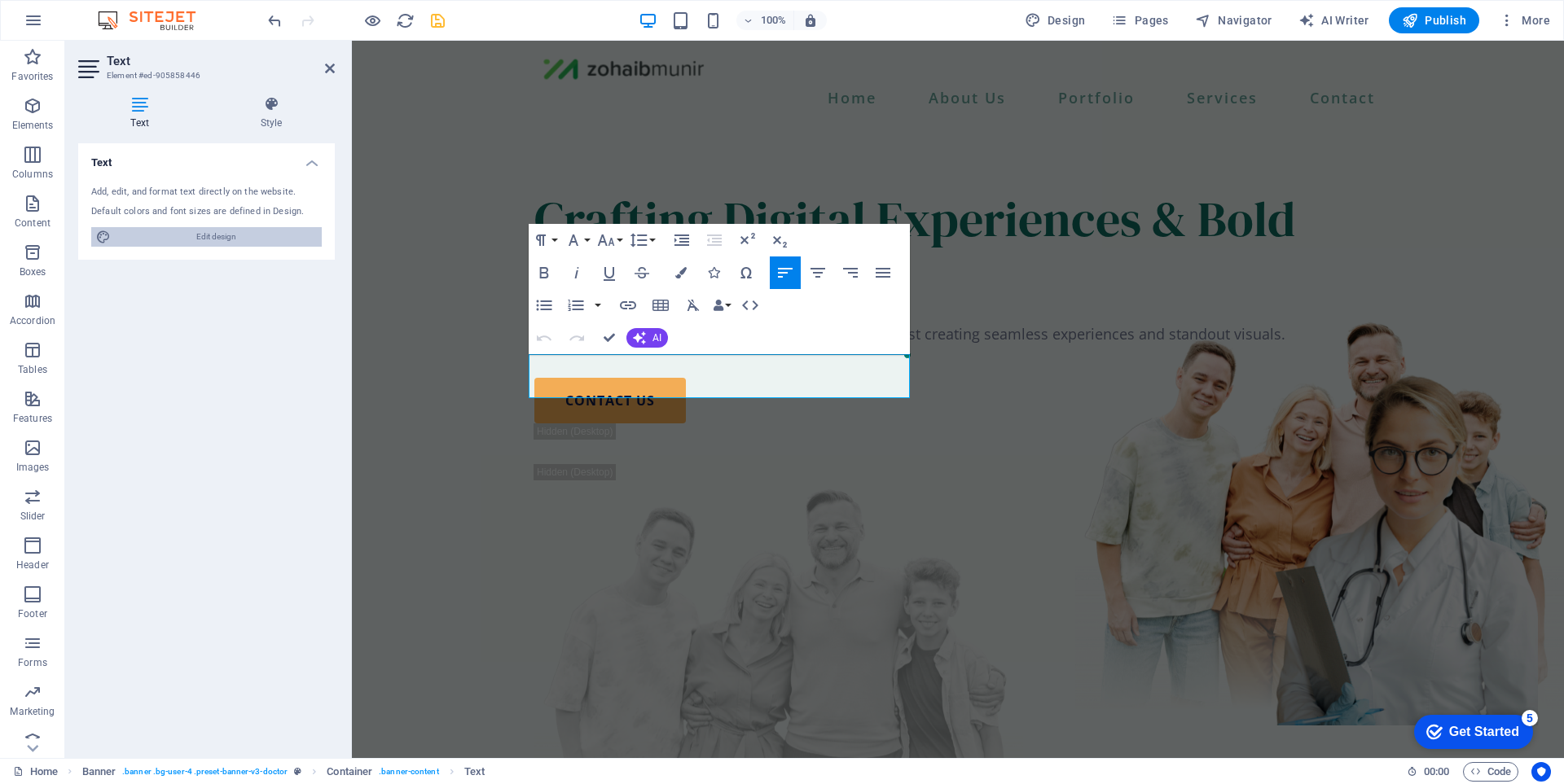
click at [230, 243] on span "Edit design" at bounding box center [216, 237] width 201 height 20
select select "px"
select select "400"
select select "px"
select select "rem"
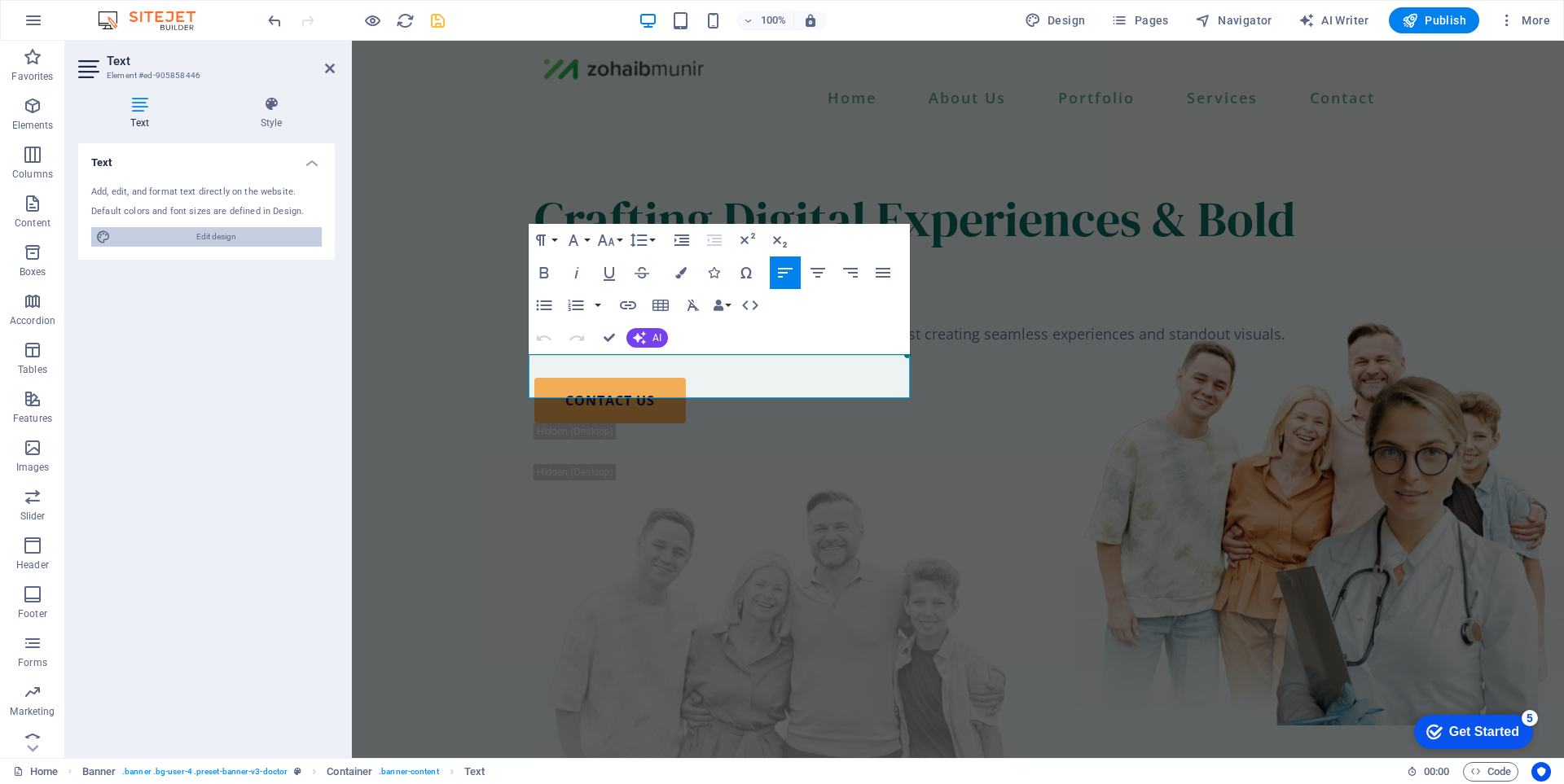
select select "px"
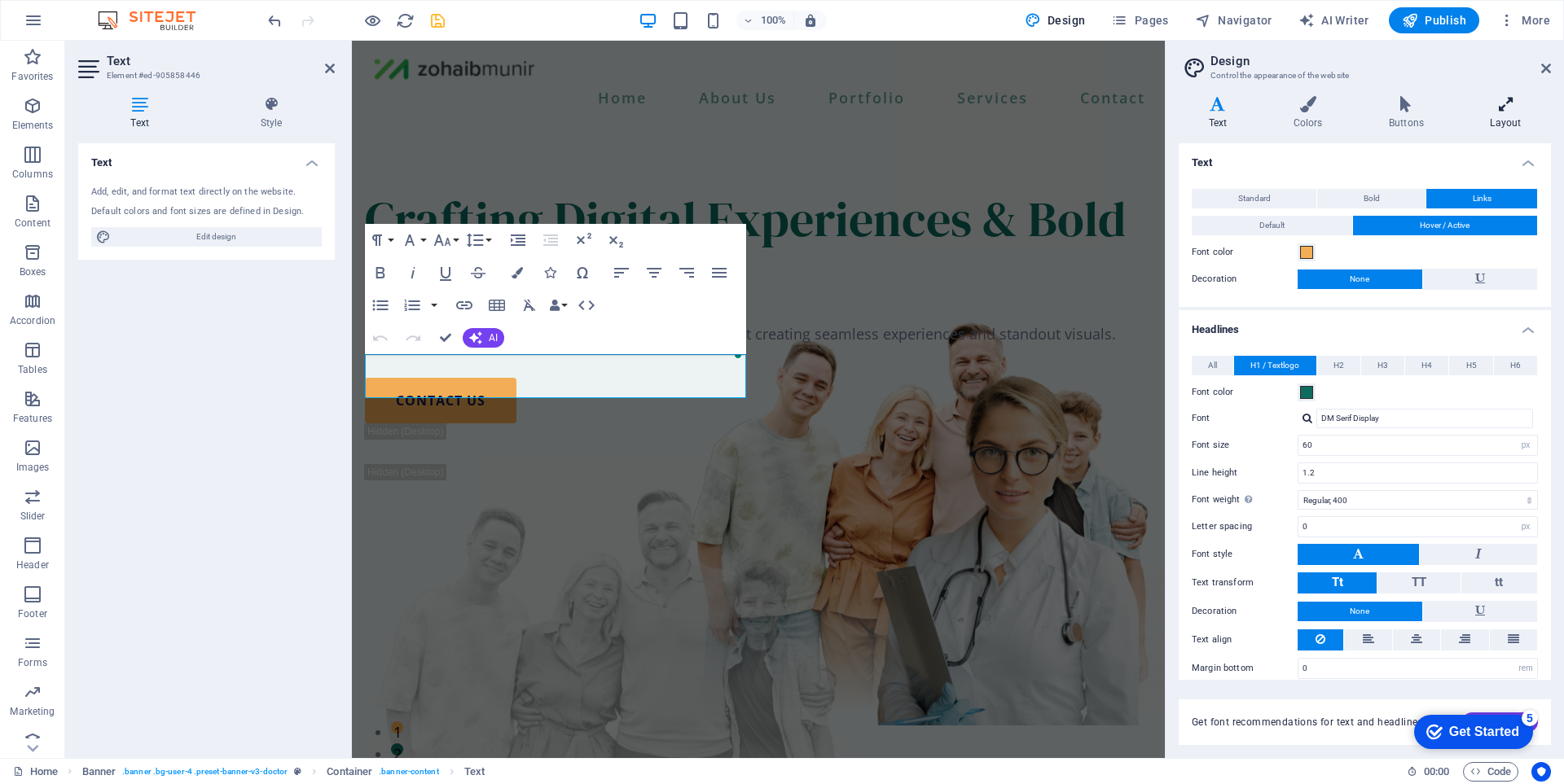
click at [1533, 111] on icon at bounding box center [1505, 104] width 90 height 16
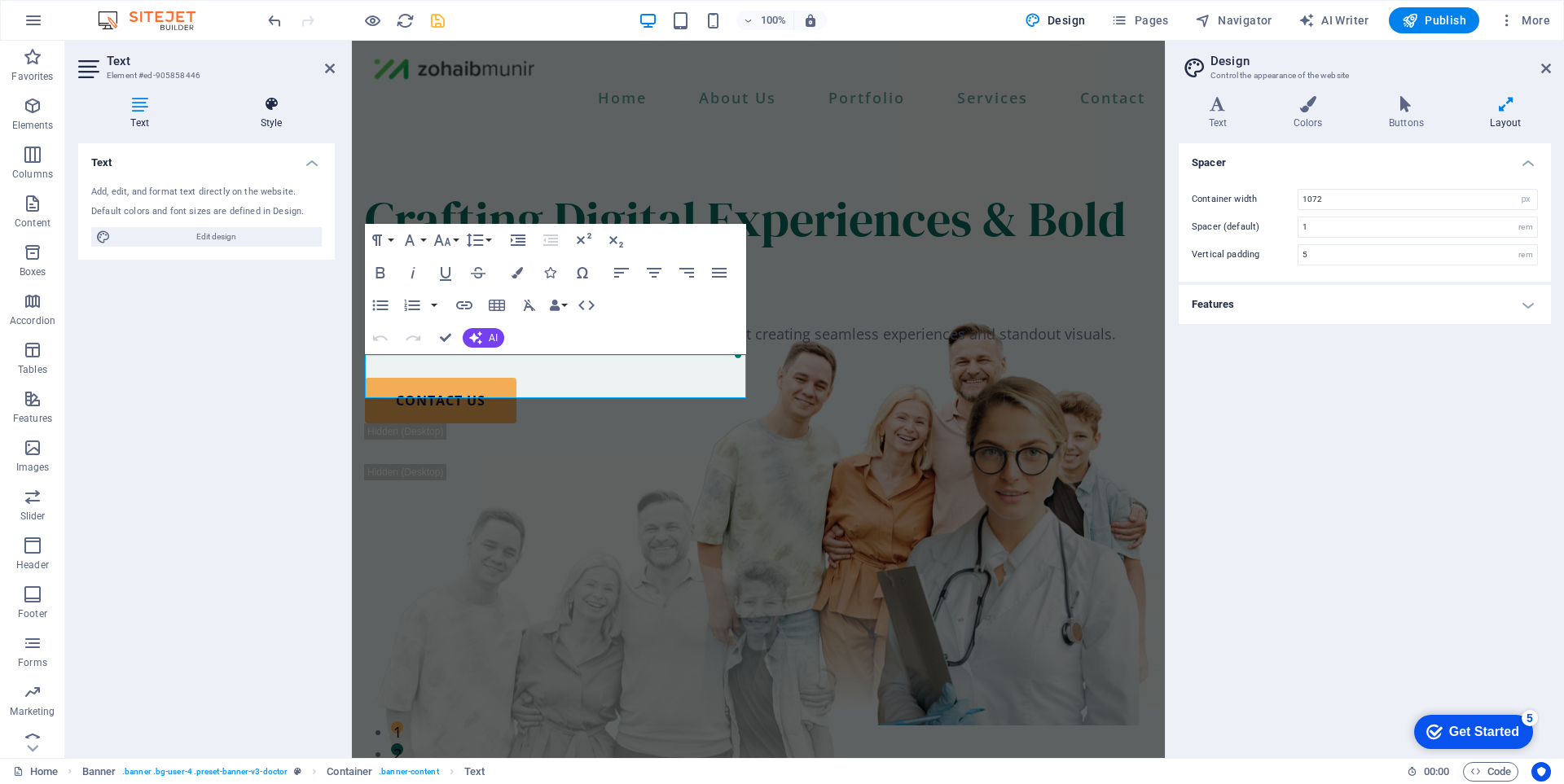
click at [283, 123] on h4 "Style" at bounding box center [271, 113] width 127 height 34
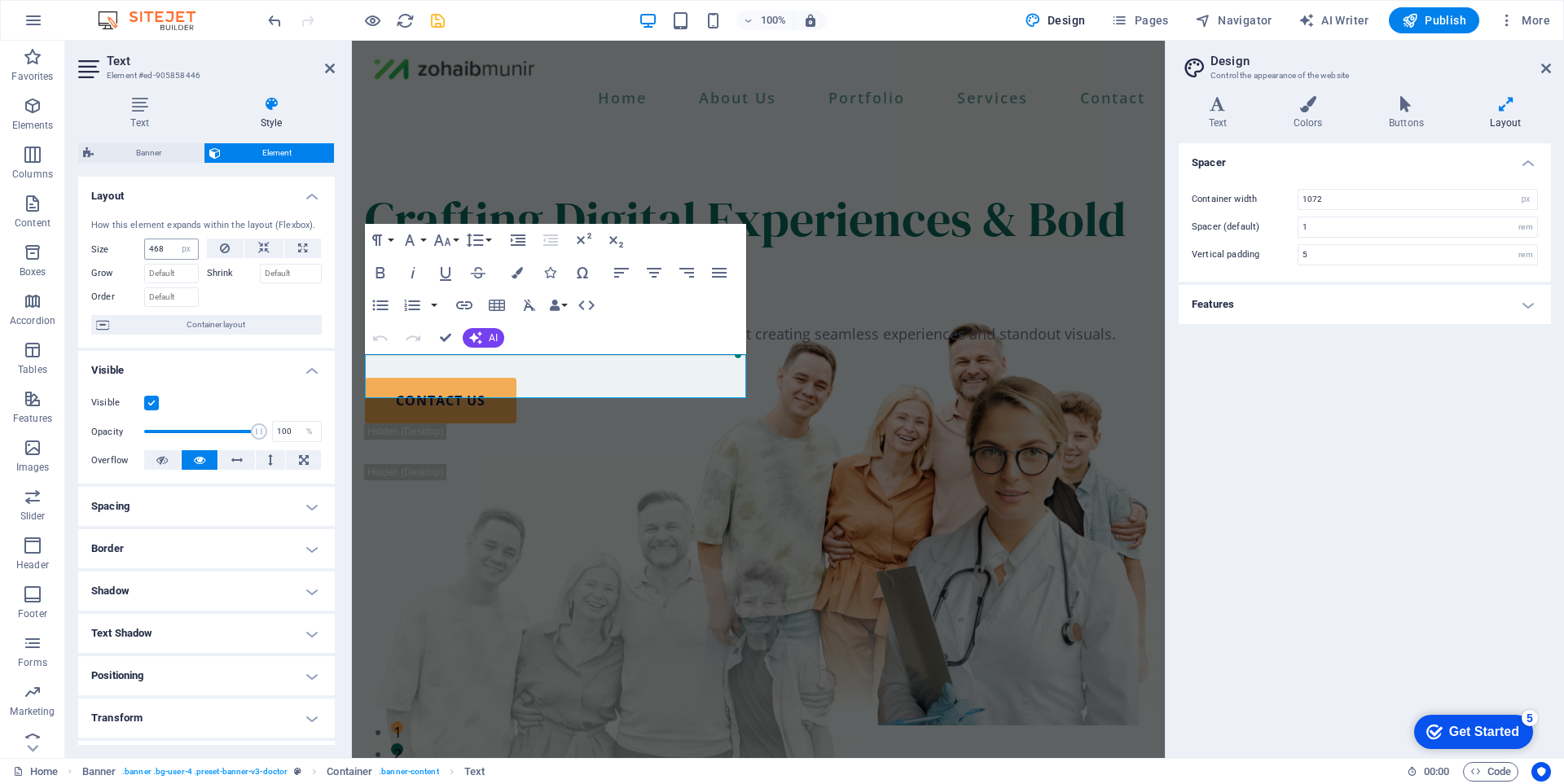
click at [167, 260] on div "468 Default auto px % 1/1 1/2 1/3 1/4 1/5 1/6 1/7 1/8 1/9 1/10" at bounding box center [171, 249] width 54 height 21
click at [167, 248] on input "468" at bounding box center [171, 249] width 53 height 20
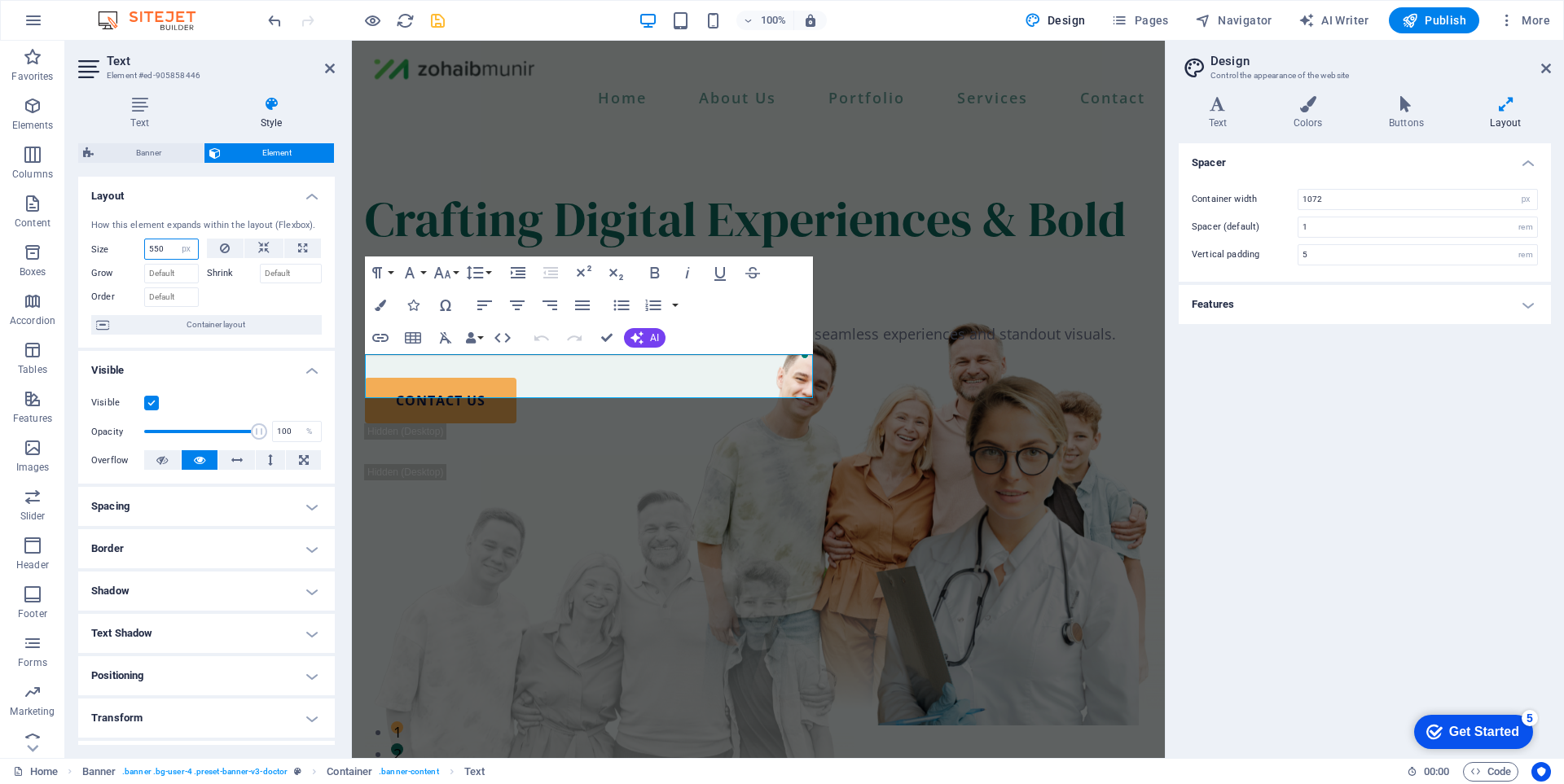
drag, startPoint x: 169, startPoint y: 246, endPoint x: 112, endPoint y: 250, distance: 57.1
click at [112, 250] on div "Size 550 Default auto px % 1/1 1/2 1/3 1/4 1/5 1/6 1/7 1/8 1/9 1/10" at bounding box center [145, 249] width 108 height 21
type input "530"
click at [817, 323] on div at bounding box center [758, 315] width 787 height 16
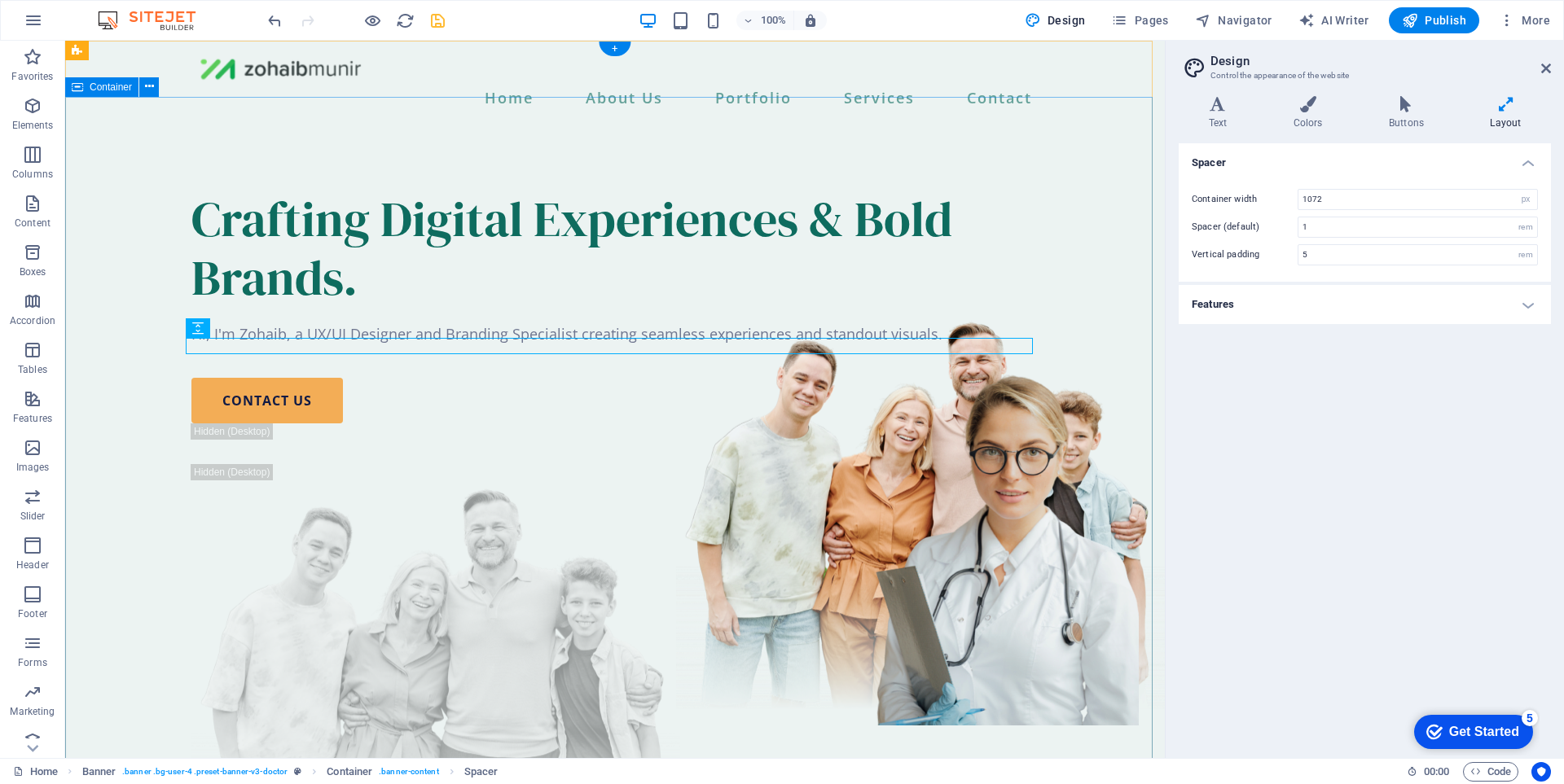
click at [790, 280] on div "Crafting Digital Experiences & Bold Brands. Hi, I'm Zohaib, a UX/UI Designer an…" at bounding box center [615, 533] width 1099 height 818
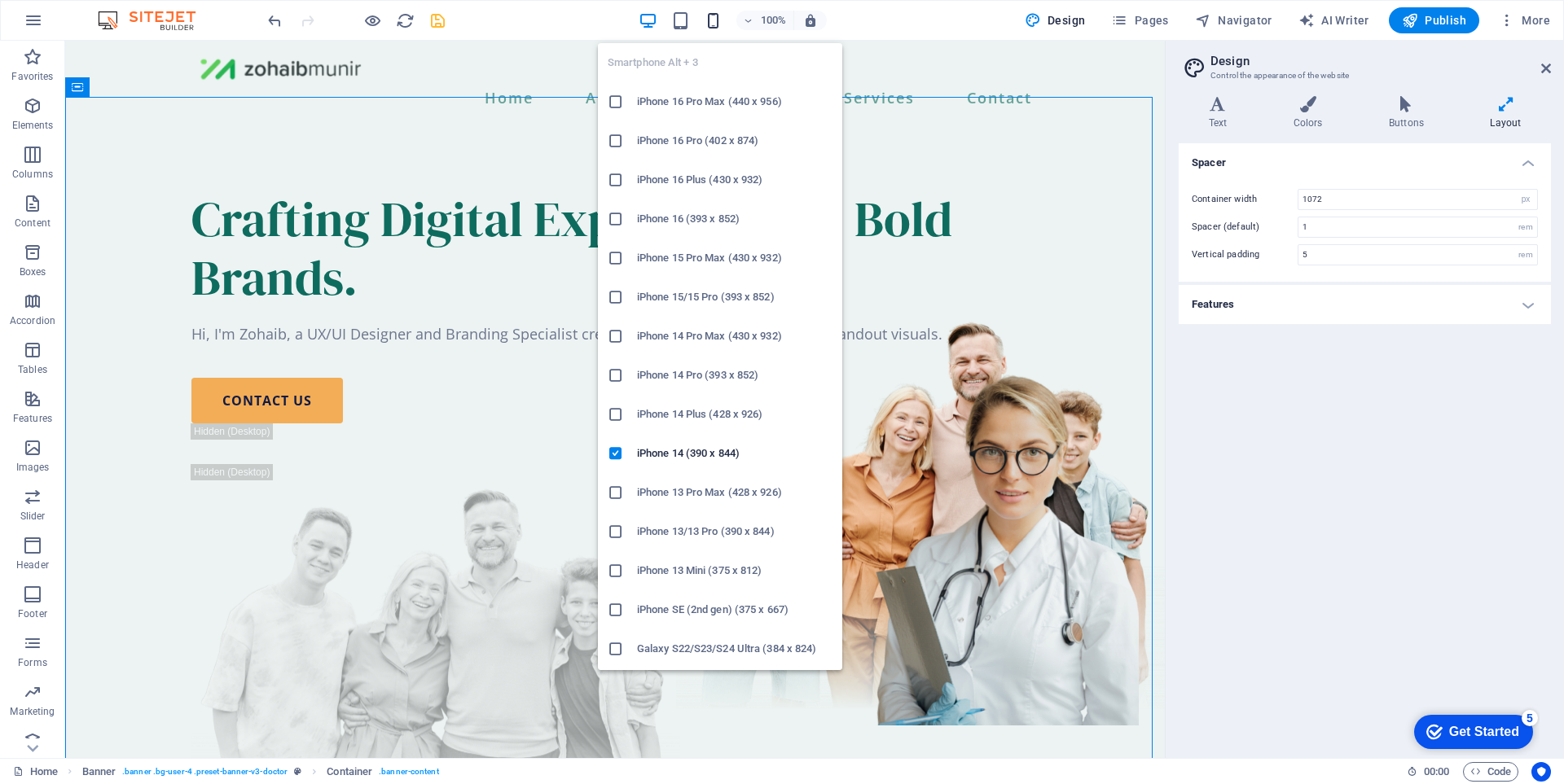
click at [712, 27] on icon "button" at bounding box center [713, 21] width 19 height 19
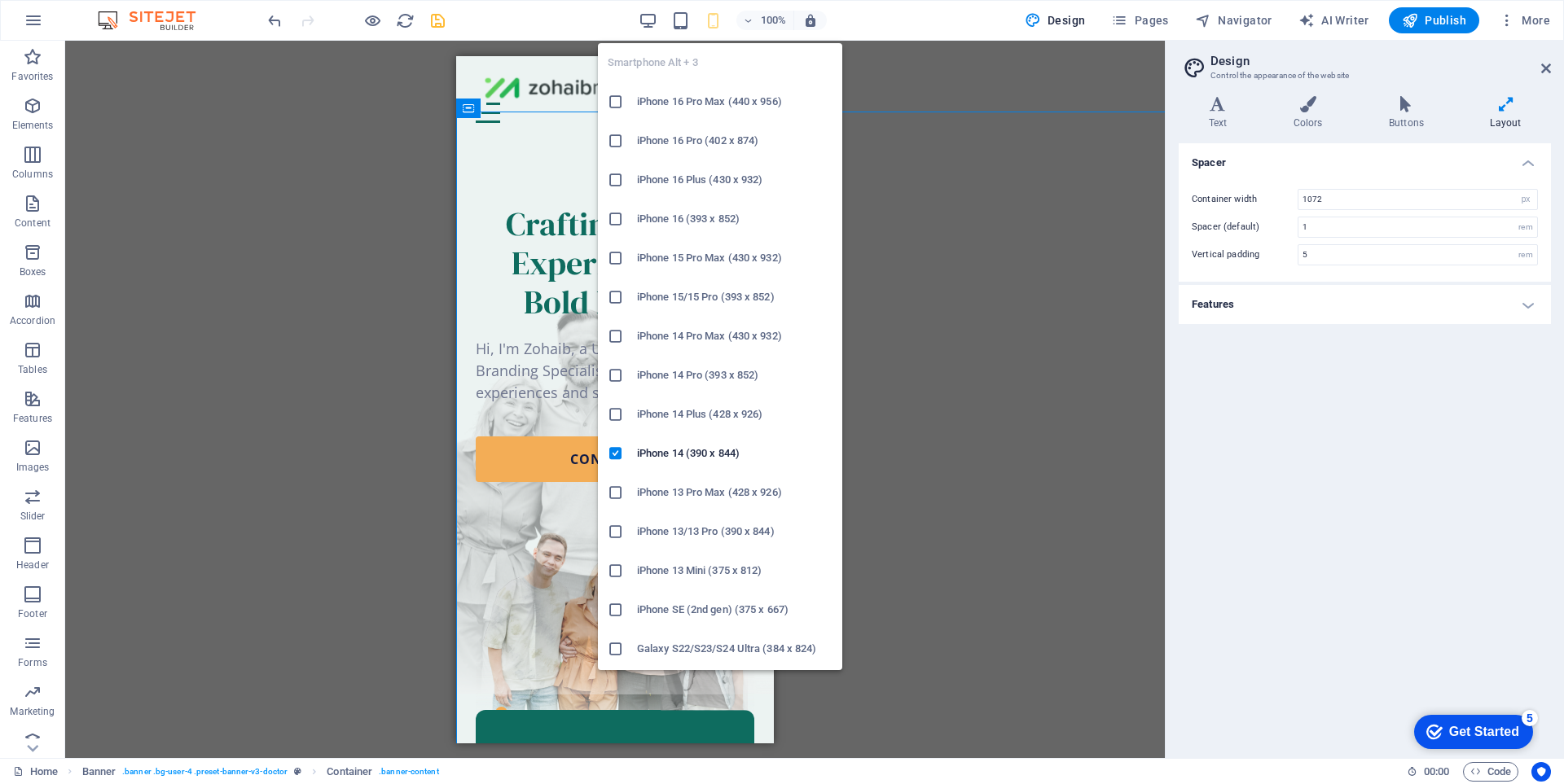
type input "4"
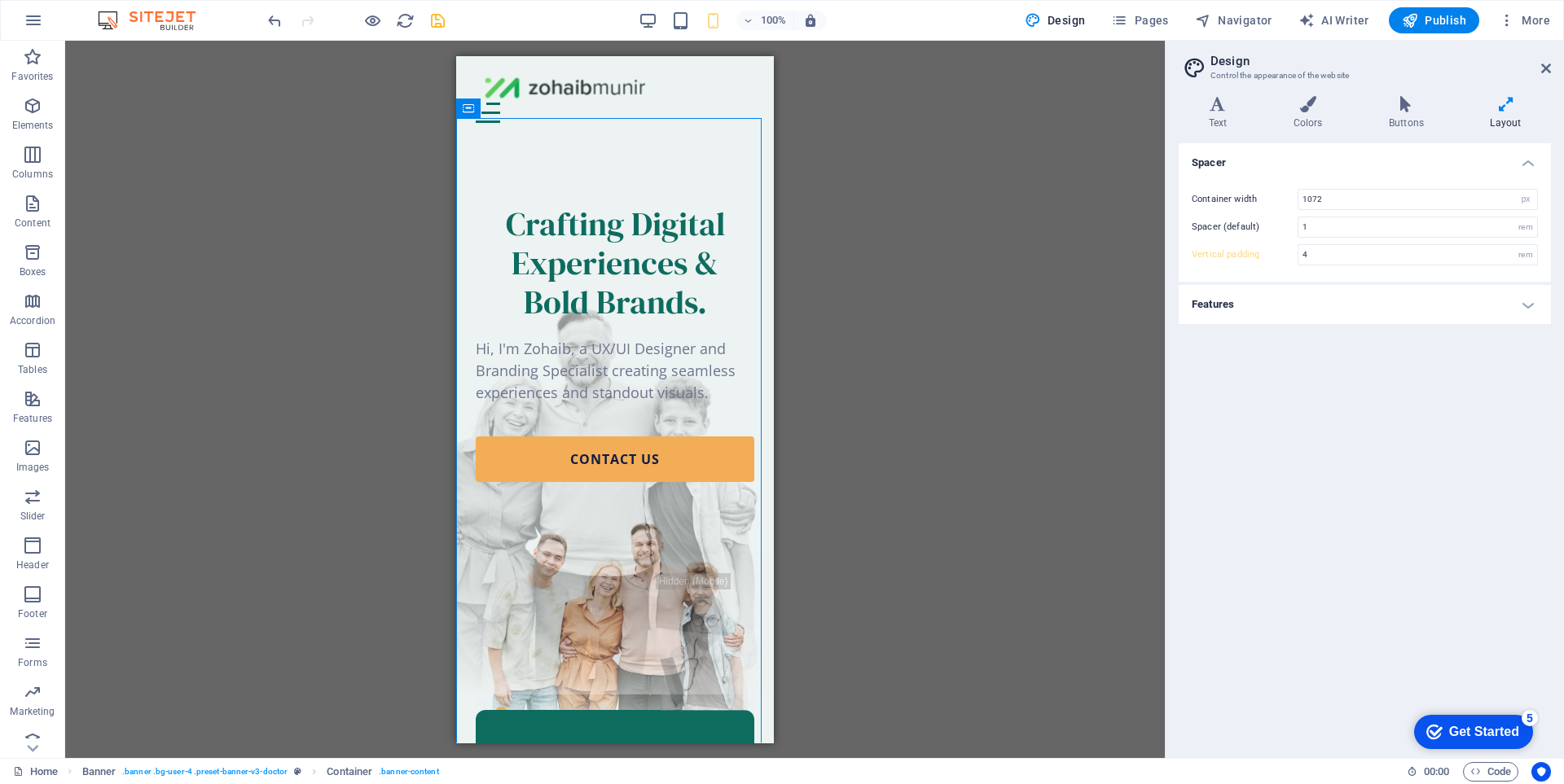
click at [948, 370] on div "H1 Banner Container Banner Menu Bar Logo Text Spacer Button Spacer Menu Spacer …" at bounding box center [615, 400] width 1099 height 717
click at [693, 370] on div "Hi, I'm Zohaib, a UX/UI Designer and Branding Specialist creating seamless expe…" at bounding box center [615, 370] width 278 height 66
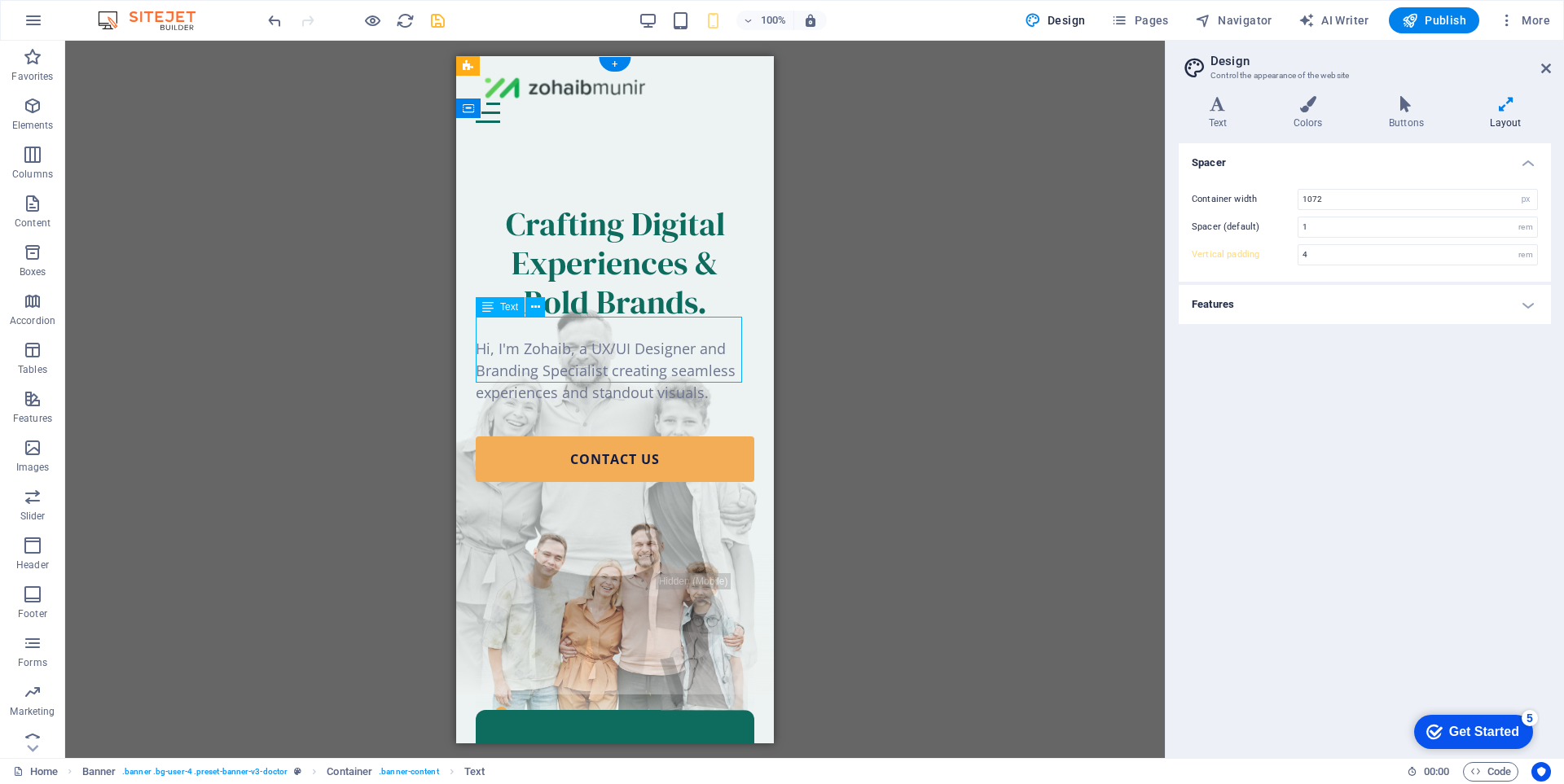
click at [689, 351] on div "Hi, I'm Zohaib, a UX/UI Designer and Branding Specialist creating seamless expe…" at bounding box center [615, 370] width 278 height 66
select select "px"
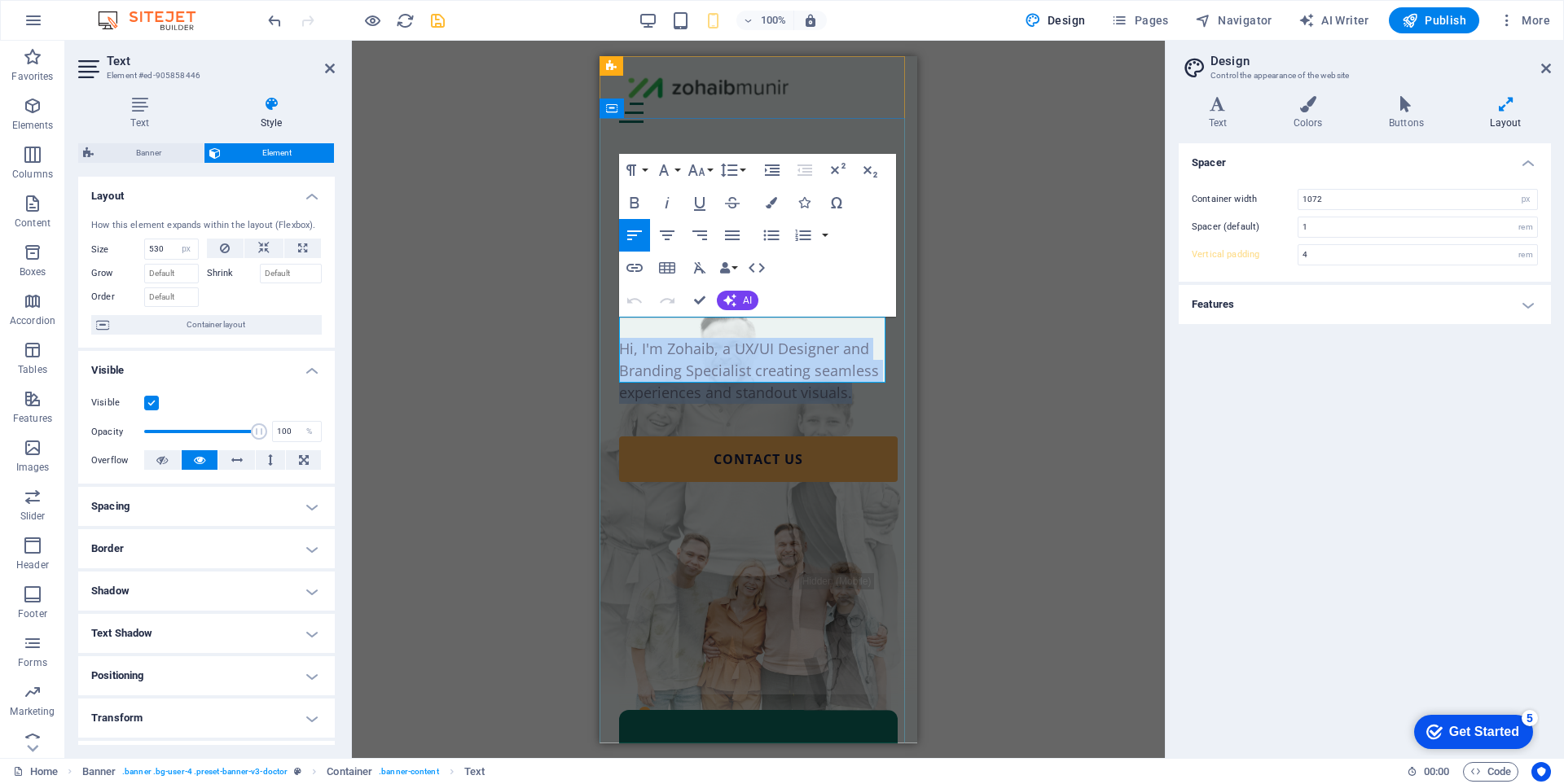
type input "100"
select select "%"
click at [674, 235] on icon "button" at bounding box center [667, 235] width 20 height 20
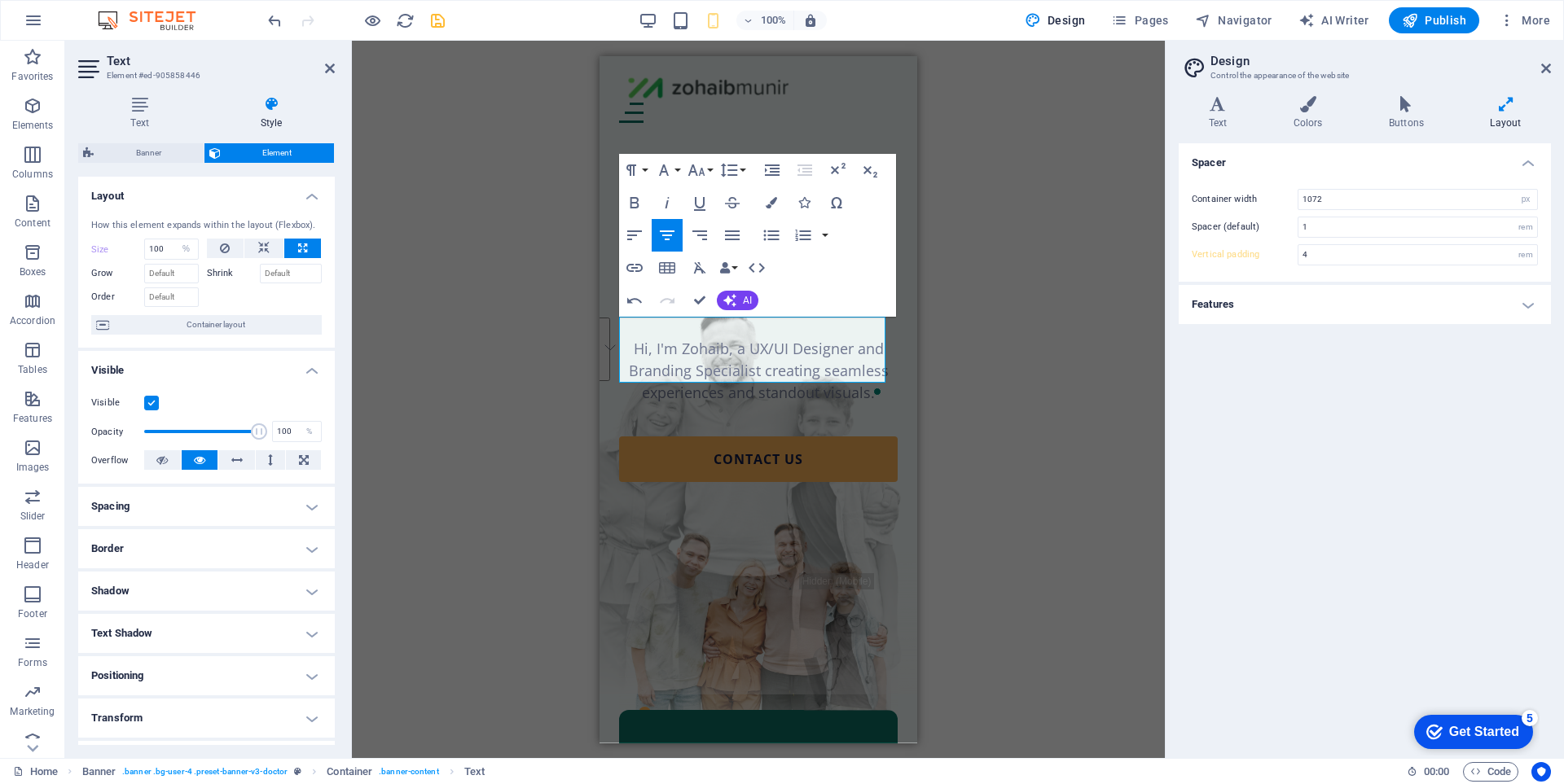
click at [1008, 409] on div "H1 Banner Container Banner Menu Bar Logo Text Spacer Button Spacer Menu Spacer …" at bounding box center [757, 400] width 813 height 717
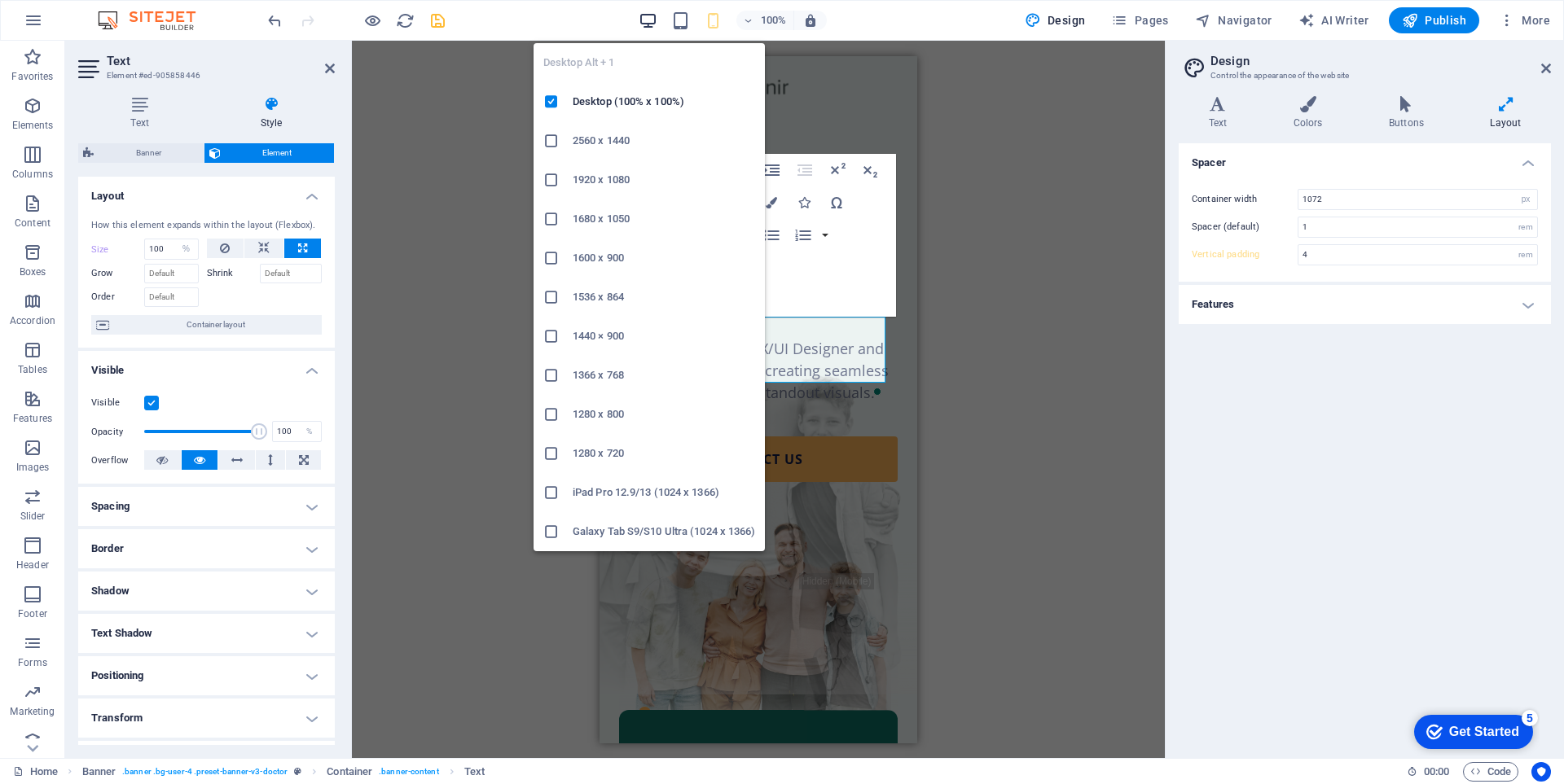
click at [0, 0] on icon "button" at bounding box center [0, 0] width 0 height 0
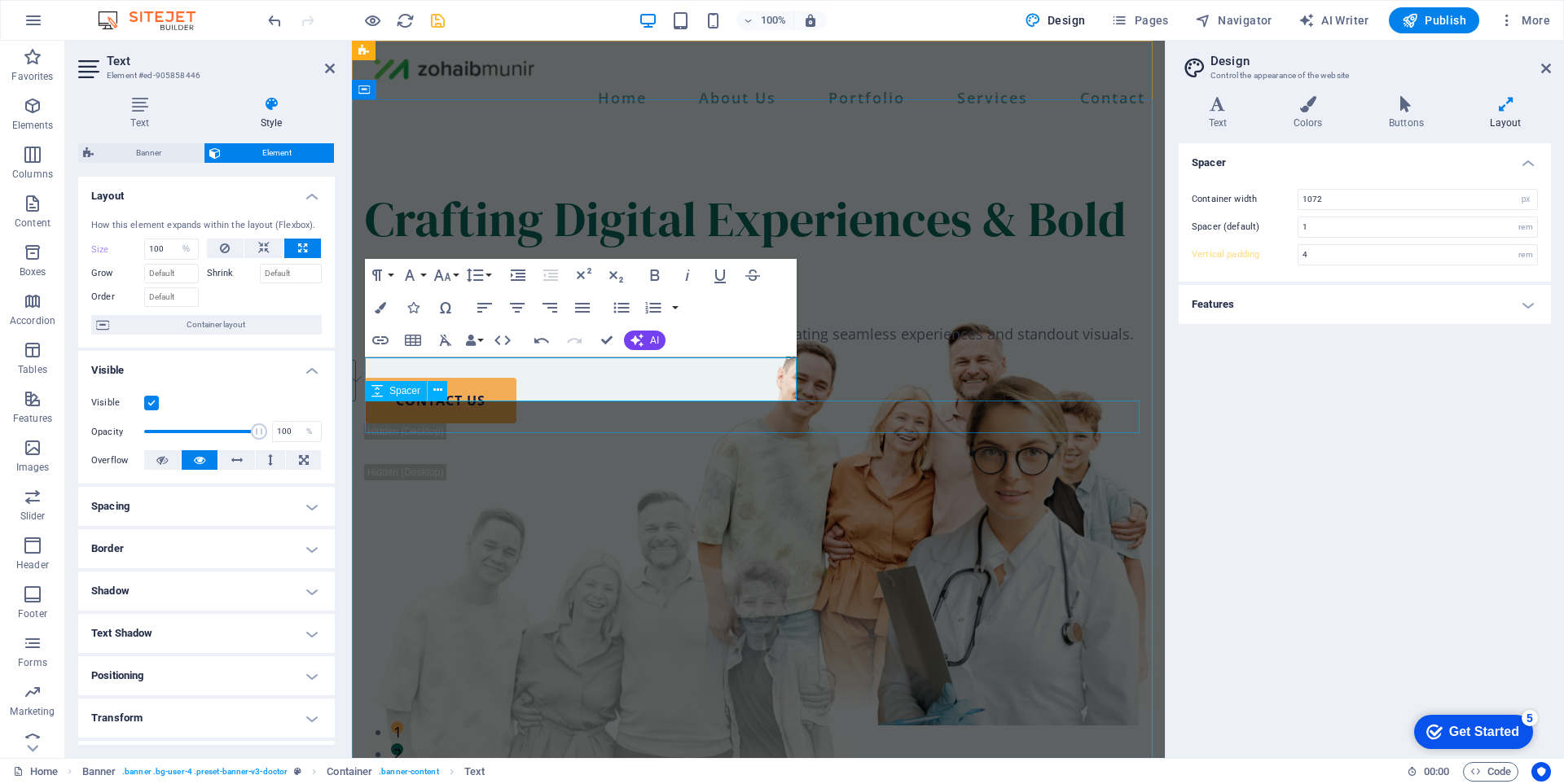
type input "60"
type input "5"
type input "530"
select select "px"
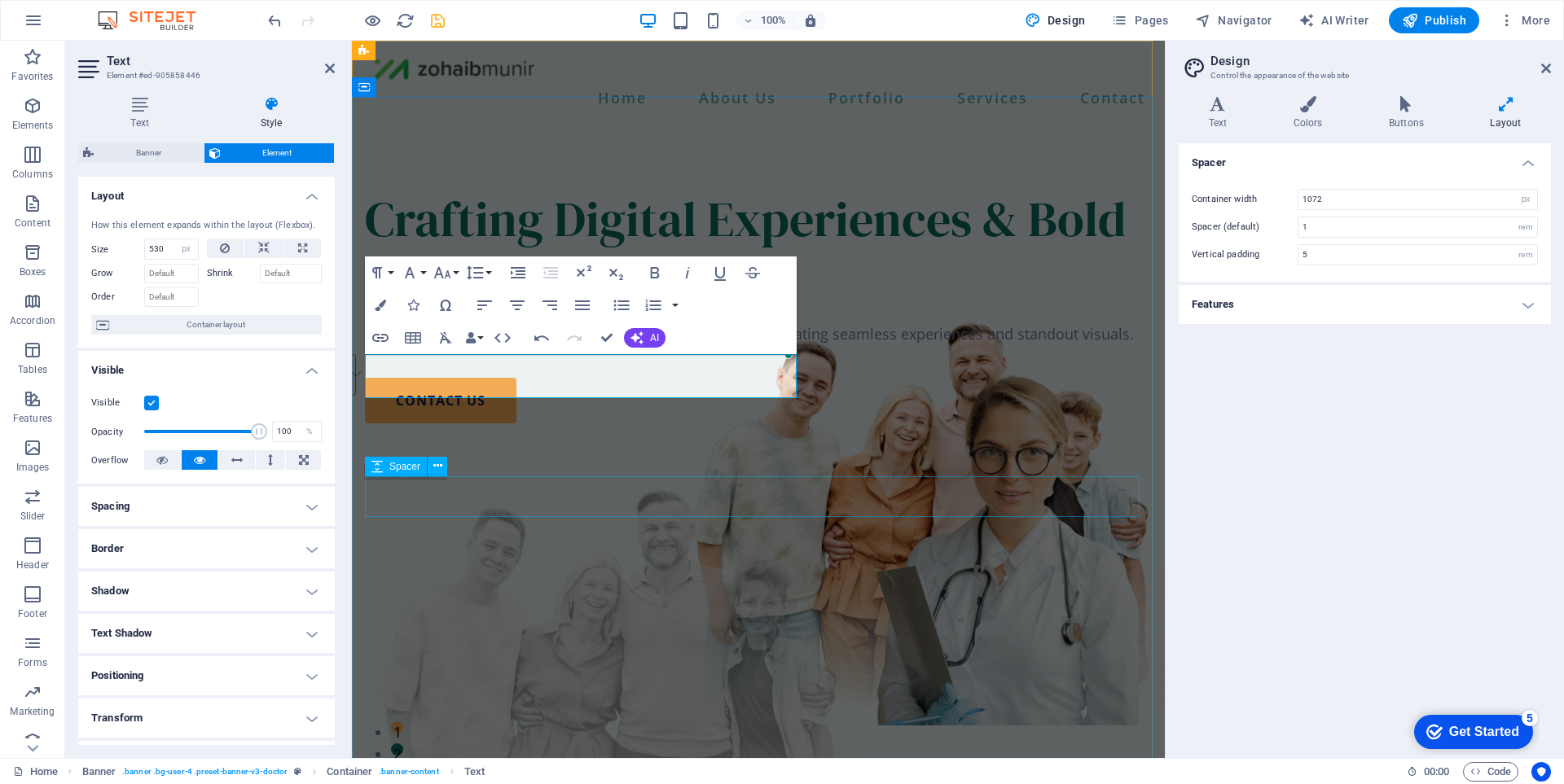
click at [1052, 464] on div at bounding box center [758, 444] width 787 height 41
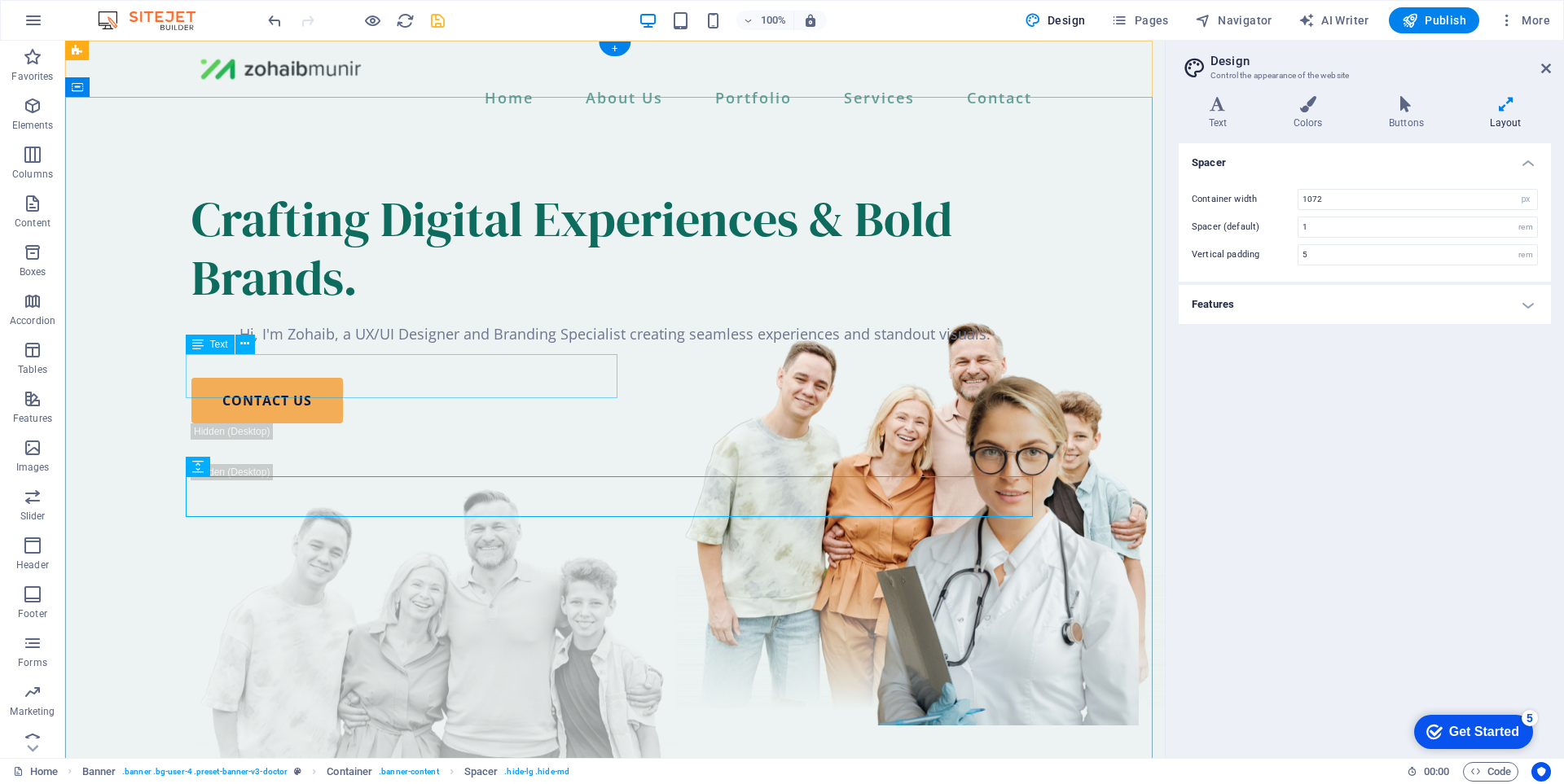
click at [510, 345] on div "Hi, I'm Zohaib, a UX/UI Designer and Branding Specialist creating seamless expe…" at bounding box center [615, 334] width 847 height 22
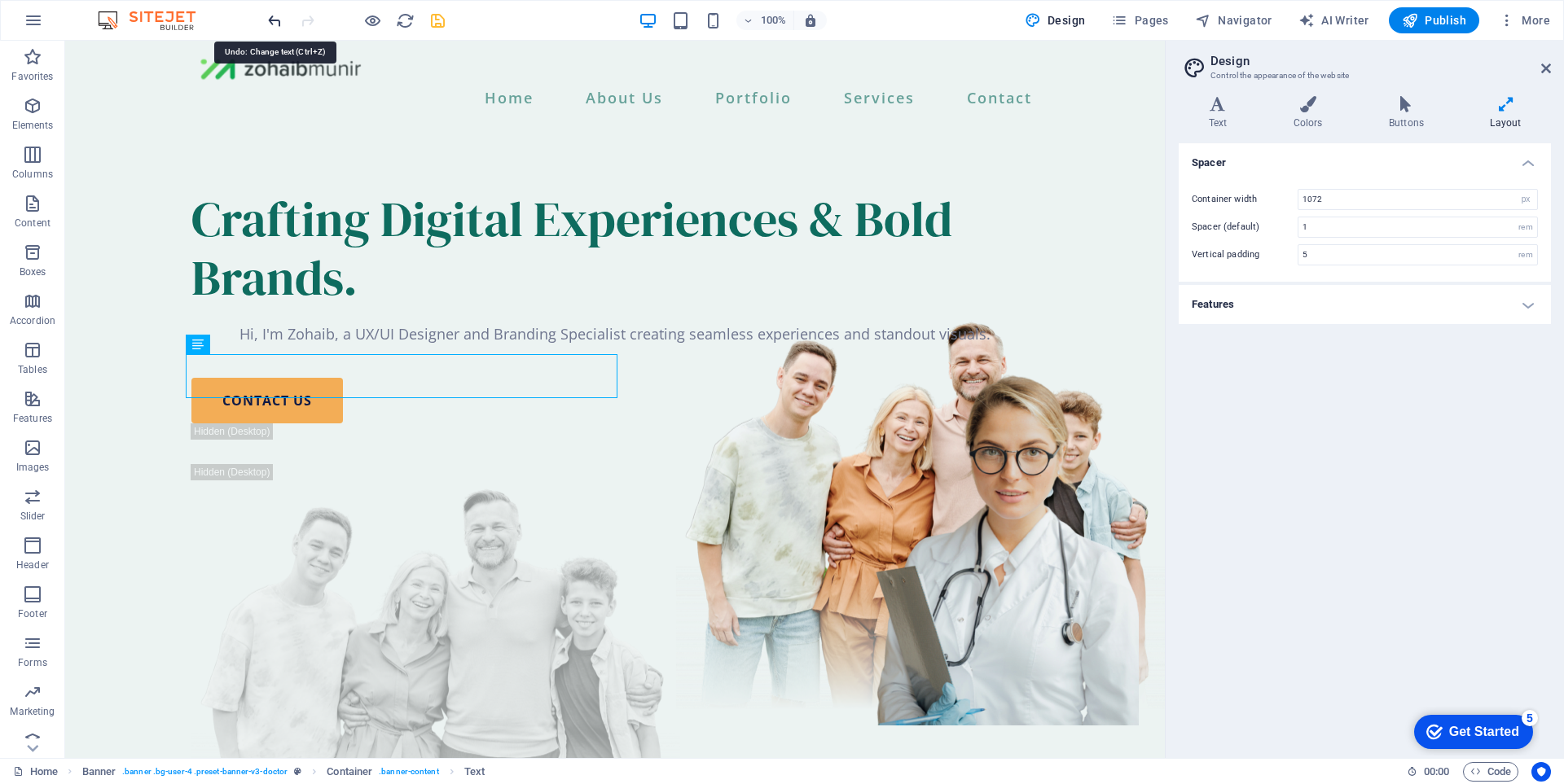
click at [270, 22] on icon "undo" at bounding box center [275, 21] width 19 height 19
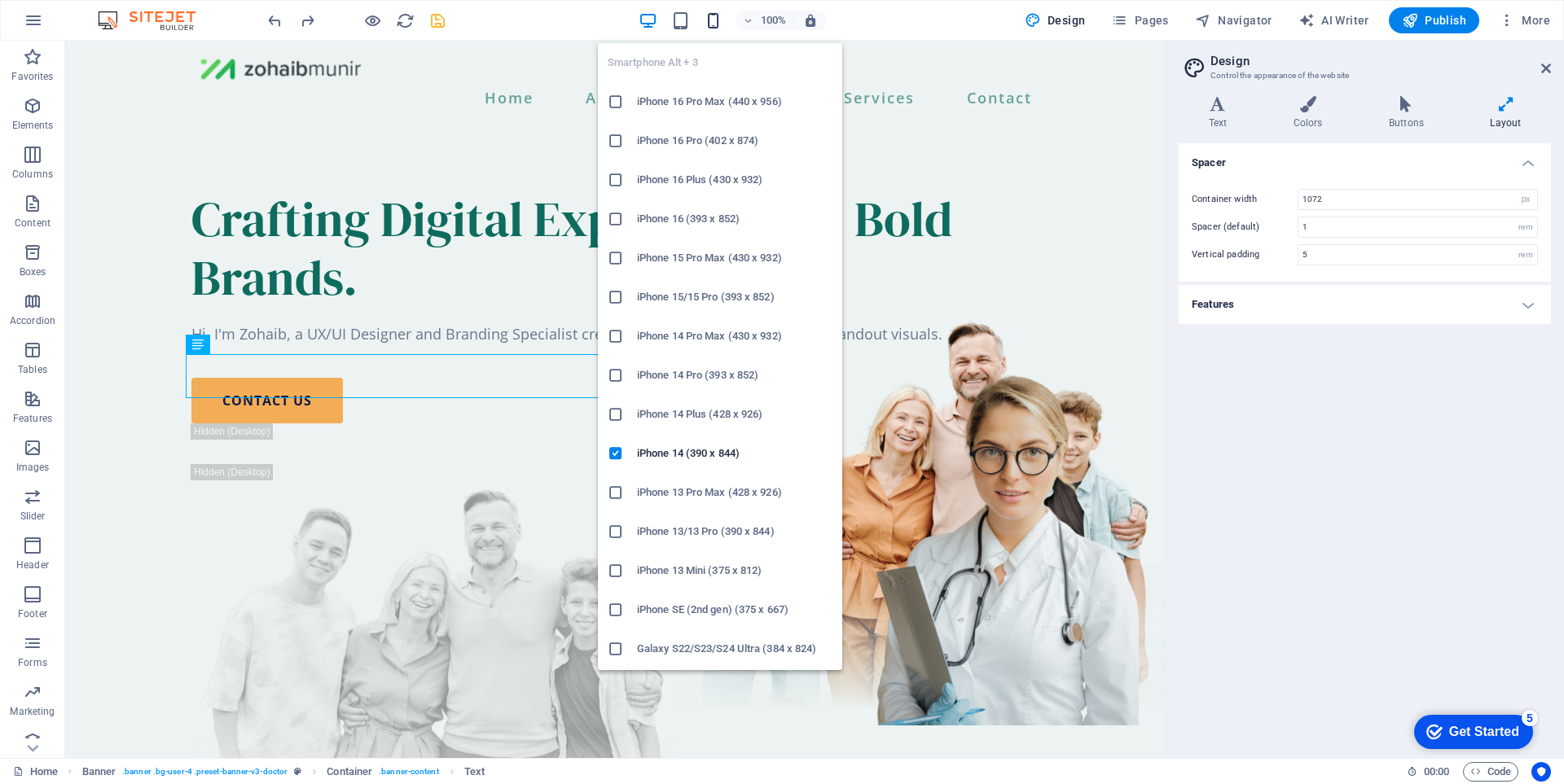
click at [723, 17] on icon "button" at bounding box center [713, 21] width 19 height 19
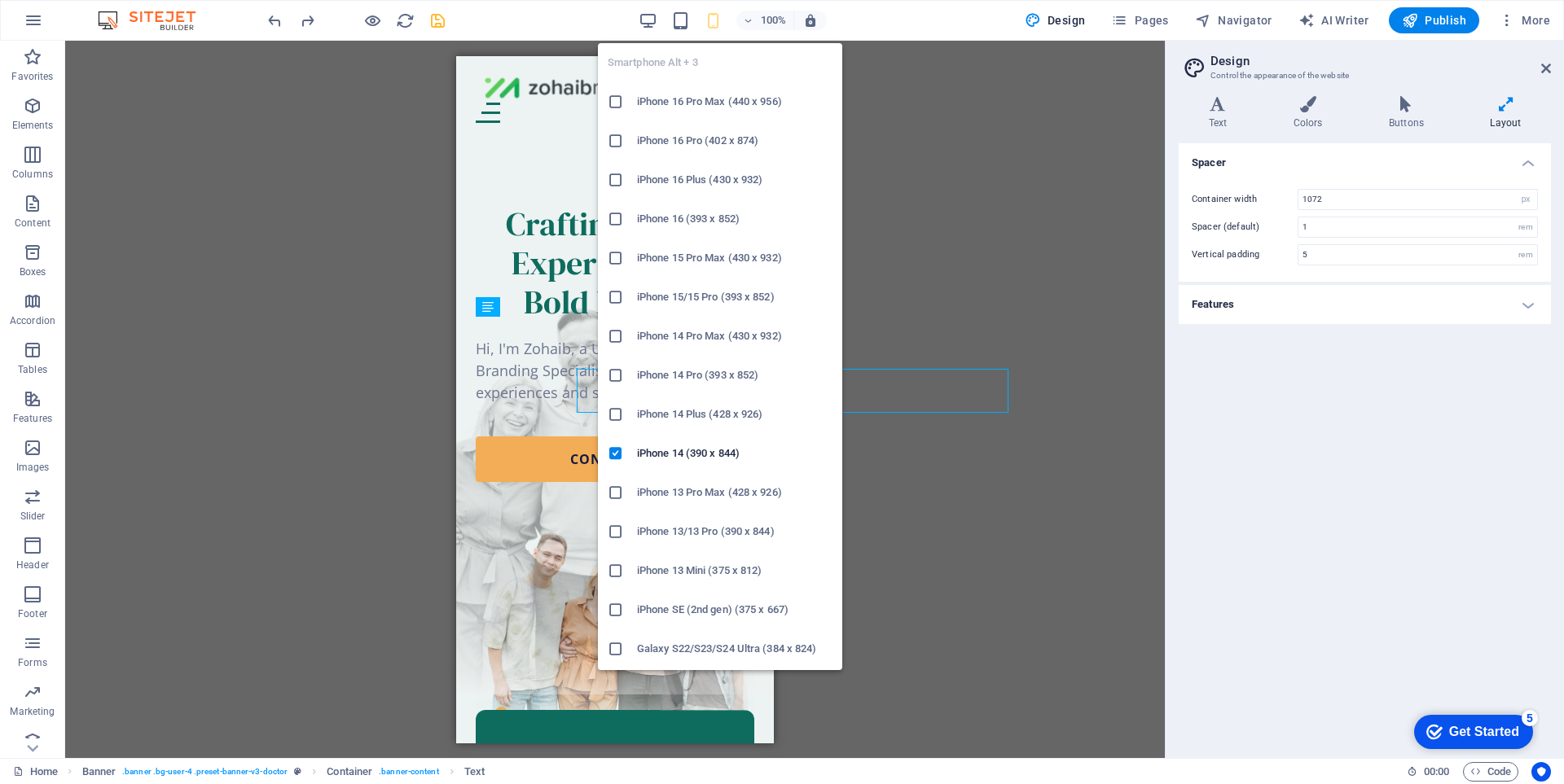
type input "40"
type input "4"
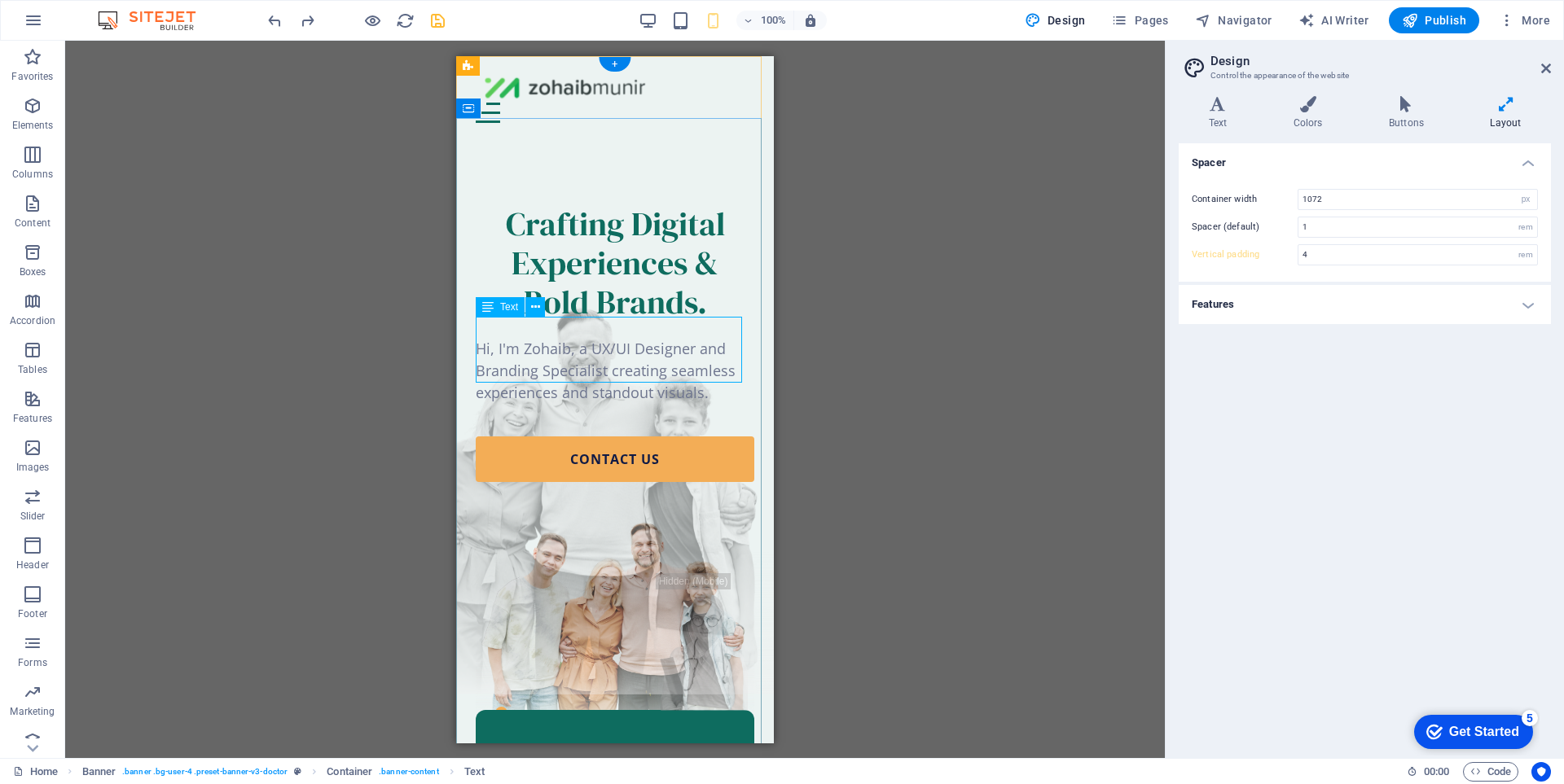
click at [567, 356] on div "Hi, I'm Zohaib, a UX/UI Designer and Branding Specialist creating seamless expe…" at bounding box center [615, 370] width 278 height 66
select select "px"
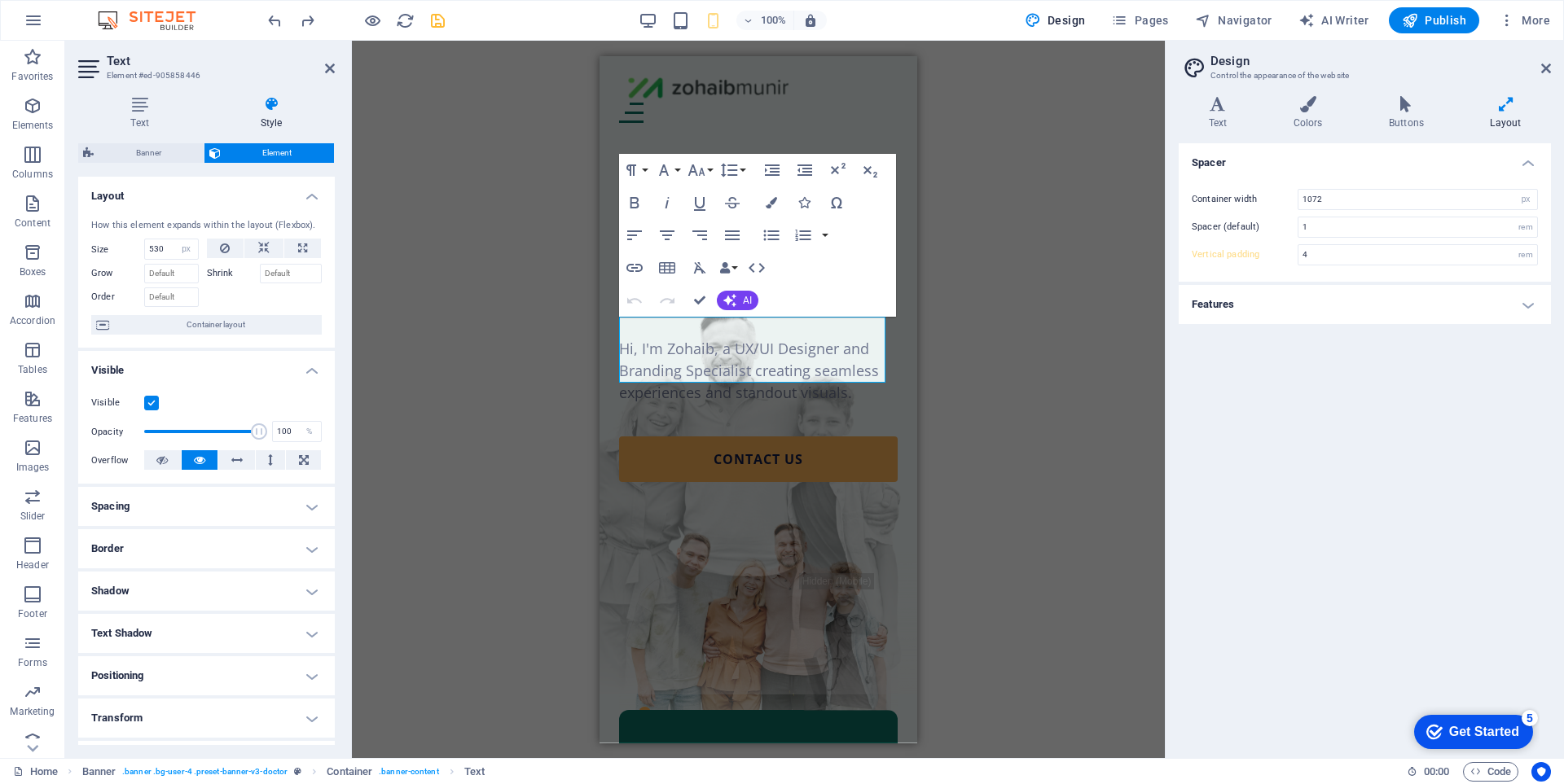
click at [567, 357] on div "H1 Banner Container Banner Menu Bar Logo Text Spacer Button Spacer Menu Spacer …" at bounding box center [757, 400] width 813 height 717
type input "100"
select select "%"
click at [1302, 119] on h4 "Colors" at bounding box center [1311, 113] width 95 height 34
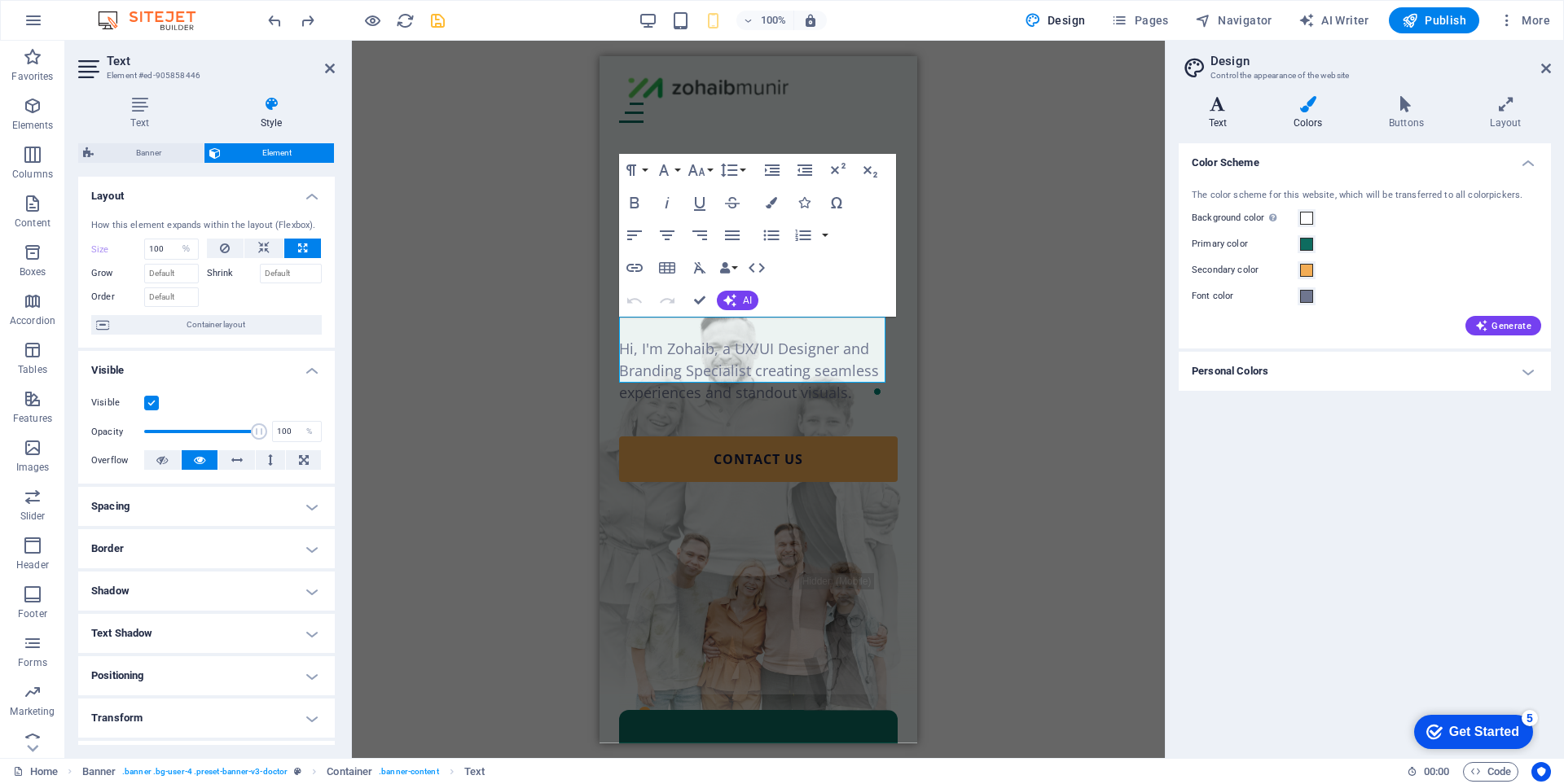
click at [1234, 106] on icon at bounding box center [1218, 104] width 79 height 16
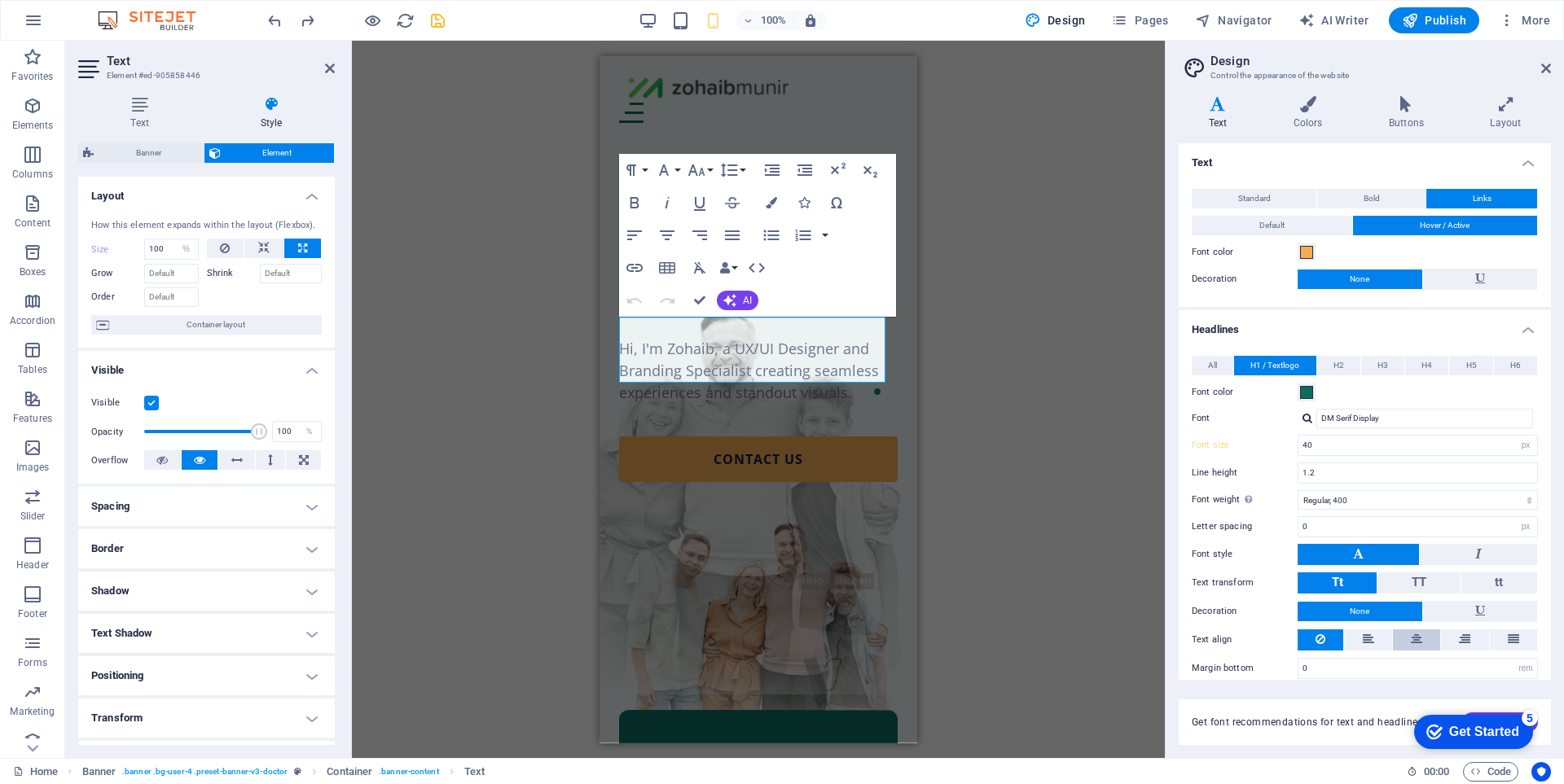
click at [1402, 640] on button at bounding box center [1416, 640] width 47 height 21
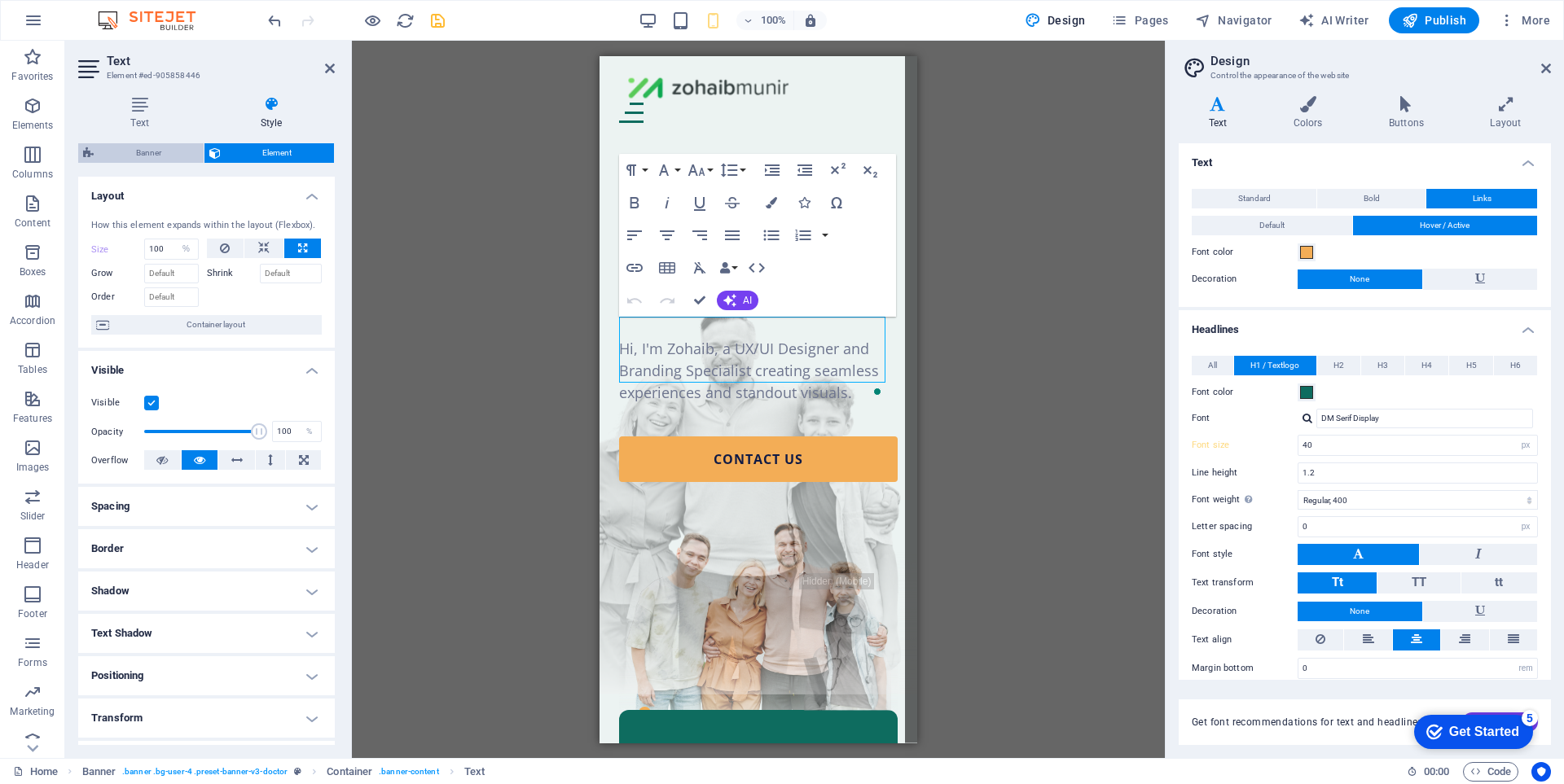
click at [153, 151] on span "Banner" at bounding box center [148, 153] width 100 height 20
select select "vh"
select select "header"
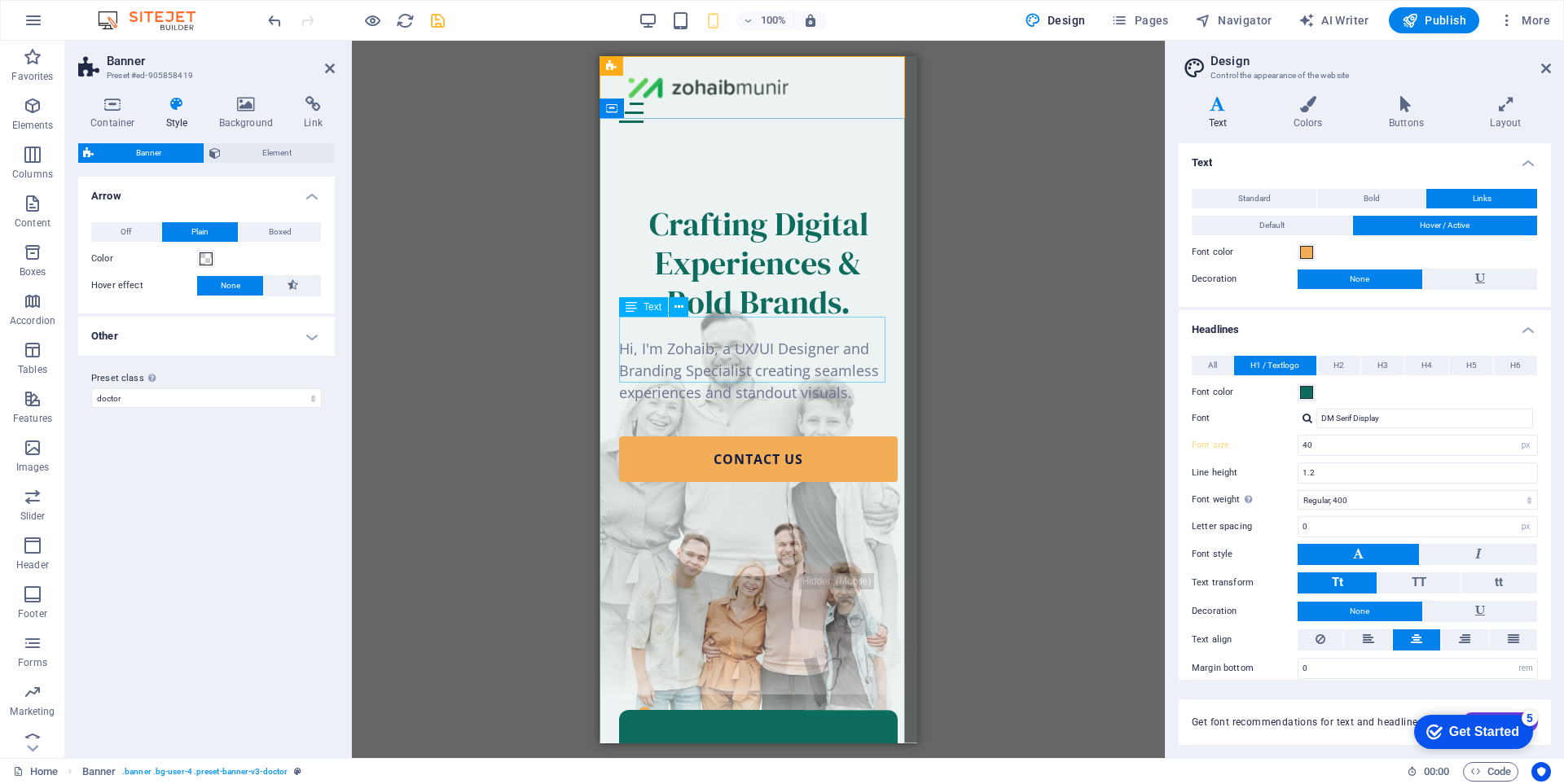
click at [697, 341] on div "Hi, I'm Zohaib, a UX/UI Designer and Branding Specialist creating seamless expe…" at bounding box center [758, 370] width 278 height 66
click at [122, 116] on h4 "Container" at bounding box center [116, 113] width 76 height 34
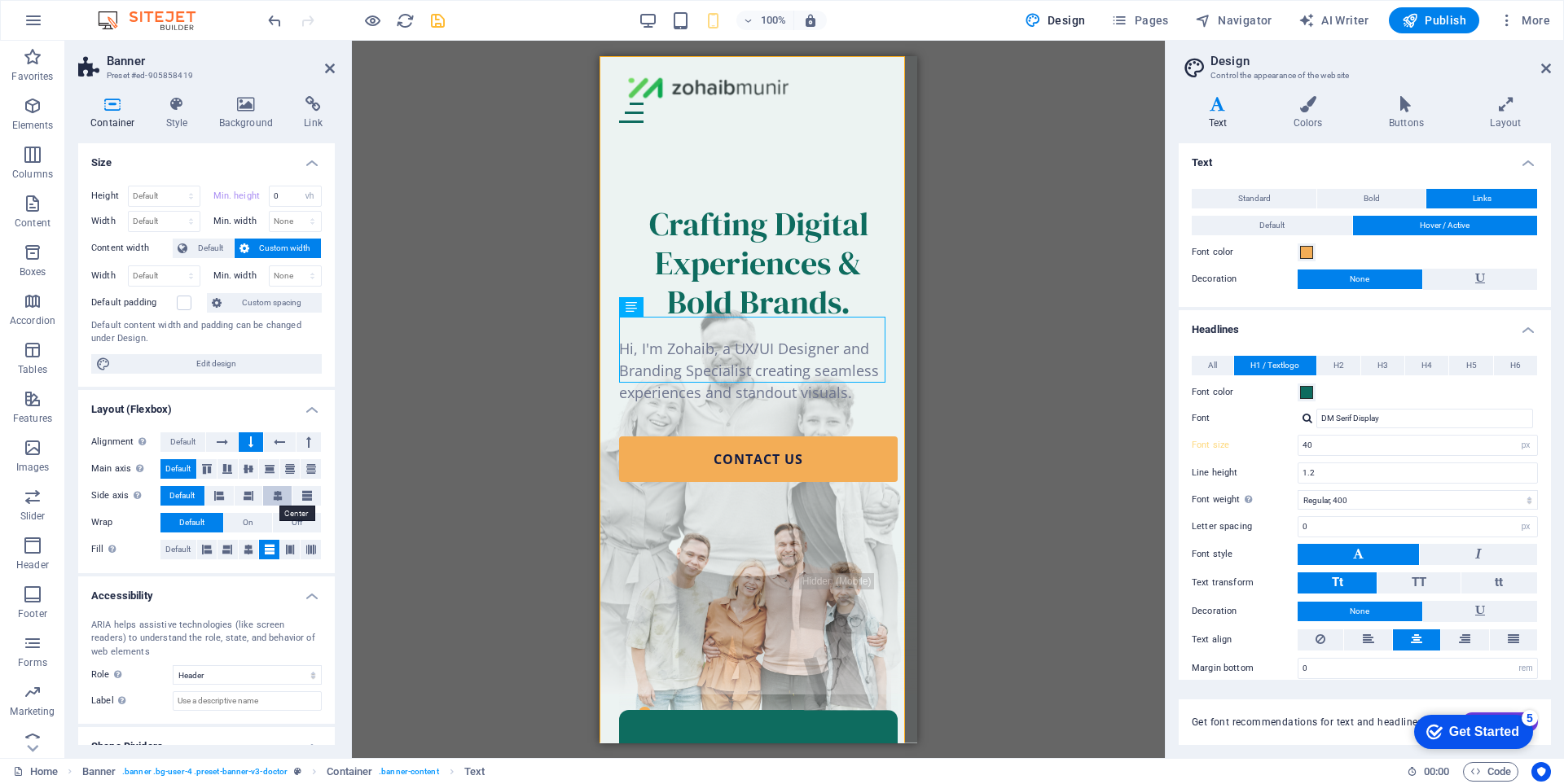
click at [273, 496] on icon at bounding box center [277, 496] width 10 height 20
click at [186, 502] on span "Default" at bounding box center [182, 496] width 25 height 20
click at [1335, 646] on button at bounding box center [1320, 640] width 46 height 21
click at [1272, 194] on button "Standard" at bounding box center [1254, 199] width 125 height 20
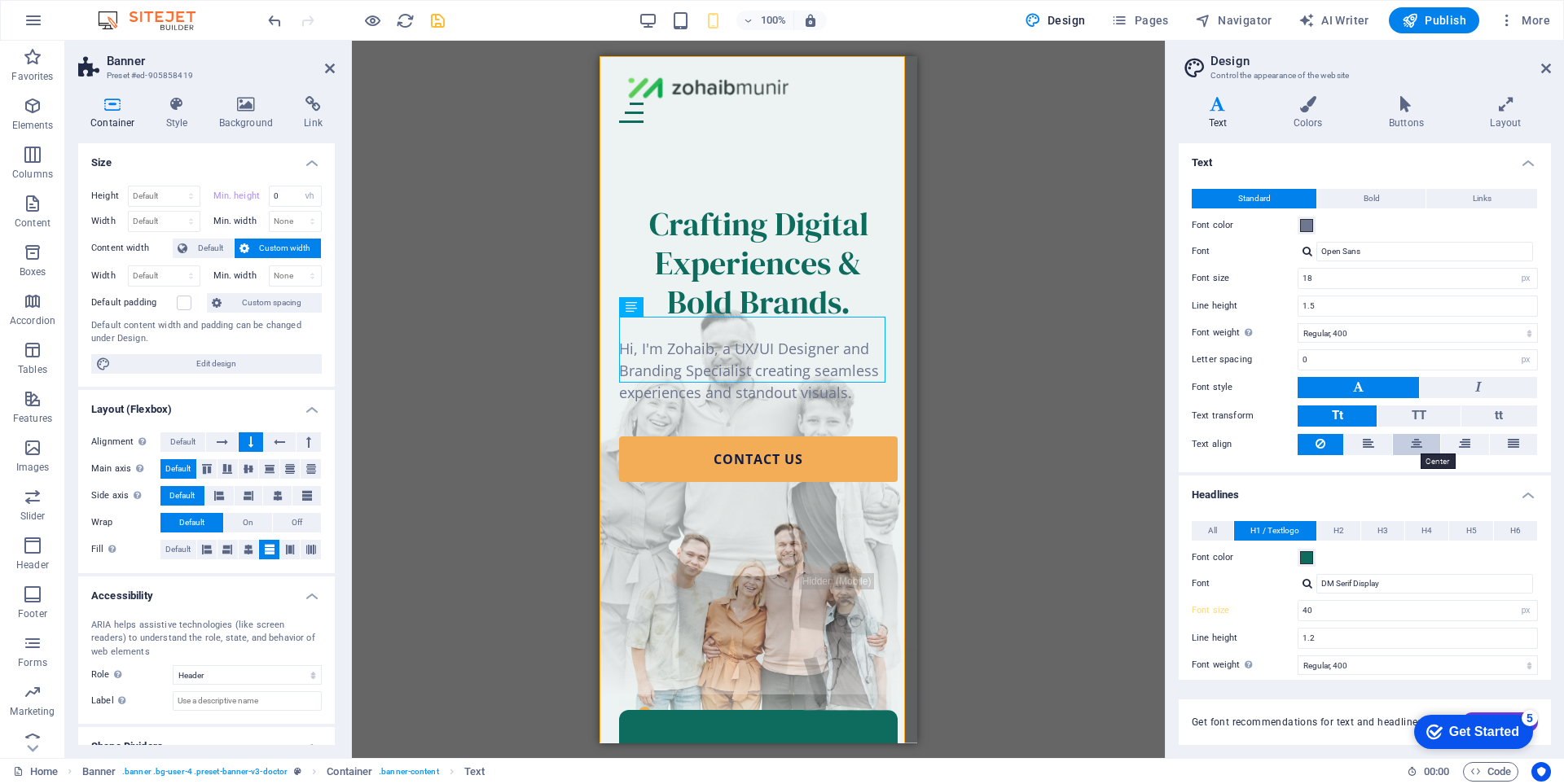
click at [1419, 445] on icon at bounding box center [1416, 444] width 12 height 20
click at [718, 338] on div "Hi, I'm Zohaib, a UX/UI Designer and Branding Specialist creating seamless expe…" at bounding box center [758, 370] width 278 height 66
click at [686, 307] on button at bounding box center [679, 307] width 20 height 20
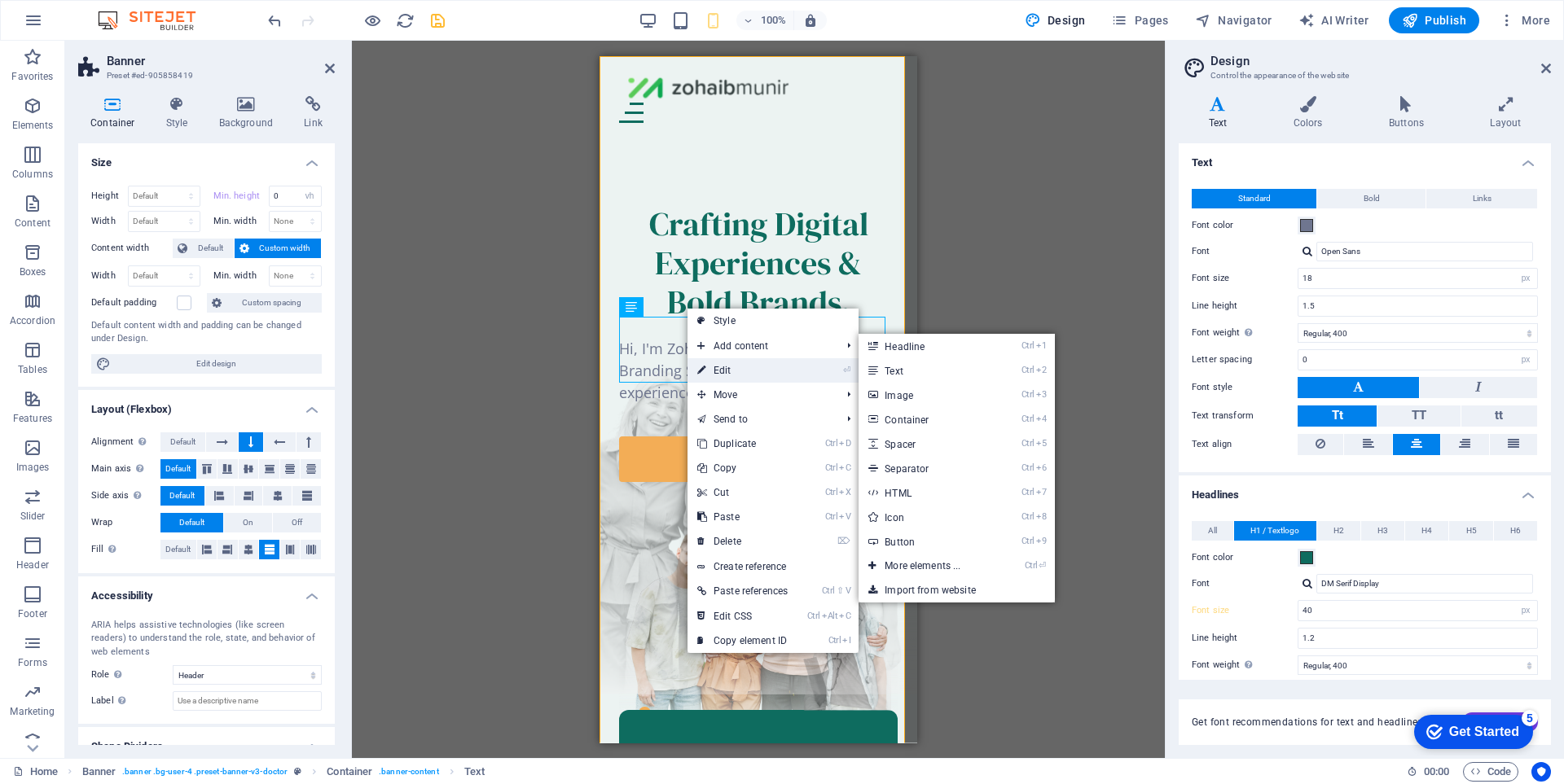
click at [750, 369] on link "⏎ Edit" at bounding box center [742, 370] width 110 height 24
select select "%"
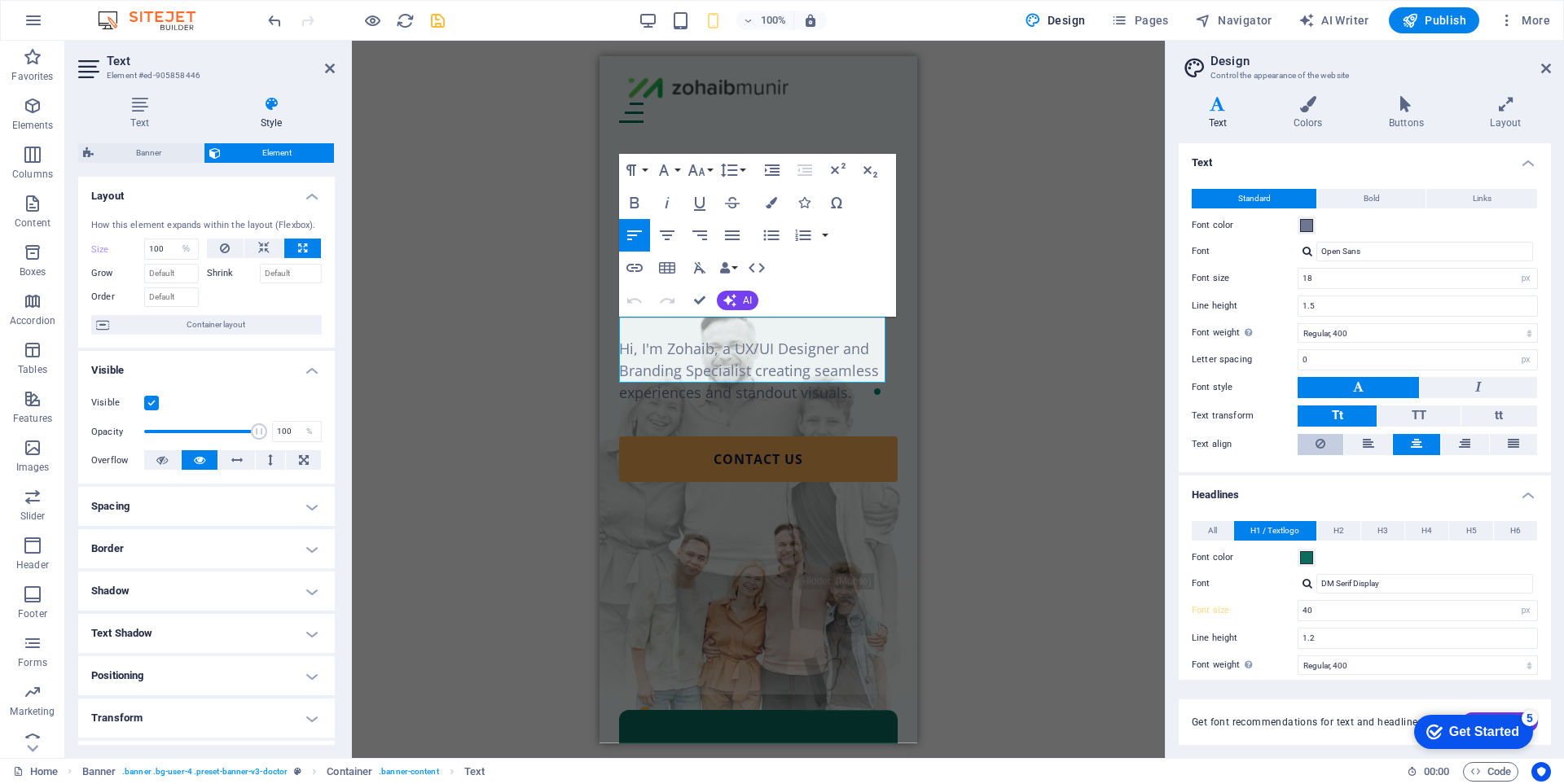
click at [1316, 440] on icon at bounding box center [1320, 444] width 10 height 20
click at [244, 332] on span "Container layout" at bounding box center [215, 325] width 203 height 20
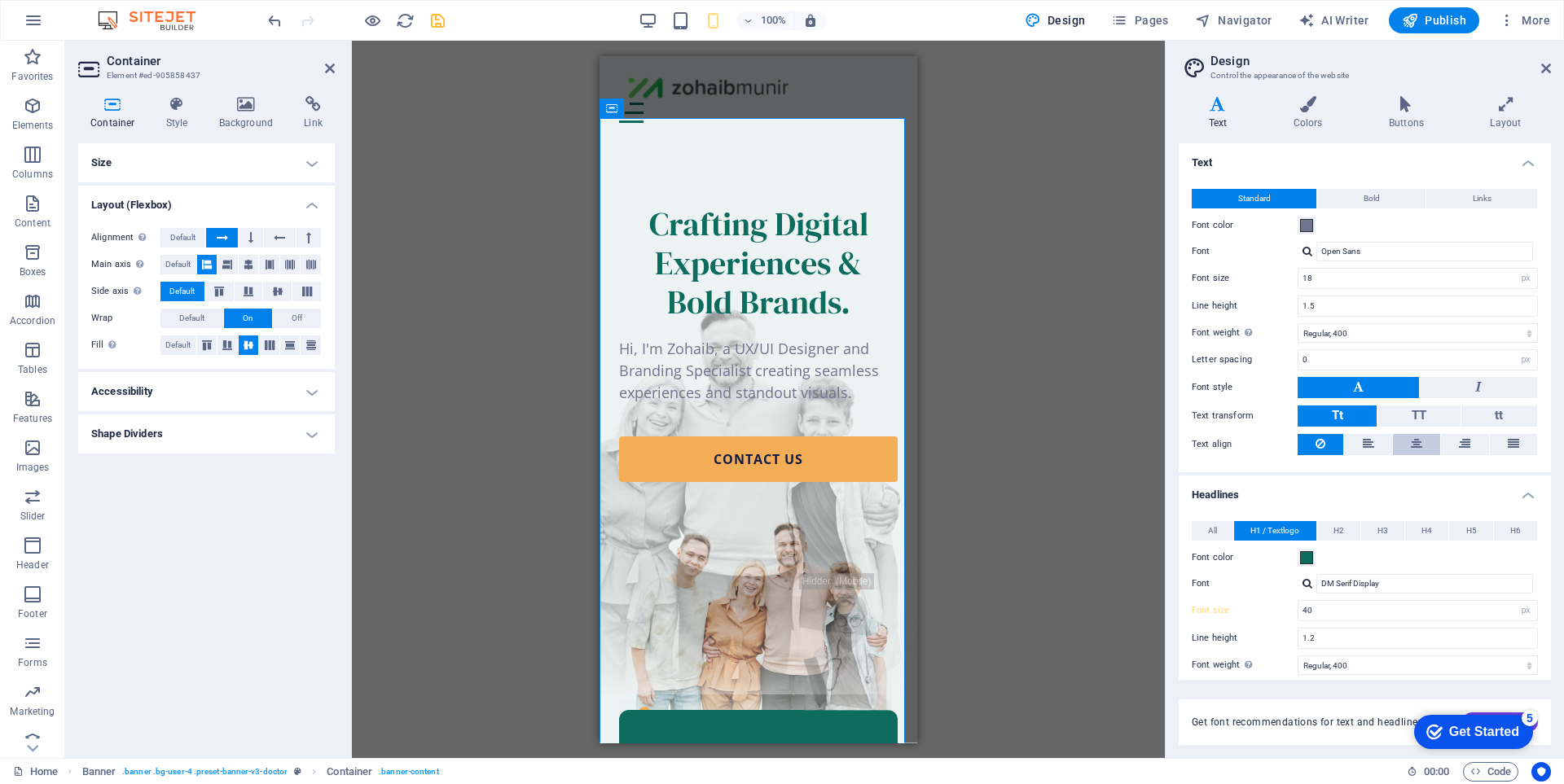
click at [1417, 451] on icon at bounding box center [1416, 444] width 12 height 20
click at [683, 339] on div "Hi, I'm Zohaib, a UX/UI Designer and Branding Specialist creating seamless expe…" at bounding box center [758, 370] width 278 height 66
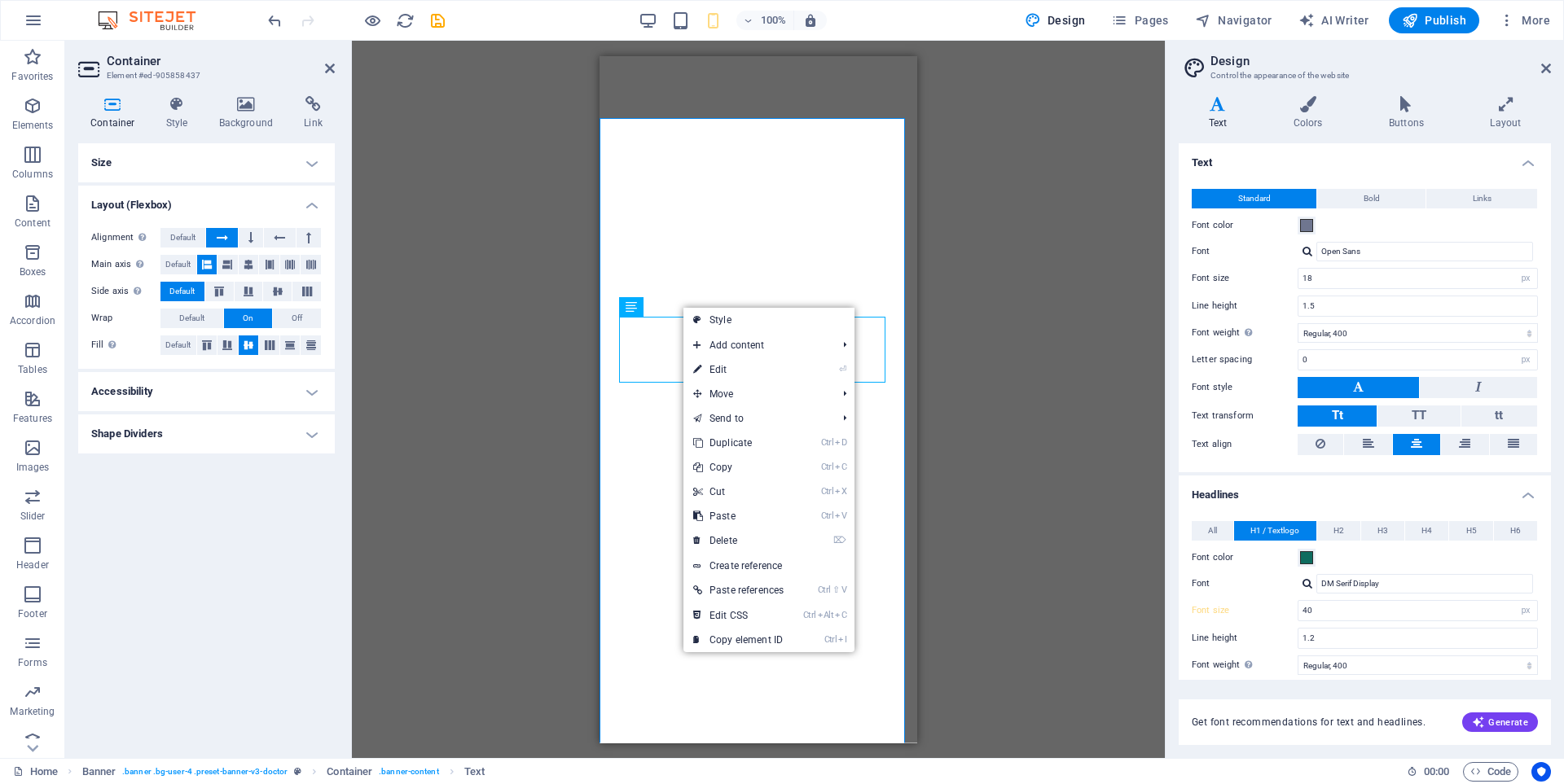
select select "px"
select select "400"
select select "px"
select select "400"
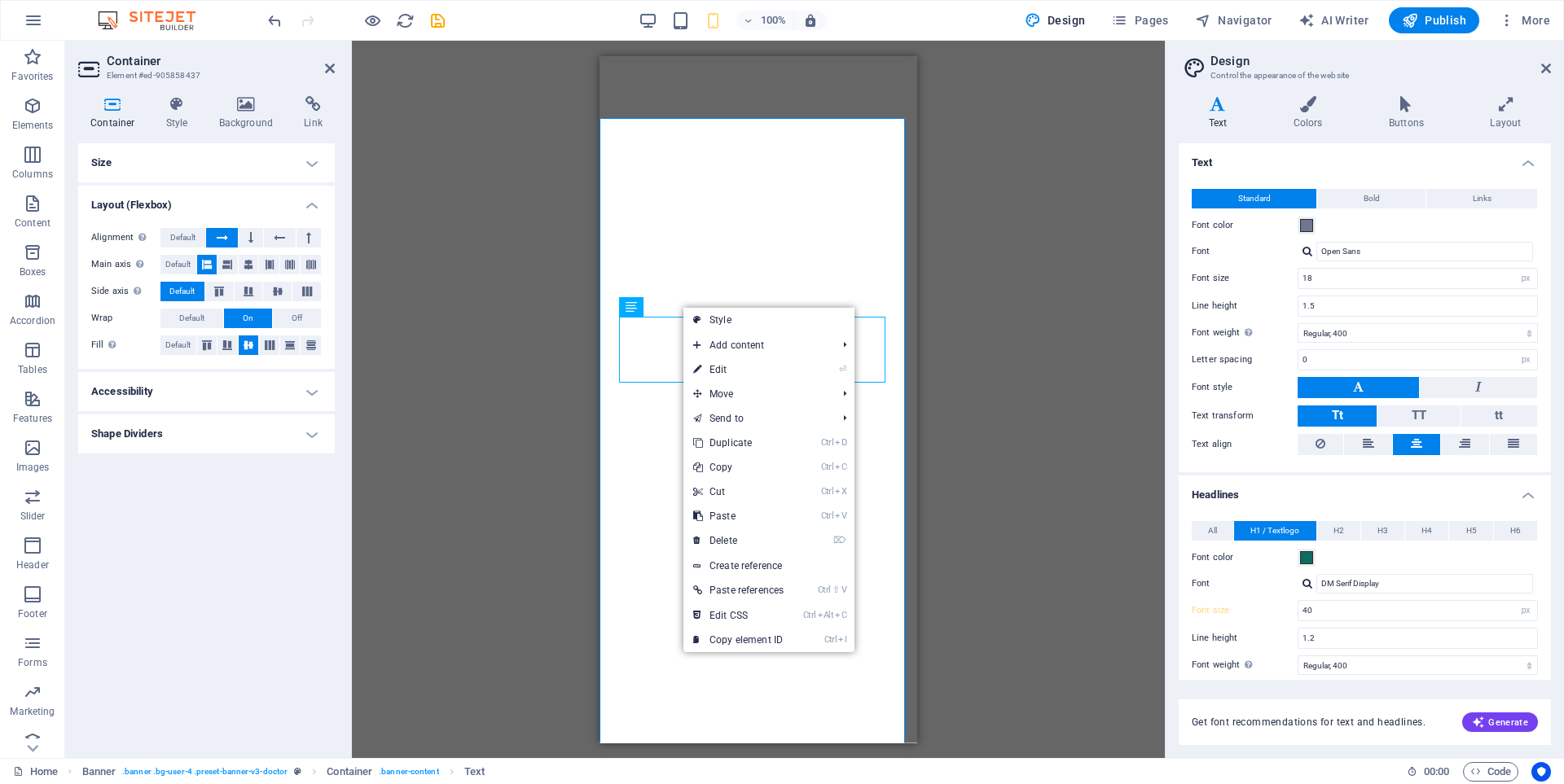
select select "px"
select select "rem"
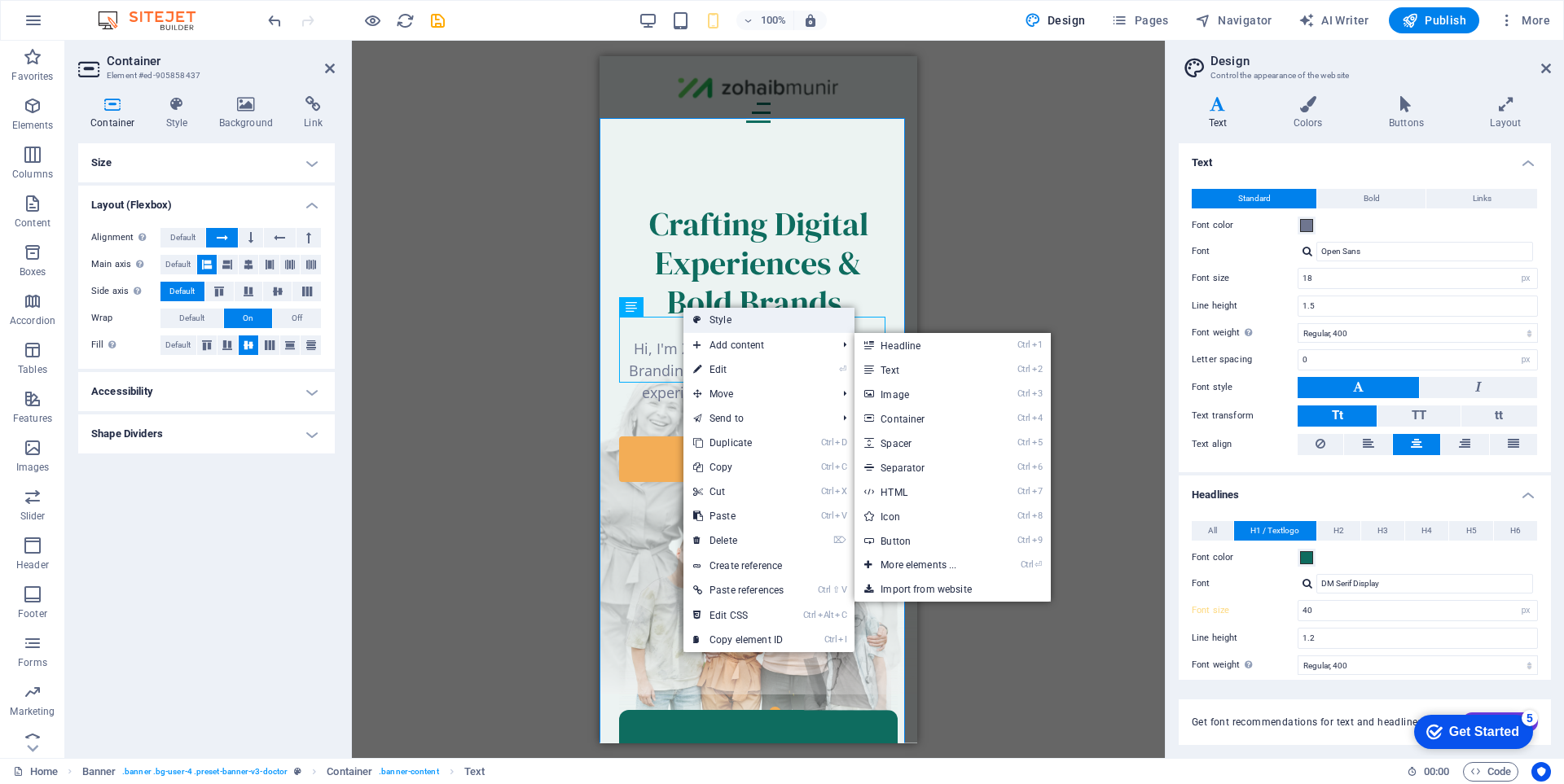
click at [741, 325] on link "Style" at bounding box center [769, 319] width 171 height 24
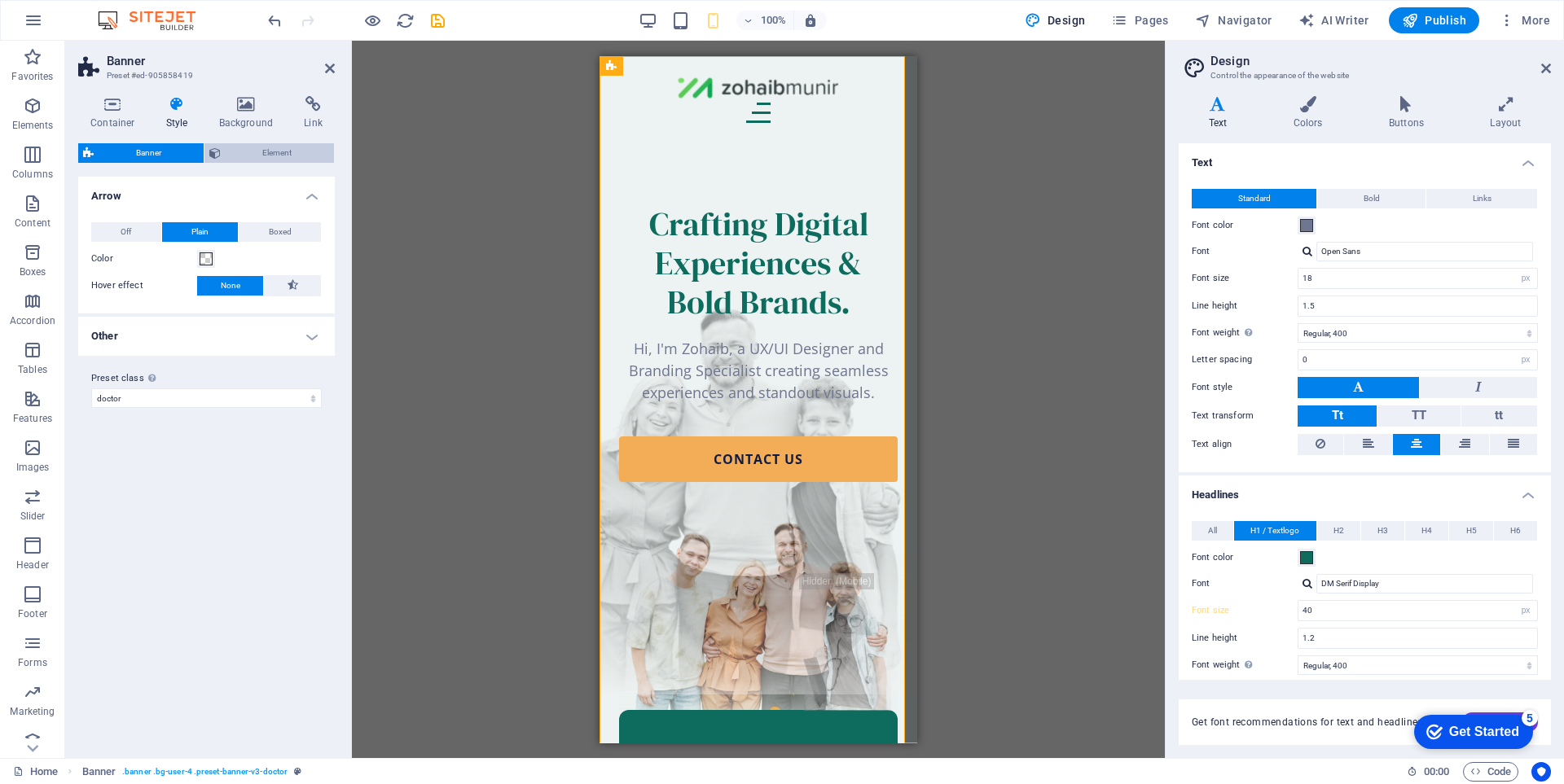
click at [263, 153] on span "Element" at bounding box center [277, 153] width 104 height 20
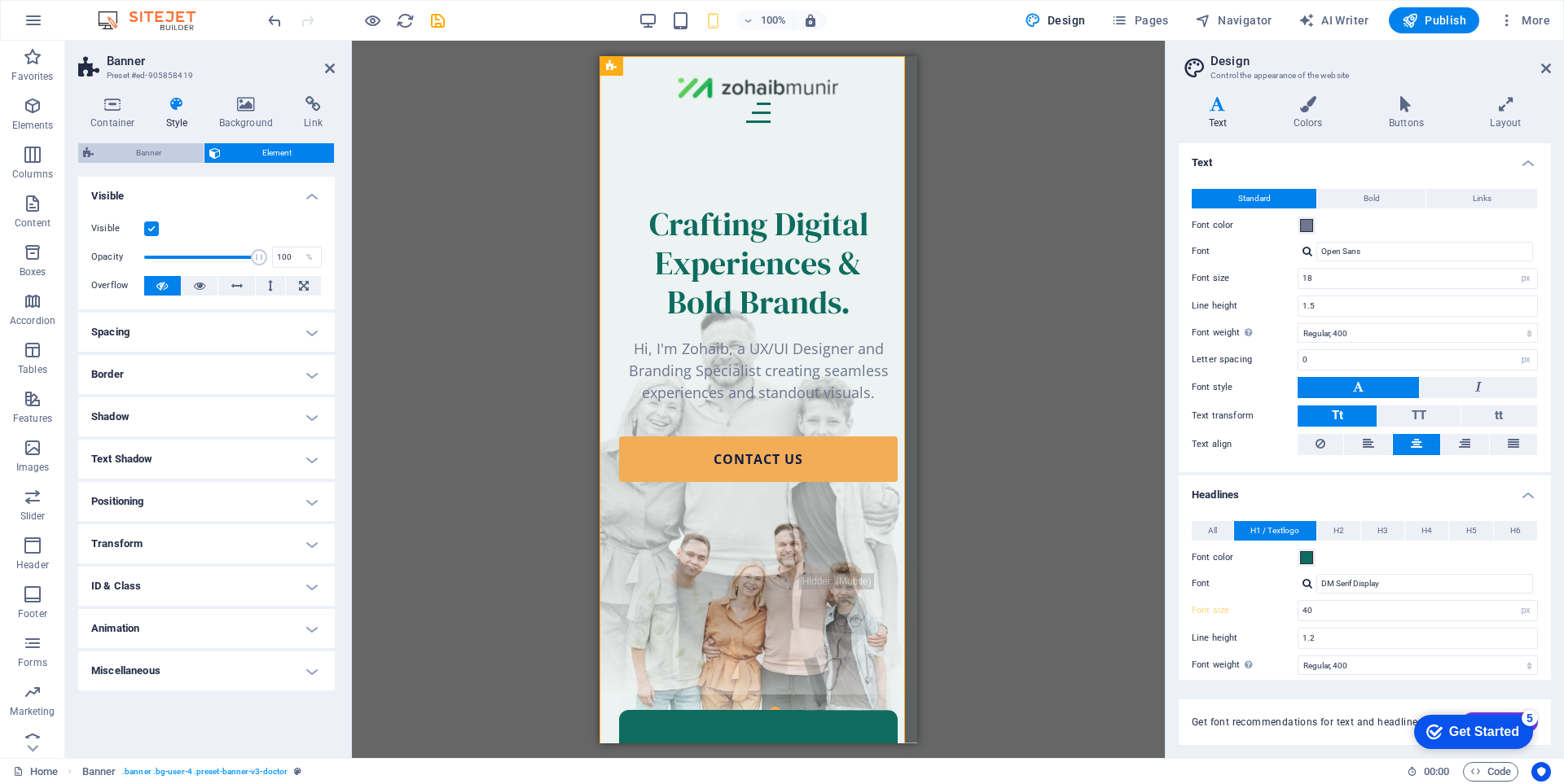
click at [130, 147] on span "Banner" at bounding box center [148, 153] width 100 height 20
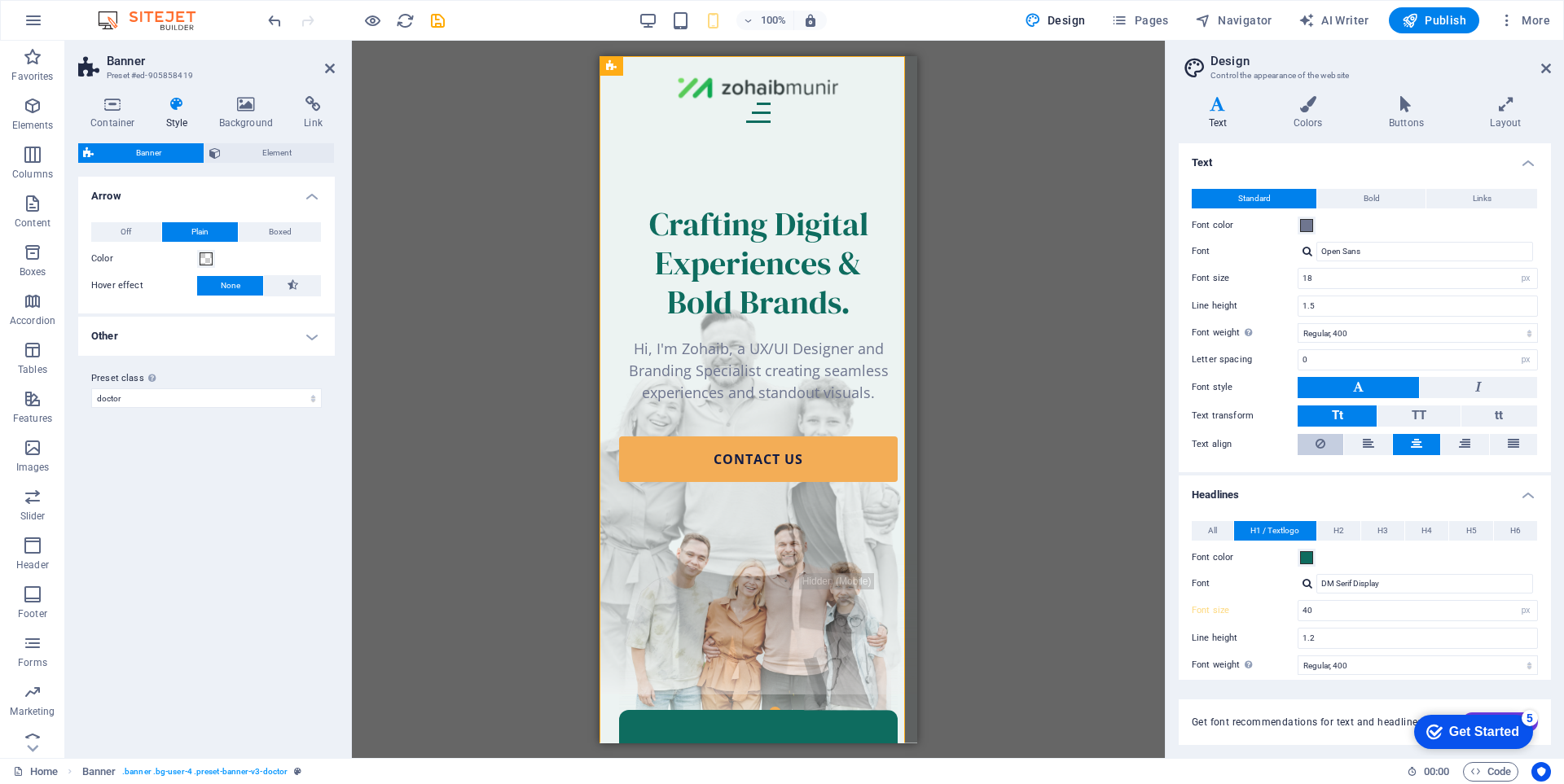
click at [1328, 439] on button at bounding box center [1320, 445] width 46 height 21
click at [1407, 442] on button at bounding box center [1416, 445] width 47 height 21
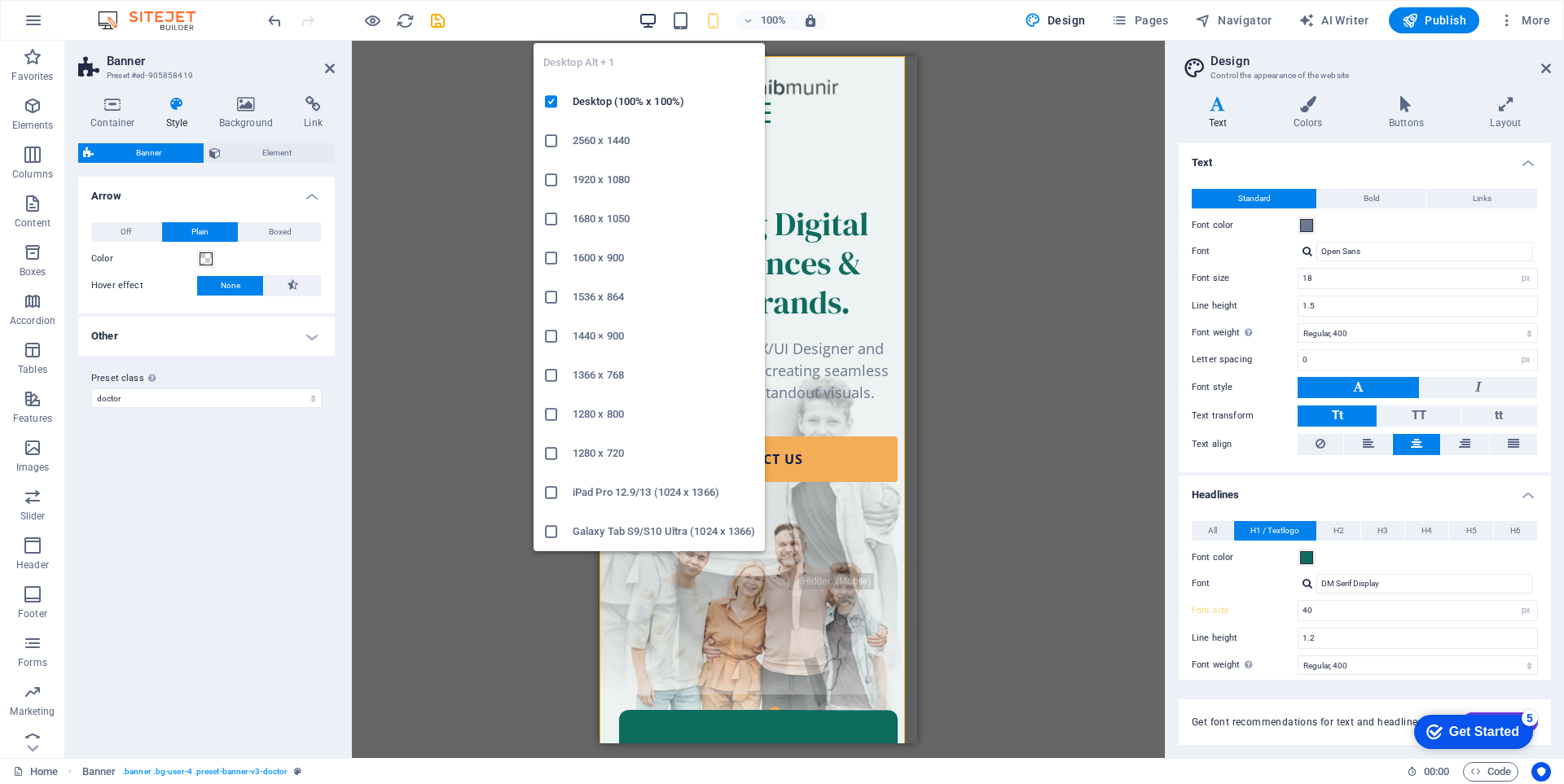
click at [650, 19] on icon "button" at bounding box center [648, 21] width 19 height 19
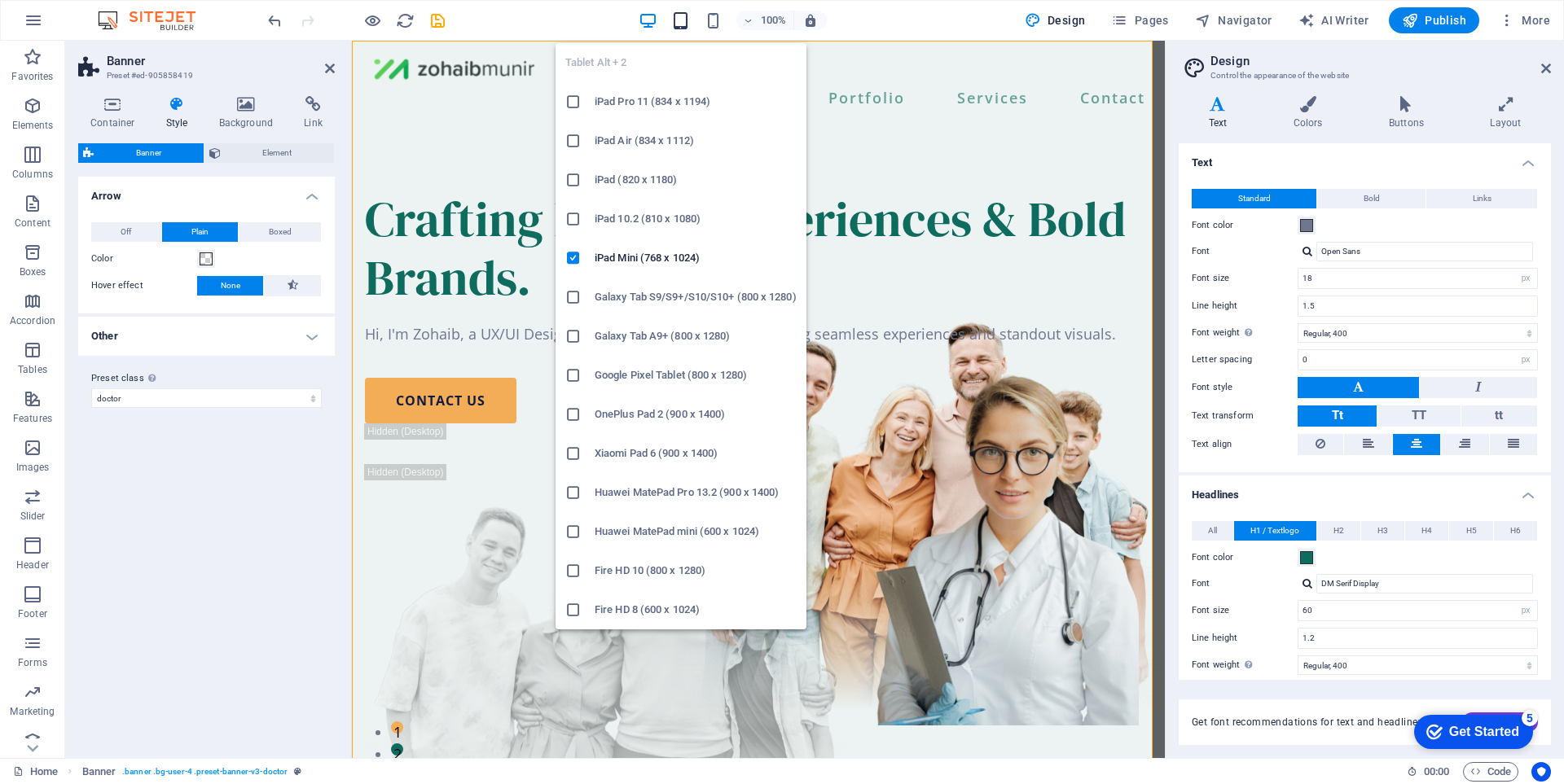
click at [675, 19] on icon "button" at bounding box center [680, 21] width 19 height 19
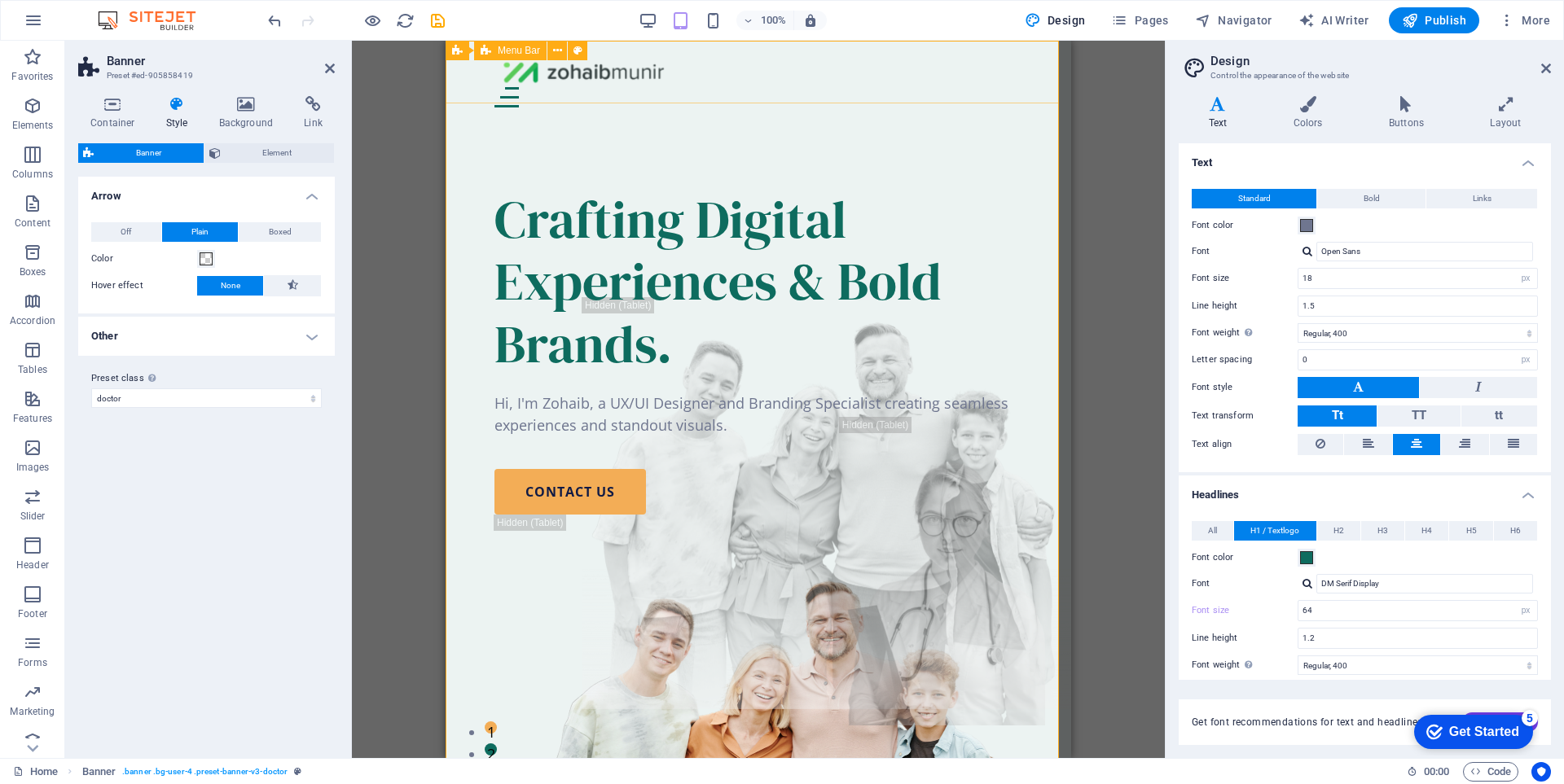
click at [1018, 62] on div "Home About Us Portfolio Services Contact" at bounding box center [757, 82] width 625 height 83
click at [1009, 87] on div at bounding box center [758, 97] width 528 height 21
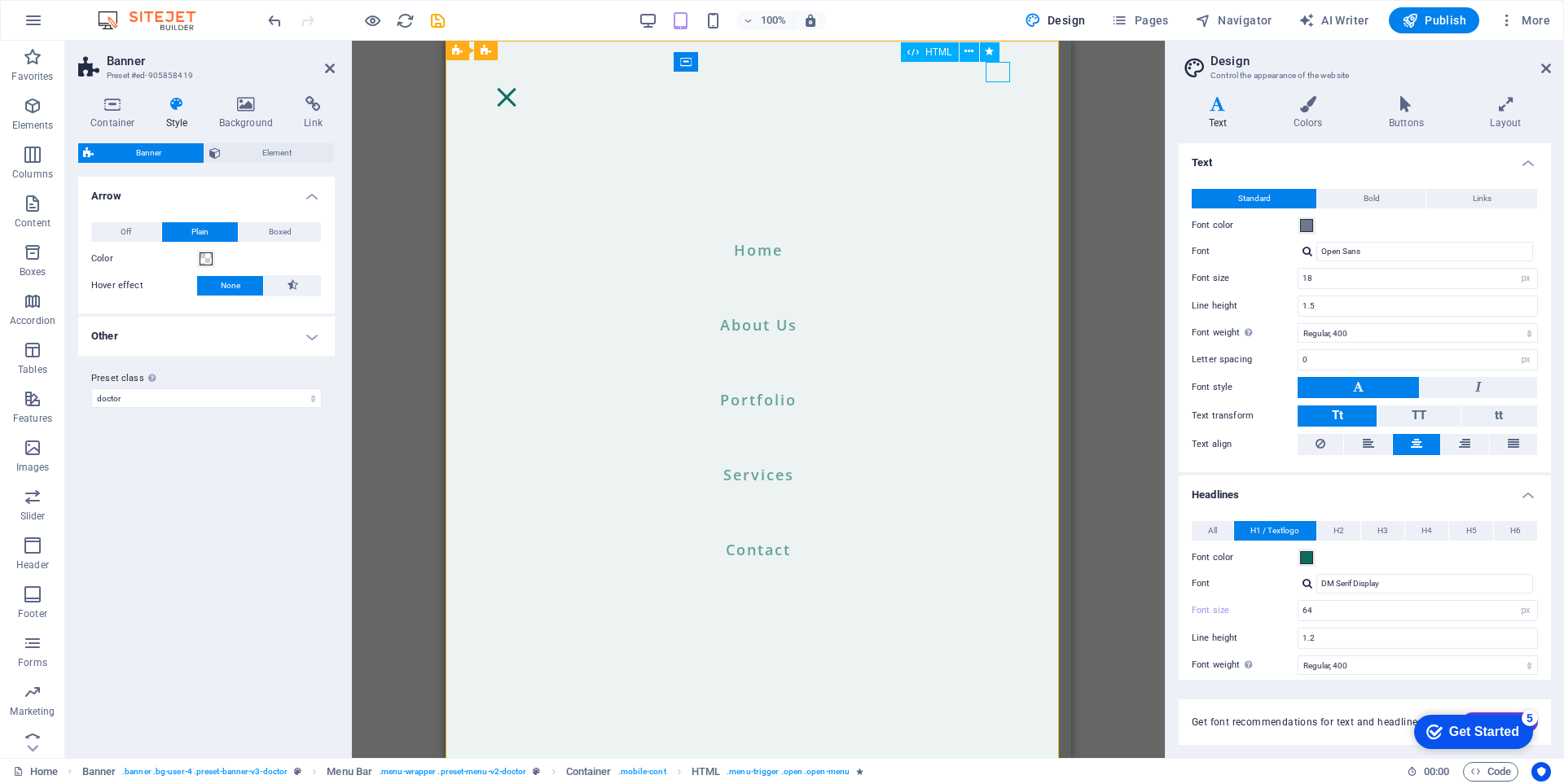
click at [519, 87] on div at bounding box center [506, 97] width 24 height 21
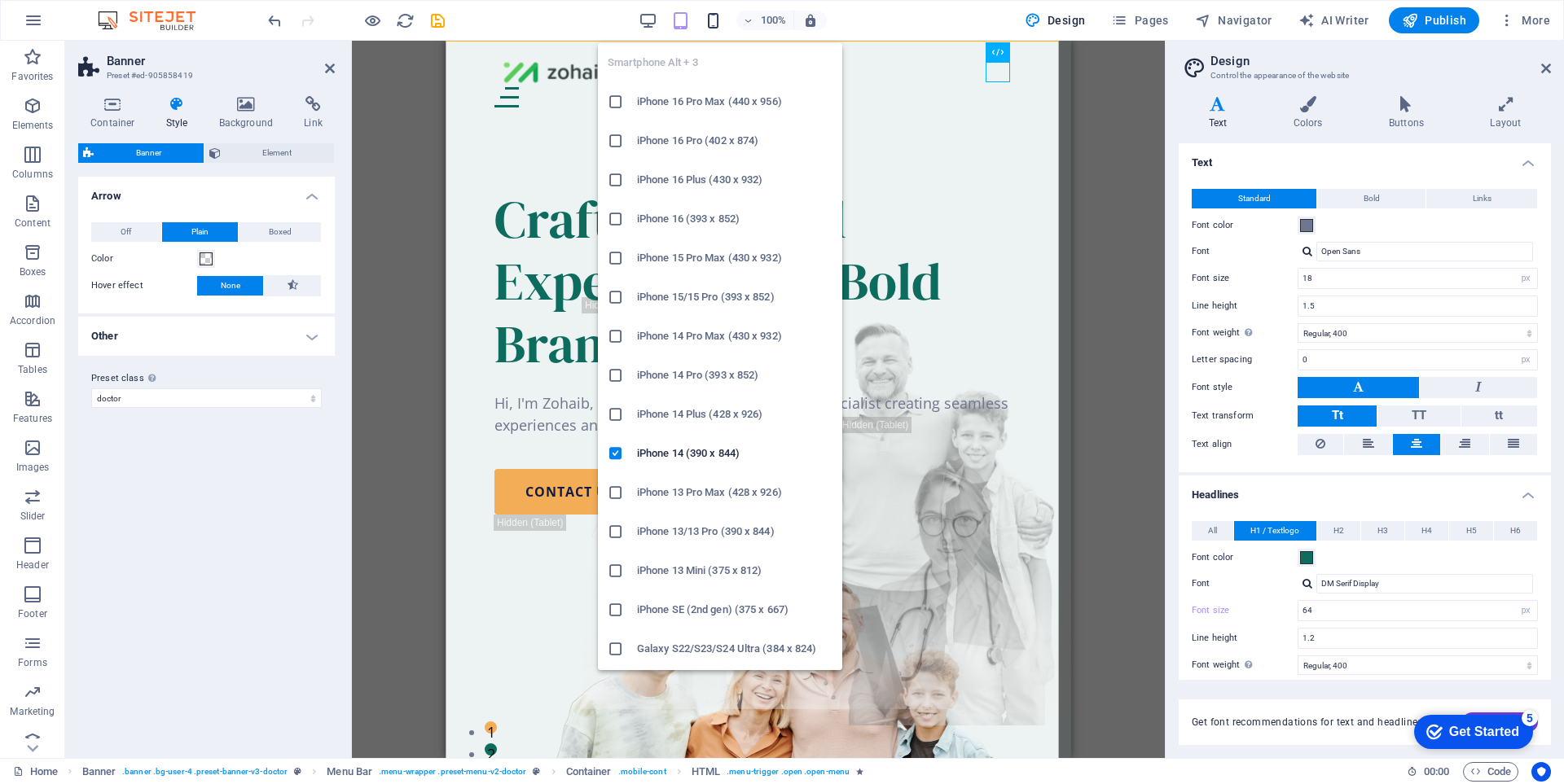
click at [718, 17] on icon "button" at bounding box center [713, 21] width 19 height 19
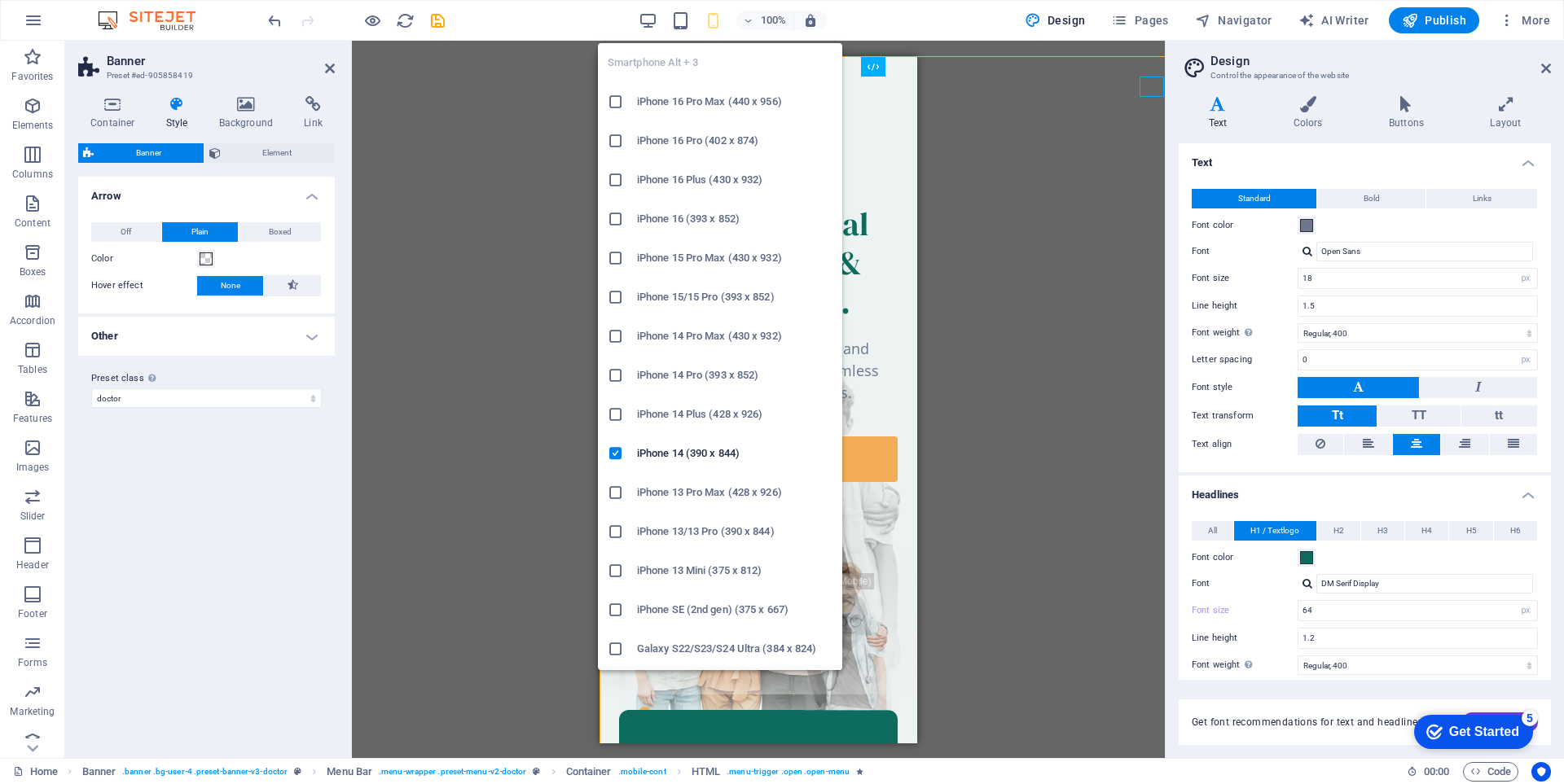
type input "40"
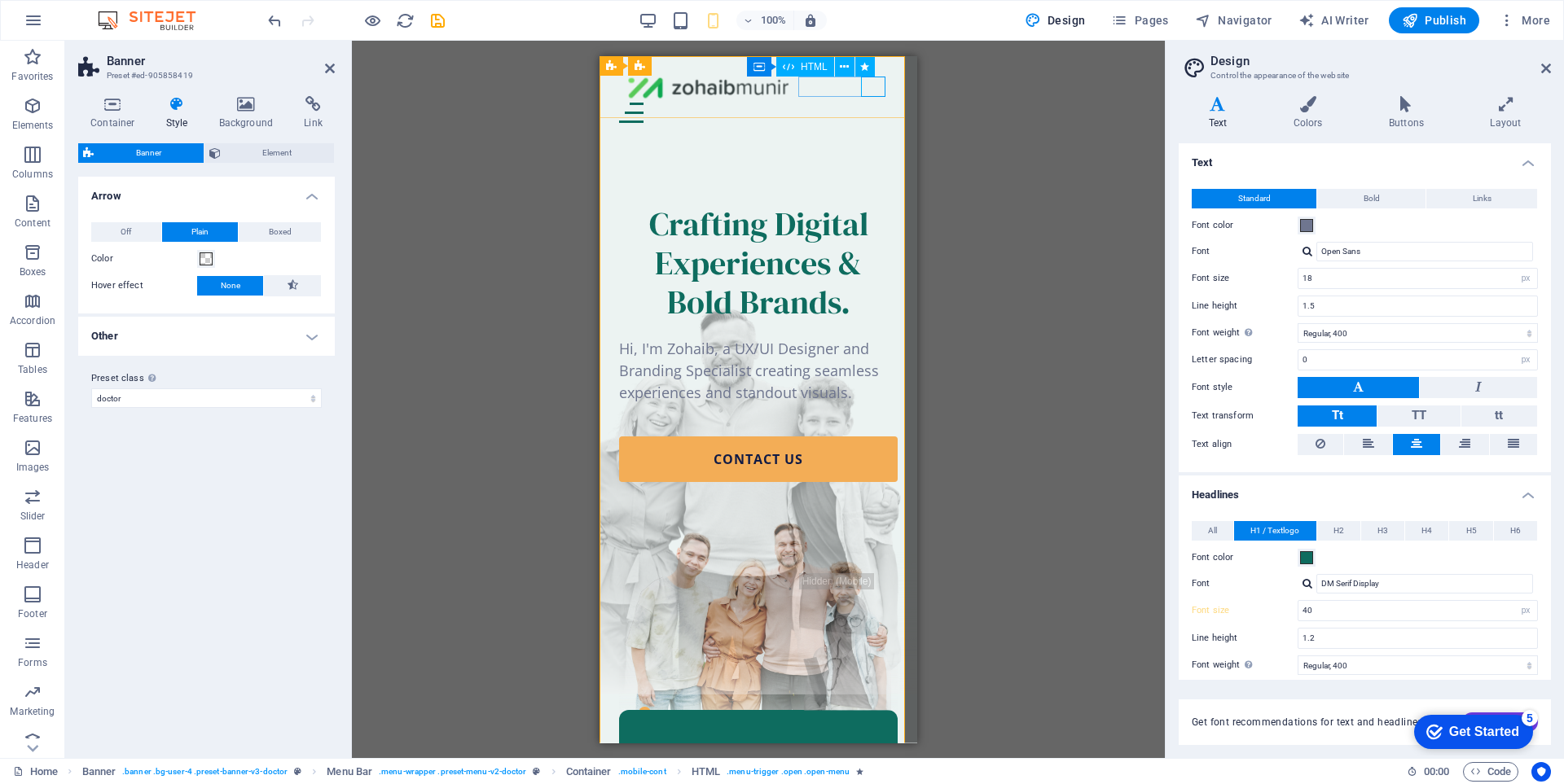
click at [879, 102] on div at bounding box center [758, 111] width 278 height 21
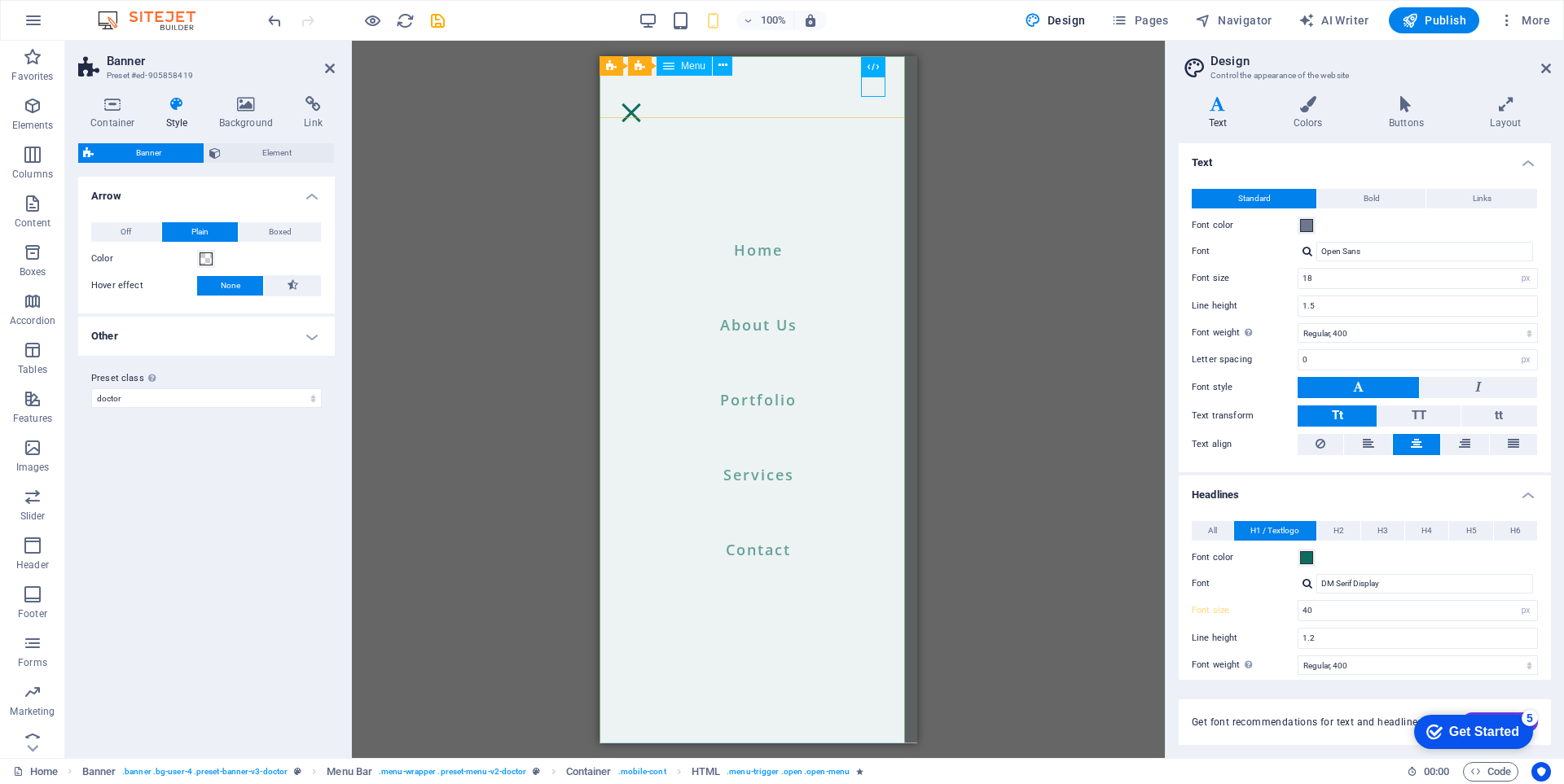
click at [748, 252] on nav "Home About Us Portfolio Services Contact" at bounding box center [758, 399] width 318 height 688
click at [1128, 23] on icon "button" at bounding box center [1119, 21] width 16 height 16
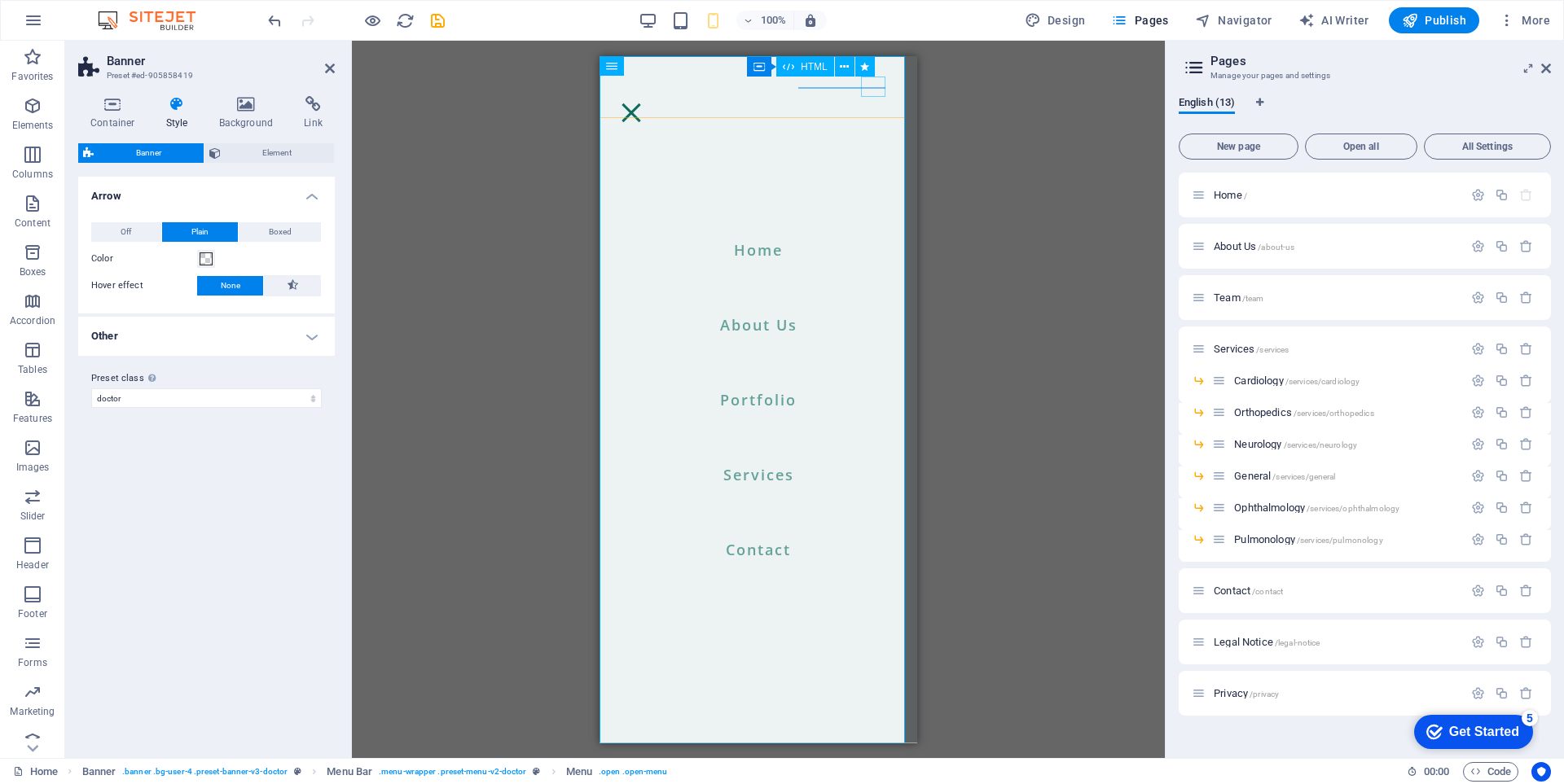
click at [643, 102] on div at bounding box center [631, 111] width 24 height 21
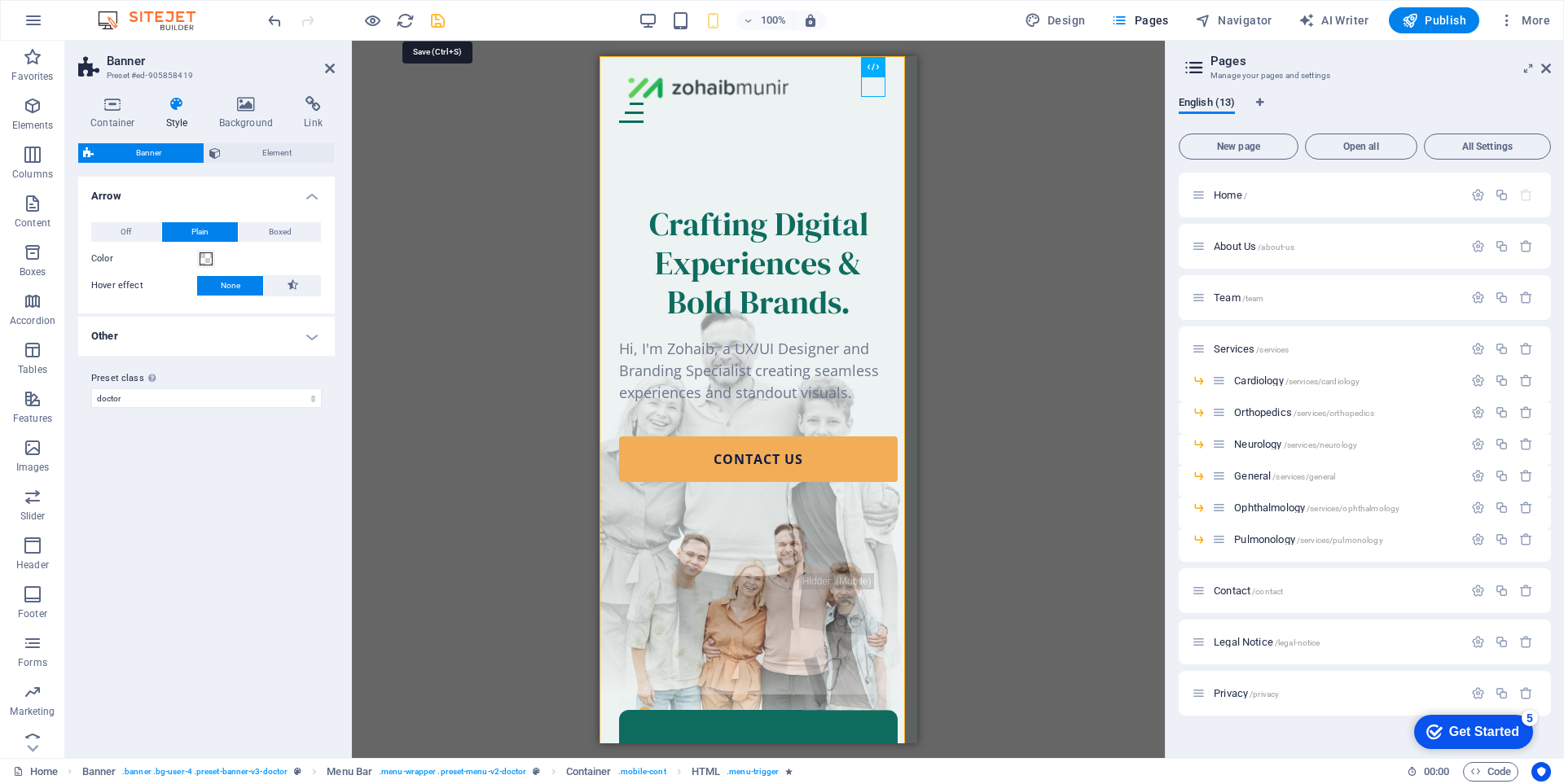
click at [443, 21] on icon "save" at bounding box center [437, 21] width 19 height 19
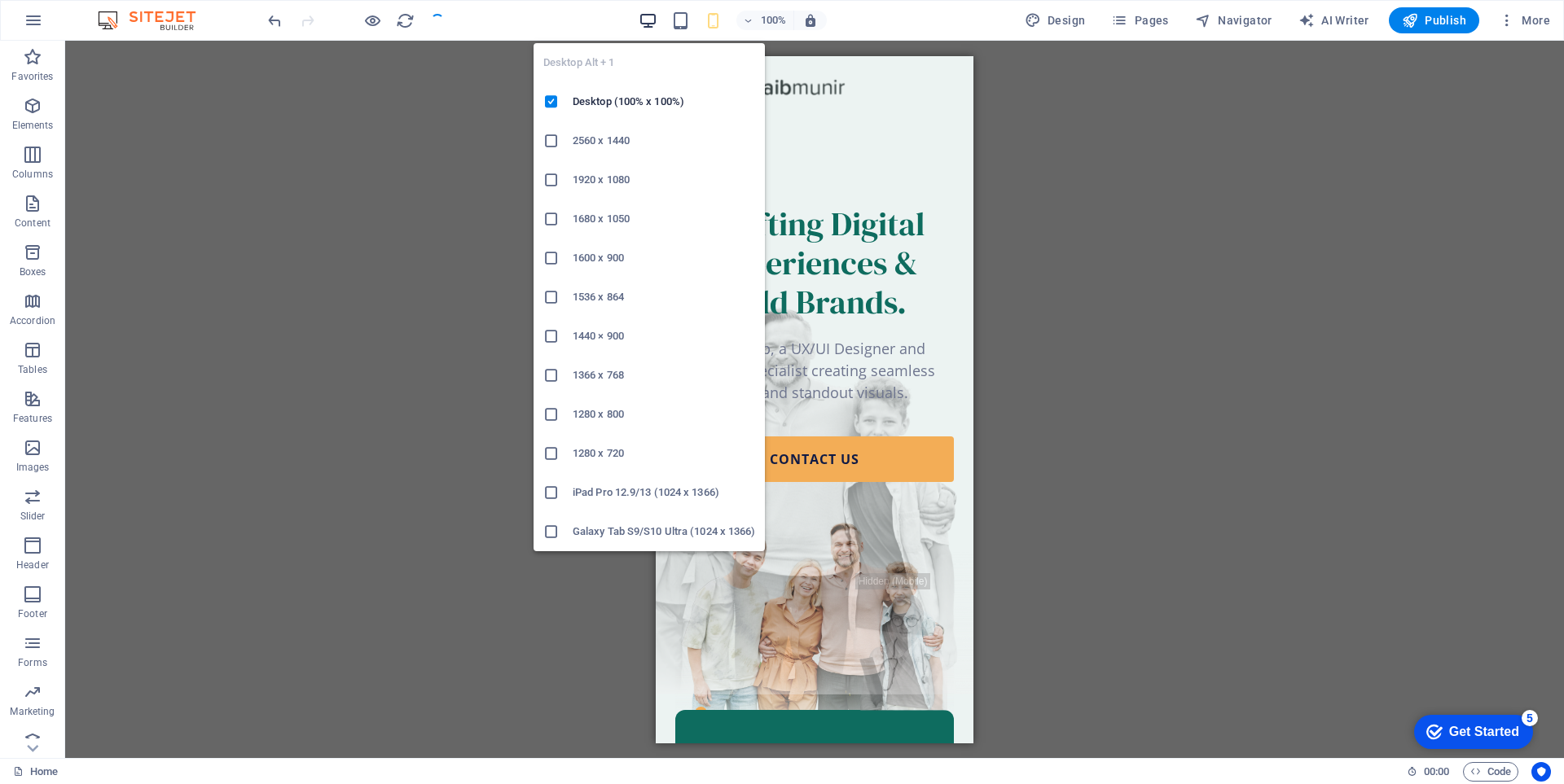
click at [658, 17] on icon "button" at bounding box center [648, 21] width 19 height 19
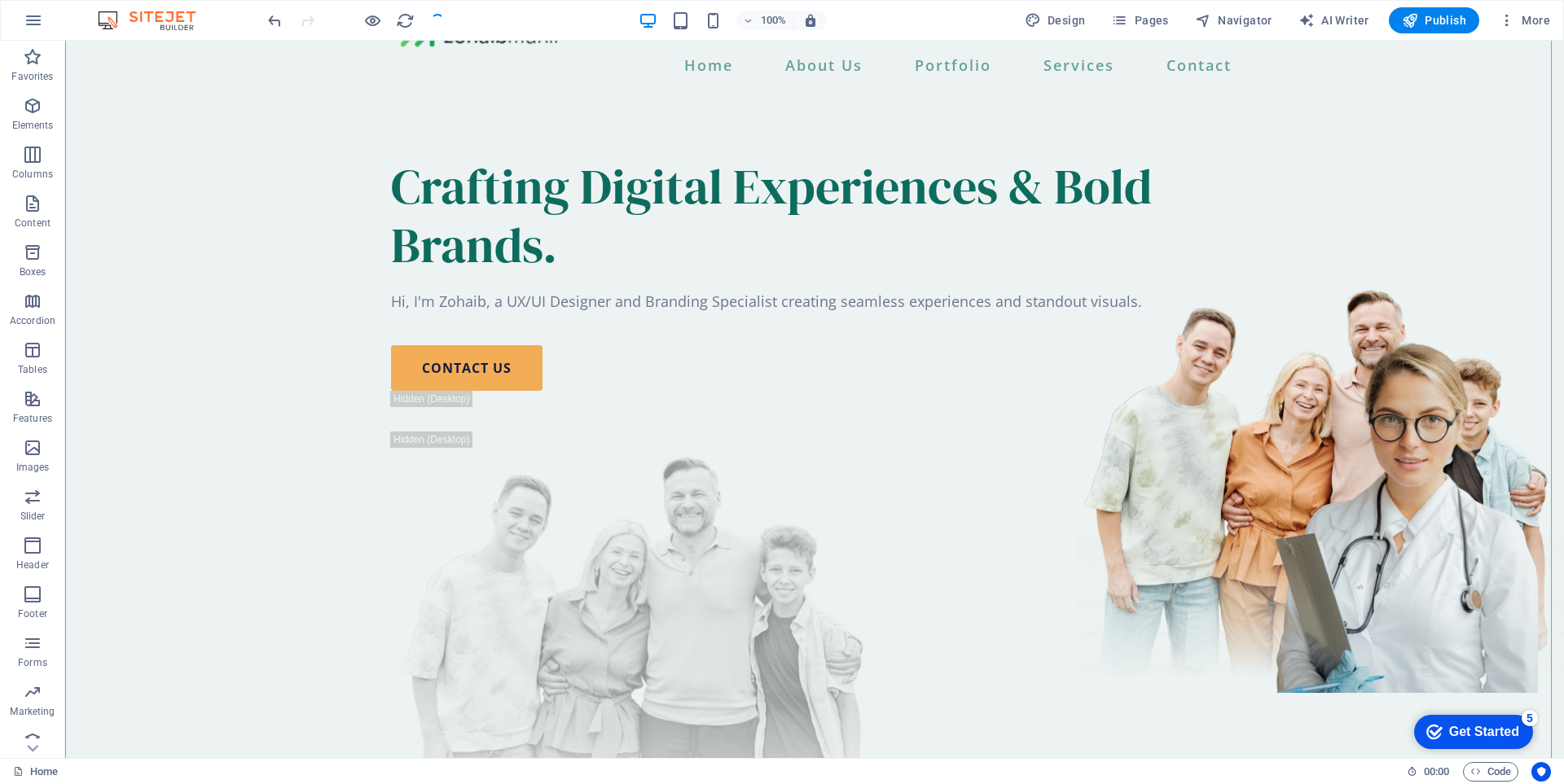
scroll to position [244, 0]
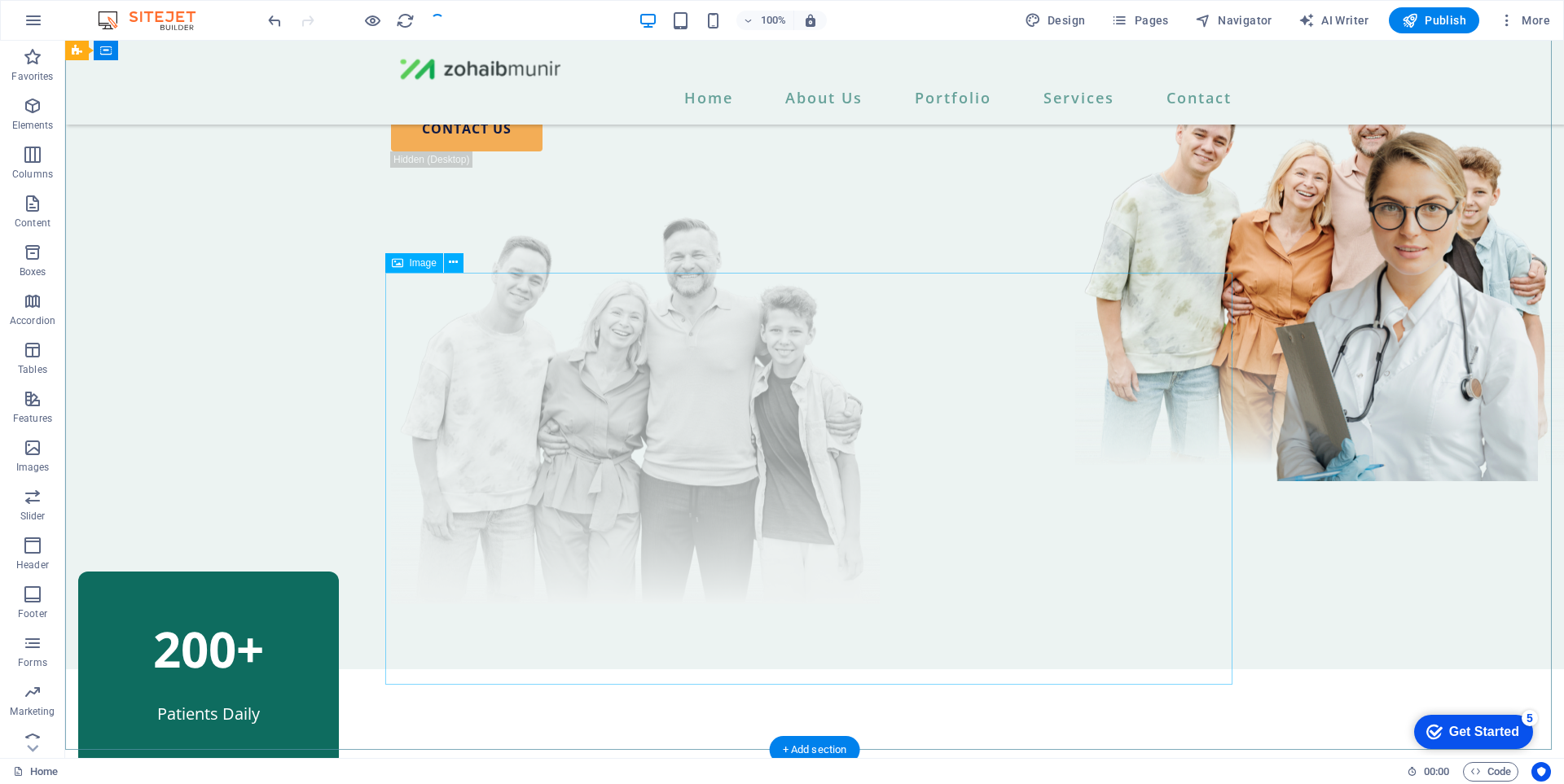
click at [884, 438] on figure at bounding box center [814, 398] width 847 height 413
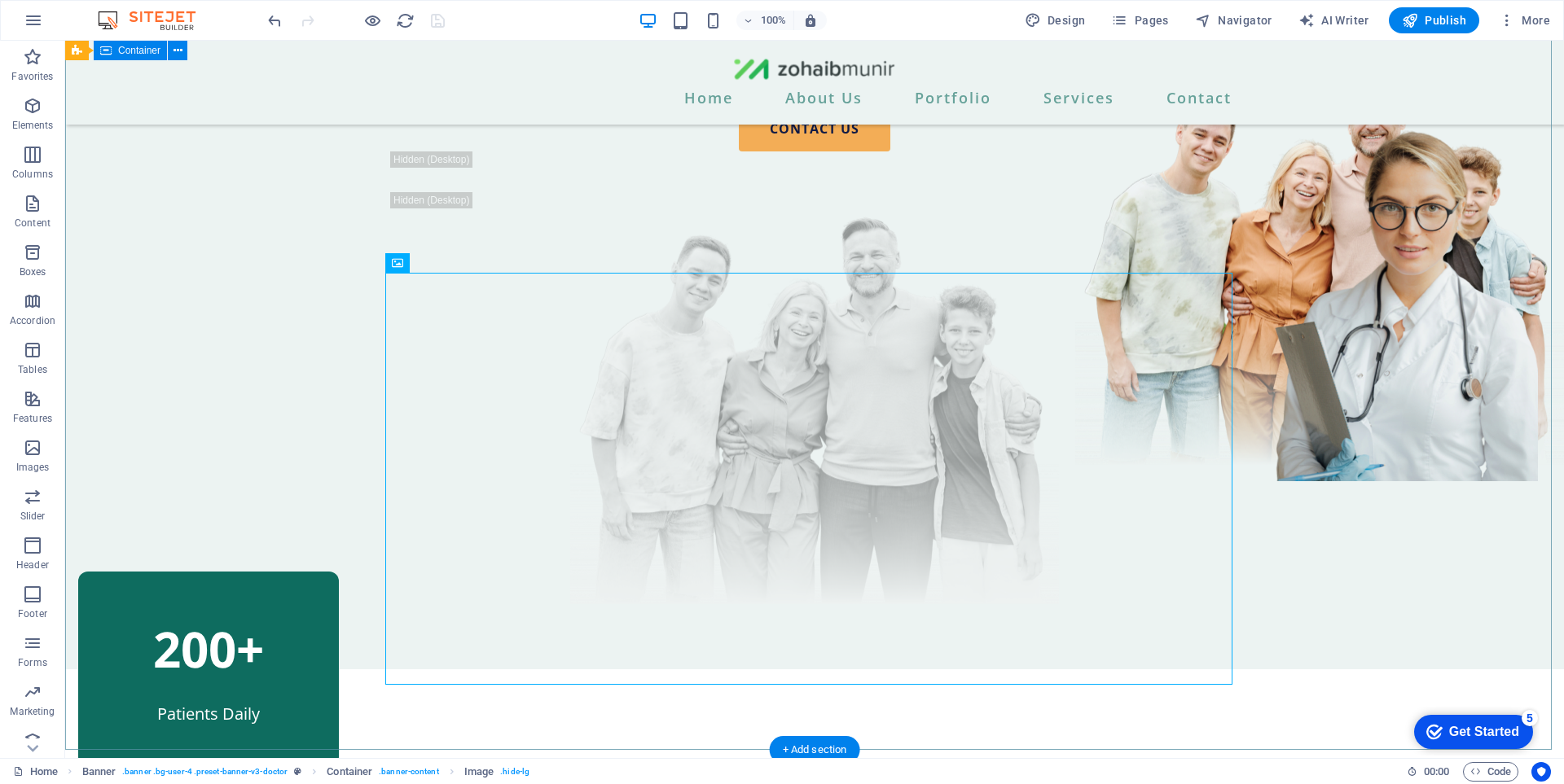
click at [1424, 466] on div "Crafting Digital Experiences & Bold Brands. Hi, I'm Zohaib, a UX/UI Designer an…" at bounding box center [815, 233] width 1499 height 873
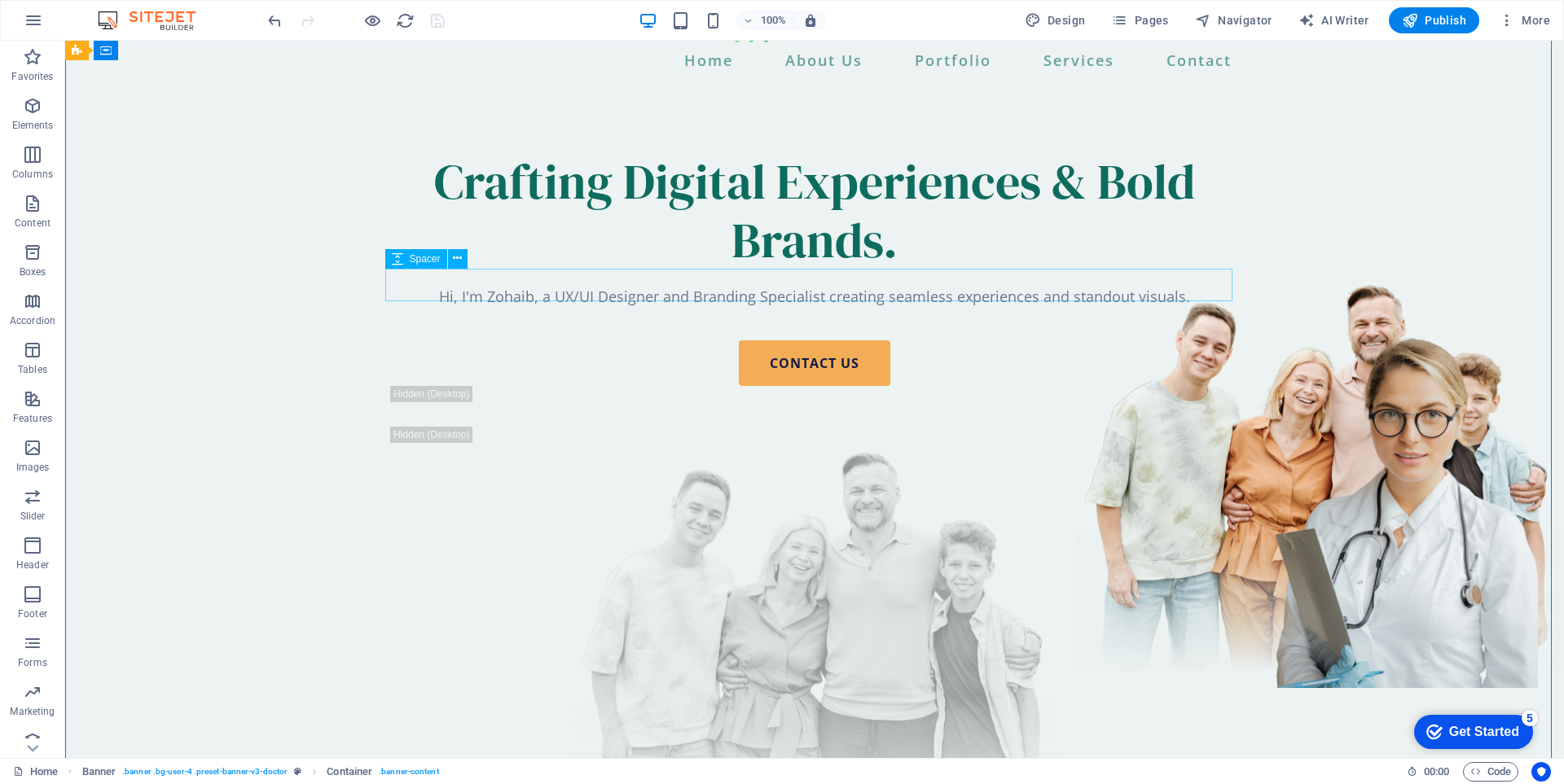
scroll to position [0, 0]
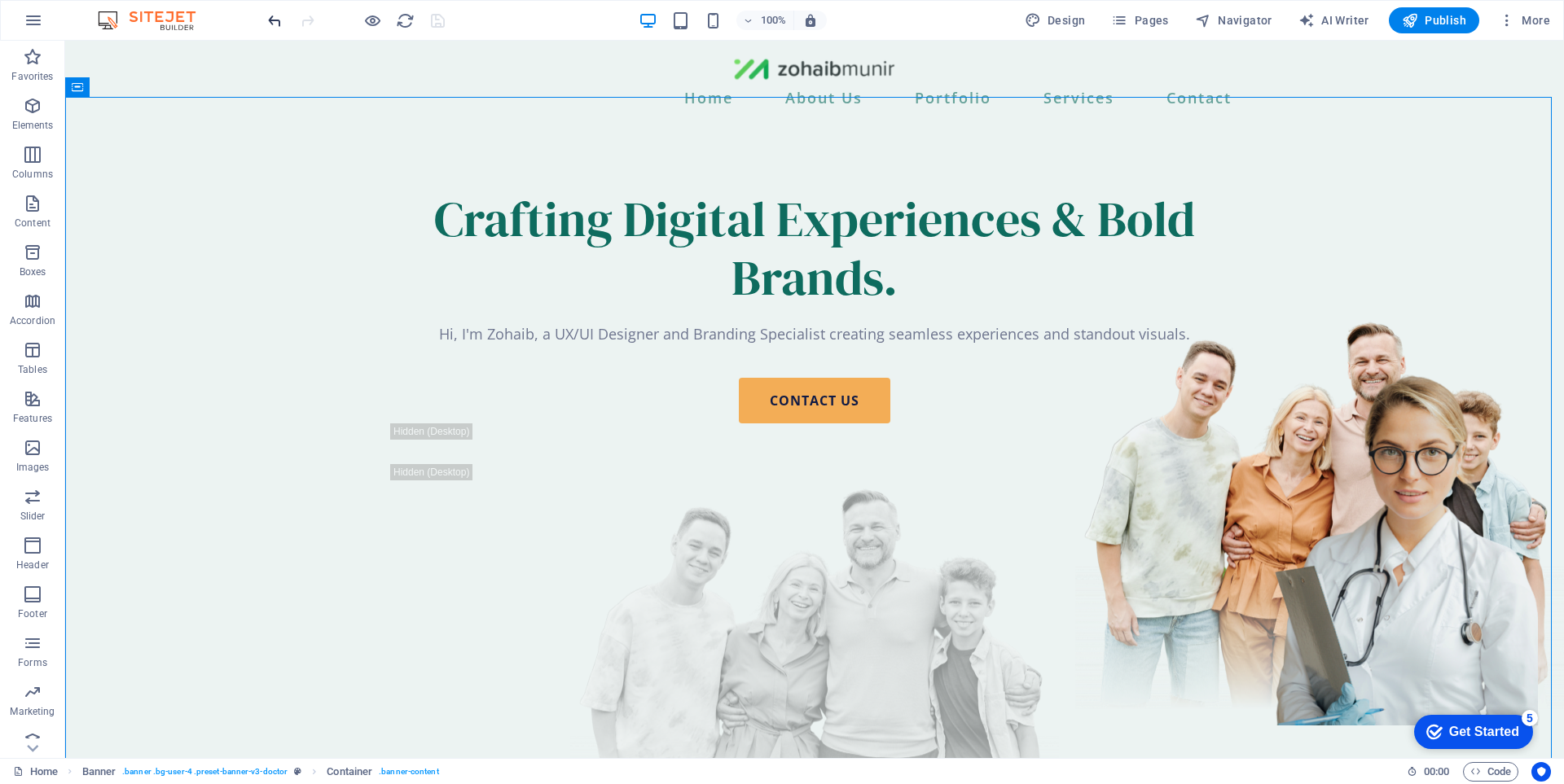
drag, startPoint x: 260, startPoint y: 15, endPoint x: 269, endPoint y: 16, distance: 9.1
click at [267, 15] on div "100% Design Pages Navigator AI Writer Publish More" at bounding box center [782, 21] width 1562 height 39
click at [269, 16] on icon "undo" at bounding box center [275, 21] width 19 height 19
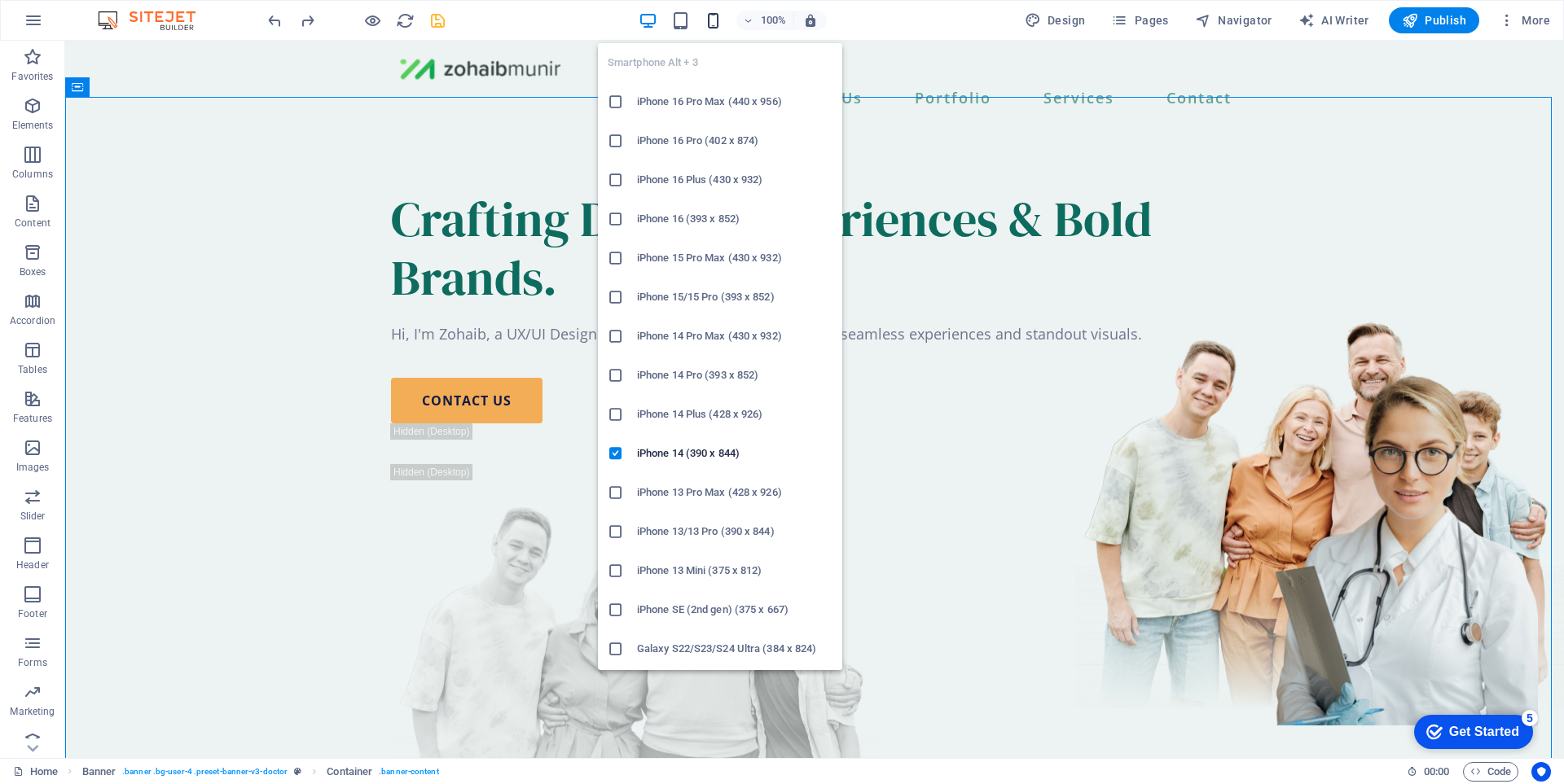
click at [723, 19] on icon "button" at bounding box center [713, 21] width 19 height 19
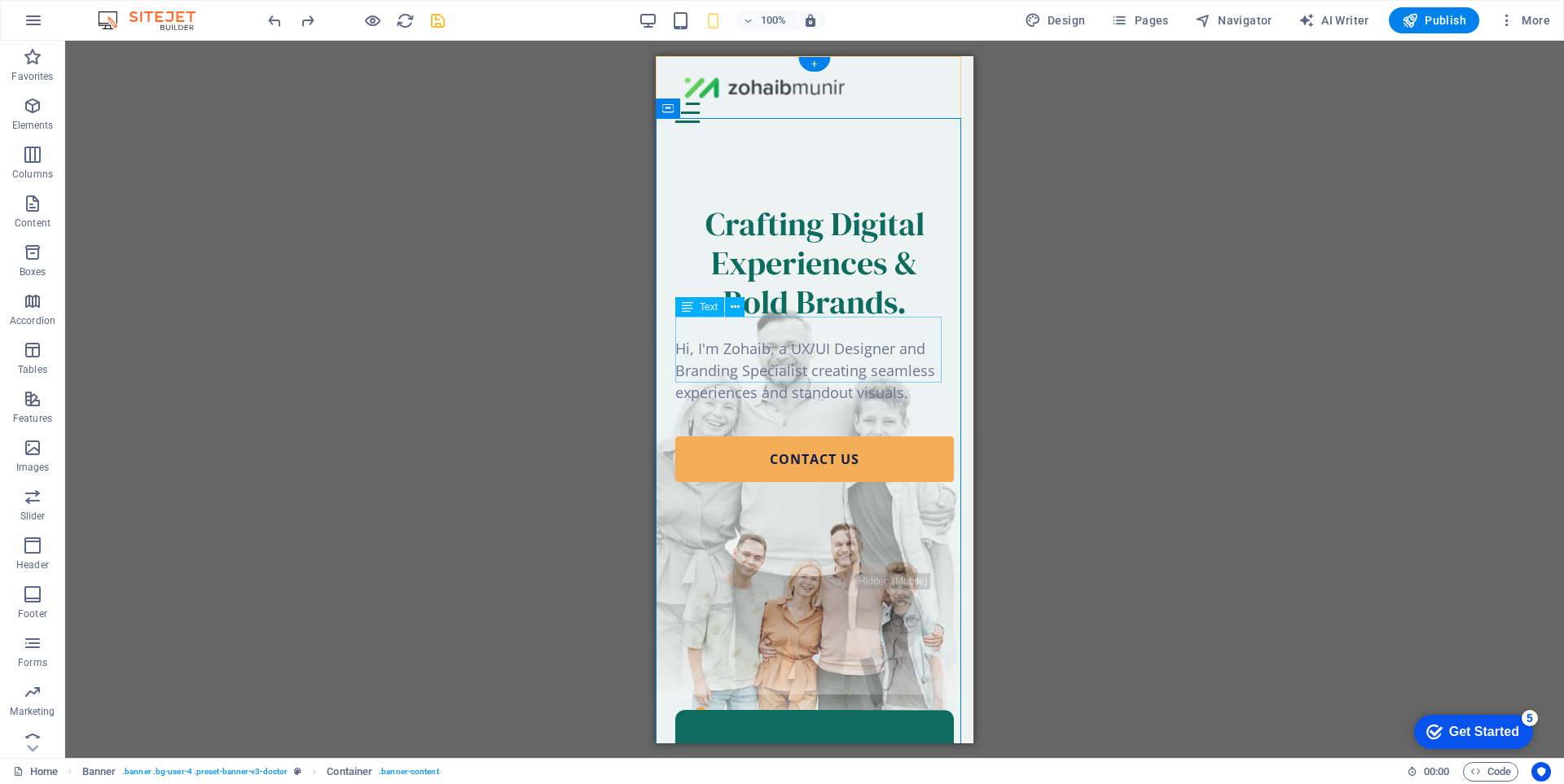
click at [817, 342] on div "Hi, I'm Zohaib, a UX/UI Designer and Branding Specialist creating seamless expe…" at bounding box center [815, 370] width 278 height 66
click at [733, 308] on icon at bounding box center [735, 307] width 9 height 17
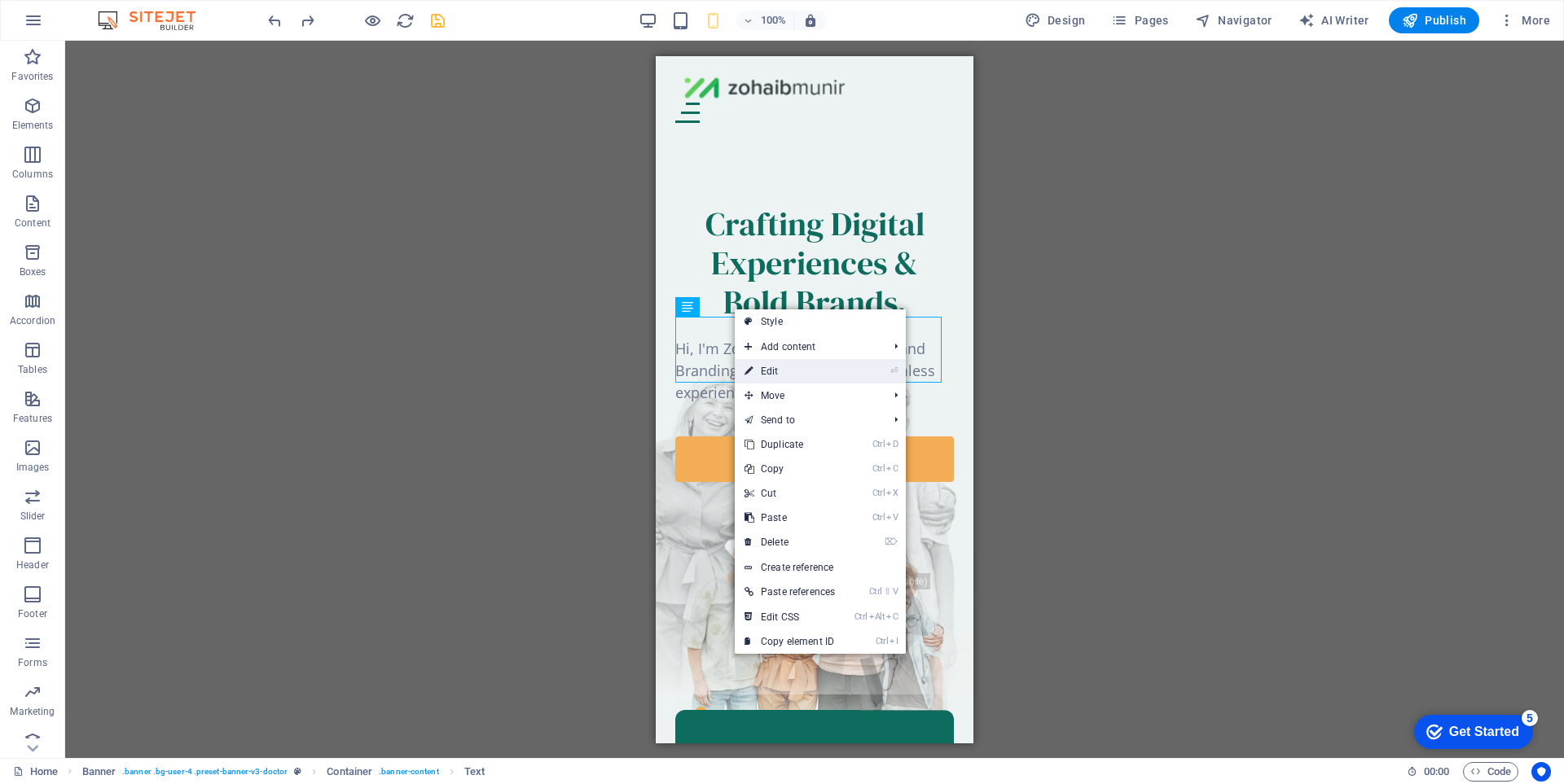
click at [809, 369] on link "⏎ Edit" at bounding box center [789, 371] width 110 height 24
select select "%"
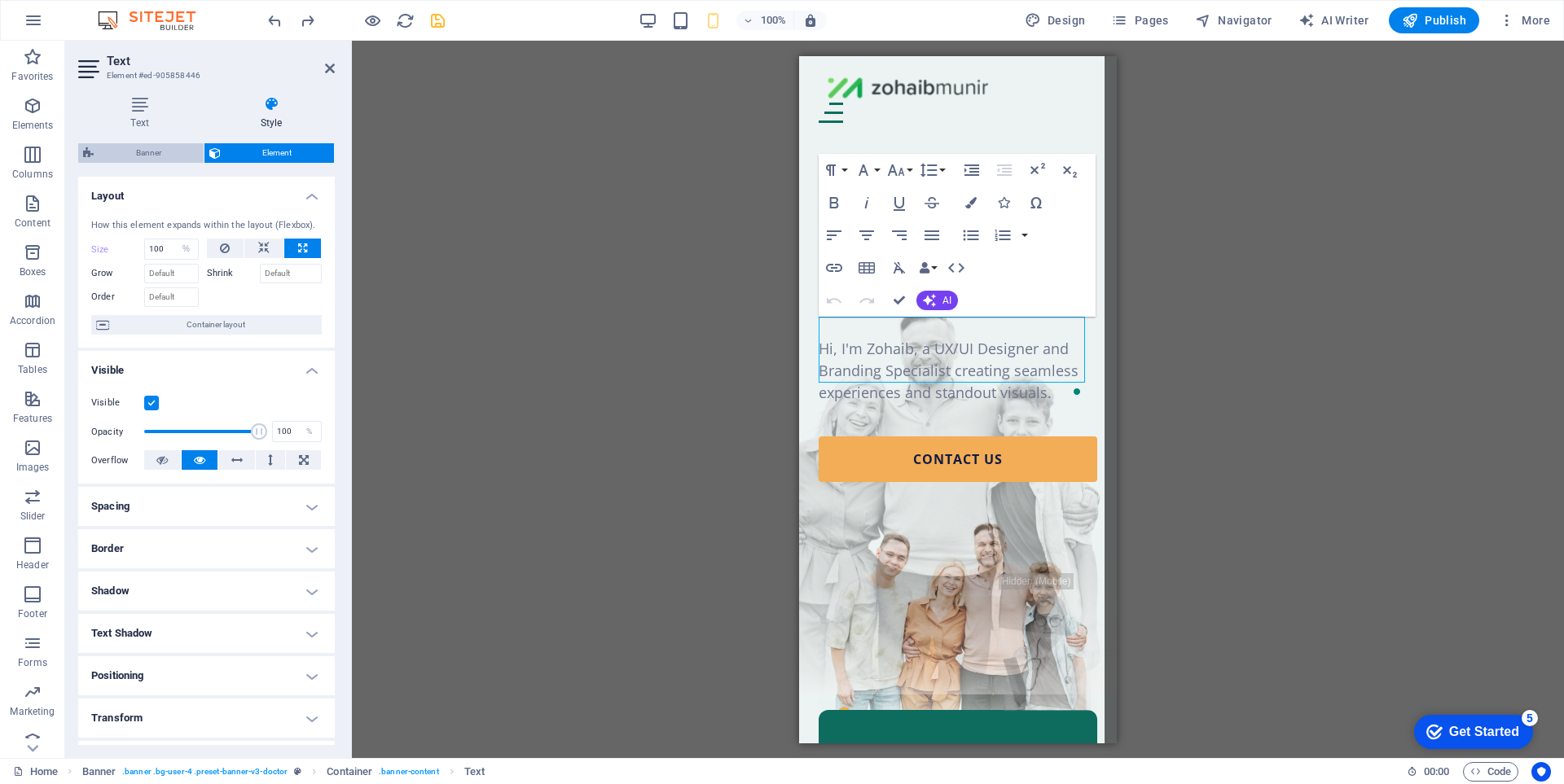
click at [149, 147] on span "Banner" at bounding box center [148, 153] width 100 height 20
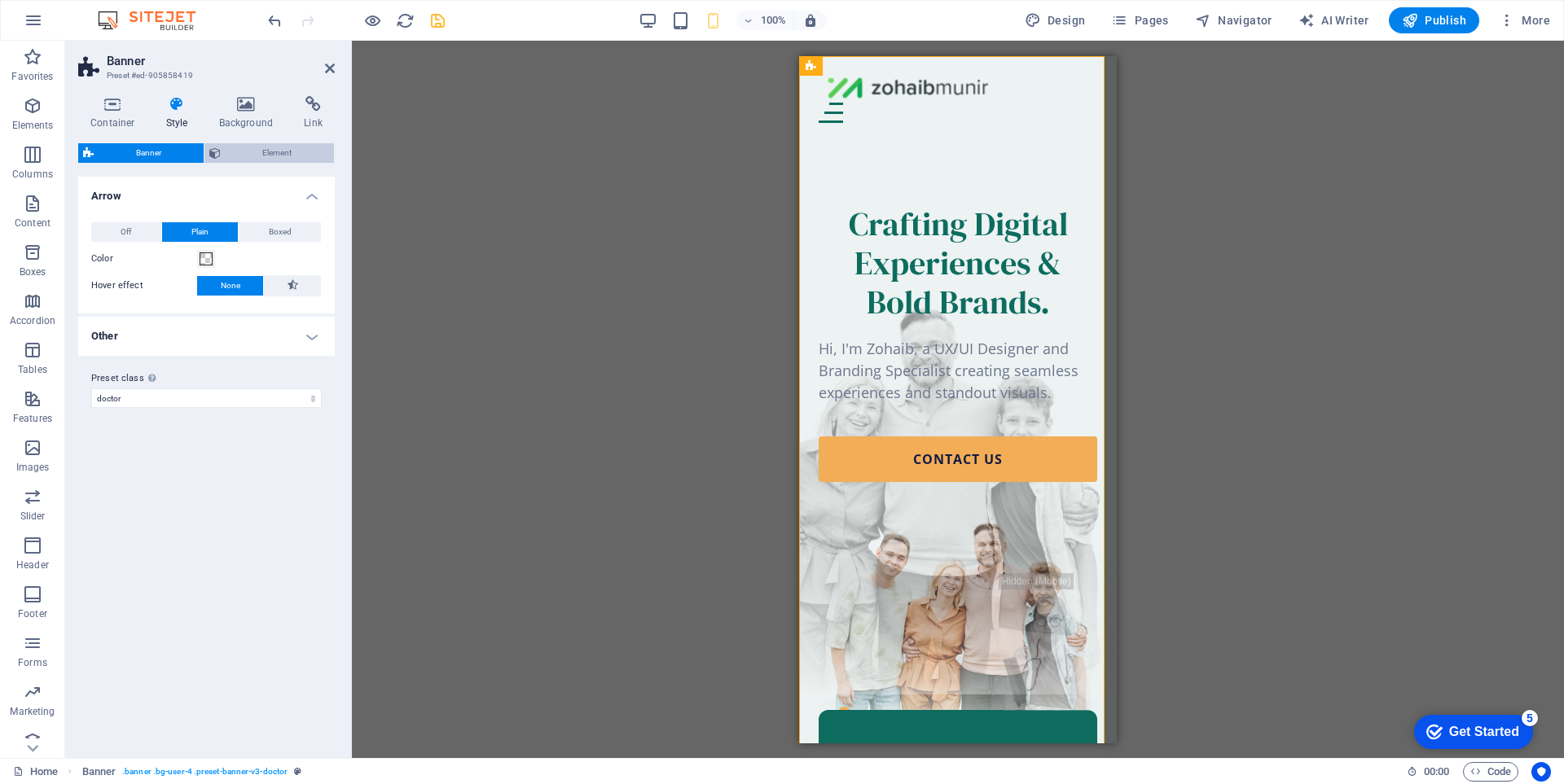
click at [261, 154] on span "Element" at bounding box center [277, 153] width 104 height 20
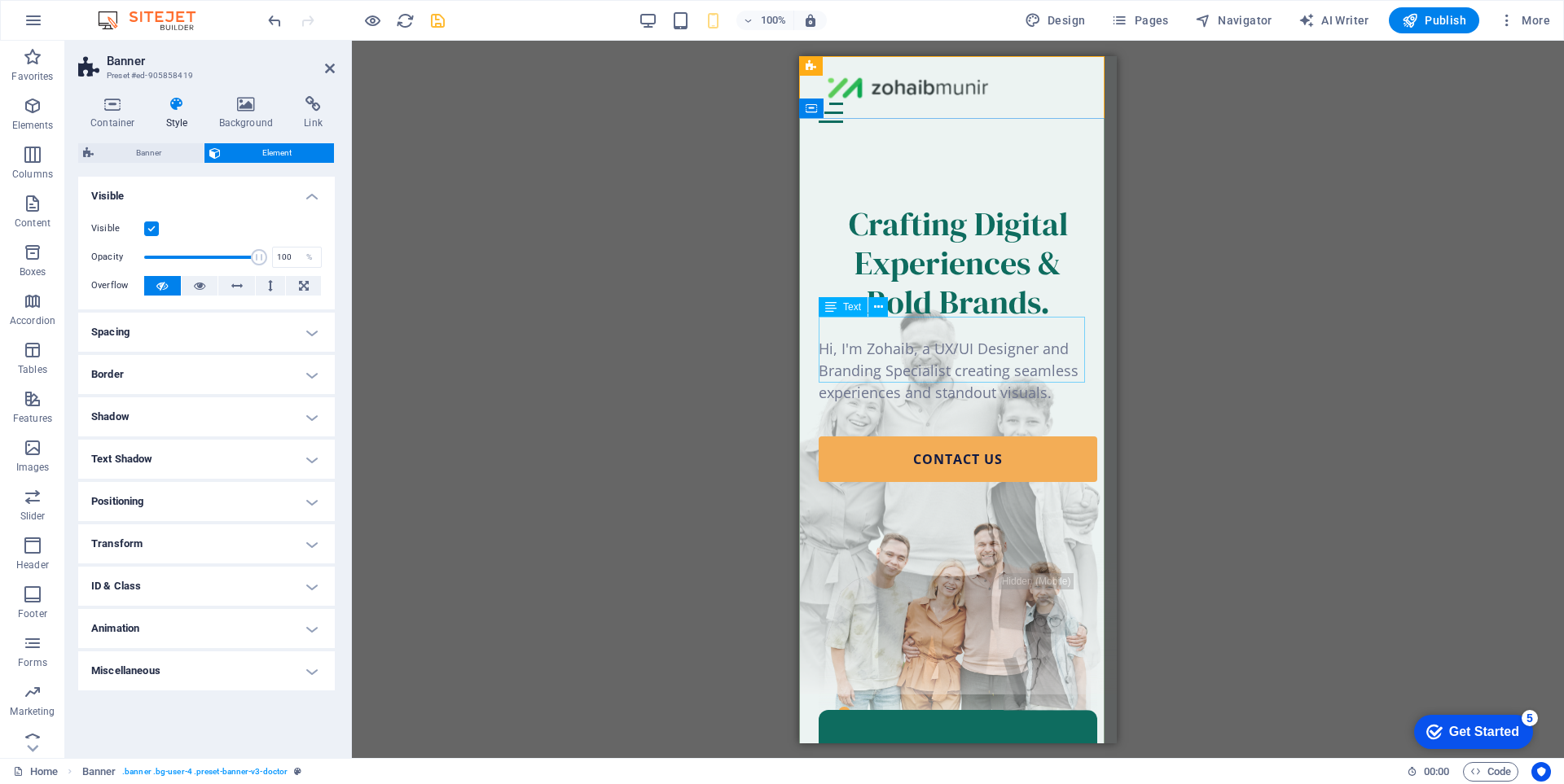
click at [984, 337] on div "Hi, I'm Zohaib, a UX/UI Designer and Branding Specialist creating seamless expe…" at bounding box center [958, 370] width 278 height 66
click at [877, 303] on icon at bounding box center [879, 307] width 9 height 17
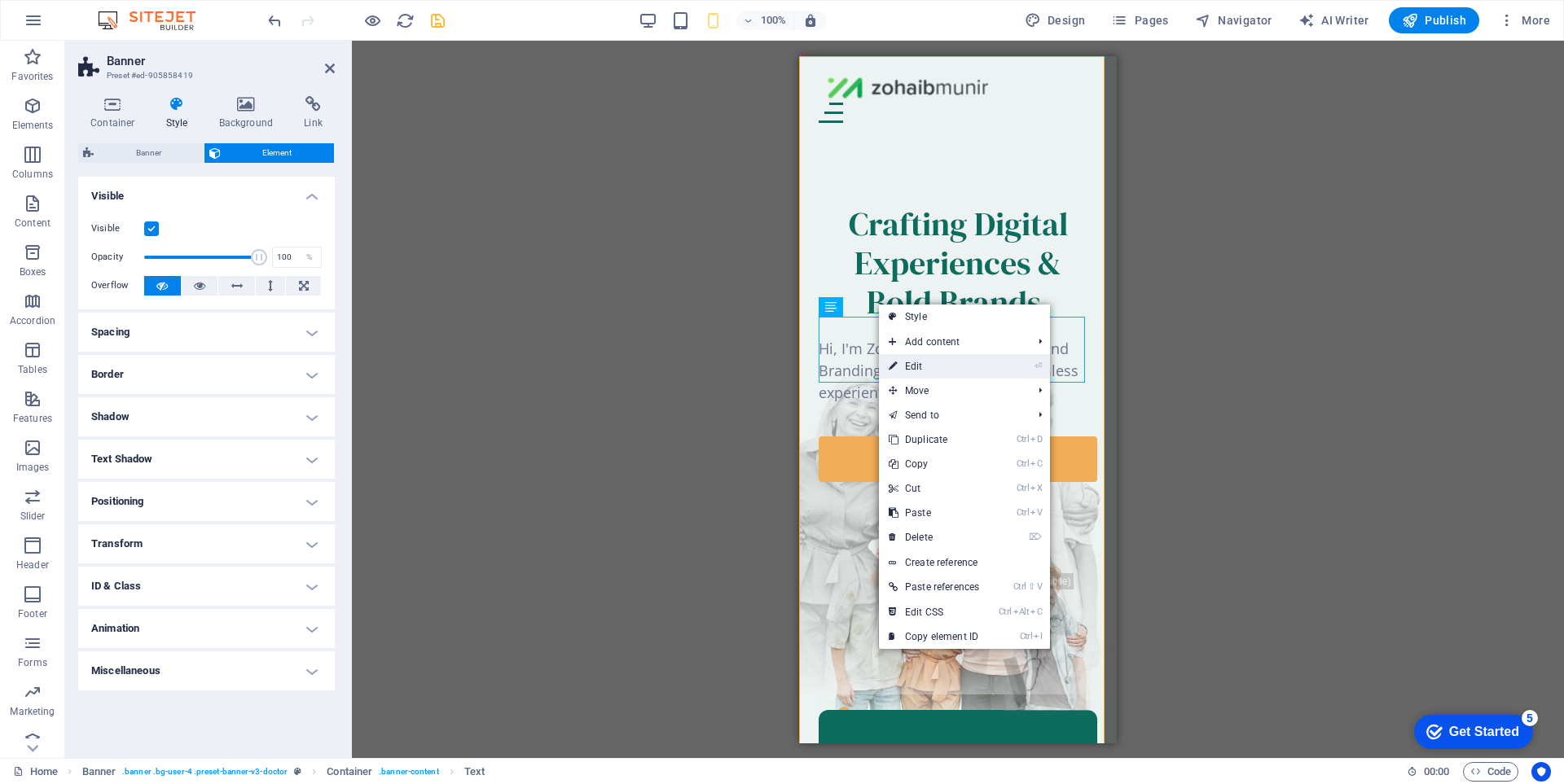
click at [916, 370] on link "⏎ Edit" at bounding box center [933, 366] width 110 height 24
select select "%"
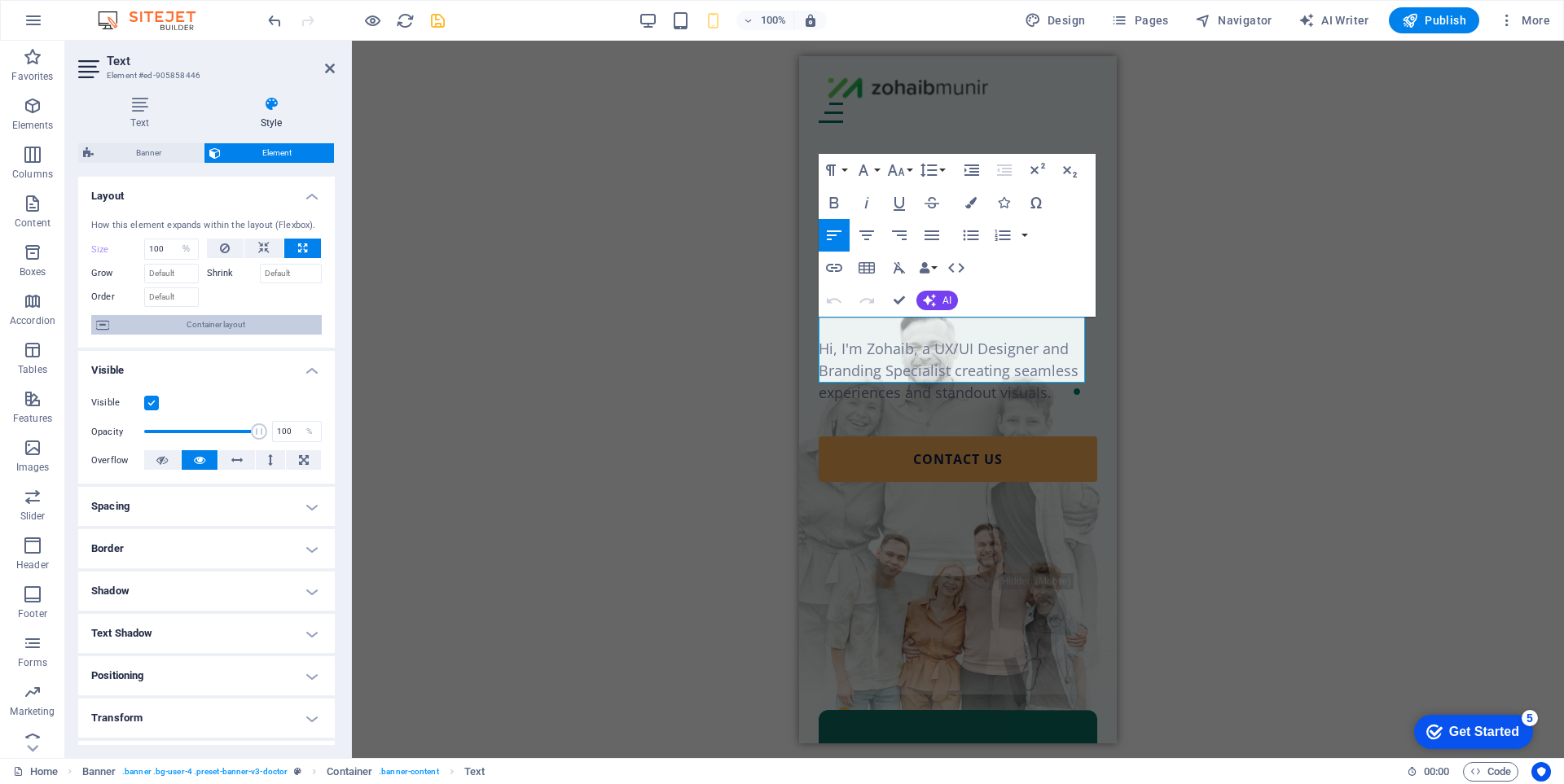
click at [236, 324] on span "Container layout" at bounding box center [215, 325] width 203 height 20
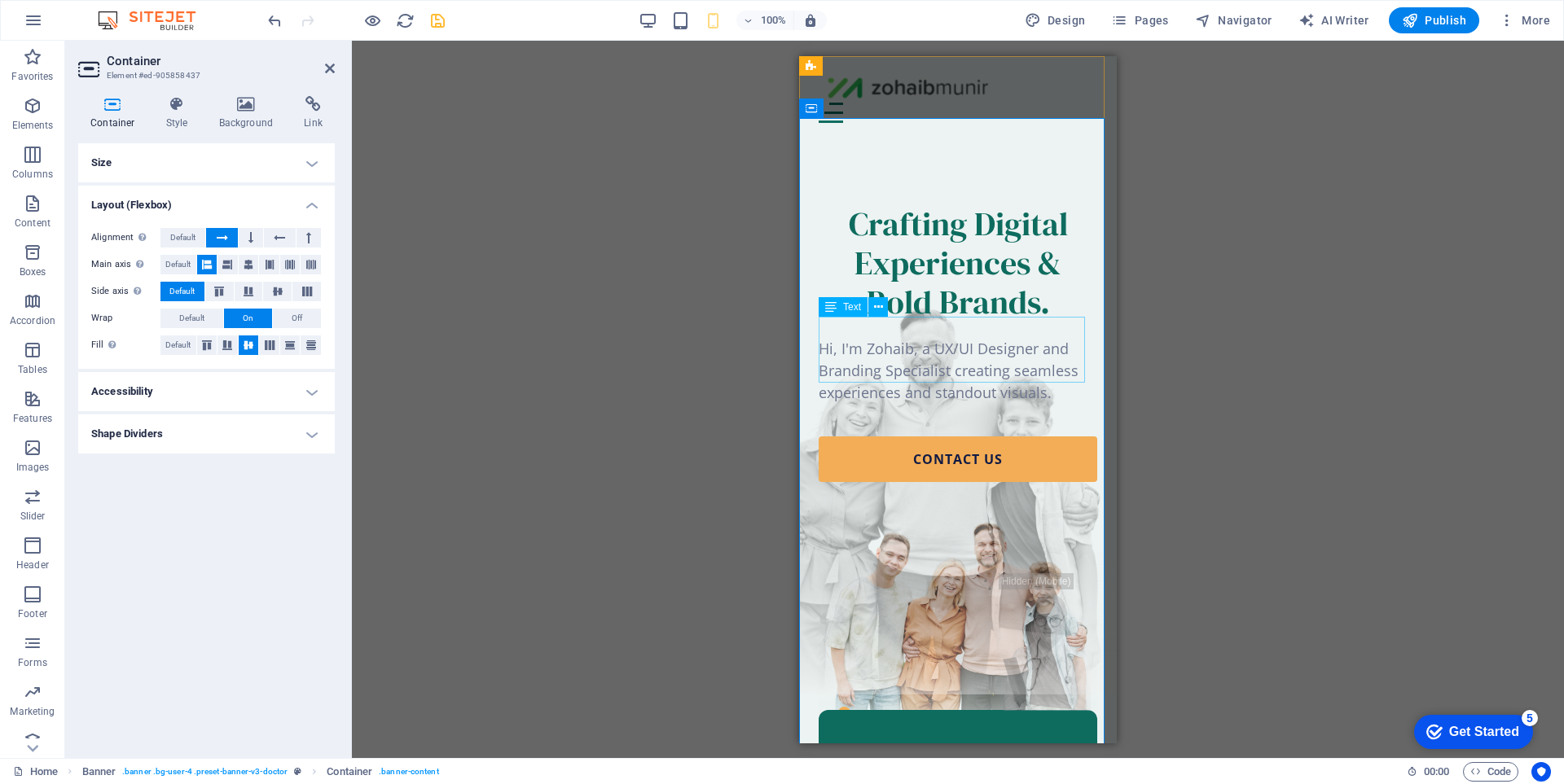
click at [955, 356] on div "Hi, I'm Zohaib, a UX/UI Designer and Branding Specialist creating seamless expe…" at bounding box center [958, 370] width 278 height 66
click at [881, 307] on icon at bounding box center [879, 307] width 9 height 17
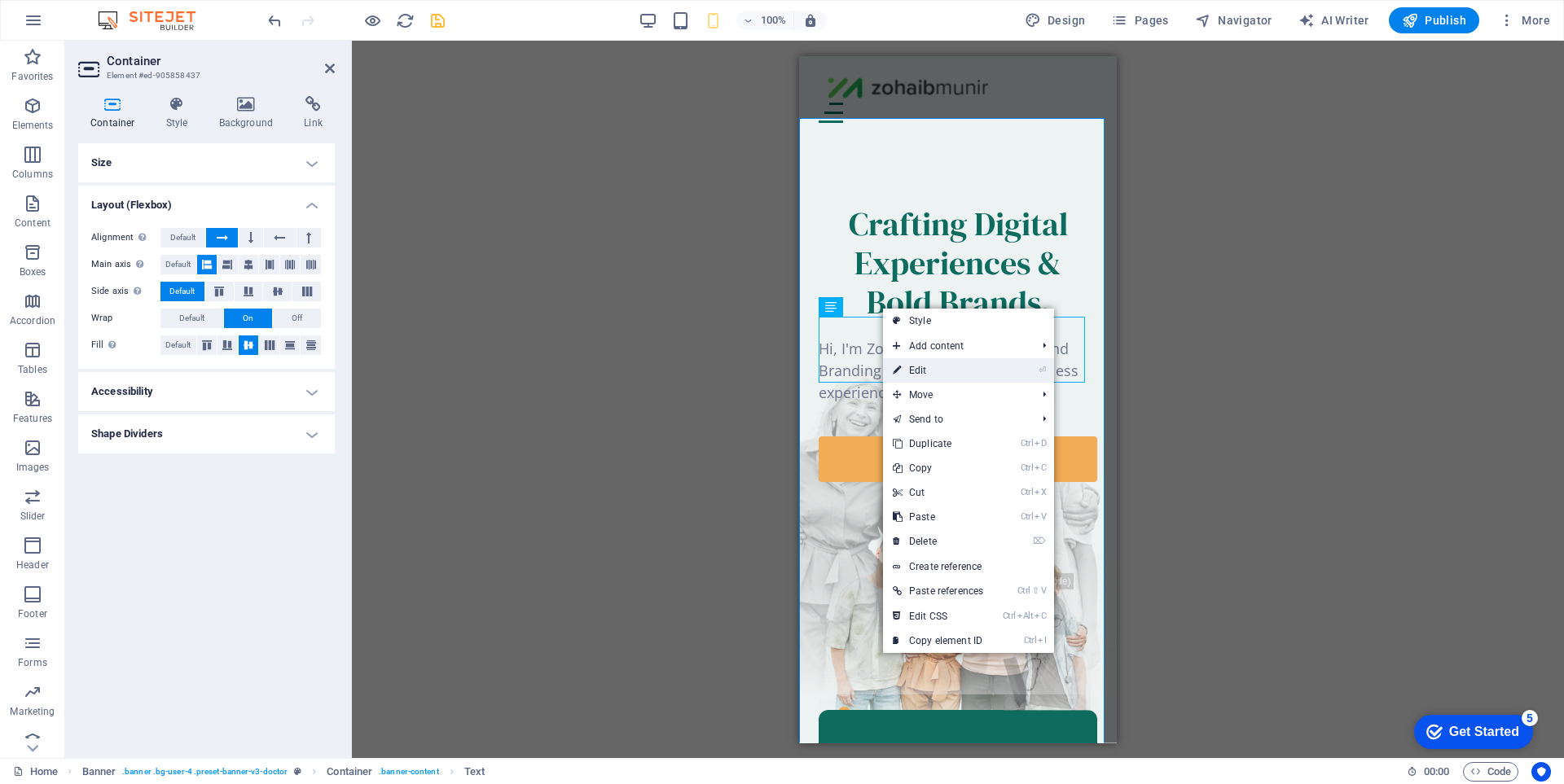
click at [921, 365] on link "⏎ Edit" at bounding box center [938, 370] width 110 height 24
select select "%"
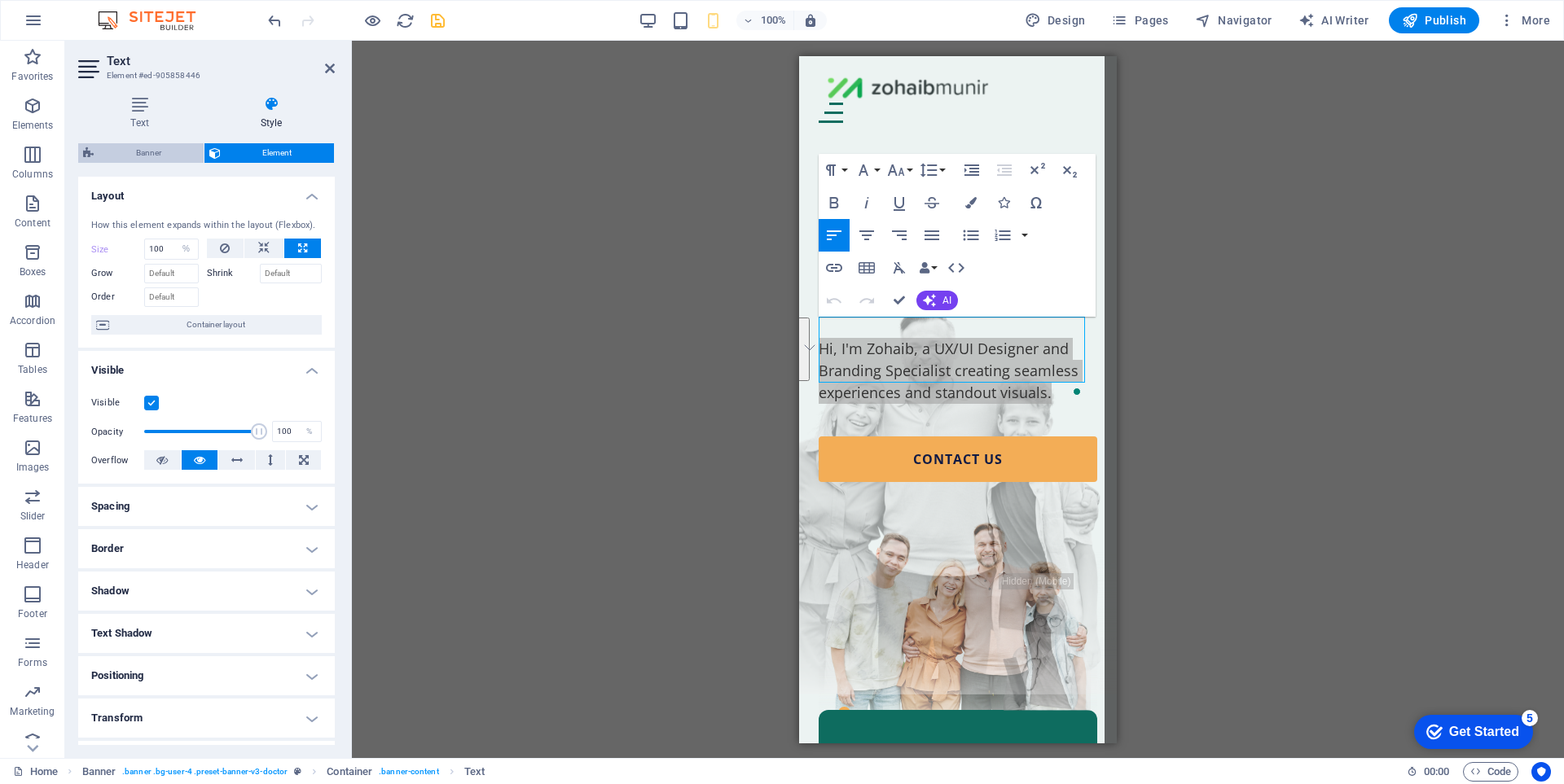
click at [151, 150] on span "Banner" at bounding box center [148, 153] width 100 height 20
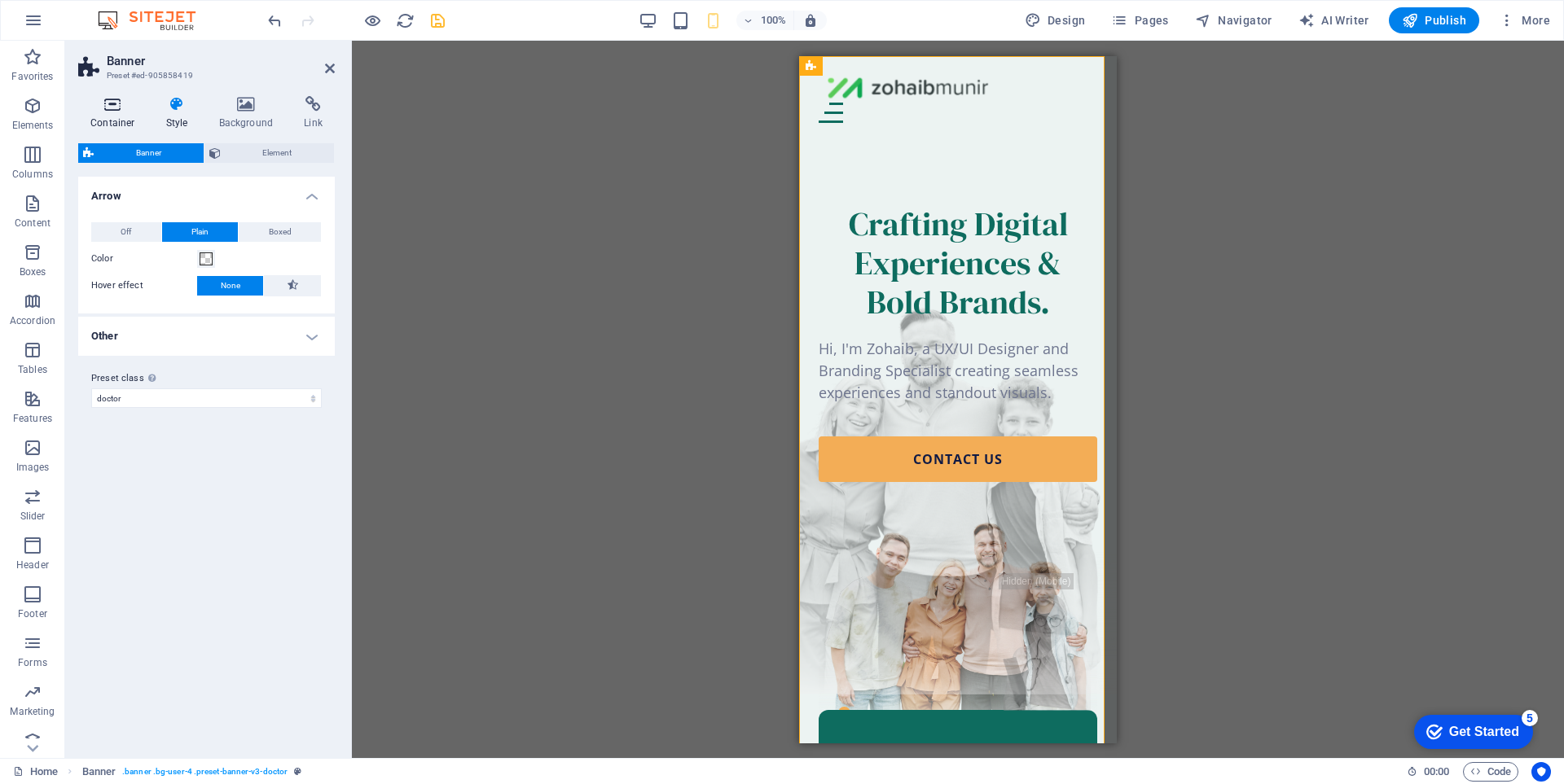
click at [117, 112] on h4 "Container" at bounding box center [116, 113] width 76 height 34
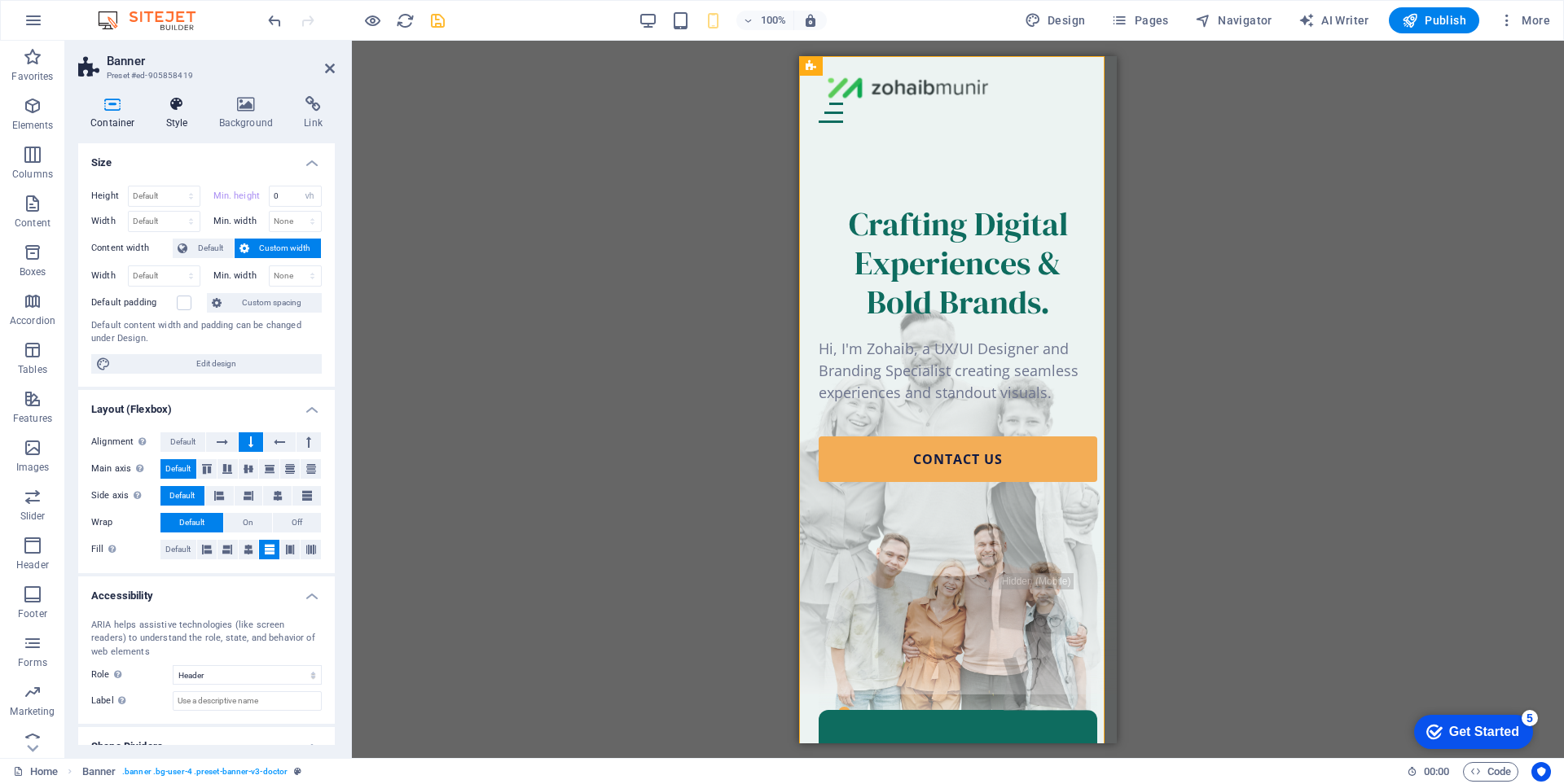
click at [178, 120] on h4 "Style" at bounding box center [180, 113] width 53 height 34
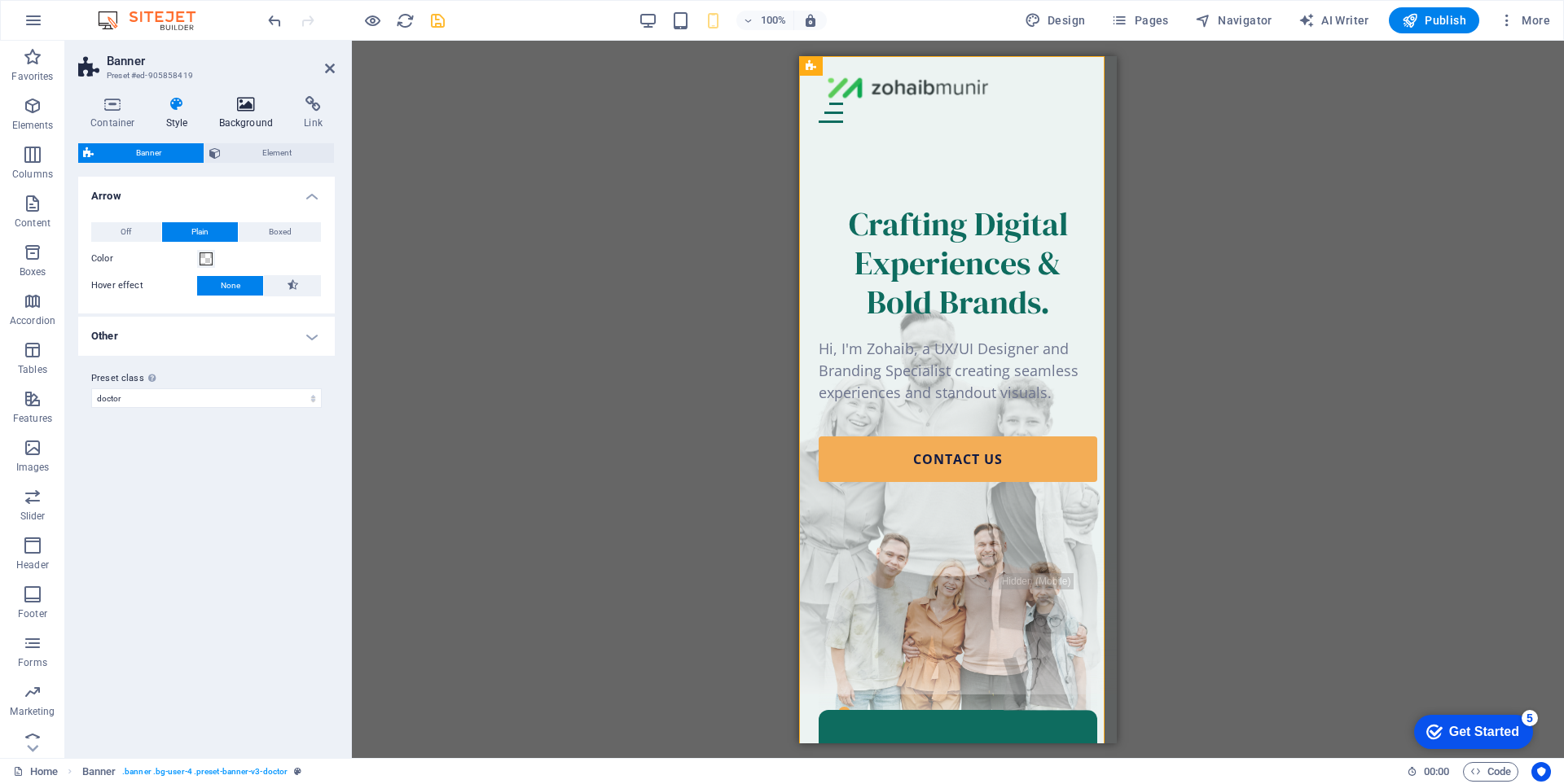
click at [243, 116] on h4 "Background" at bounding box center [250, 113] width 86 height 34
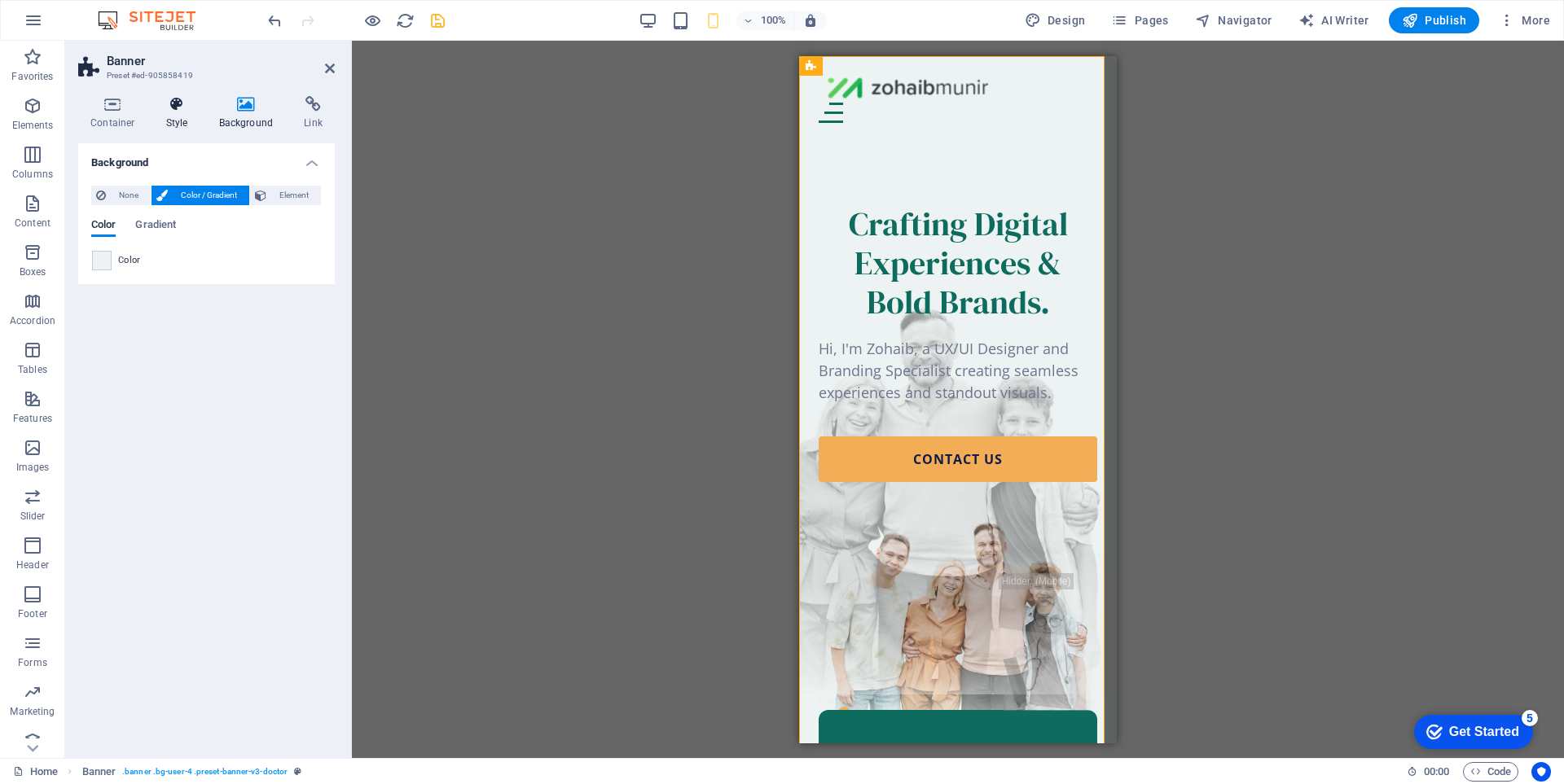
click at [167, 111] on icon at bounding box center [178, 104] width 46 height 16
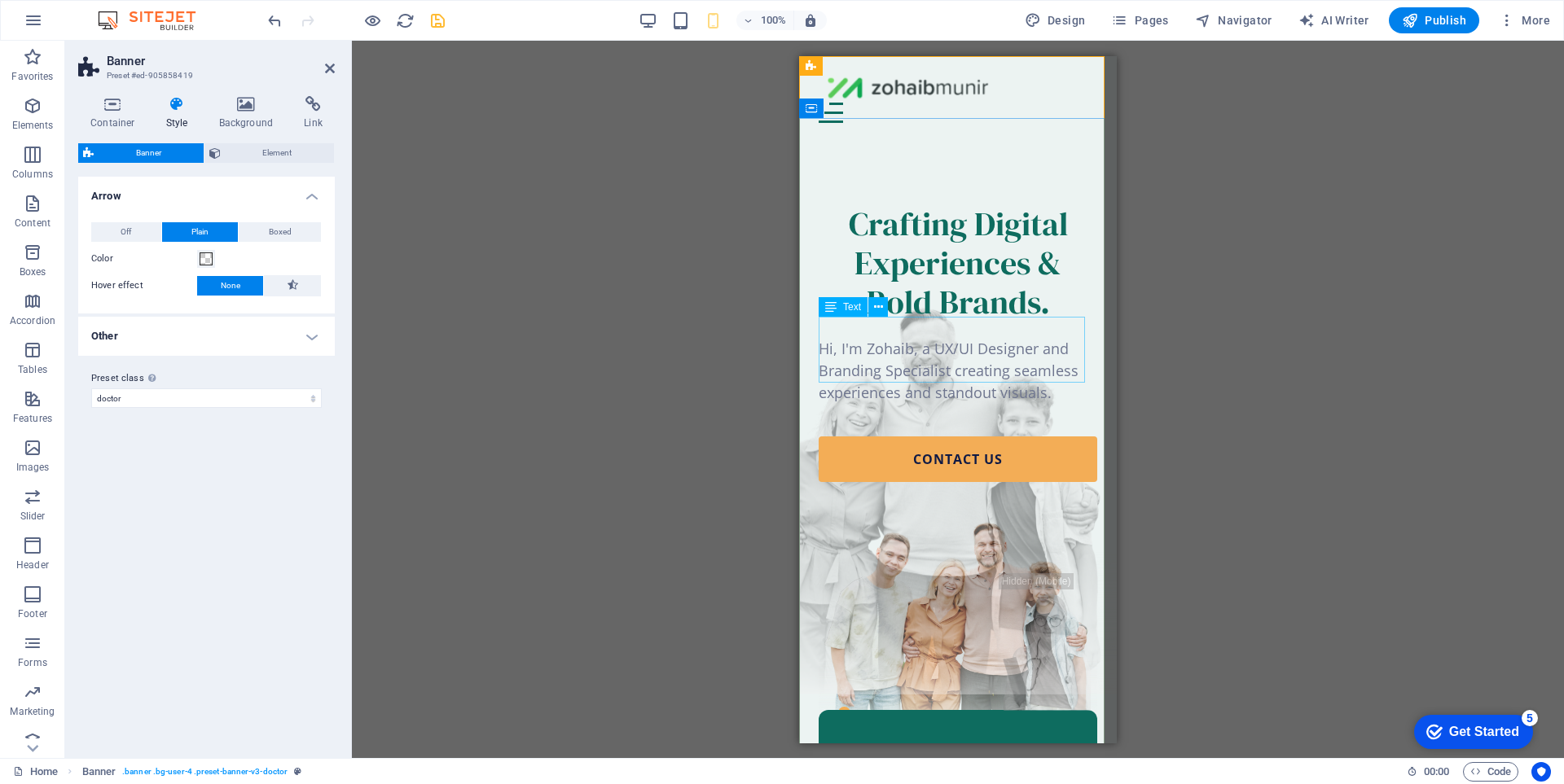
click at [1025, 337] on div "Hi, I'm Zohaib, a UX/UI Designer and Branding Specialist creating seamless expe…" at bounding box center [958, 370] width 278 height 66
select select "%"
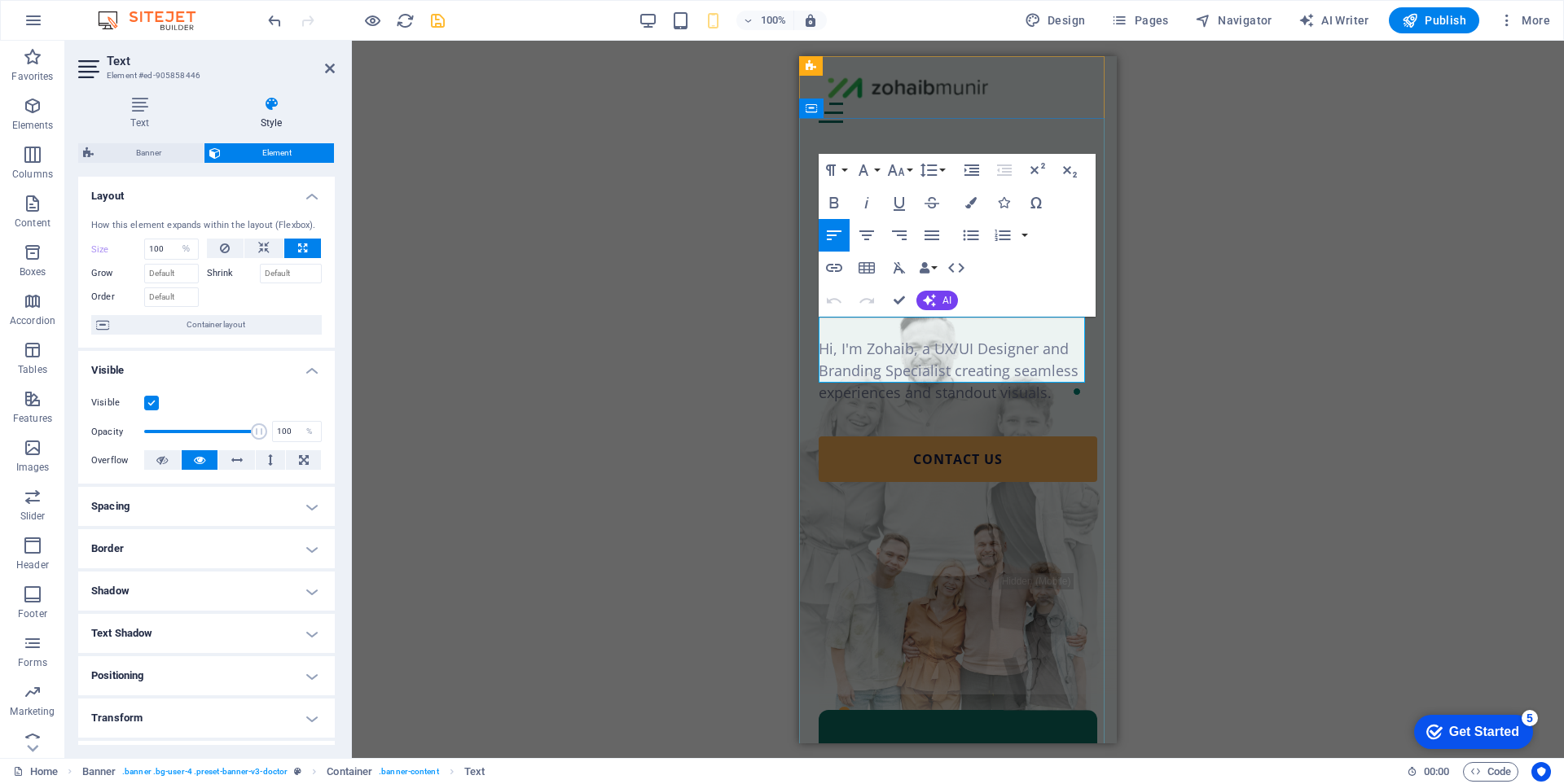
click at [1025, 337] on p "Hi, I'm Zohaib, a UX/UI Designer and Branding Specialist creating seamless expe…" at bounding box center [958, 370] width 278 height 66
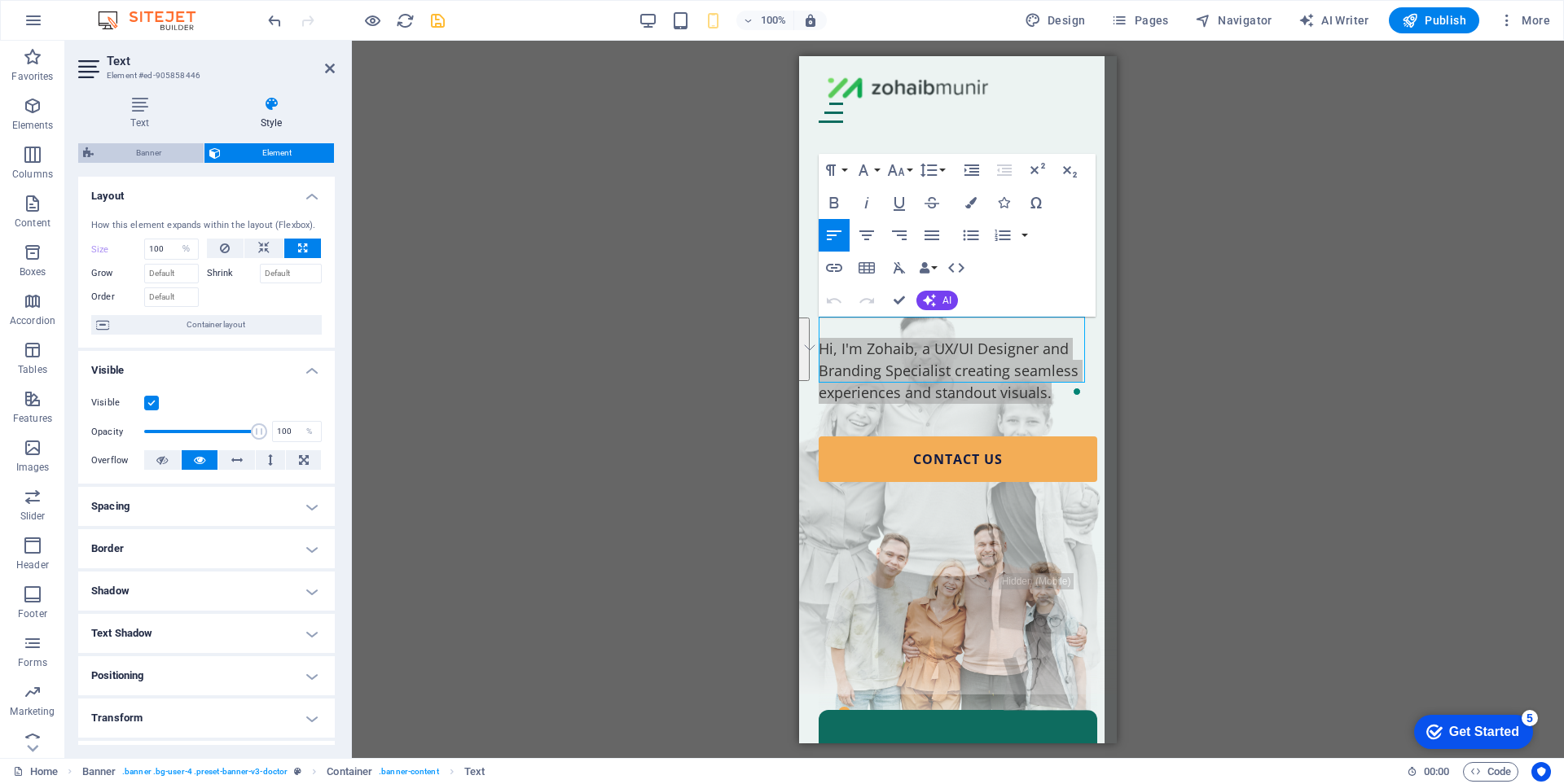
click at [153, 155] on span "Banner" at bounding box center [148, 153] width 100 height 20
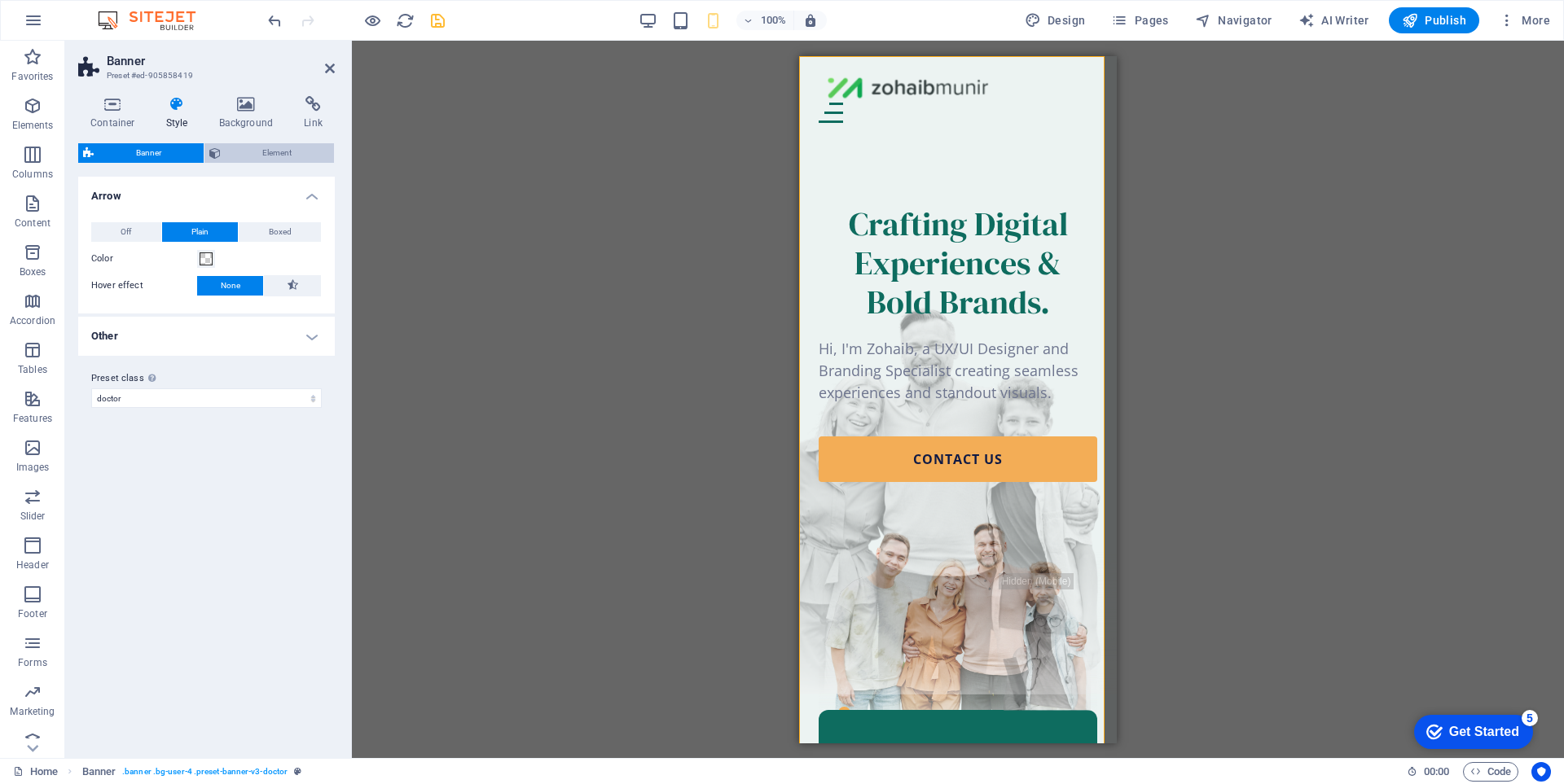
click at [302, 155] on span "Element" at bounding box center [277, 153] width 104 height 20
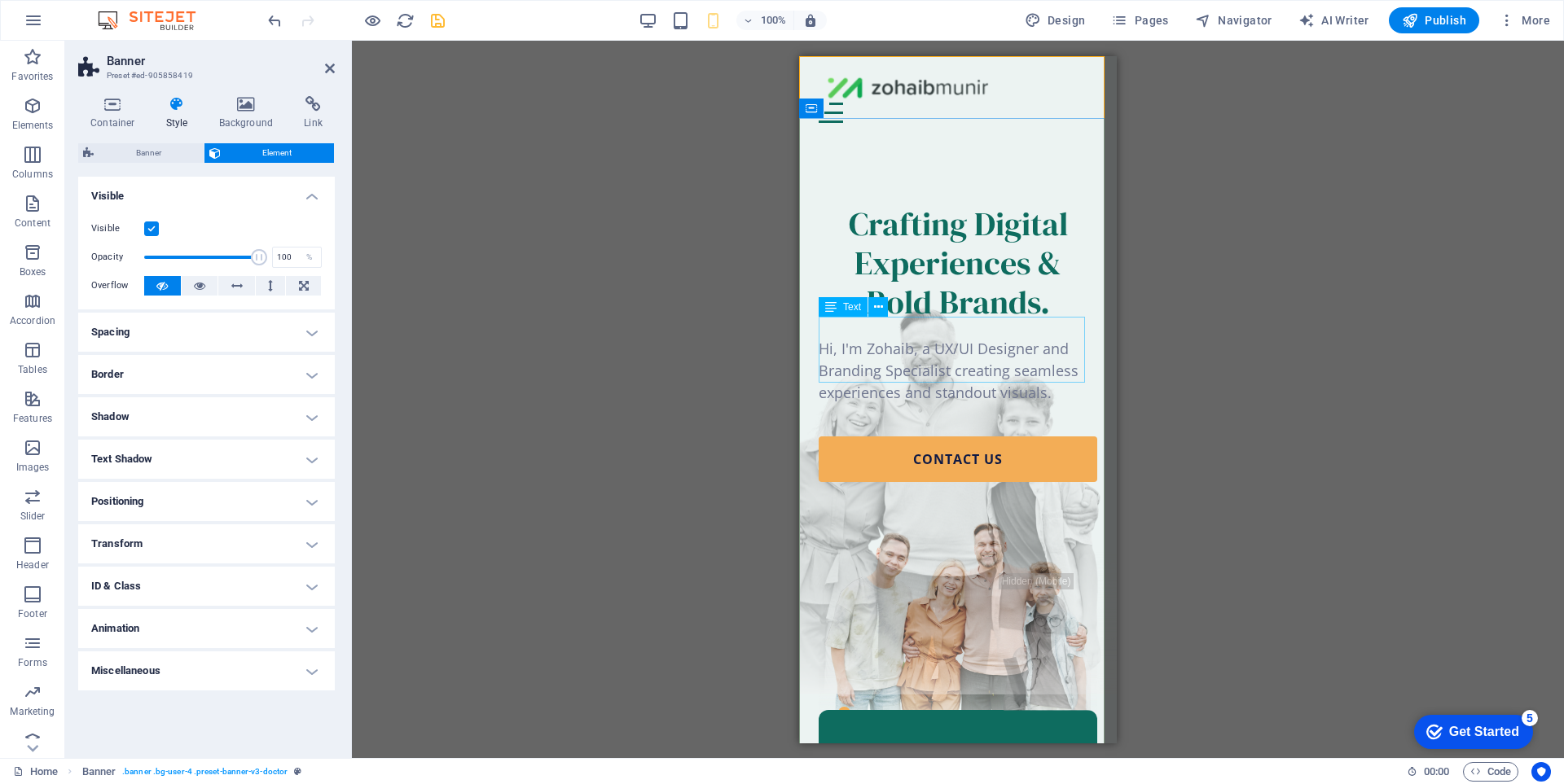
click at [983, 337] on div "Hi, I'm Zohaib, a UX/UI Designer and Branding Specialist creating seamless expe…" at bounding box center [958, 370] width 278 height 66
click at [882, 309] on icon at bounding box center [879, 307] width 9 height 17
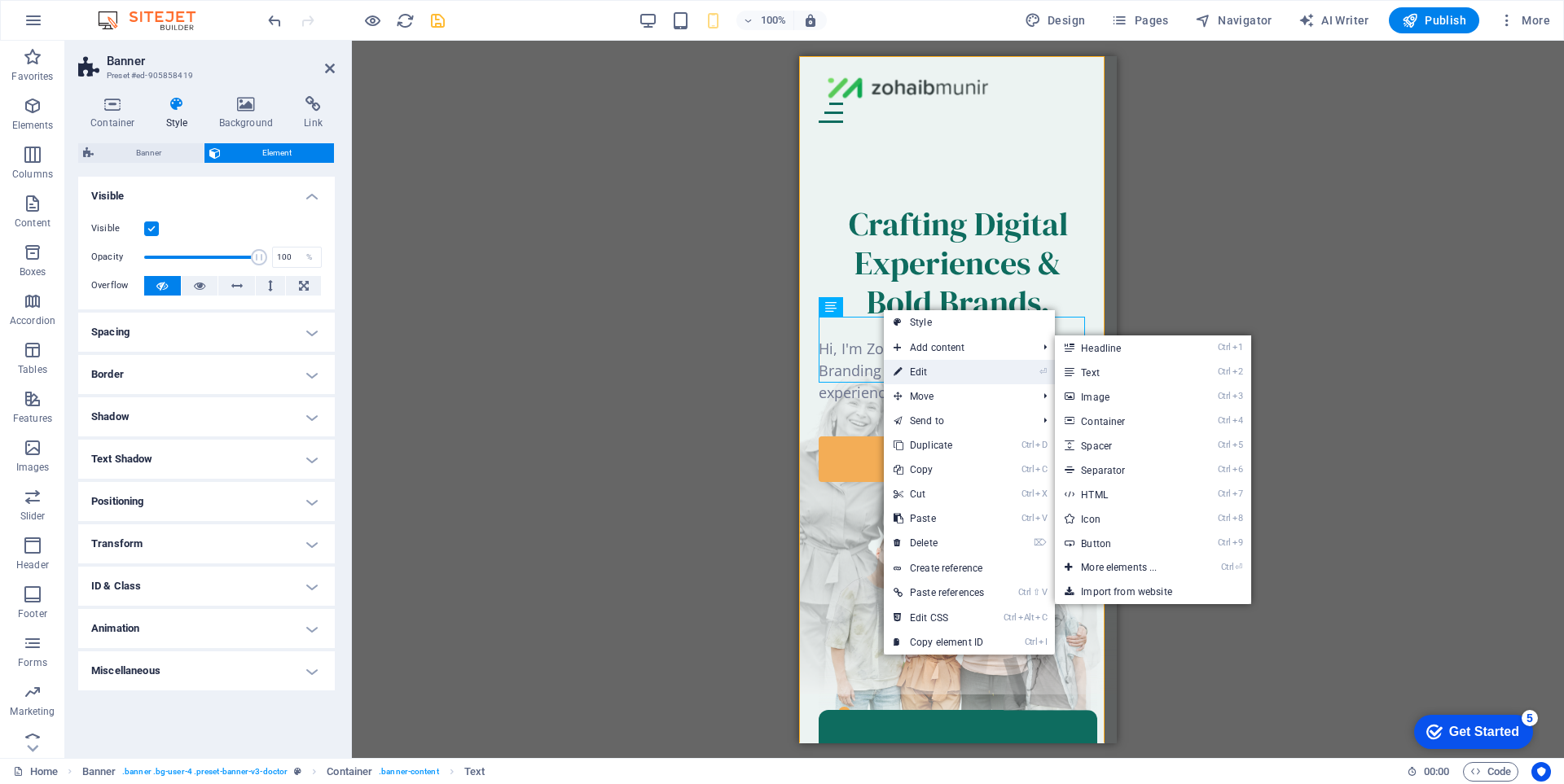
click at [925, 361] on link "⏎ Edit" at bounding box center [939, 372] width 110 height 24
select select "%"
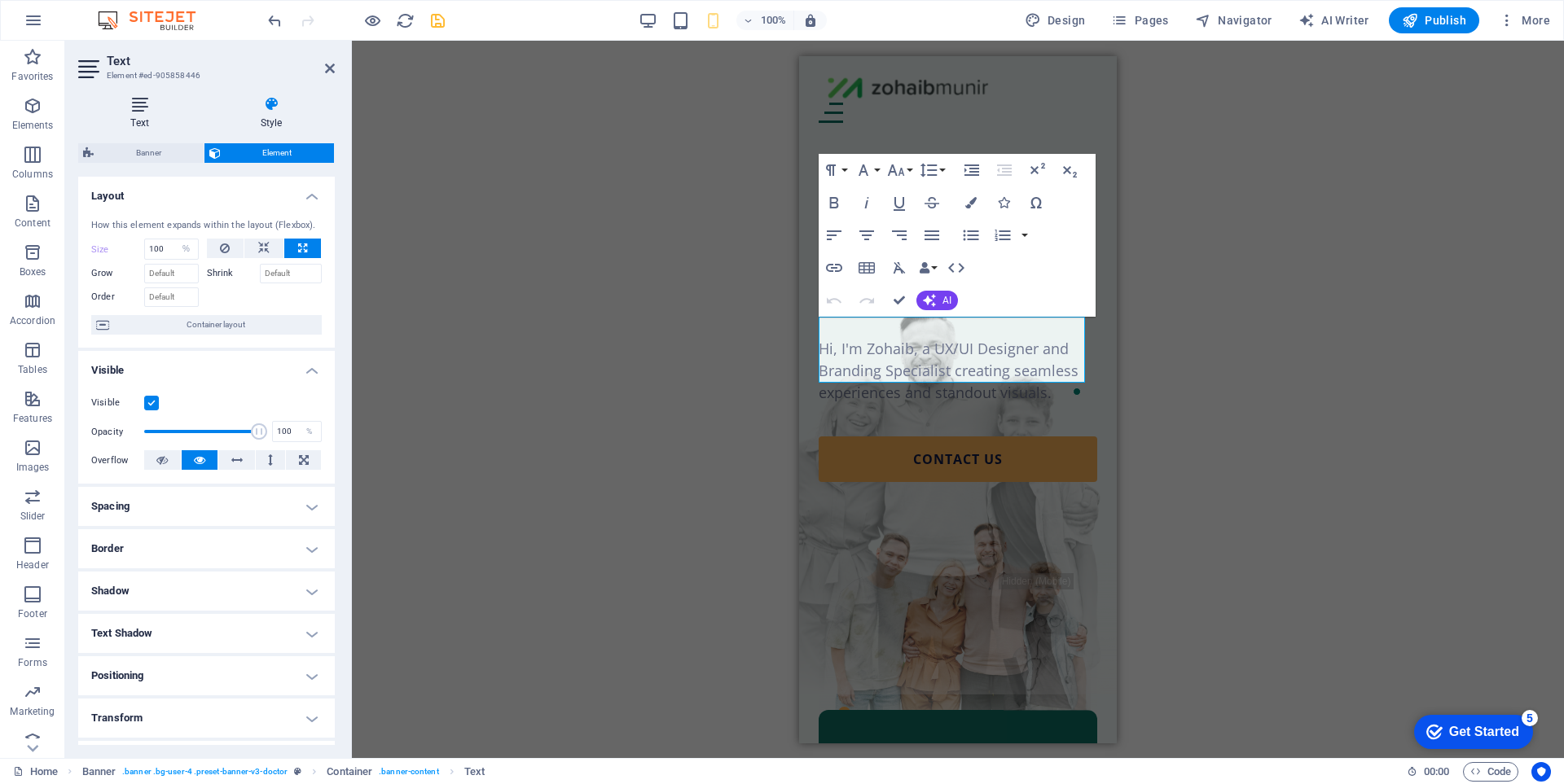
click at [139, 108] on icon at bounding box center [140, 104] width 123 height 16
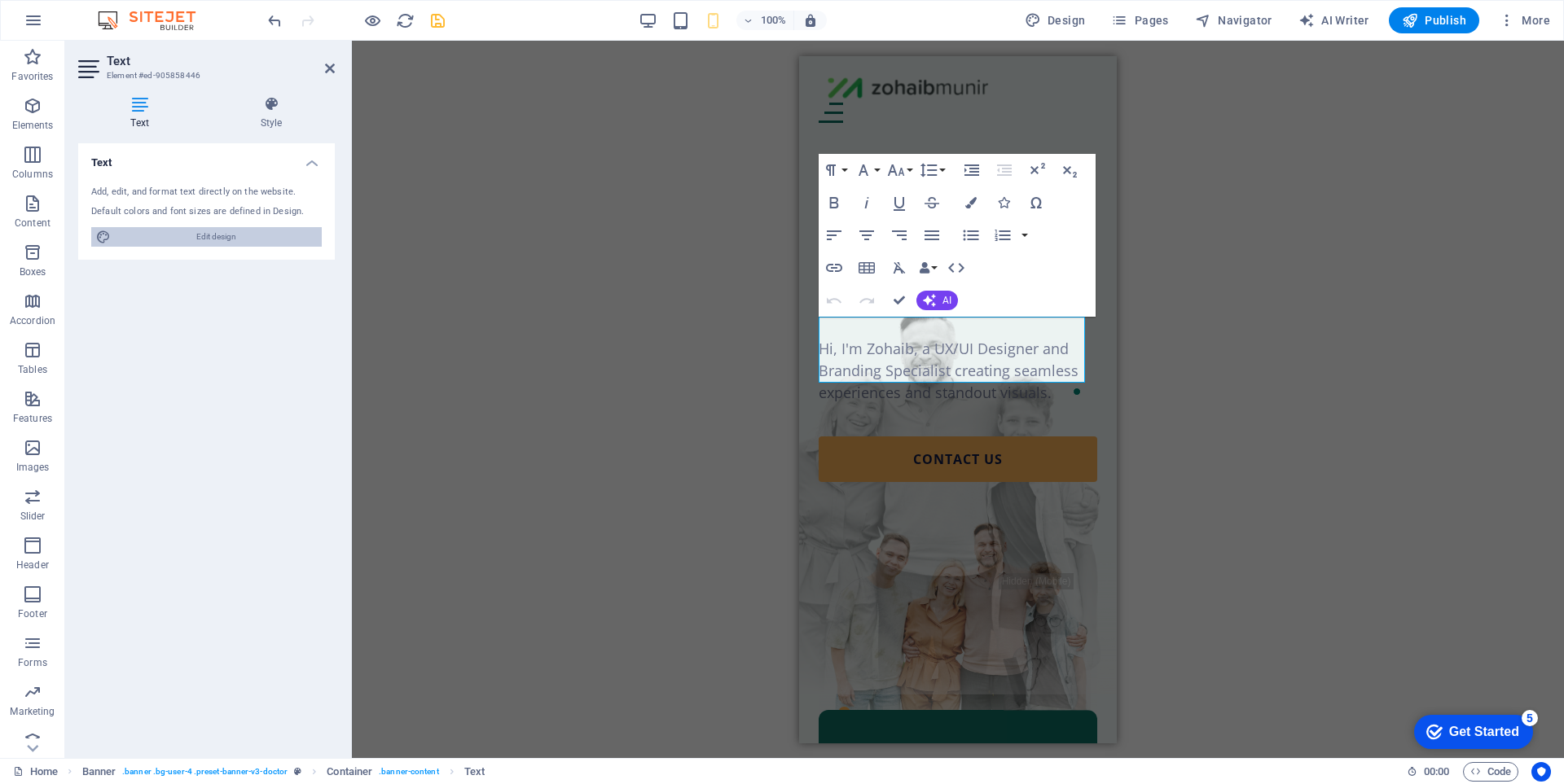
click at [235, 229] on span "Edit design" at bounding box center [216, 237] width 201 height 20
select select "px"
select select "400"
select select "px"
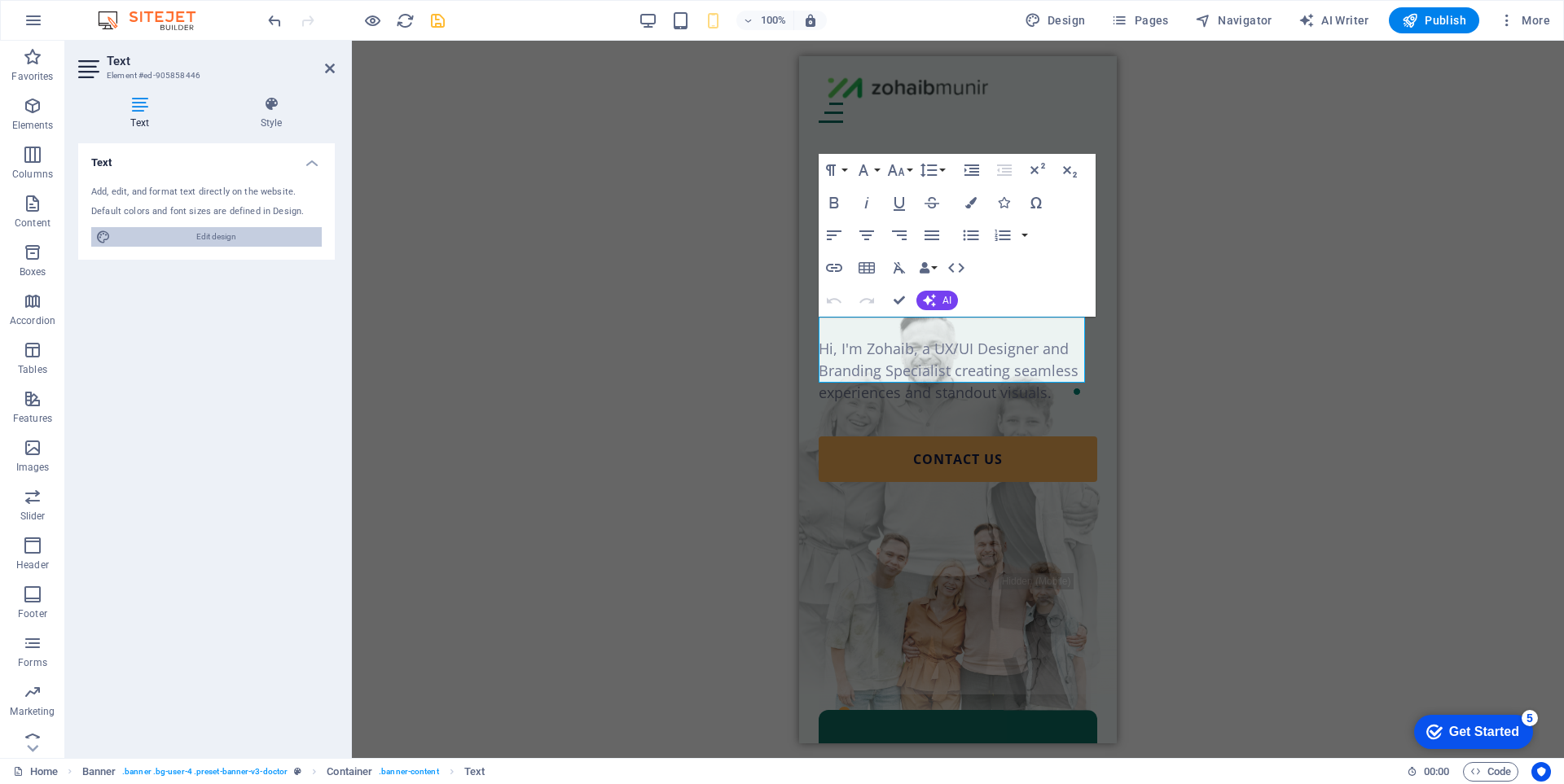
select select "400"
select select "px"
select select "rem"
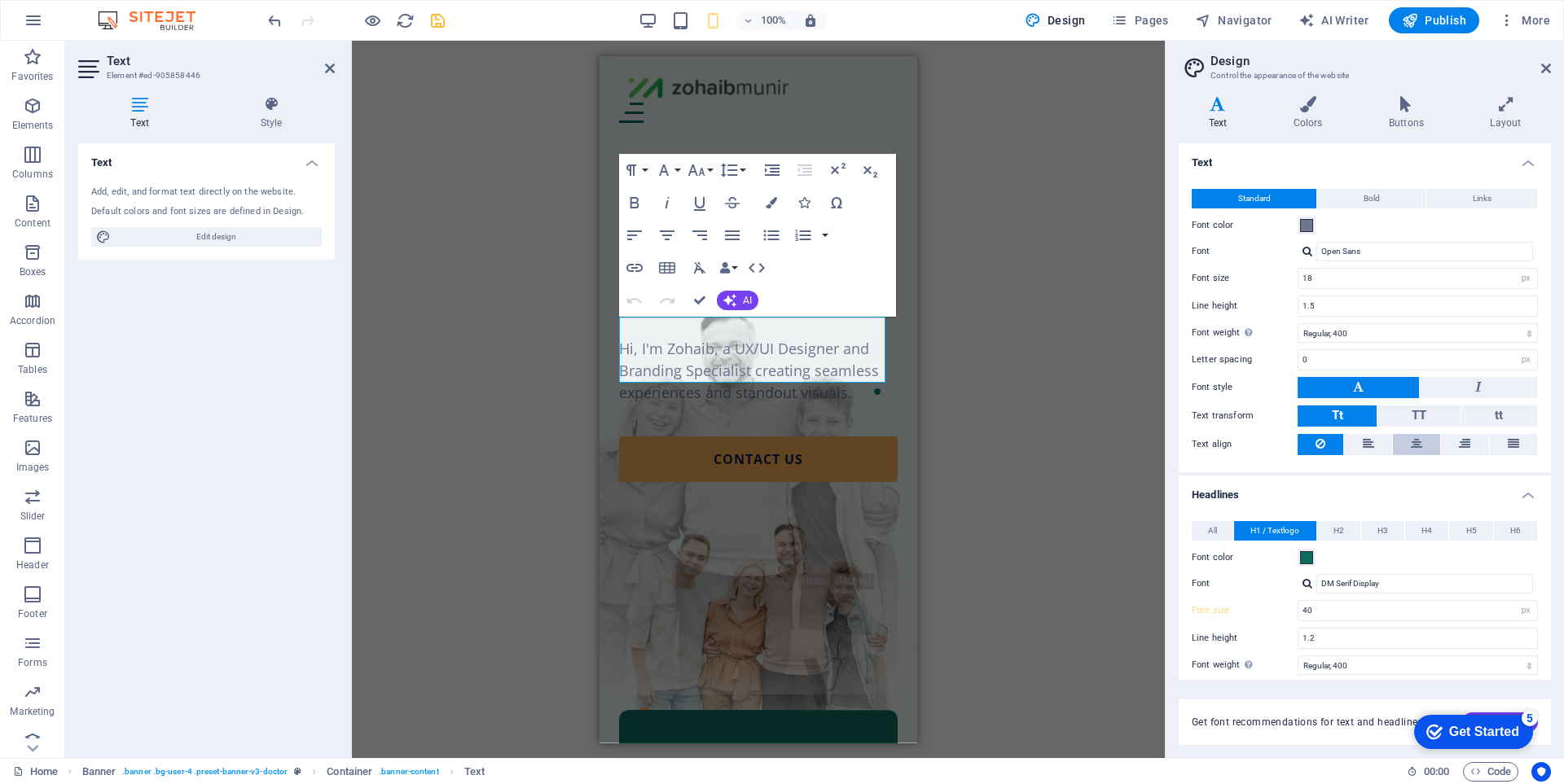
click at [1404, 434] on button at bounding box center [1416, 445] width 47 height 21
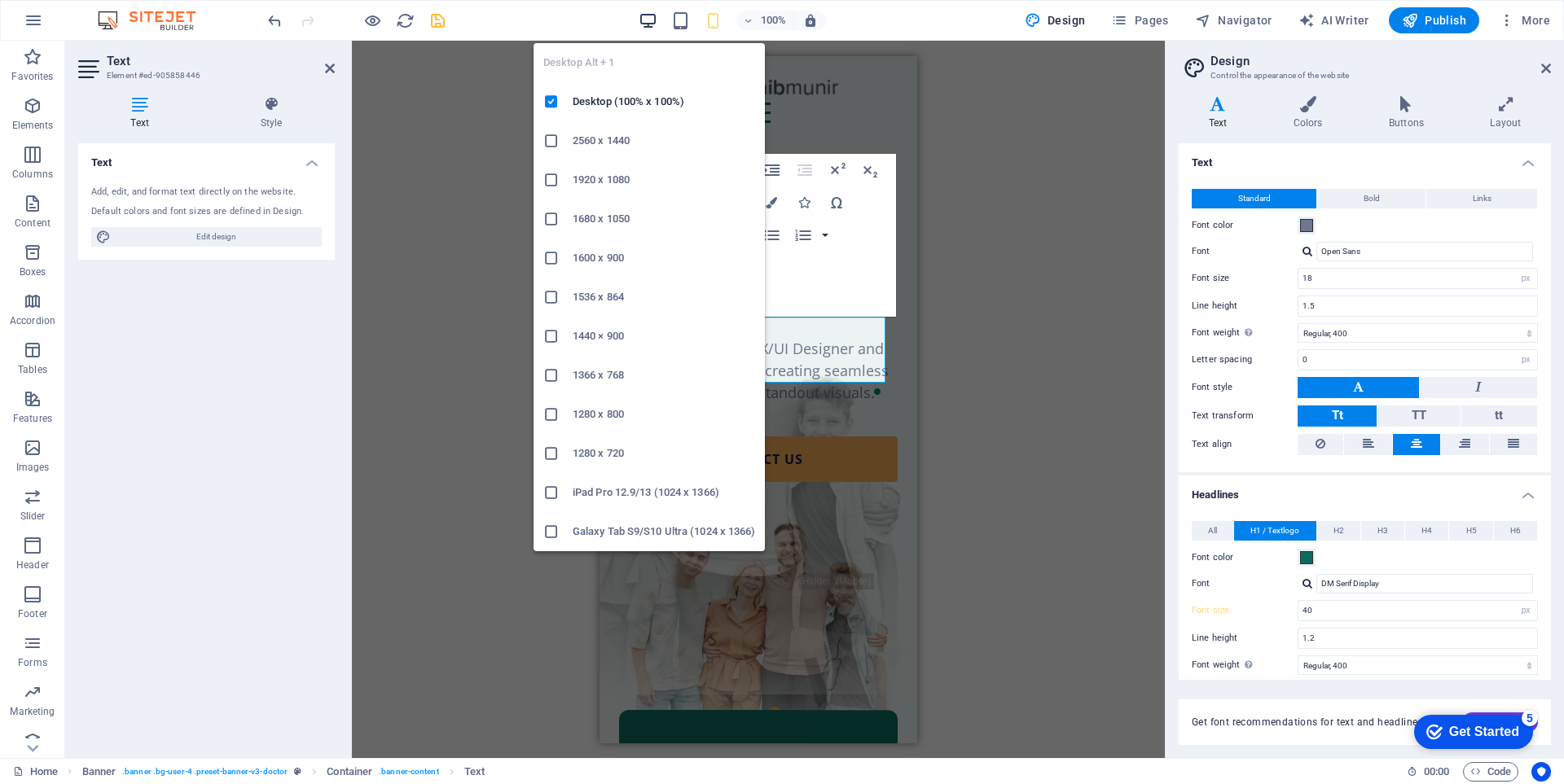
click at [657, 19] on icon "button" at bounding box center [648, 21] width 19 height 19
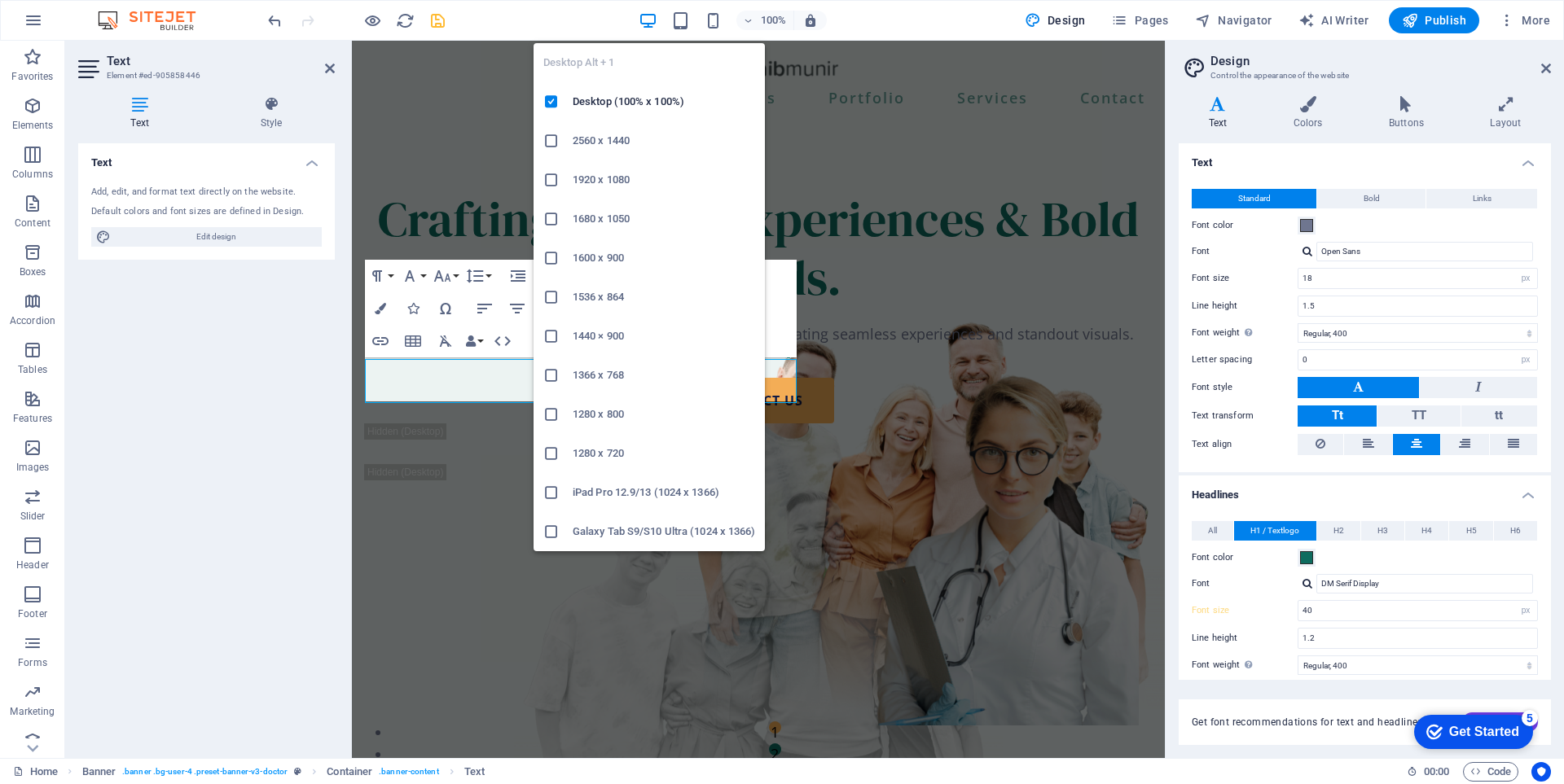
type input "60"
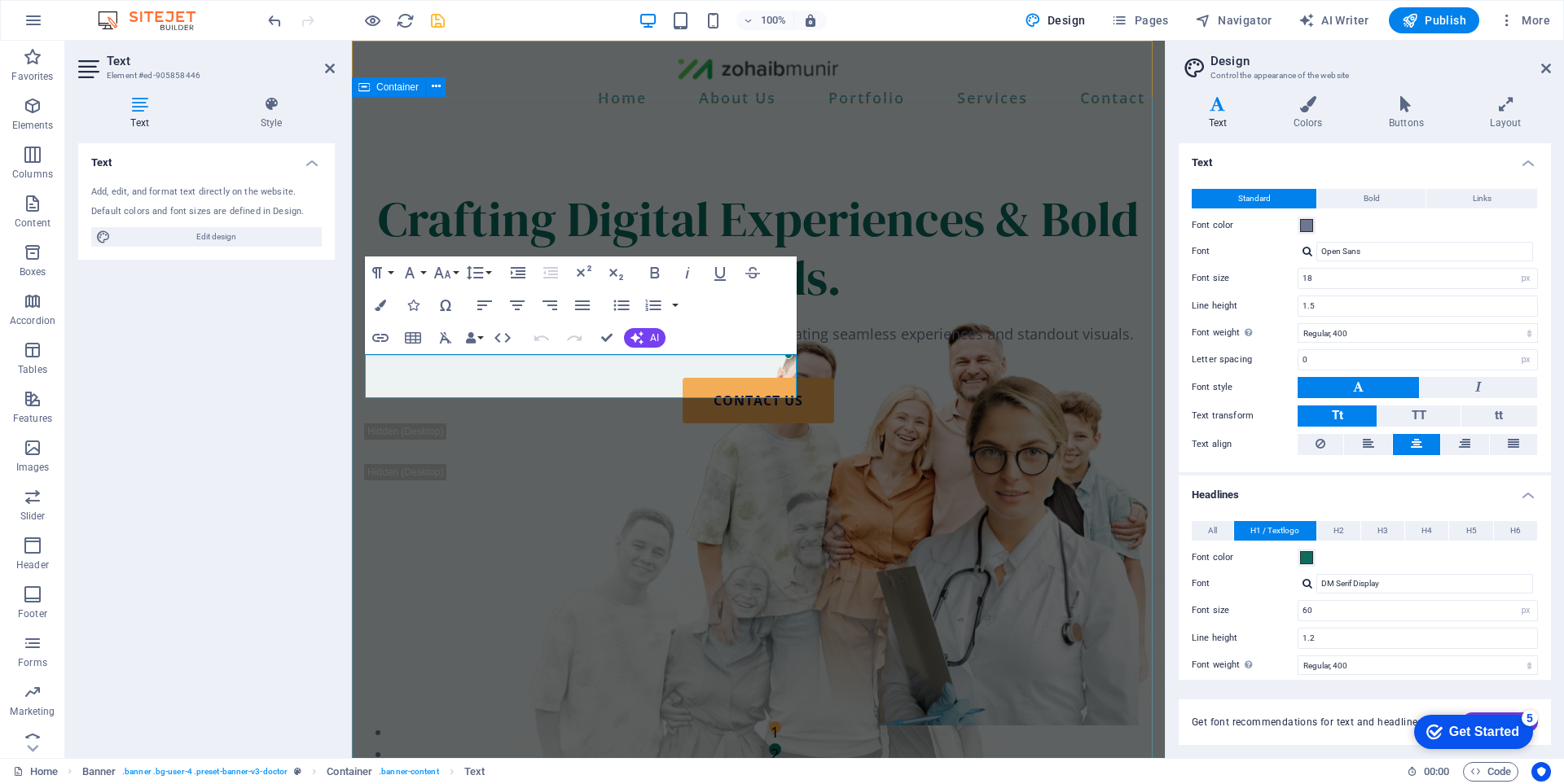
click at [1066, 380] on div "Crafting Digital Experiences & Bold Brands. Hi, I'm Zohaib, a UX/UI Designer an…" at bounding box center [757, 533] width 813 height 818
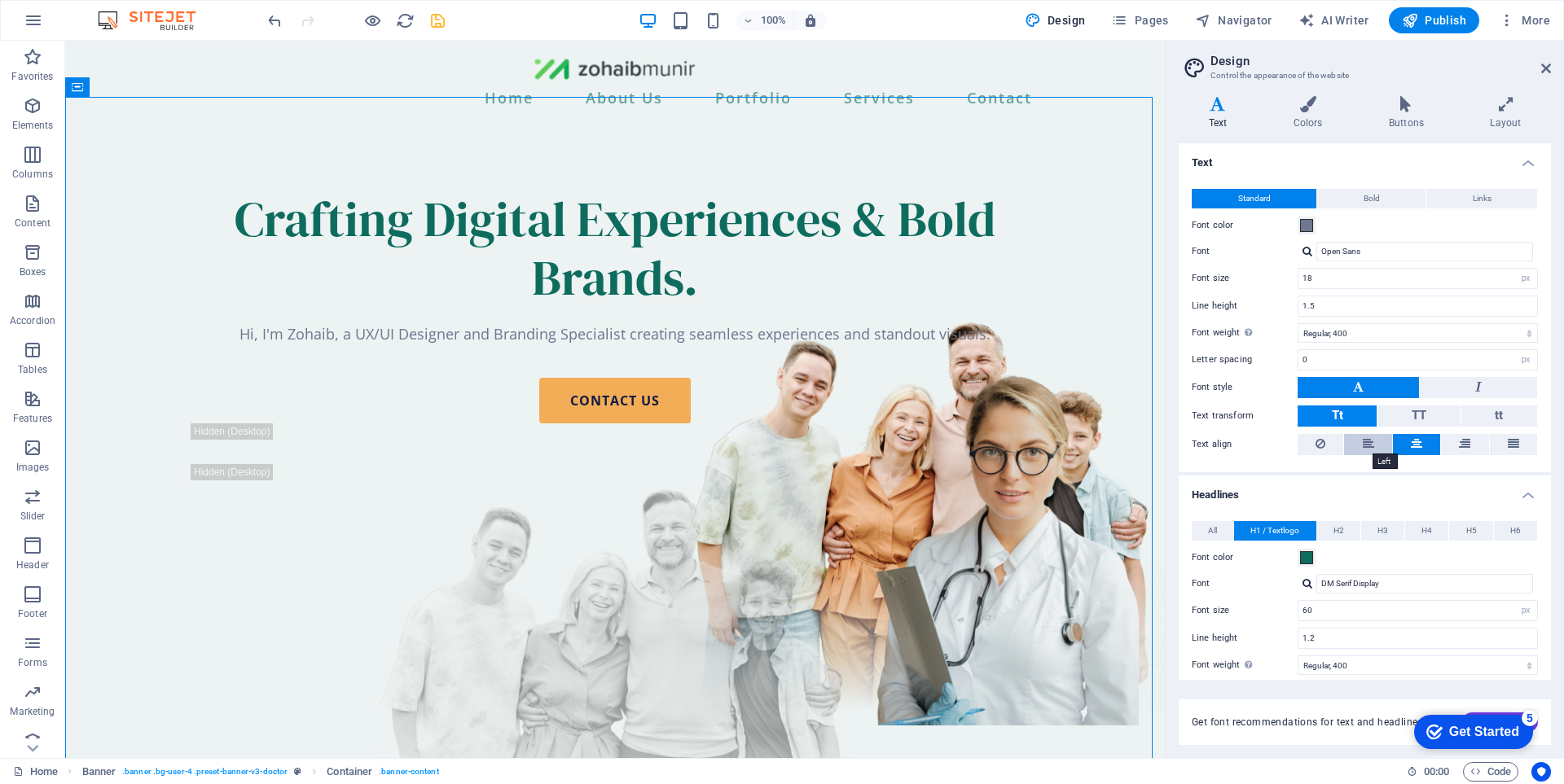
click at [1371, 444] on icon at bounding box center [1368, 444] width 12 height 20
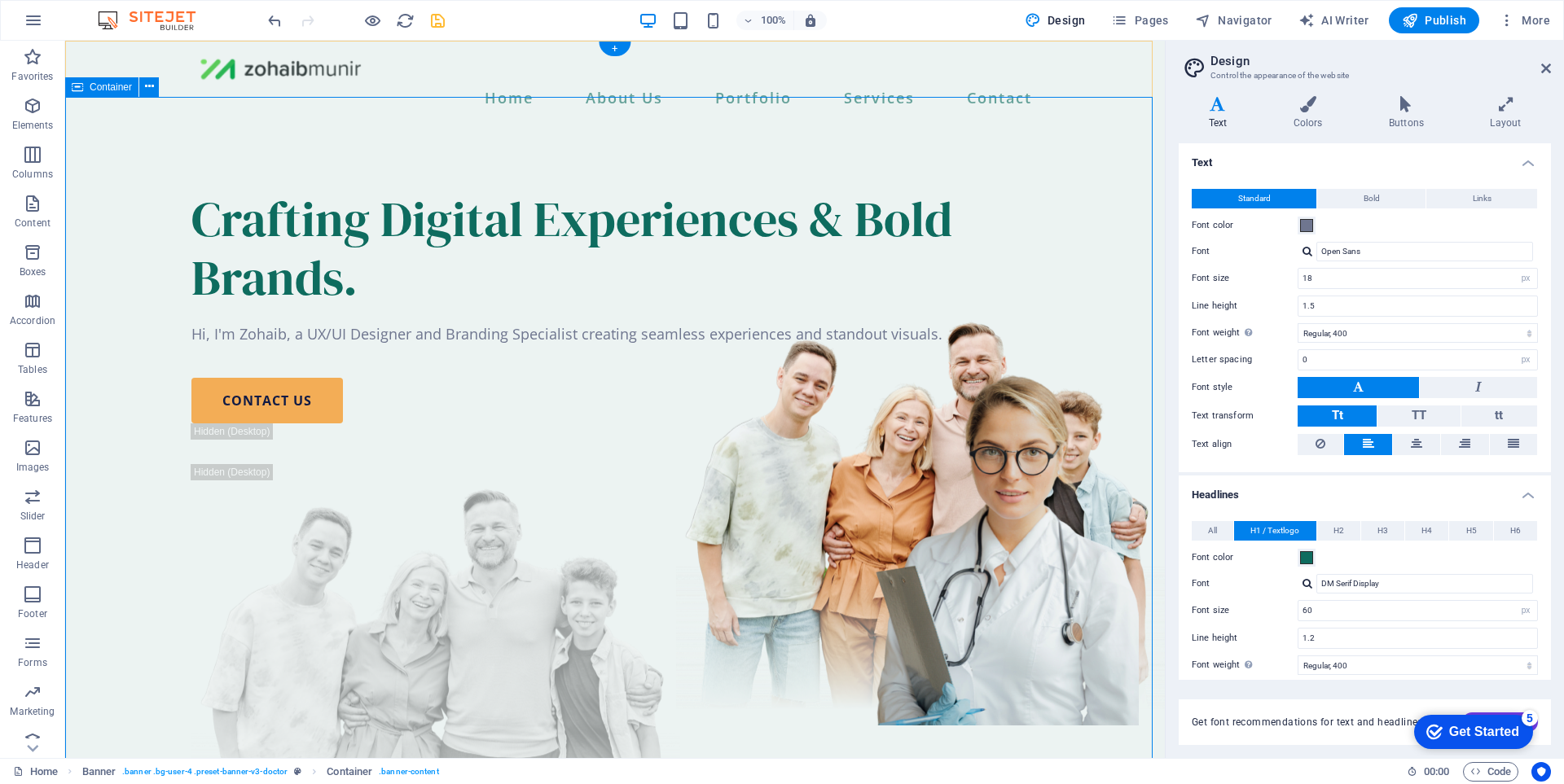
click at [109, 246] on div "Crafting Digital Experiences & Bold Brands. Hi, I'm Zohaib, a UX/UI Designer an…" at bounding box center [615, 533] width 1099 height 818
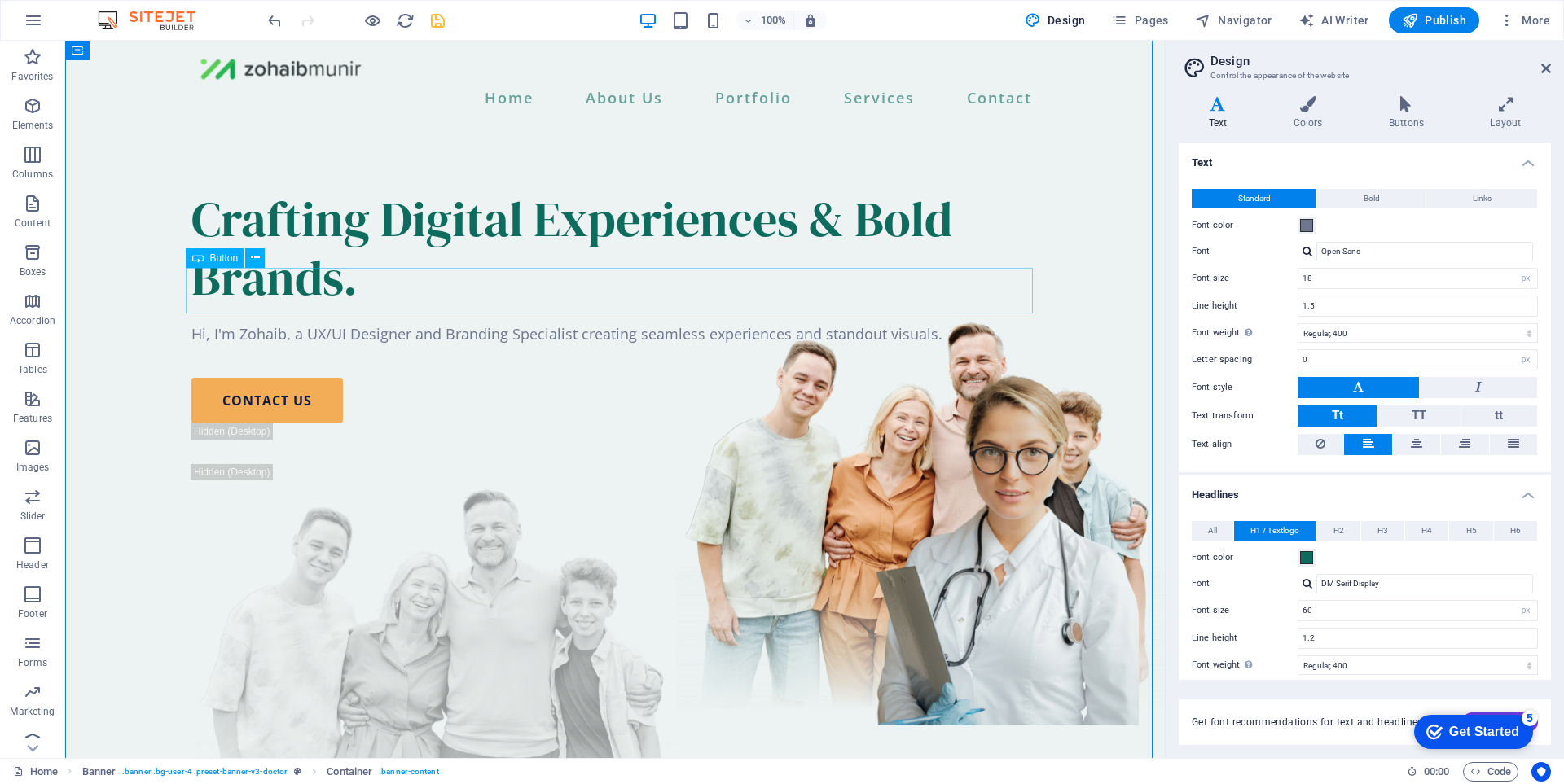
scroll to position [163, 0]
